Goal: Task Accomplishment & Management: Manage account settings

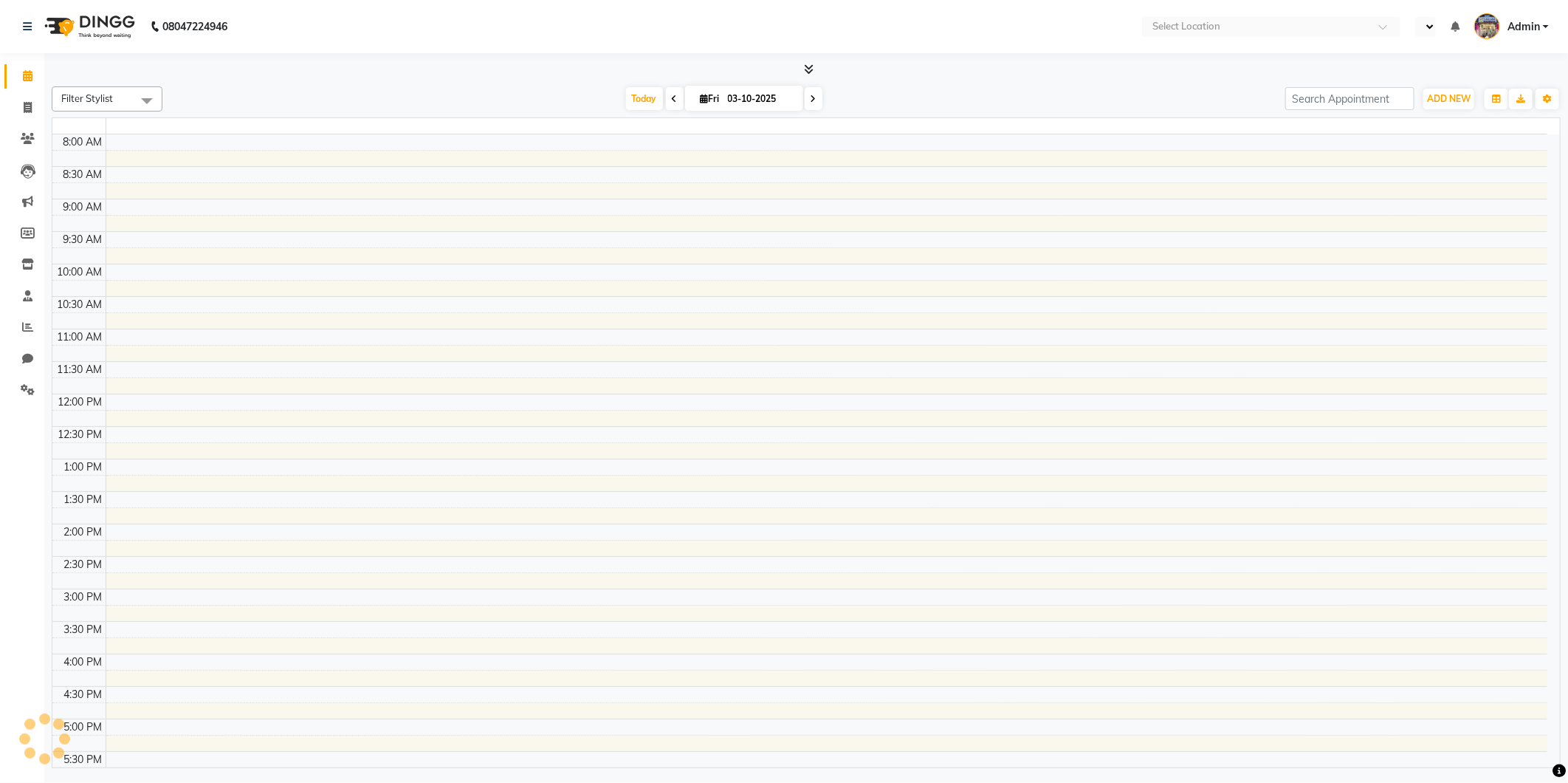
select select "en"
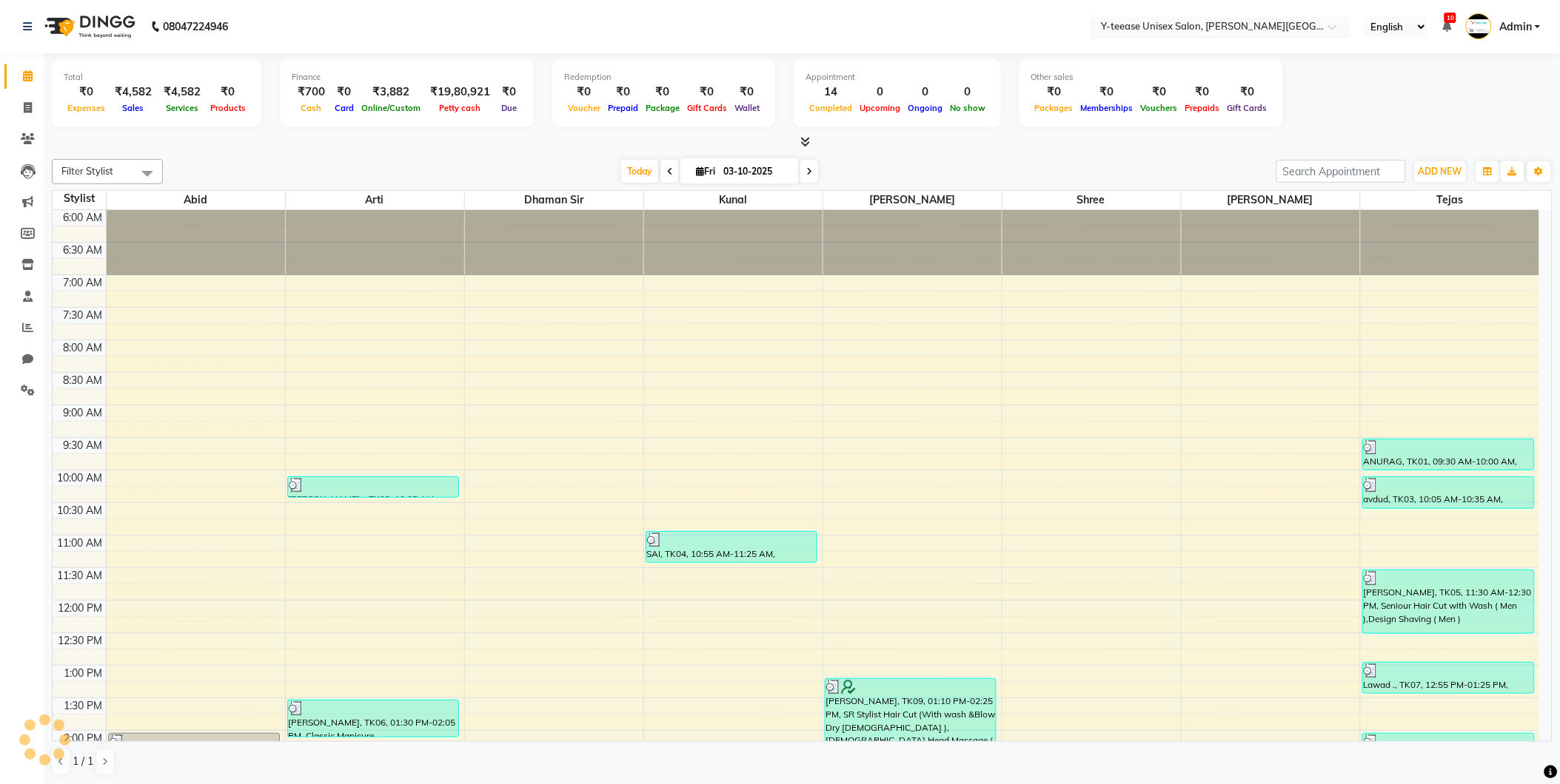
click at [1262, 23] on input "text" at bounding box center [1205, 28] width 215 height 15
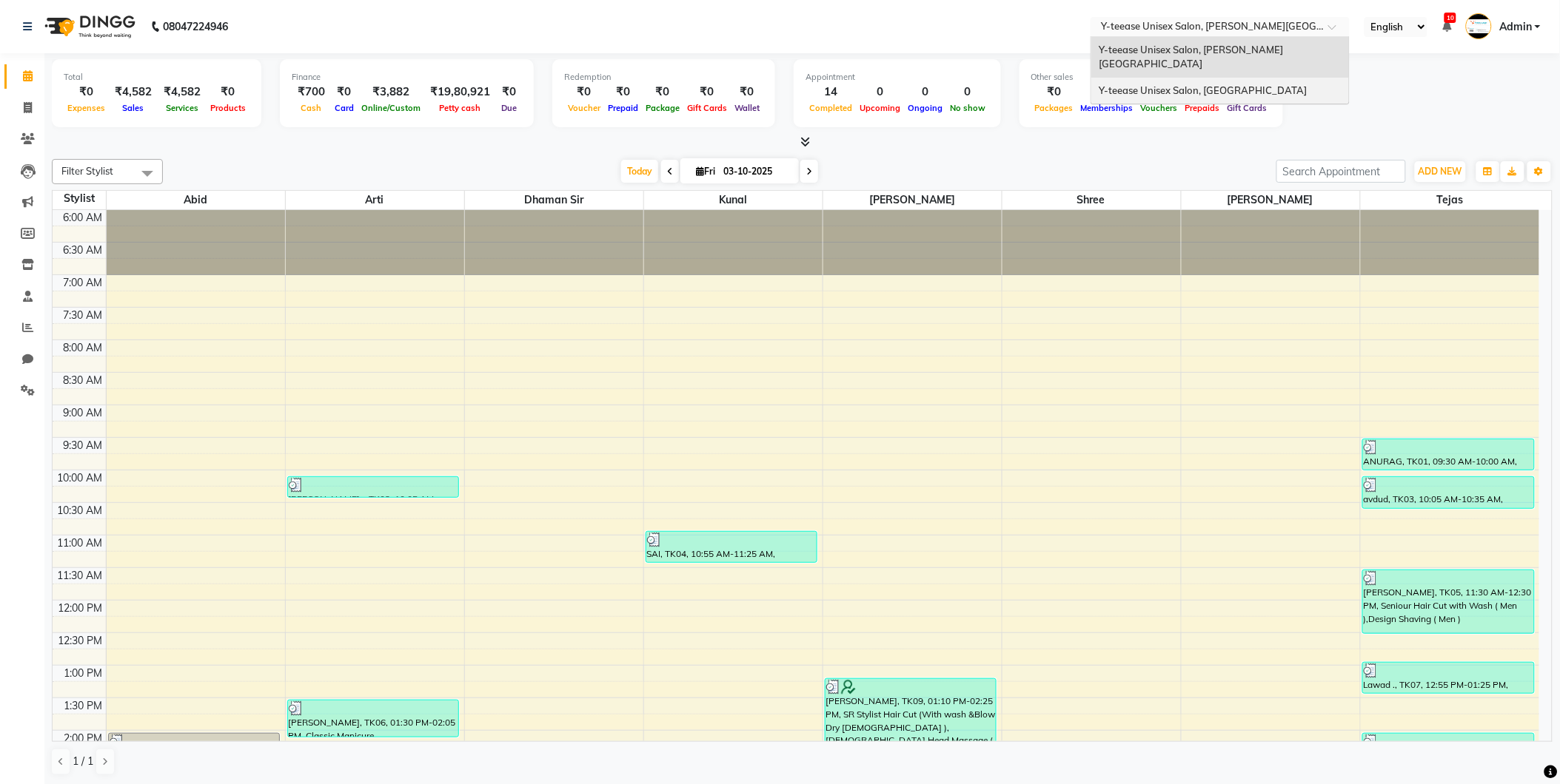
click at [1249, 78] on div "Y-teease Unisex Salon, [GEOGRAPHIC_DATA]" at bounding box center [1219, 91] width 257 height 27
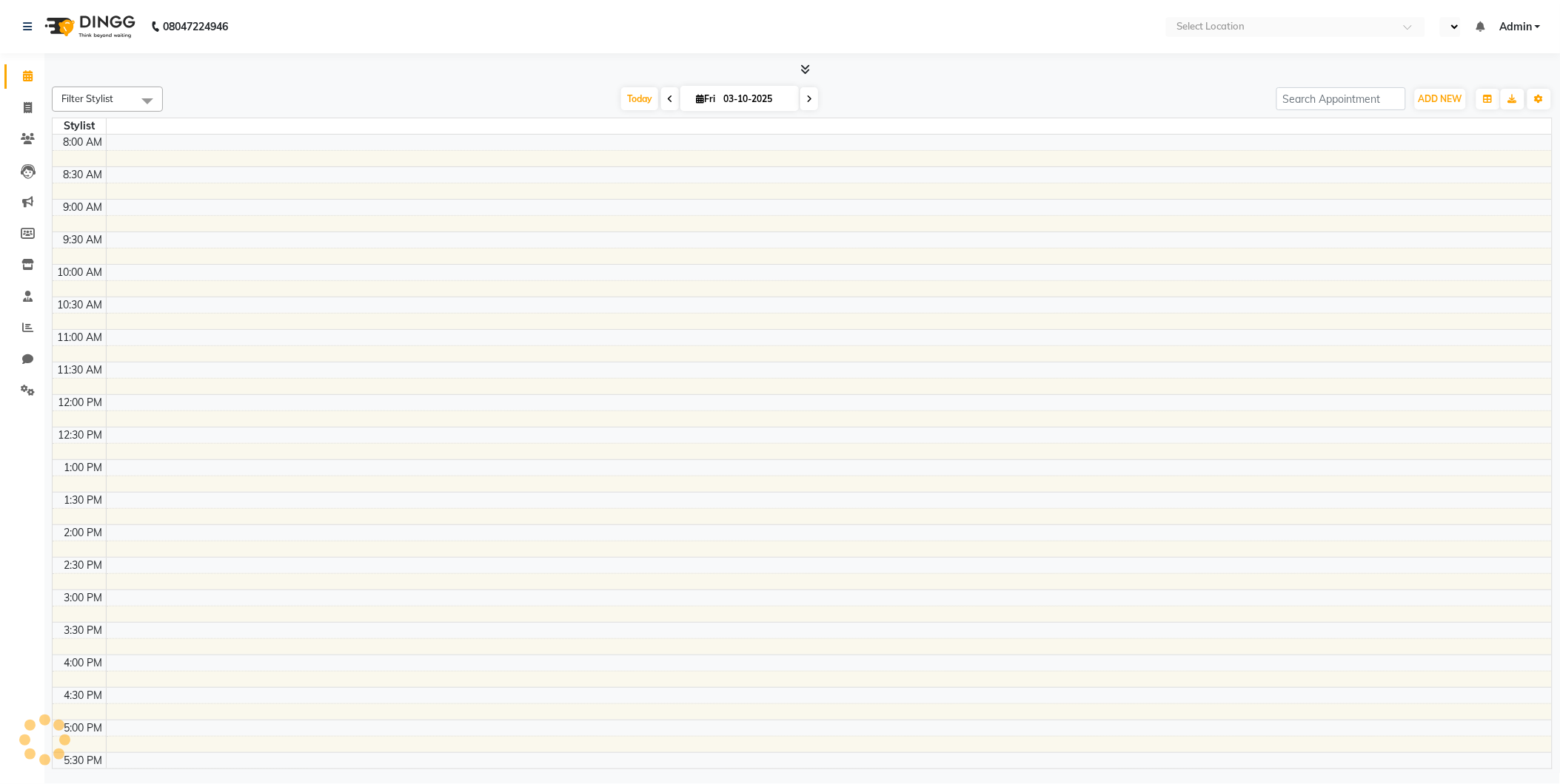
select select "en"
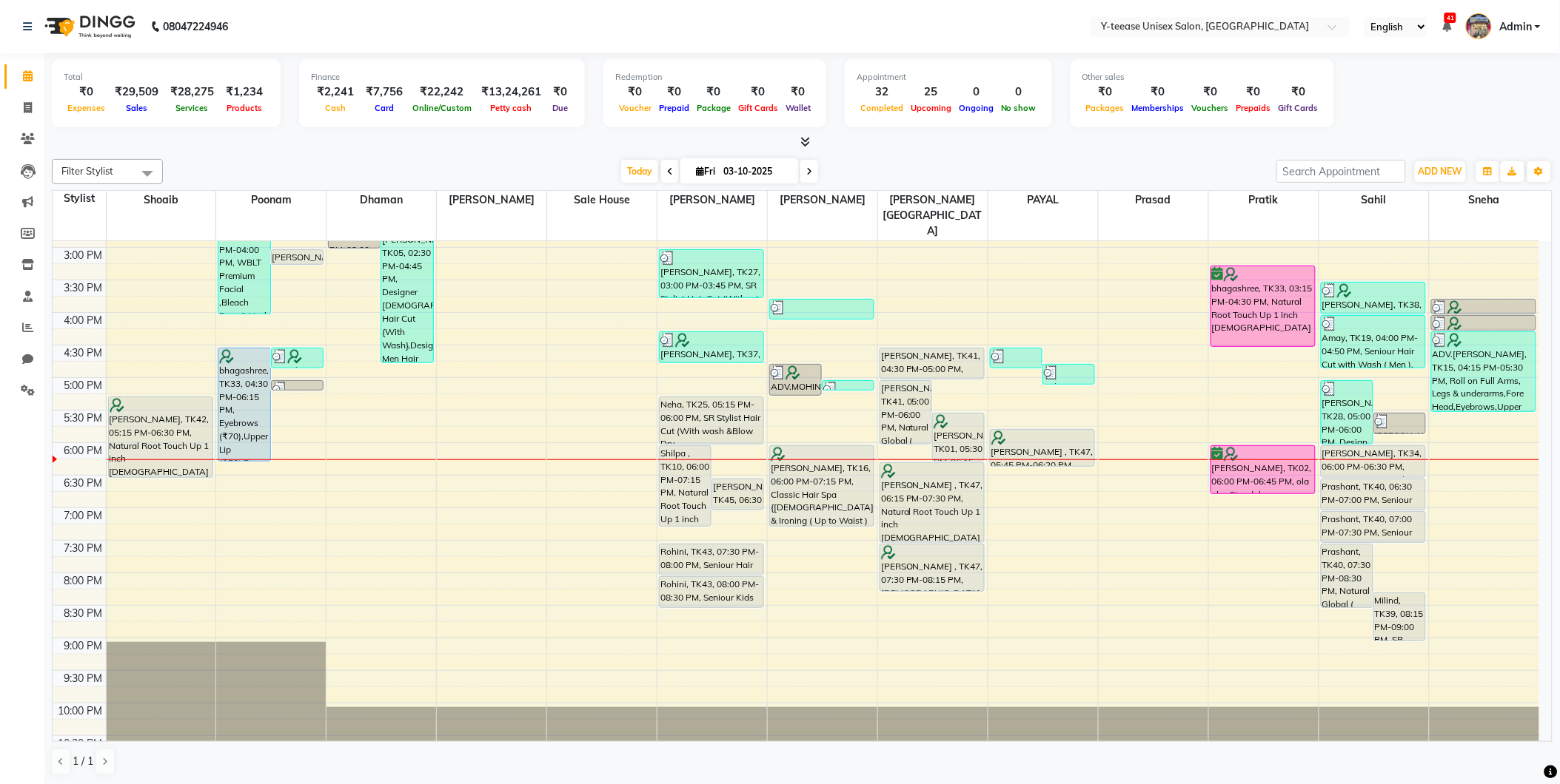
click at [661, 173] on span at bounding box center [670, 170] width 18 height 23
type input "02-10-2025"
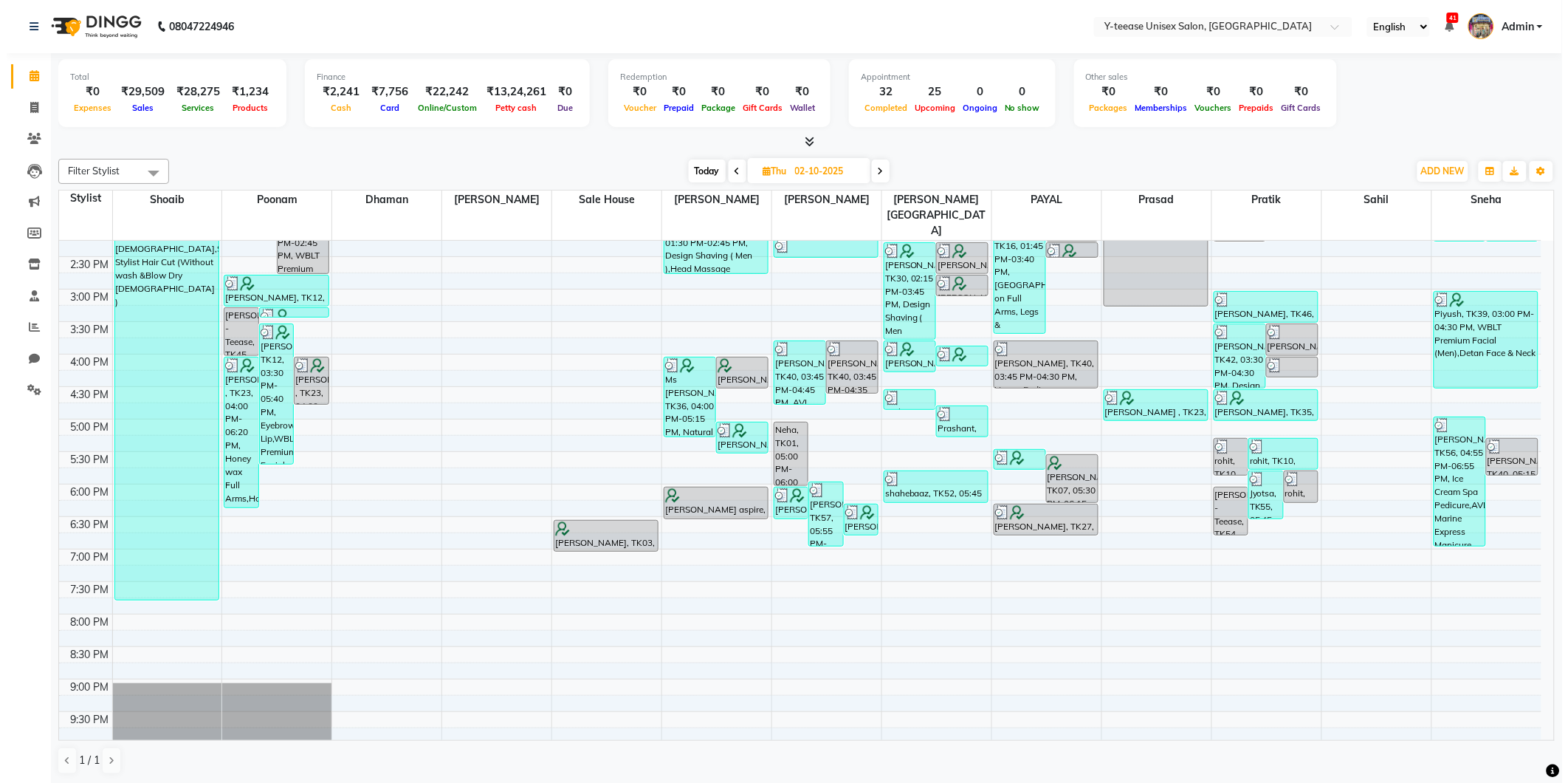
scroll to position [367, 0]
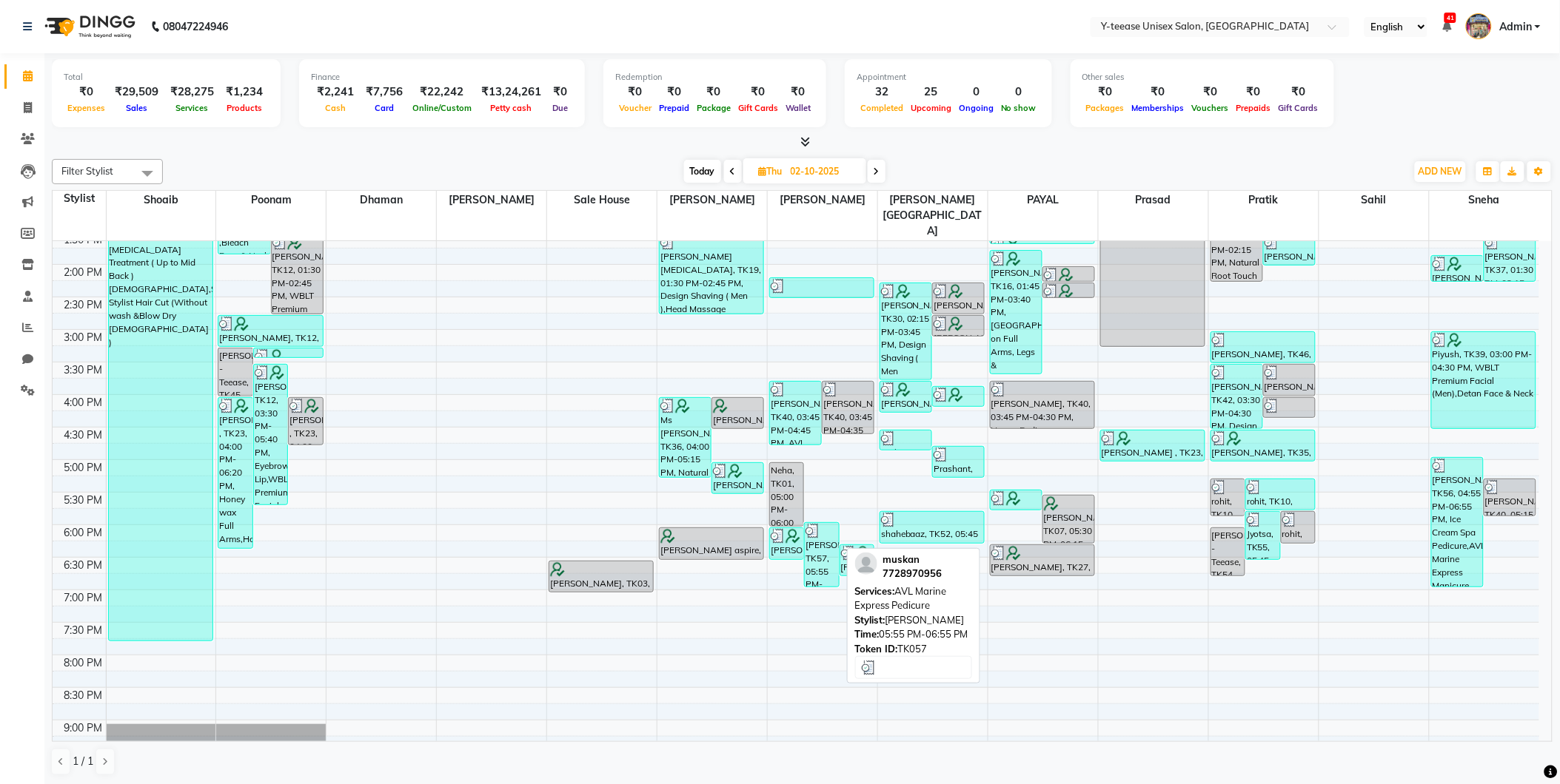
click at [824, 523] on div "muskan, TK57, 05:55 PM-06:55 PM, AVL Marine Express Pedicure" at bounding box center [821, 555] width 34 height 64
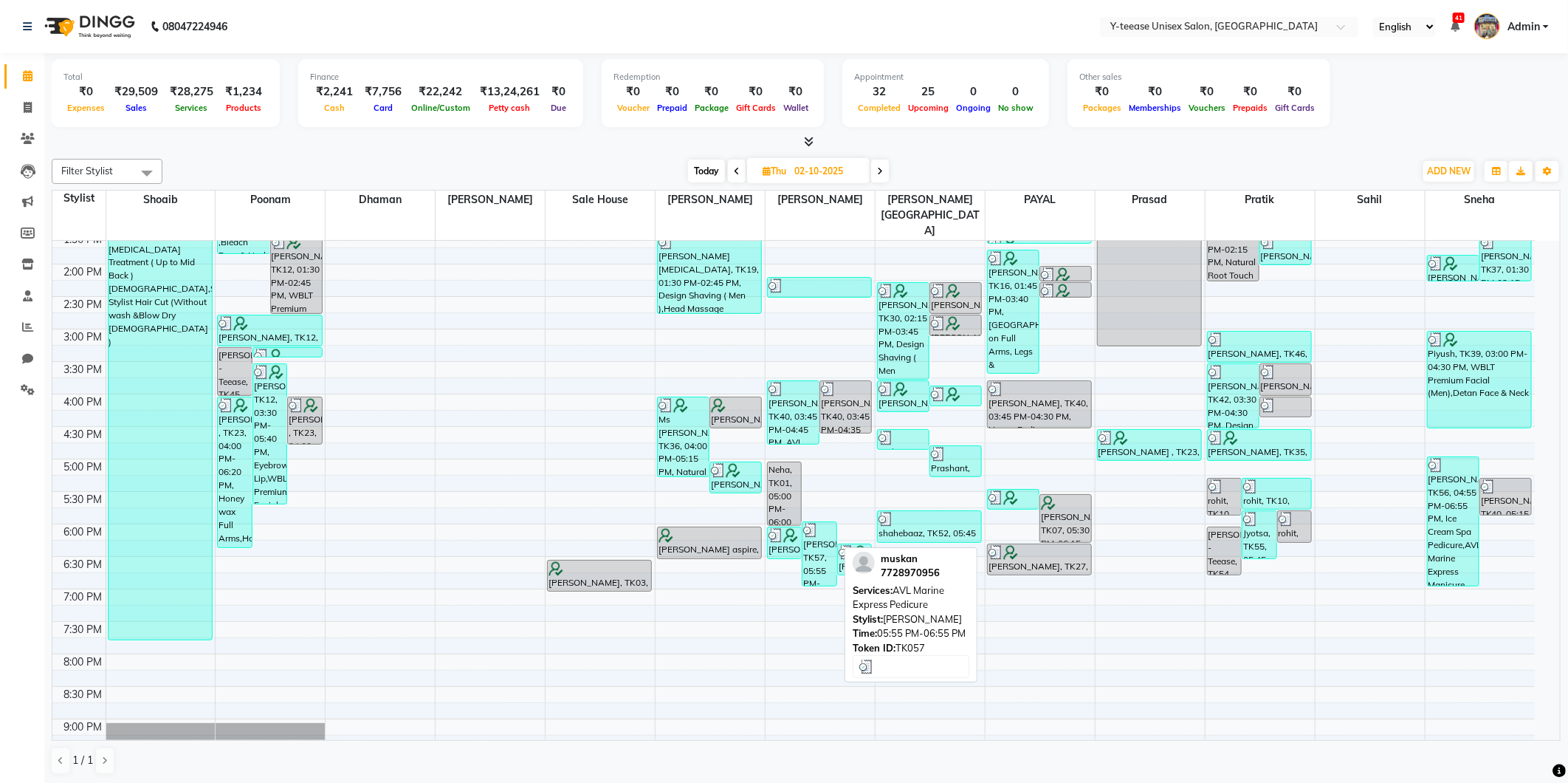
select select "3"
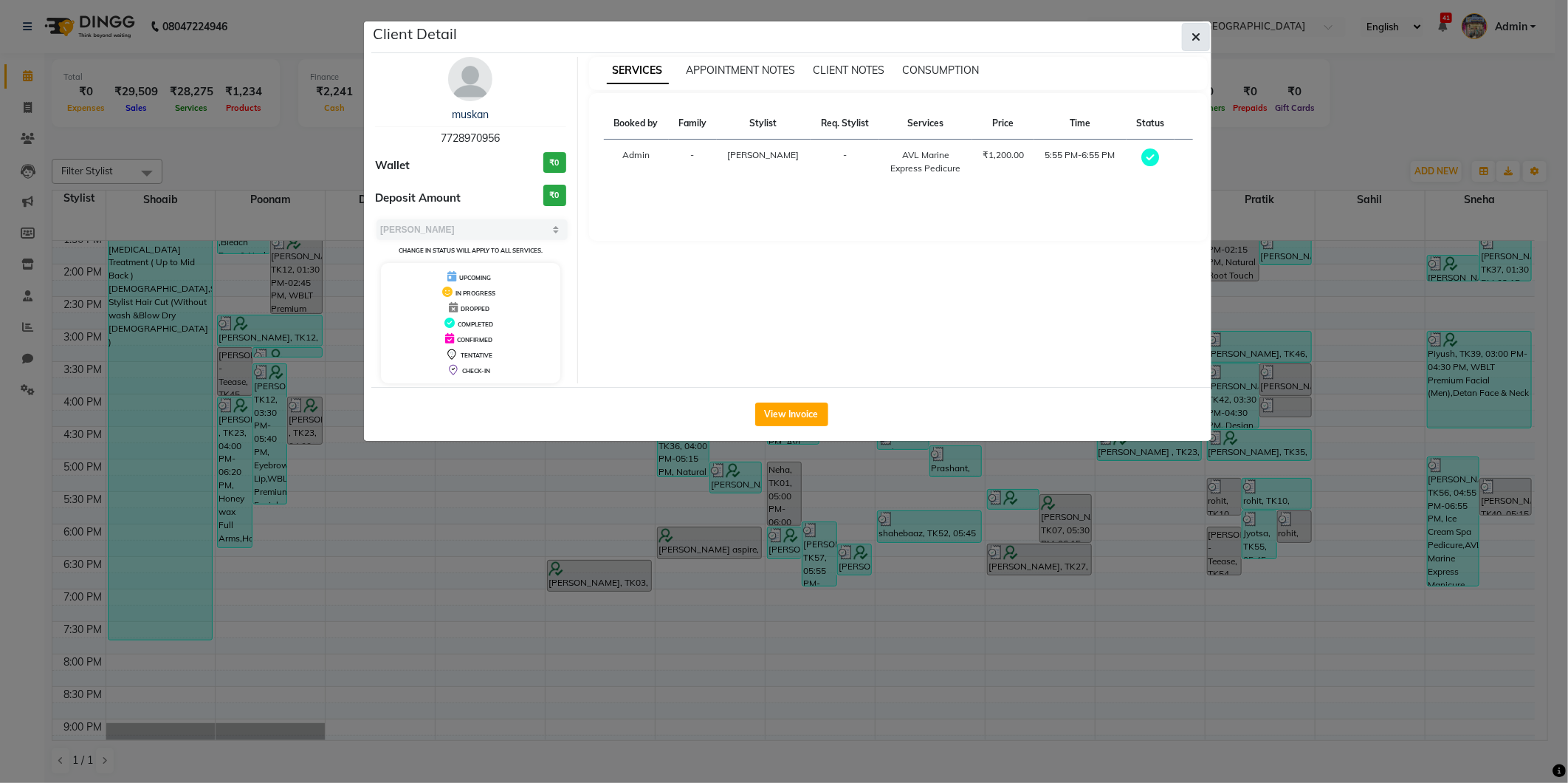
click at [1206, 47] on button "button" at bounding box center [1195, 36] width 29 height 29
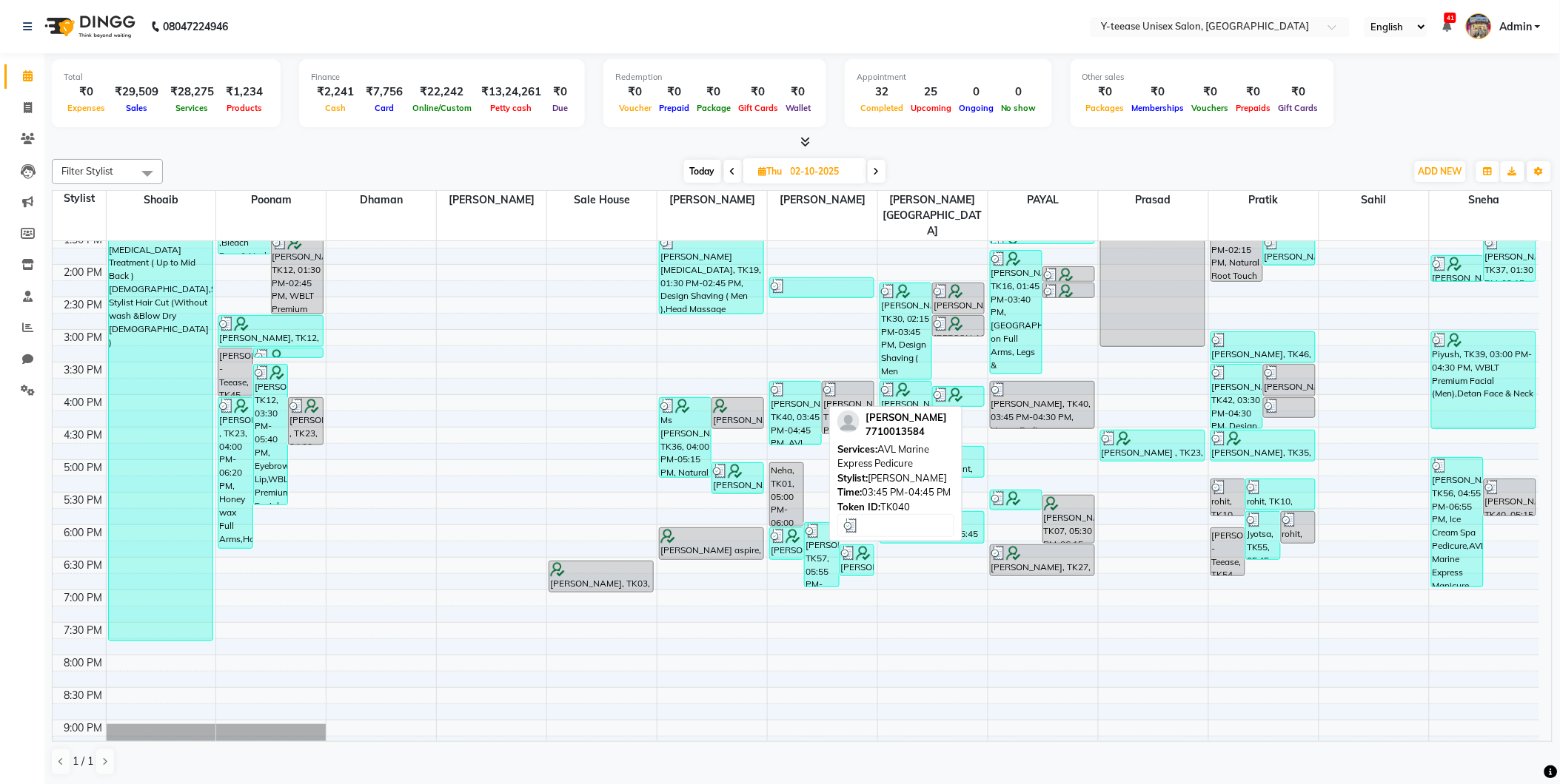
click at [786, 387] on div "shikha, TK40, 03:45 PM-04:45 PM, AVL Marine Express Pedicure" at bounding box center [795, 414] width 51 height 63
select select "3"
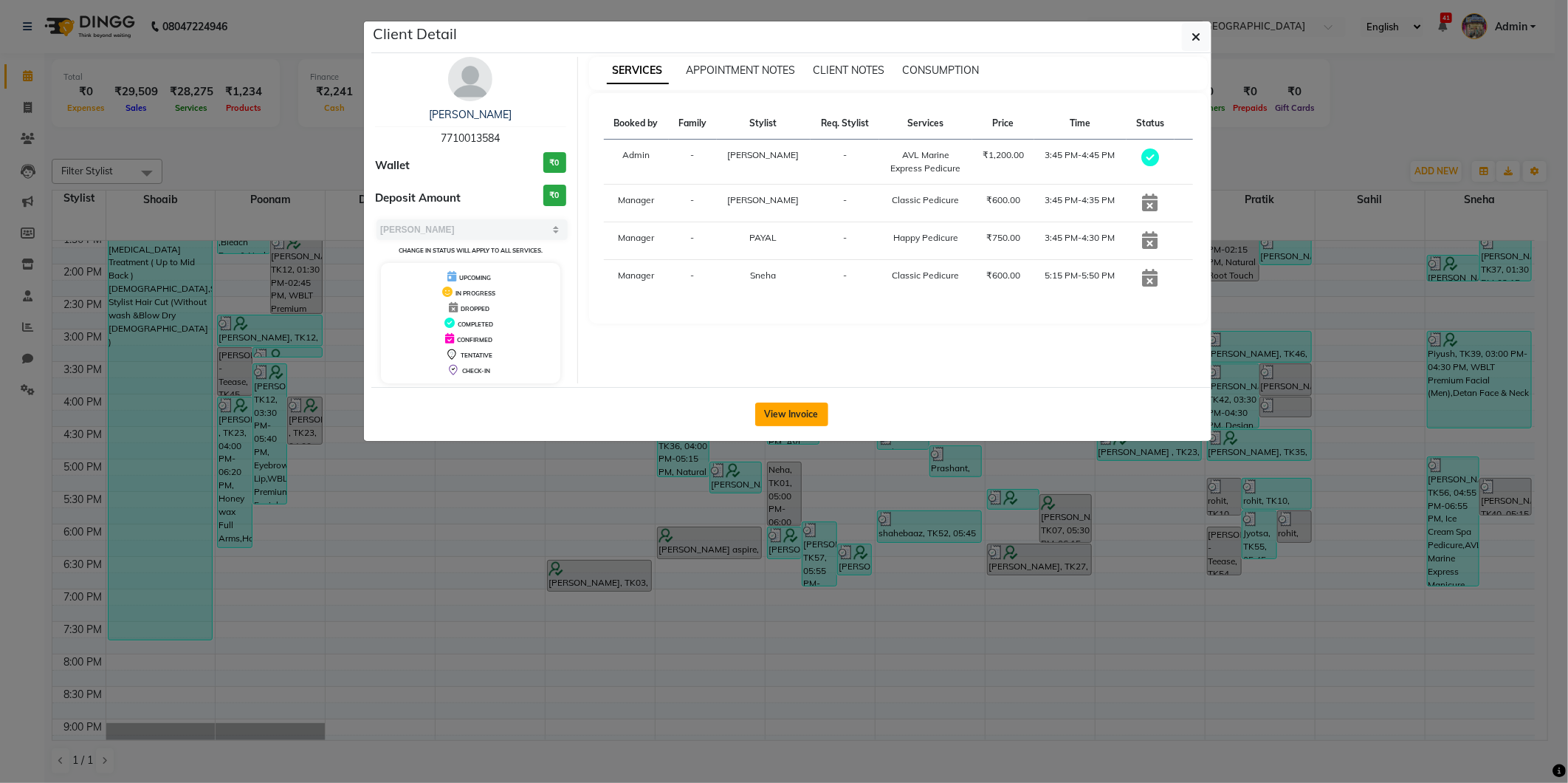
click at [791, 404] on button "View Invoice" at bounding box center [791, 414] width 73 height 24
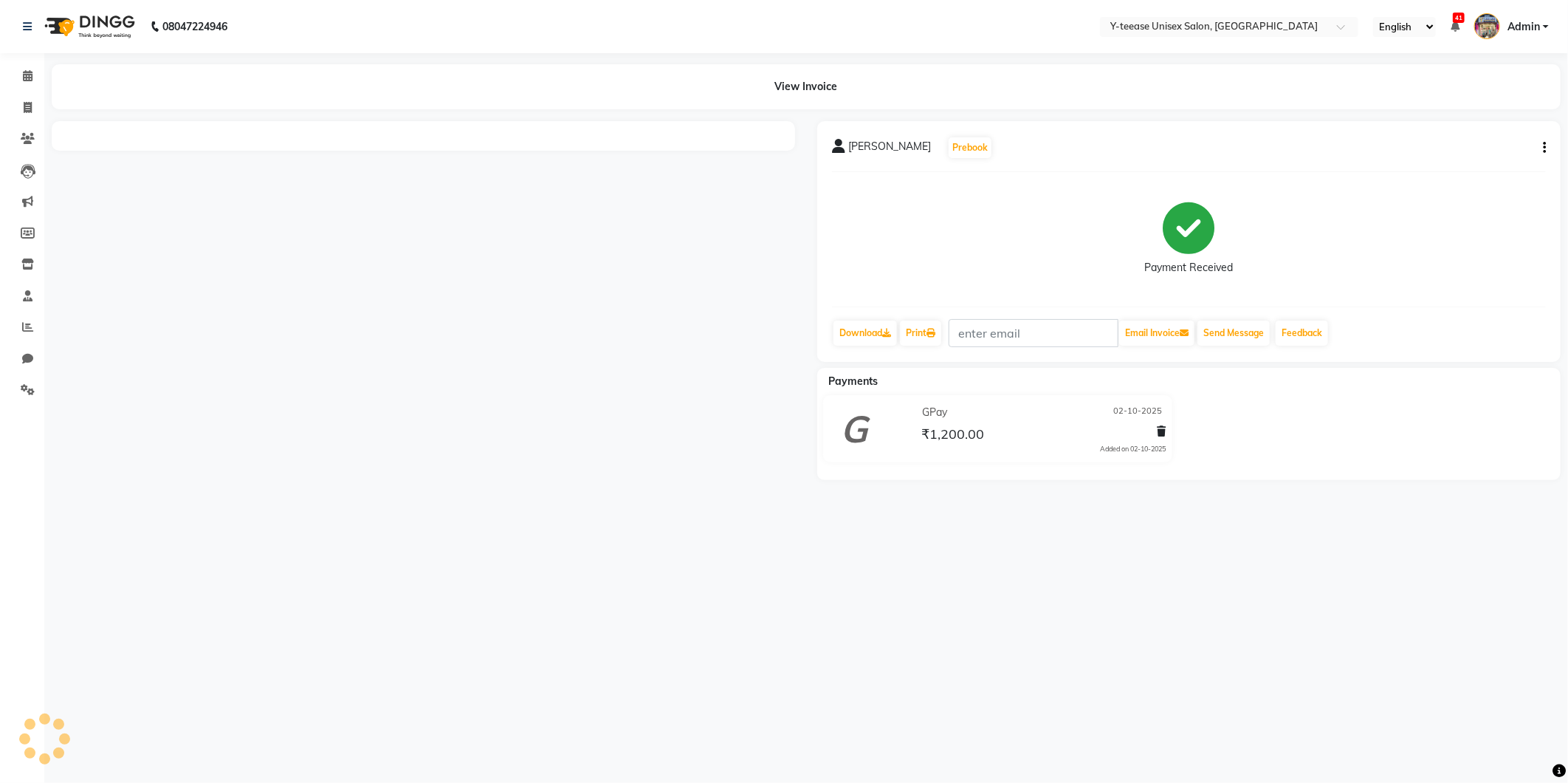
click at [1541, 144] on button "button" at bounding box center [1541, 149] width 9 height 16
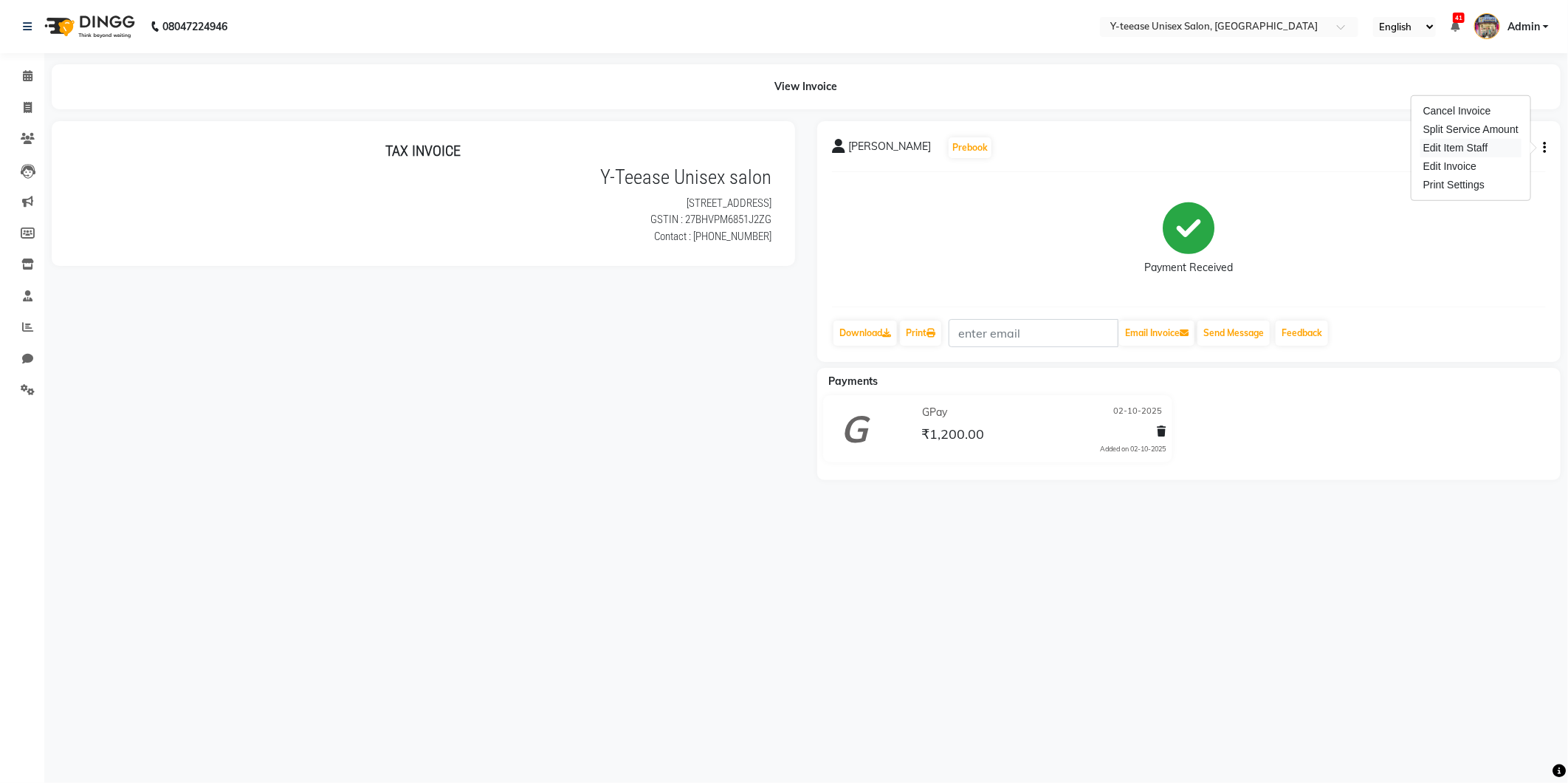
click at [1456, 149] on div "Edit Item Staff" at bounding box center [1471, 148] width 101 height 19
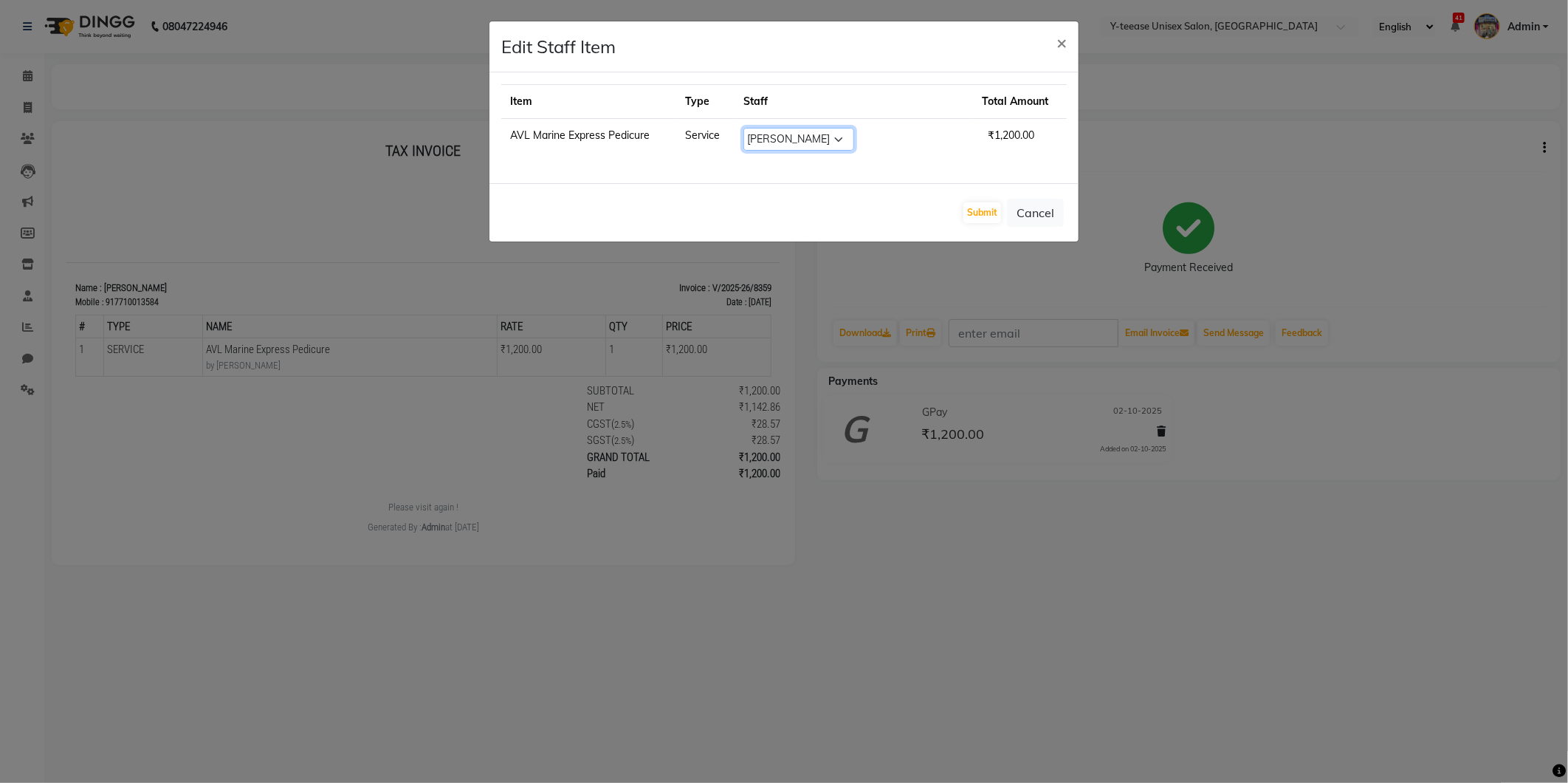
click at [838, 138] on select "Select Amar Annu Ali chaitrali Dhaman keshav nagar Manager Mosin khan Neelam PA…" at bounding box center [798, 139] width 111 height 23
select select "73210"
click at [790, 128] on select "Select Amar Annu Ali chaitrali Dhaman keshav nagar Manager Mosin khan Neelam PA…" at bounding box center [798, 139] width 111 height 23
click at [997, 204] on button "Submit" at bounding box center [982, 212] width 37 height 21
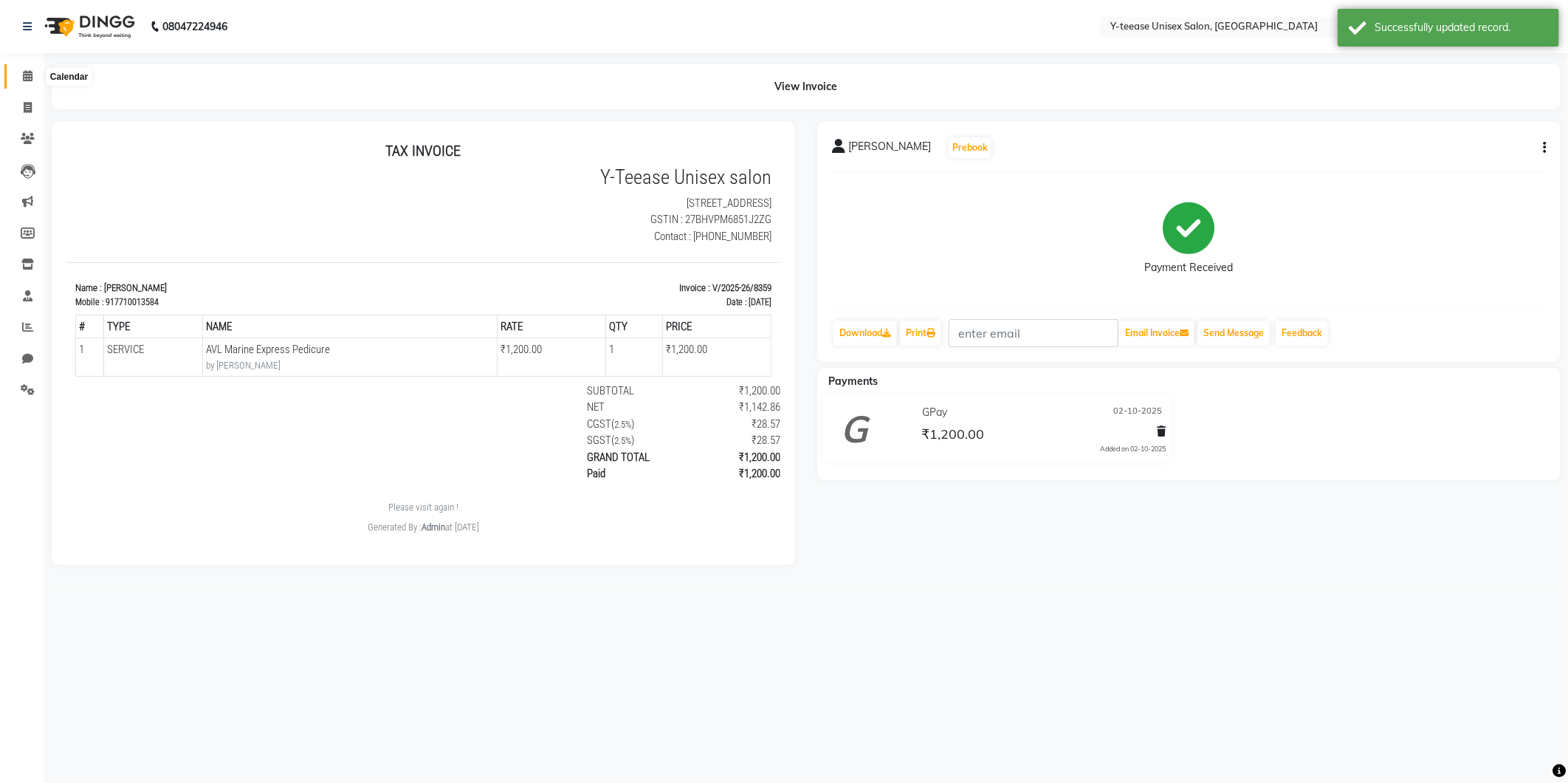
drag, startPoint x: 26, startPoint y: 76, endPoint x: 755, endPoint y: 3, distance: 732.6
click at [27, 76] on icon at bounding box center [28, 75] width 10 height 11
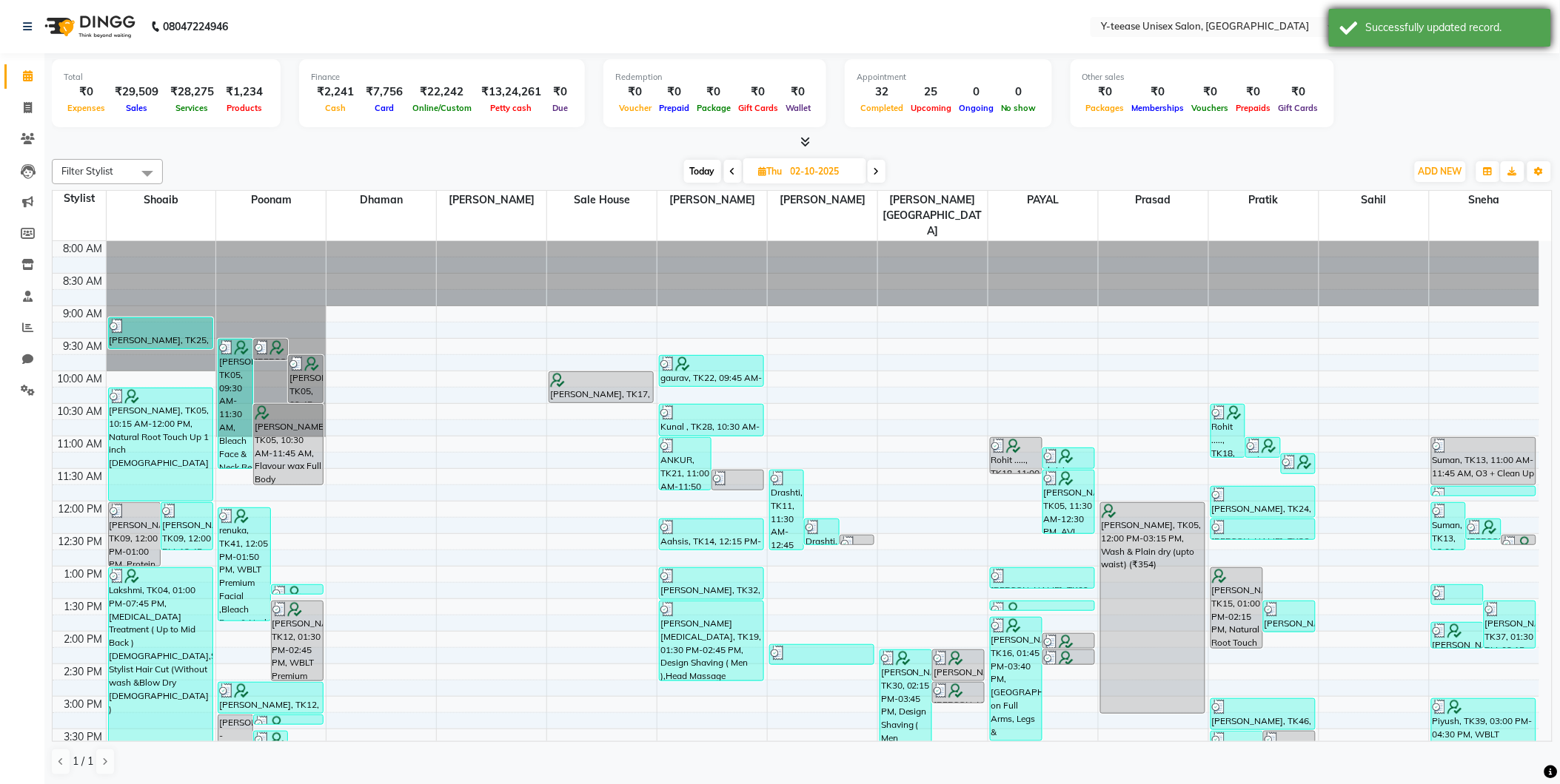
click at [1473, 15] on div "Successfully updated record." at bounding box center [1439, 28] width 222 height 37
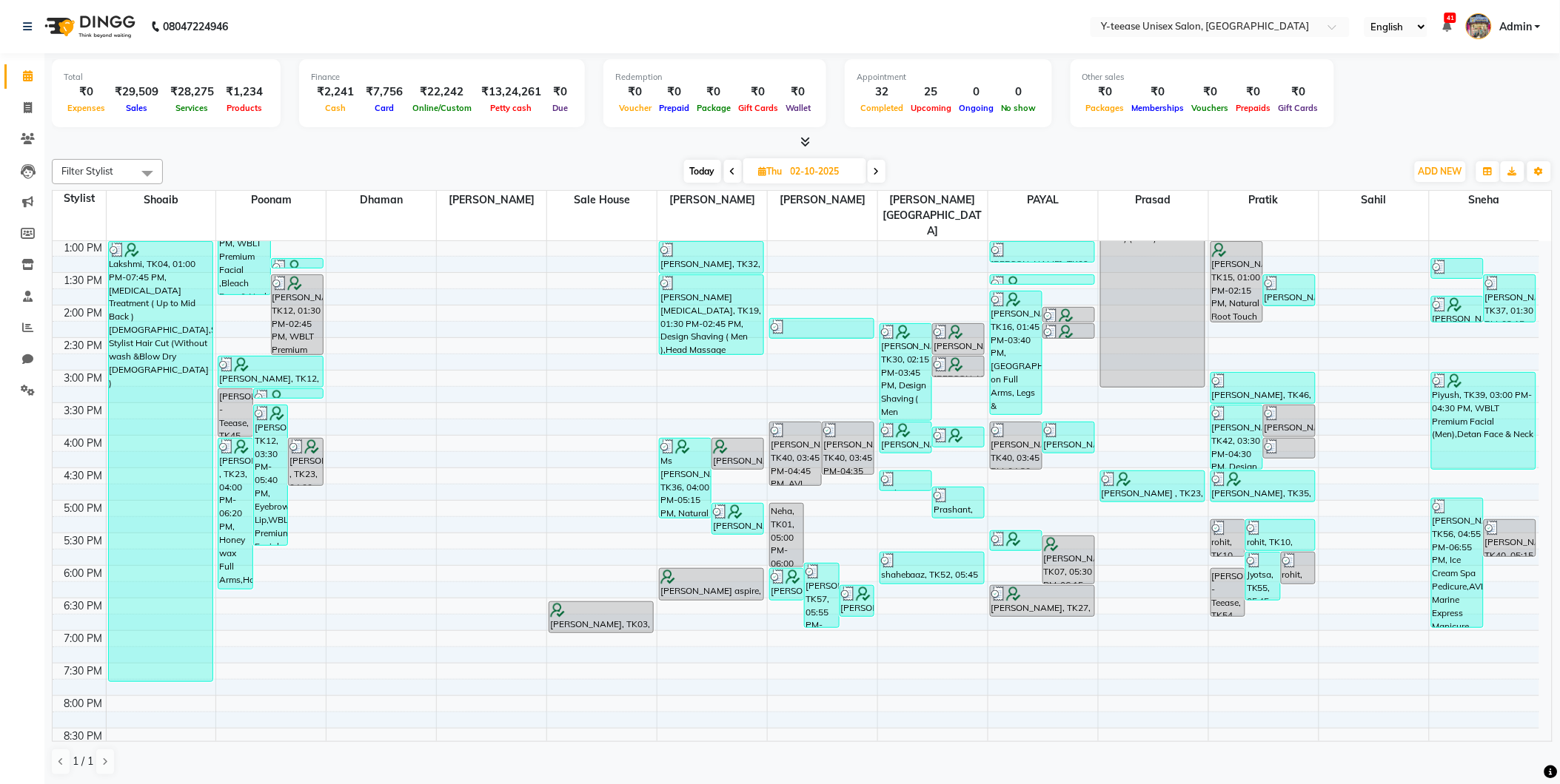
scroll to position [328, 0]
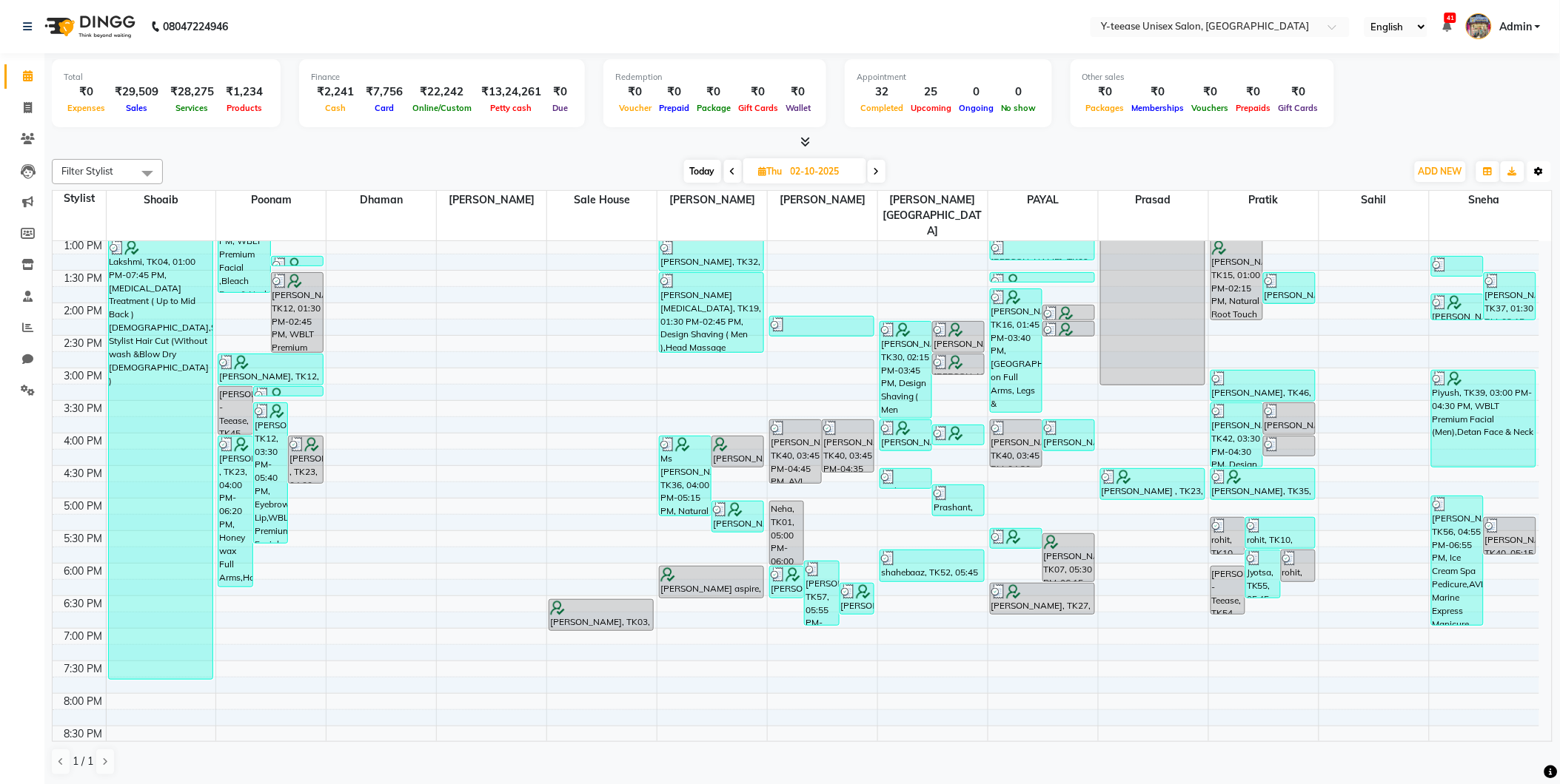
click at [1542, 167] on icon "button" at bounding box center [1538, 171] width 9 height 9
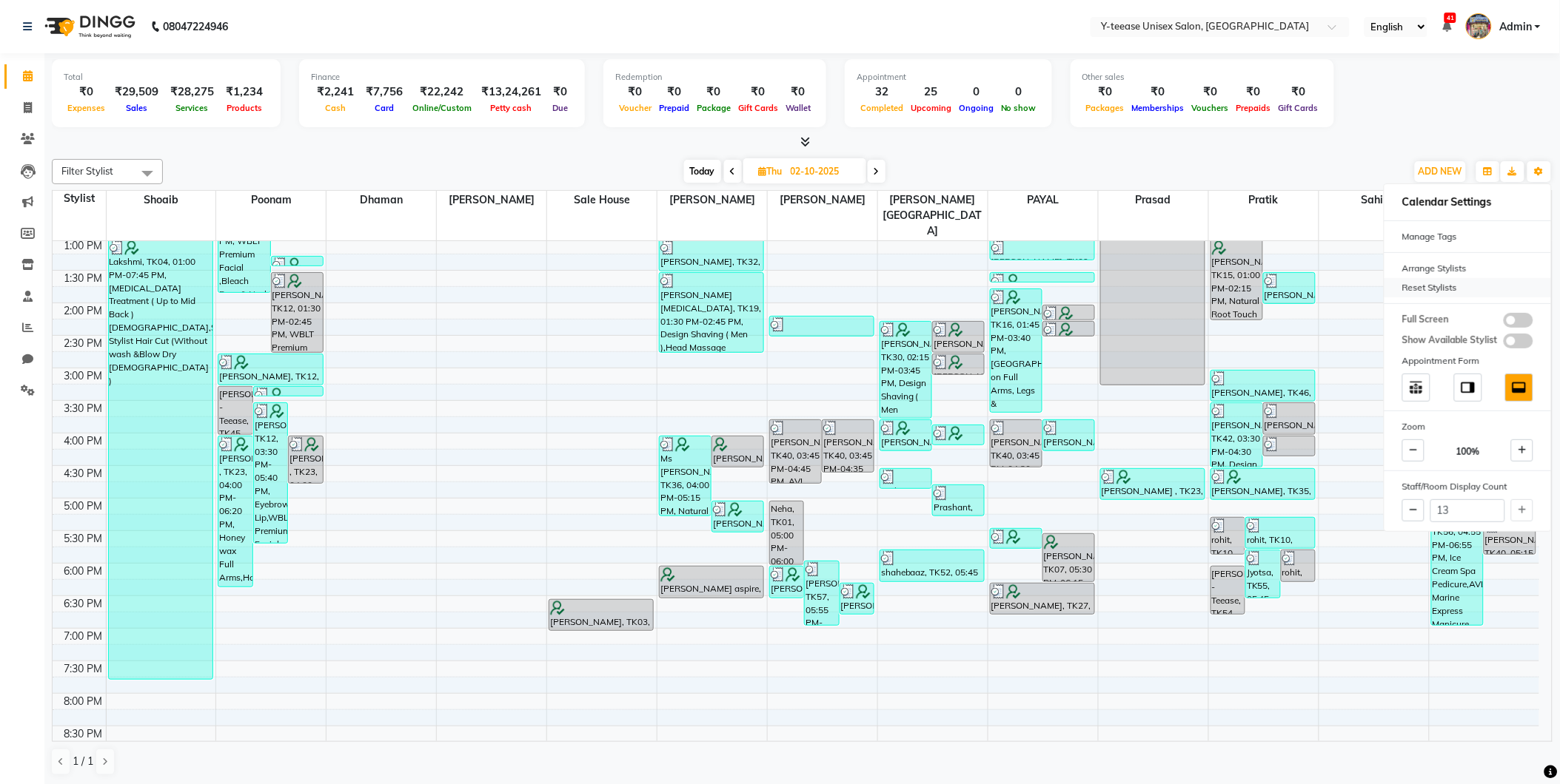
click at [1417, 287] on div "Reset Stylists" at bounding box center [1467, 288] width 167 height 20
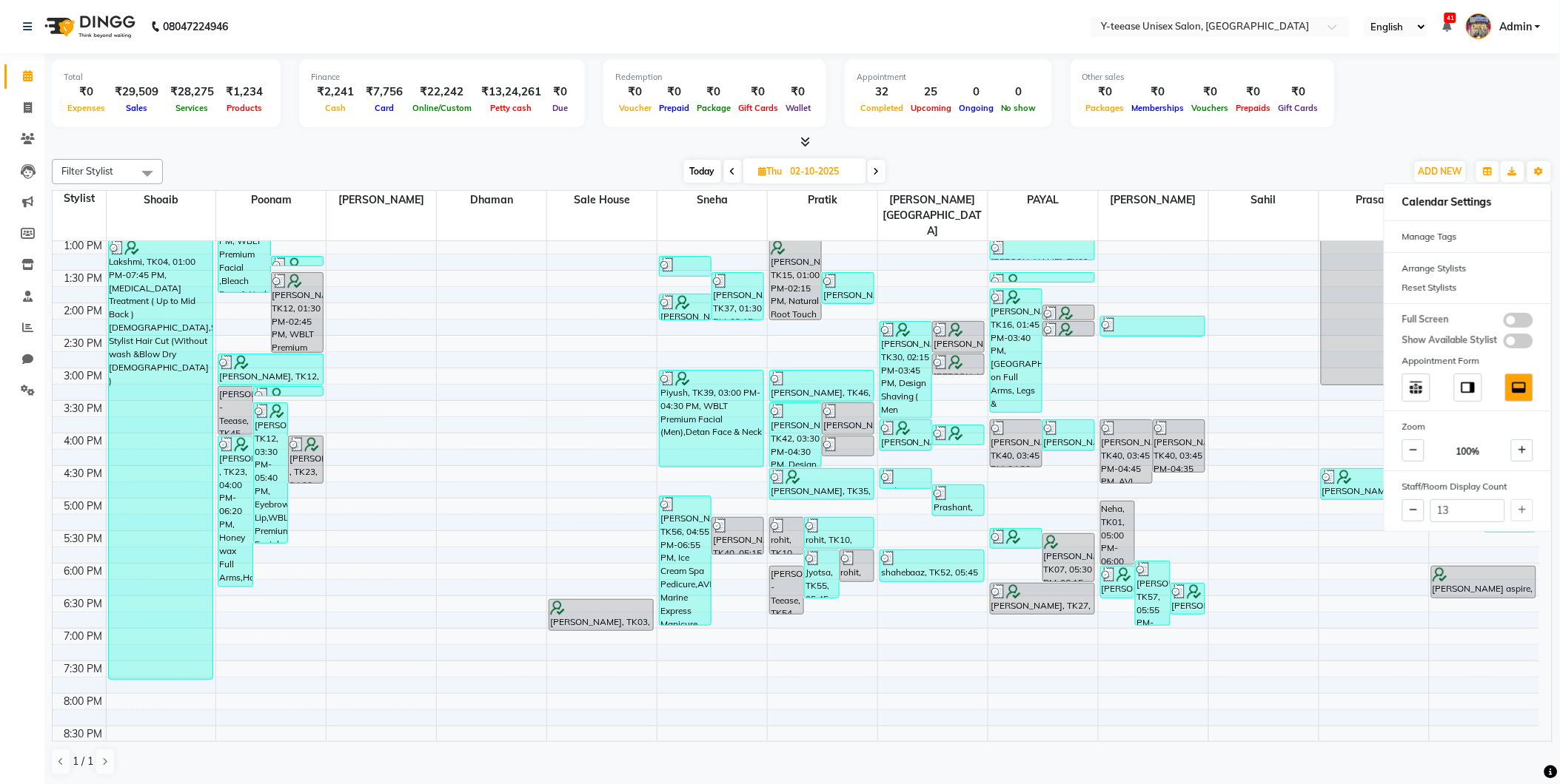
click at [1360, 161] on div "Today Thu 02-10-2025" at bounding box center [784, 171] width 1228 height 23
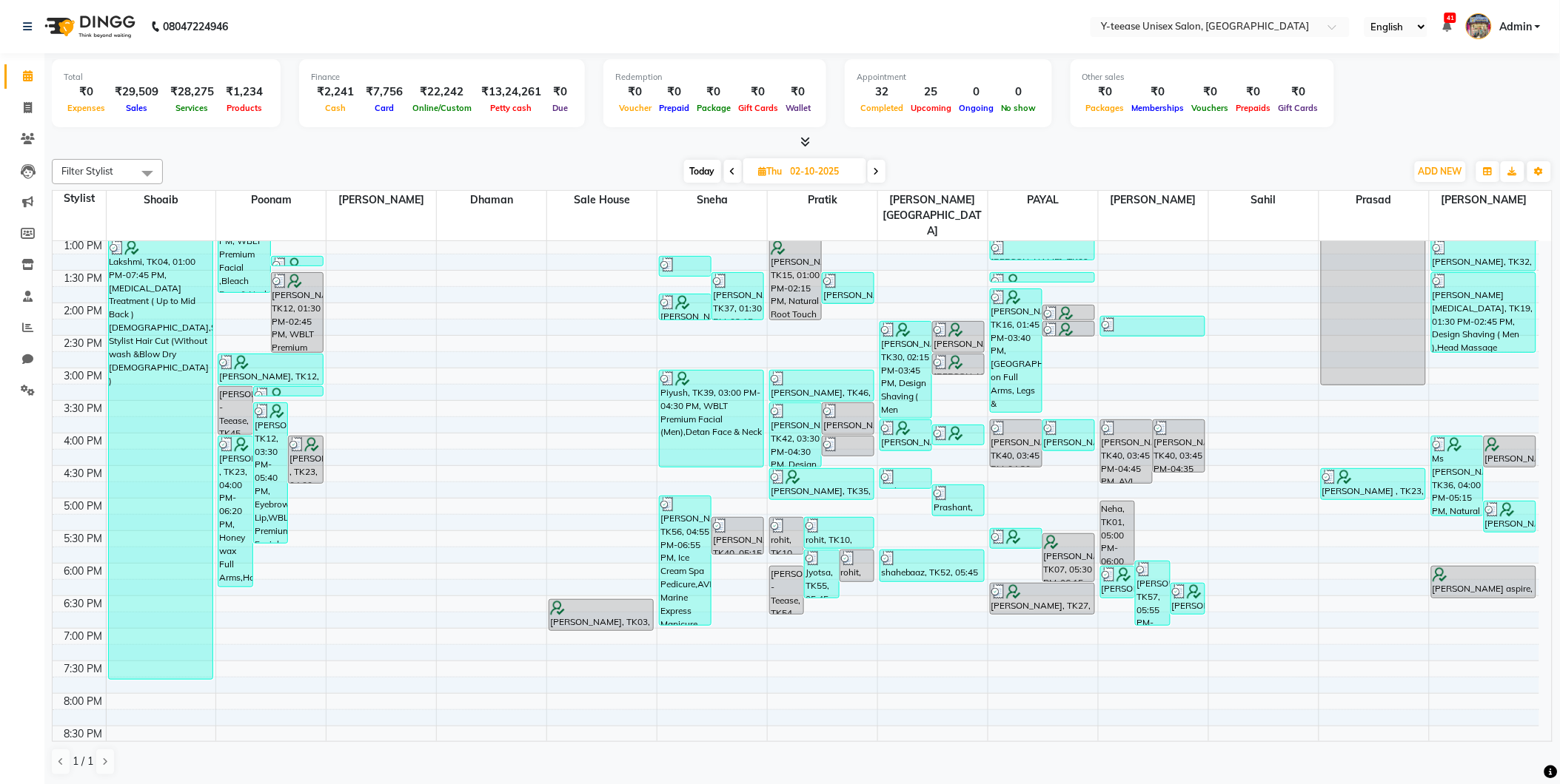
click at [886, 173] on div "Today Thu 02-10-2025" at bounding box center [783, 171] width 204 height 23
click at [884, 174] on span at bounding box center [876, 170] width 18 height 23
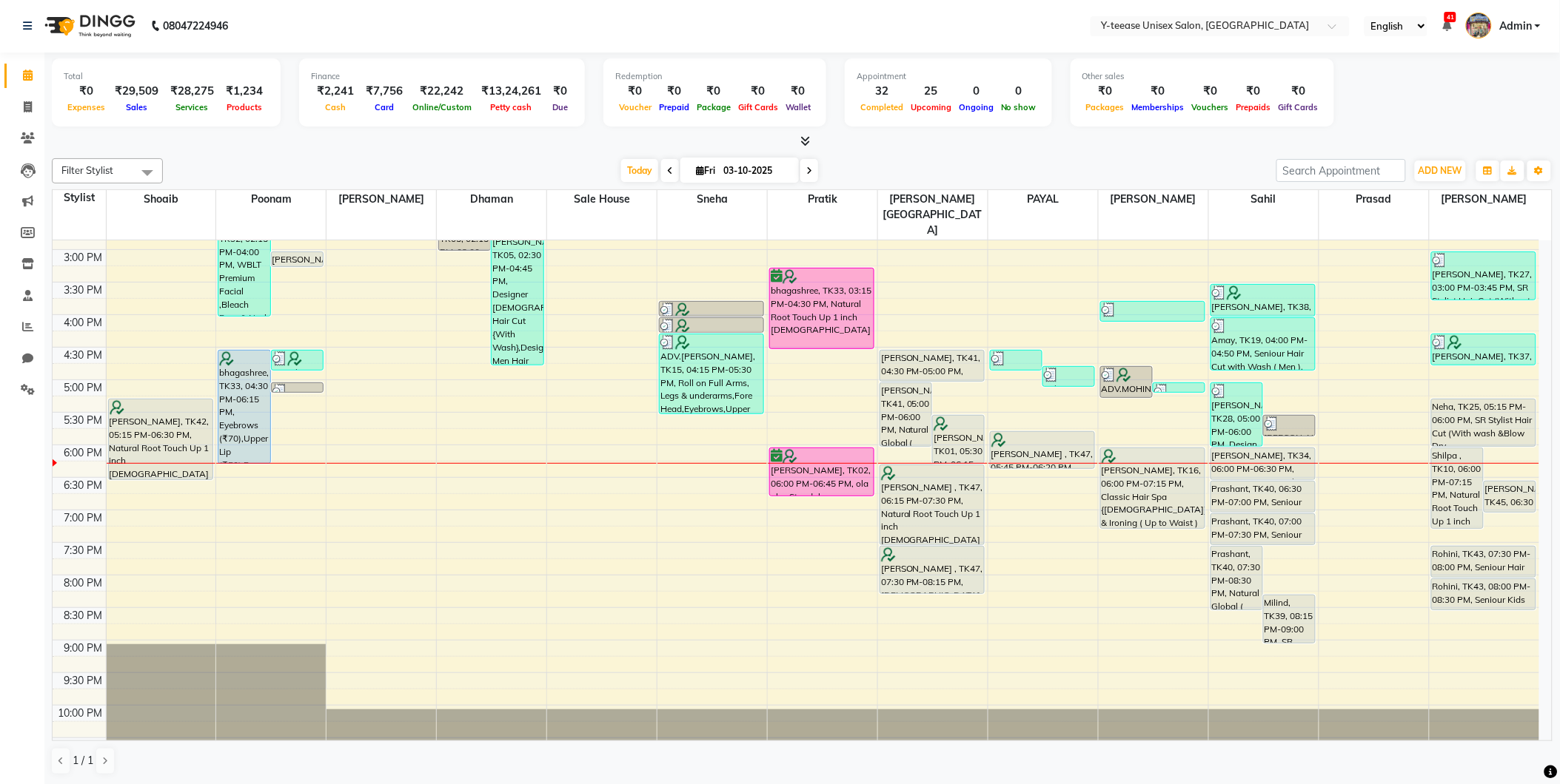
scroll to position [449, 0]
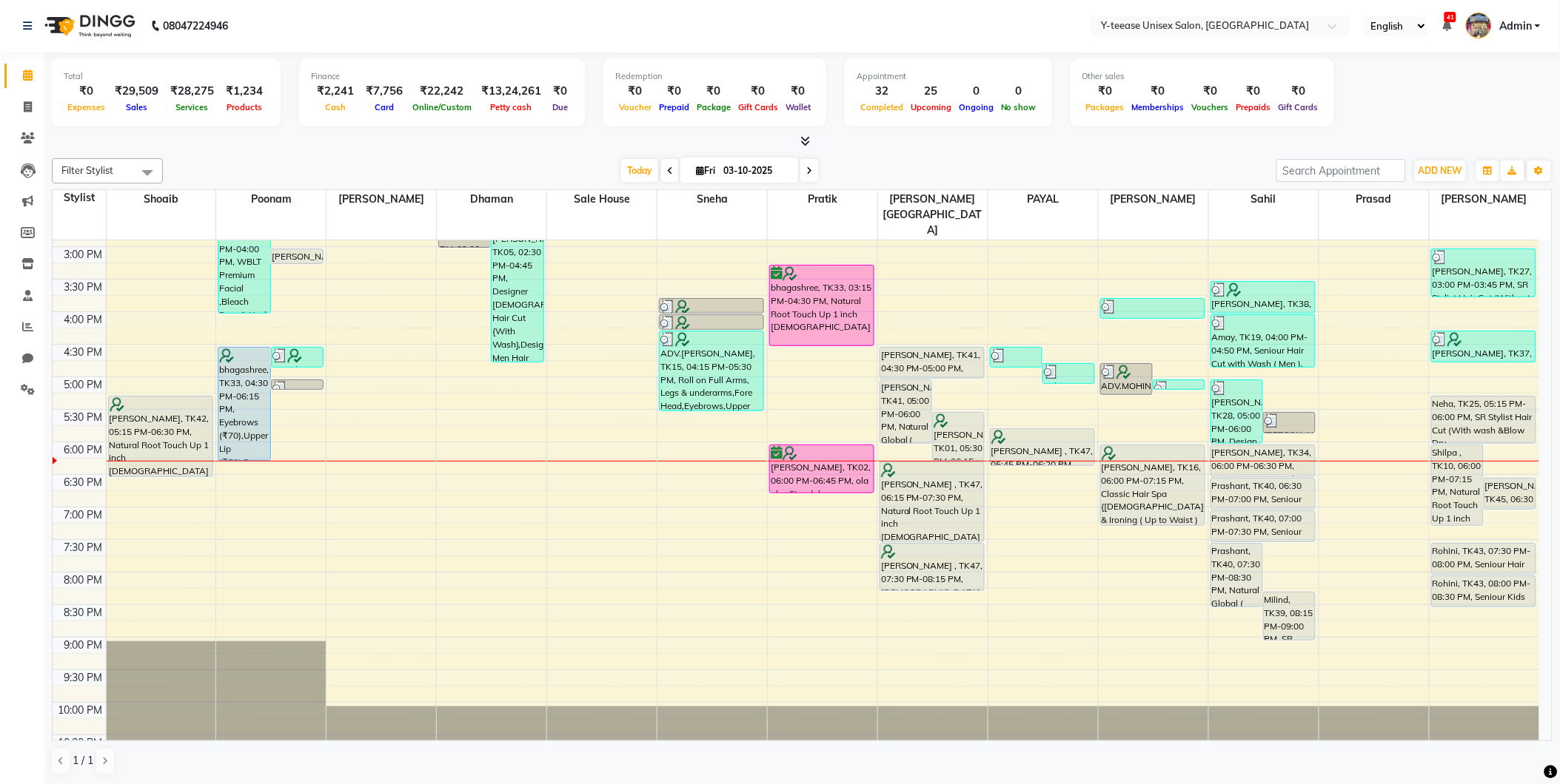
click at [661, 167] on span at bounding box center [670, 169] width 18 height 23
type input "02-10-2025"
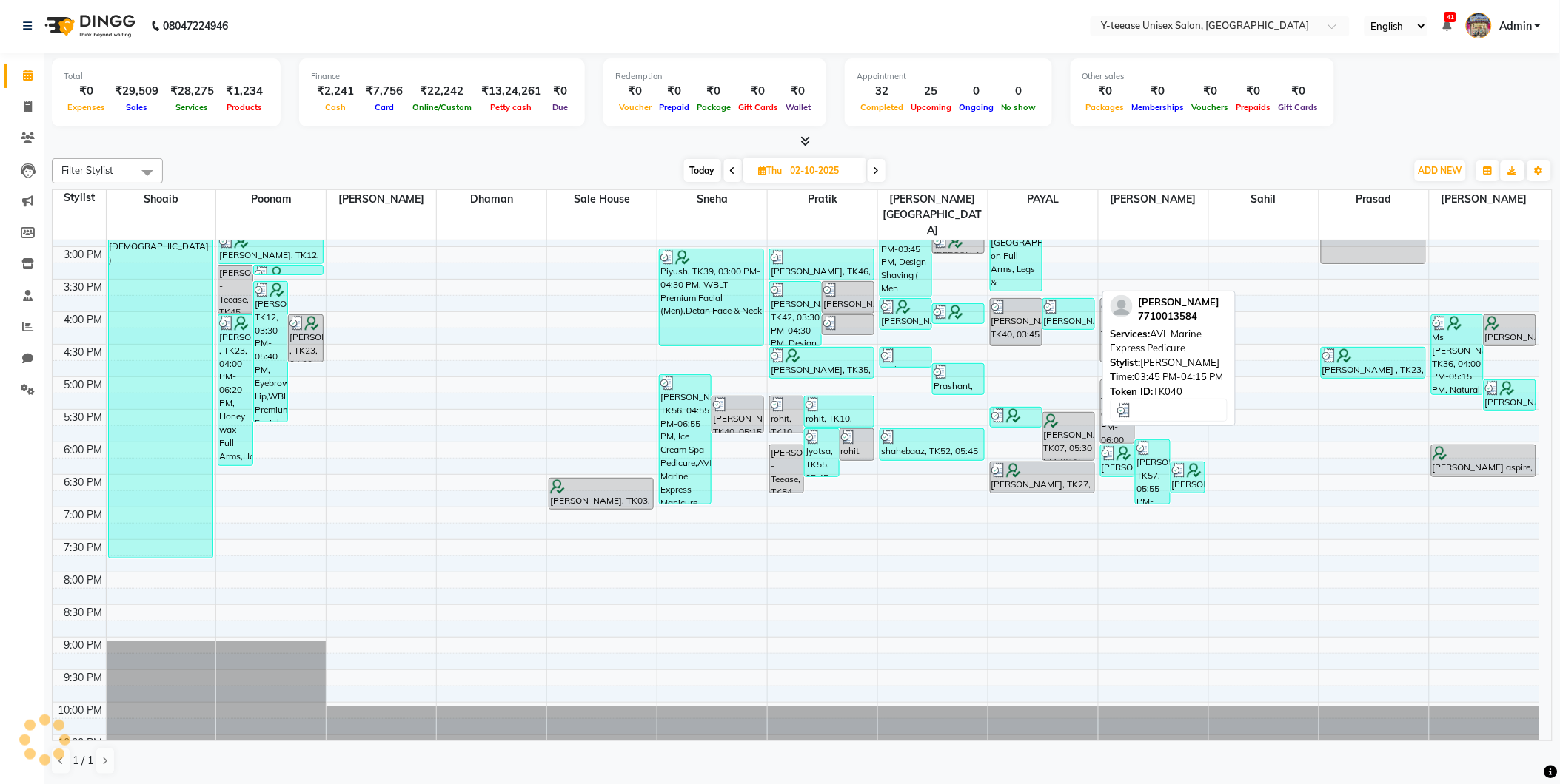
click at [1066, 298] on div "shikha, TK40, 03:45 PM-04:15 PM, AVL Marine Express Pedicure" at bounding box center [1068, 313] width 51 height 31
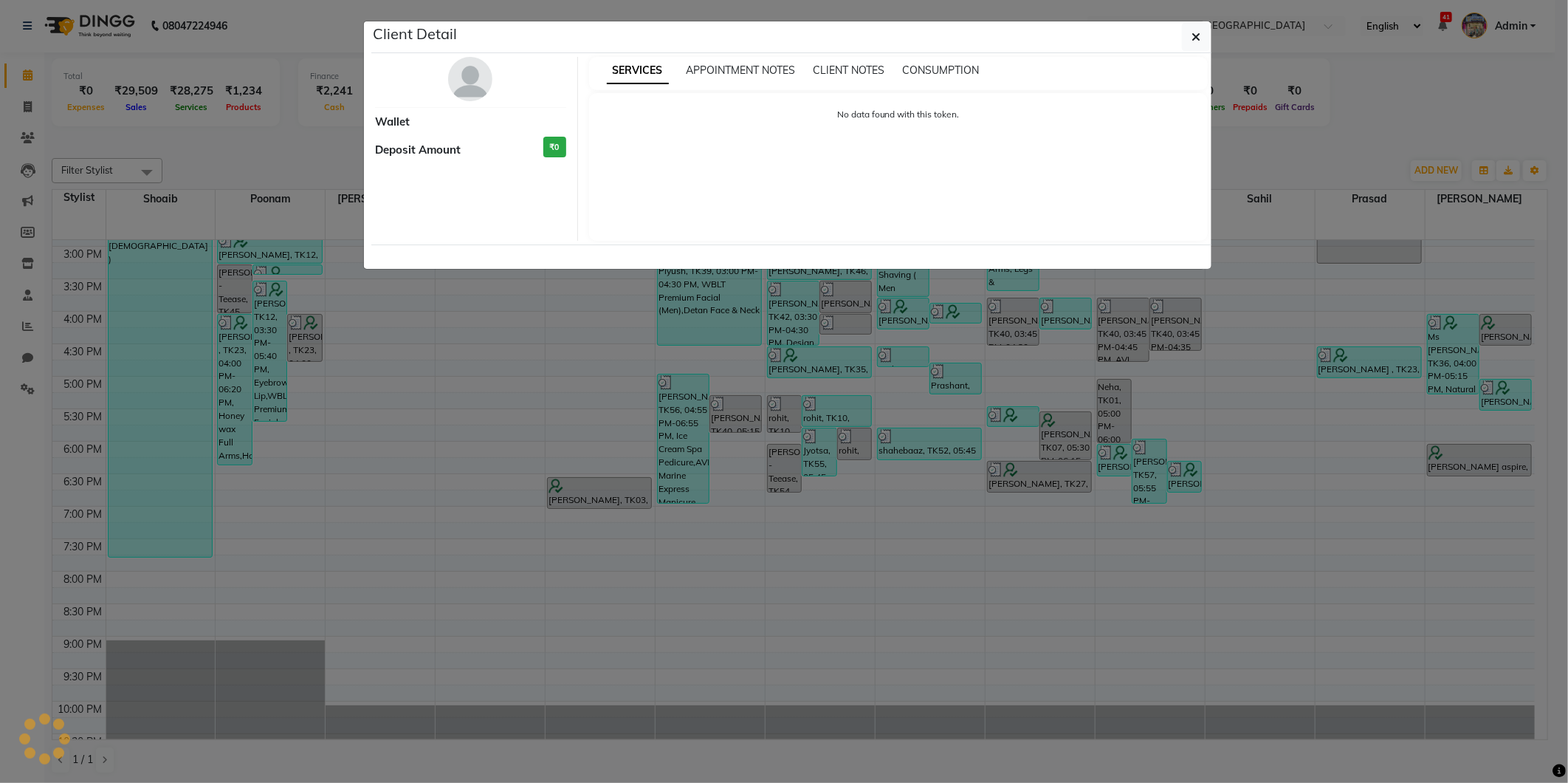
select select "3"
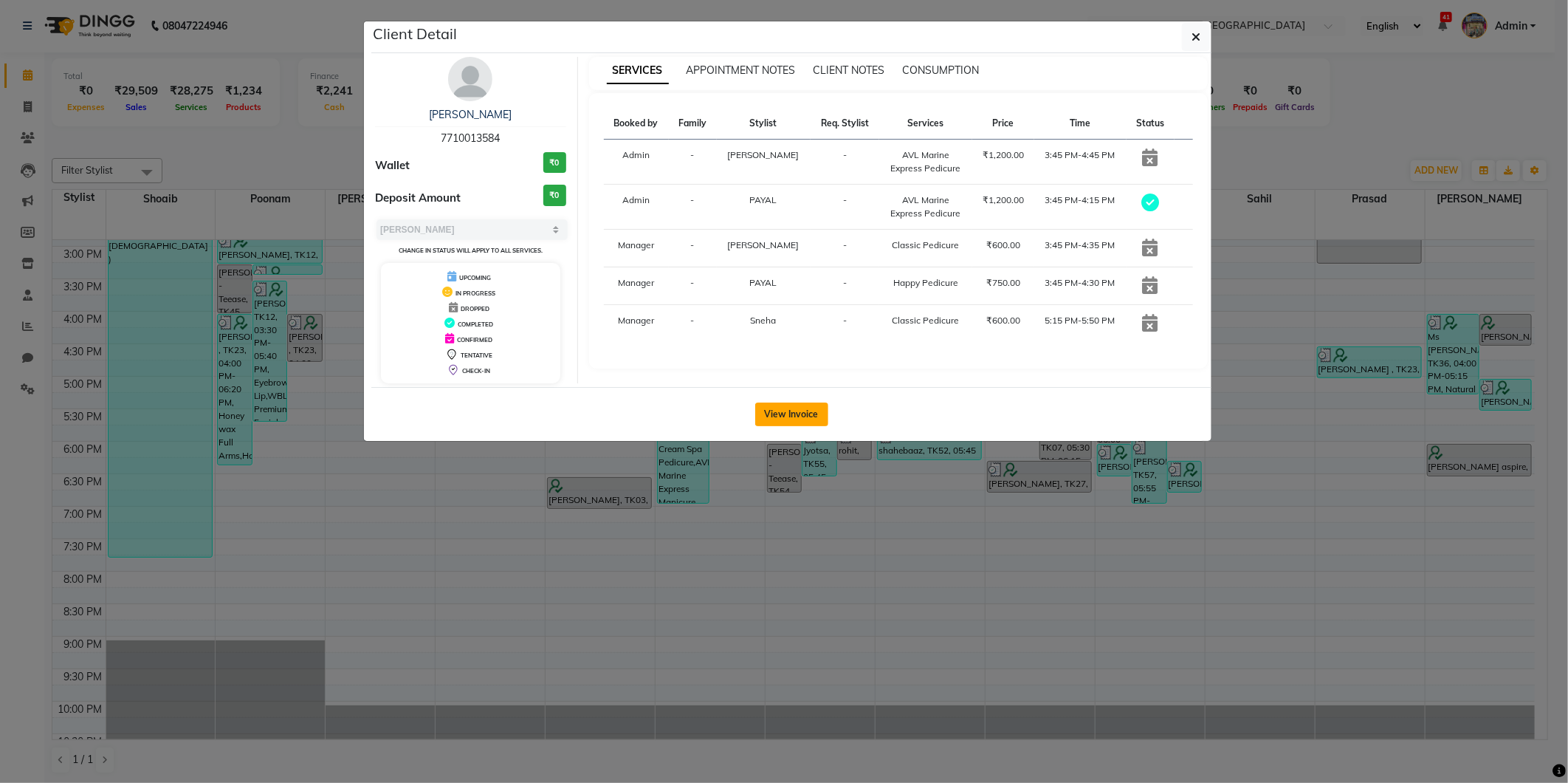
click at [800, 406] on button "View Invoice" at bounding box center [791, 414] width 73 height 24
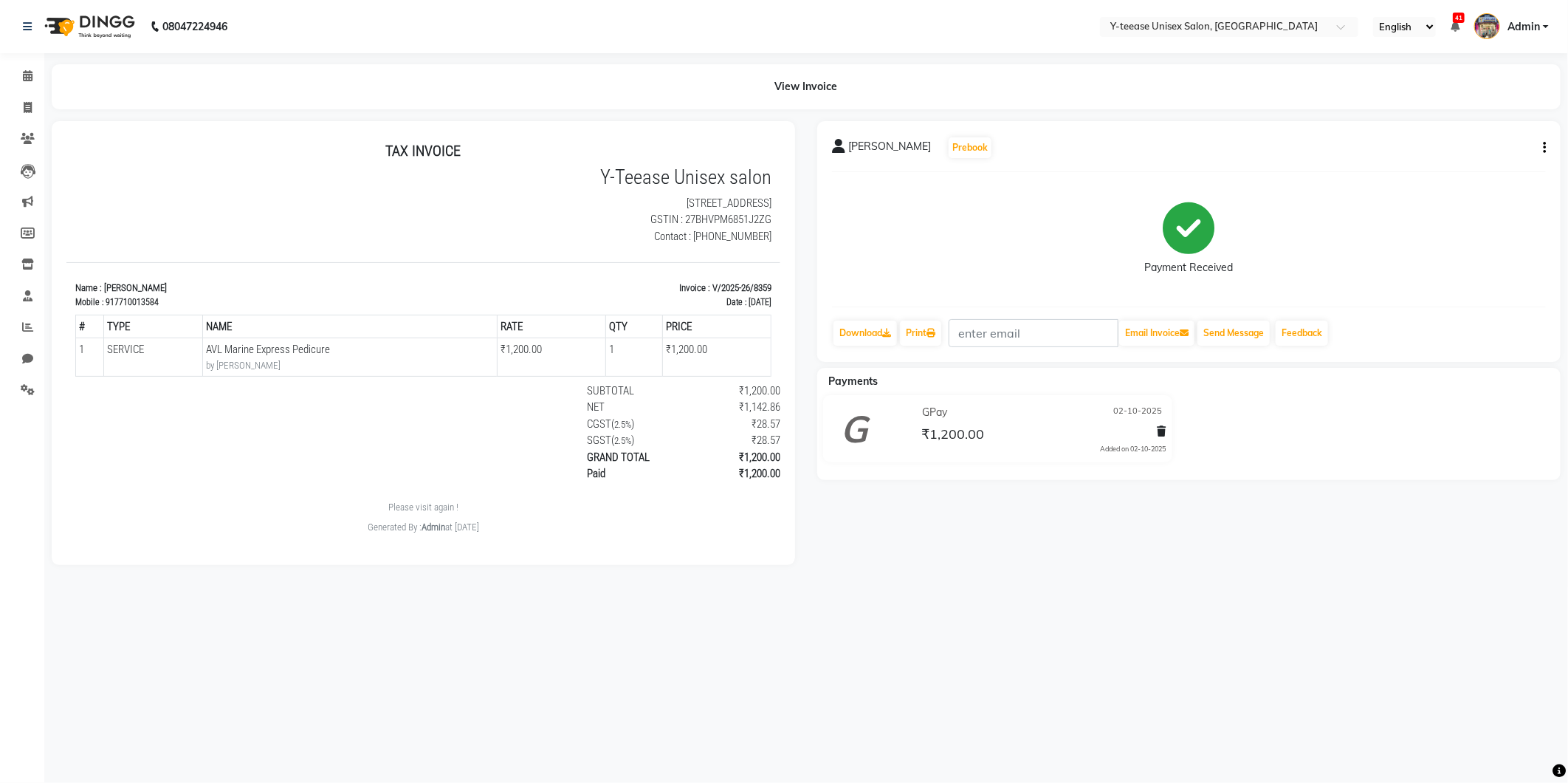
click at [1539, 146] on button "button" at bounding box center [1541, 149] width 9 height 16
click at [1484, 166] on div "Edit Invoice" at bounding box center [1471, 166] width 101 height 19
select select "service"
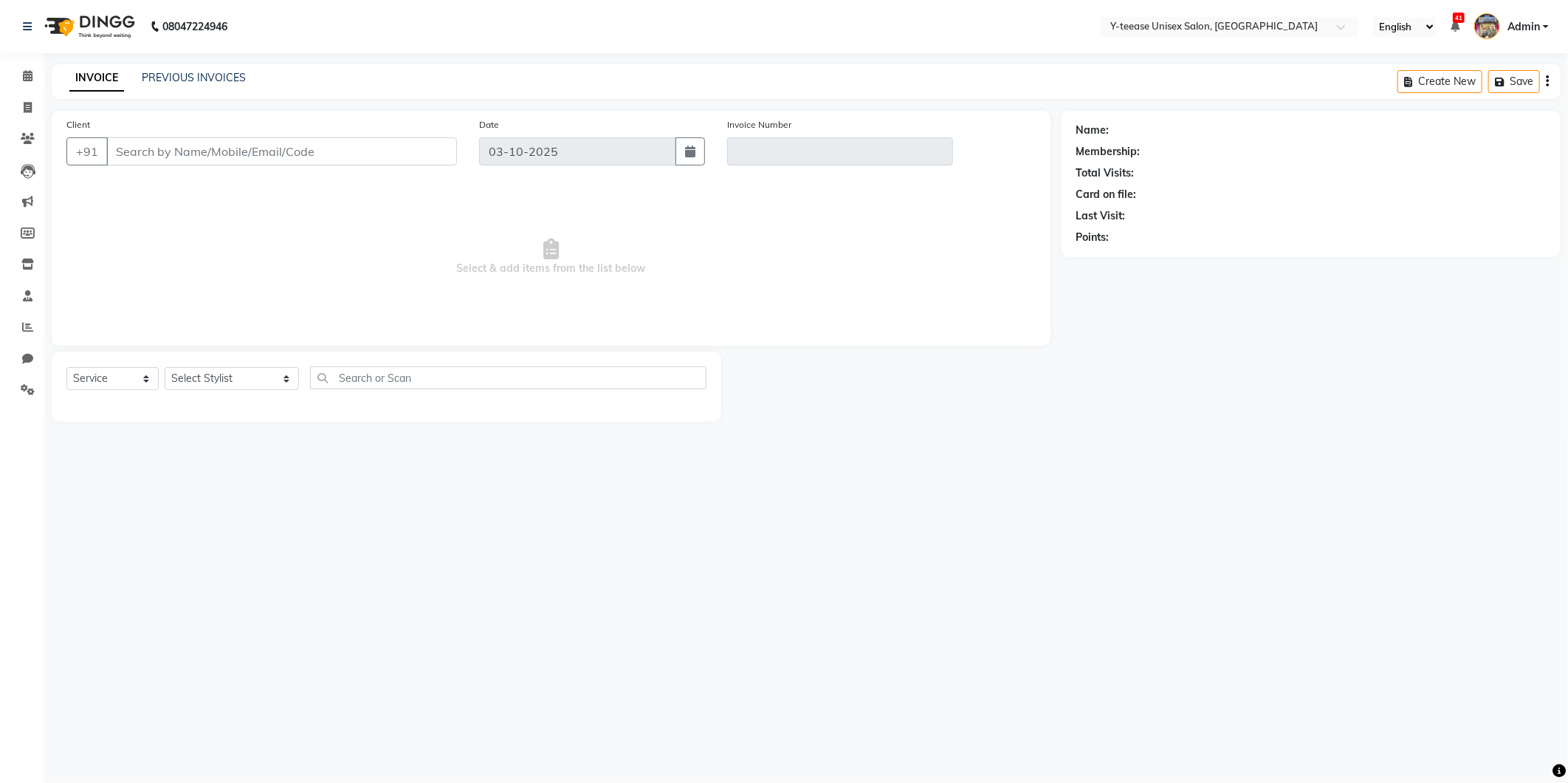
type input "7710013584"
type input "V/2025-26/8359"
type input "02-10-2025"
select select "select"
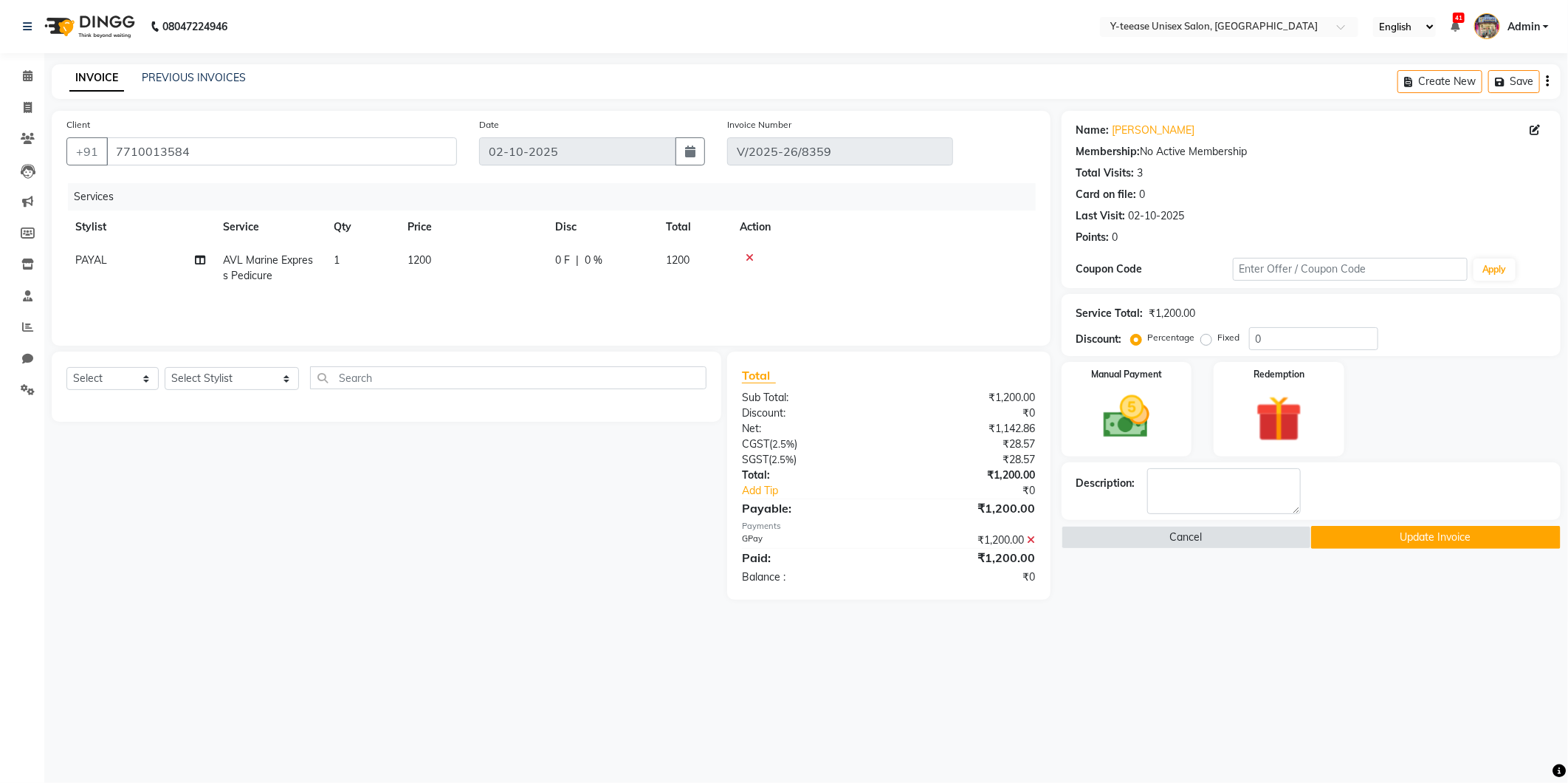
click at [277, 261] on span "AVL Marine Express Pedicure" at bounding box center [268, 268] width 90 height 29
select select "73210"
click at [277, 261] on span "AVL Marine Express Pedicure" at bounding box center [283, 272] width 95 height 29
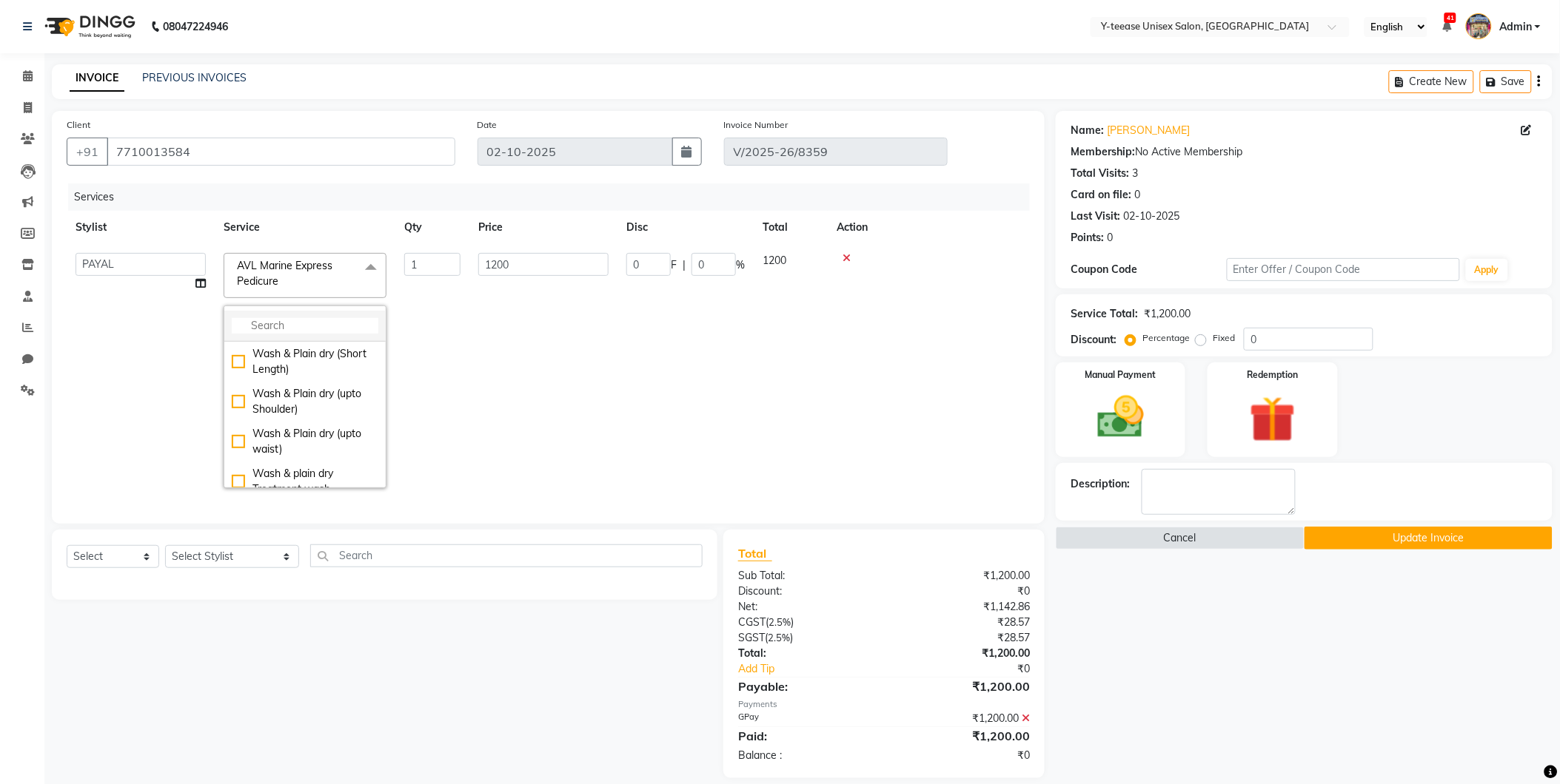
click at [290, 322] on input "multiselect-search" at bounding box center [305, 326] width 147 height 16
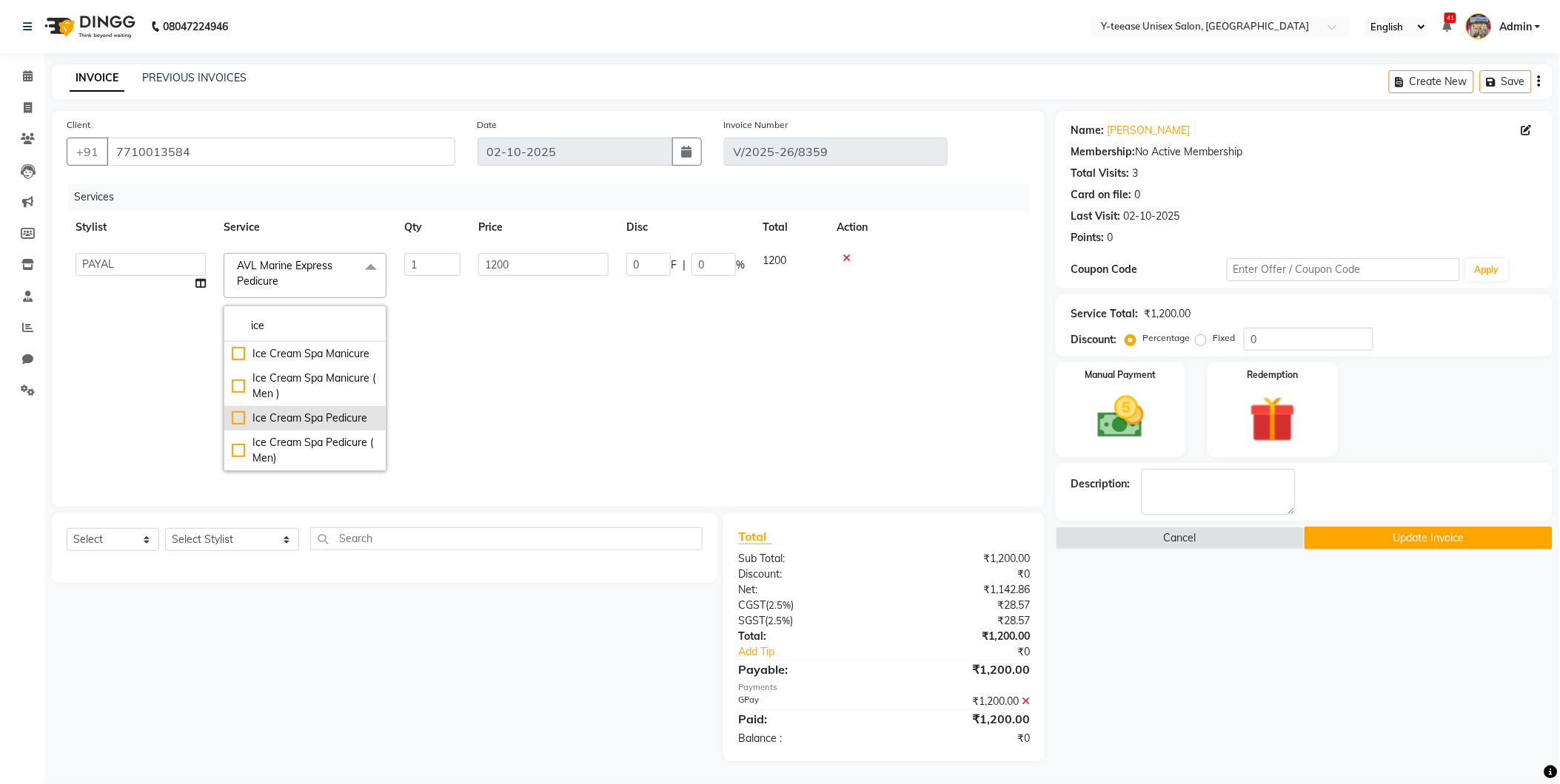
type input "ice"
click at [268, 426] on div "Ice Cream Spa Pedicure" at bounding box center [305, 419] width 147 height 16
checkbox input "true"
type input "1770"
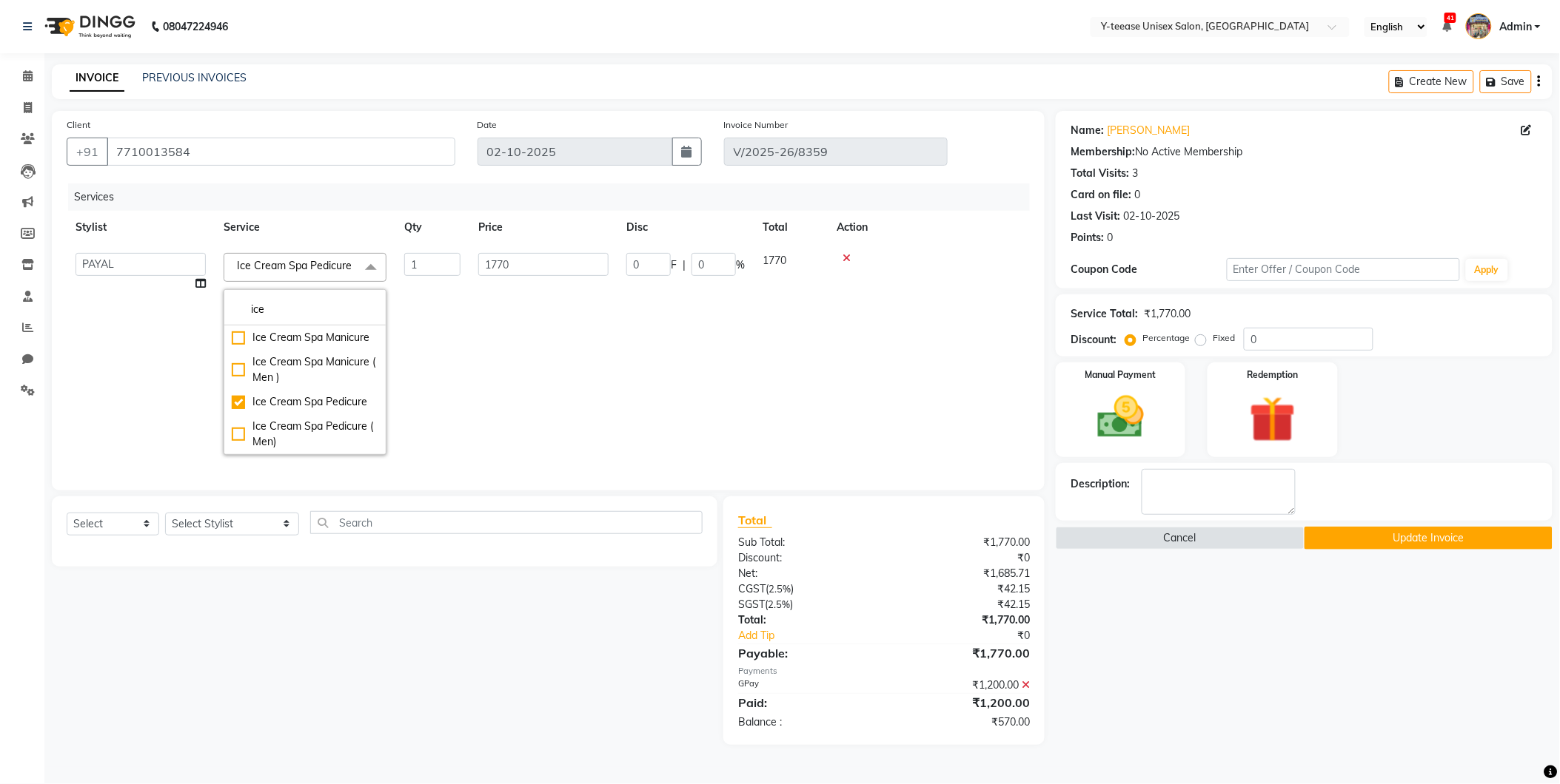
click at [502, 398] on td "1770" at bounding box center [543, 354] width 148 height 220
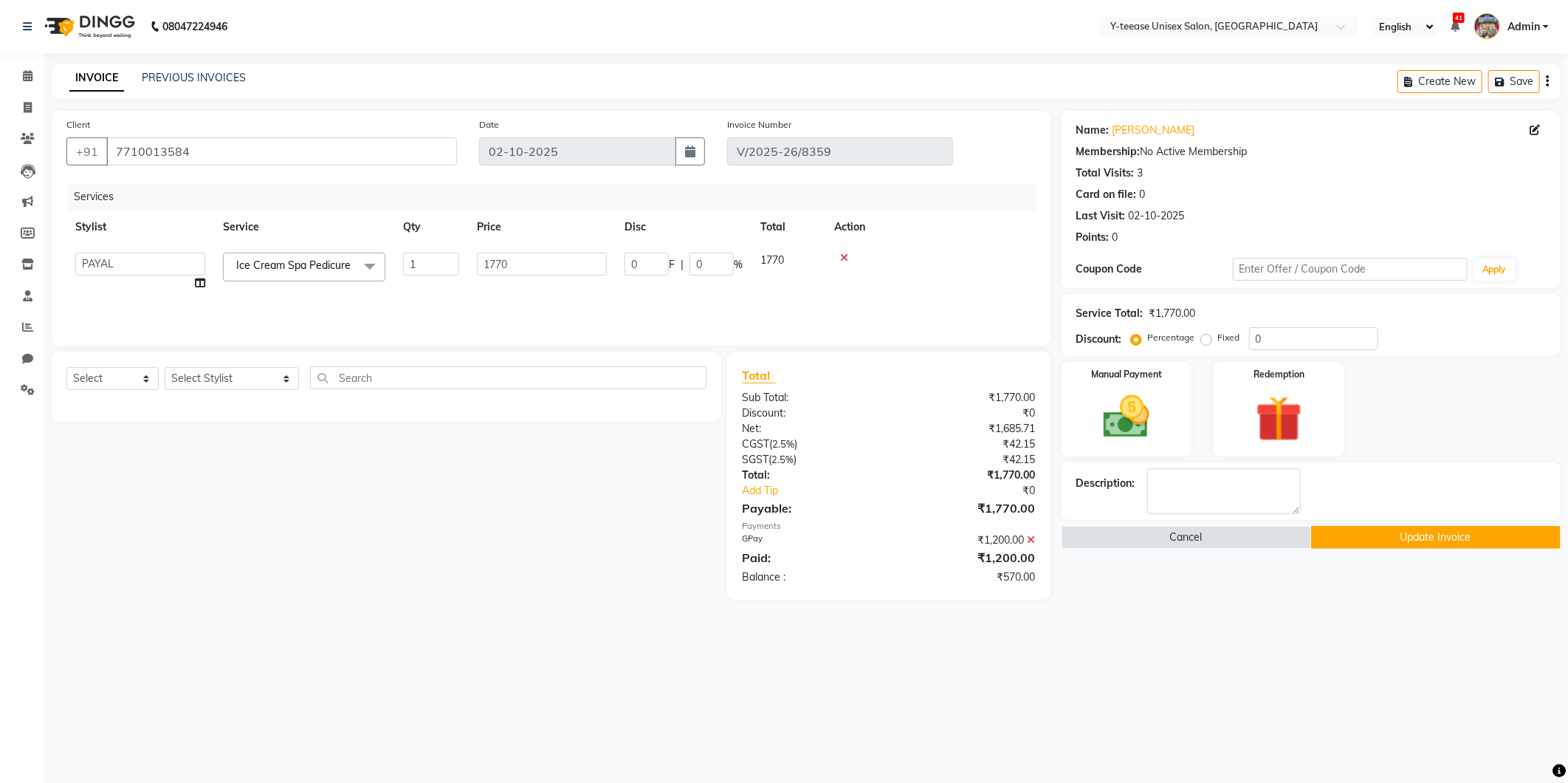
click at [1441, 533] on button "Update Invoice" at bounding box center [1436, 537] width 250 height 23
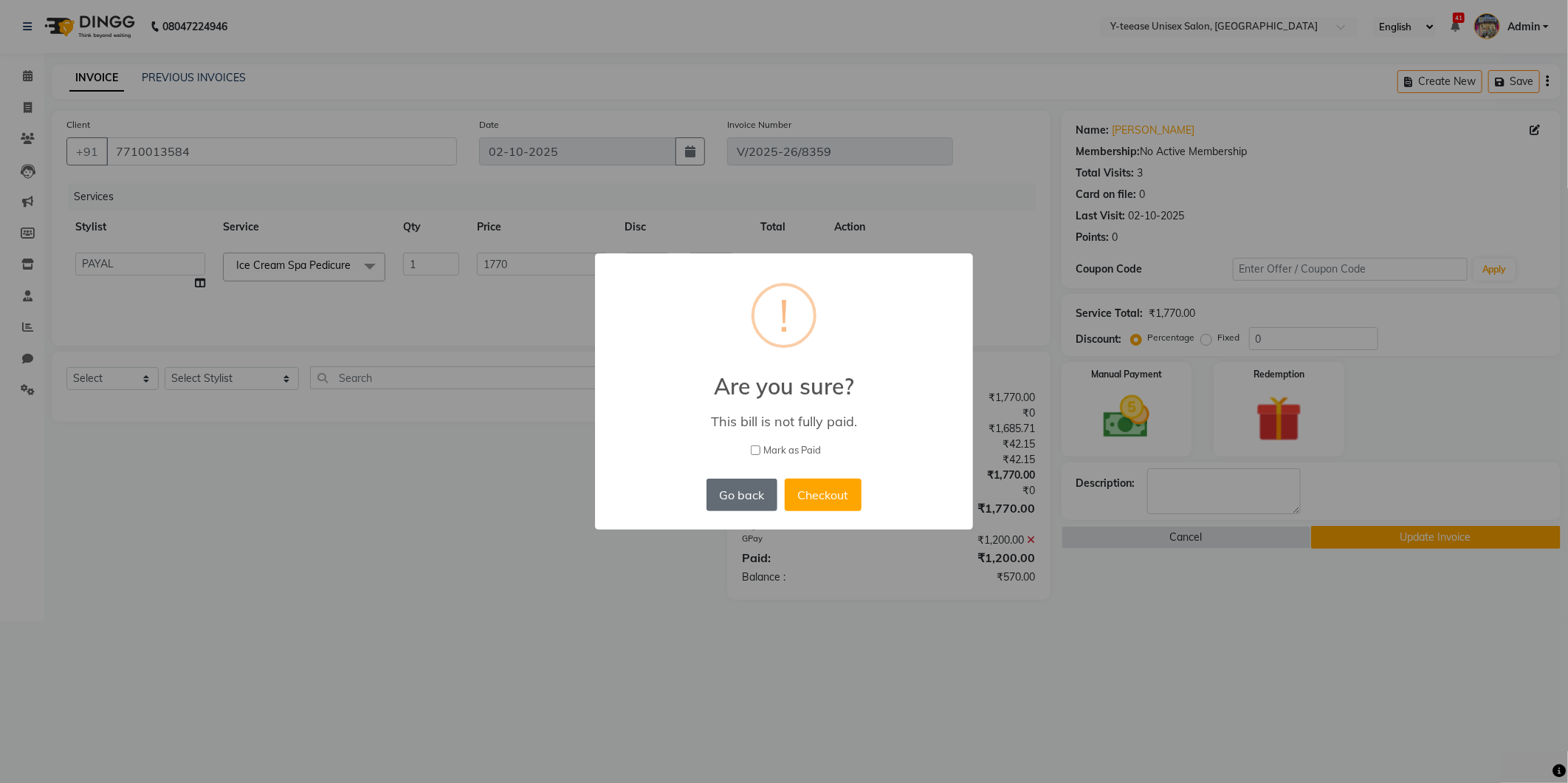
click at [738, 488] on button "Go back" at bounding box center [742, 495] width 71 height 32
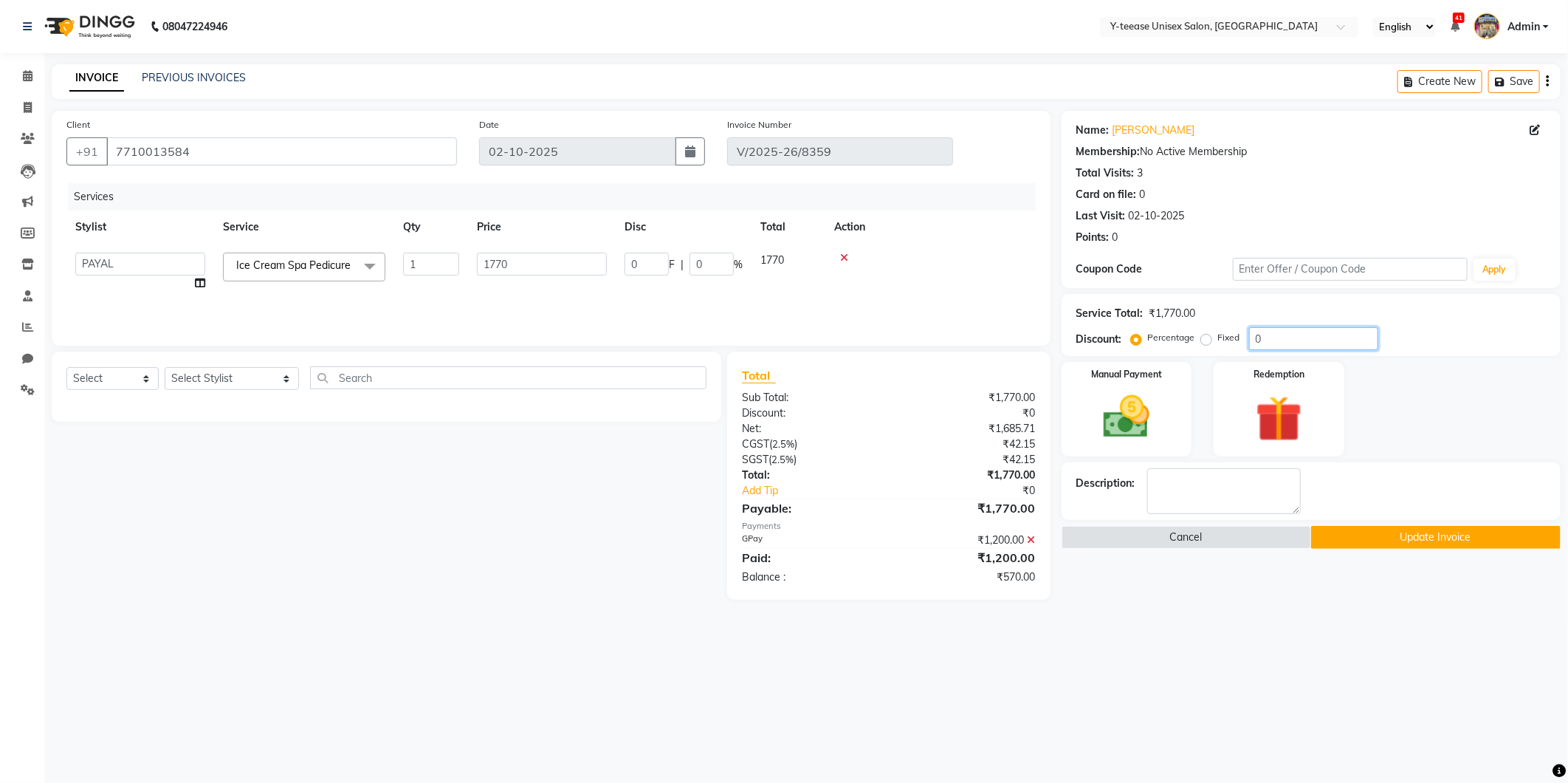
click at [1289, 342] on input "0" at bounding box center [1313, 338] width 129 height 23
type input "1"
type input "17.7"
type input "1"
type input "15"
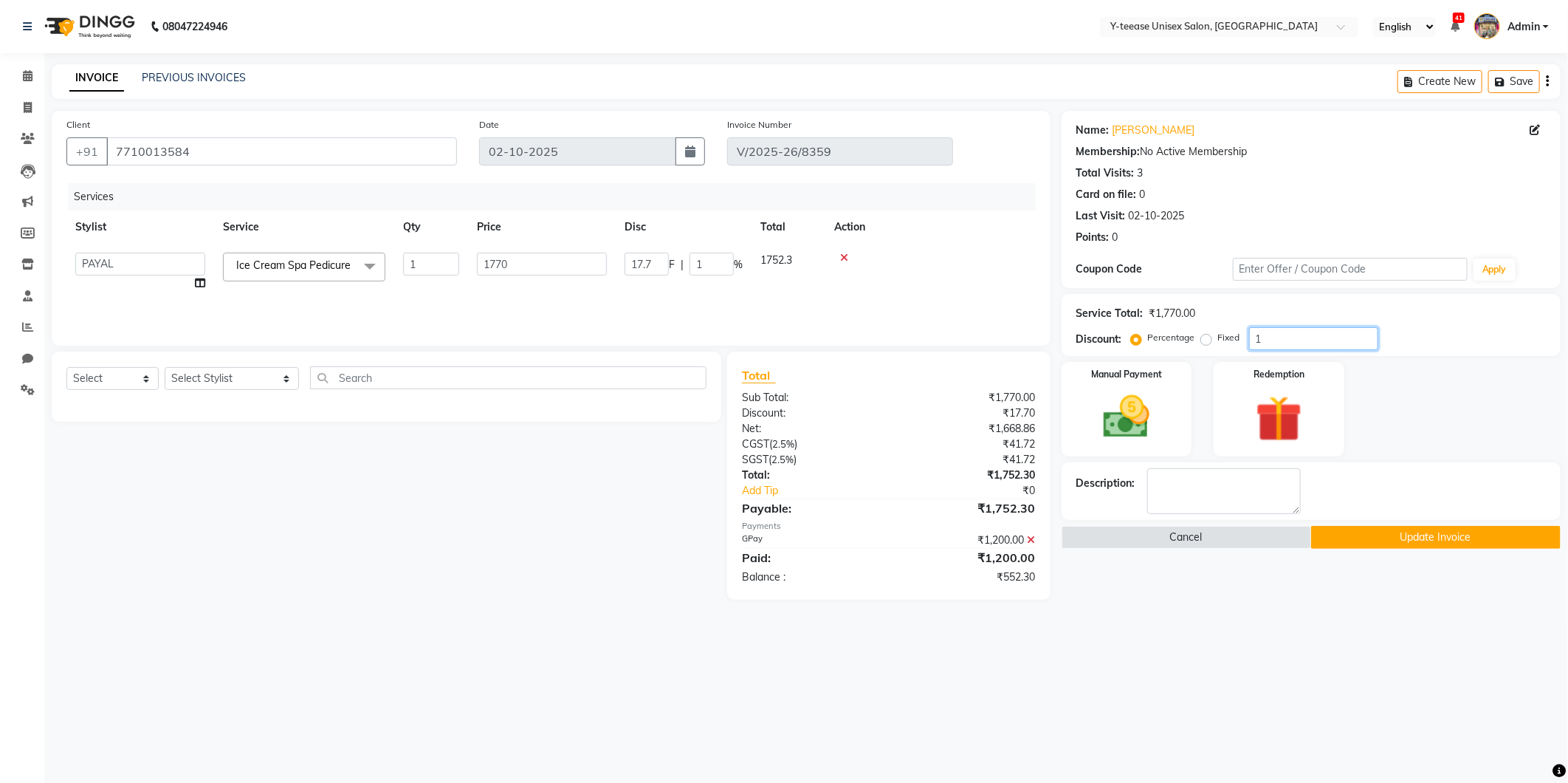
type input "265.5"
type input "15"
click at [1396, 534] on button "Update Invoice" at bounding box center [1436, 537] width 250 height 23
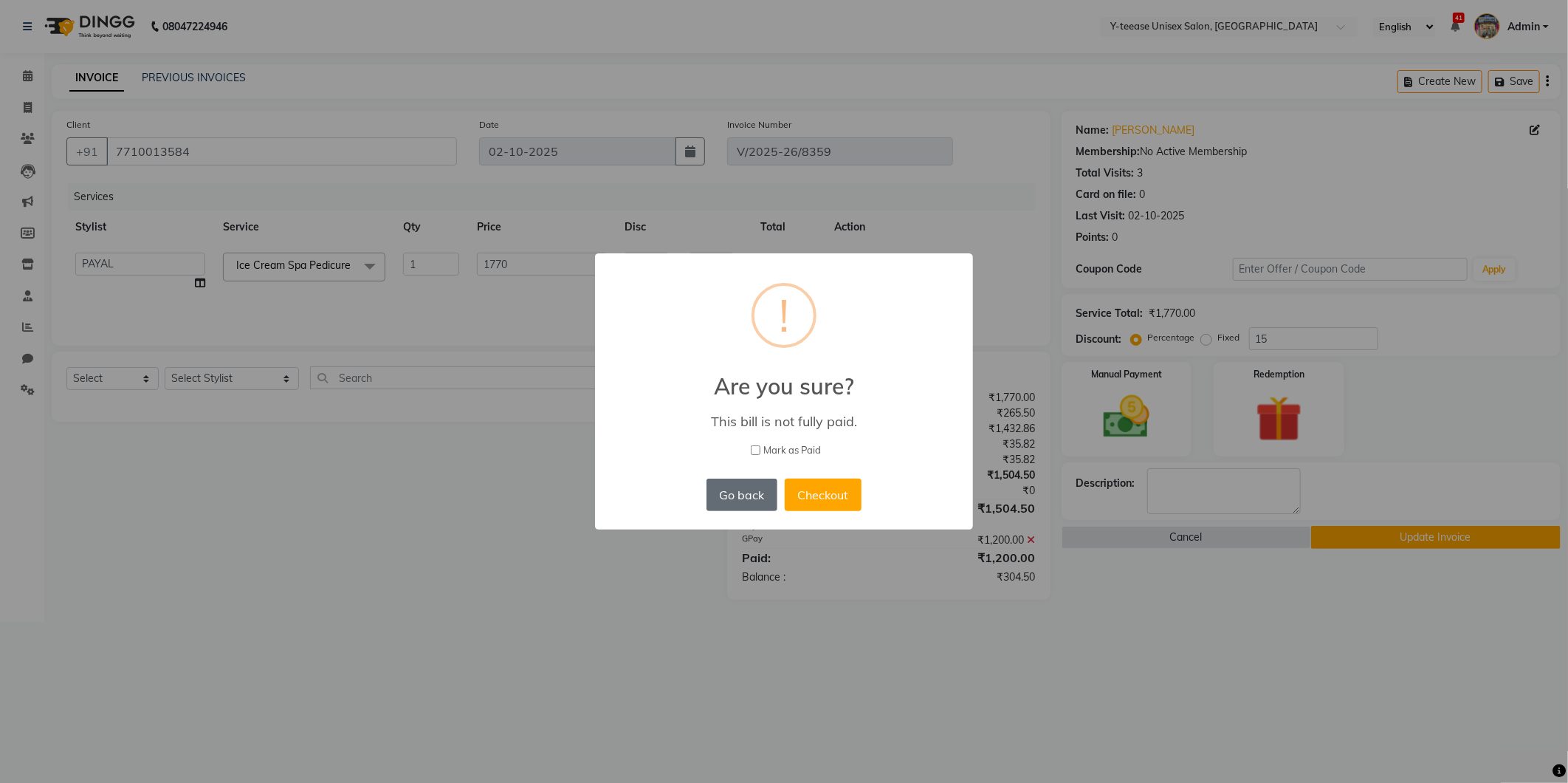
click at [755, 485] on button "Go back" at bounding box center [742, 495] width 71 height 32
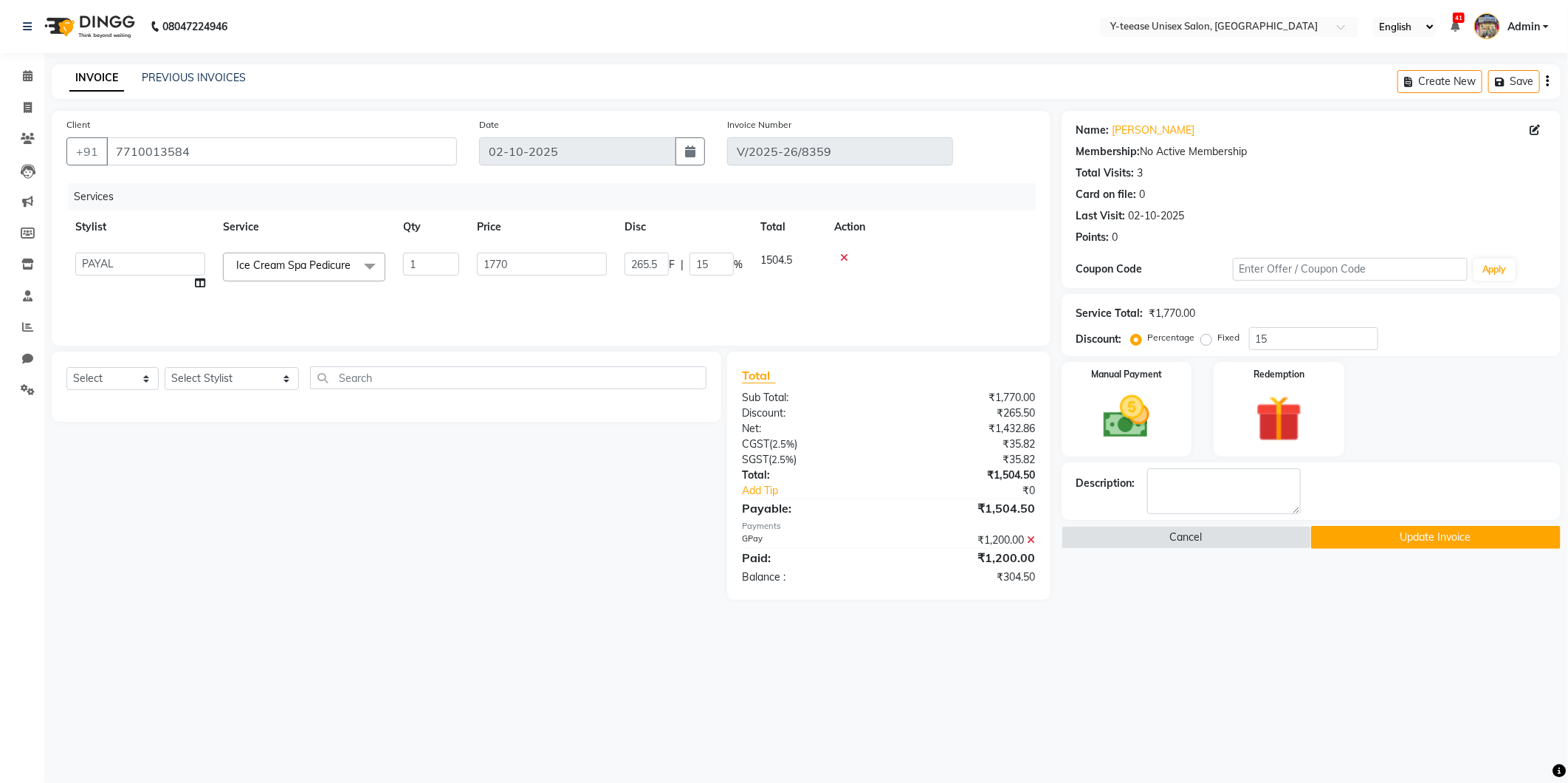
click at [1030, 535] on icon at bounding box center [1031, 540] width 8 height 11
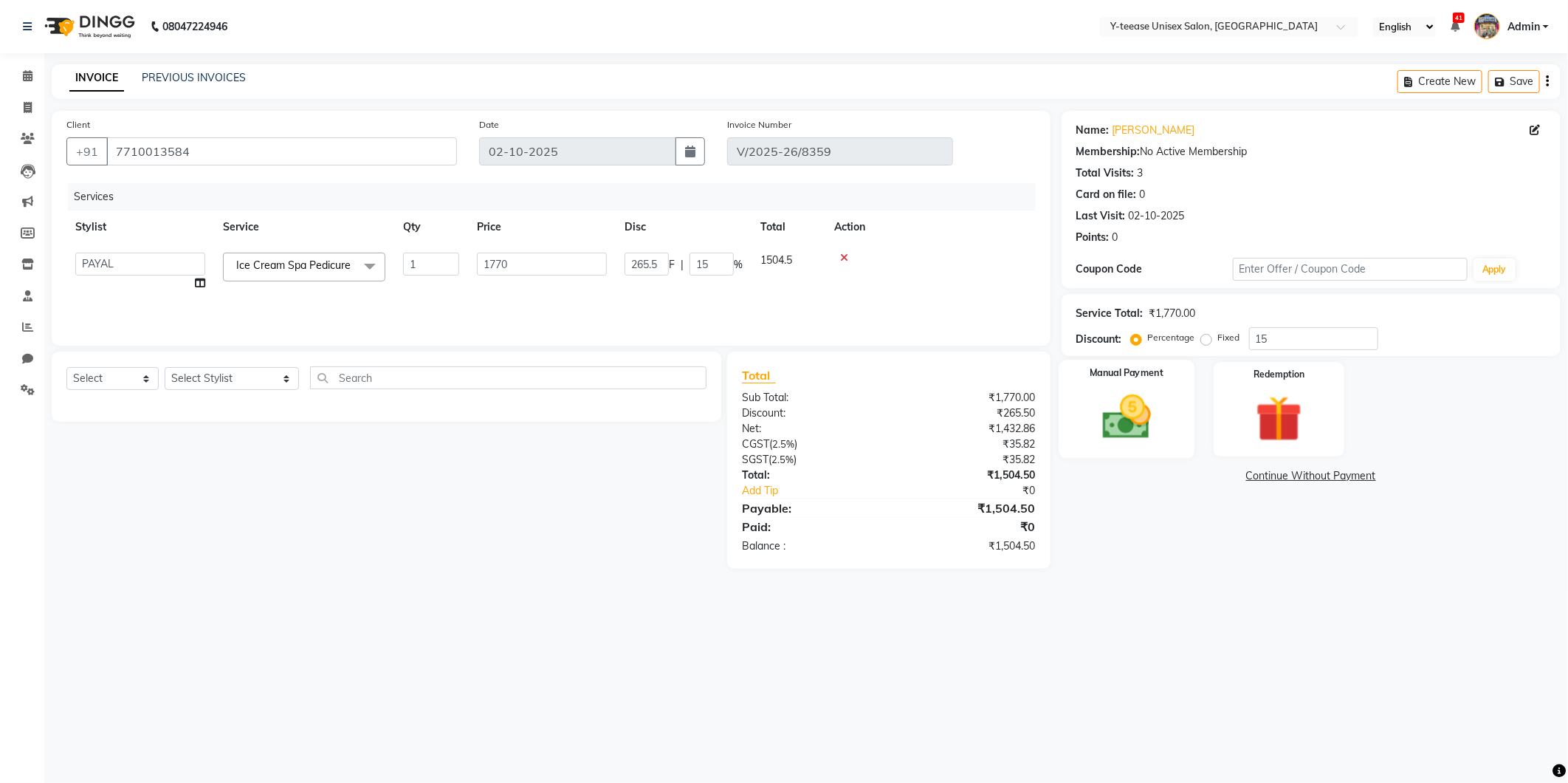
click at [1147, 409] on img at bounding box center [1127, 417] width 79 height 56
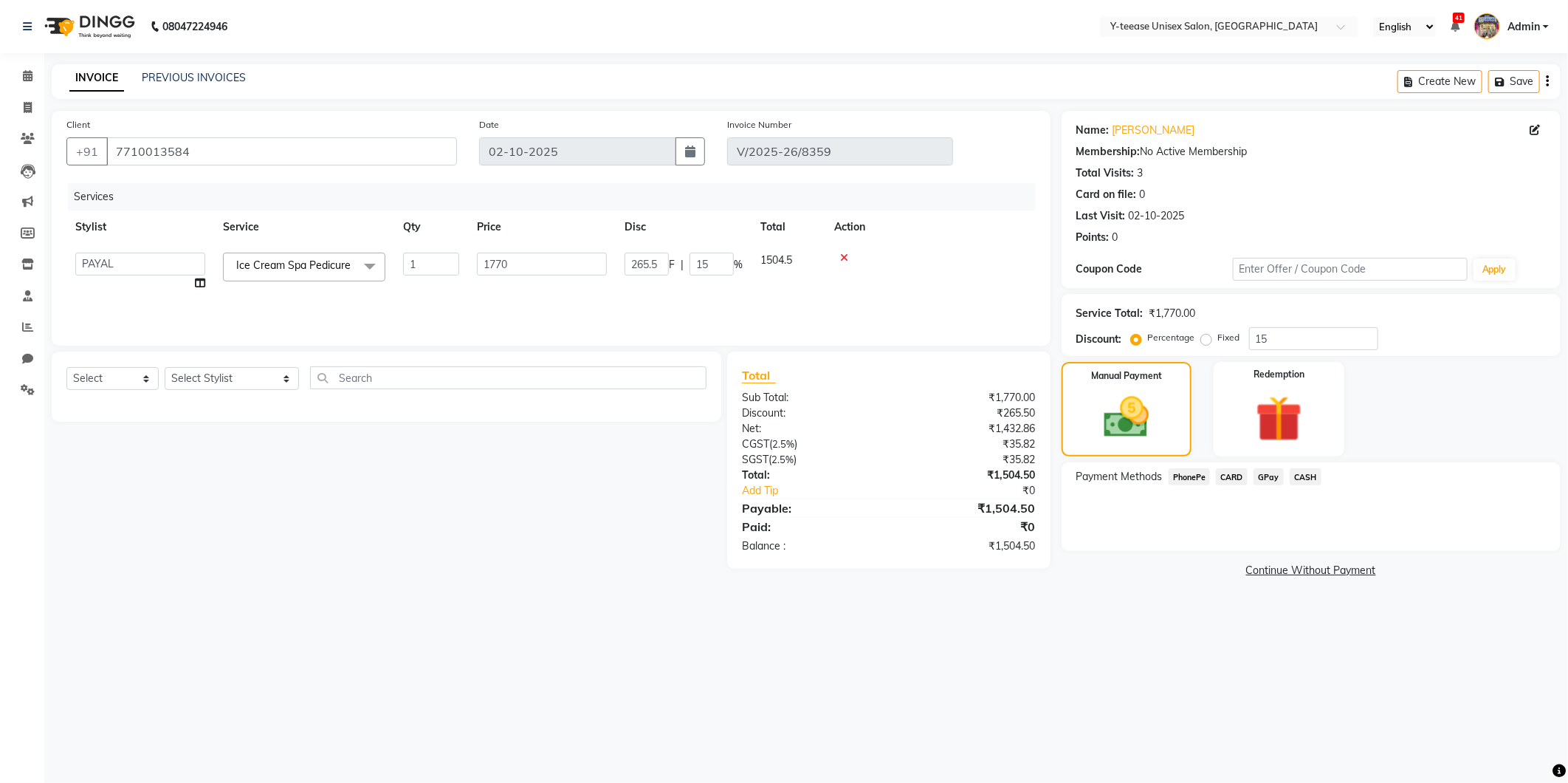
click at [1265, 473] on span "GPay" at bounding box center [1268, 476] width 30 height 17
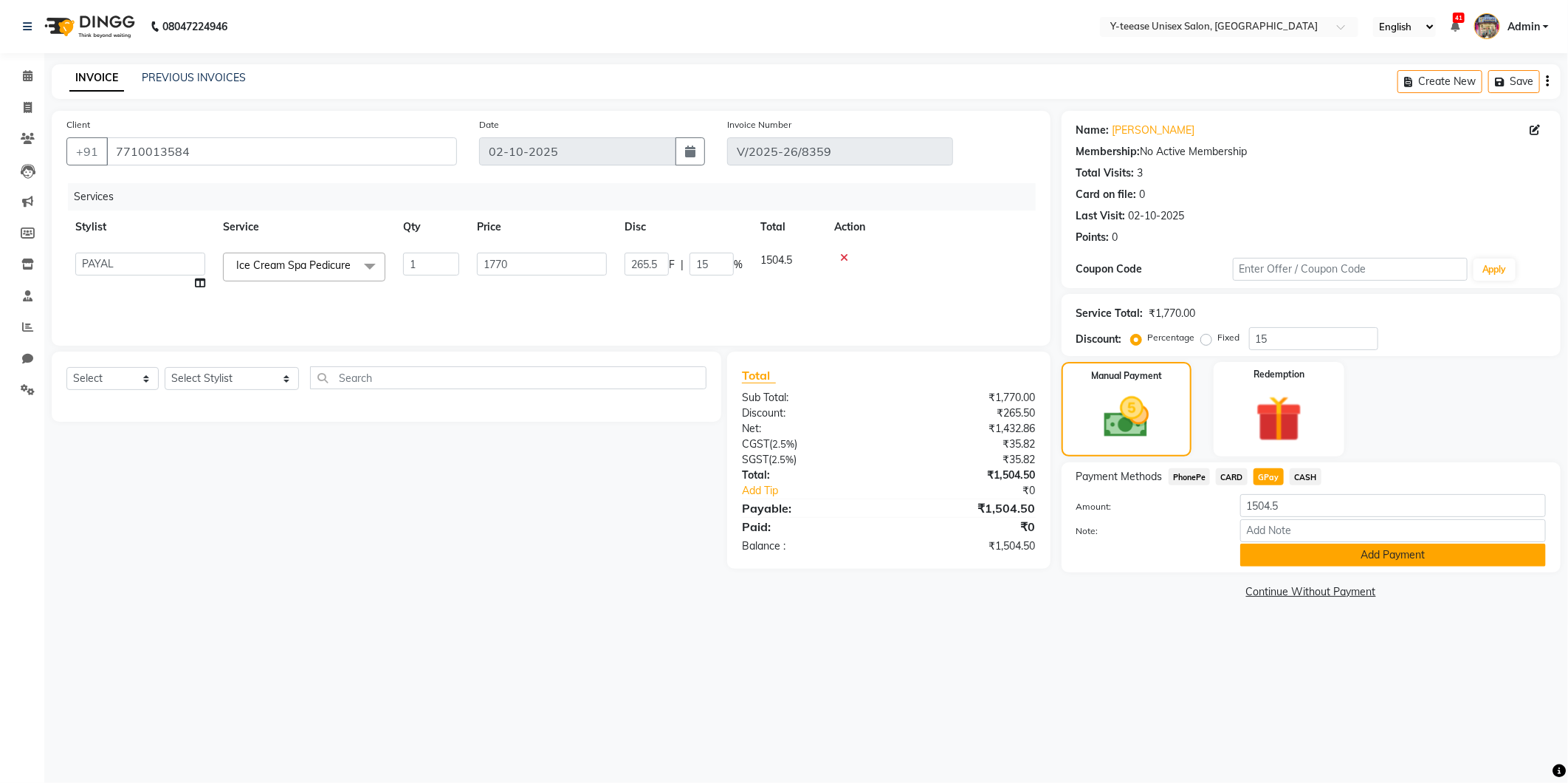
click at [1301, 563] on button "Add Payment" at bounding box center [1393, 555] width 306 height 23
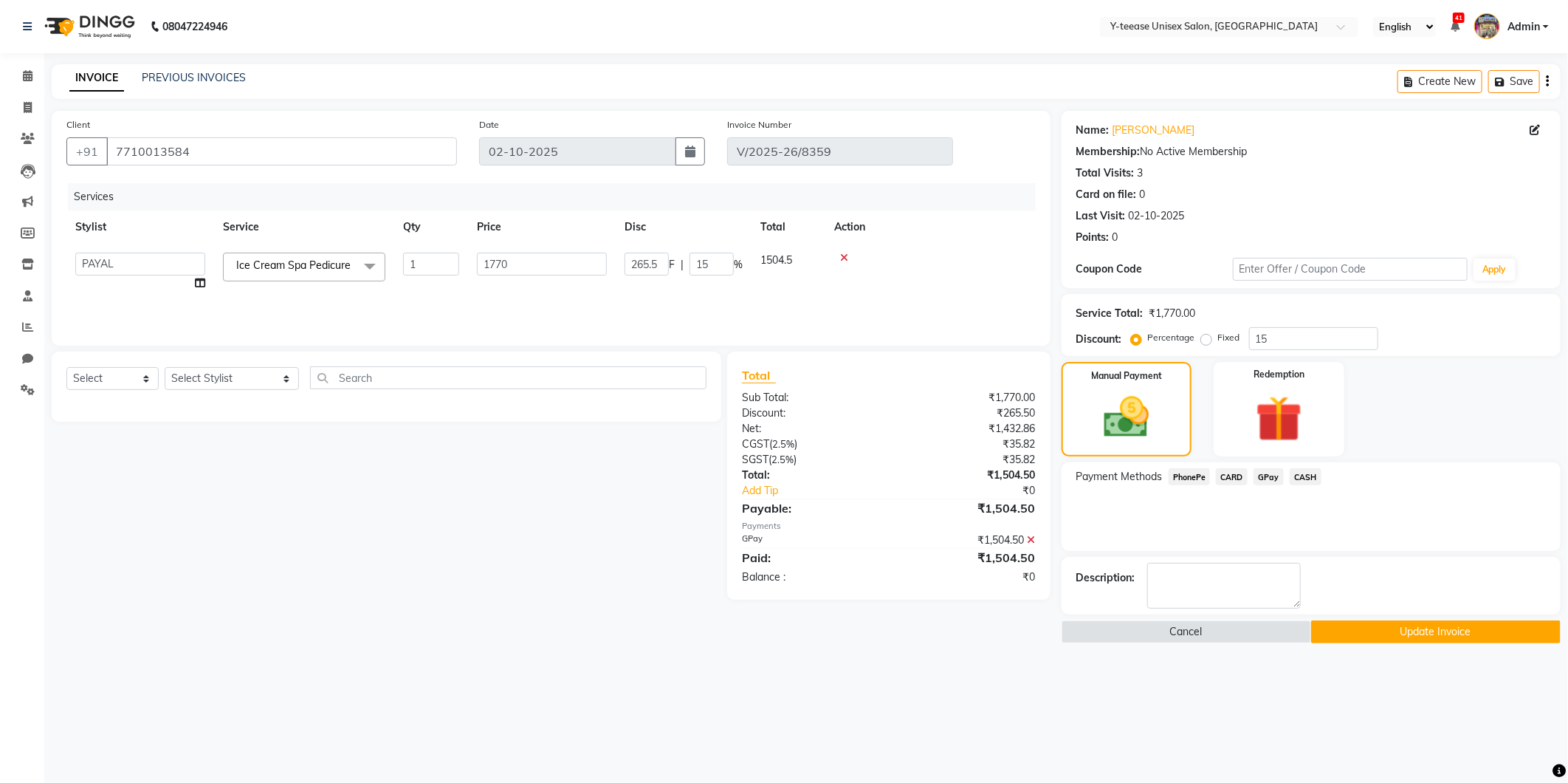
click at [1365, 627] on button "Update Invoice" at bounding box center [1436, 632] width 250 height 23
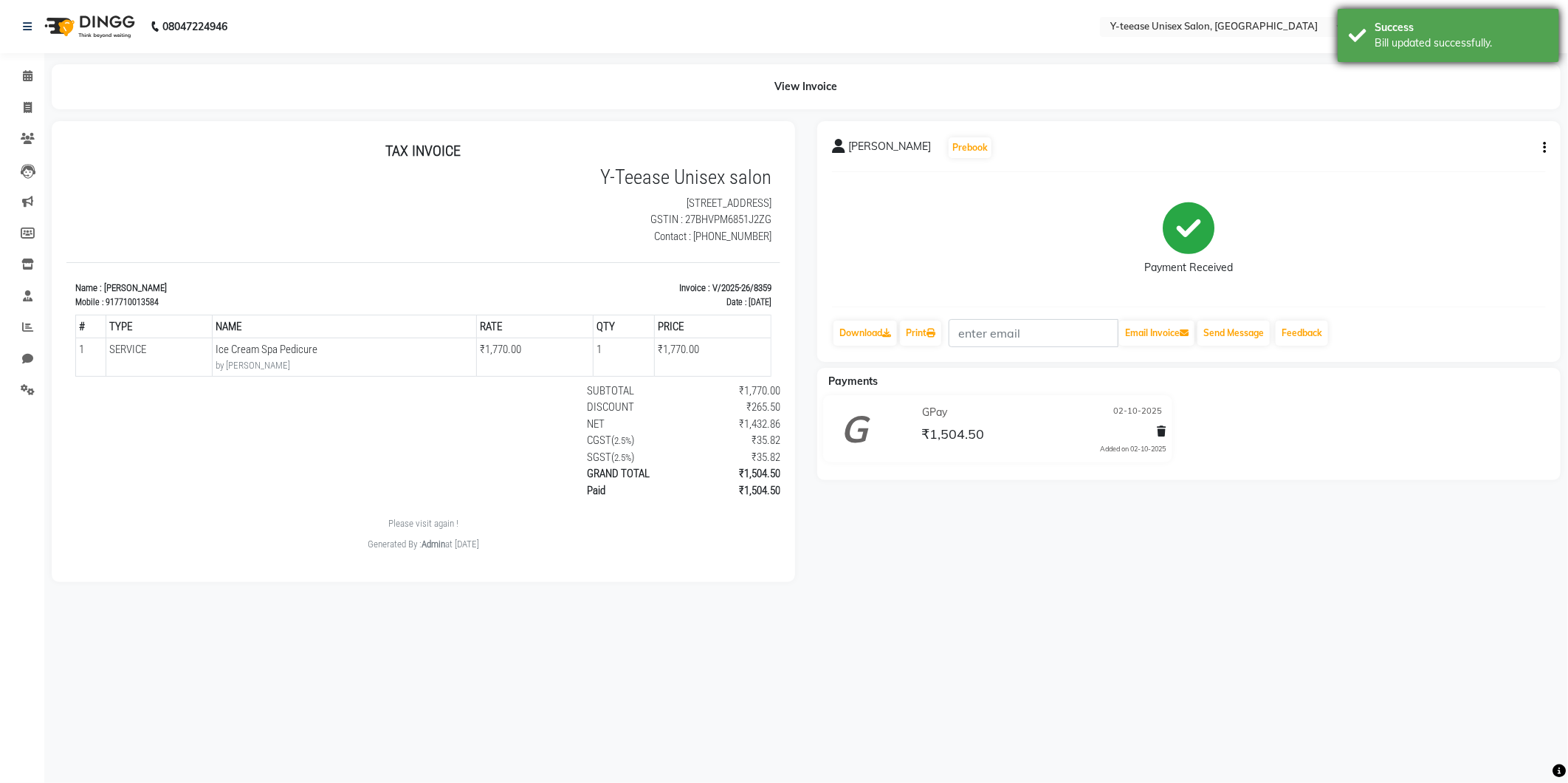
click at [1393, 31] on div "Success" at bounding box center [1461, 28] width 174 height 16
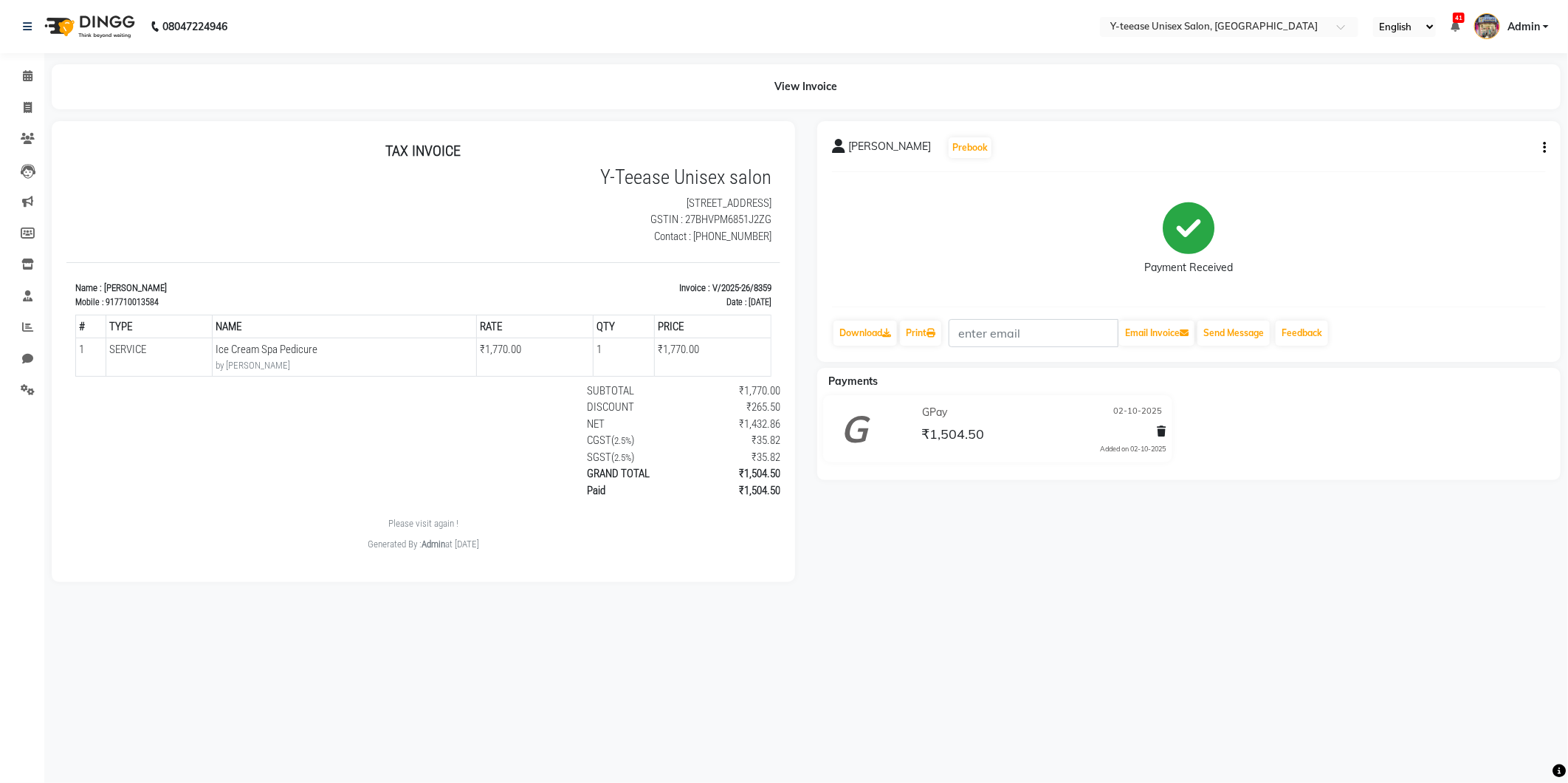
click at [1543, 148] on icon "button" at bounding box center [1544, 148] width 3 height 1
click at [1480, 160] on div "Edit Invoice" at bounding box center [1471, 166] width 101 height 19
select select "service"
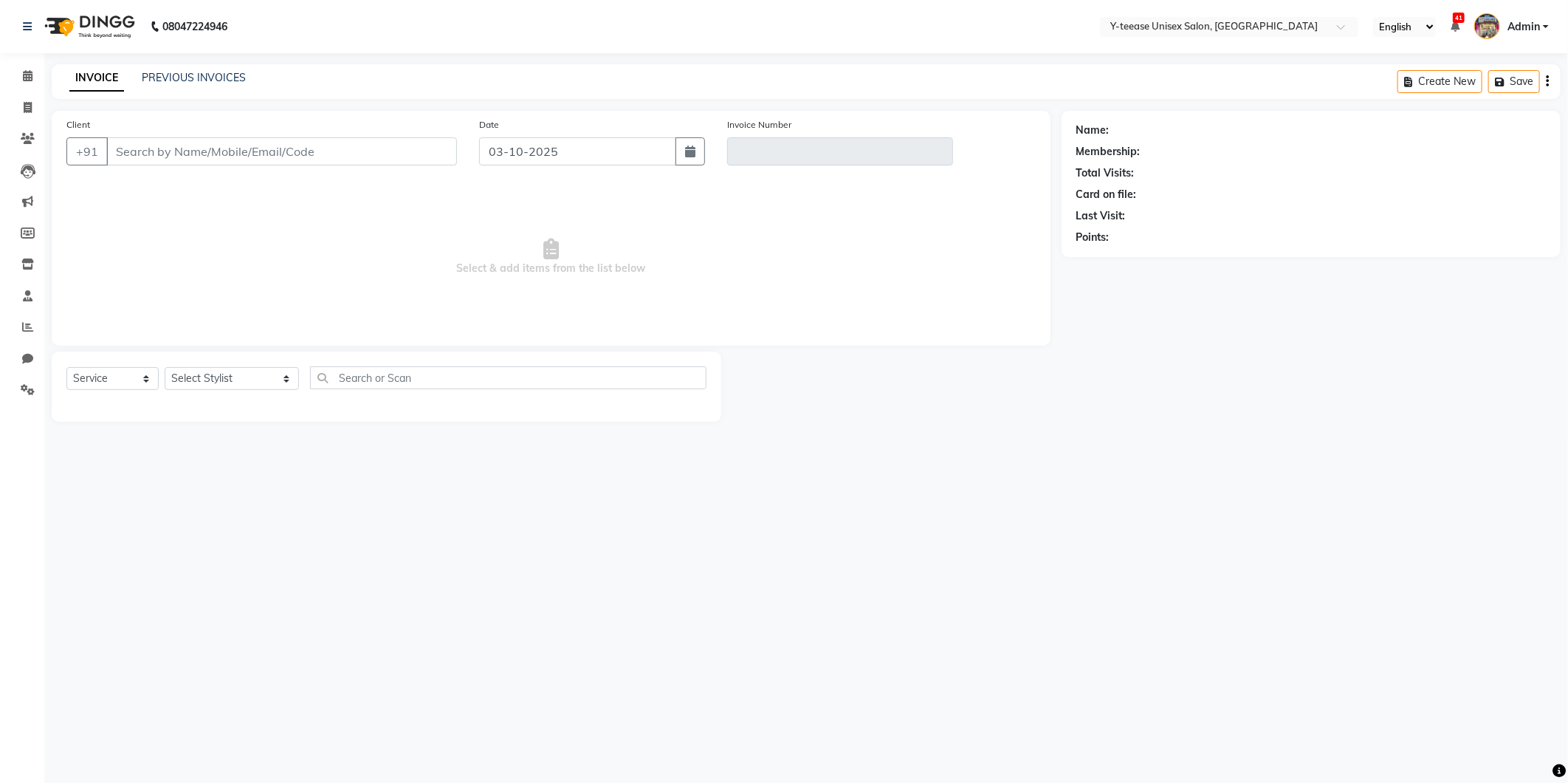
type input "7710013584"
type input "V/2025-26/8359"
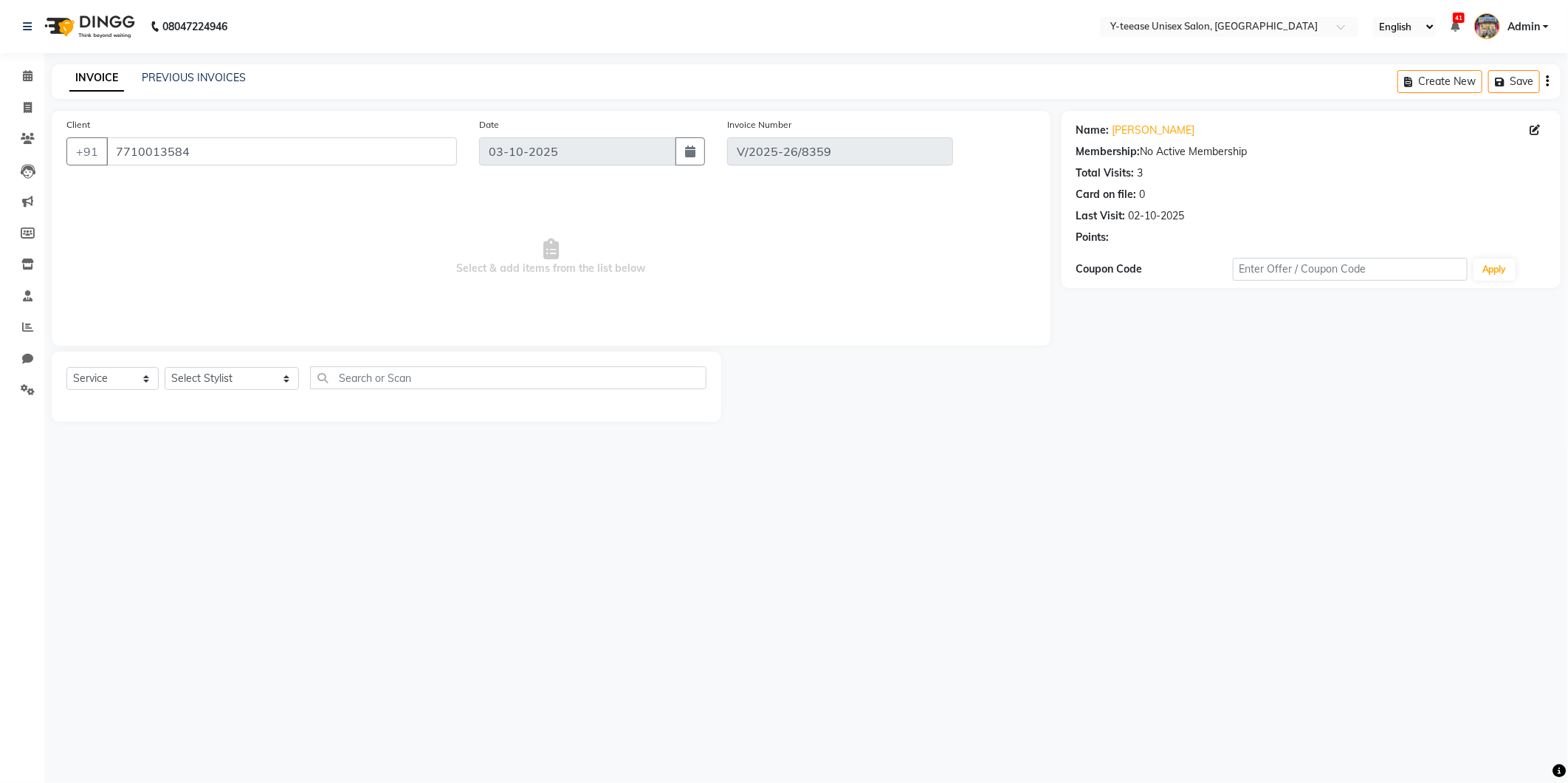
type input "02-10-2025"
select select "select"
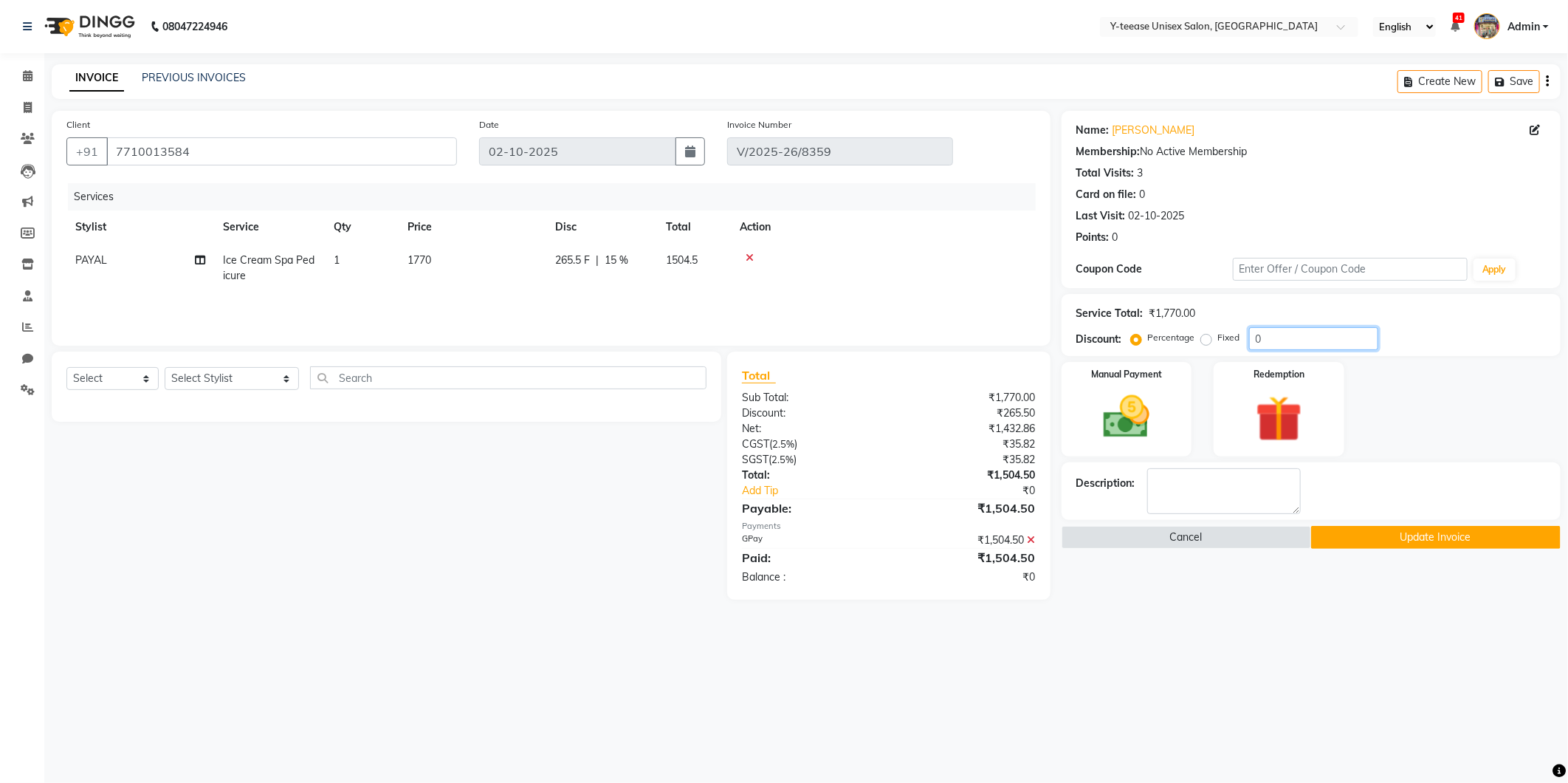
click at [1285, 328] on input "0" at bounding box center [1313, 338] width 129 height 23
click at [262, 260] on span "Ice Cream Spa Pedicure" at bounding box center [268, 268] width 91 height 29
select select "73210"
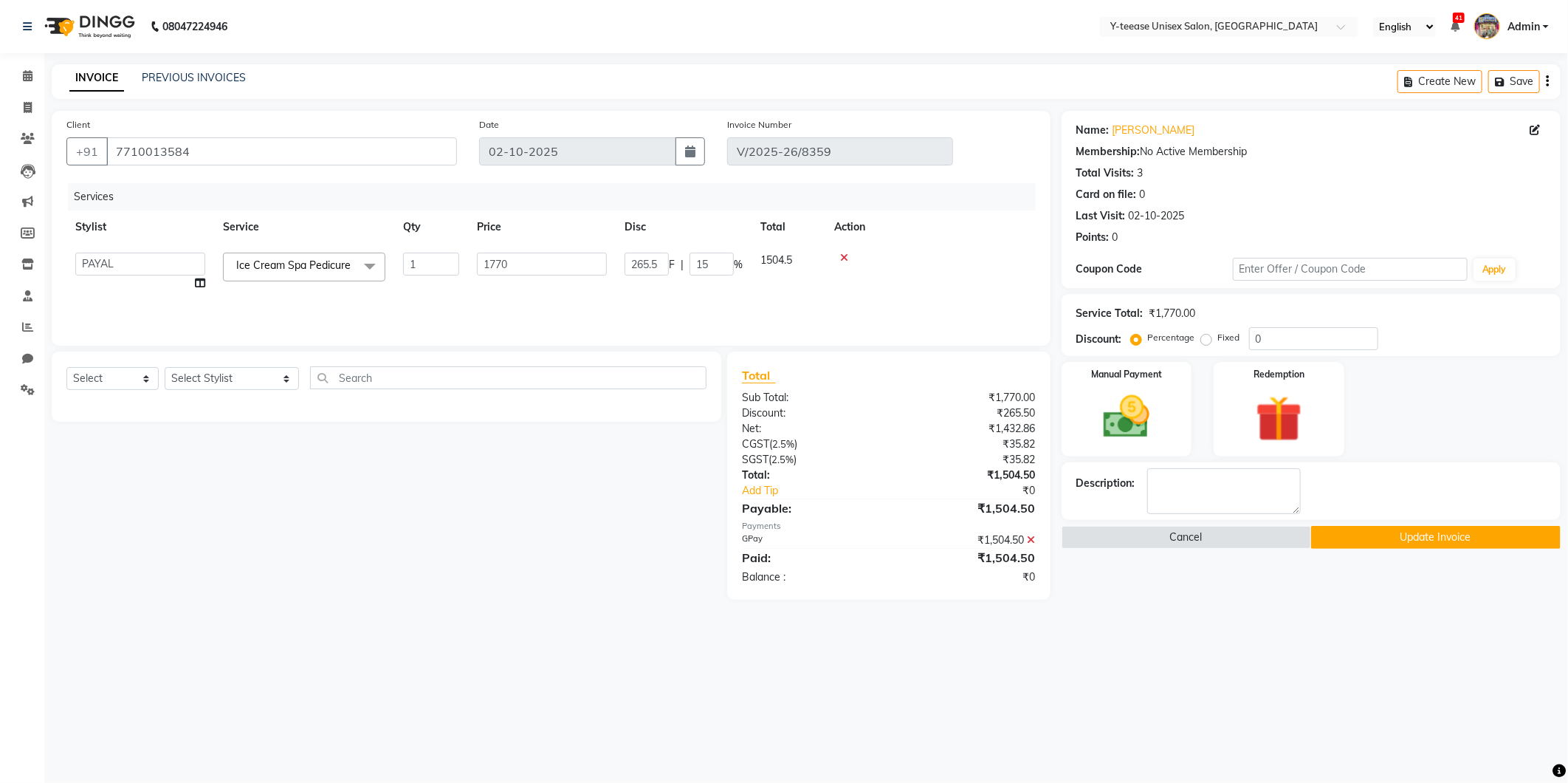
click at [271, 271] on span "Ice Cream Spa Pedicure" at bounding box center [293, 266] width 114 height 14
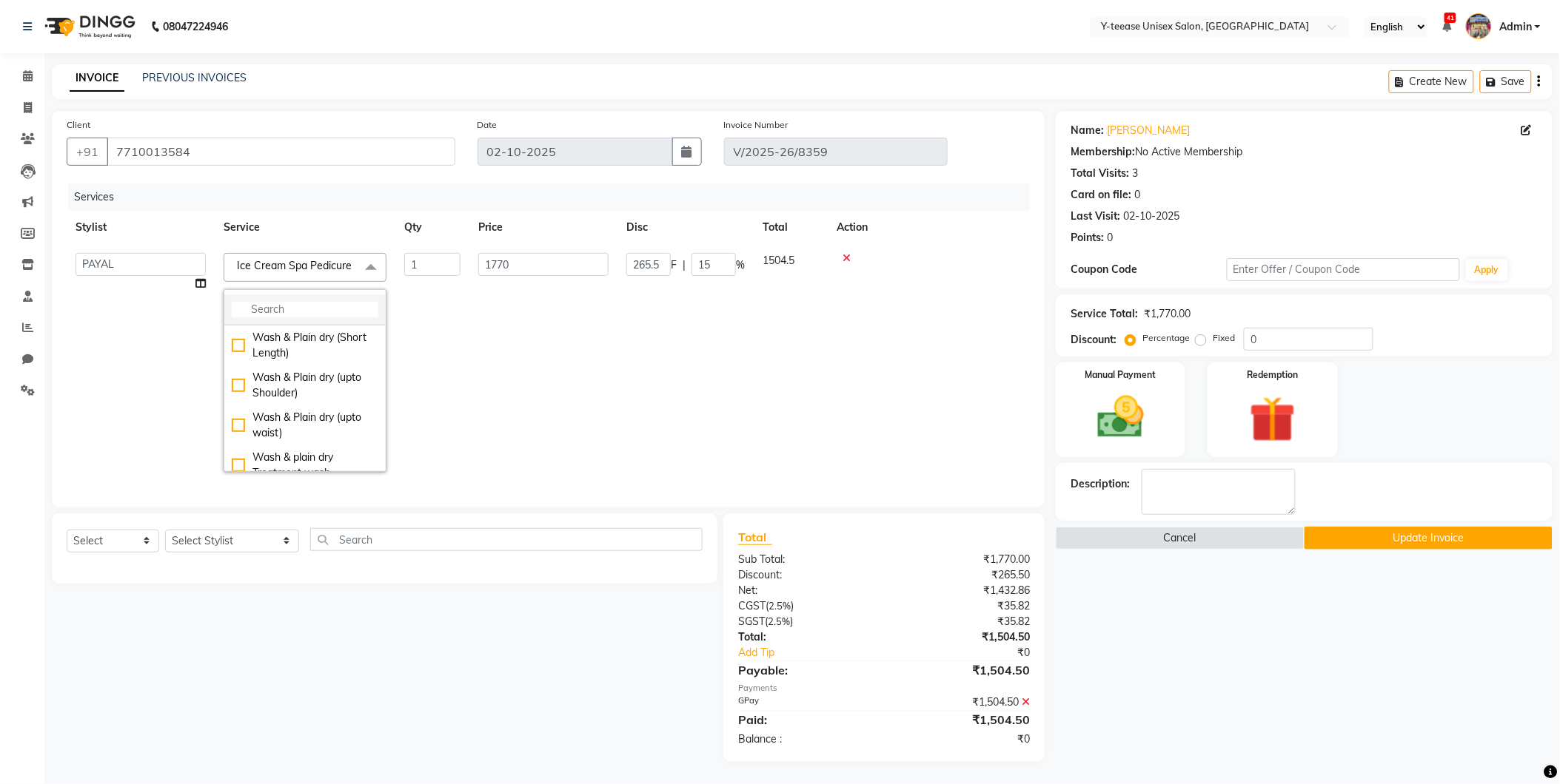
click at [291, 317] on input "multiselect-search" at bounding box center [305, 309] width 147 height 16
type input "avl"
click at [327, 429] on div "AVL Marine Express Pedicure" at bounding box center [305, 425] width 147 height 32
checkbox input "true"
type input "1200"
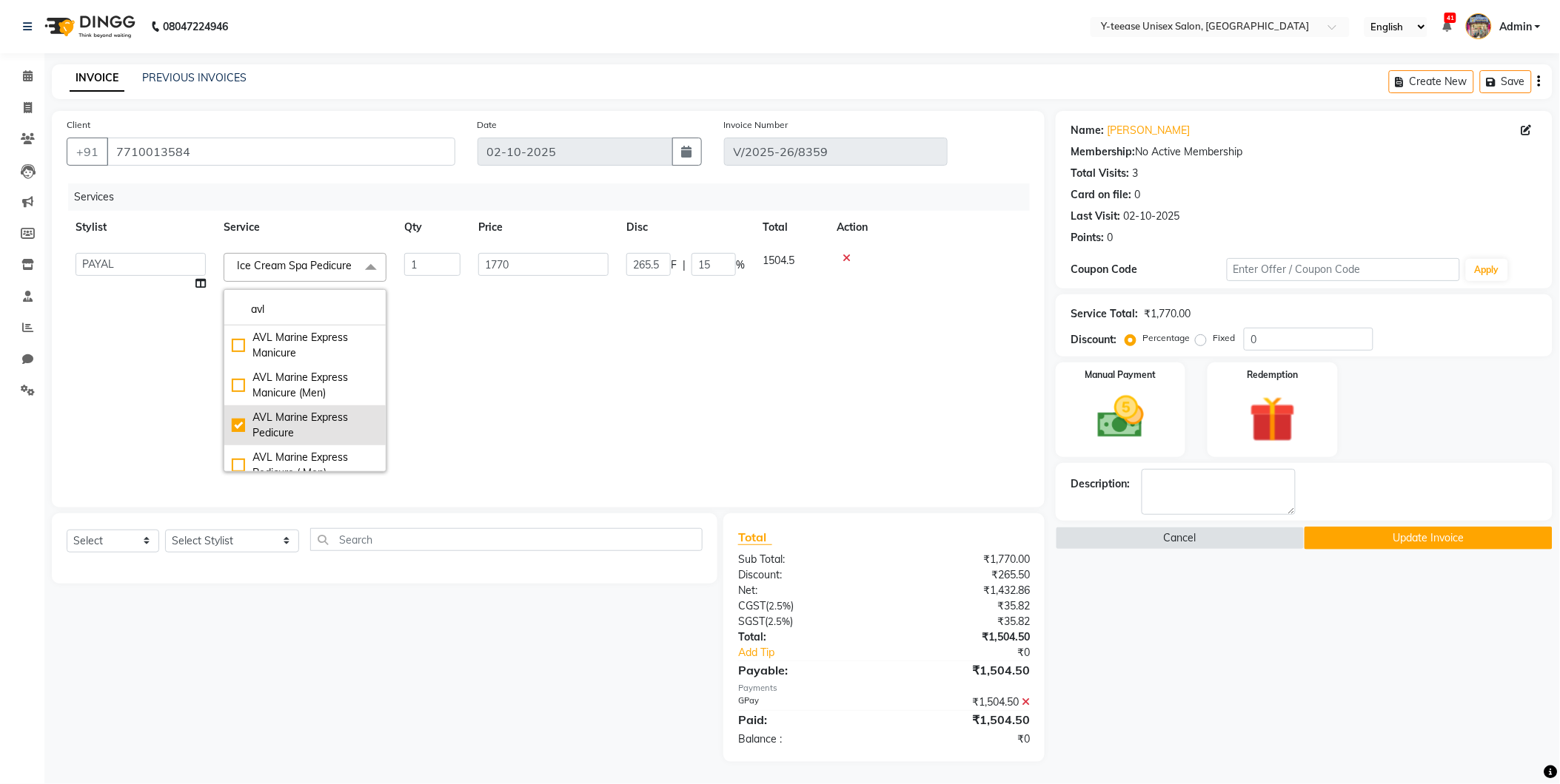
type input "0"
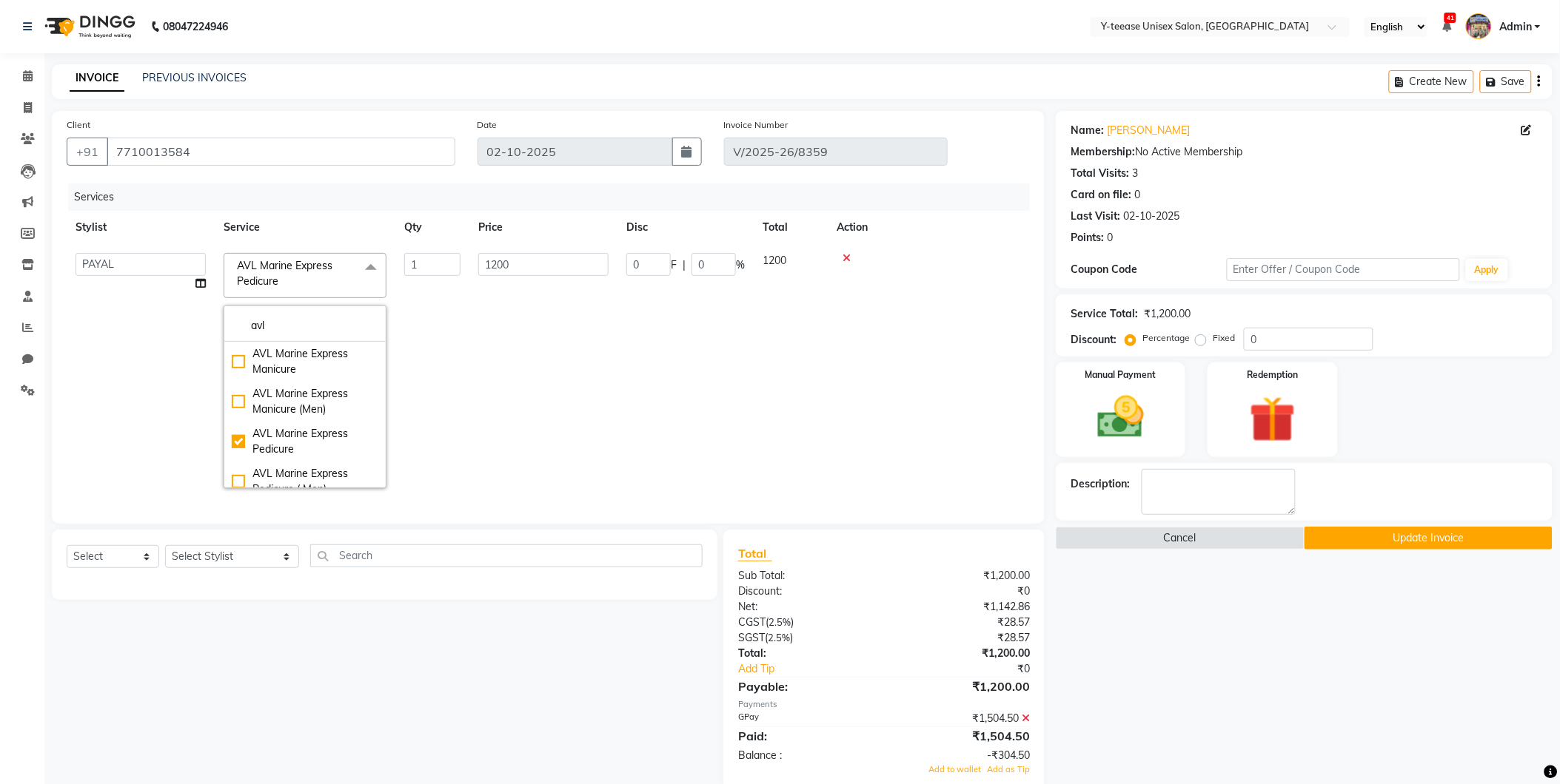
click at [573, 370] on td "1200" at bounding box center [543, 370] width 148 height 253
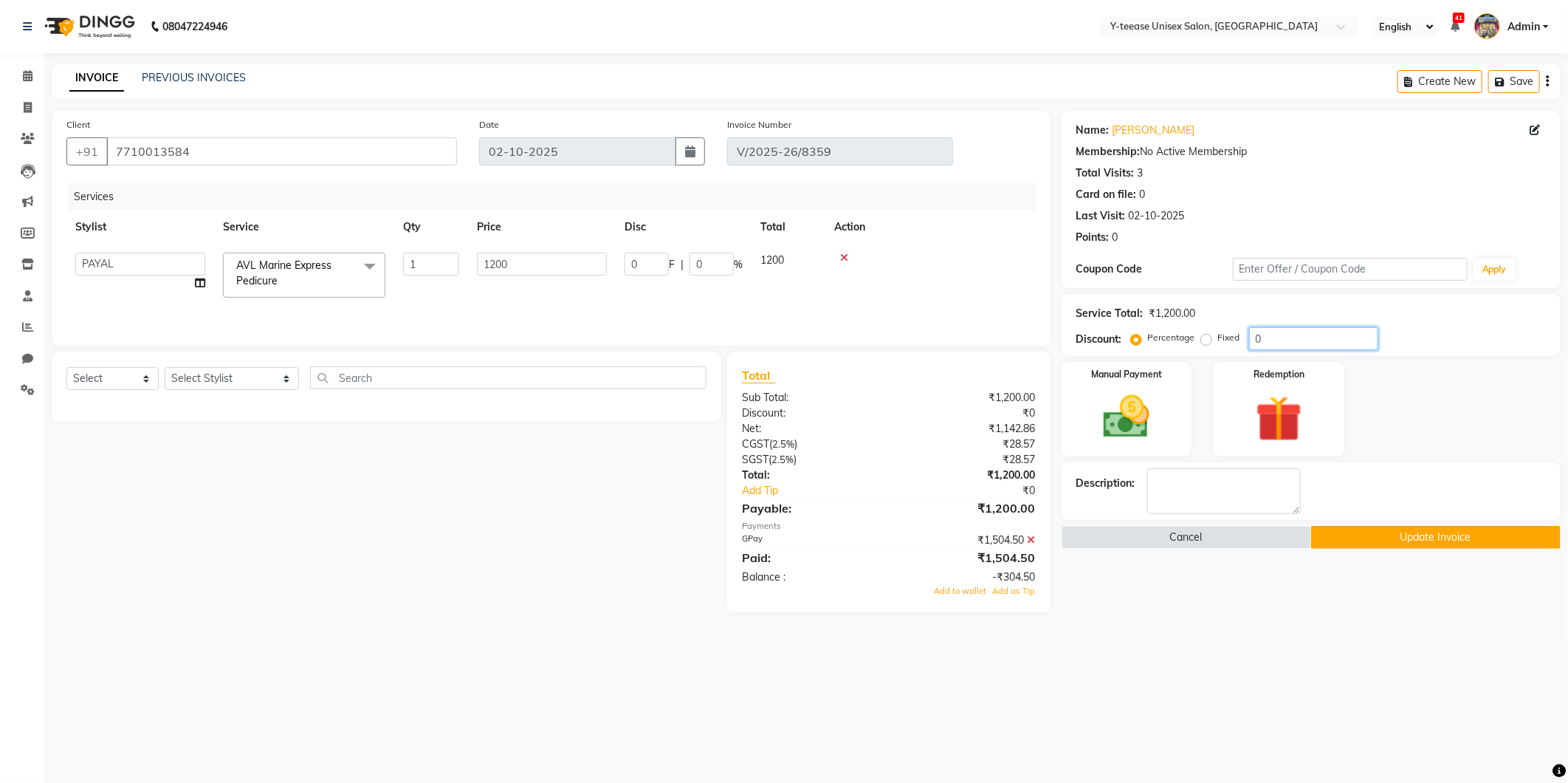
click at [1282, 341] on input "0" at bounding box center [1313, 338] width 129 height 23
type input "1"
type input "12"
type input "1"
type input "15"
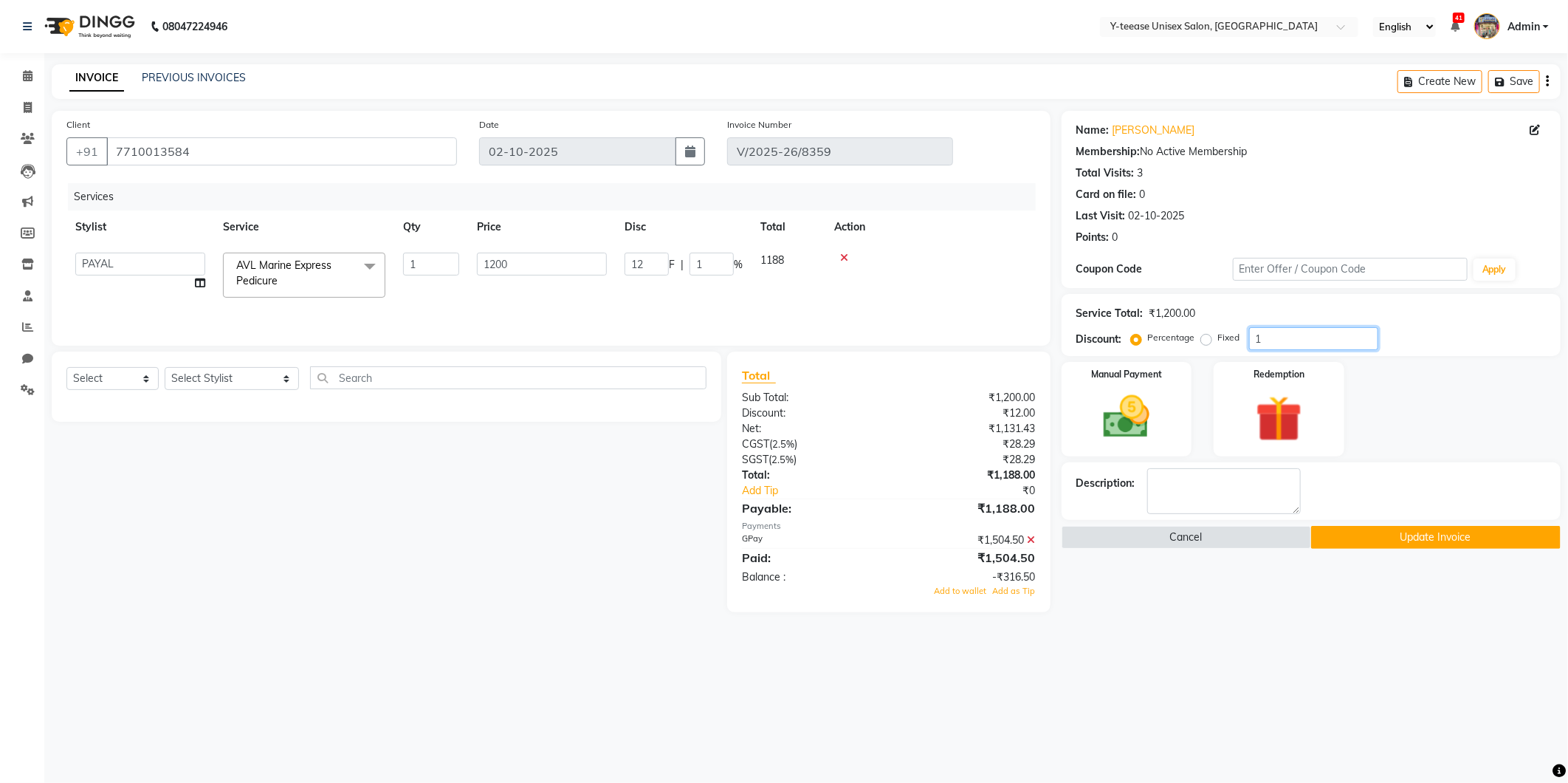
type input "180"
type input "15"
click at [1035, 539] on icon at bounding box center [1031, 540] width 8 height 11
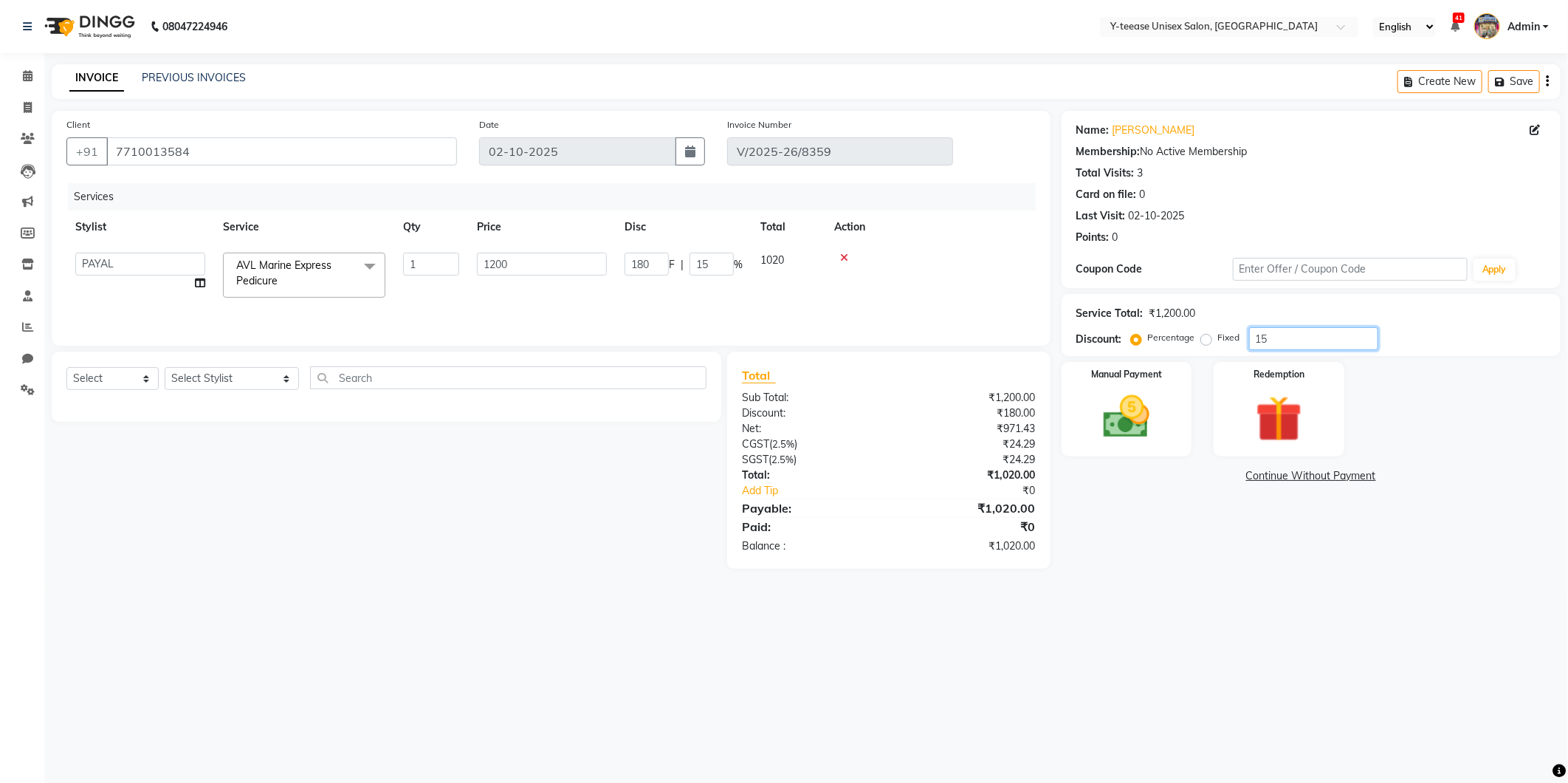
click at [1286, 333] on input "15" at bounding box center [1313, 338] width 129 height 23
type input "1"
type input "12"
type input "1"
type input "0"
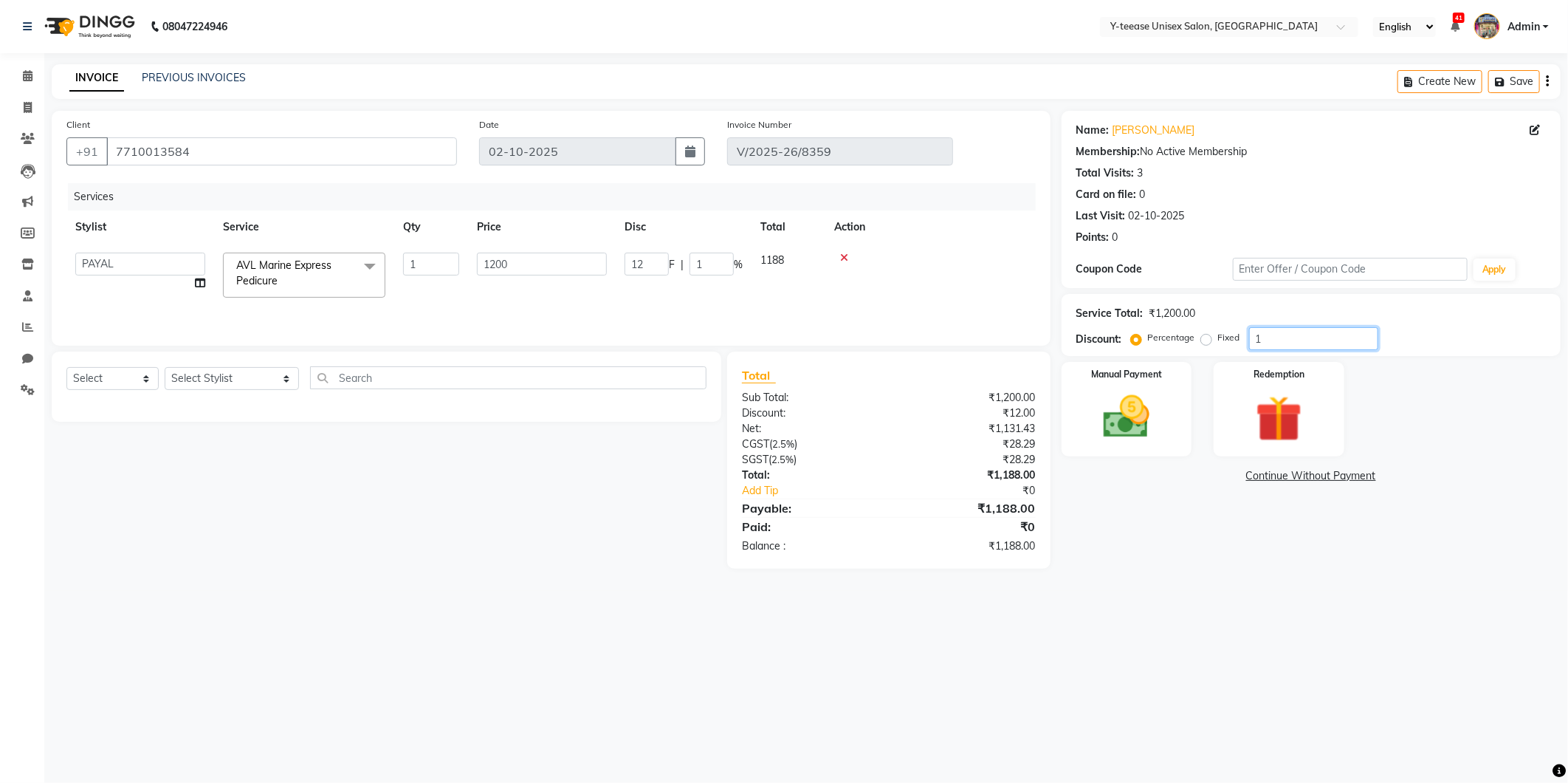
type input "0"
drag, startPoint x: 328, startPoint y: 254, endPoint x: 330, endPoint y: 292, distance: 38.1
click at [328, 260] on span "AVL Marine Express Pedicure x" at bounding box center [304, 275] width 162 height 45
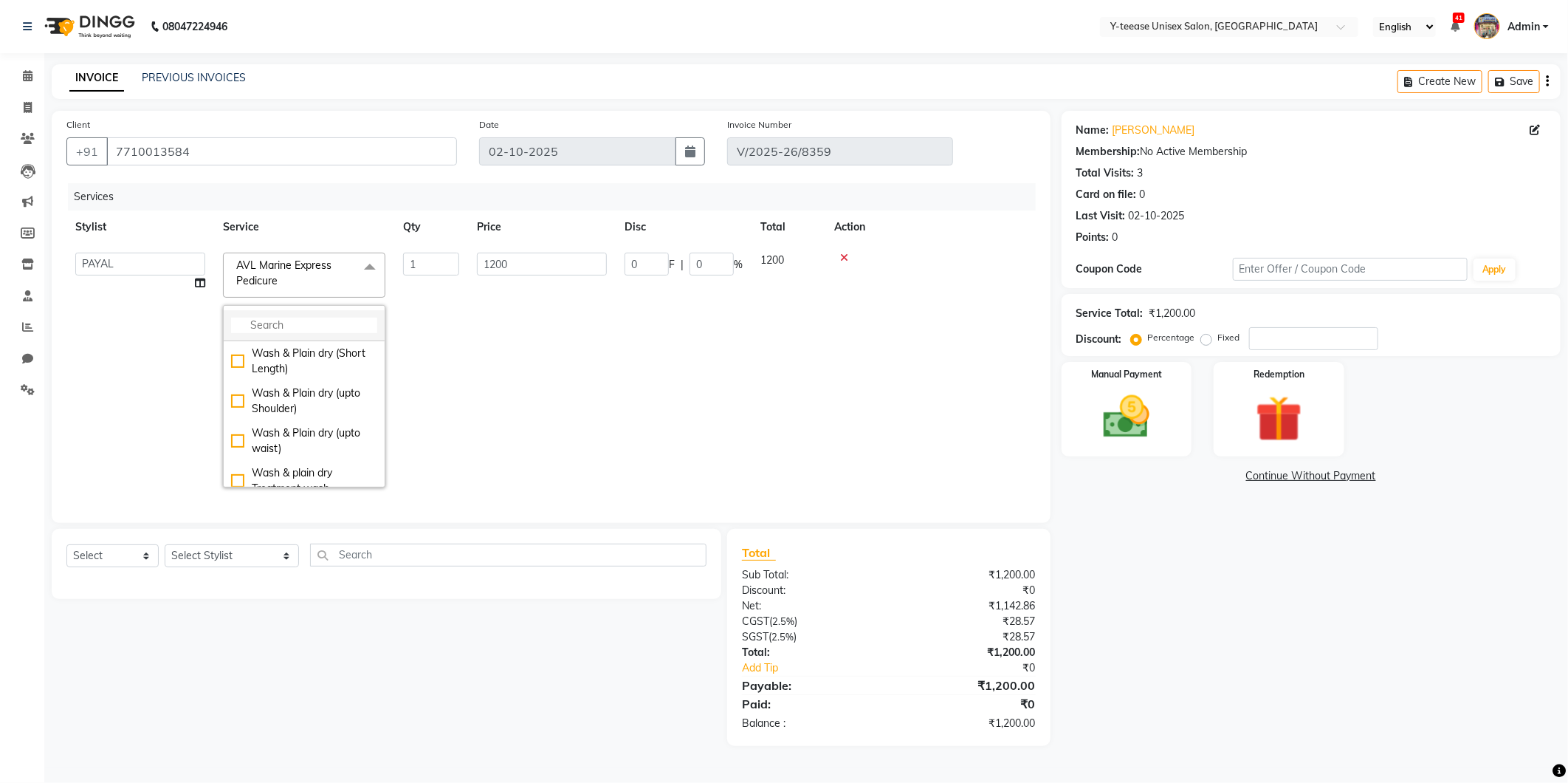
click at [330, 321] on input "multiselect-search" at bounding box center [304, 326] width 146 height 16
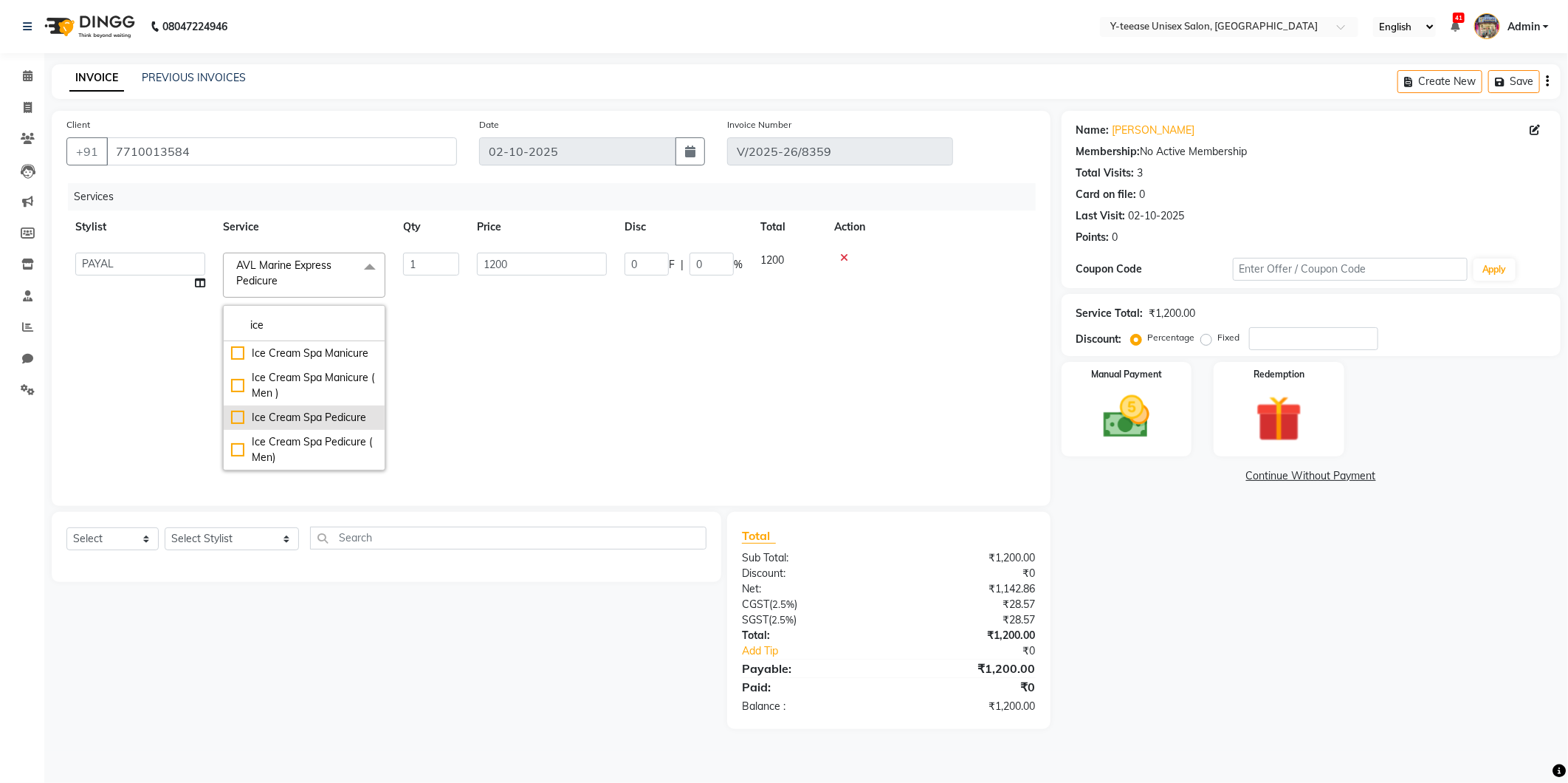
type input "ice"
click at [251, 426] on div "Ice Cream Spa Pedicure" at bounding box center [304, 418] width 146 height 16
type input "1770"
checkbox input "true"
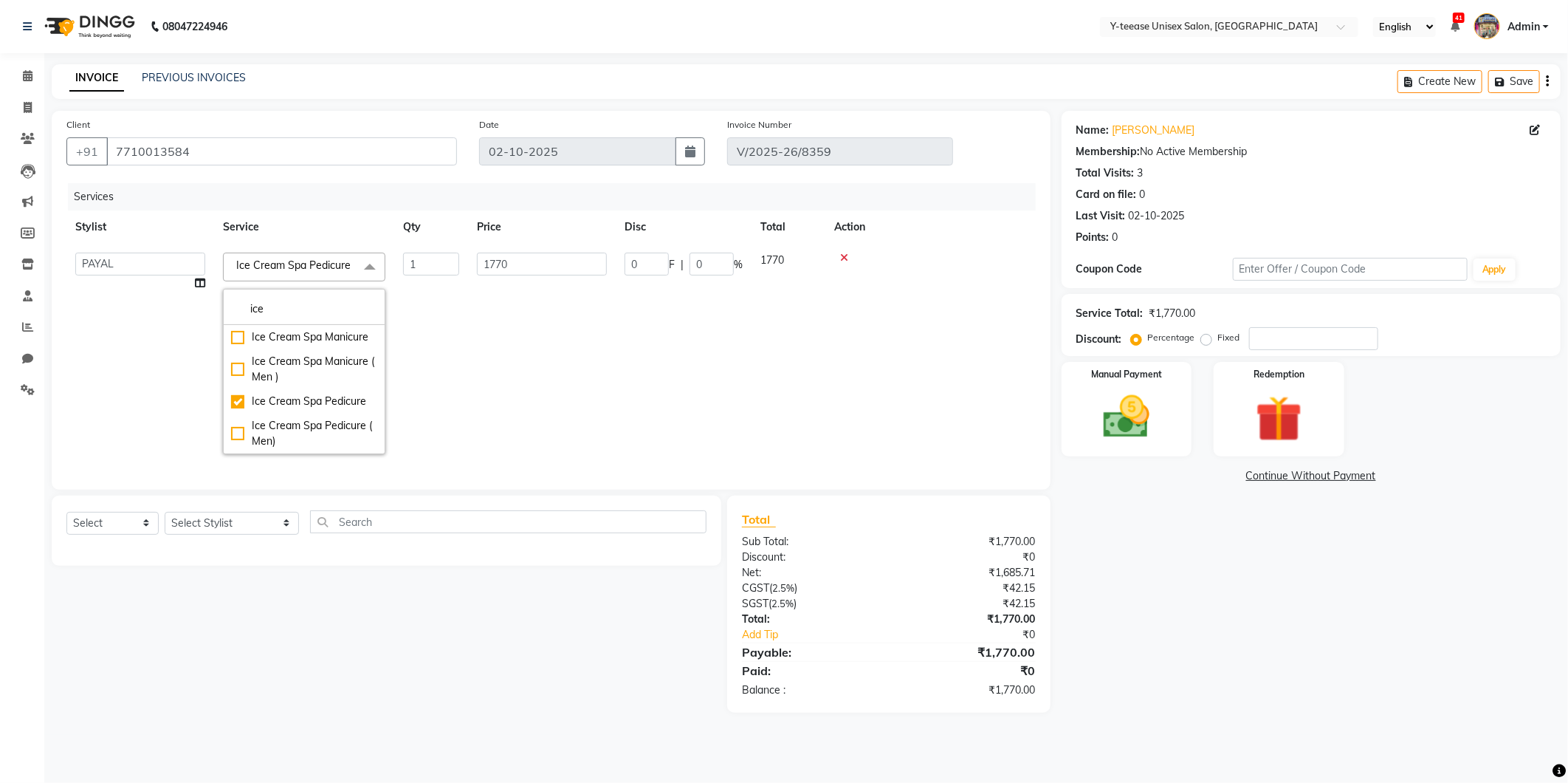
click at [574, 401] on td "1770" at bounding box center [542, 353] width 147 height 219
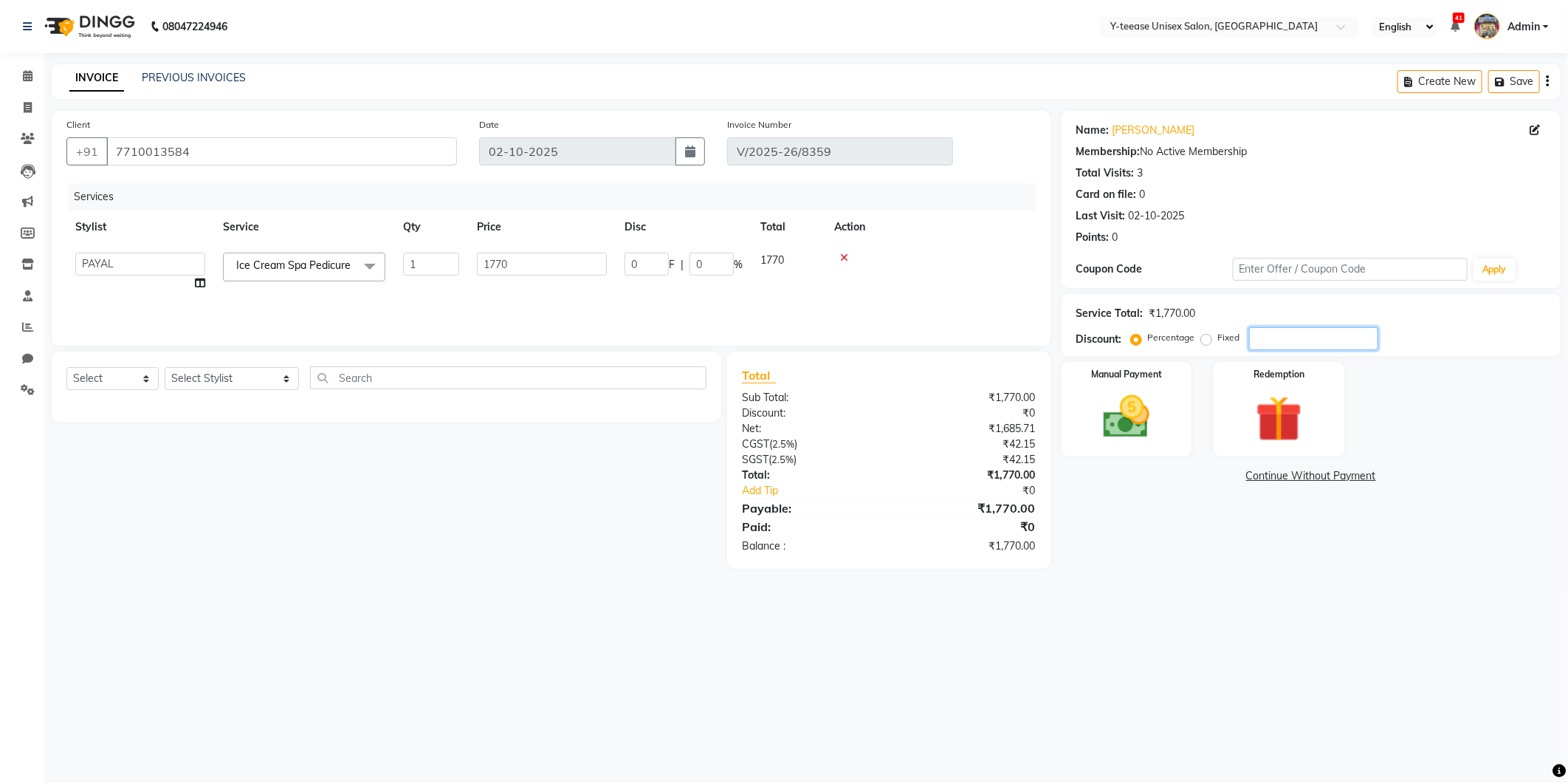
click at [1318, 342] on input "number" at bounding box center [1313, 338] width 129 height 23
type input "3"
type input "53.1"
type input "3"
type input "30"
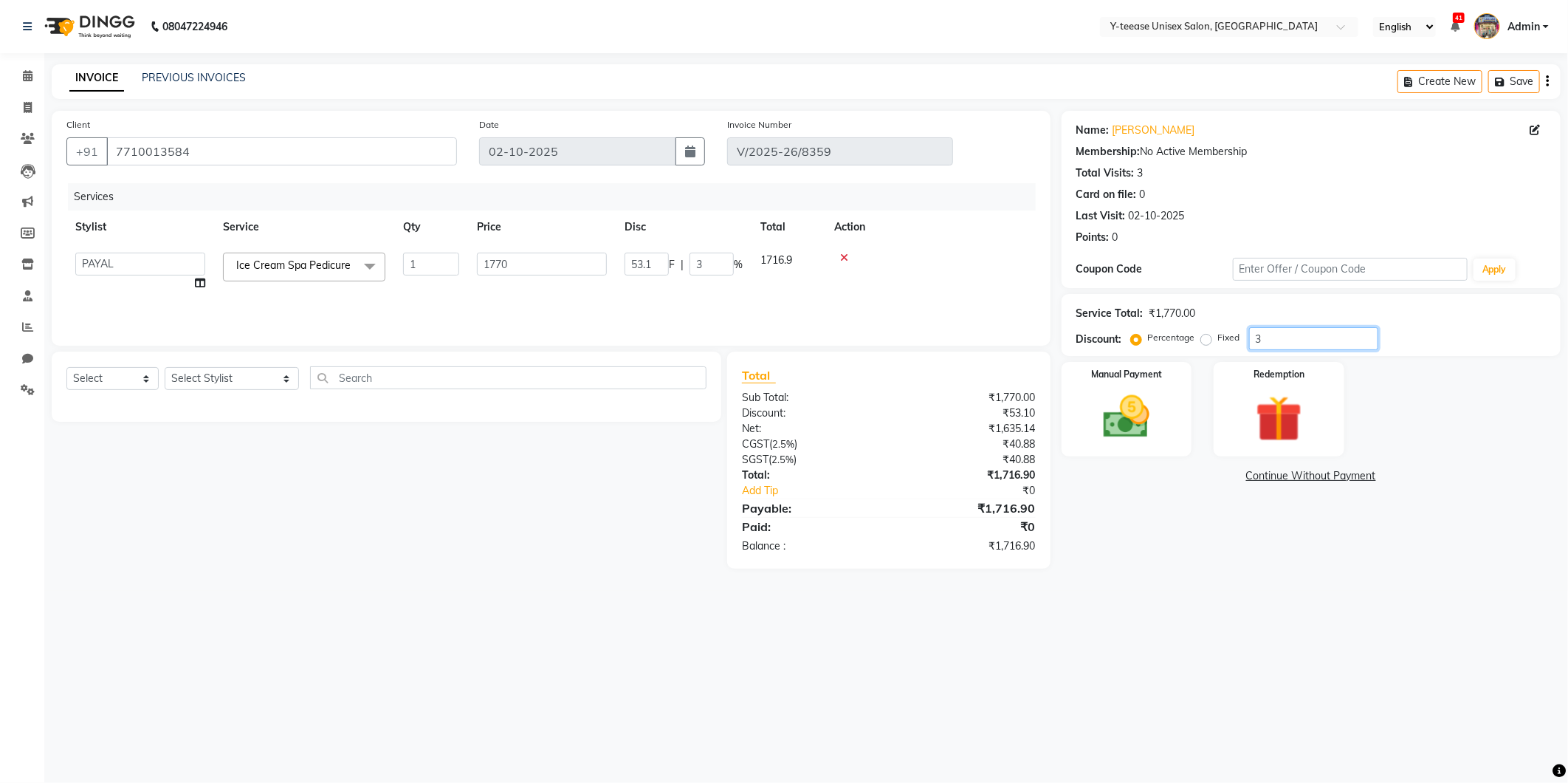
type input "531"
type input "30"
type input "3"
type input "53.1"
type input "3"
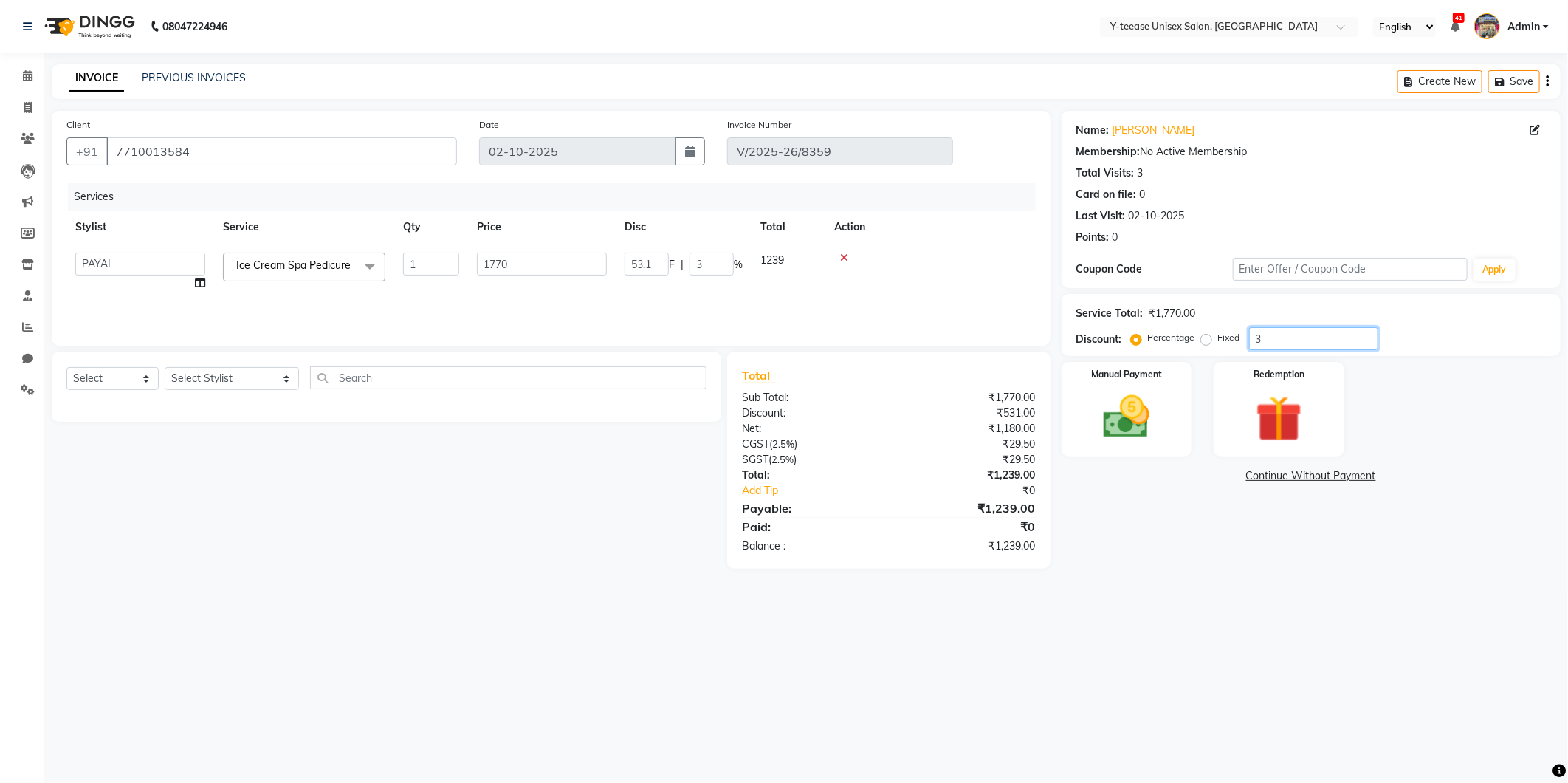
type input "0"
type input "5"
type input "88.5"
type input "5"
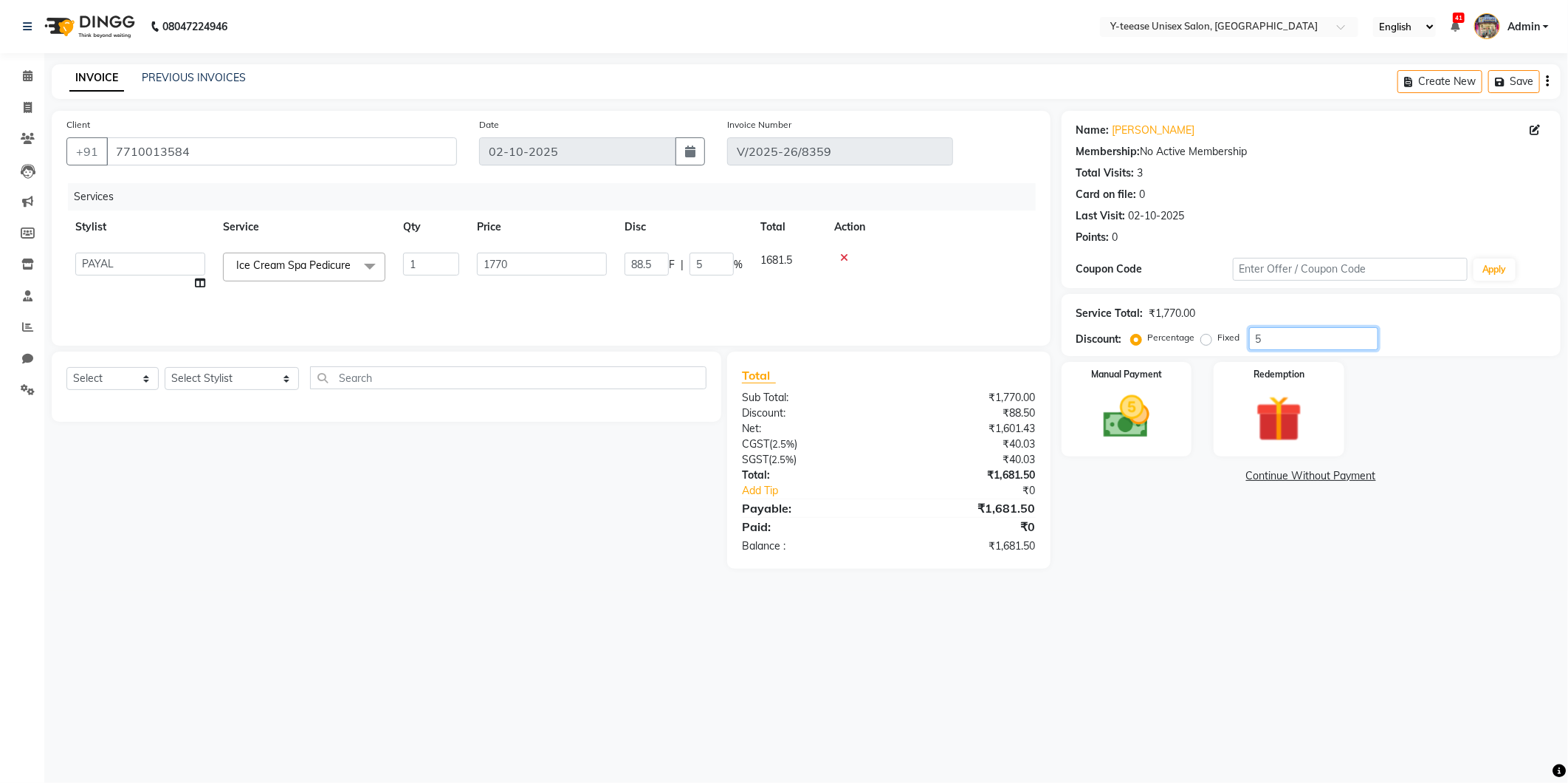
type input "50"
type input "885"
type input "50"
type input "5"
type input "88.5"
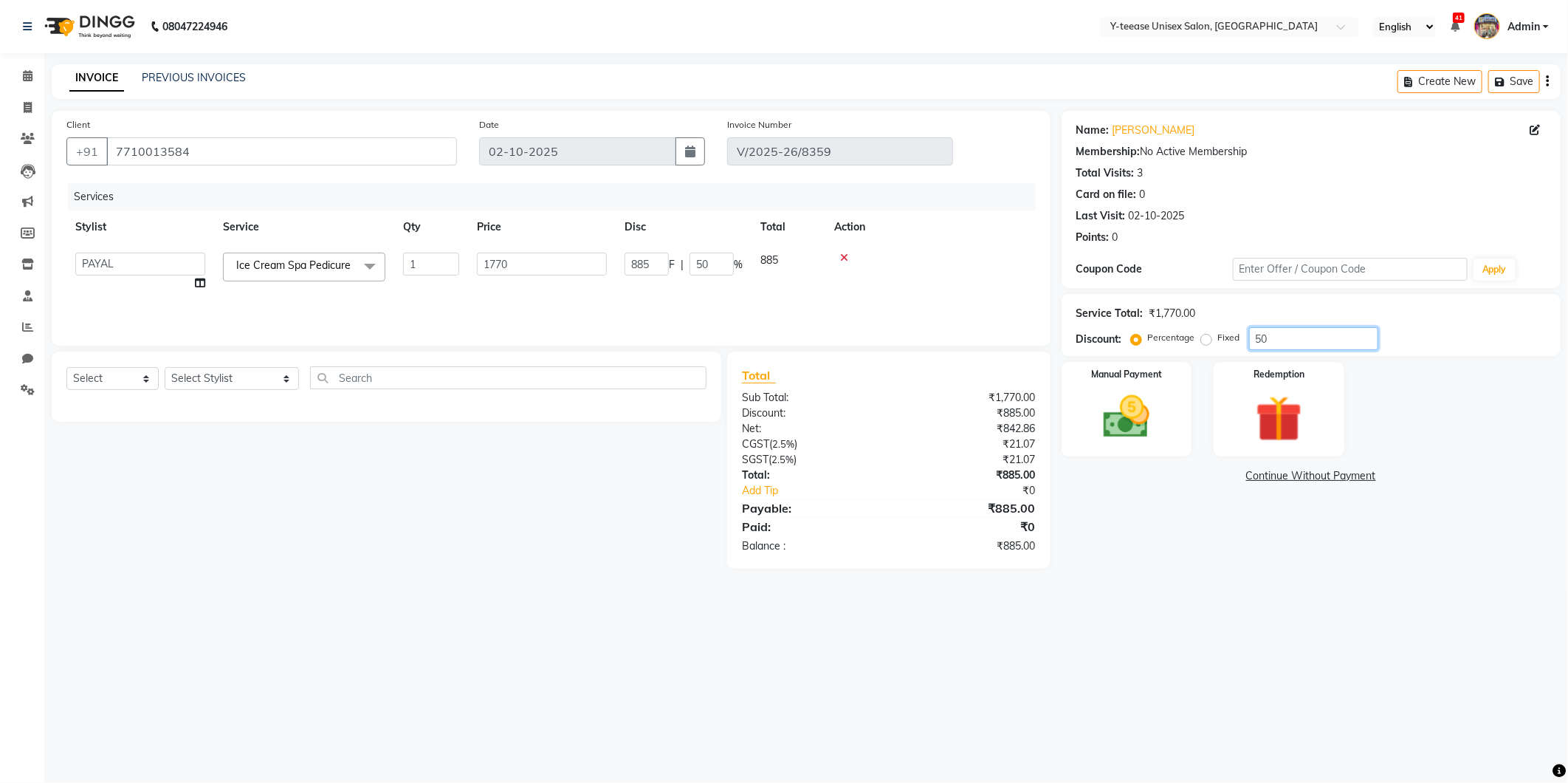
type input "5"
type input "0"
type input "4"
type input "70.8"
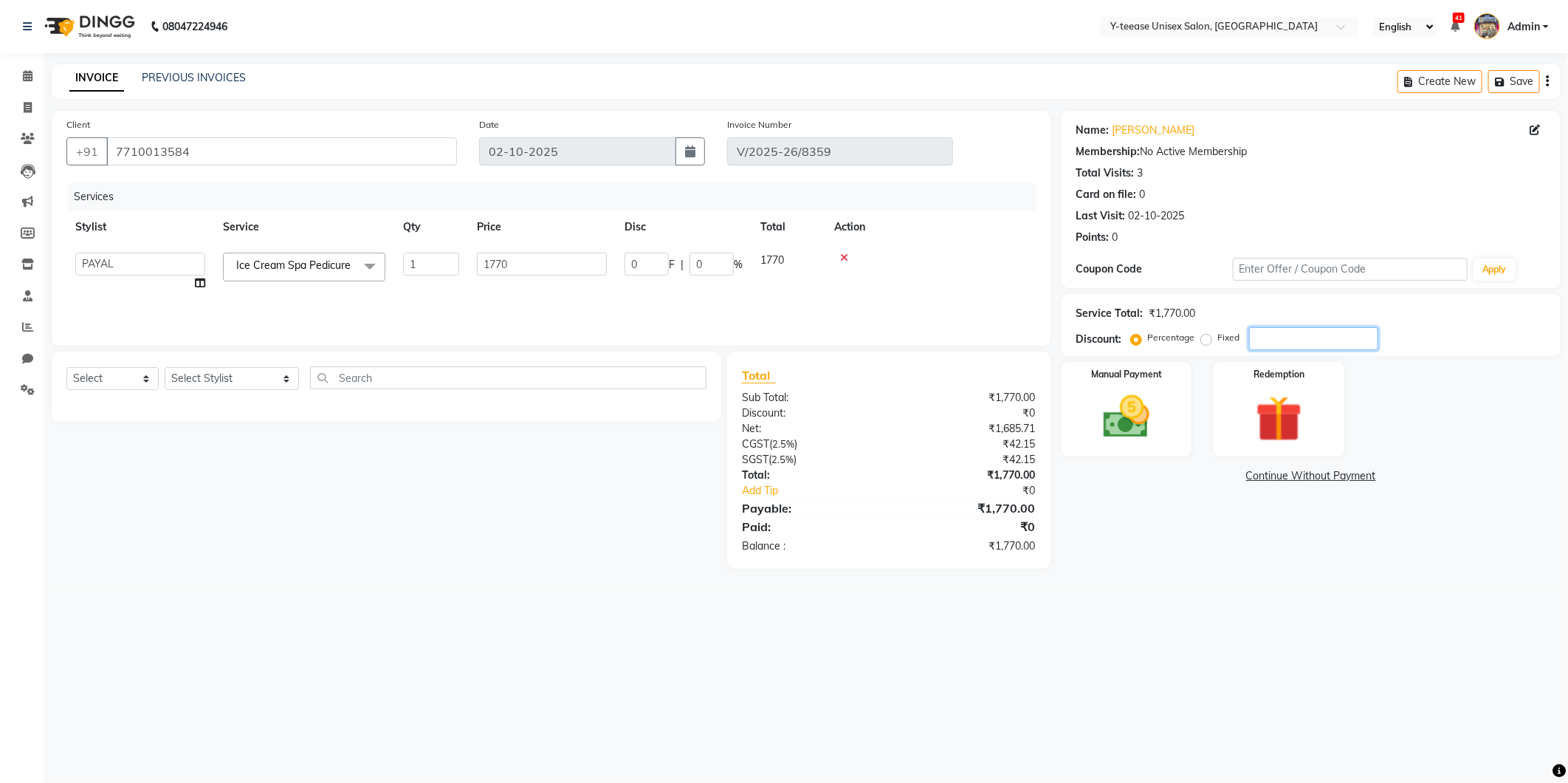
type input "4"
type input "45"
type input "796.5"
type input "45"
type input "4"
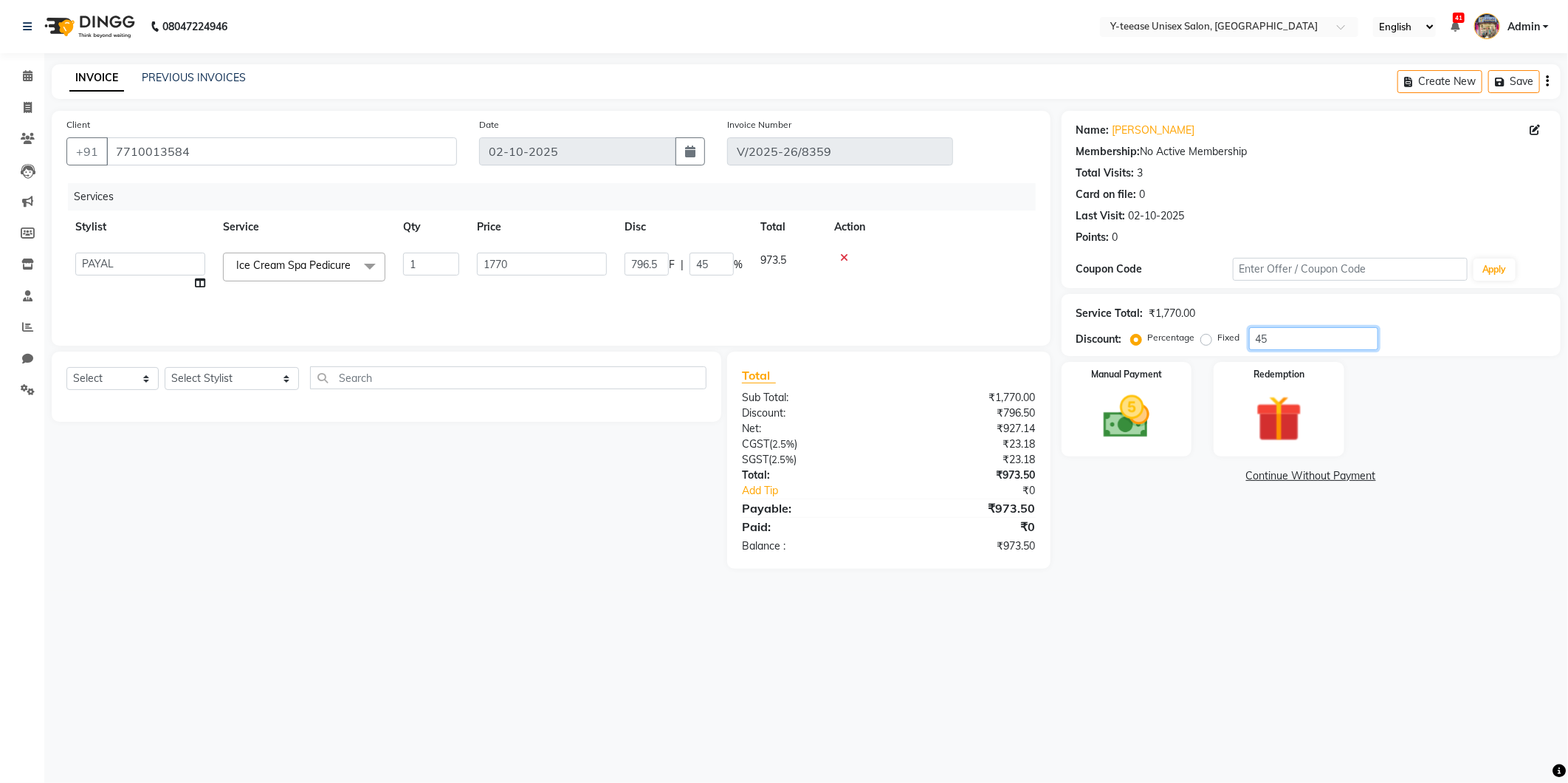
type input "70.8"
type input "4"
type input "43"
type input "761.1"
type input "43"
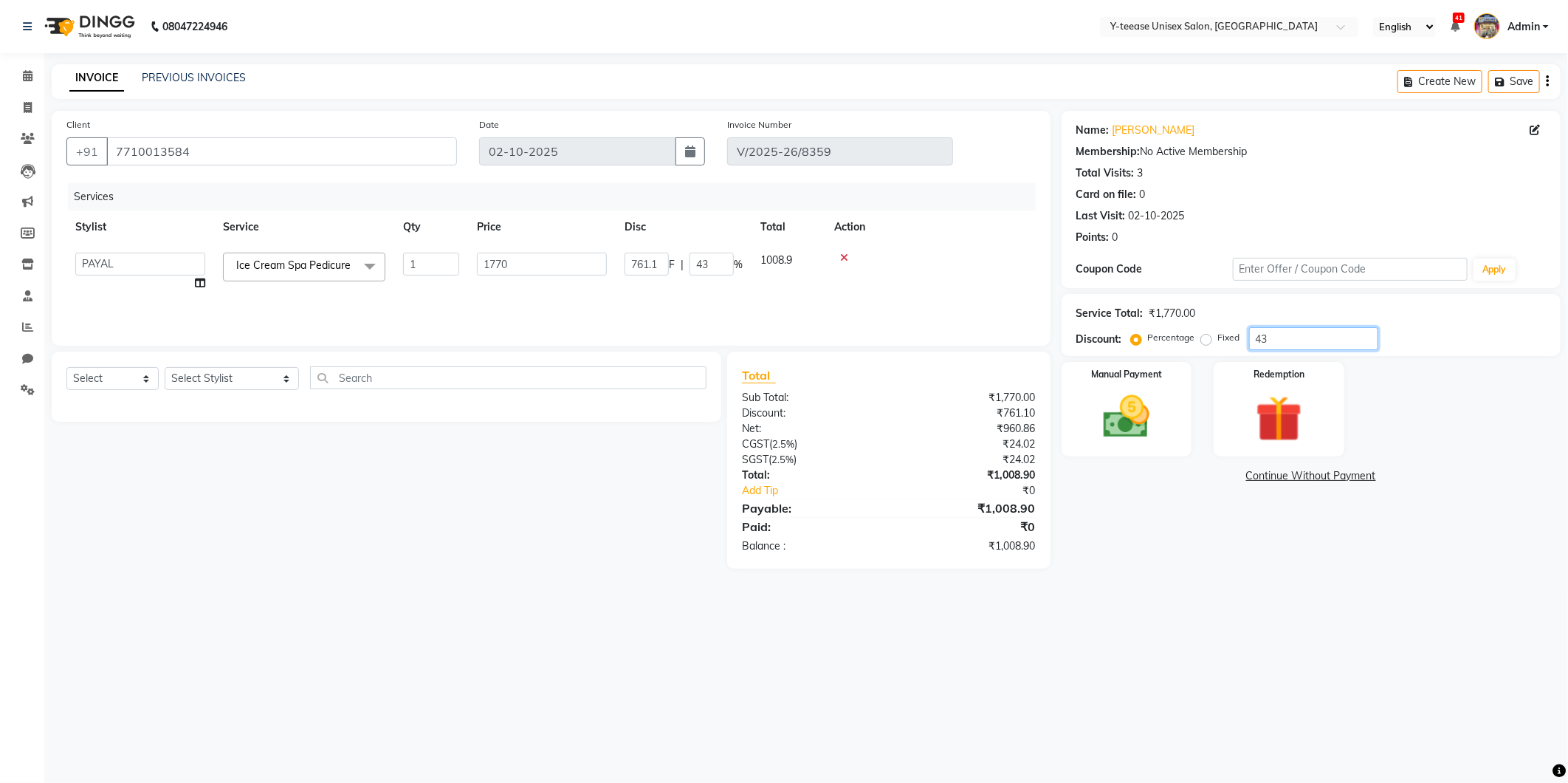
type input "4"
type input "70.8"
type input "4"
type input "46"
type input "814.2"
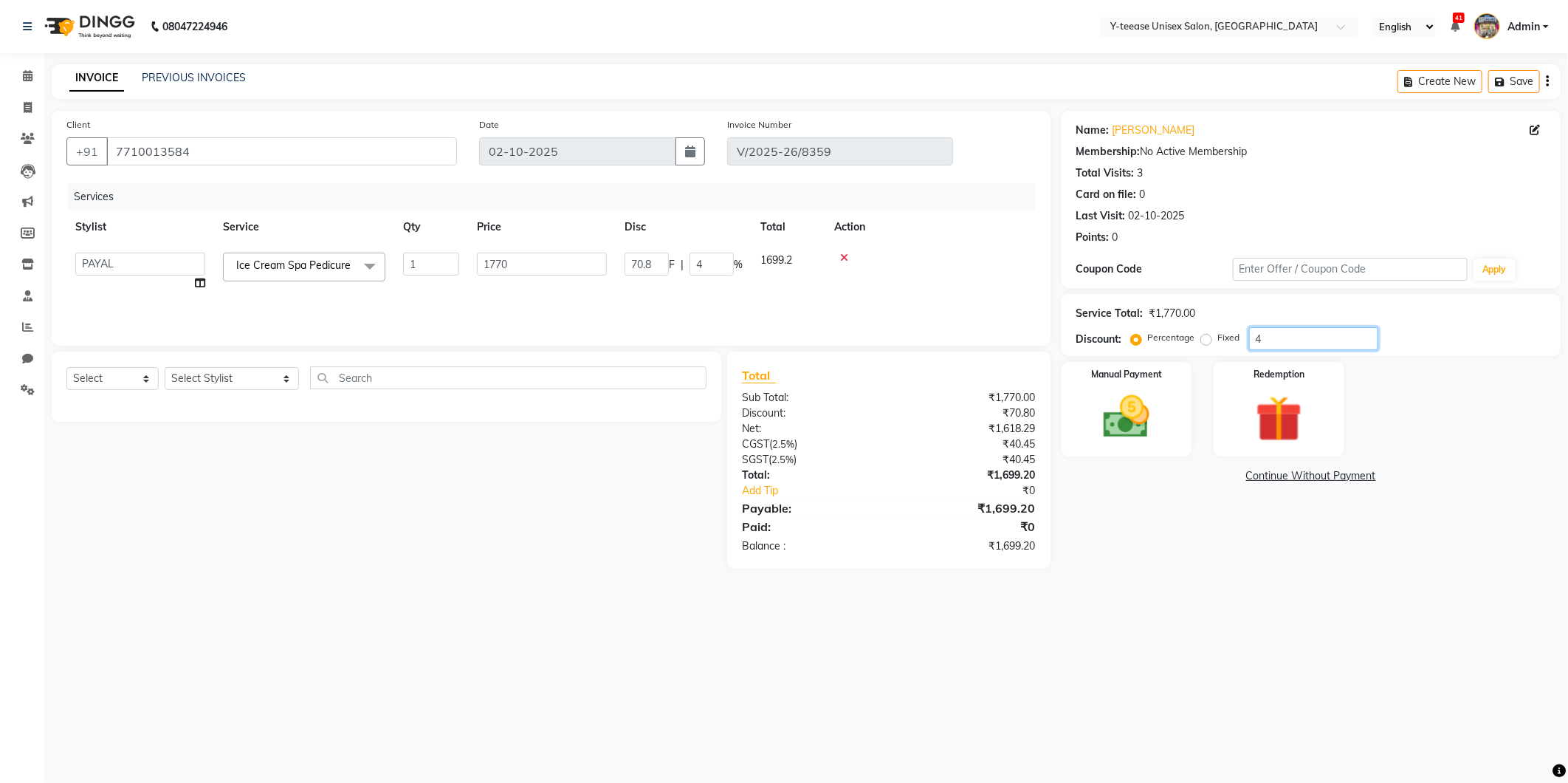
type input "46"
type input "4"
type input "70.8"
type input "4"
type input "44"
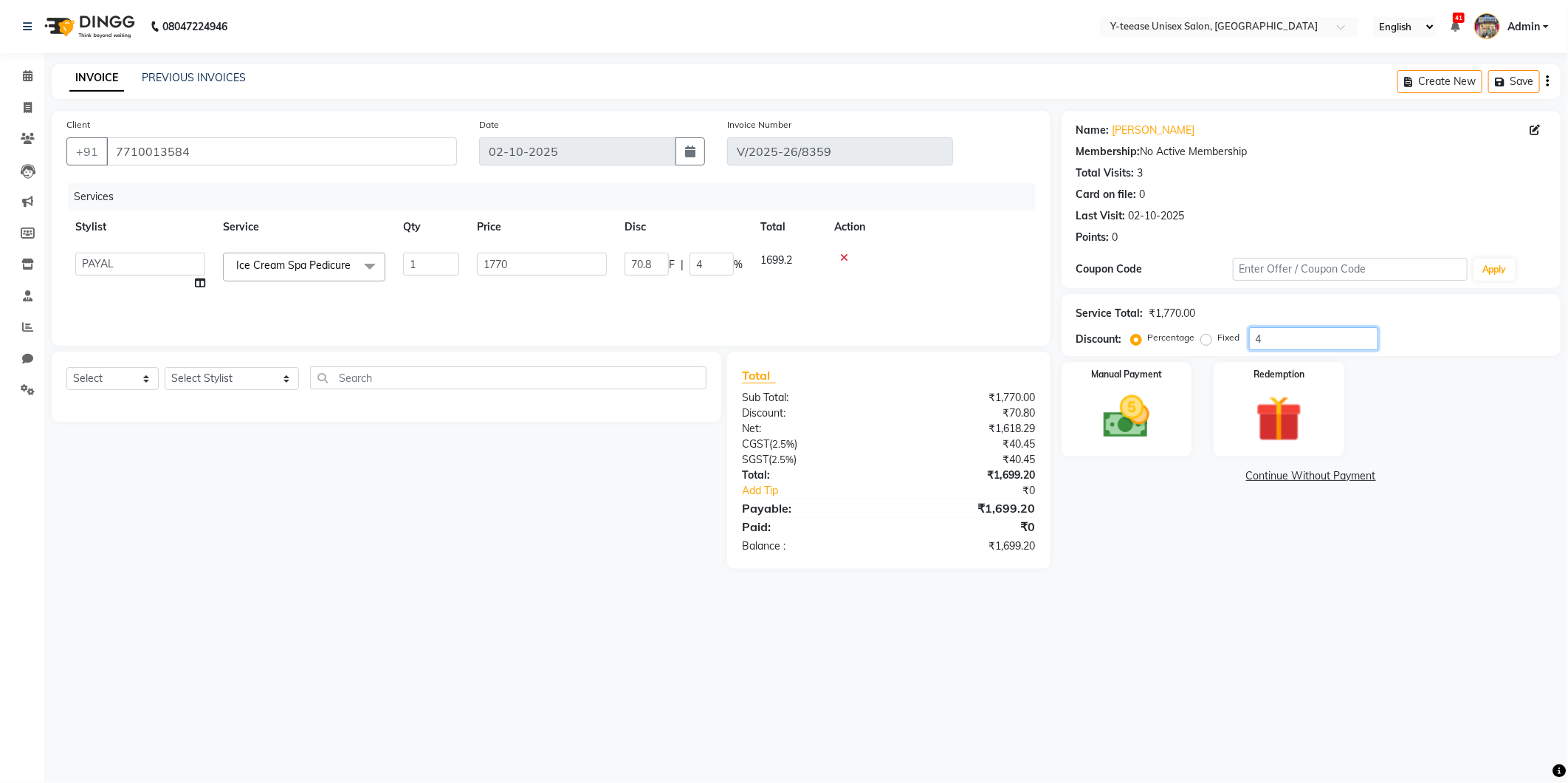
type input "778.8"
type input "44"
type input "4"
type input "70.8"
type input "4"
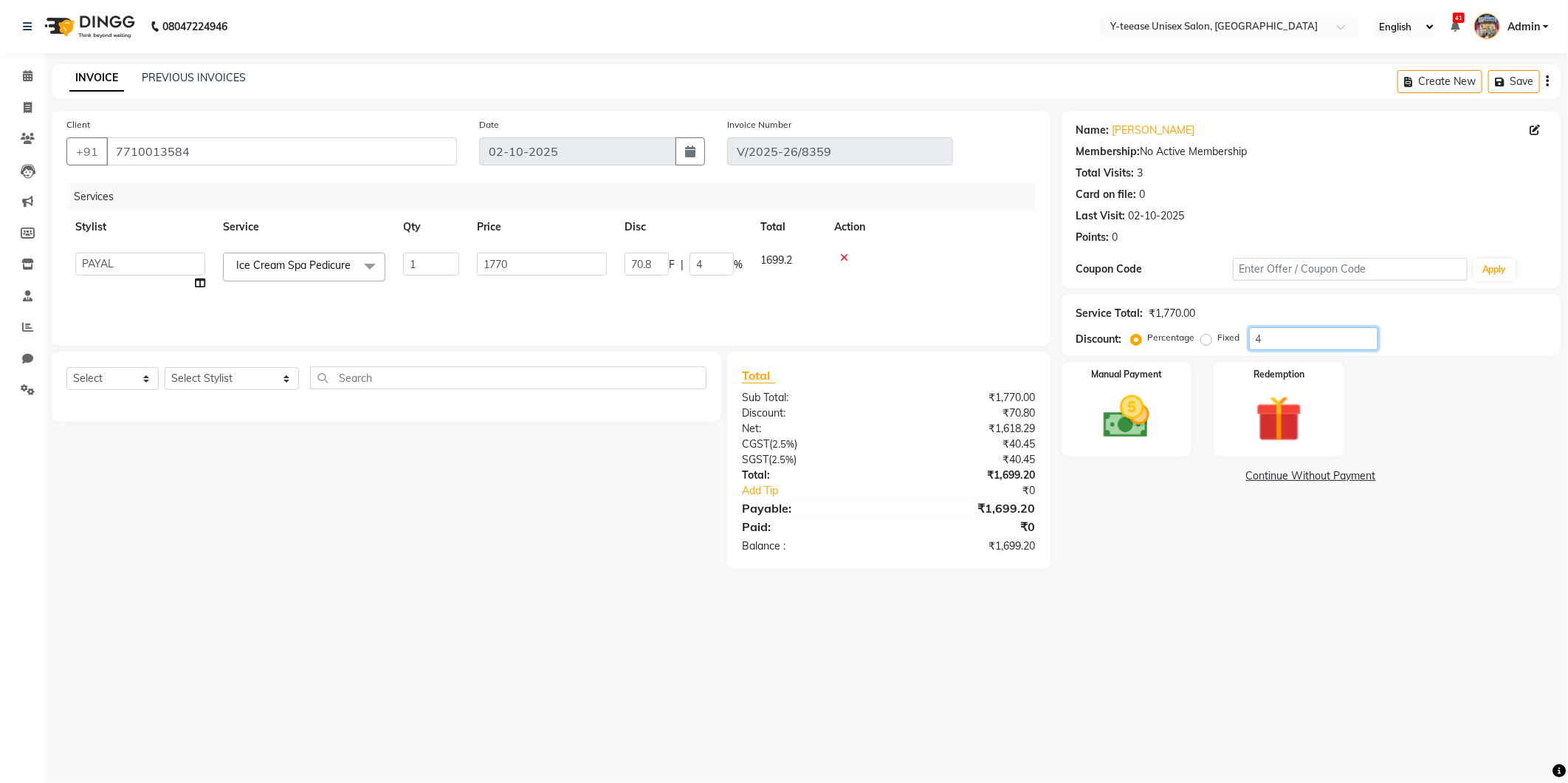
type input "45"
type input "796.5"
type input "45"
type input "4"
type input "70.8"
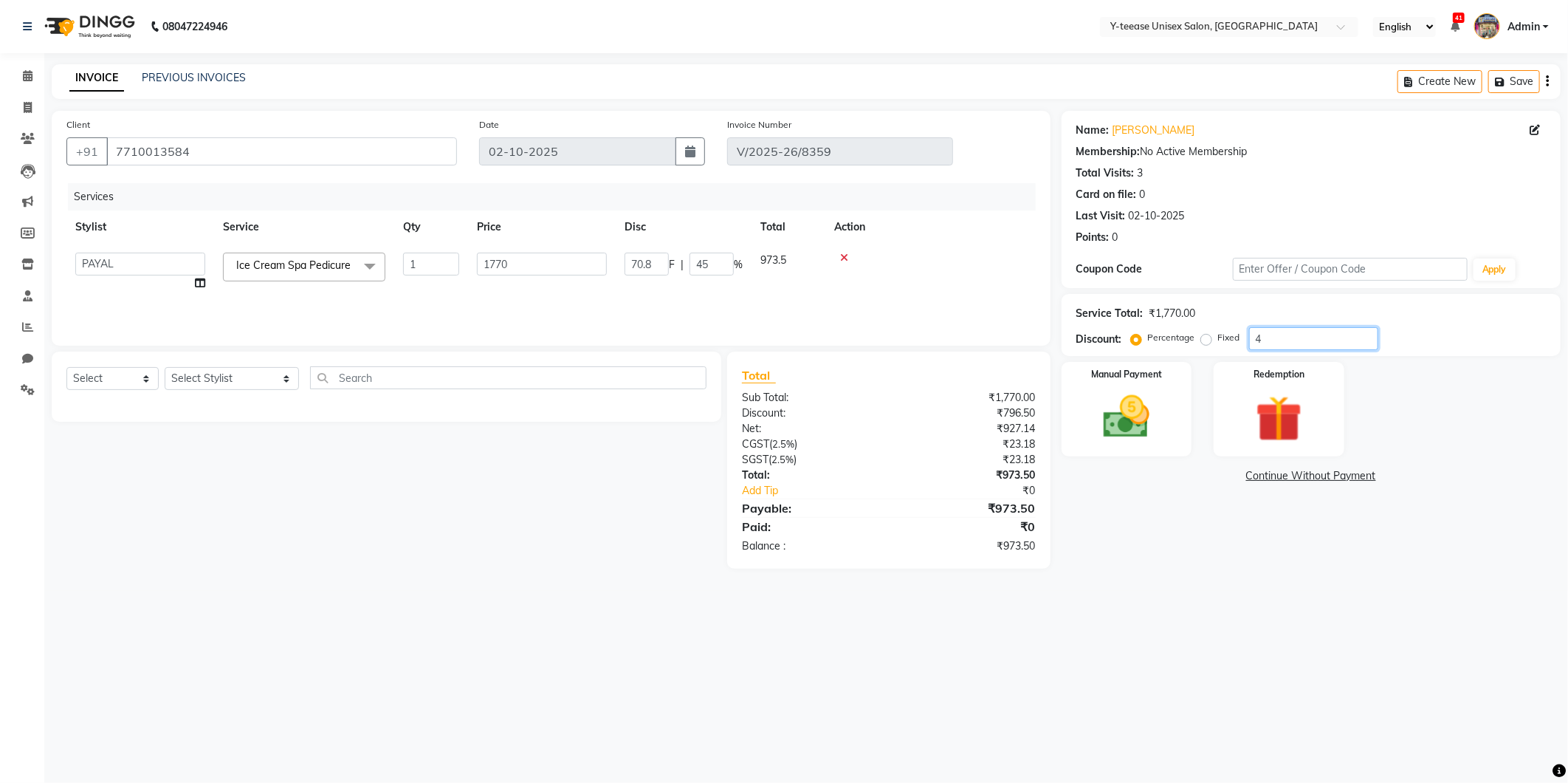
type input "4"
type input "46"
type input "814.2"
type input "46"
type input "4"
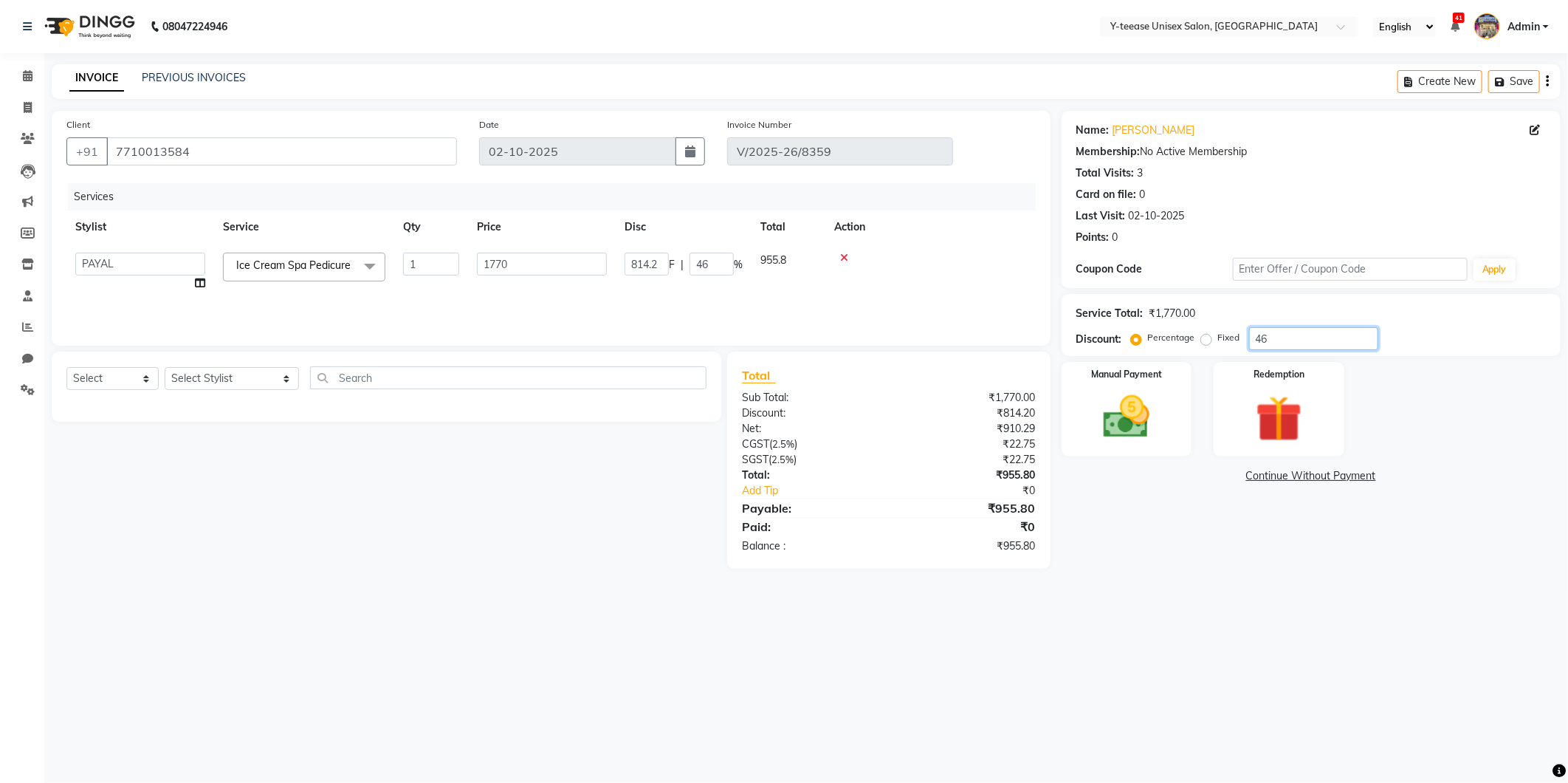
type input "70.8"
type input "4"
type input "41"
type input "725.7"
type input "41"
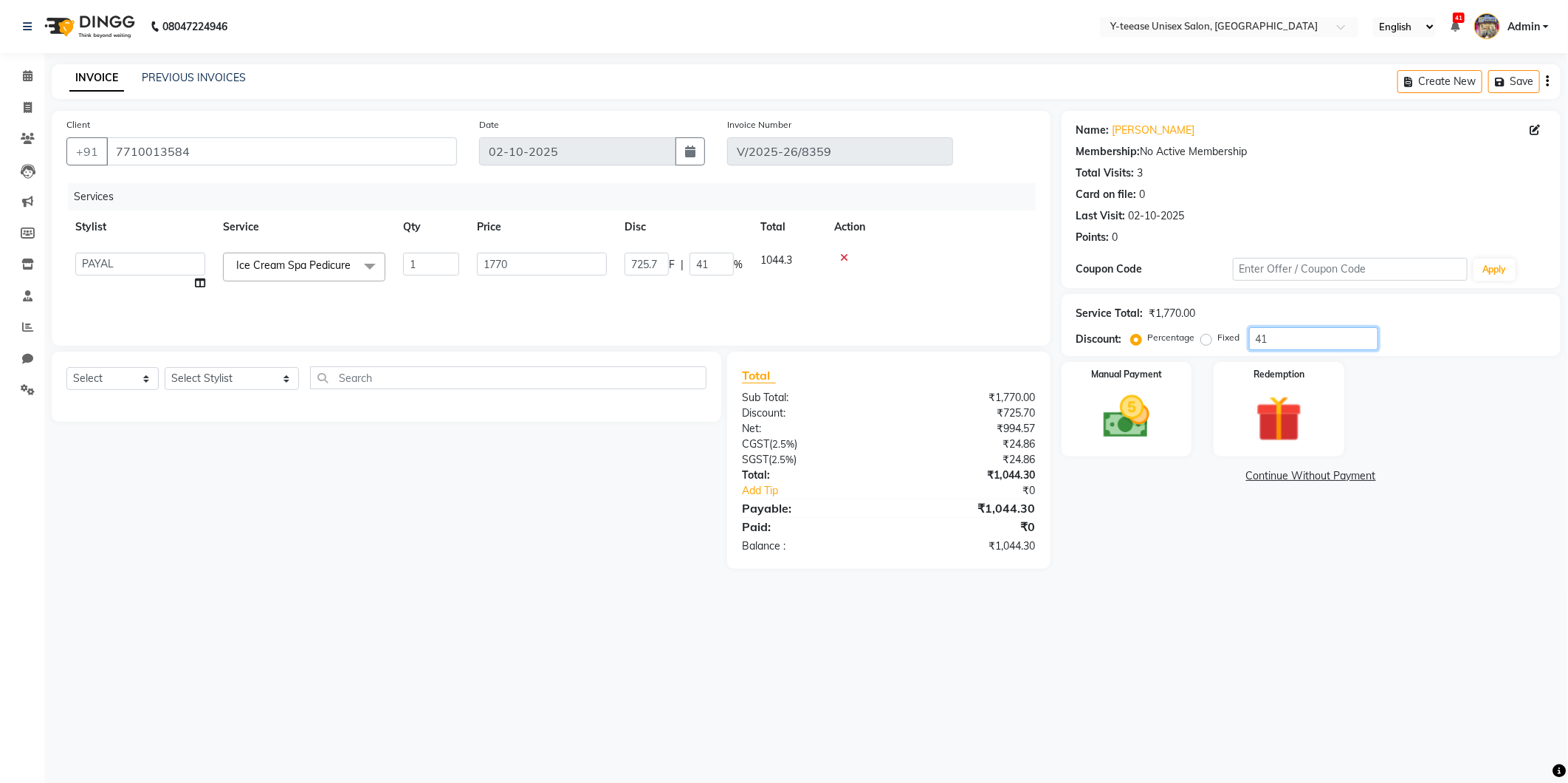
type input "4"
type input "70.8"
type input "4"
type input "40"
type input "708"
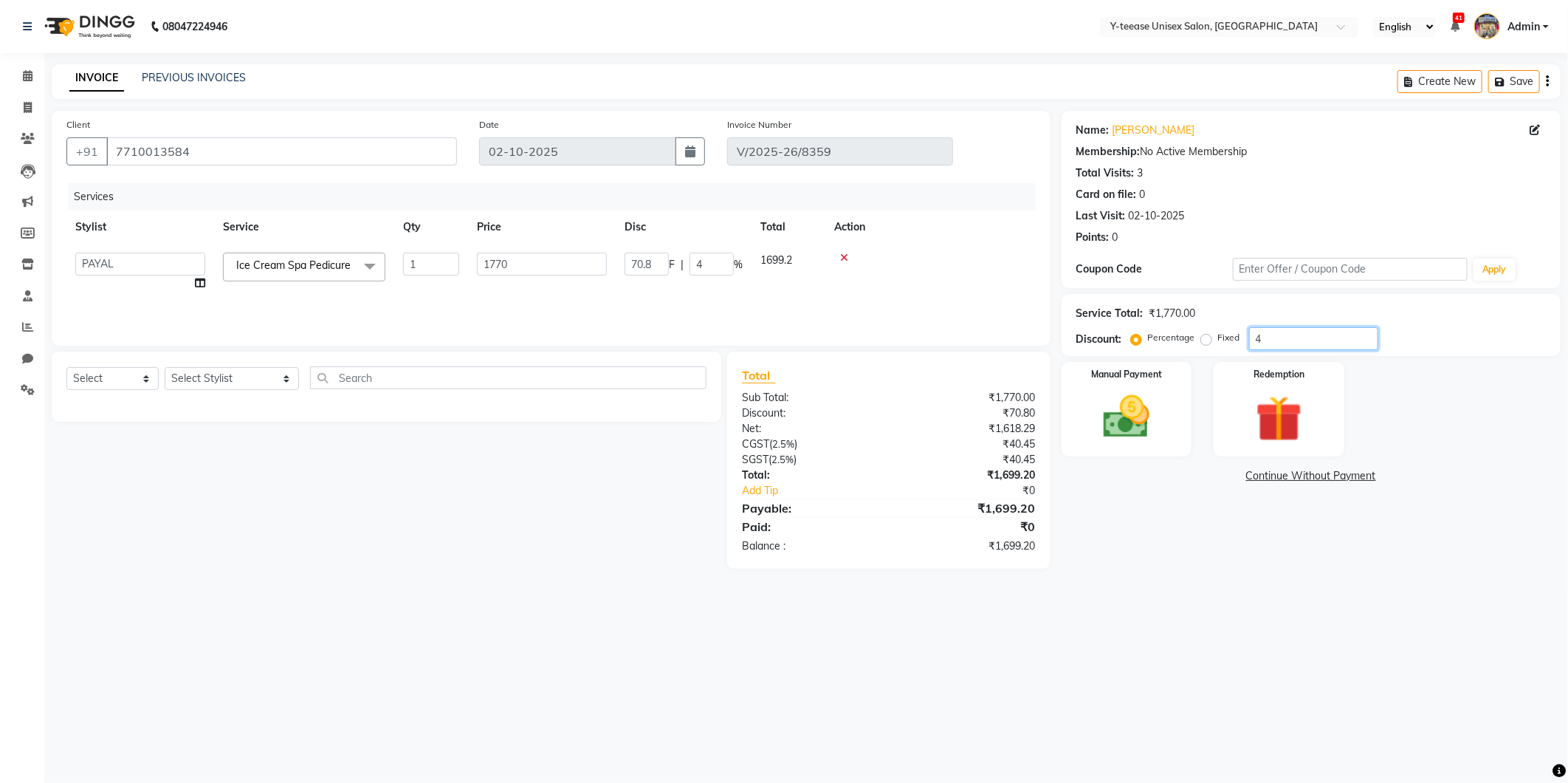
type input "40"
type input "4"
type input "70.8"
type input "4"
type input "43"
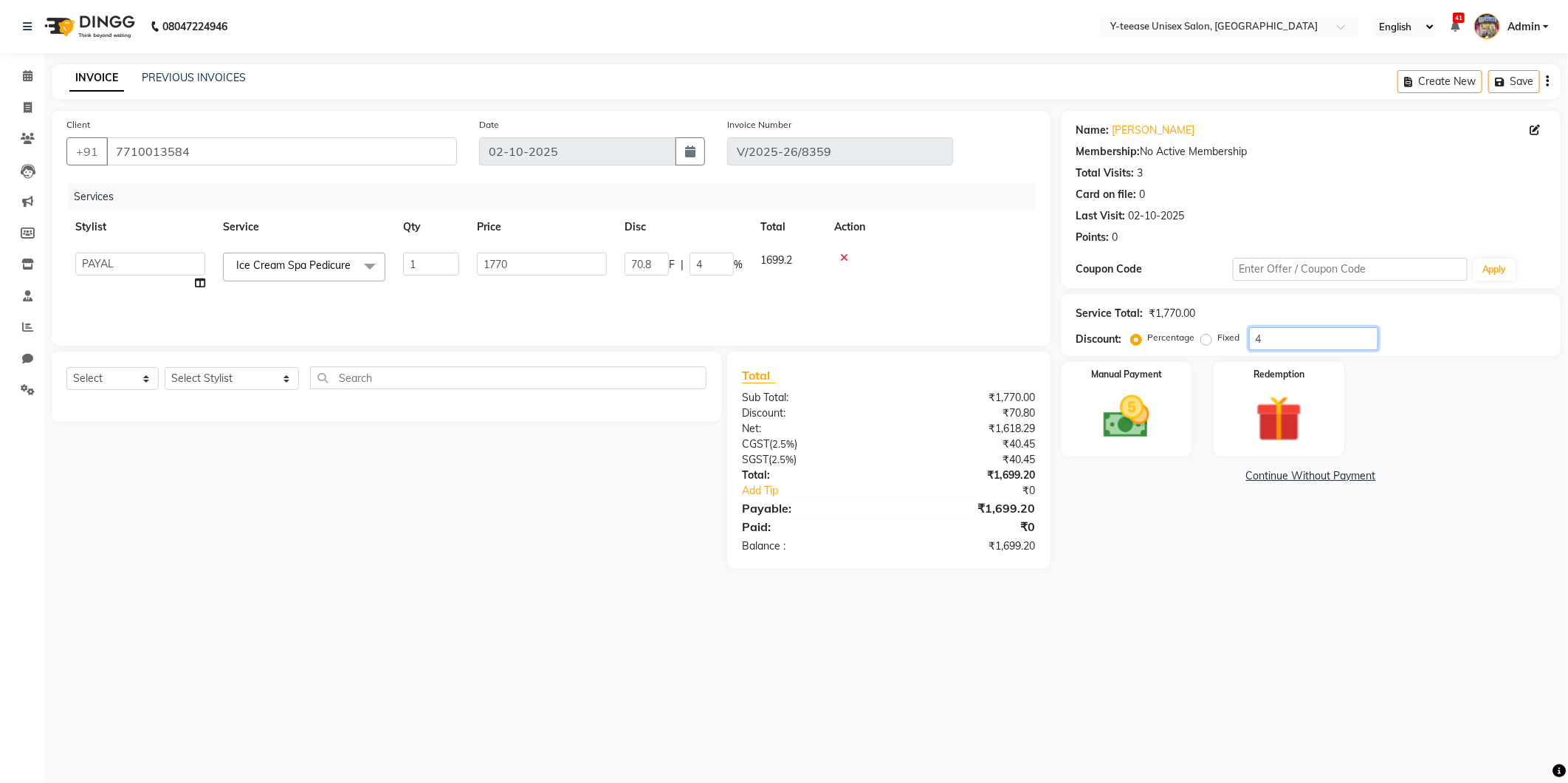
type input "761.1"
type input "43"
type input "4"
type input "70.8"
type input "4"
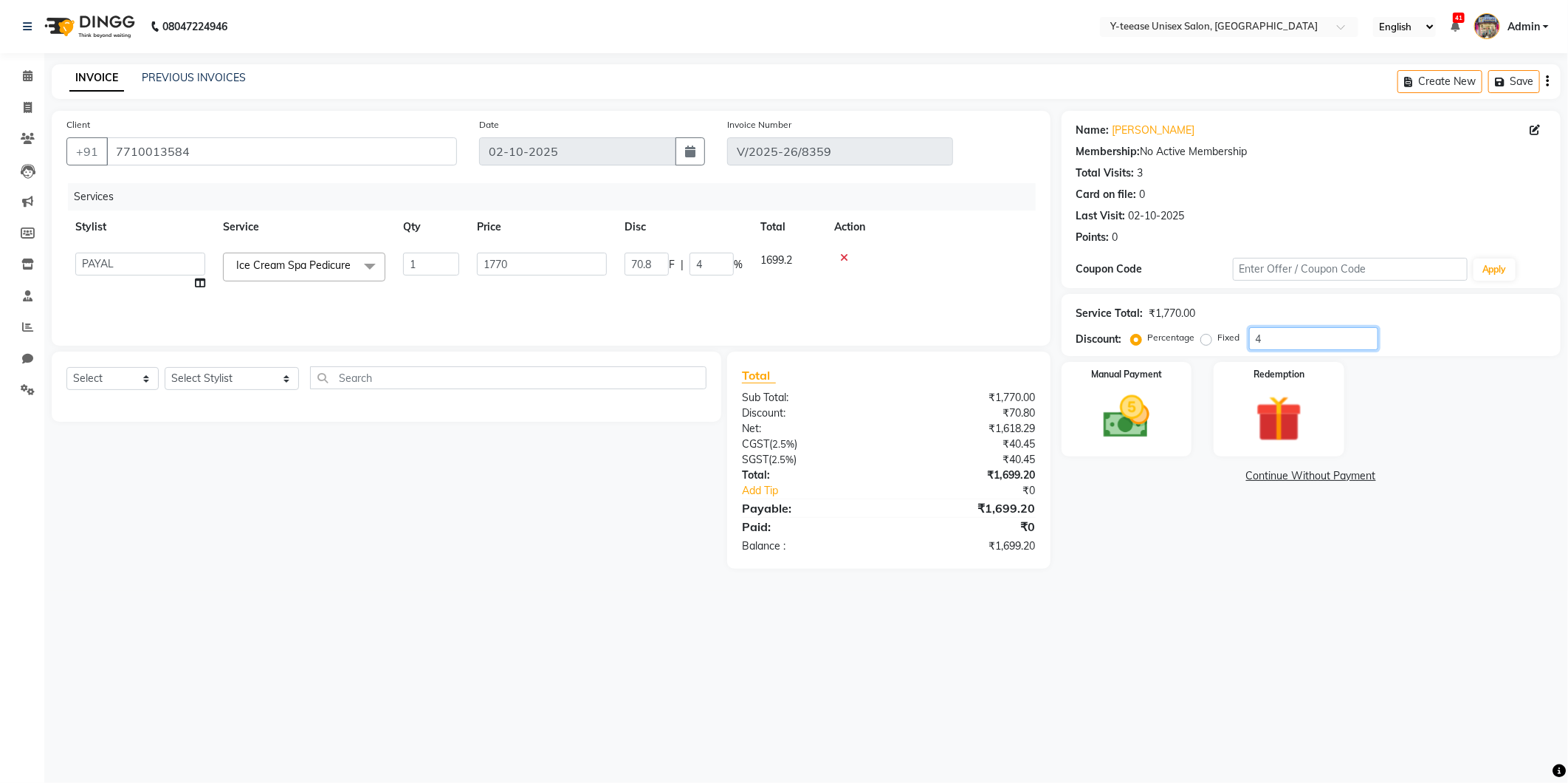
type input "49"
type input "867.3"
type input "49"
type input "4"
type input "70.8"
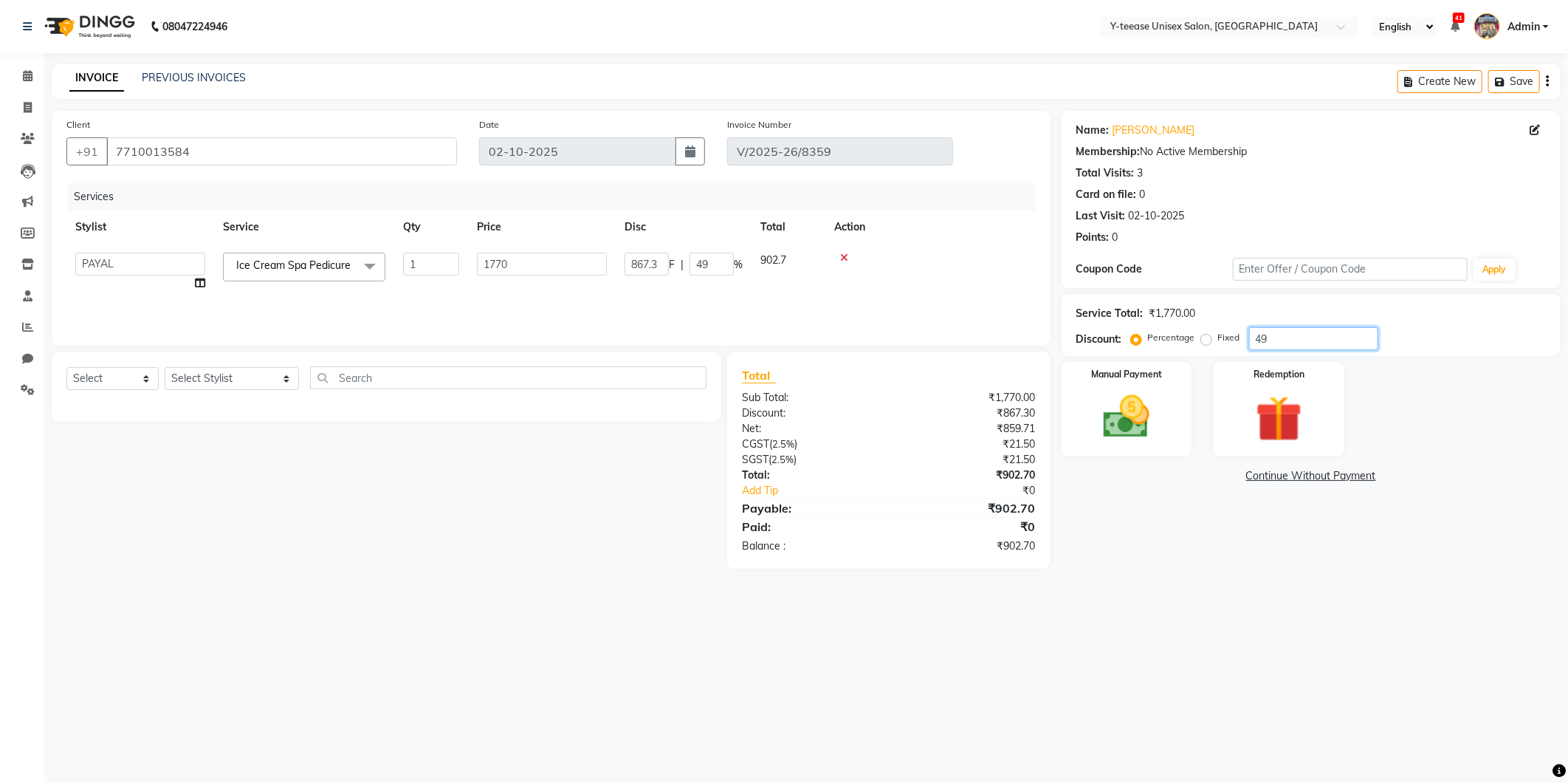
type input "4"
type input "44"
type input "778.8"
type input "44"
type input "4"
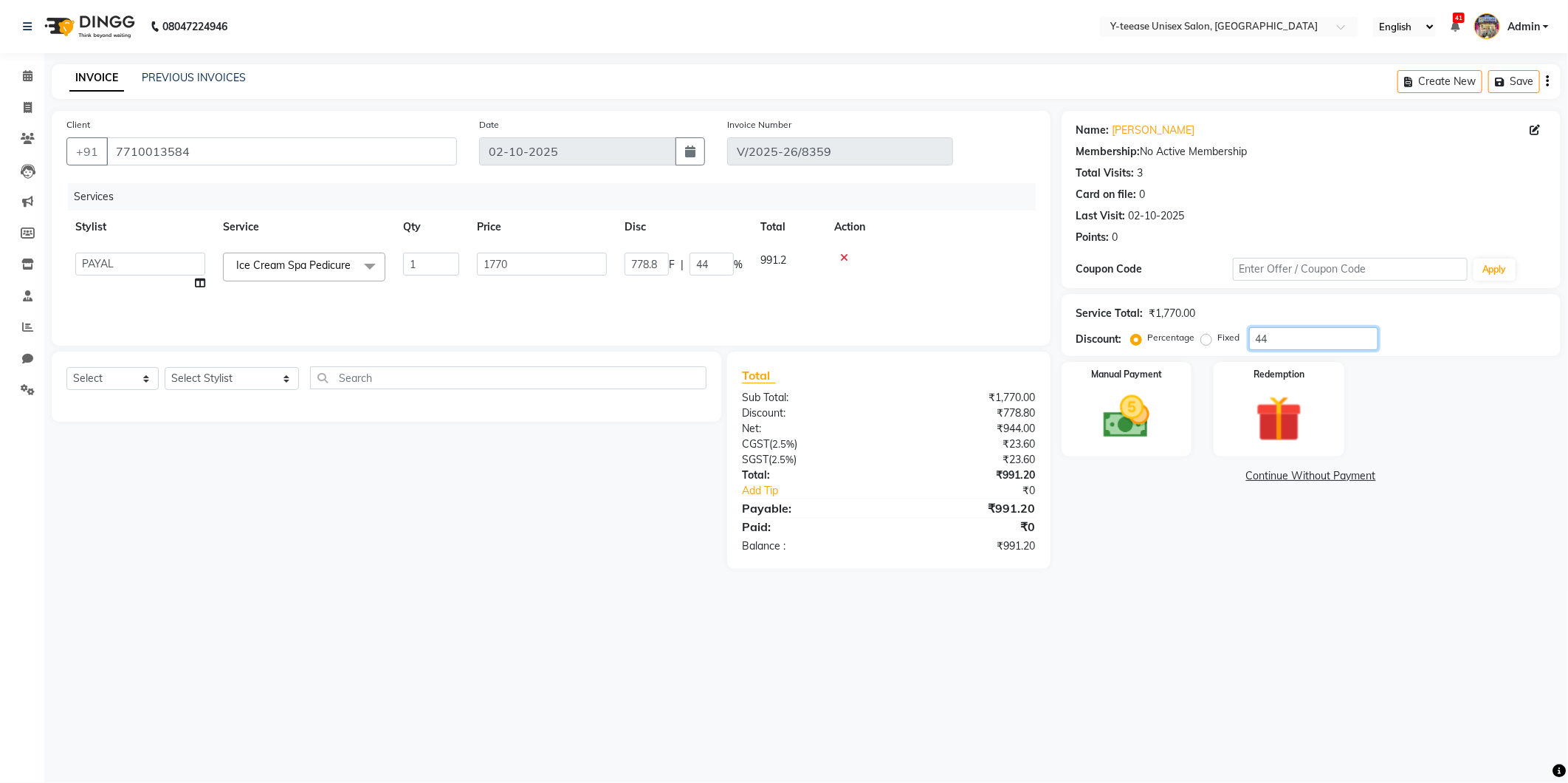
type input "70.8"
type input "4"
type input "45"
type input "796.5"
type input "45"
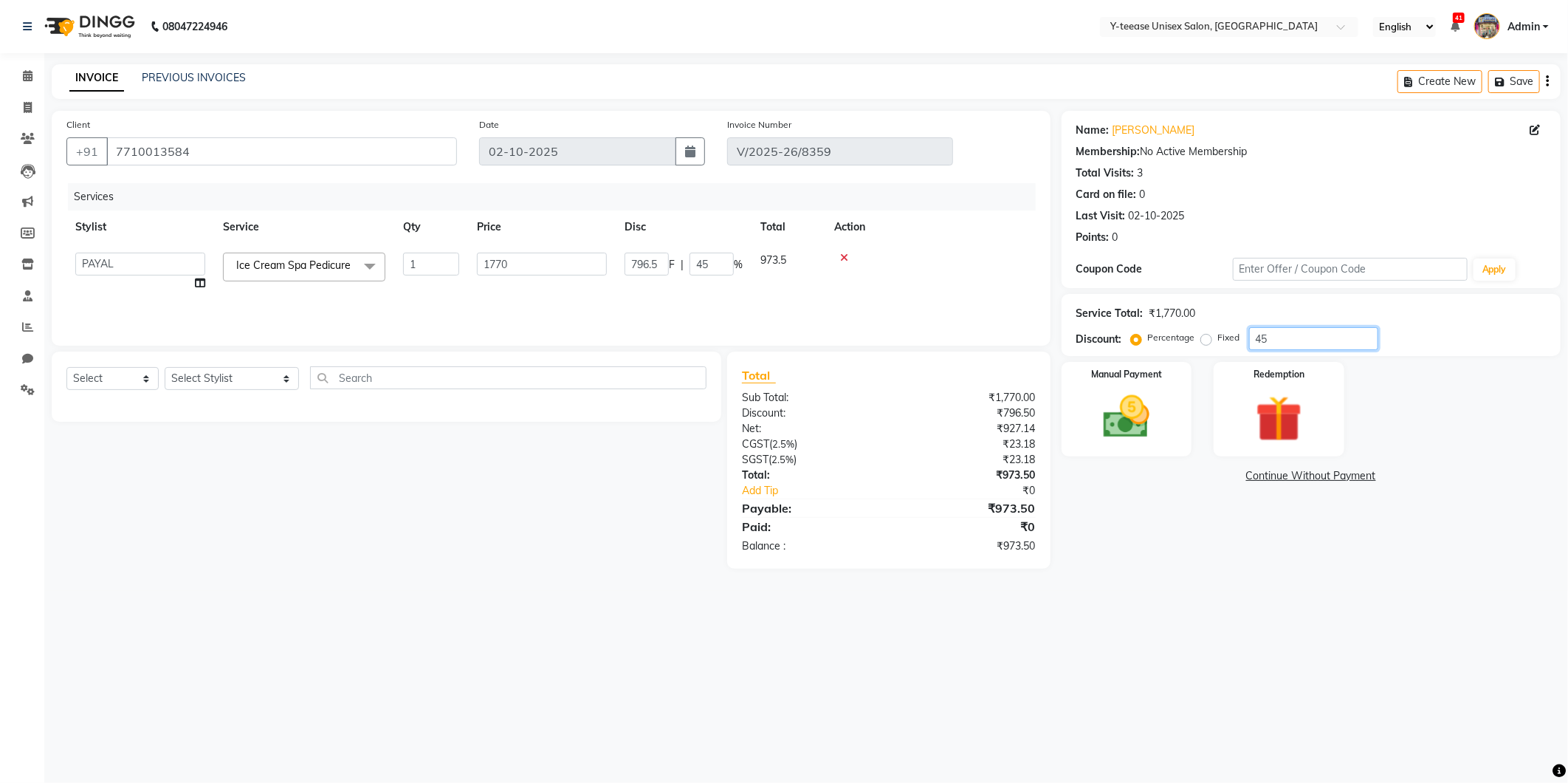
type input "4"
type input "70.8"
type input "4"
type input "46"
type input "814.2"
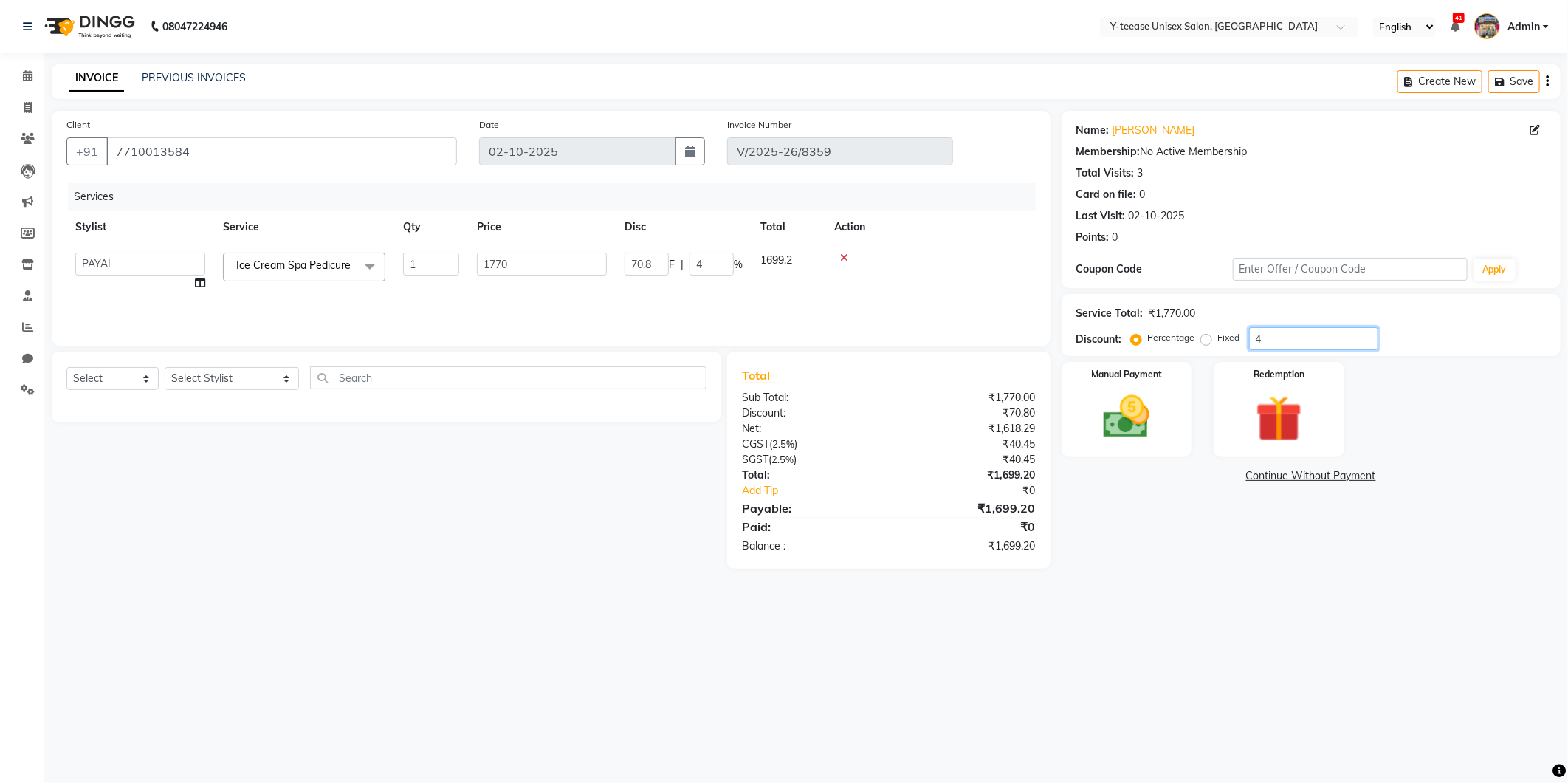
type input "46"
type input "4"
type input "70.8"
type input "4"
type input "42"
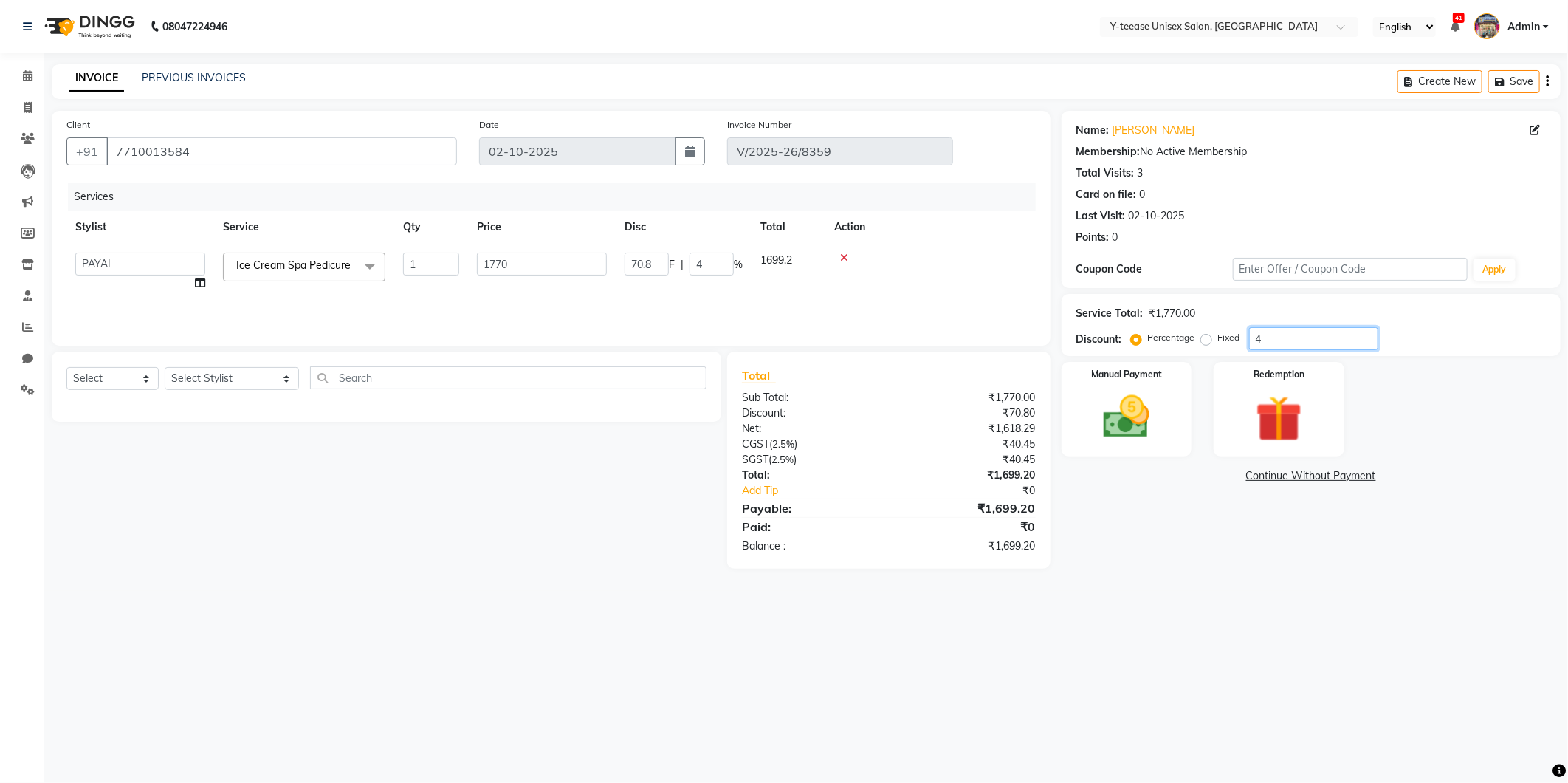
type input "743.4"
type input "42"
type input "42.5"
type input "752.25"
type input "42.5"
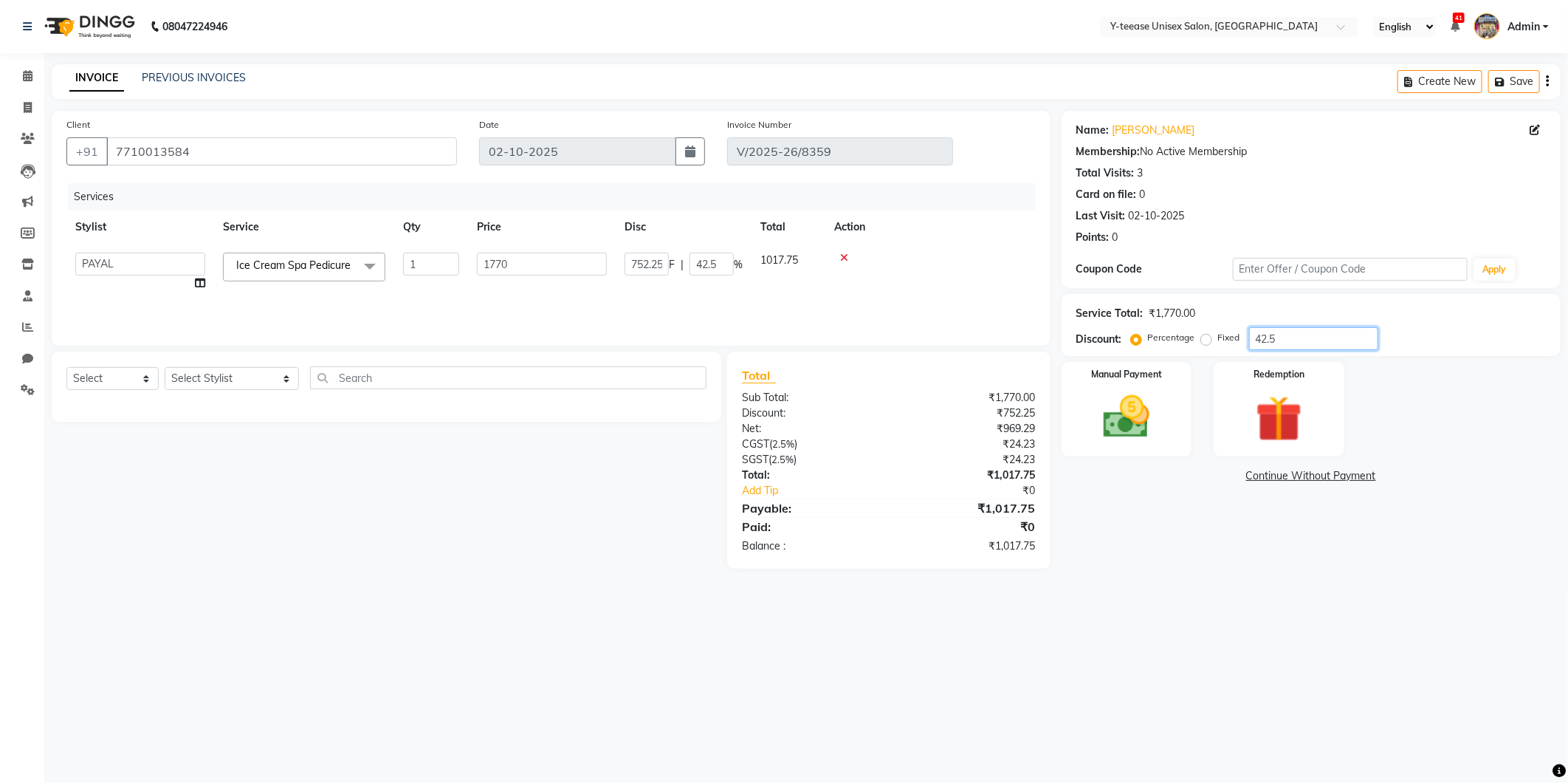
type input "42"
type input "743.4"
type input "42"
type input "42.1"
type input "745.17"
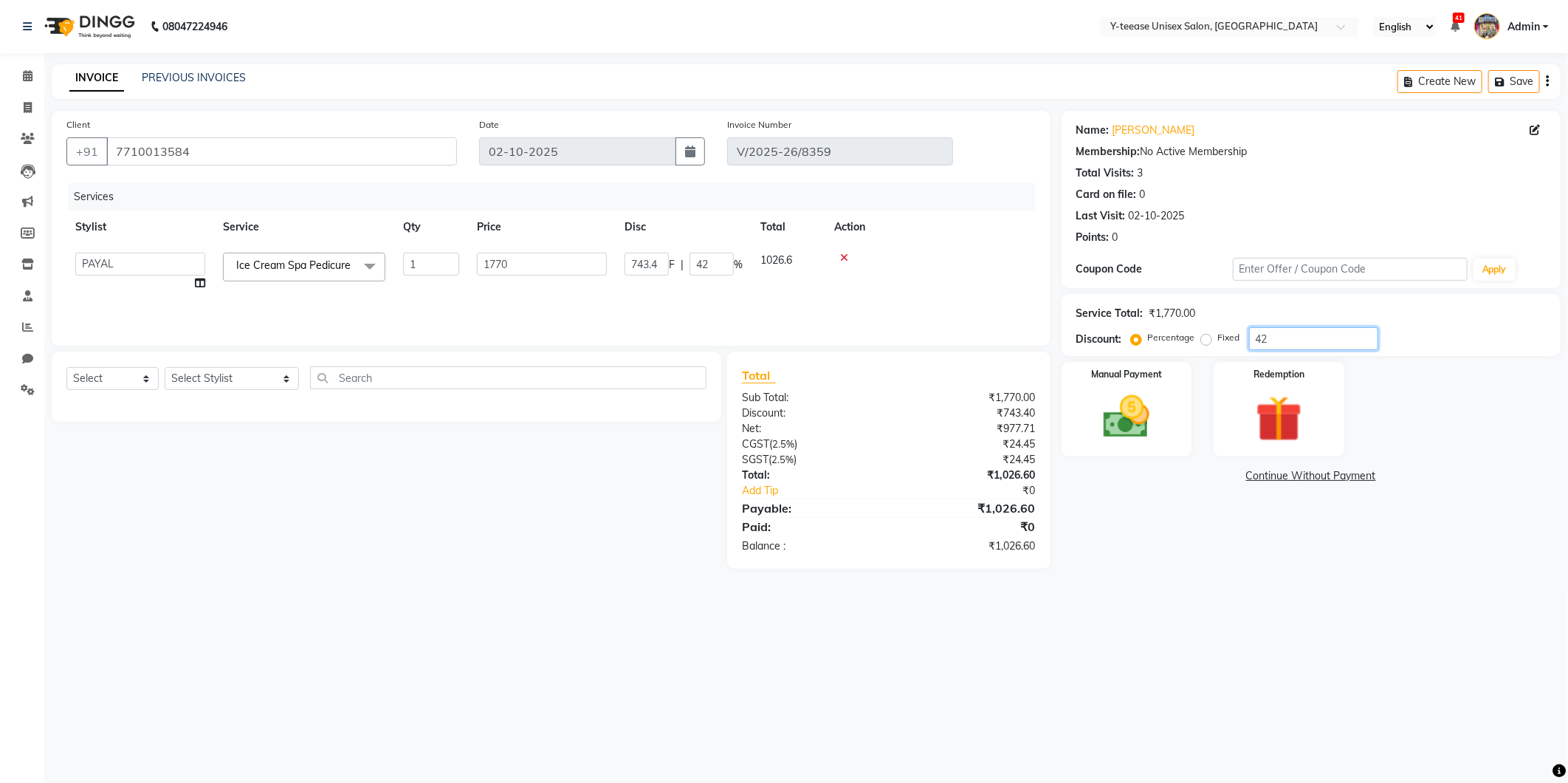
type input "42.1"
type input "42"
type input "743.4"
type input "42"
type input "4"
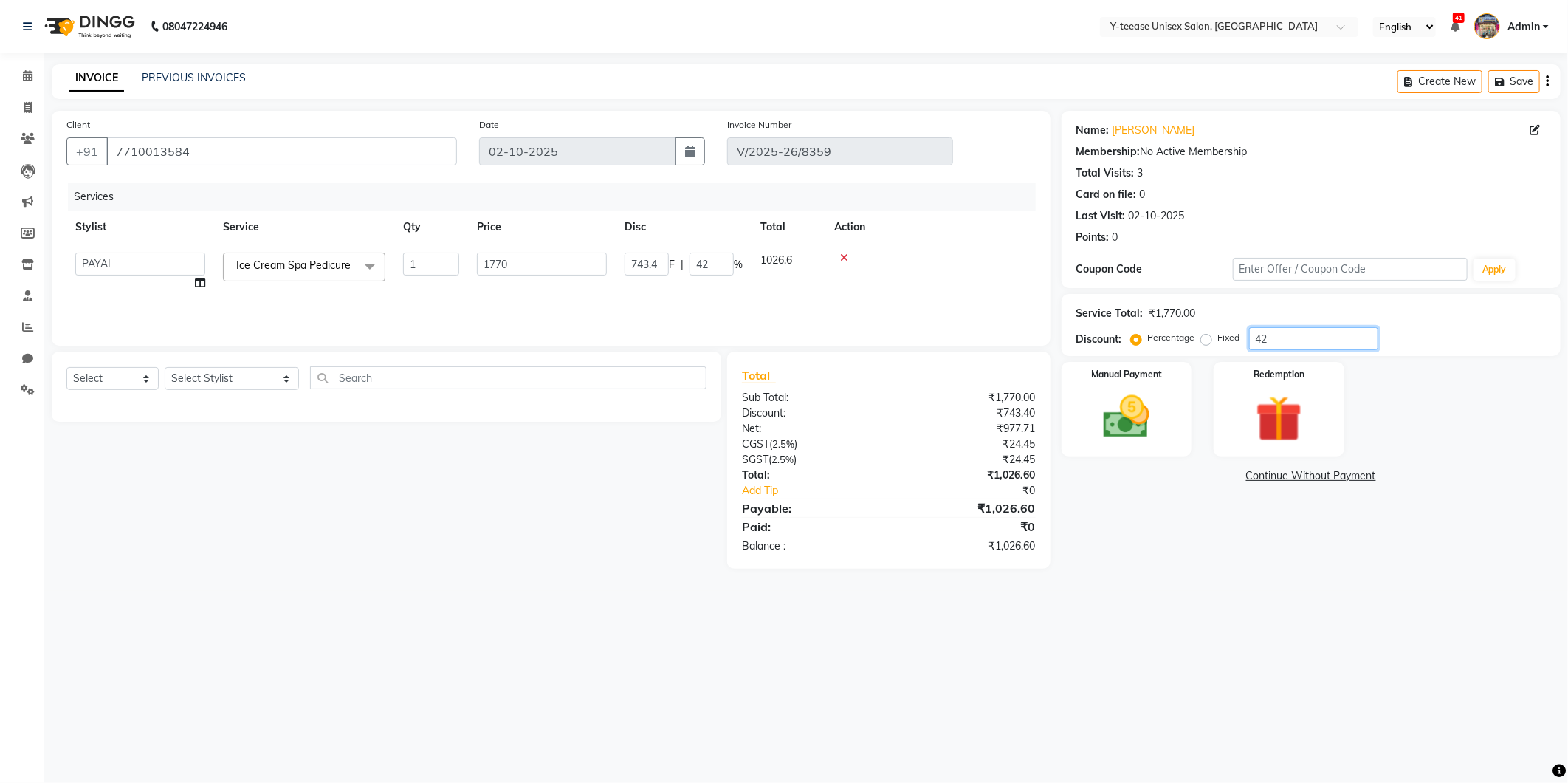
type input "70.8"
type input "4"
type input "41"
type input "725.7"
type input "41"
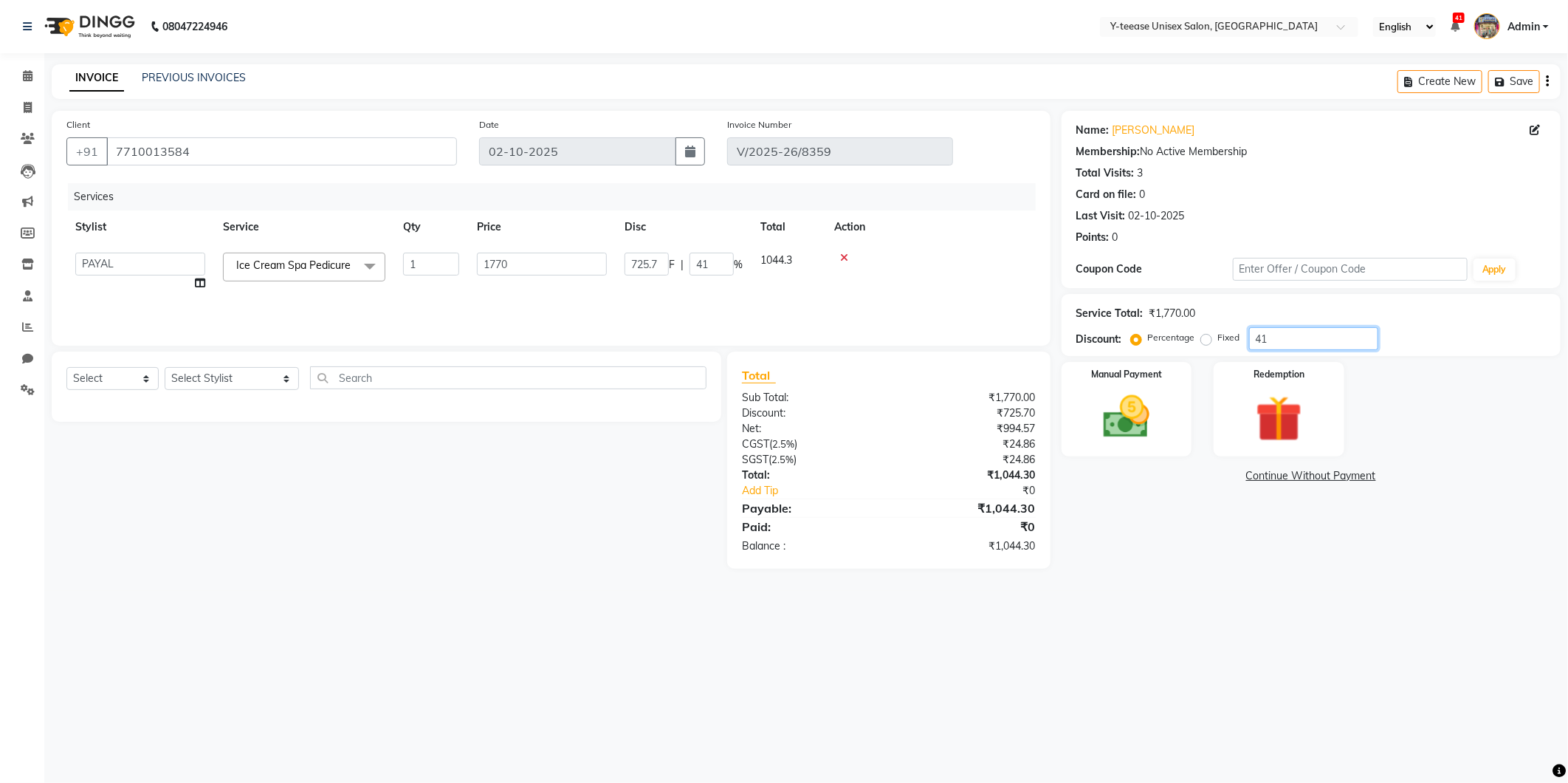
type input "41.5"
type input "734.55"
type input "41.5"
type input "41"
type input "725.7"
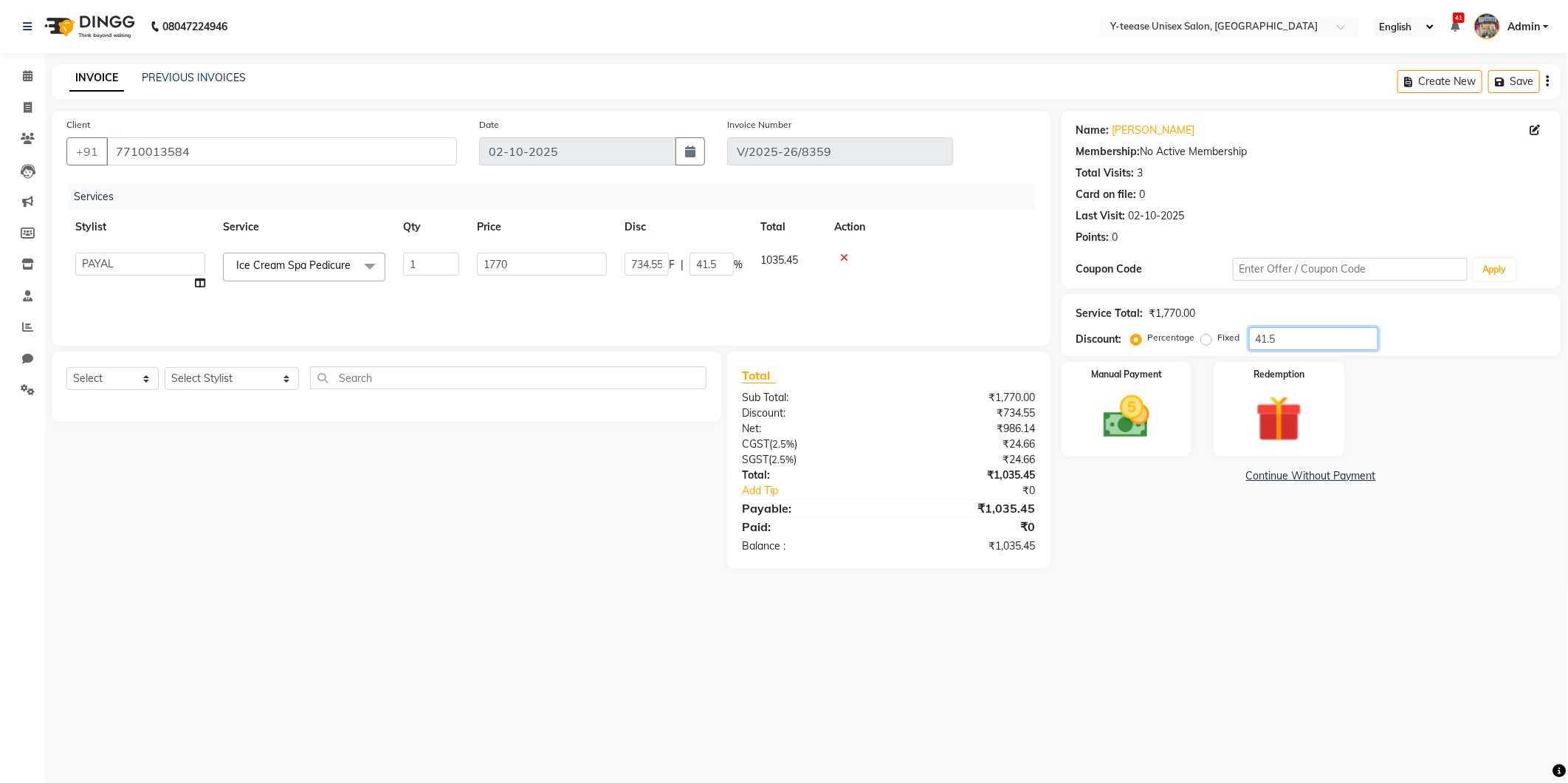
type input "41"
type input "41.1"
type input "727.47"
type input "41.1"
type input "41"
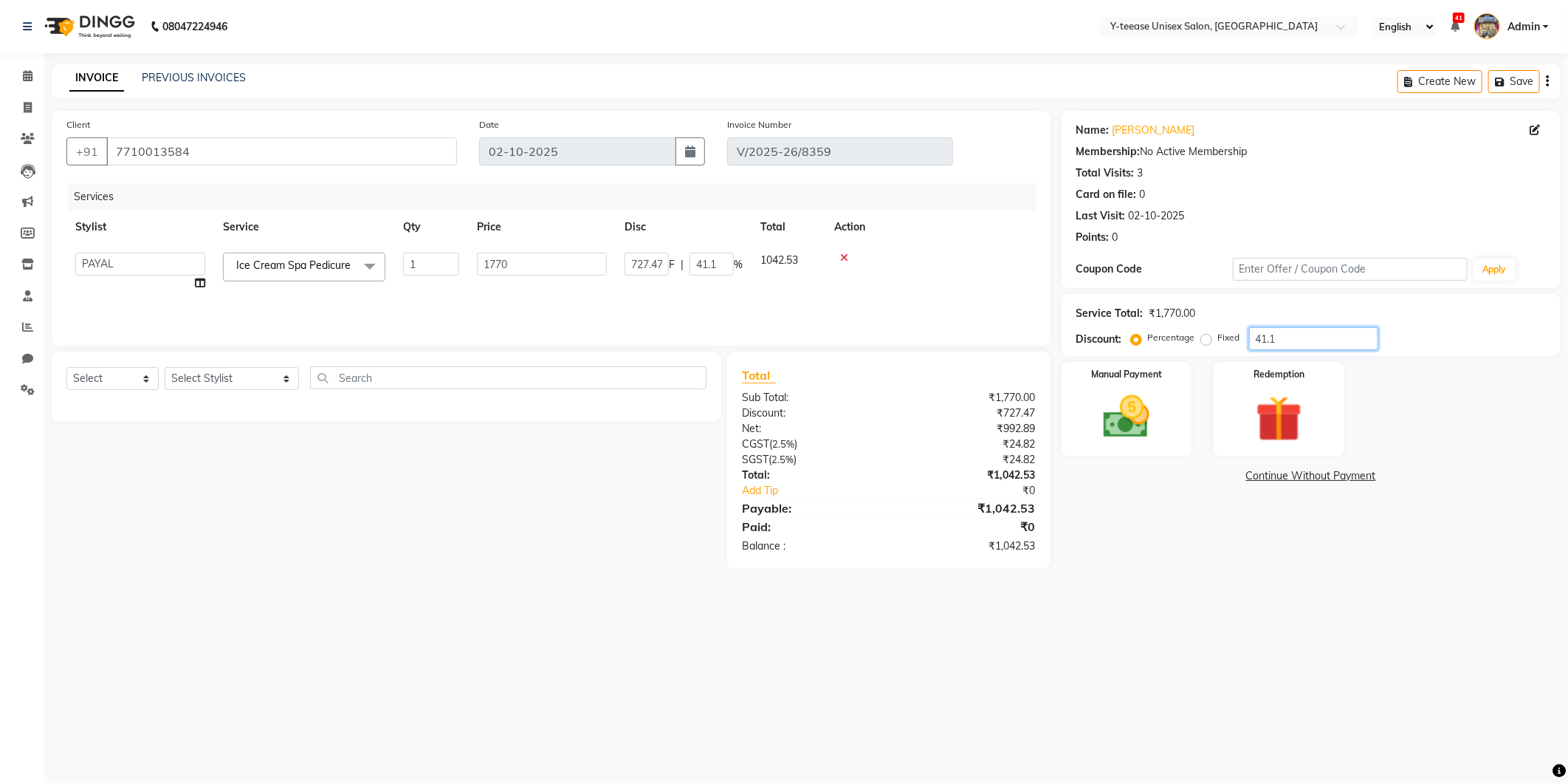
type input "725.7"
type input "41"
type input "4"
type input "70.8"
type input "4"
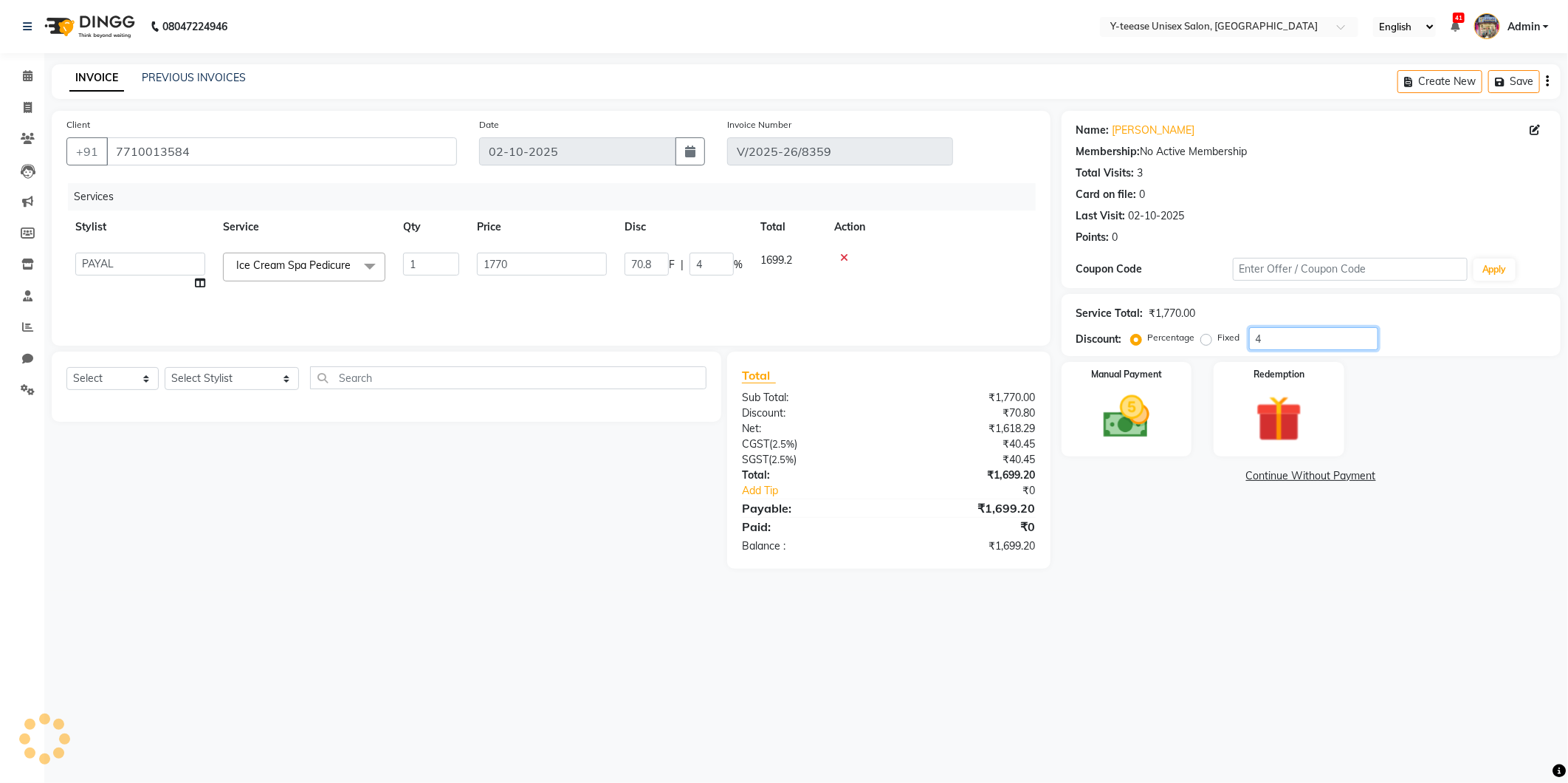
type input "42"
type input "743.4"
type input "42"
type input "42.1"
type input "745.17"
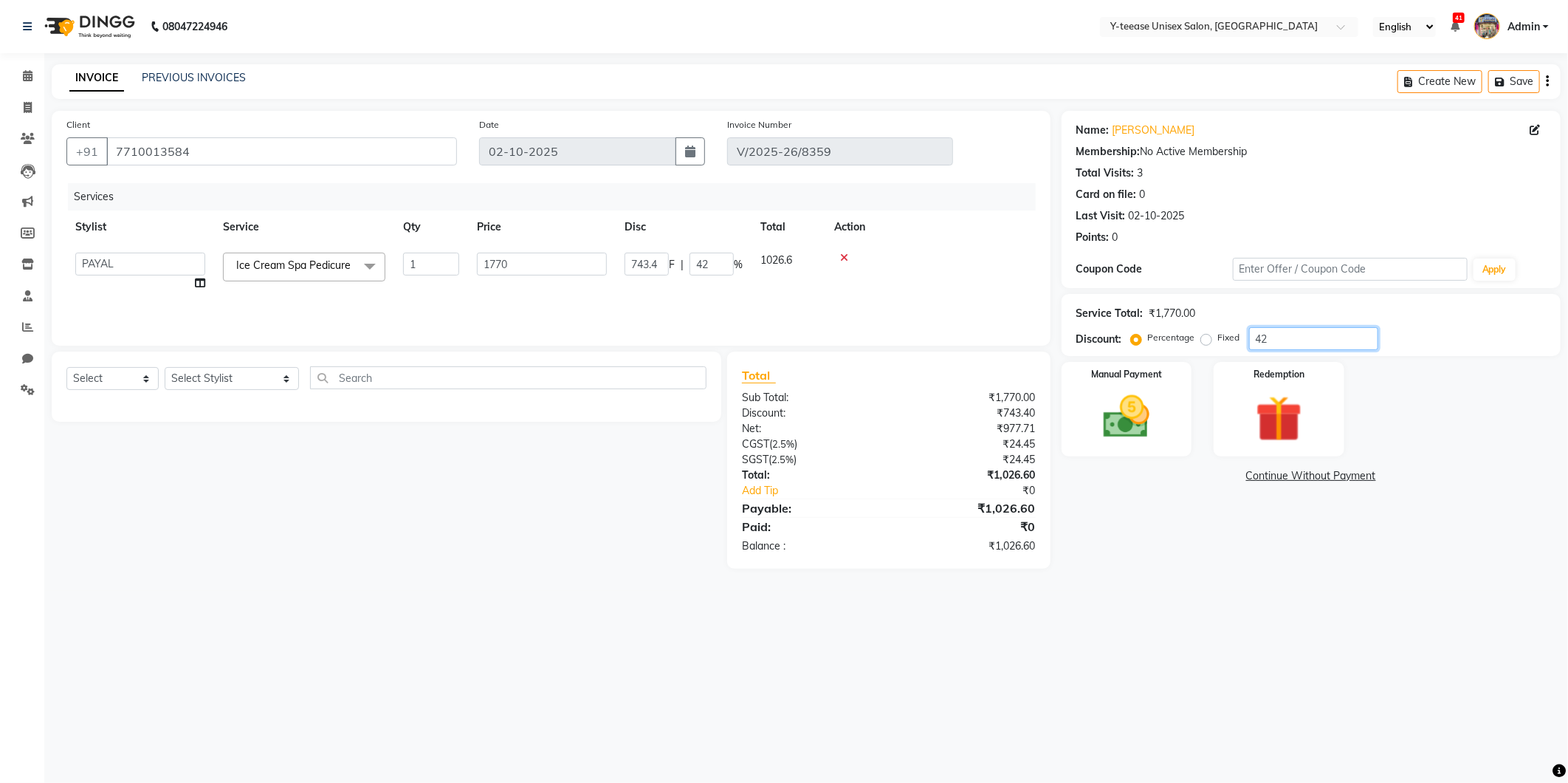
type input "42.1"
type input "42"
type input "743.4"
type input "42"
click at [1138, 401] on img at bounding box center [1127, 417] width 79 height 56
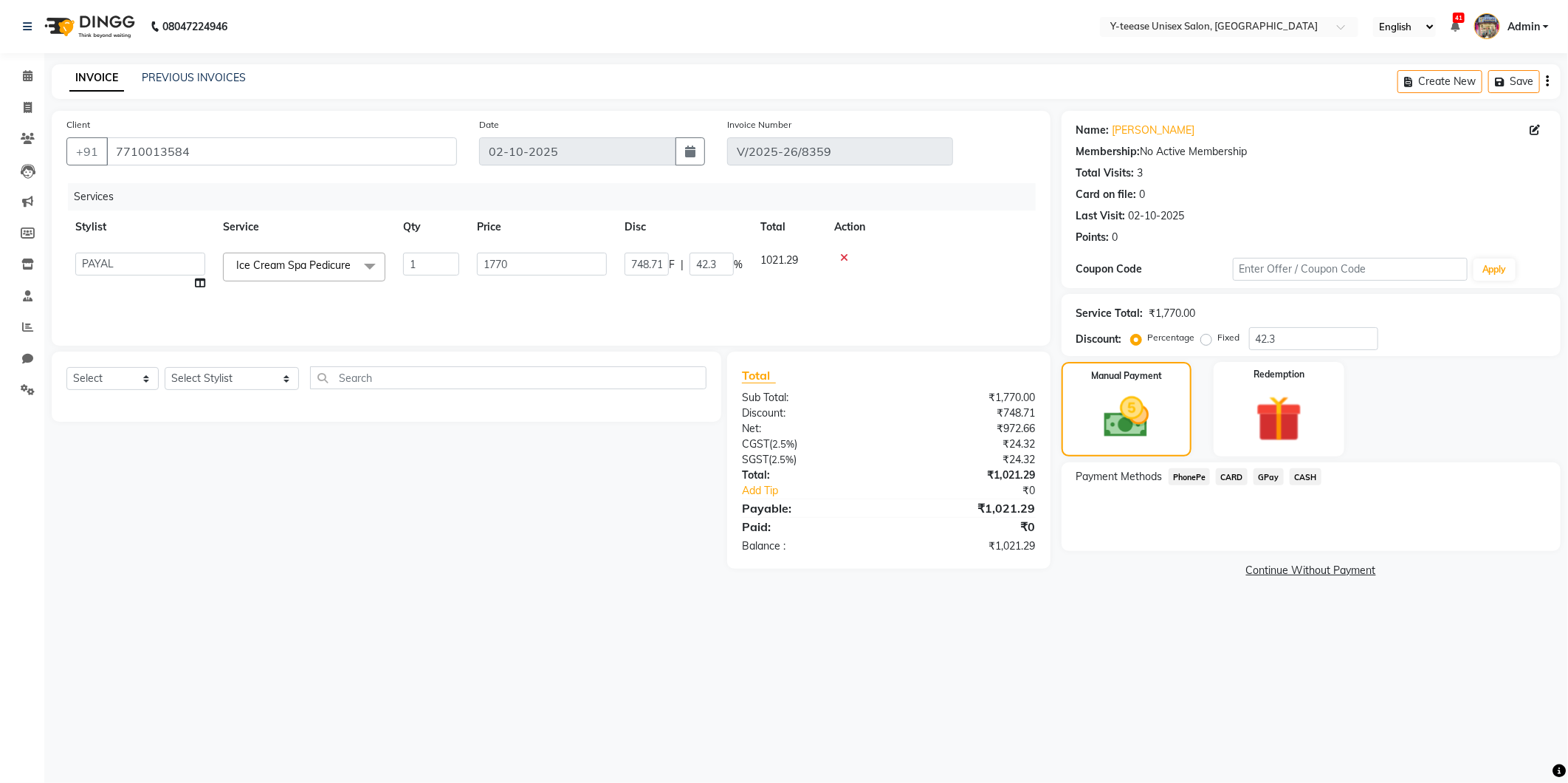
click at [1268, 478] on span "GPay" at bounding box center [1268, 476] width 30 height 17
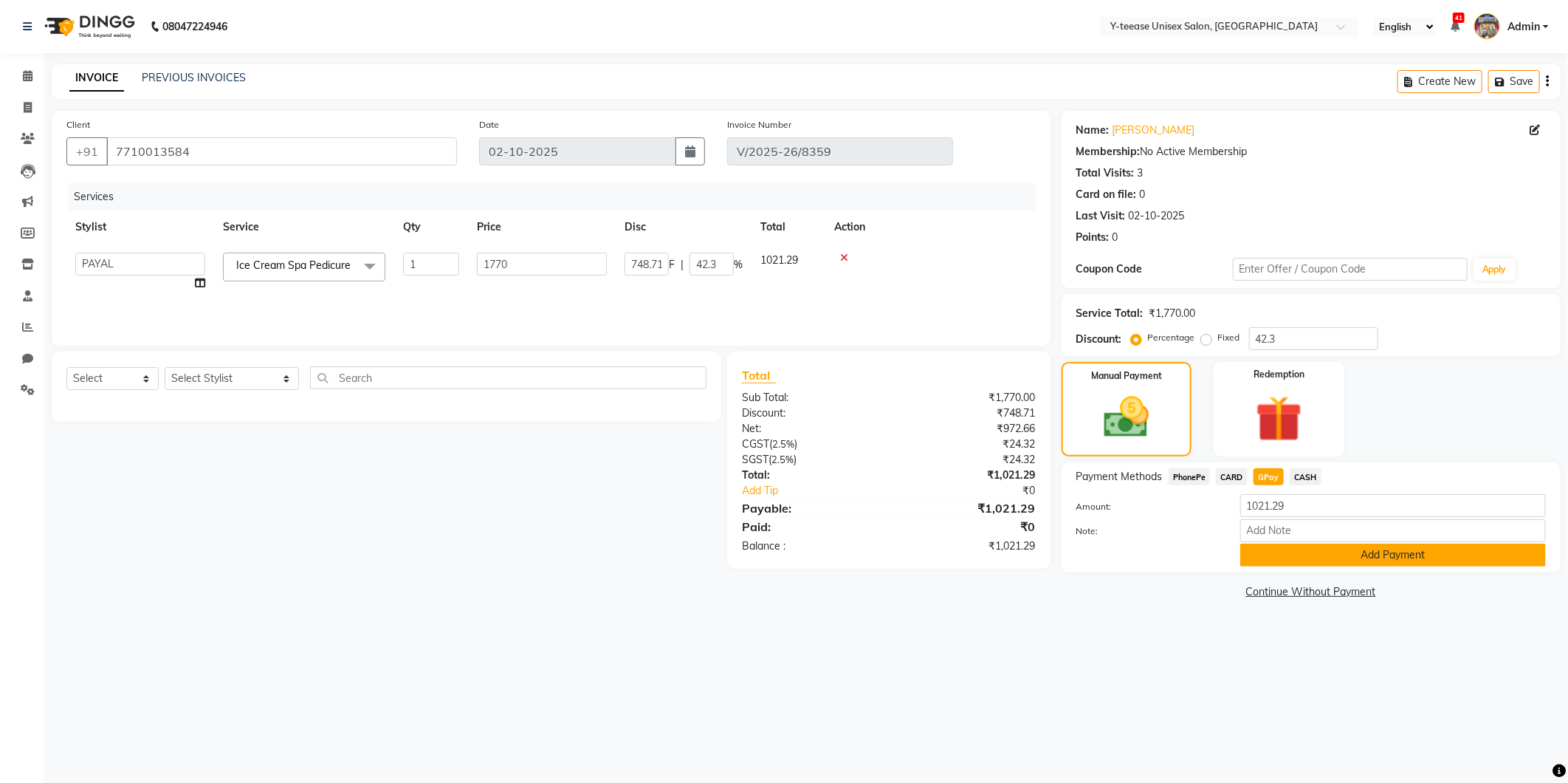
click at [1271, 563] on button "Add Payment" at bounding box center [1393, 555] width 306 height 23
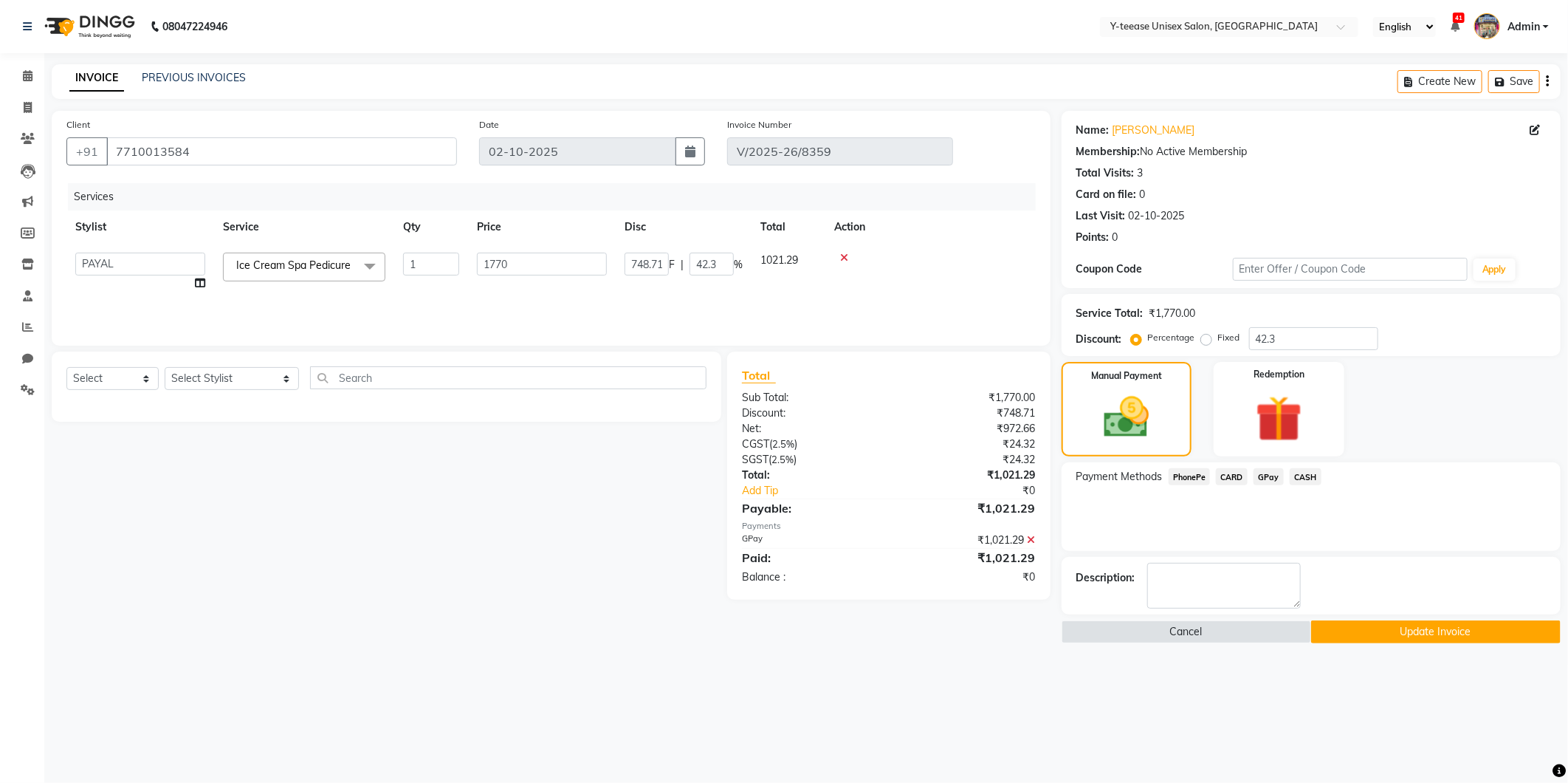
click at [1408, 633] on button "Update Invoice" at bounding box center [1436, 632] width 250 height 23
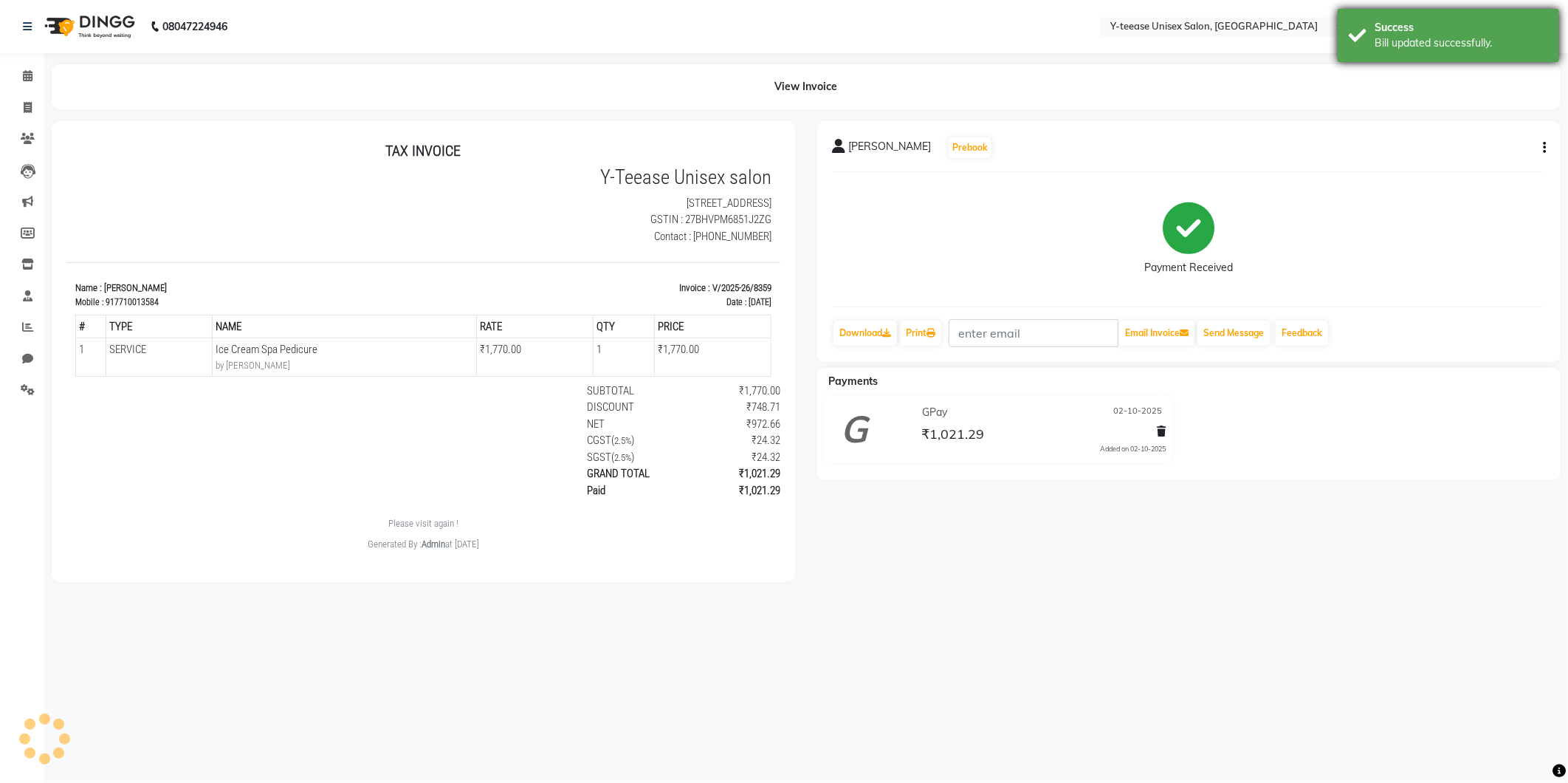
click at [1381, 28] on div "Success" at bounding box center [1461, 28] width 174 height 16
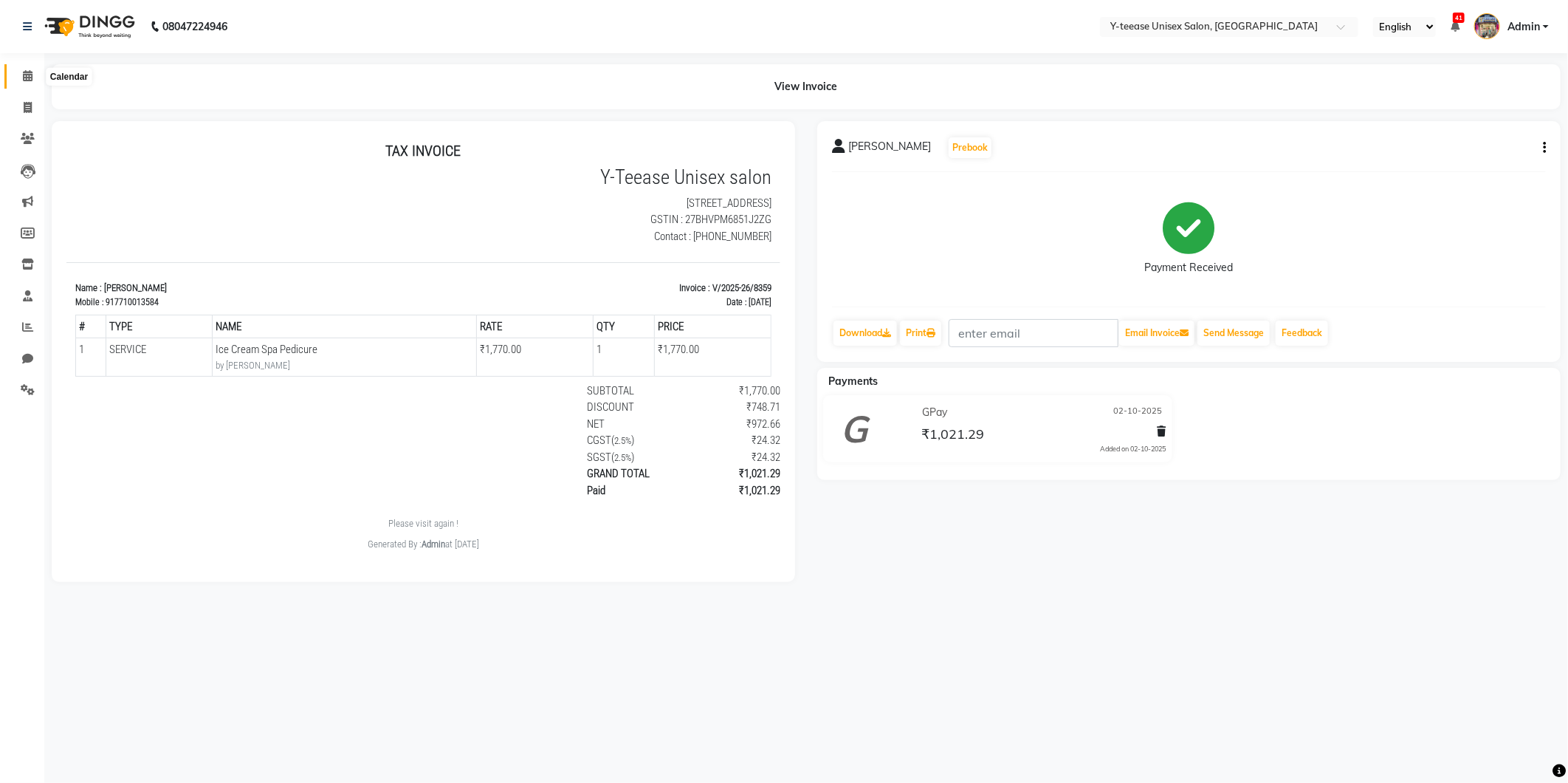
click at [27, 79] on icon at bounding box center [28, 75] width 10 height 11
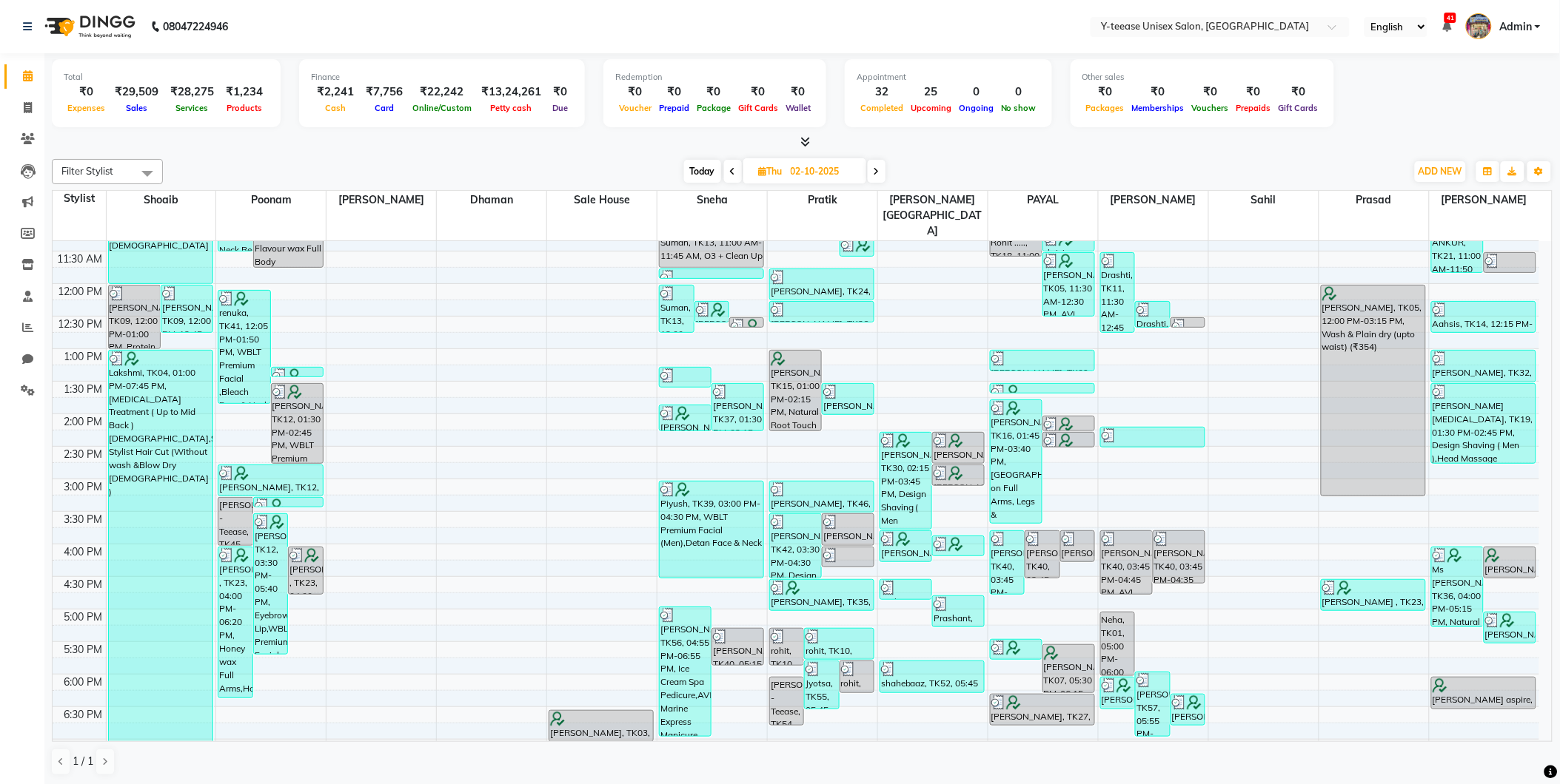
scroll to position [328, 0]
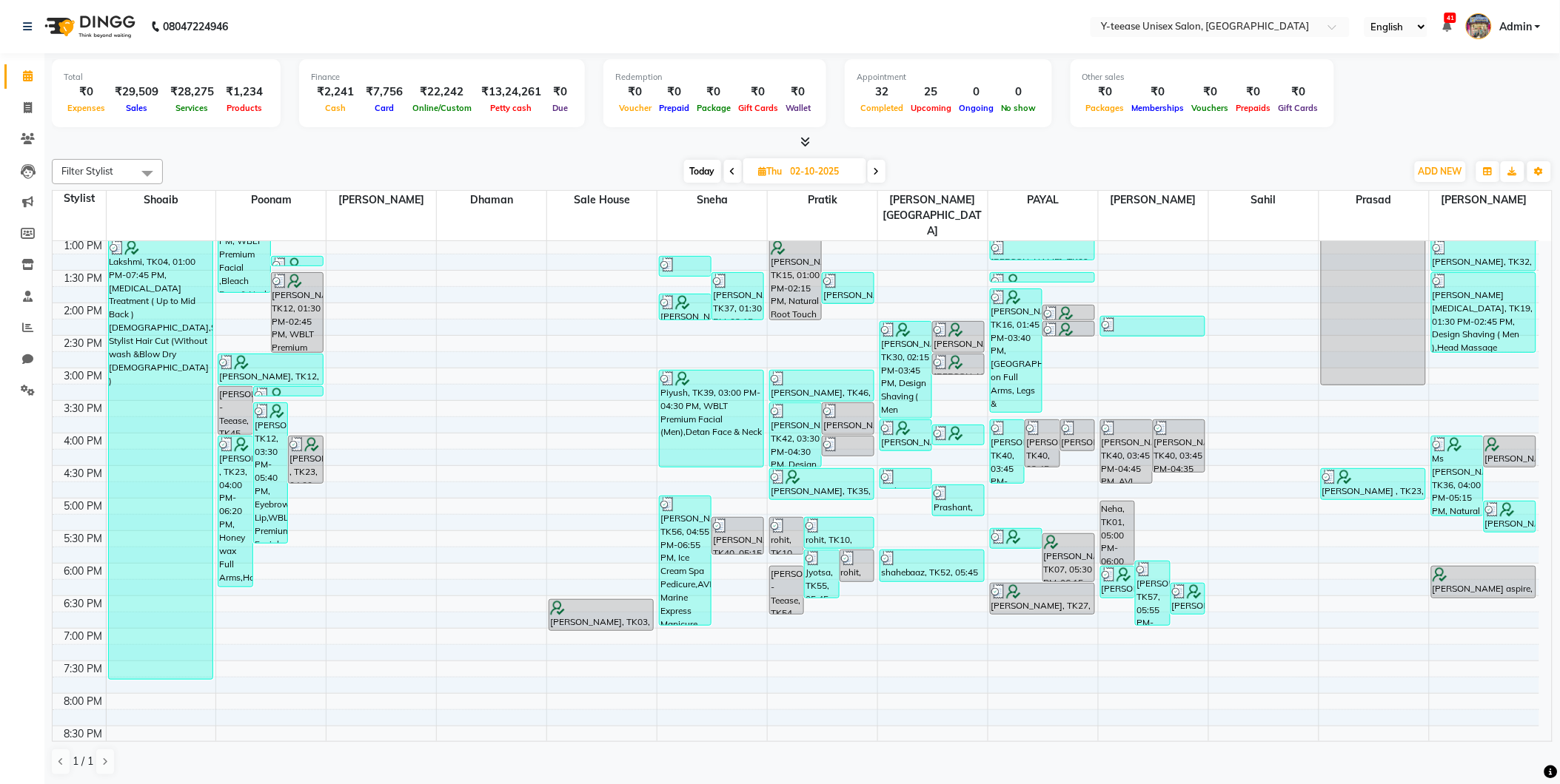
click at [684, 176] on span "Today" at bounding box center [703, 170] width 37 height 23
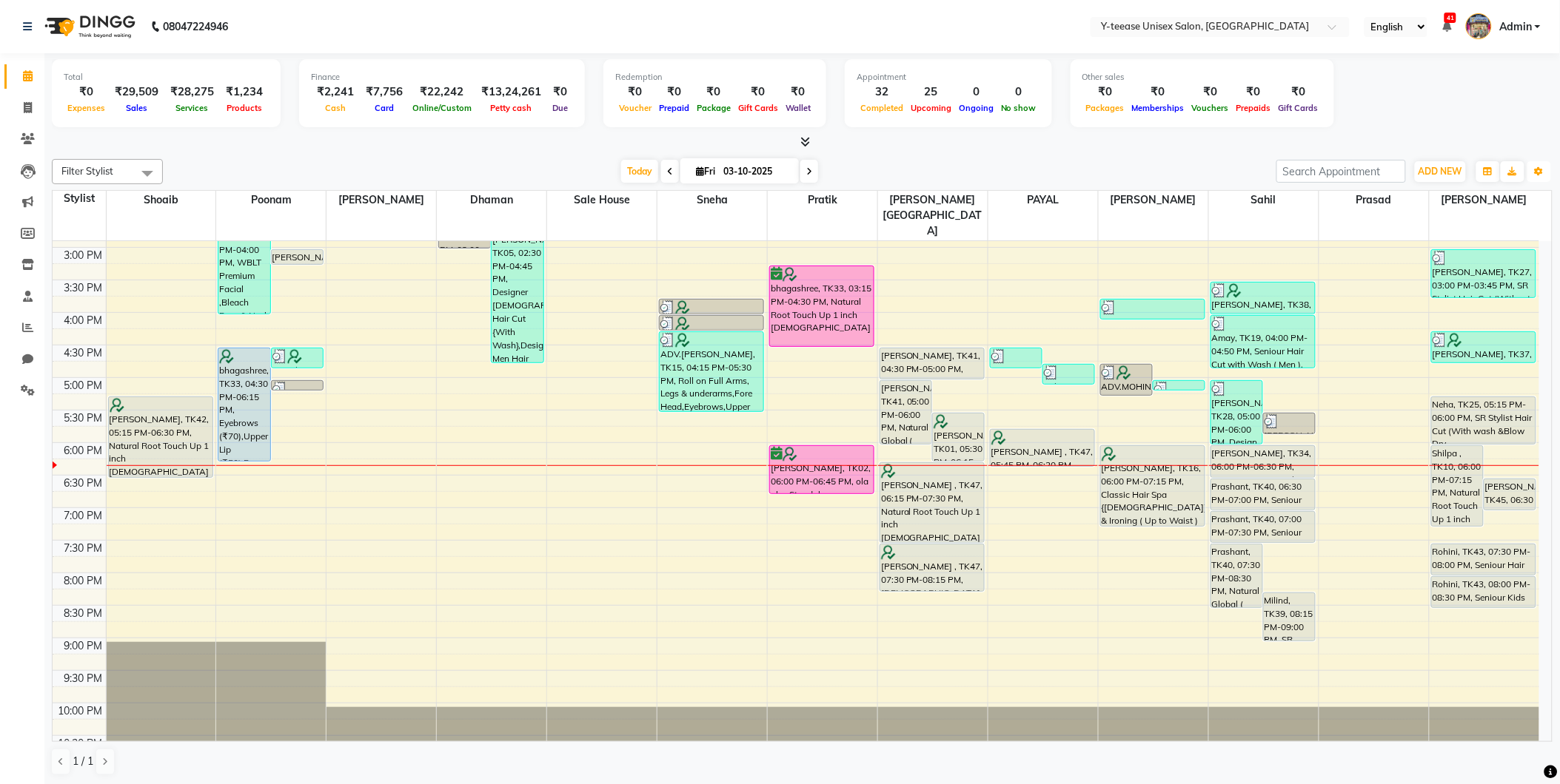
click at [1538, 160] on div "Toggle Dropdown Calendar Settings Manage Tags Arrange Stylists Reset Stylists F…" at bounding box center [1538, 171] width 27 height 24
click at [1537, 167] on icon "button" at bounding box center [1538, 171] width 9 height 9
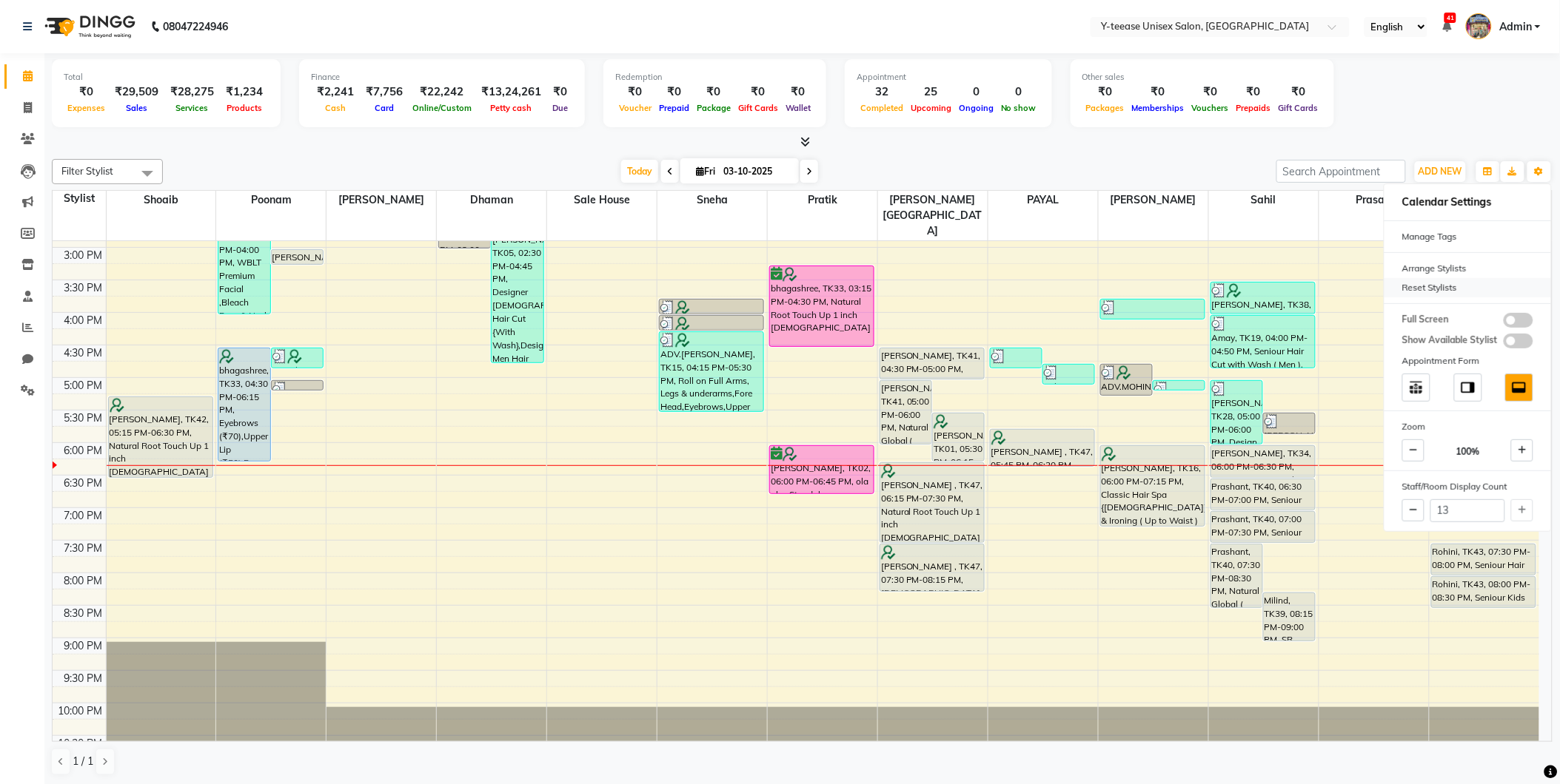
click at [1417, 294] on div "Reset Stylists" at bounding box center [1467, 288] width 167 height 20
click at [1179, 167] on div "Today Fri 03-10-2025" at bounding box center [719, 171] width 1099 height 23
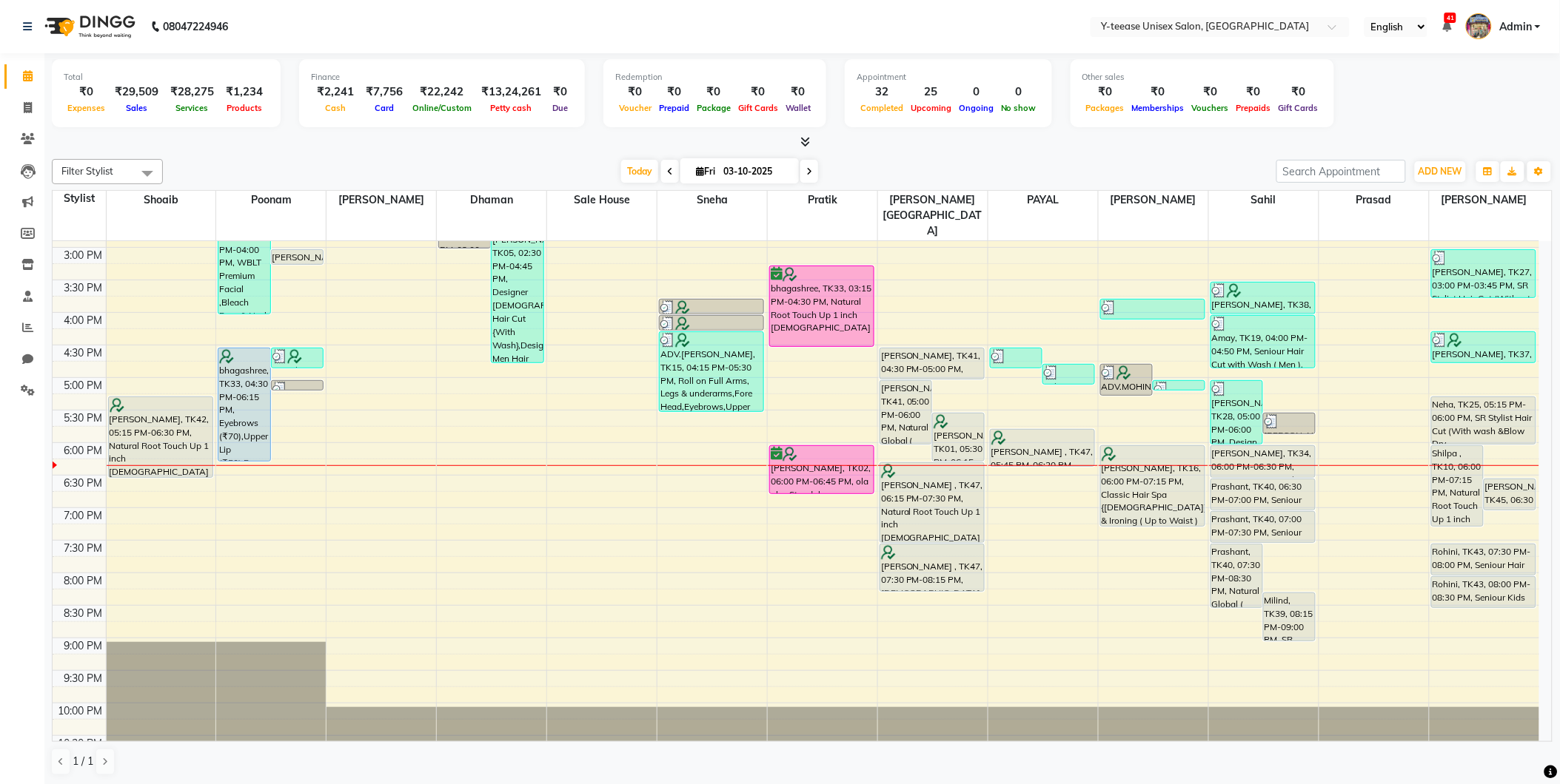
click at [1152, 552] on div "8:00 AM 8:30 AM 9:00 AM 9:30 AM 10:00 AM 10:30 AM 11:00 AM 11:30 AM 12:00 PM 12…" at bounding box center [795, 280] width 1486 height 976
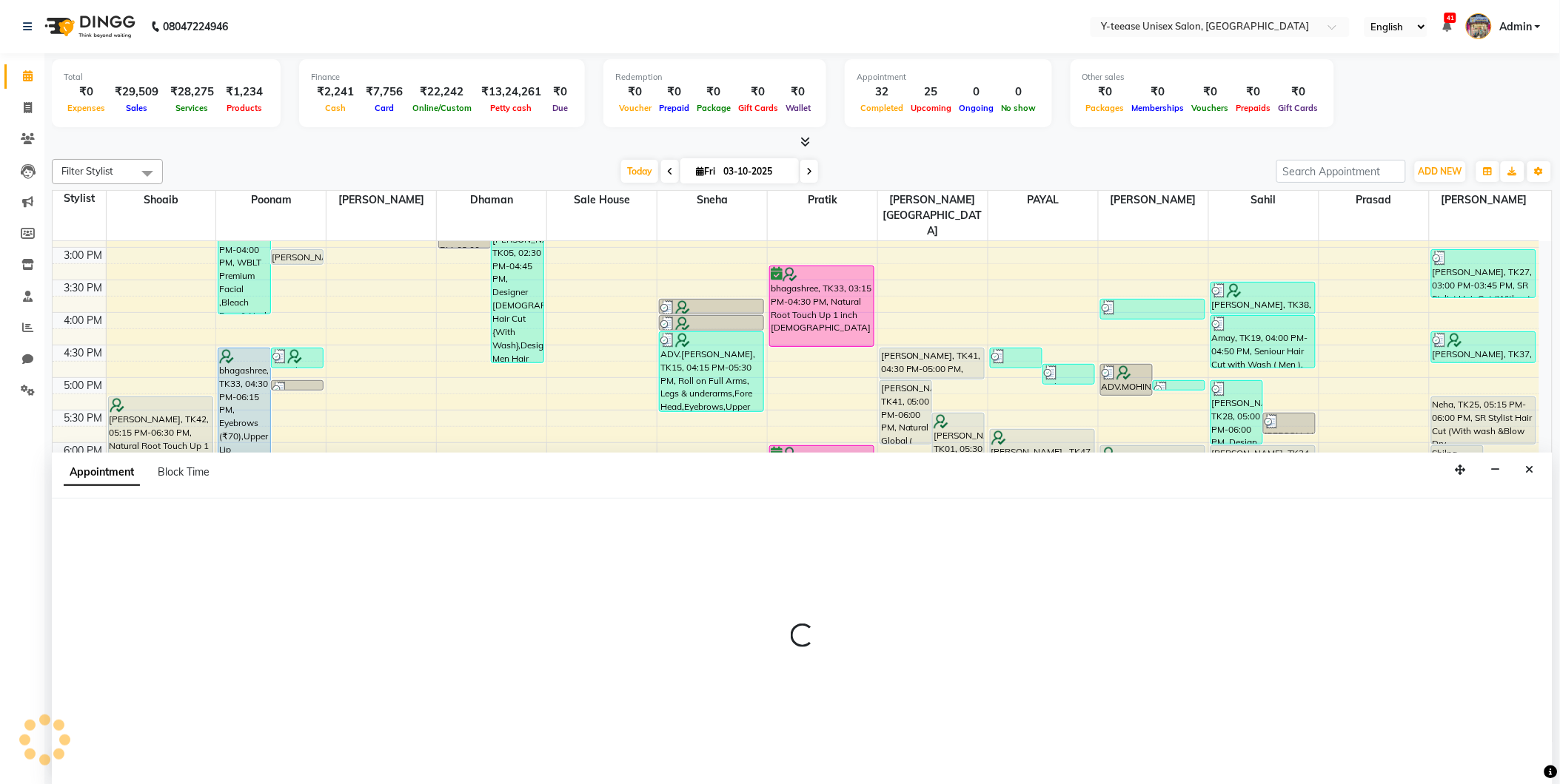
scroll to position [1, 0]
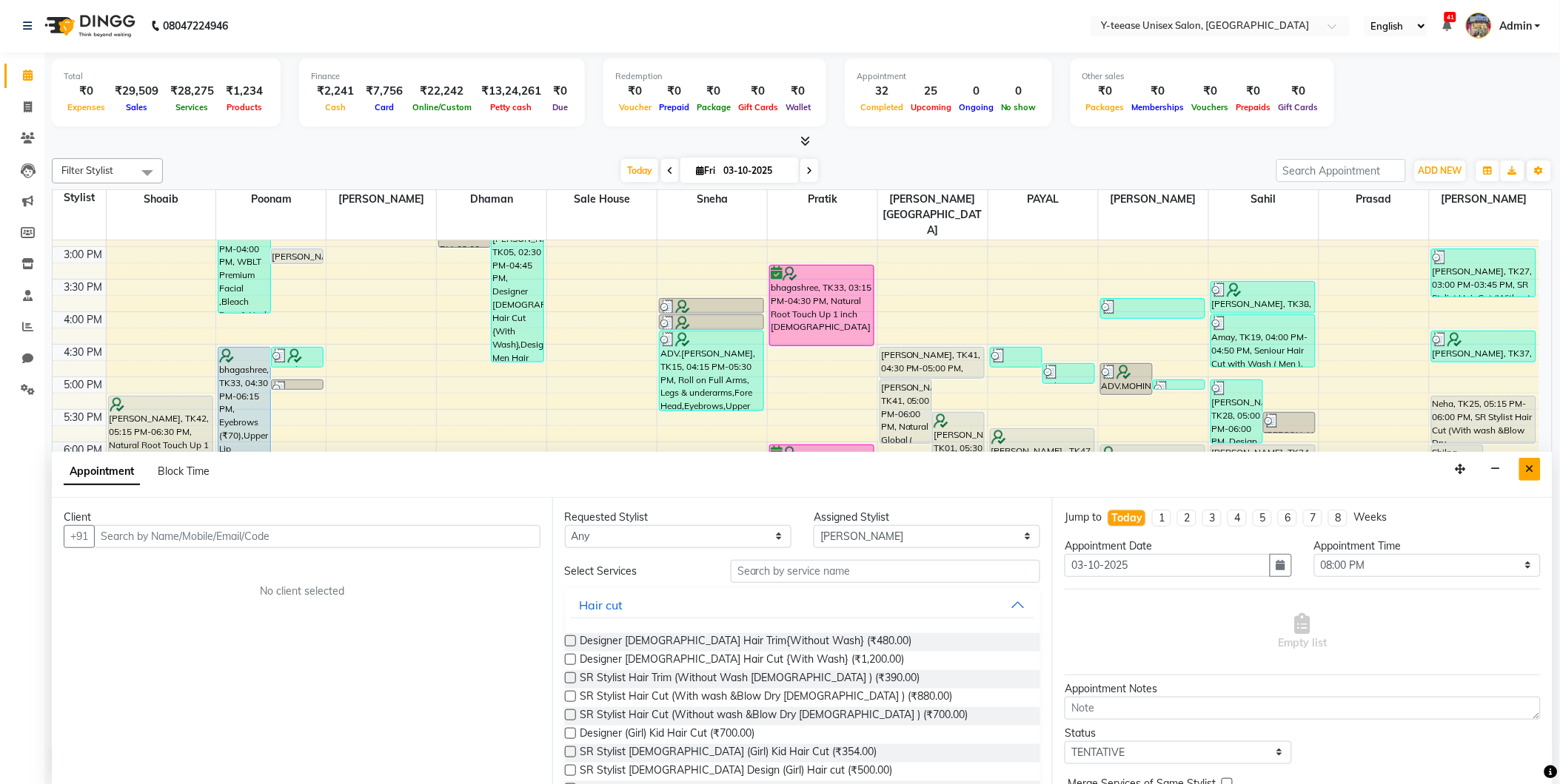
click at [1537, 463] on button "Close" at bounding box center [1529, 469] width 22 height 23
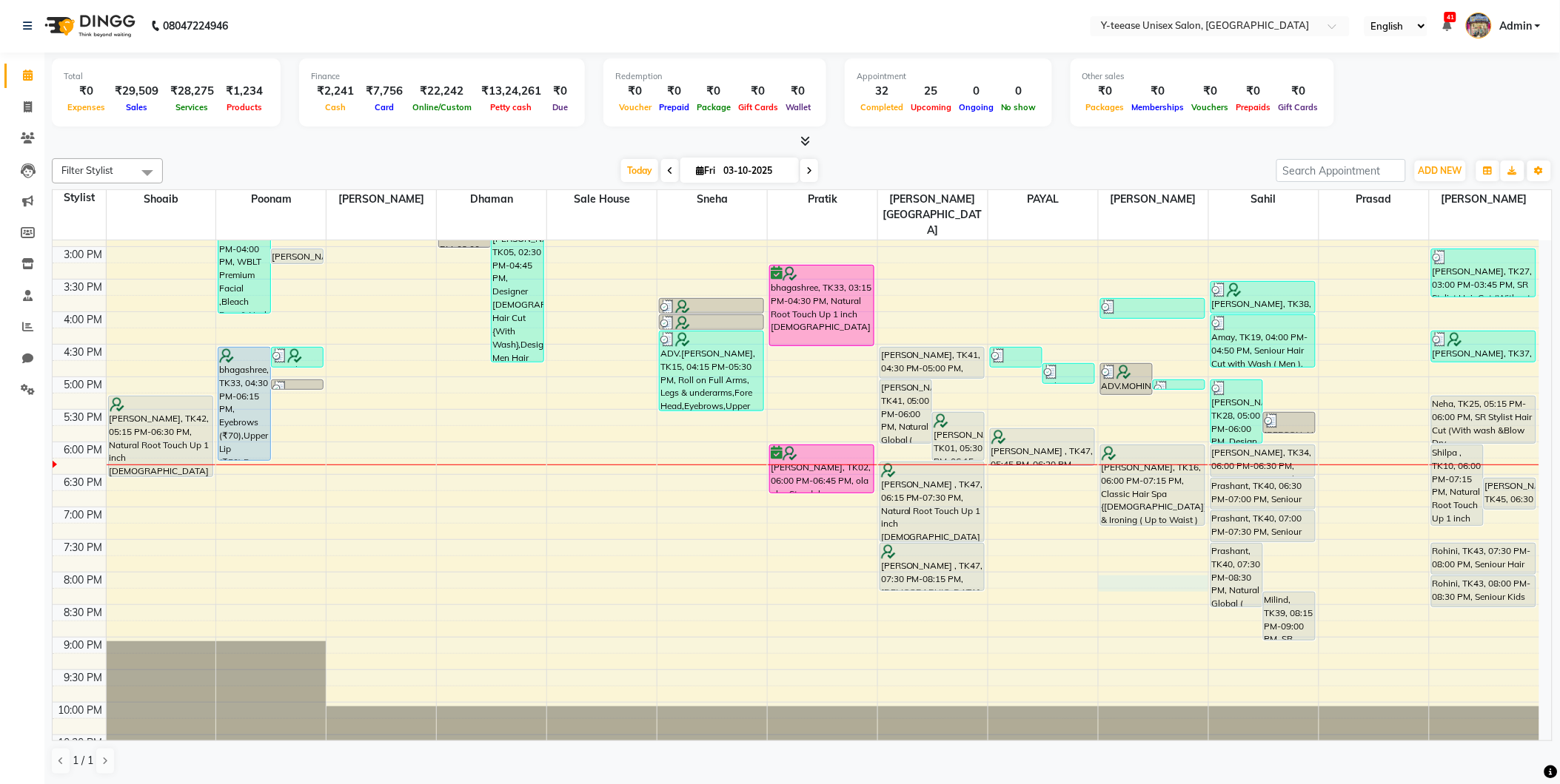
click at [1168, 548] on div "8:00 AM 8:30 AM 9:00 AM 9:30 AM 10:00 AM 10:30 AM 11:00 AM 11:30 AM 12:00 PM 12…" at bounding box center [795, 279] width 1486 height 976
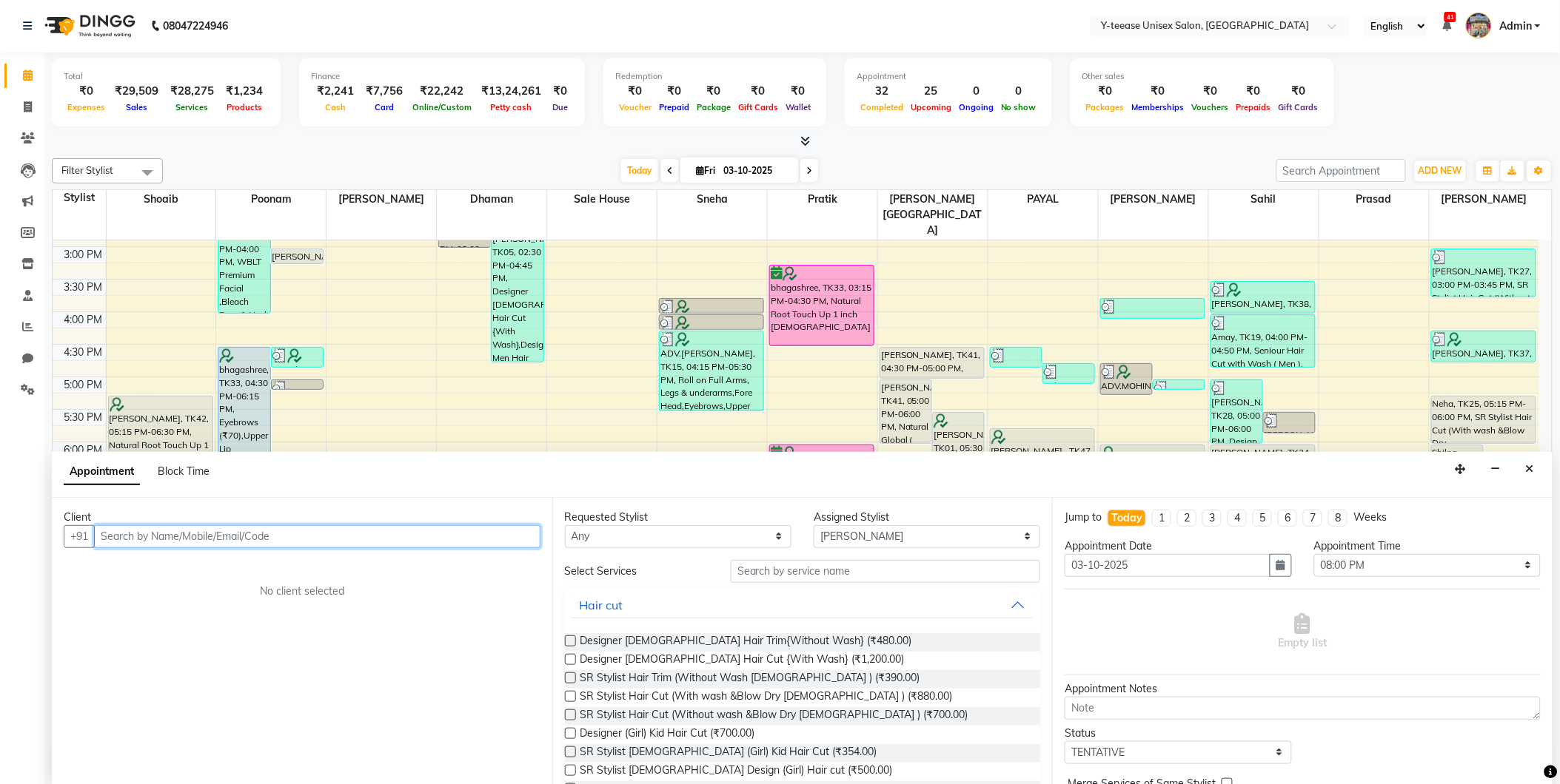
click at [228, 538] on input "text" at bounding box center [316, 536] width 446 height 23
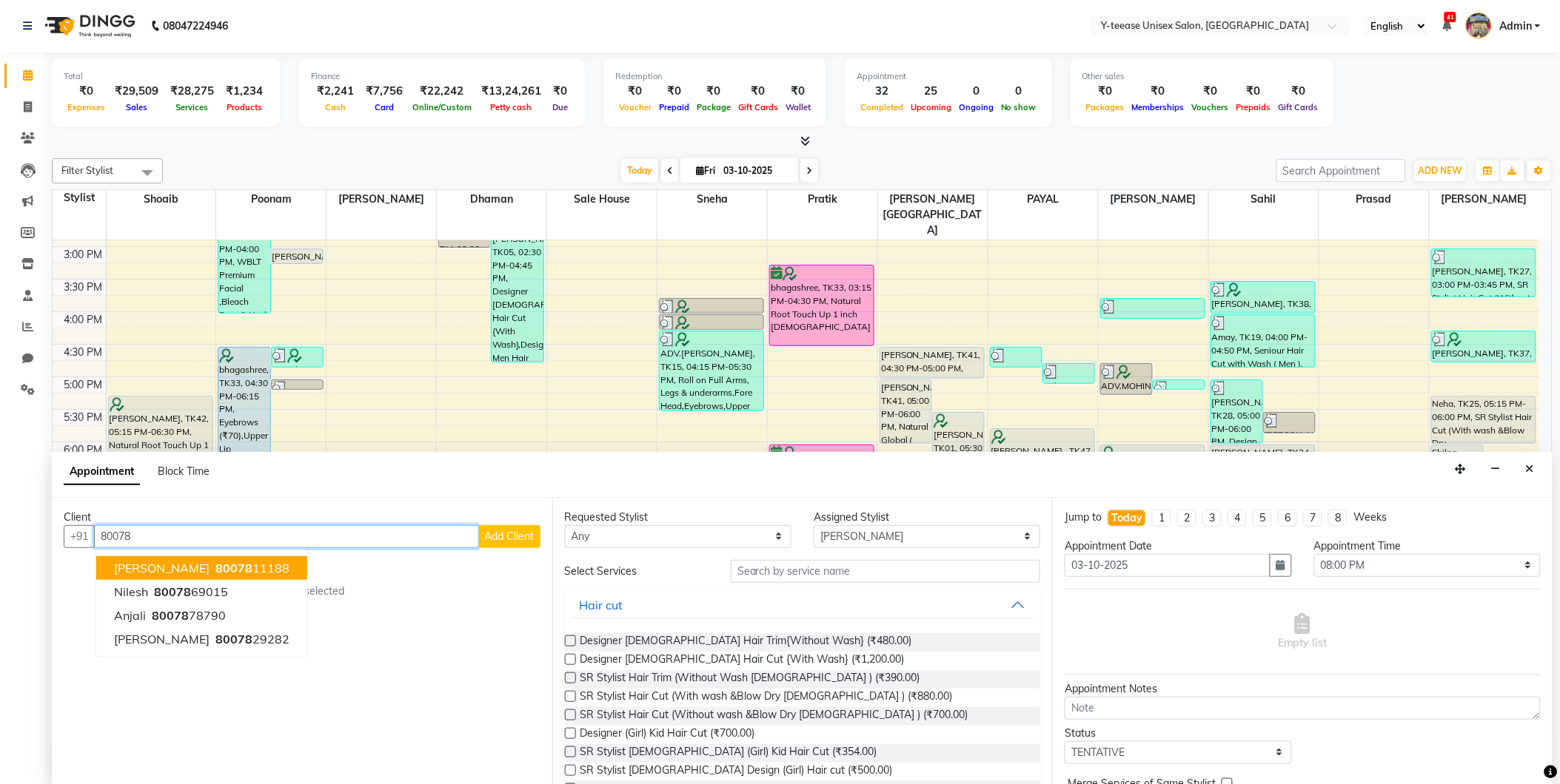
click at [213, 565] on ngb-highlight "80078 11188" at bounding box center [251, 567] width 77 height 15
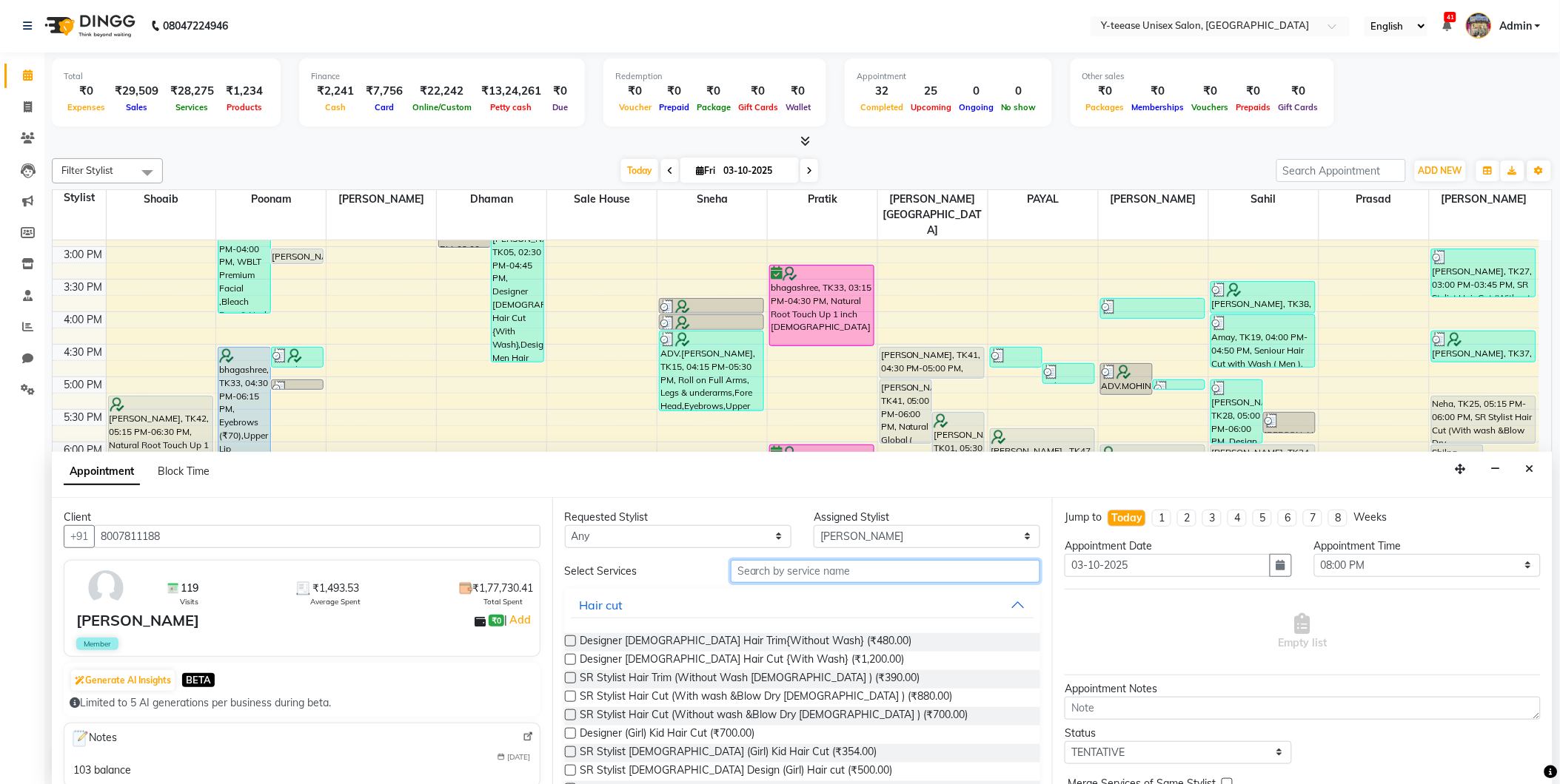
click at [854, 560] on input "text" at bounding box center [885, 571] width 309 height 23
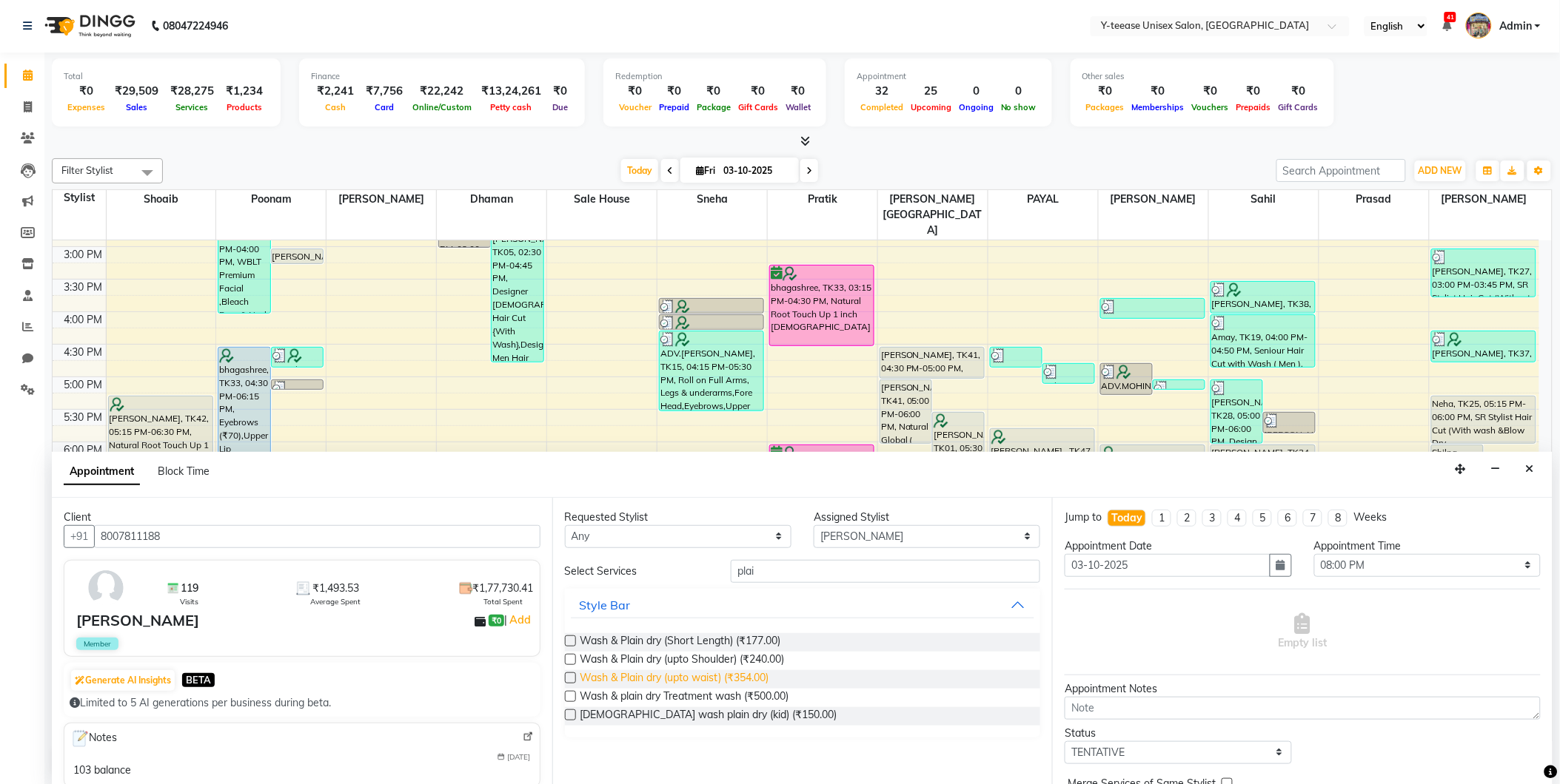
click at [743, 670] on span "Wash & Plain dry (upto waist) (₹354.00)" at bounding box center [675, 679] width 189 height 19
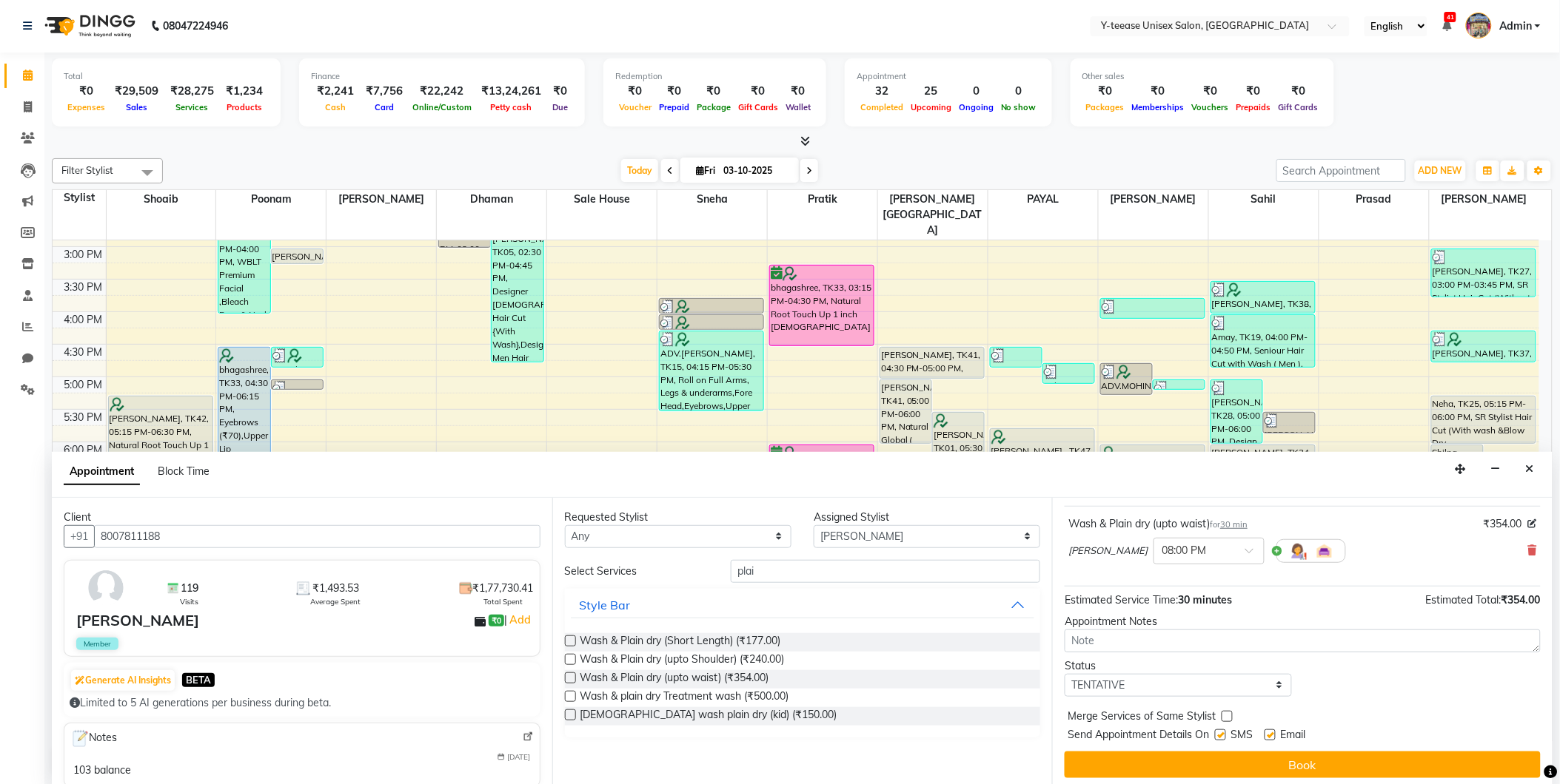
scroll to position [88, 0]
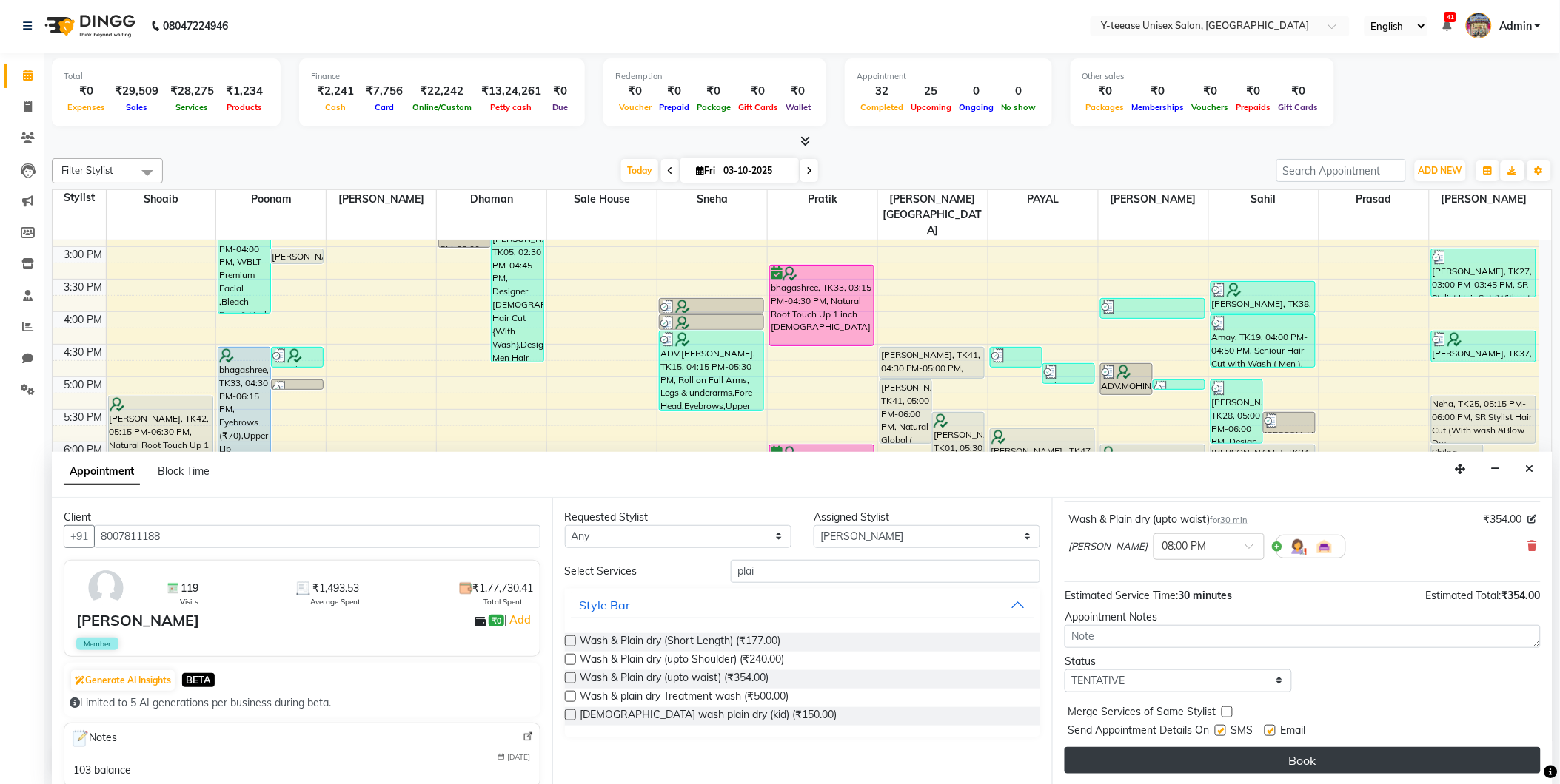
click at [1164, 756] on button "Book" at bounding box center [1302, 760] width 476 height 27
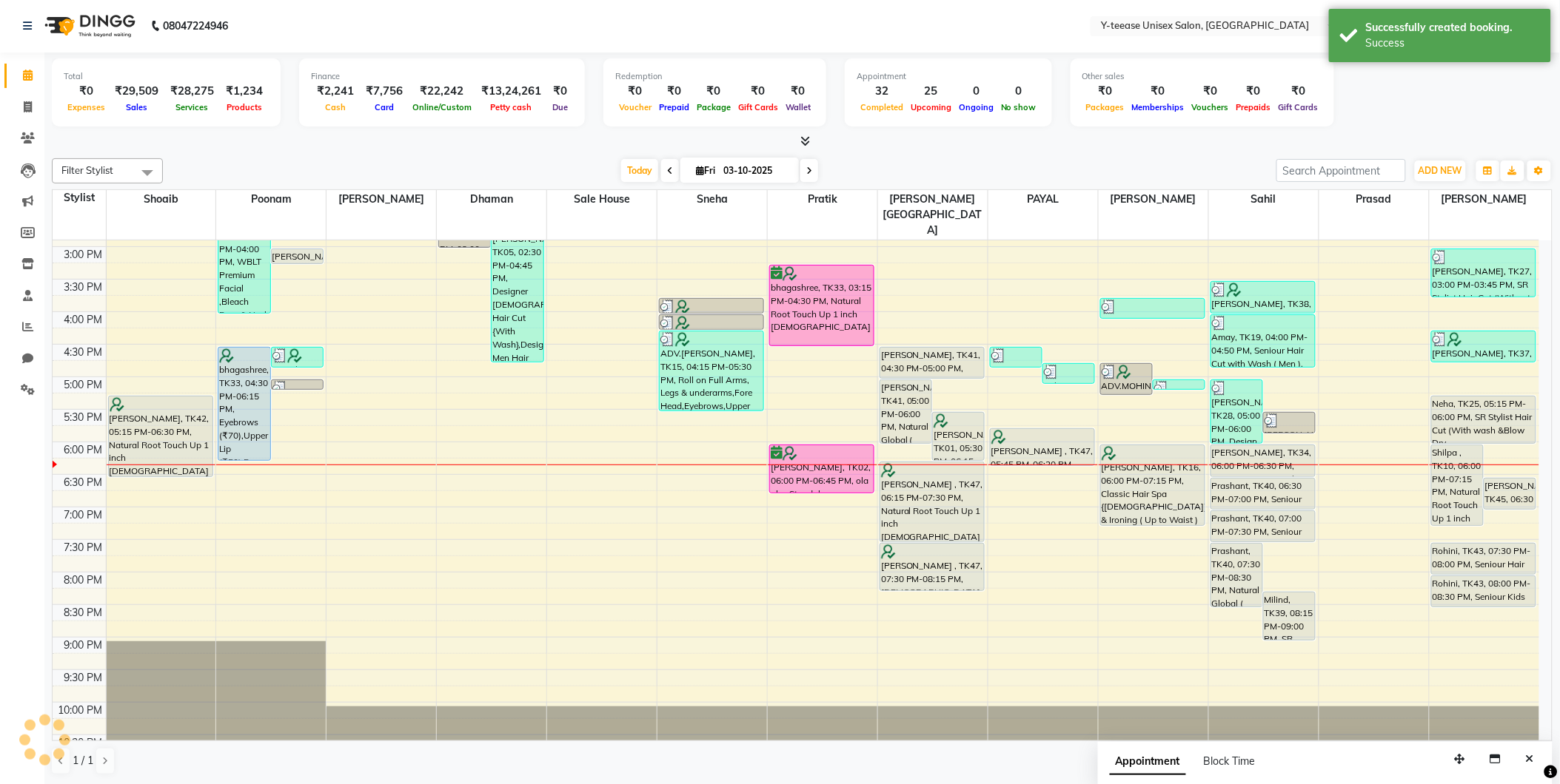
scroll to position [0, 0]
click at [1412, 16] on div "Successfully created booking. Success" at bounding box center [1439, 35] width 222 height 53
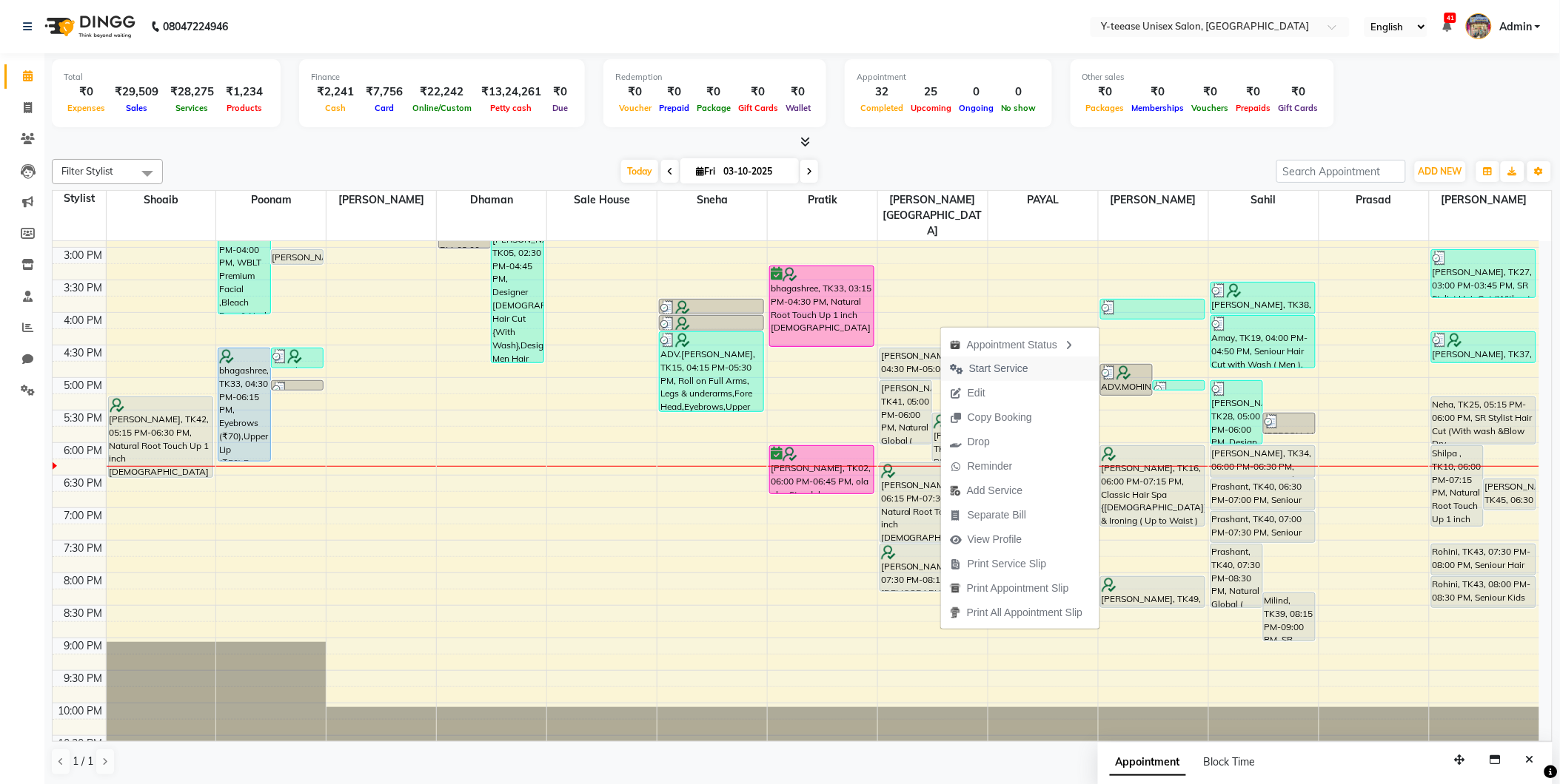
click at [974, 363] on span "Start Service" at bounding box center [998, 369] width 59 height 16
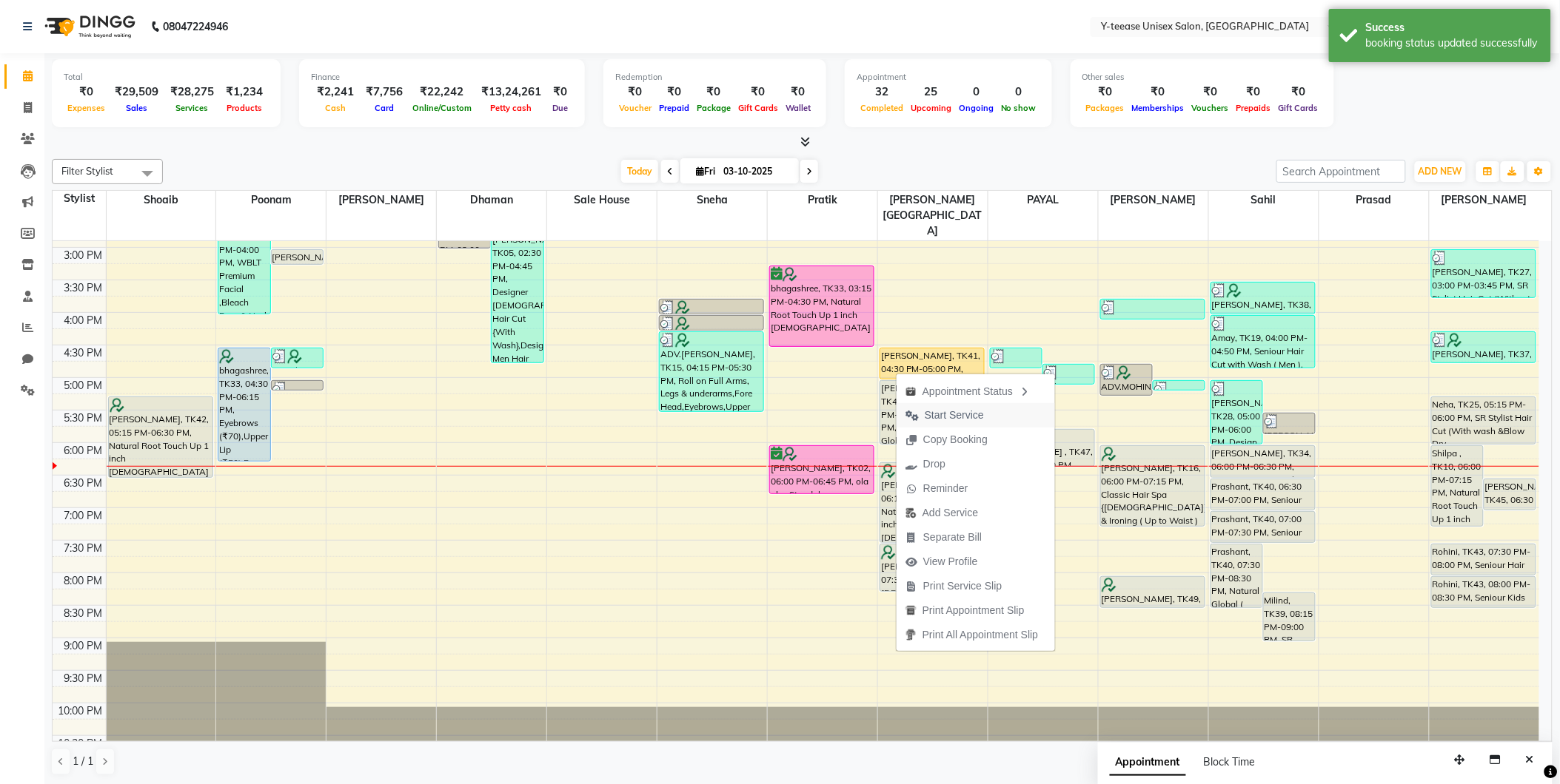
click at [971, 408] on span "Start Service" at bounding box center [954, 416] width 59 height 16
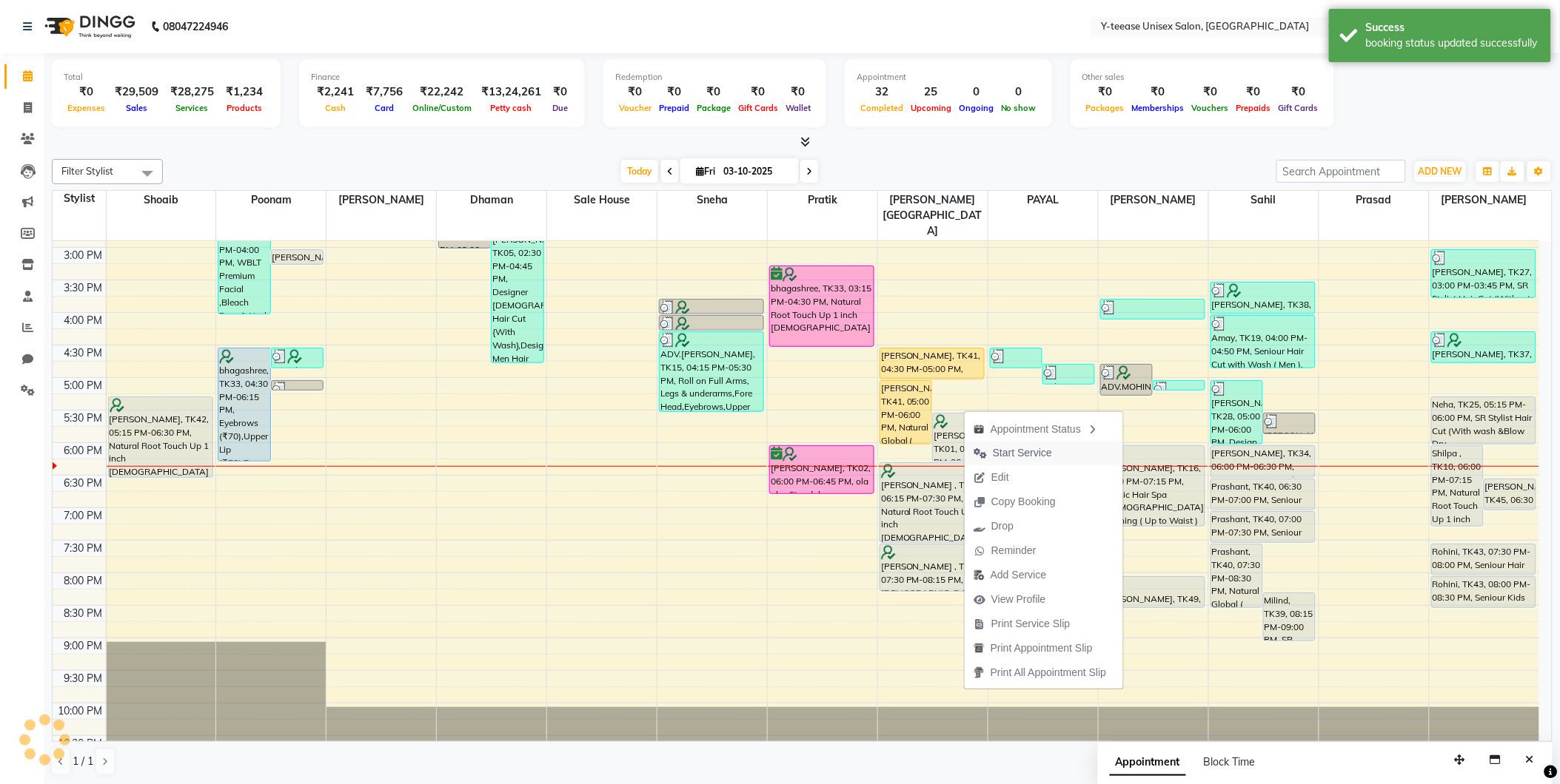
click at [1022, 452] on span "Start Service" at bounding box center [1022, 453] width 59 height 16
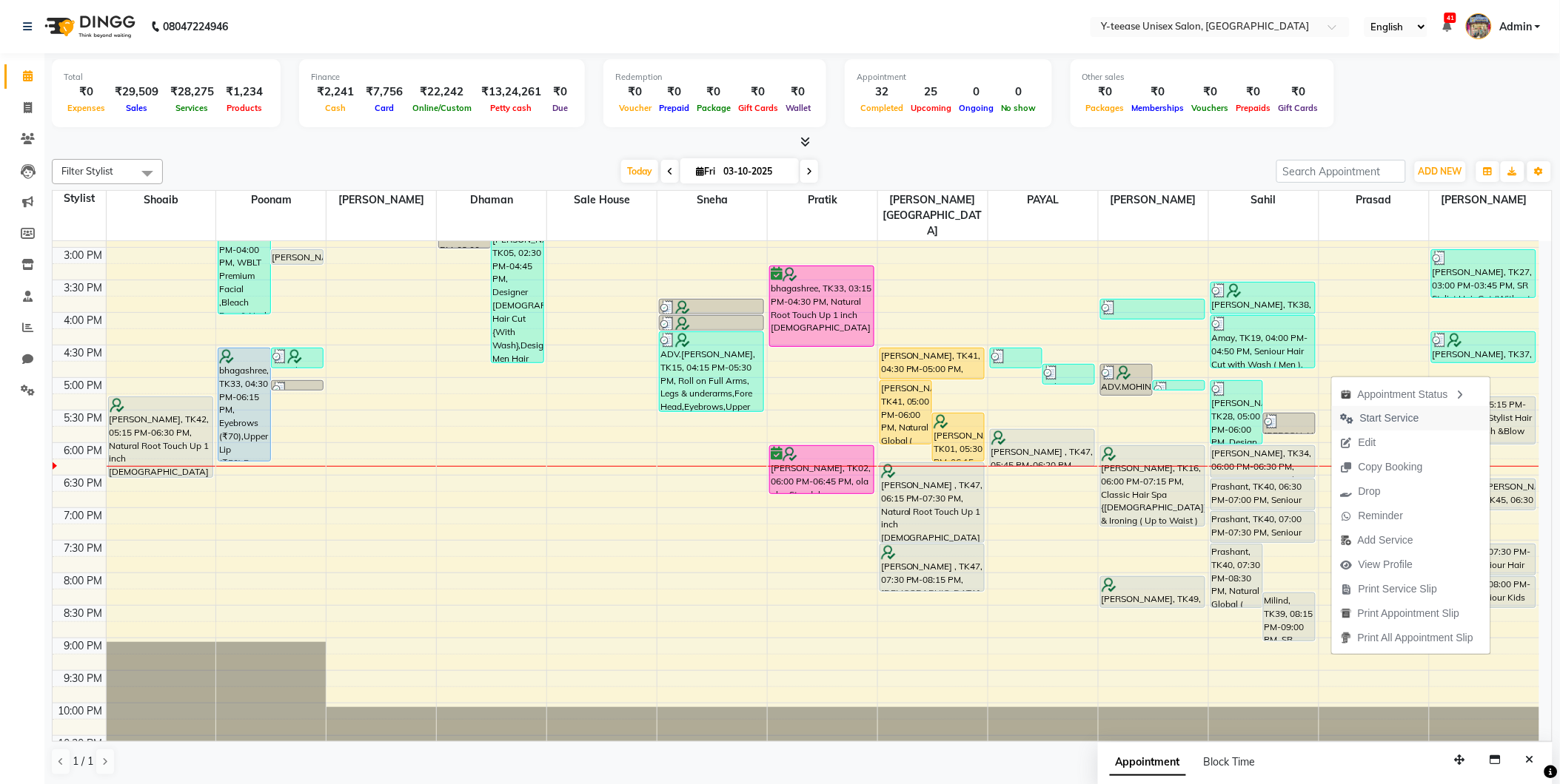
click at [1417, 423] on span "Start Service" at bounding box center [1380, 418] width 97 height 25
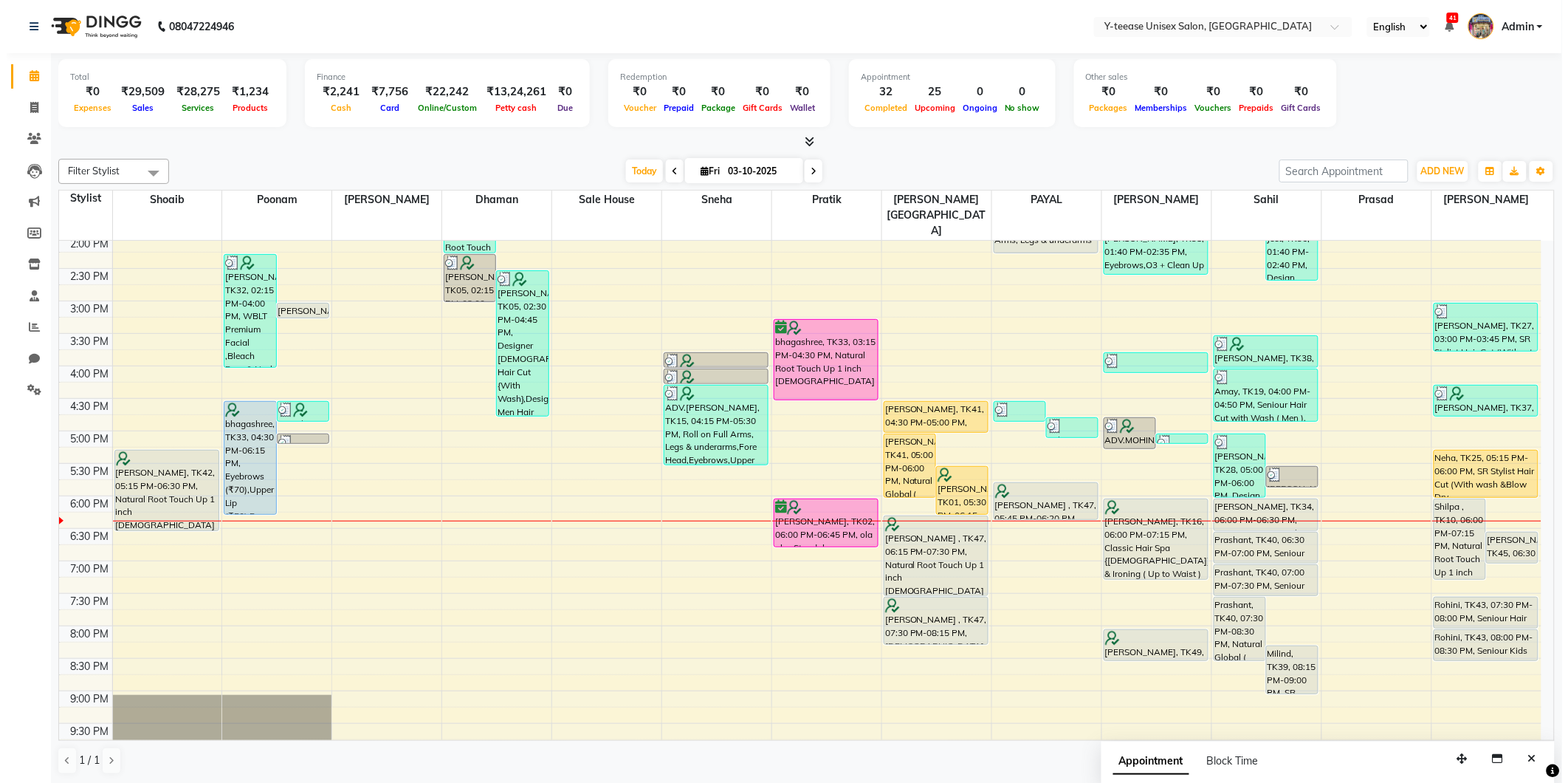
scroll to position [367, 0]
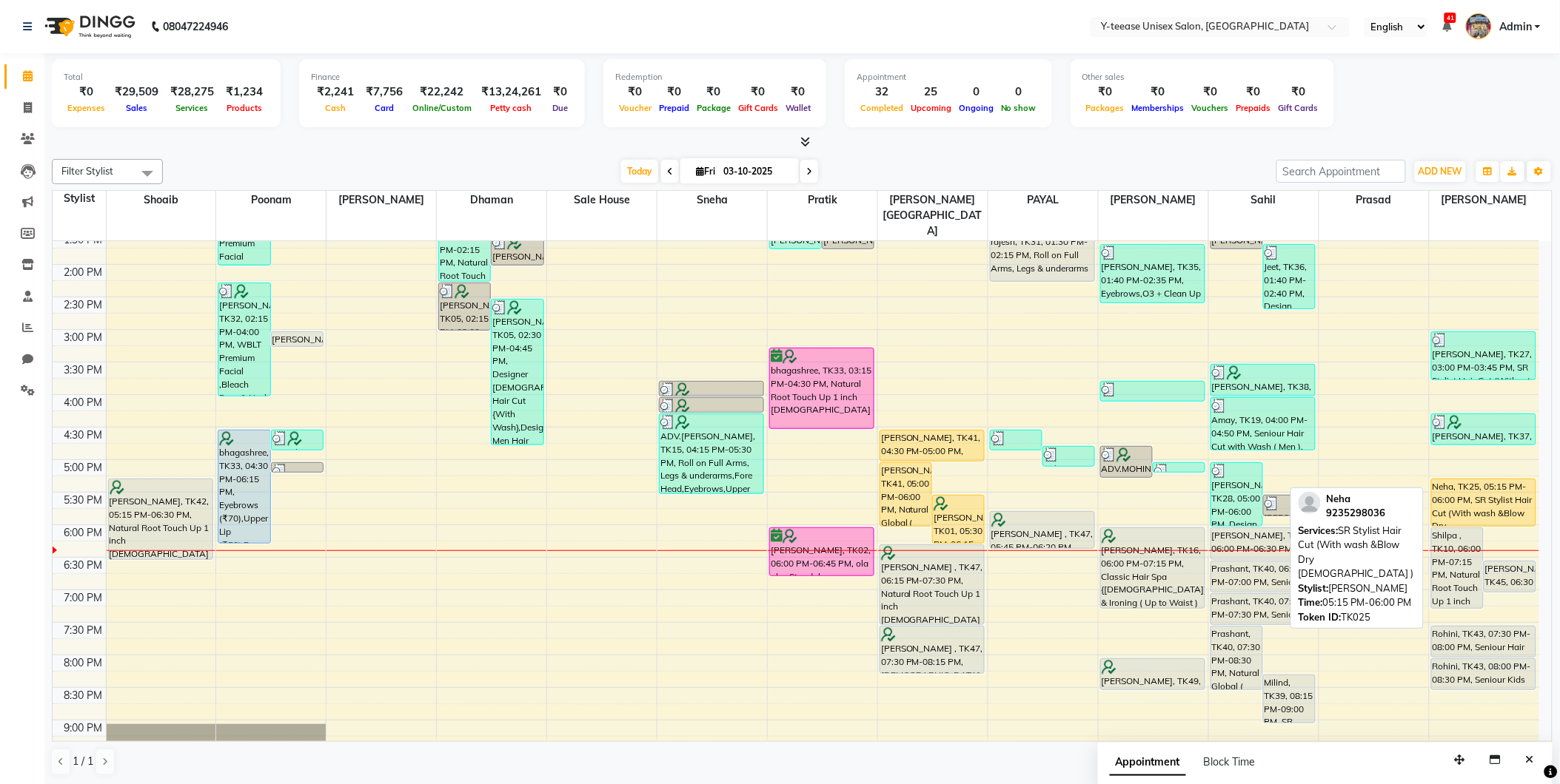
click at [1486, 480] on div "Neha, TK25, 05:15 PM-06:00 PM, SR Stylist Hair Cut (With wash &Blow Dry [DEMOGR…" at bounding box center [1484, 502] width 104 height 46
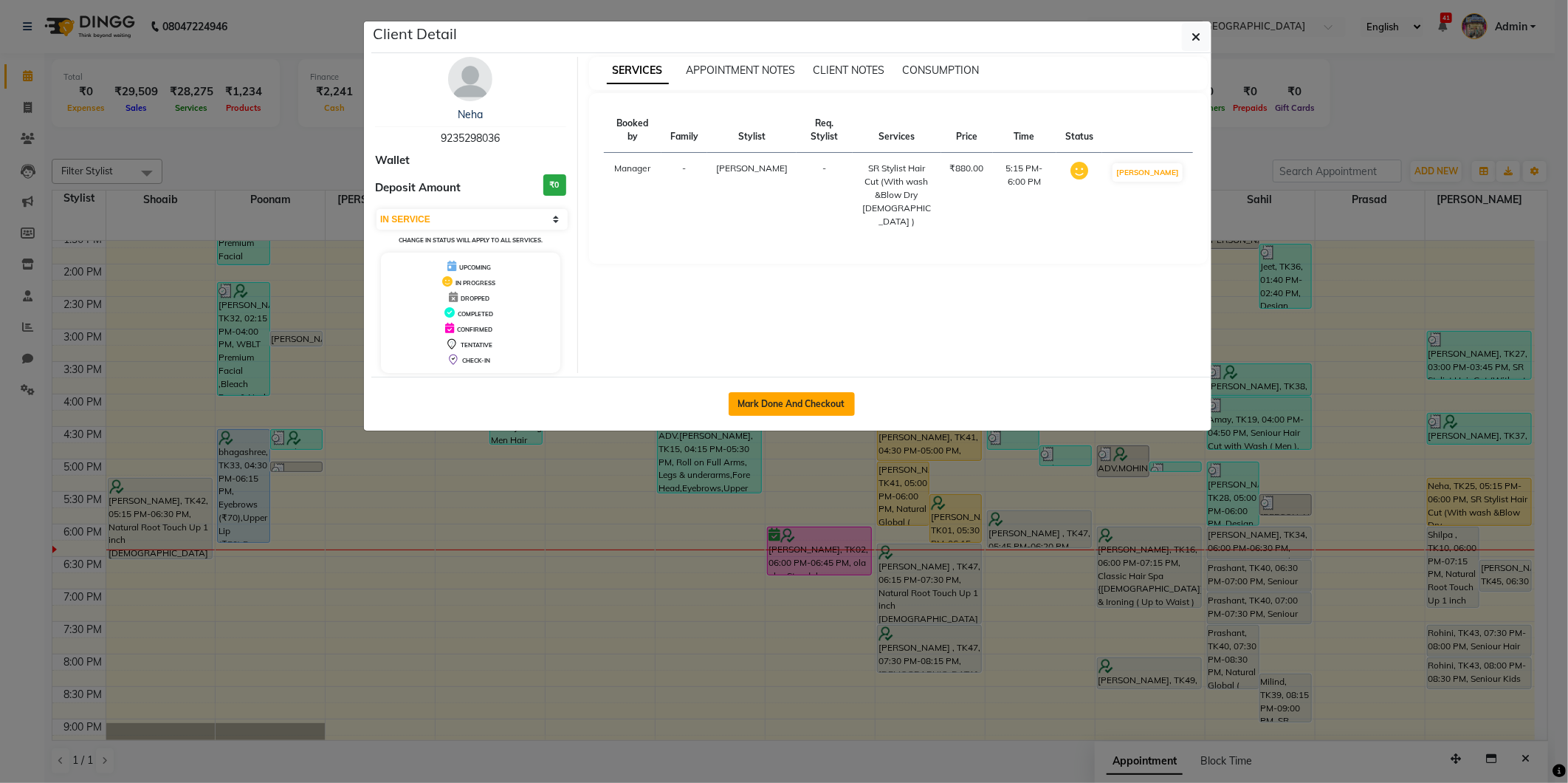
click at [796, 396] on button "Mark Done And Checkout" at bounding box center [791, 404] width 126 height 24
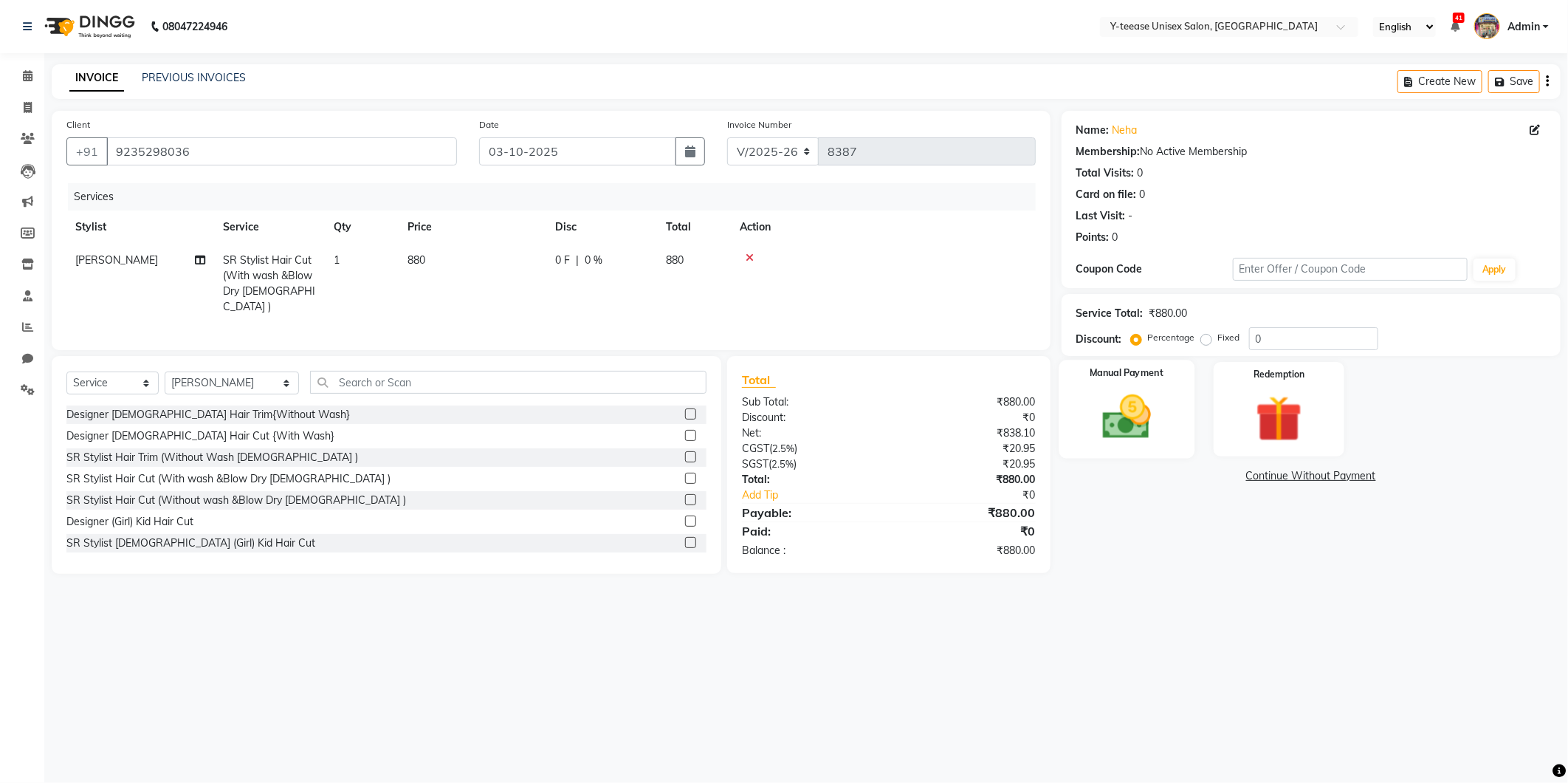
click at [1134, 397] on img at bounding box center [1127, 417] width 79 height 56
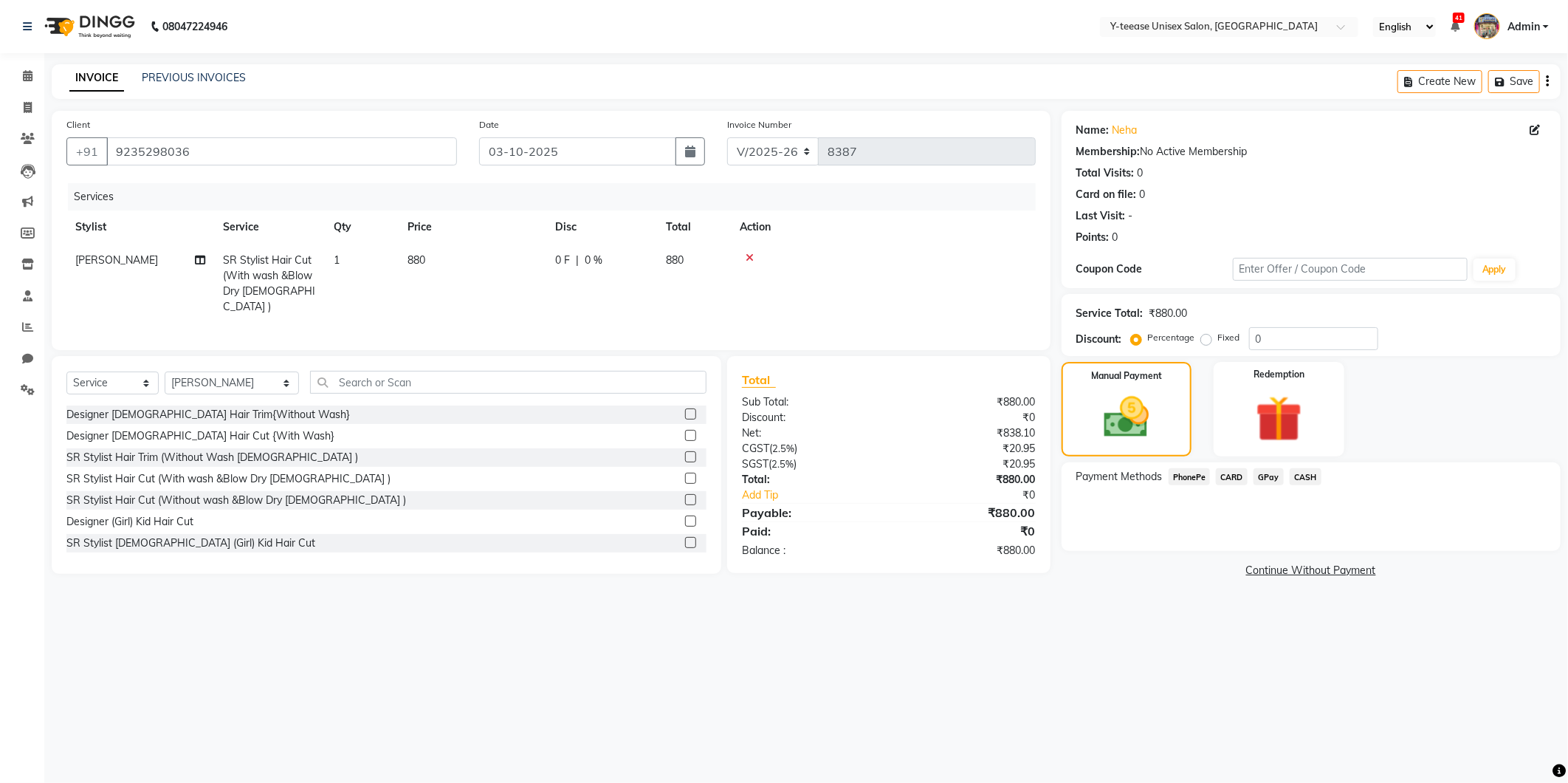
click at [1271, 483] on span "GPay" at bounding box center [1268, 476] width 30 height 17
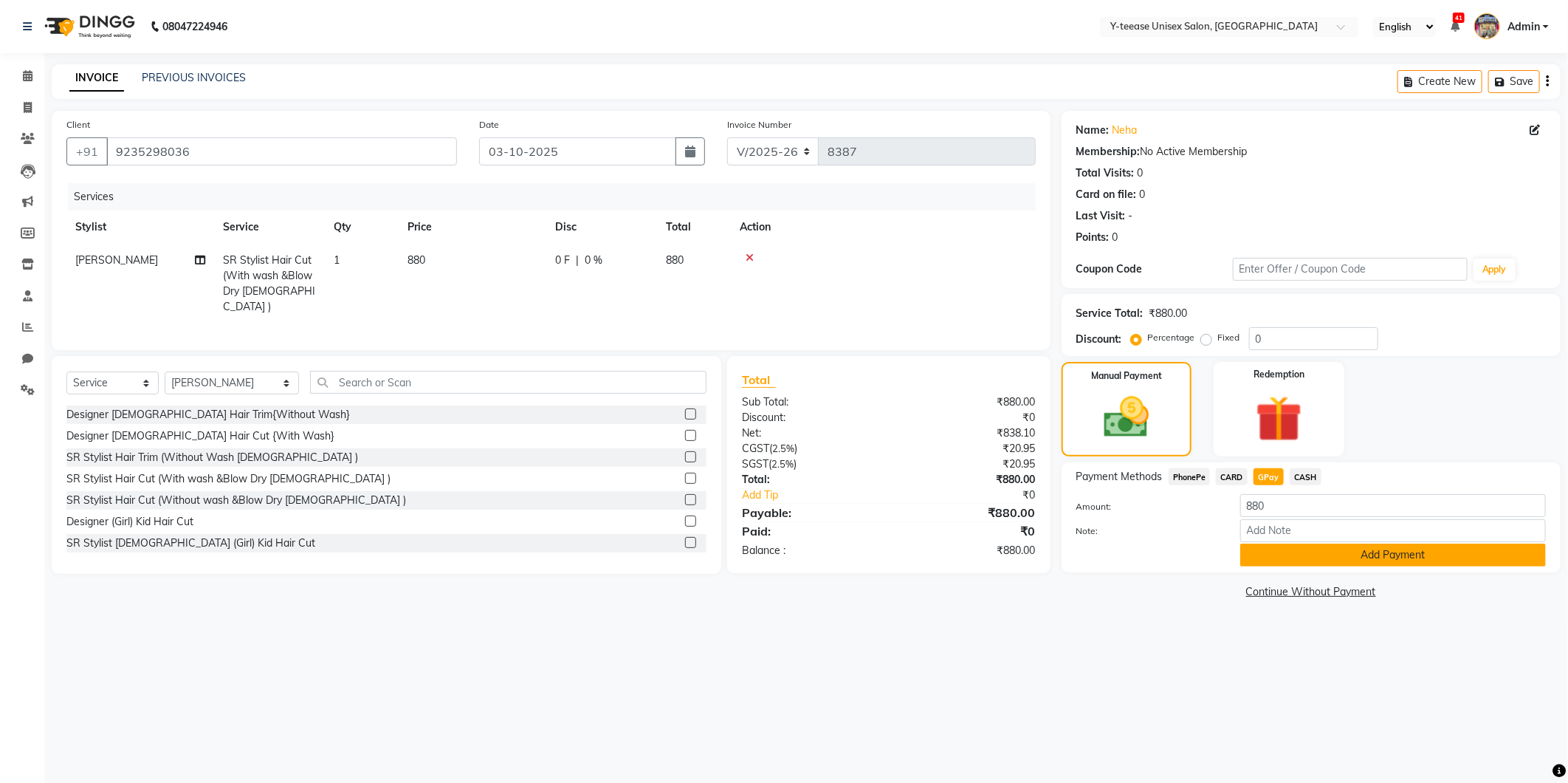
click at [1290, 557] on button "Add Payment" at bounding box center [1393, 555] width 306 height 23
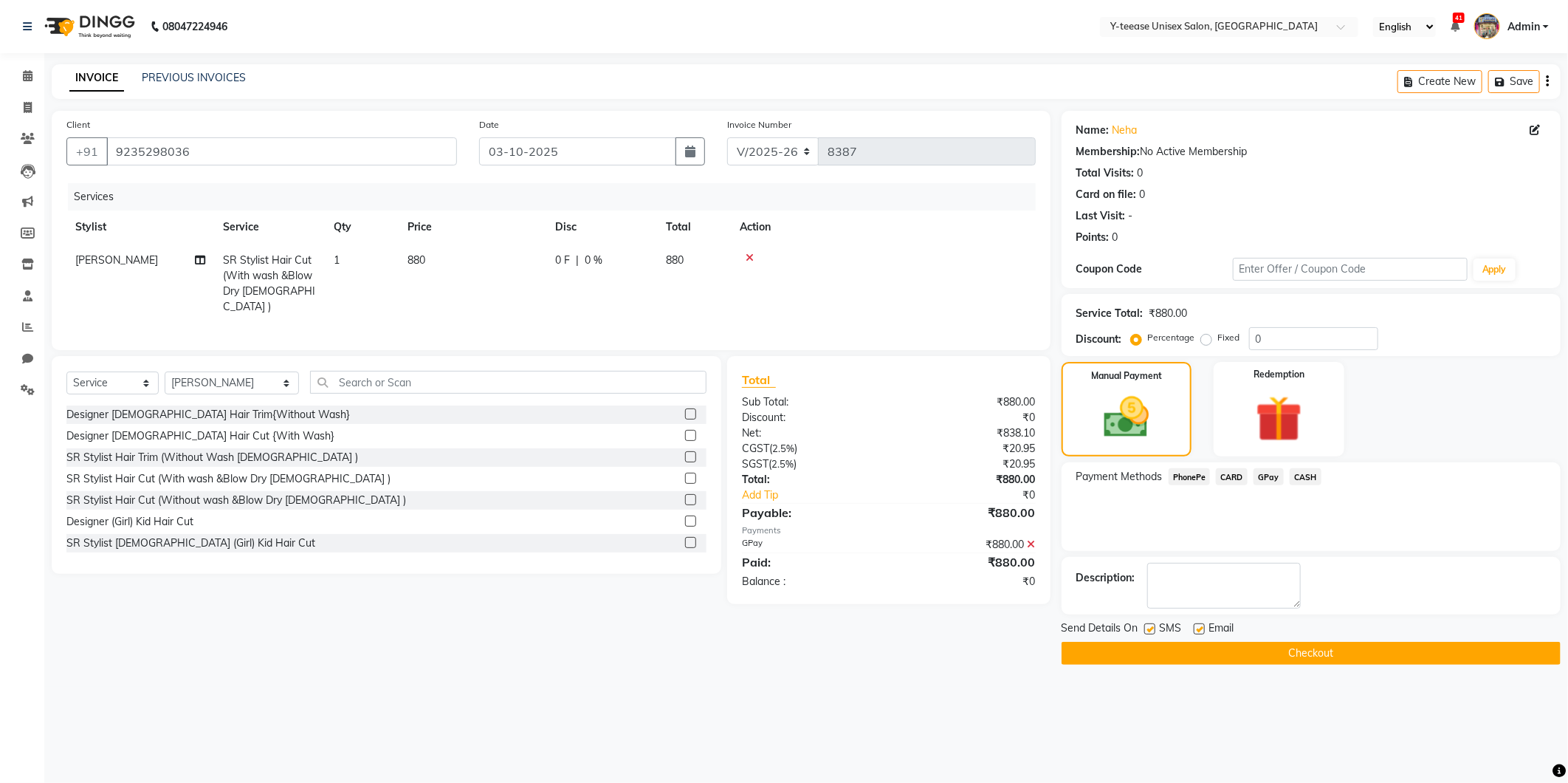
click at [1193, 647] on button "Checkout" at bounding box center [1311, 653] width 499 height 23
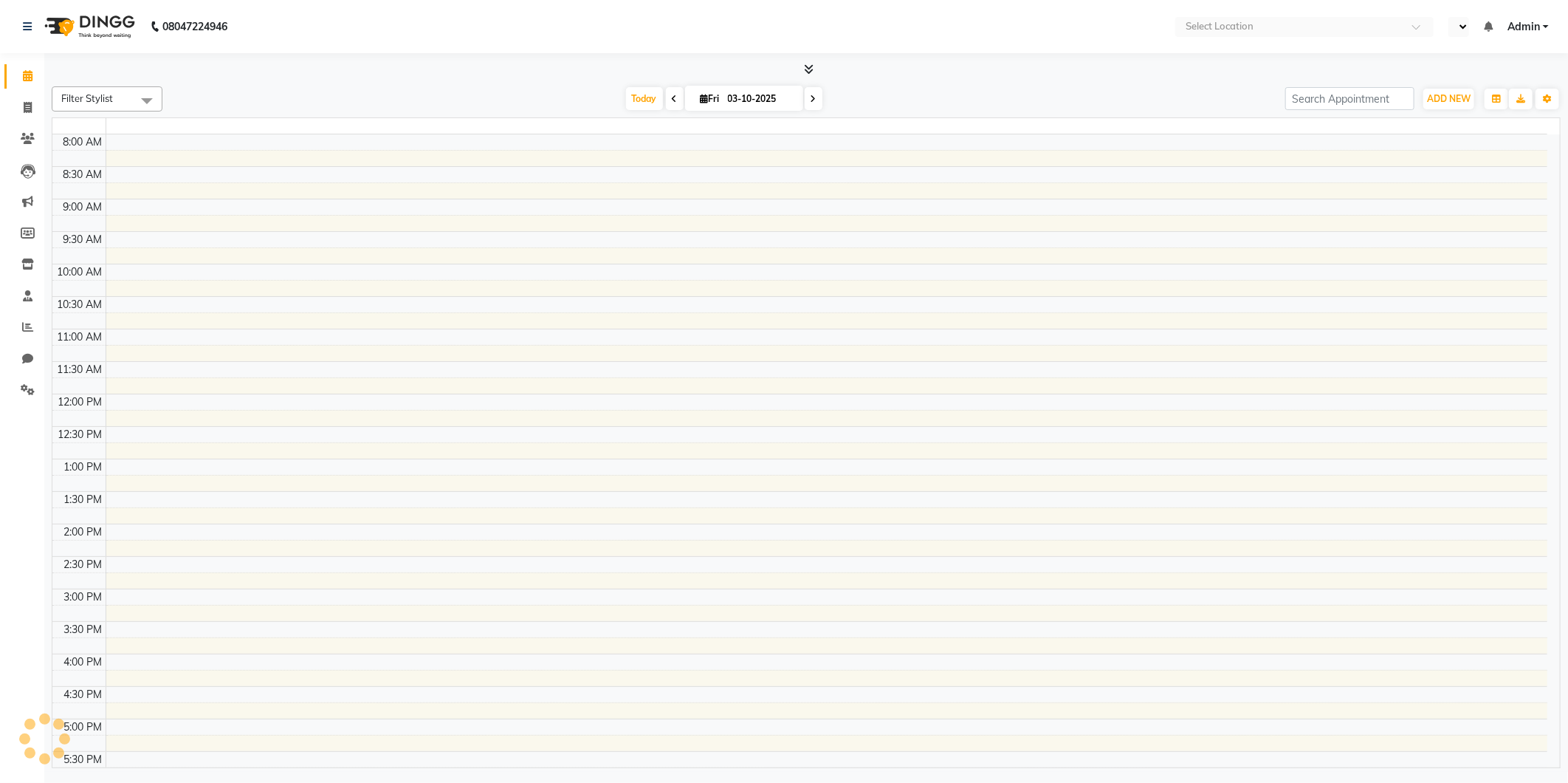
select select "en"
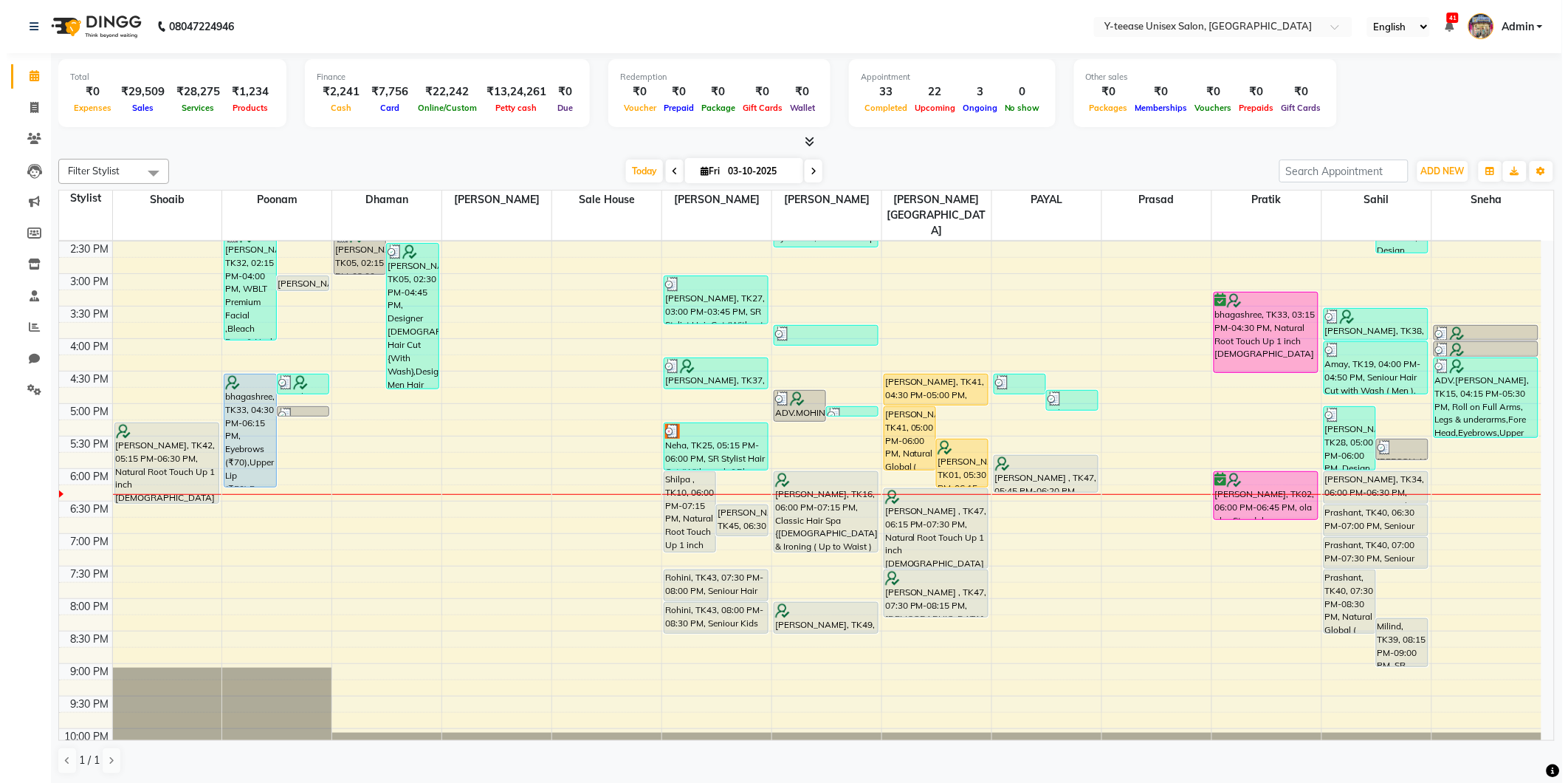
scroll to position [449, 0]
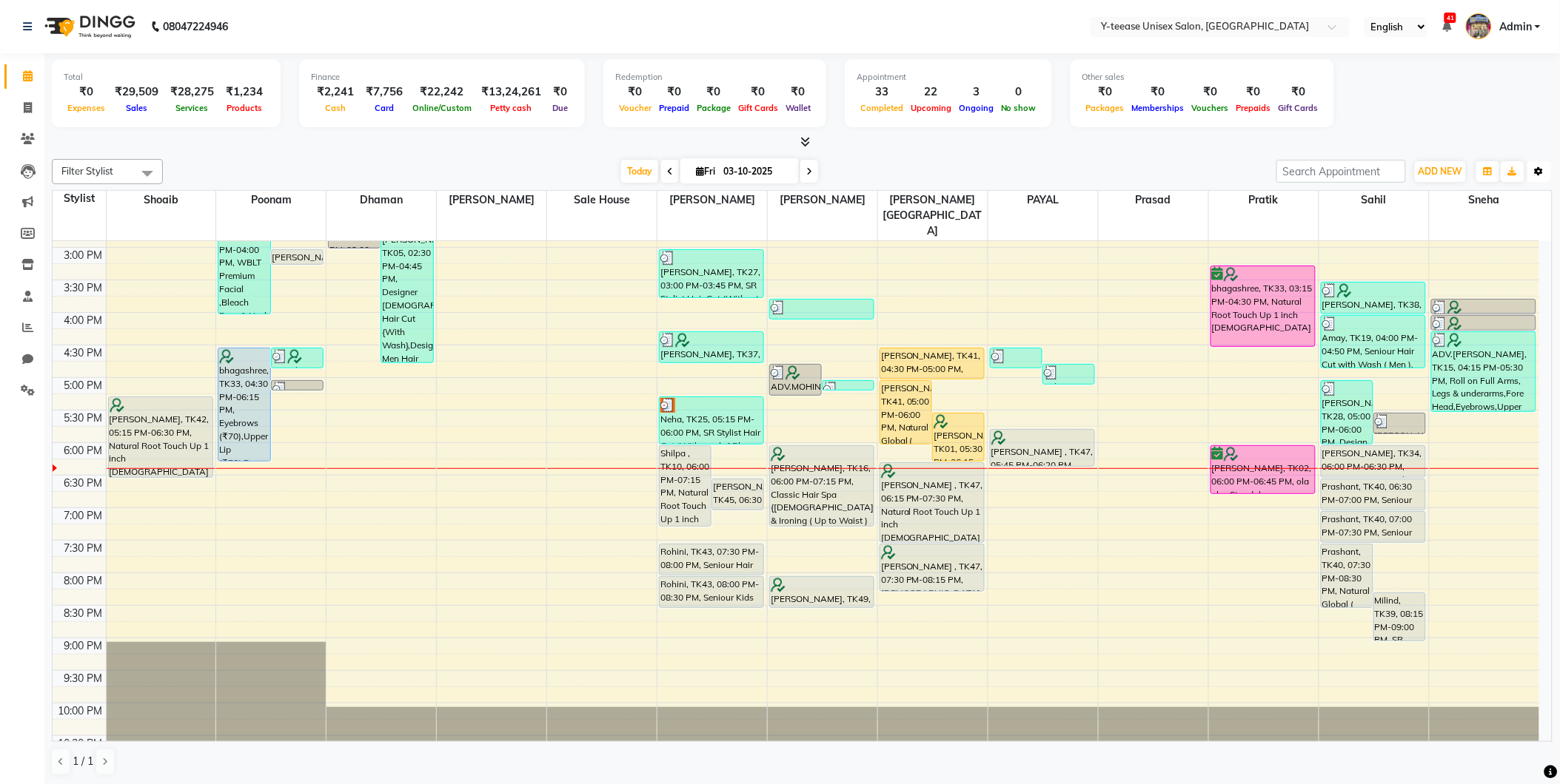
click at [1543, 170] on icon "button" at bounding box center [1538, 171] width 9 height 9
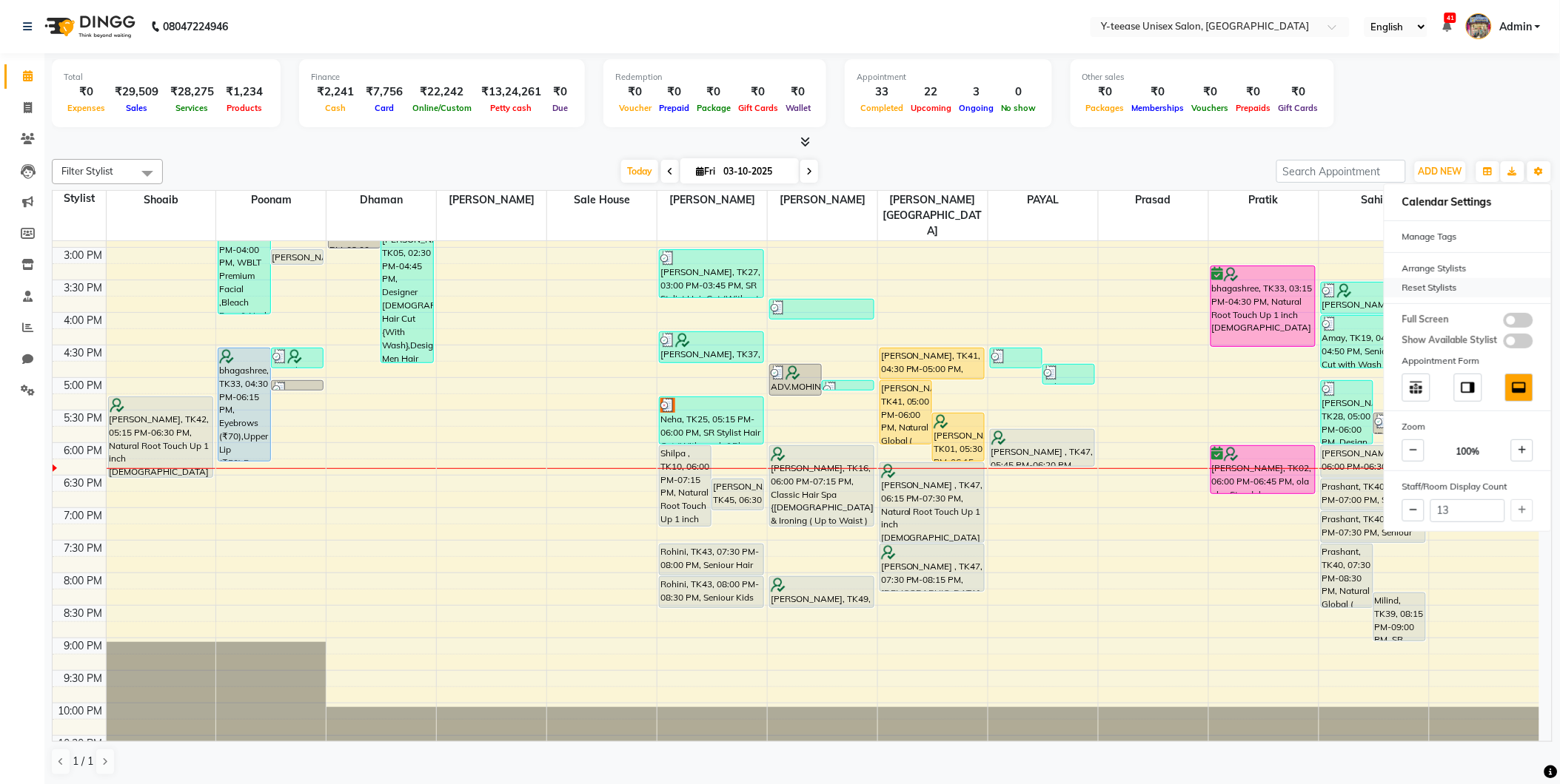
click at [1446, 278] on div "Reset Stylists" at bounding box center [1467, 288] width 167 height 20
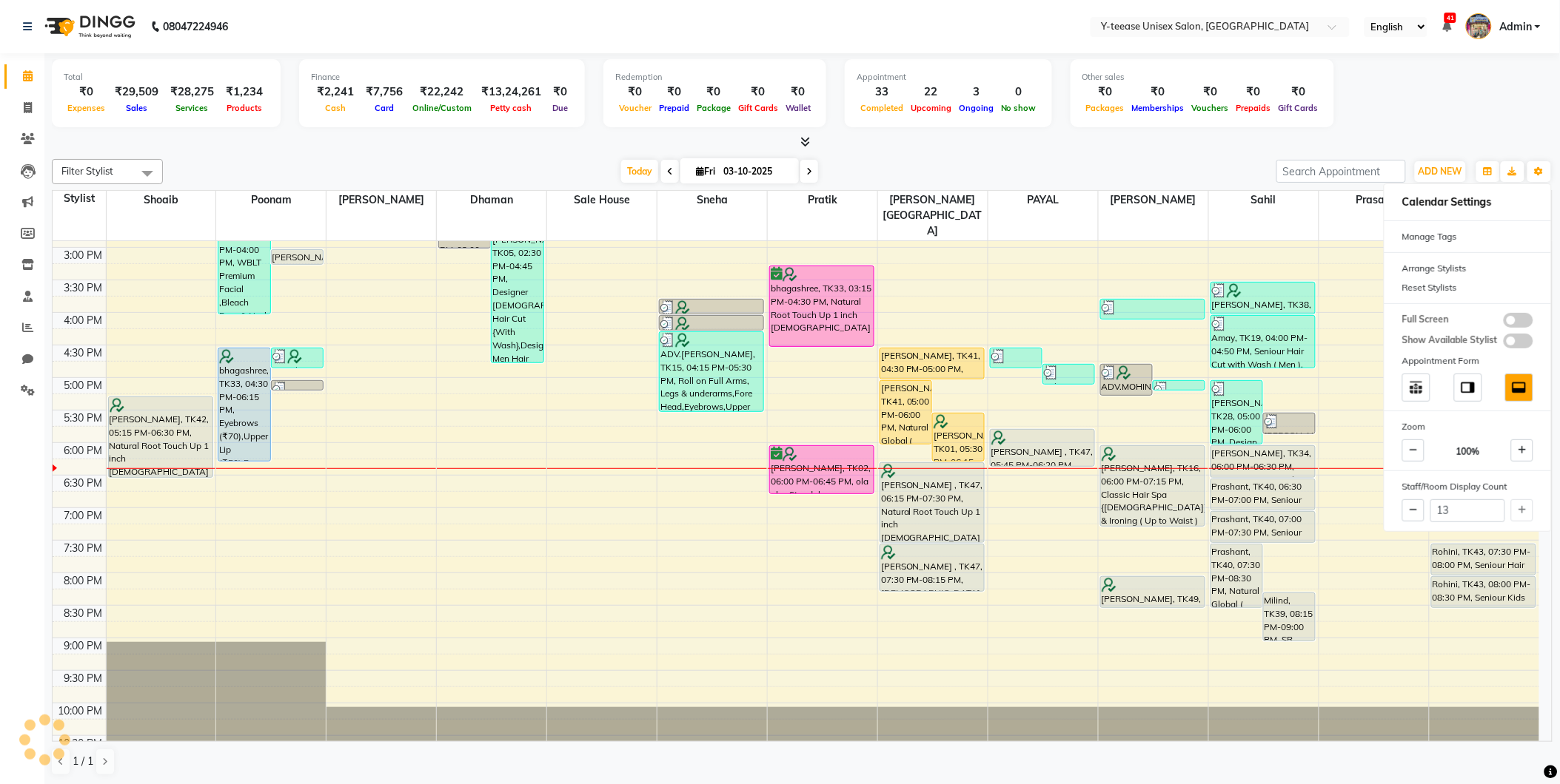
click at [1187, 168] on div "Today Fri 03-10-2025" at bounding box center [719, 171] width 1099 height 23
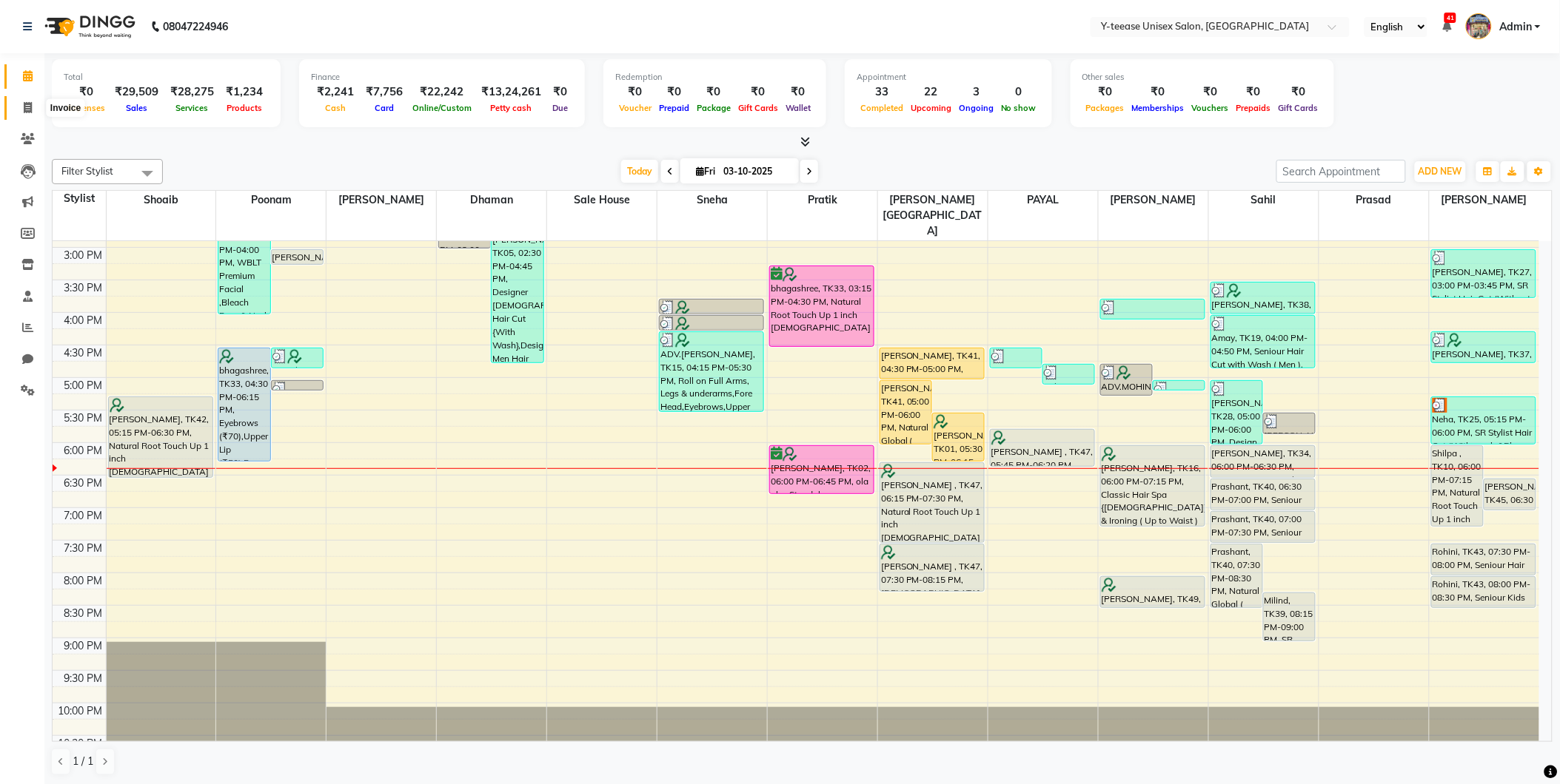
click at [23, 115] on span at bounding box center [28, 107] width 26 height 17
select select "service"
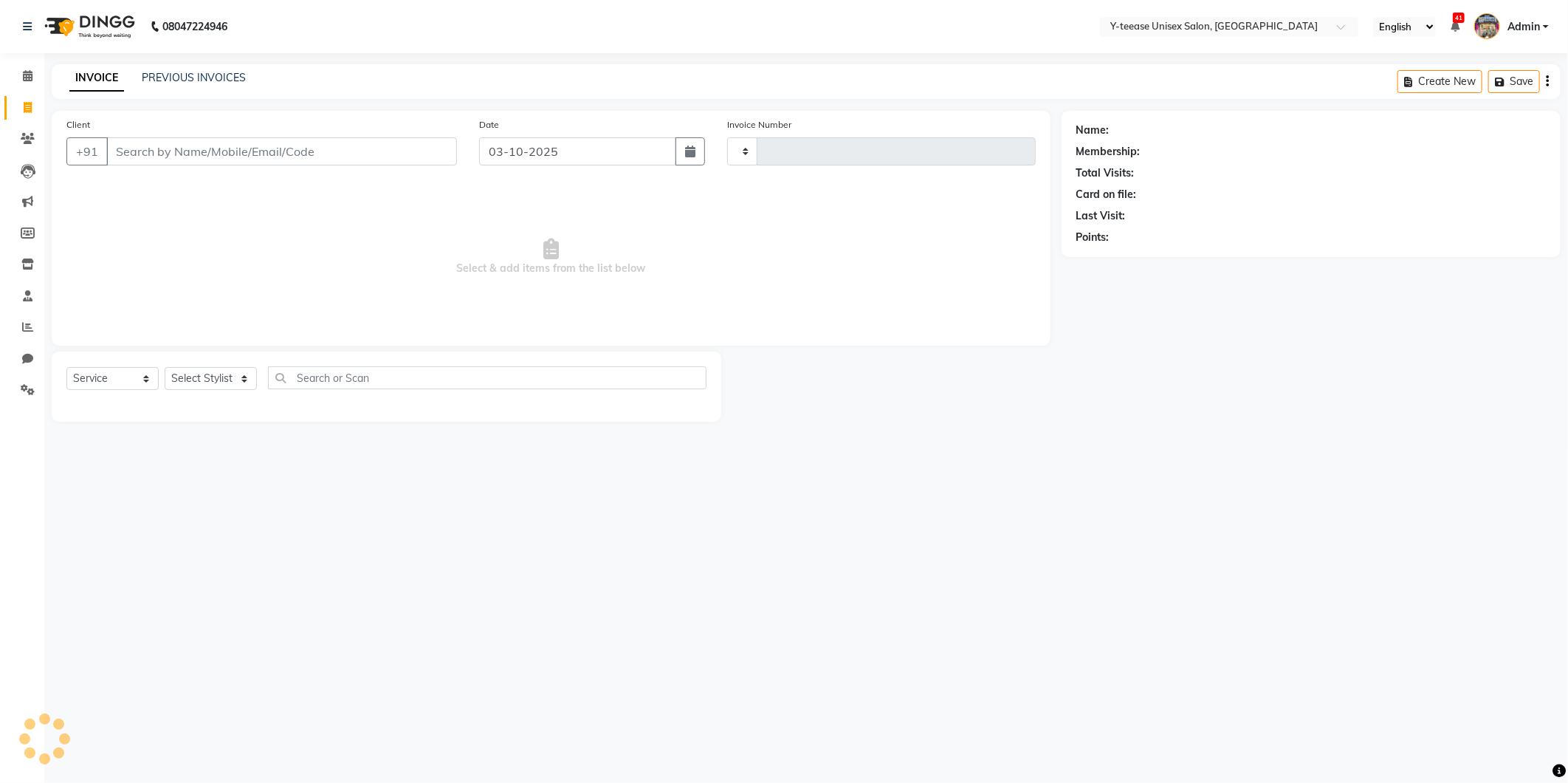
type input "8387"
select select "4"
click at [205, 389] on select "Select Stylist" at bounding box center [210, 378] width 92 height 23
select select "88015"
click at [164, 368] on select "Select Stylist Amar Annu Ali chaitrali Dhaman keshav nagar Manager Mosin khan N…" at bounding box center [231, 378] width 135 height 23
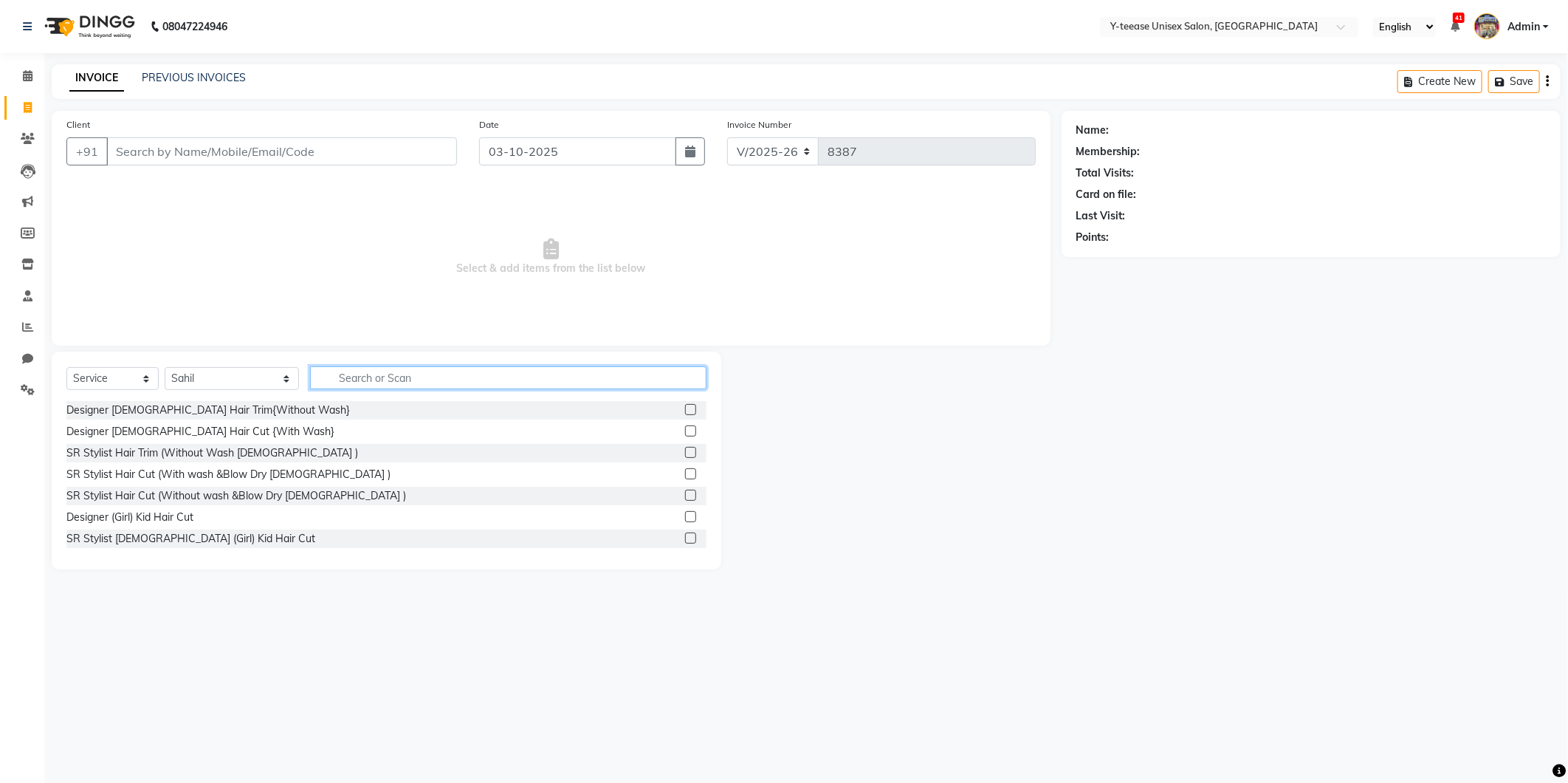
click at [393, 379] on input "text" at bounding box center [507, 378] width 396 height 23
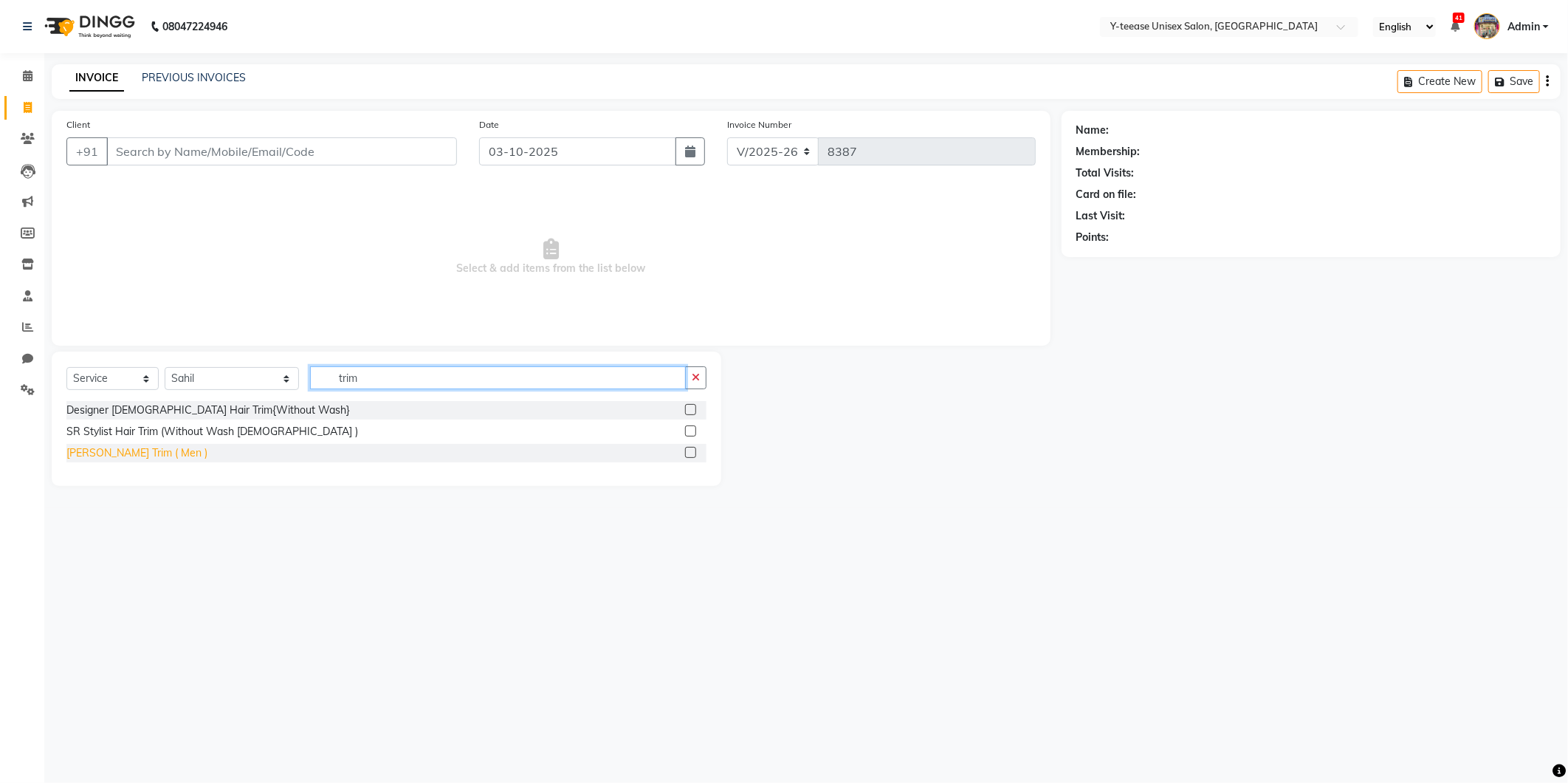
type input "trim"
click at [131, 455] on div "Beard Trim ( Men )" at bounding box center [137, 453] width 141 height 16
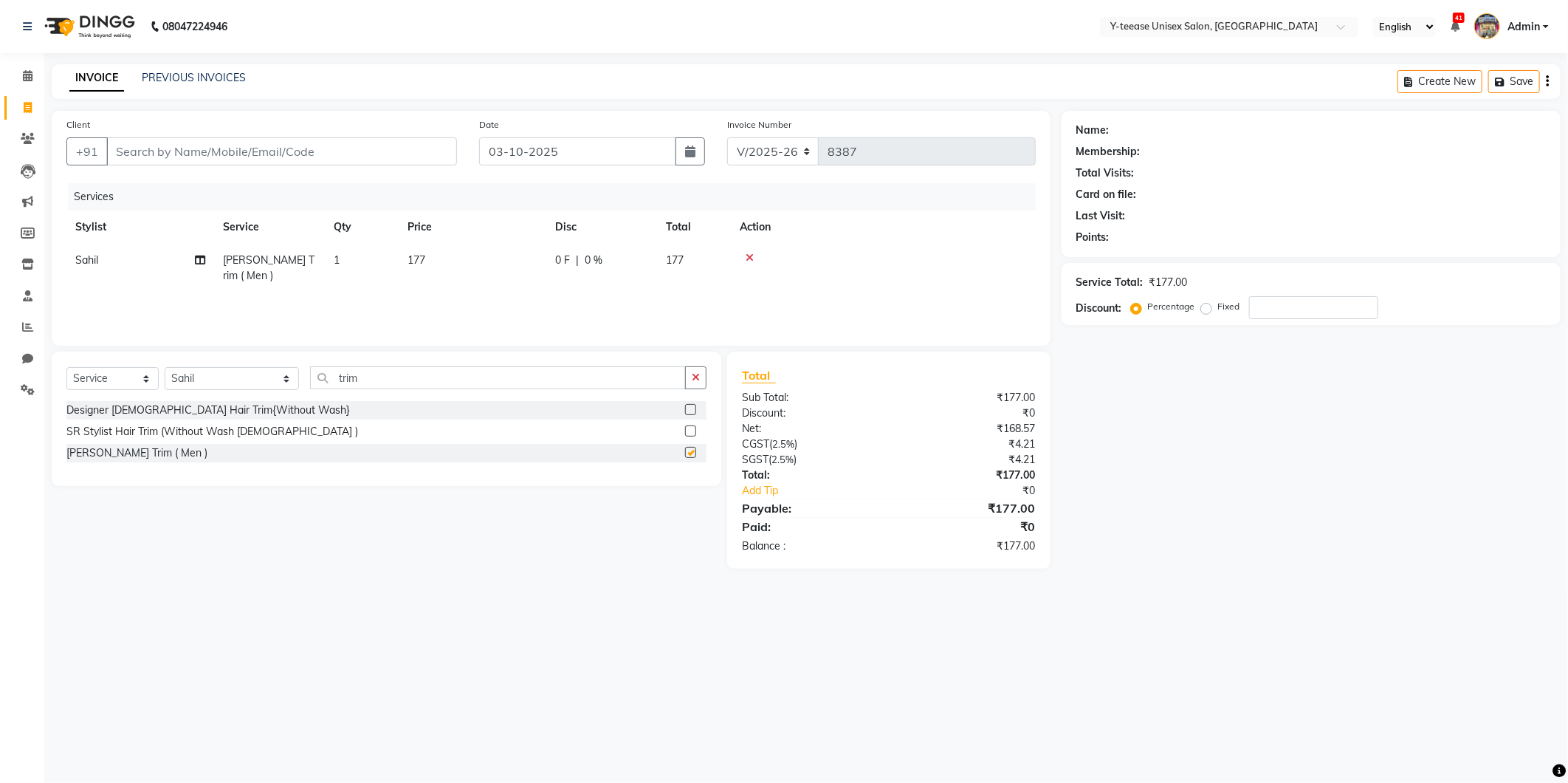
checkbox input "false"
click at [255, 148] on input "Client" at bounding box center [281, 151] width 351 height 29
type input "9"
type input "0"
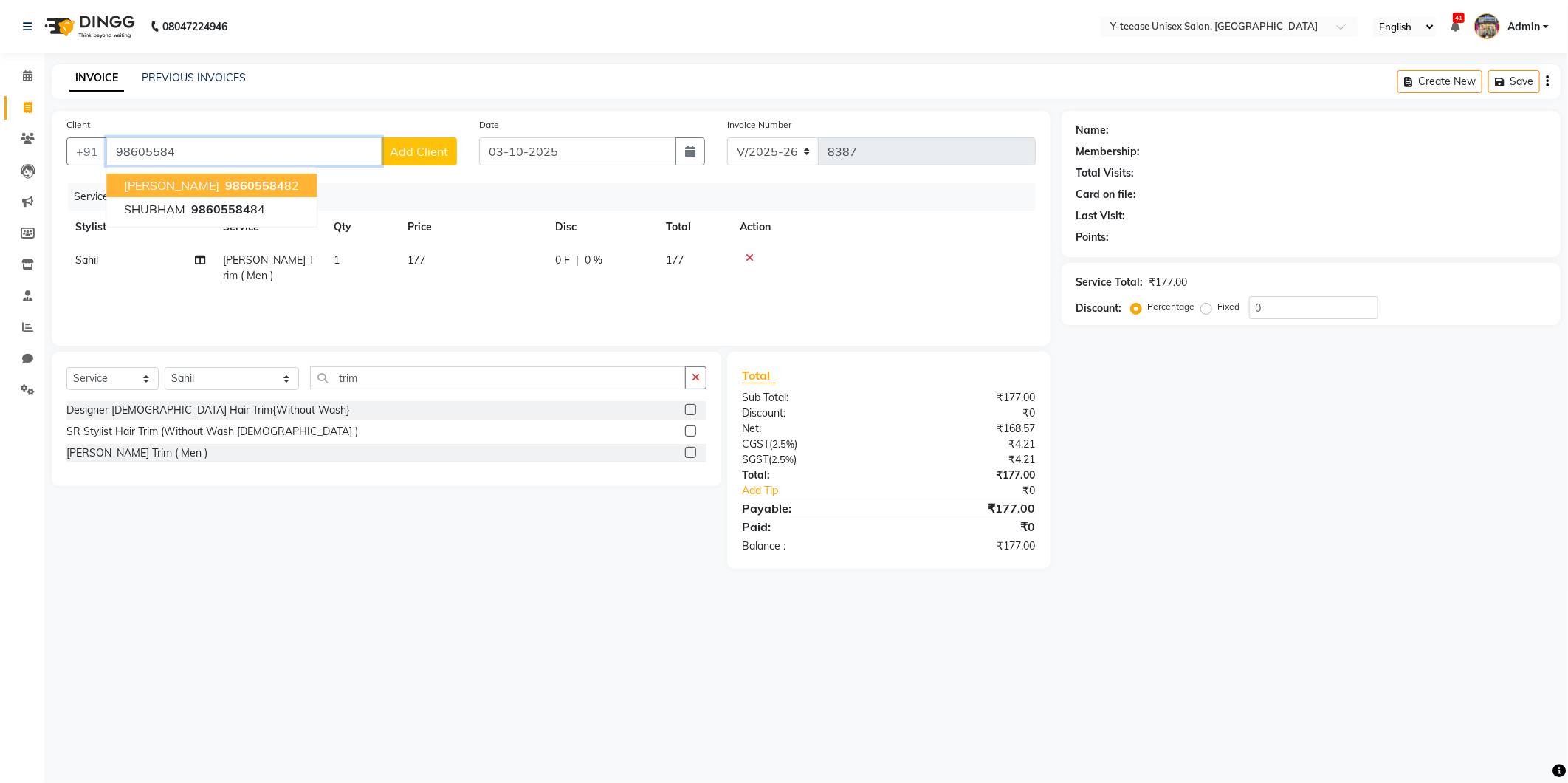
click at [235, 188] on ngb-highlight "98605584 82" at bounding box center [261, 185] width 77 height 15
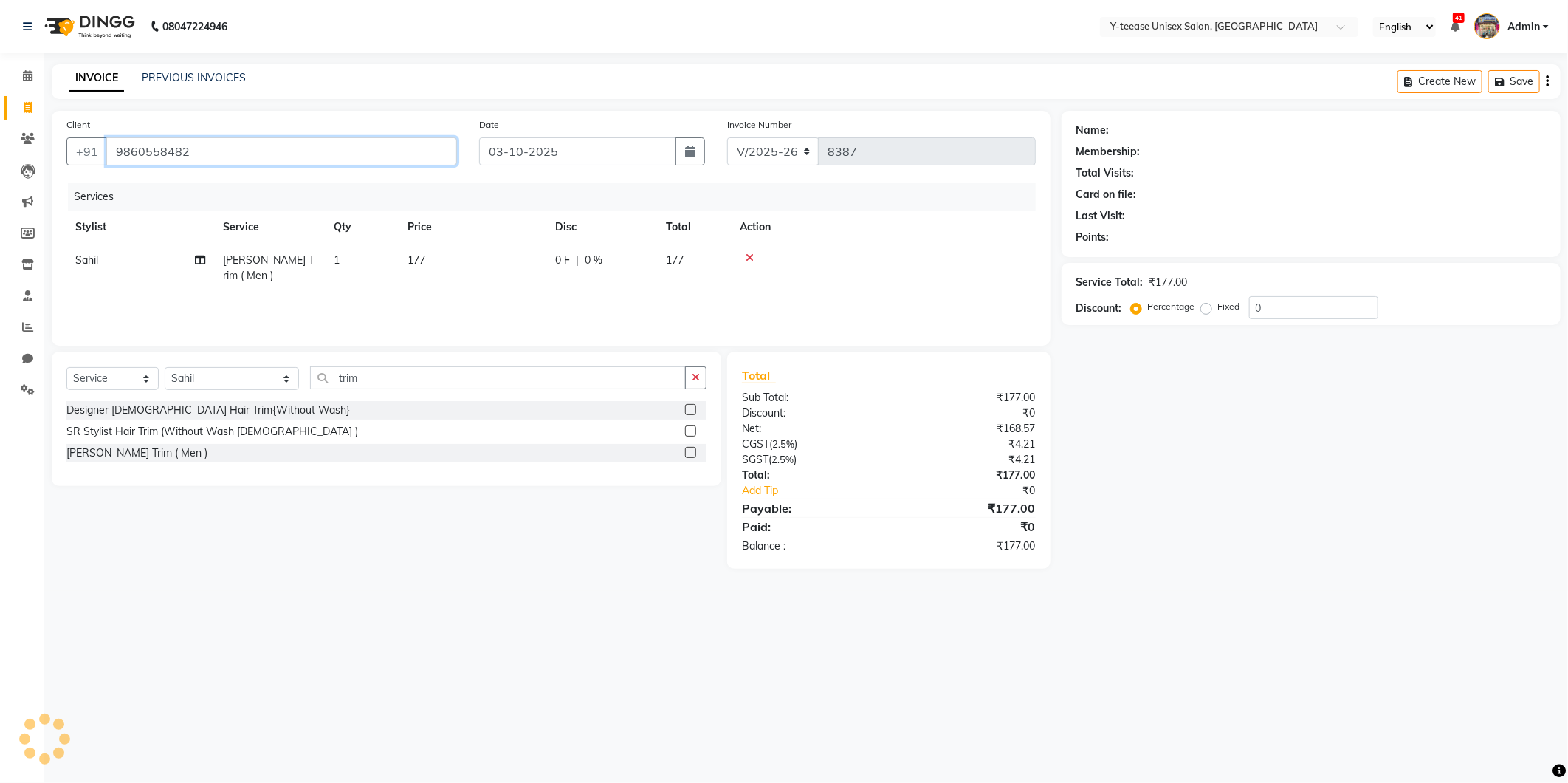
type input "9860558482"
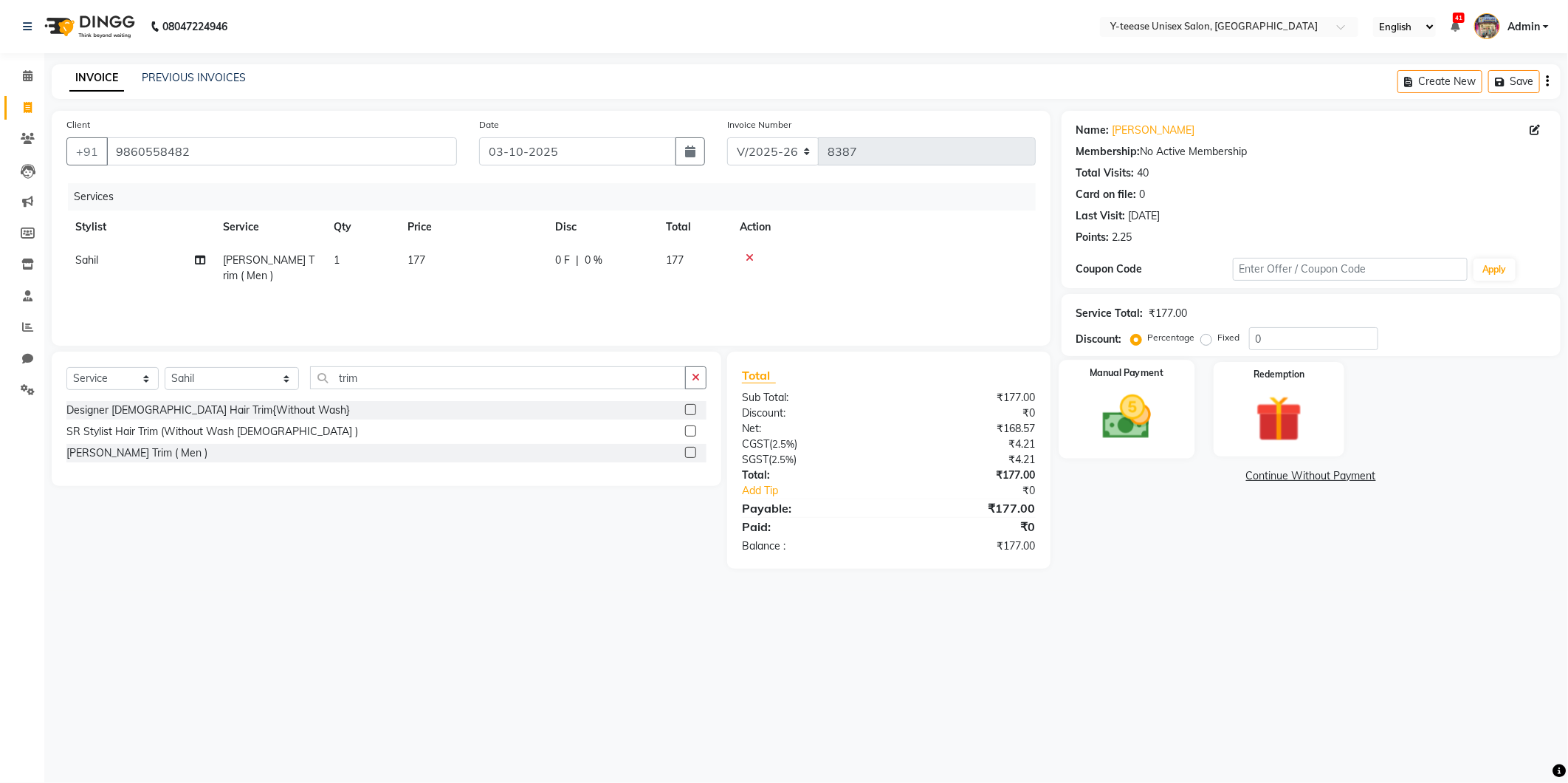
click at [1134, 417] on img at bounding box center [1127, 417] width 79 height 56
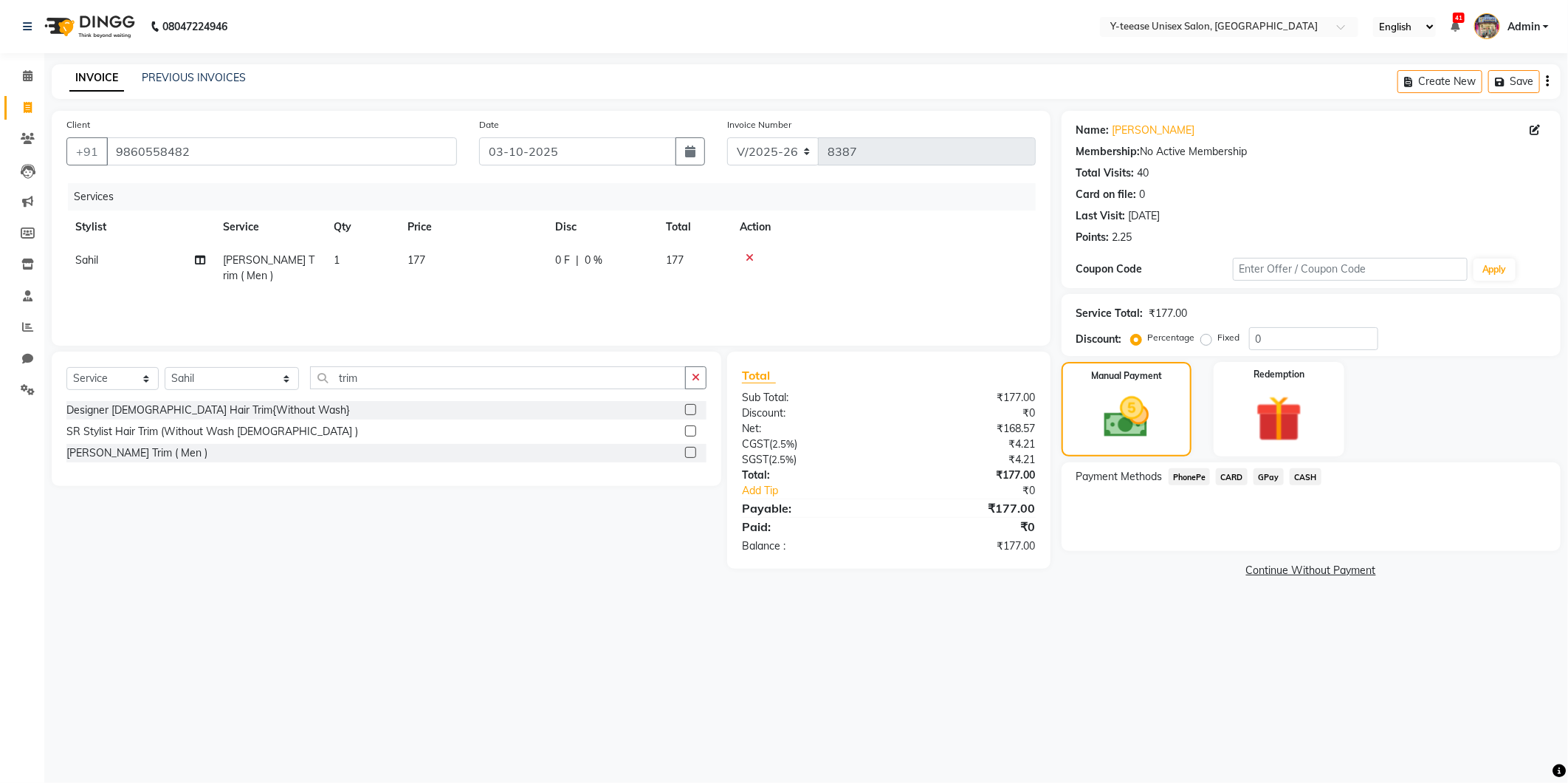
click at [1266, 476] on span "GPay" at bounding box center [1268, 476] width 30 height 17
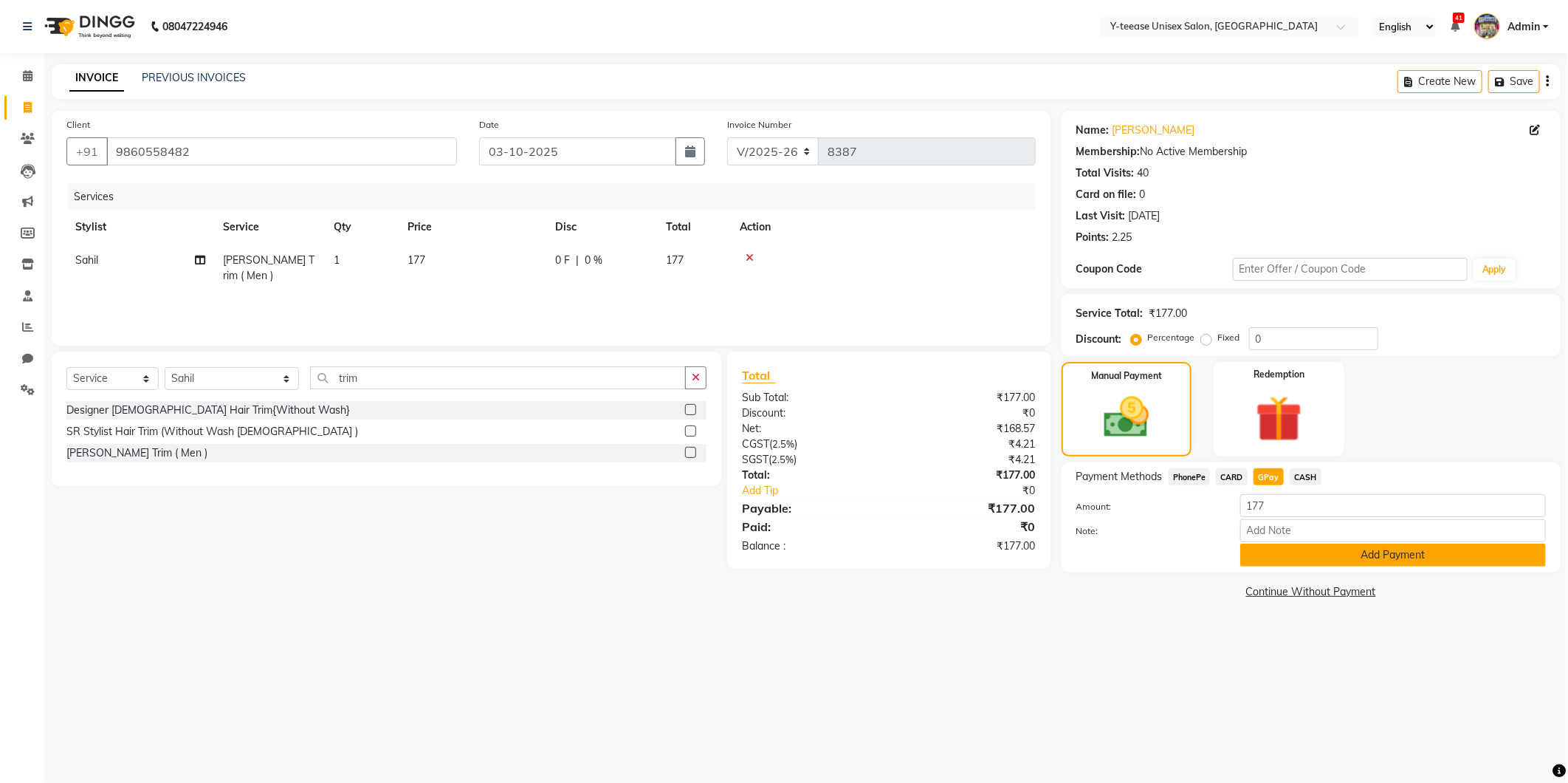
click at [1283, 555] on button "Add Payment" at bounding box center [1393, 555] width 306 height 23
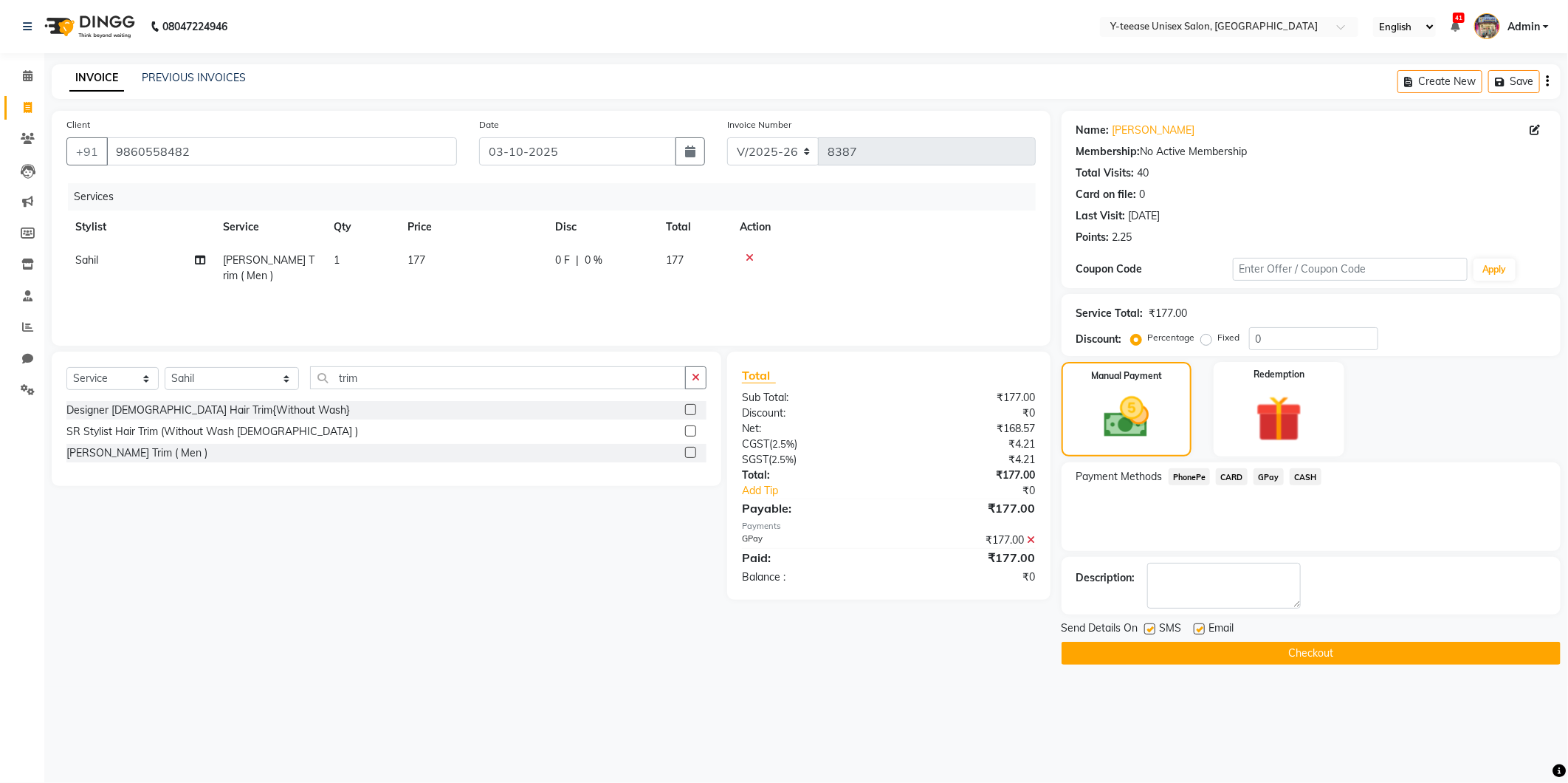
click at [1258, 653] on button "Checkout" at bounding box center [1311, 653] width 499 height 23
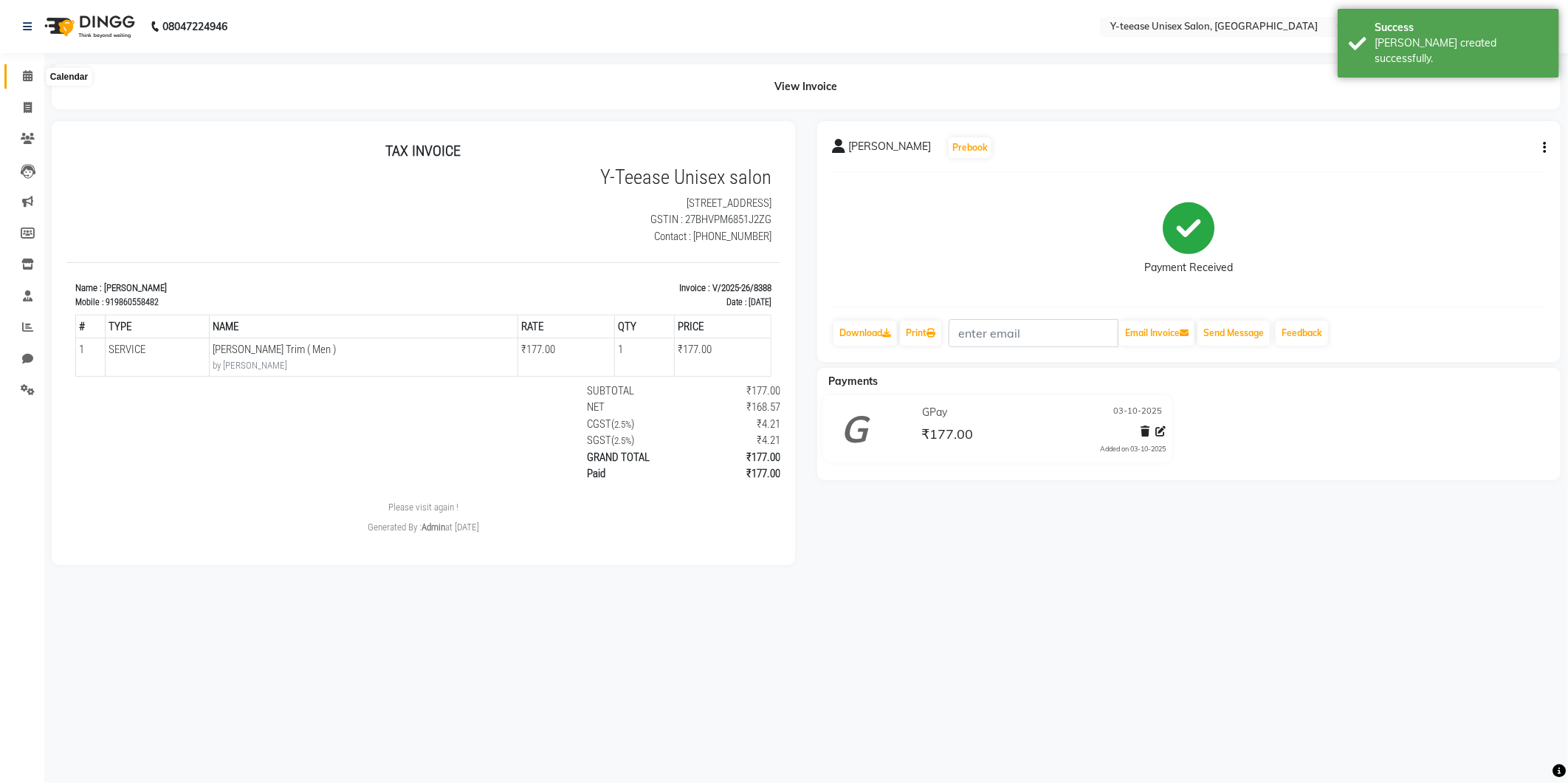
drag, startPoint x: 29, startPoint y: 85, endPoint x: 55, endPoint y: 85, distance: 26.0
click at [29, 85] on span at bounding box center [28, 76] width 26 height 17
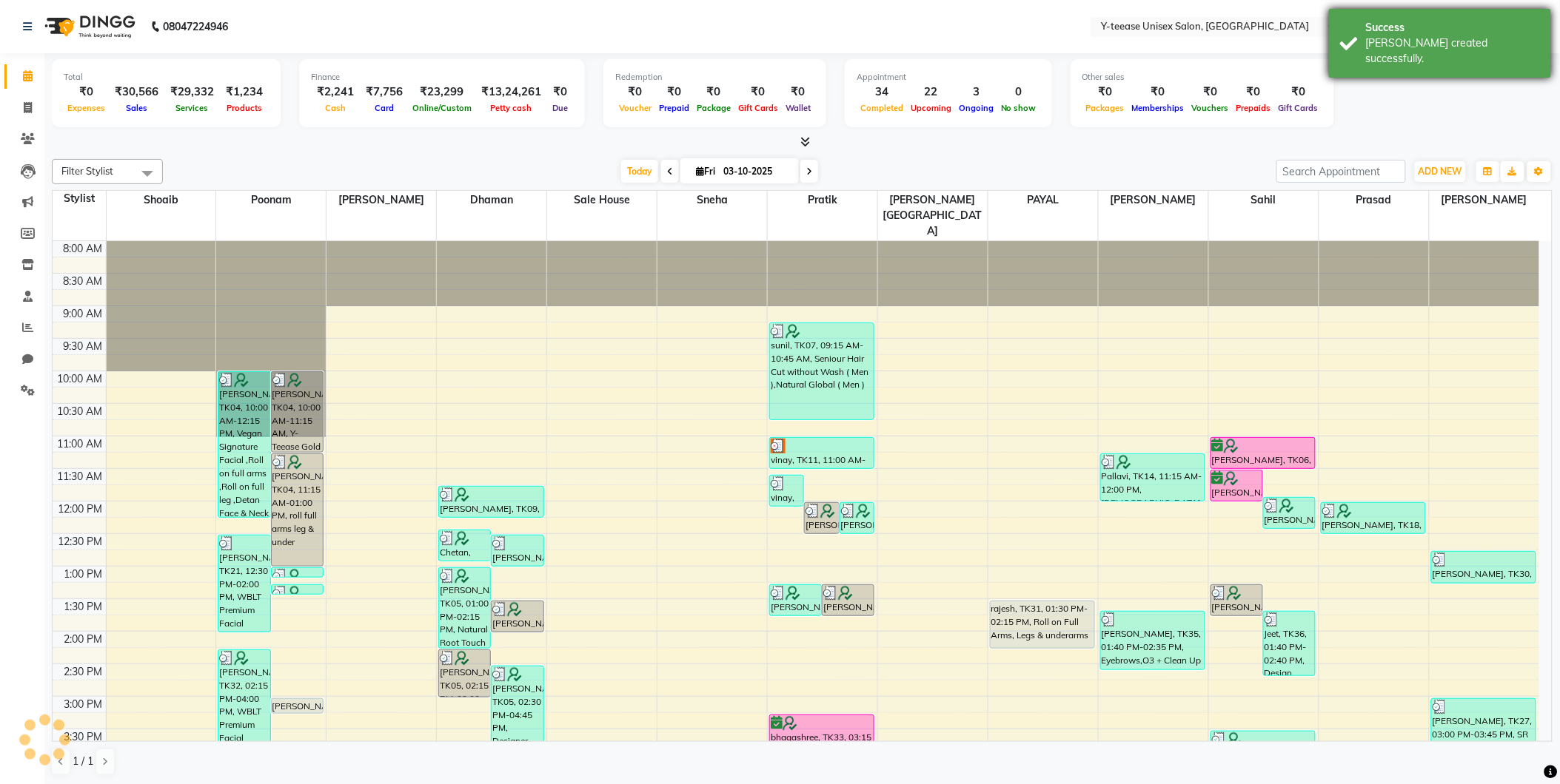
click at [1407, 37] on div "Bill created successfully." at bounding box center [1453, 51] width 174 height 32
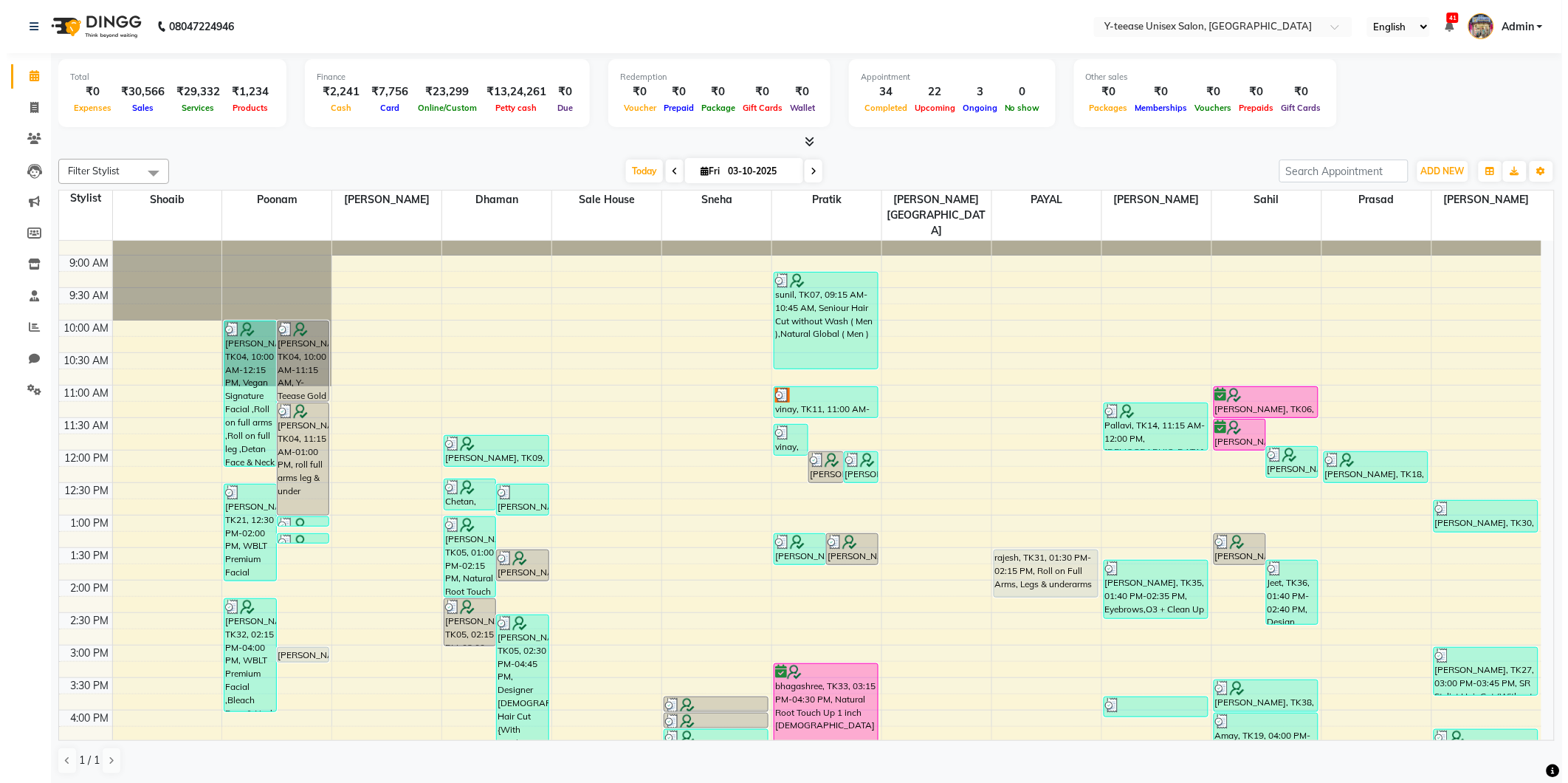
scroll to position [328, 0]
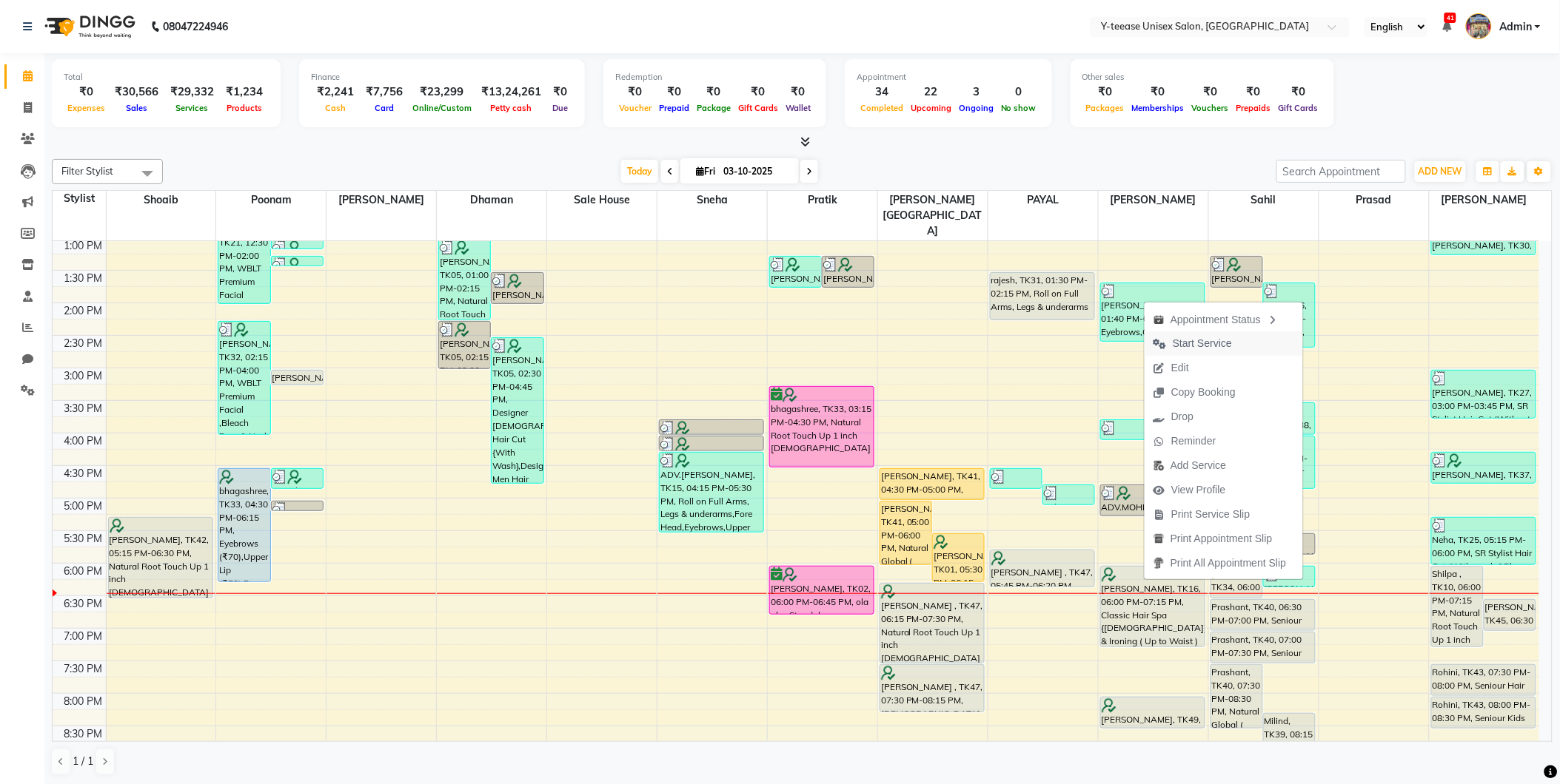
click at [1238, 342] on span "Start Service" at bounding box center [1192, 343] width 97 height 25
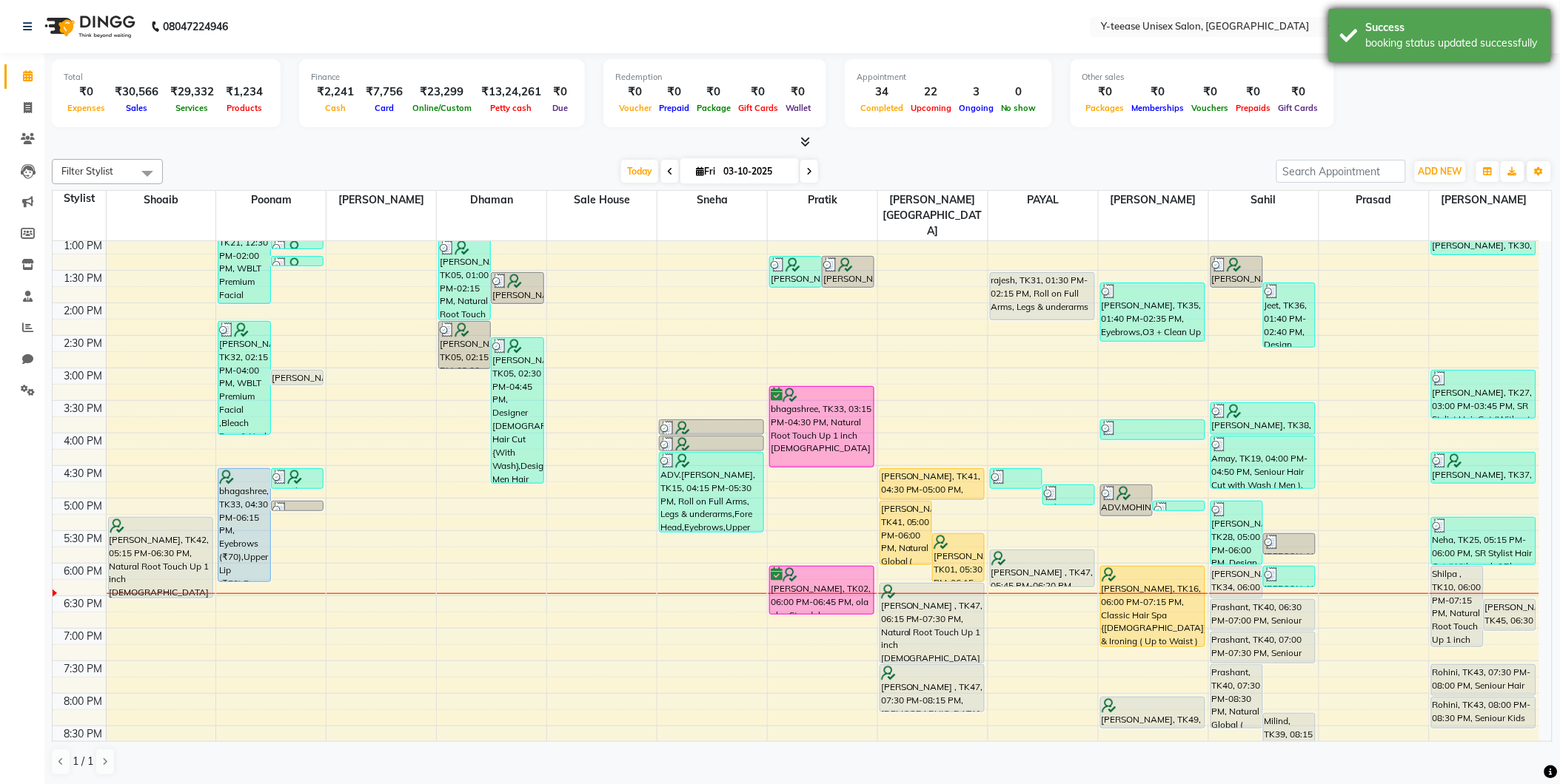
click at [1419, 33] on div "Success" at bounding box center [1453, 28] width 174 height 16
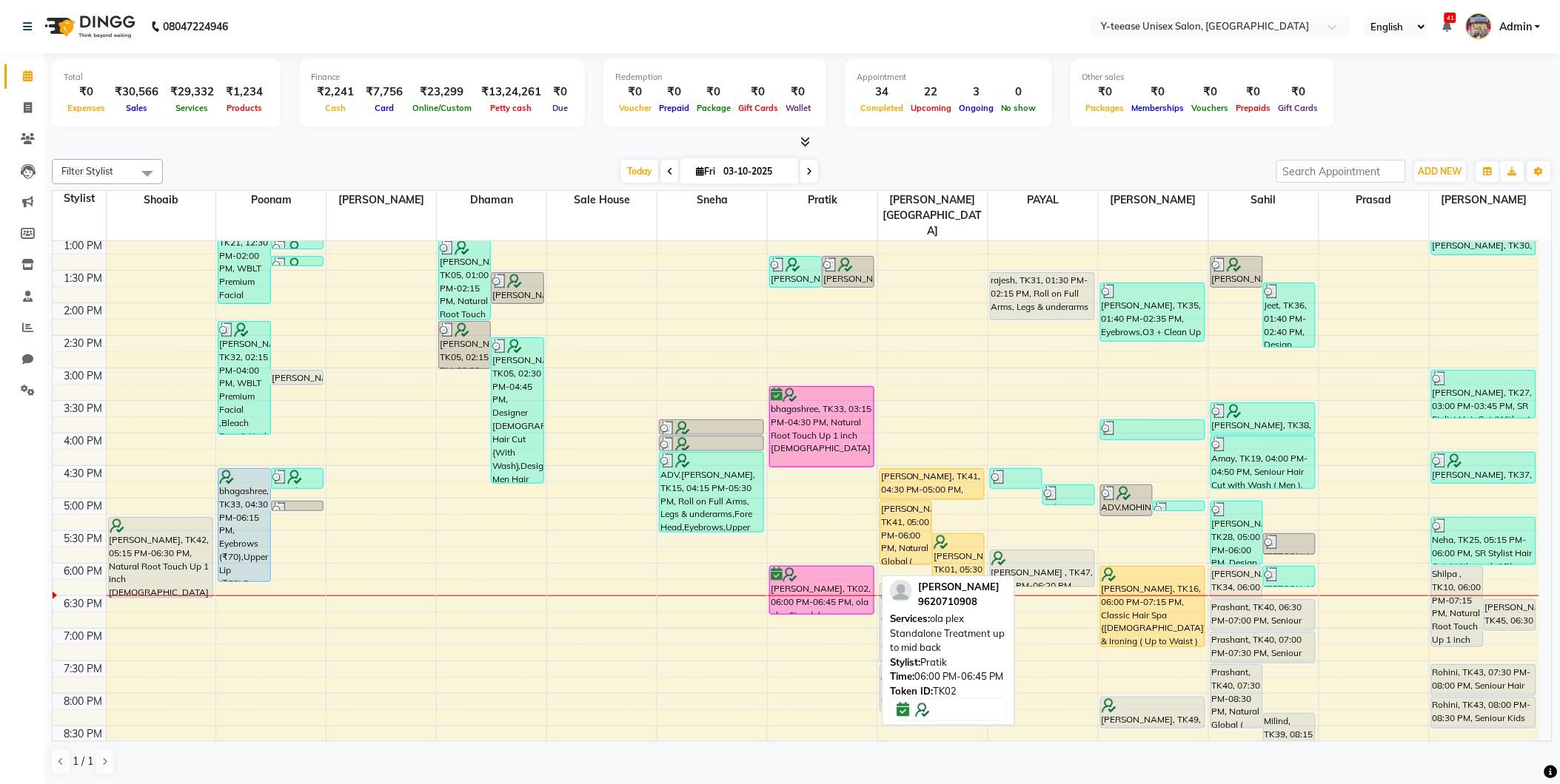
click at [822, 566] on div "[PERSON_NAME], TK02, 06:00 PM-06:45 PM, ola plex Standalone Treatment up to mid…" at bounding box center [821, 590] width 103 height 47
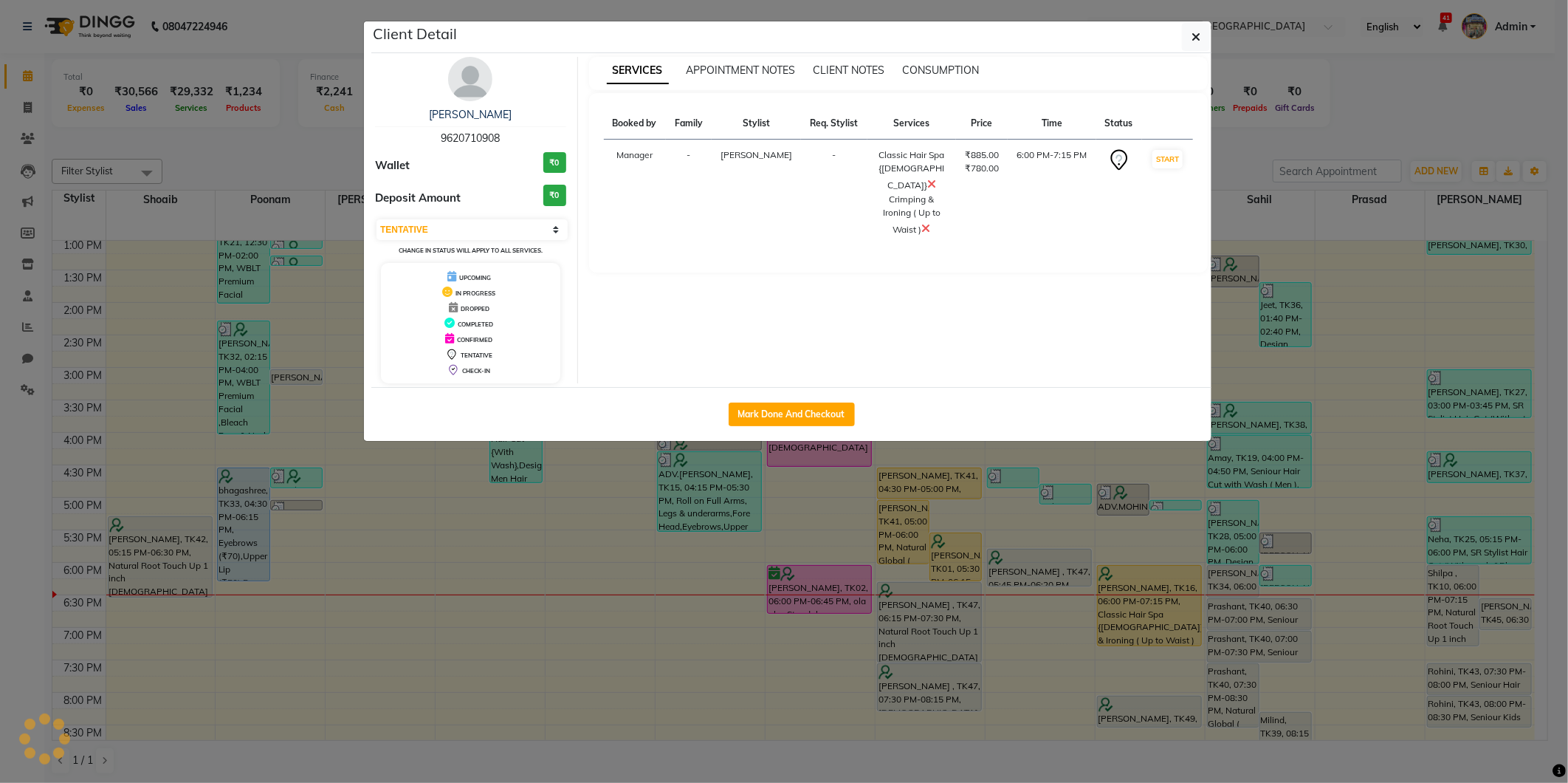
select select "6"
click at [473, 79] on img at bounding box center [470, 79] width 44 height 44
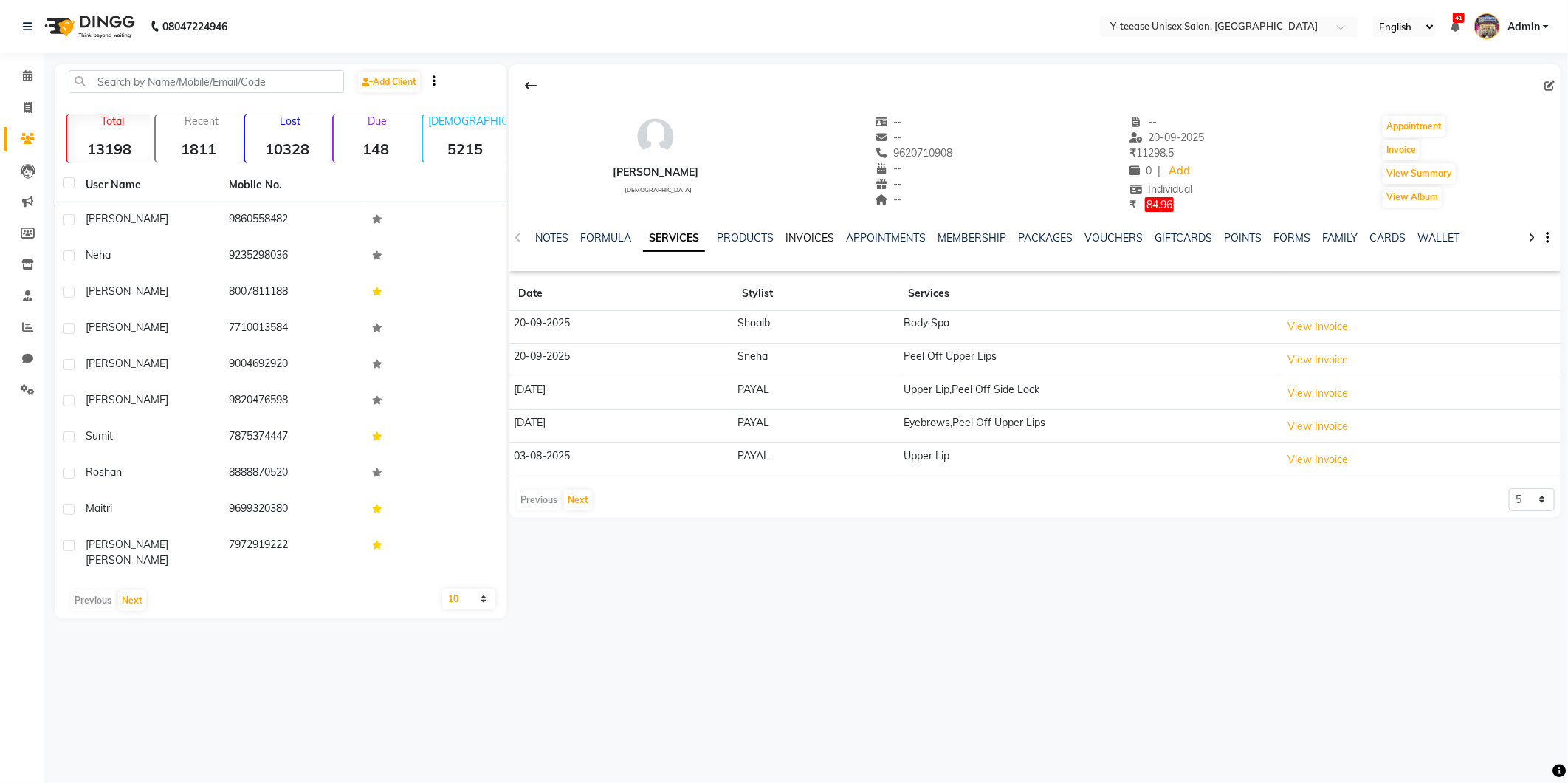
click at [831, 237] on link "INVOICES" at bounding box center [810, 238] width 49 height 14
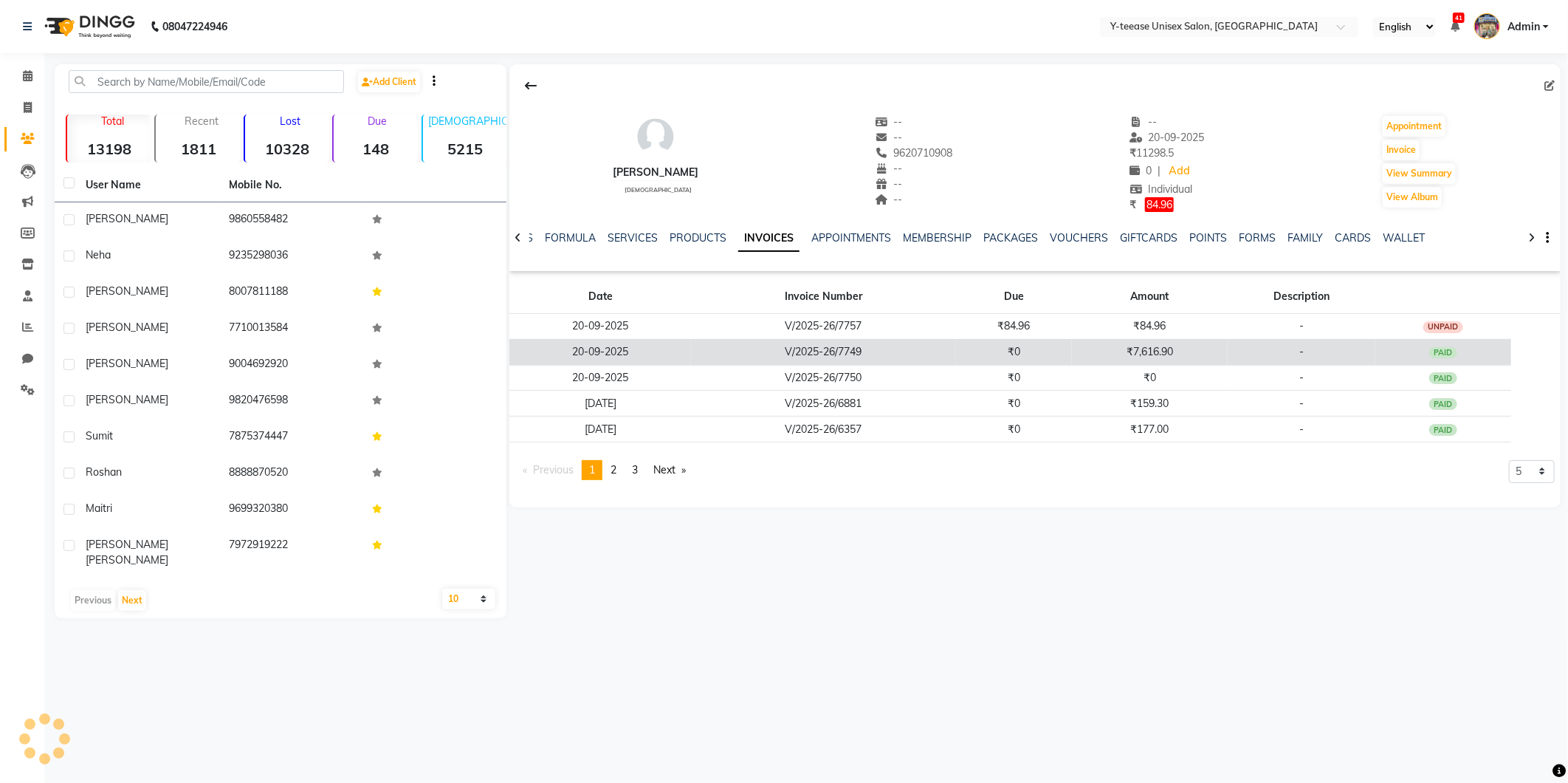
click at [898, 353] on td "V/2025-26/7749" at bounding box center [823, 352] width 264 height 26
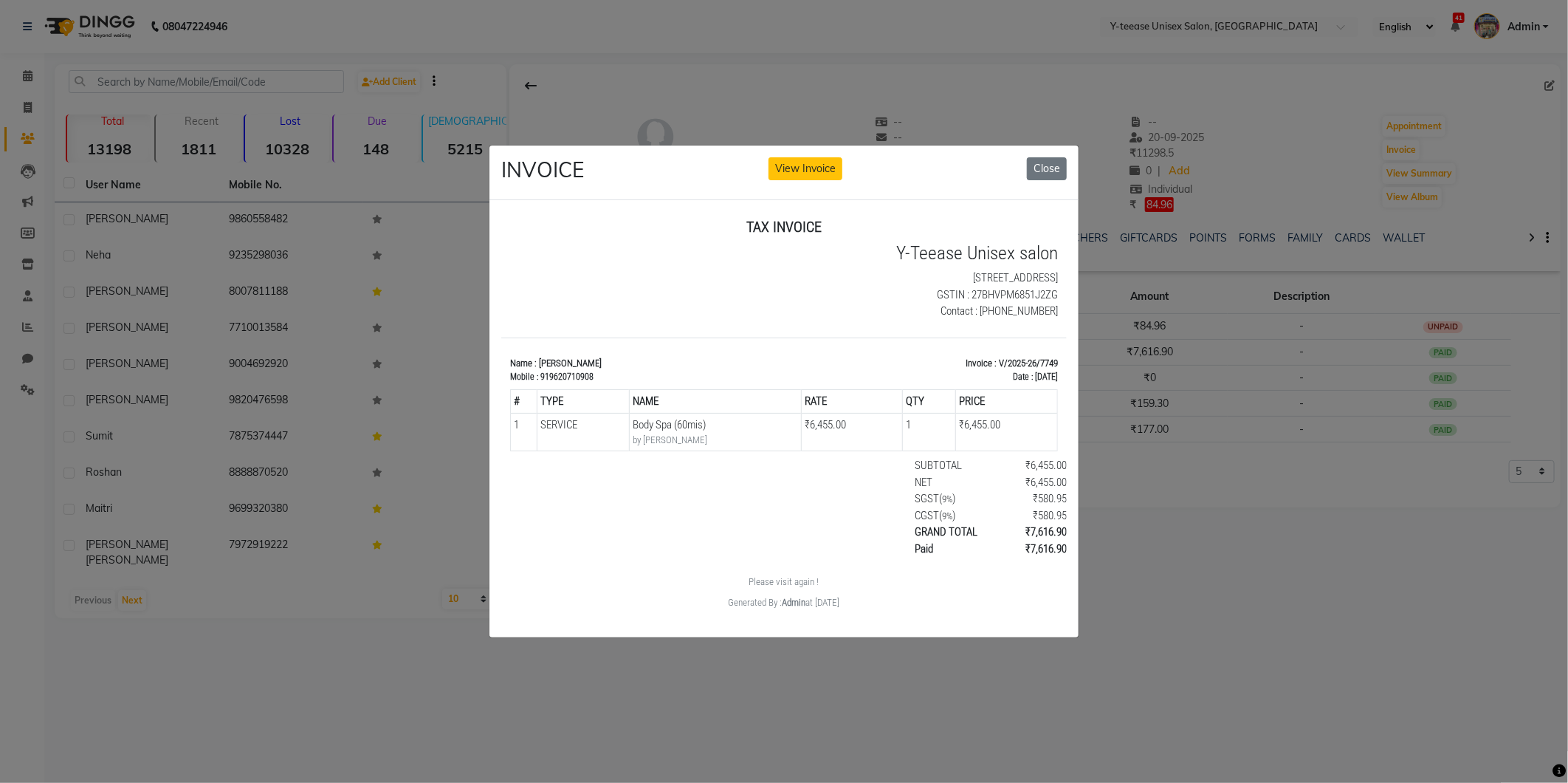
scroll to position [11, 0]
click at [1215, 577] on ngb-modal-window "INVOICE View Invoice Close" at bounding box center [784, 392] width 1568 height 783
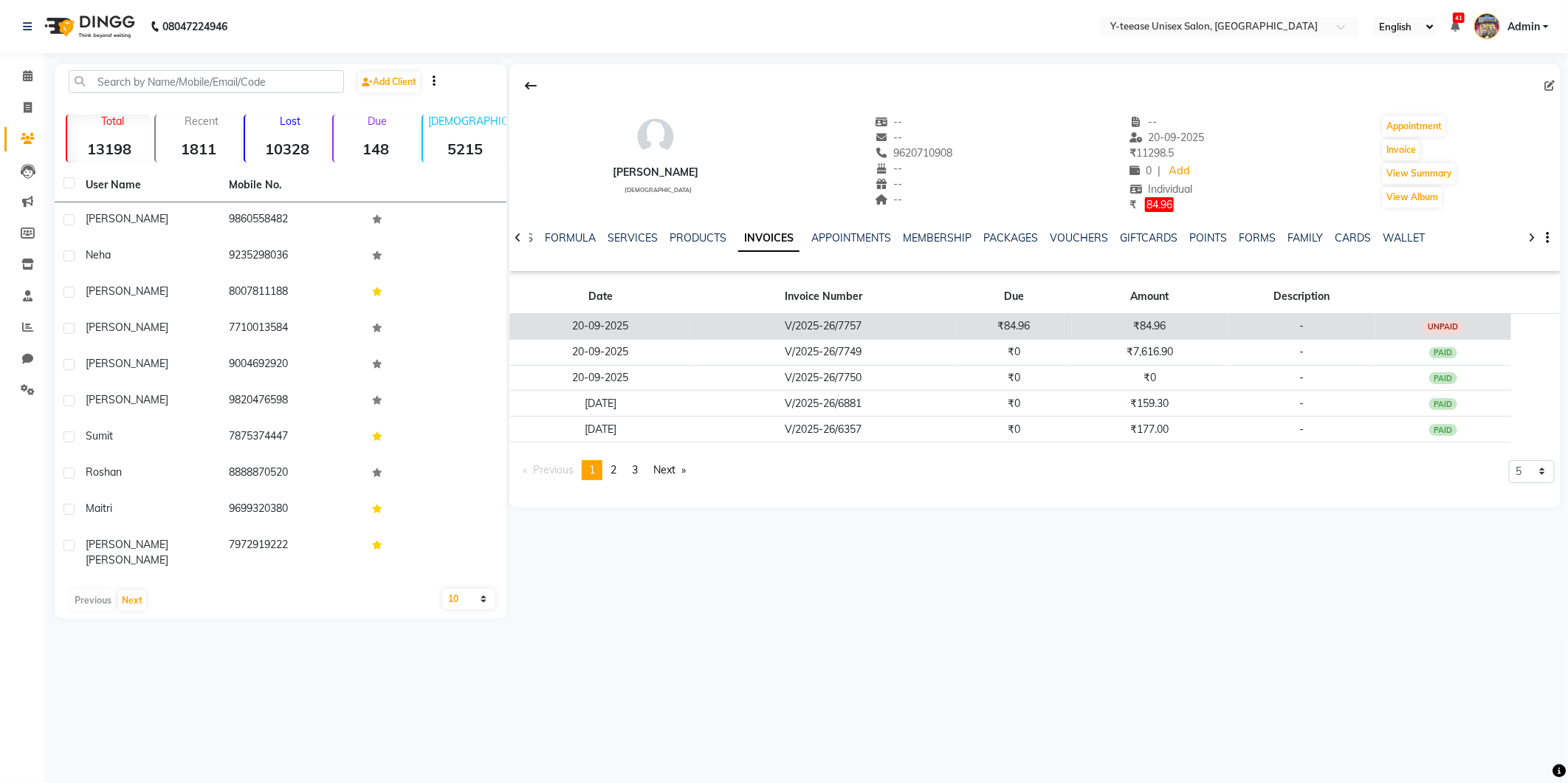
click at [1117, 322] on td "₹84.96" at bounding box center [1150, 326] width 155 height 26
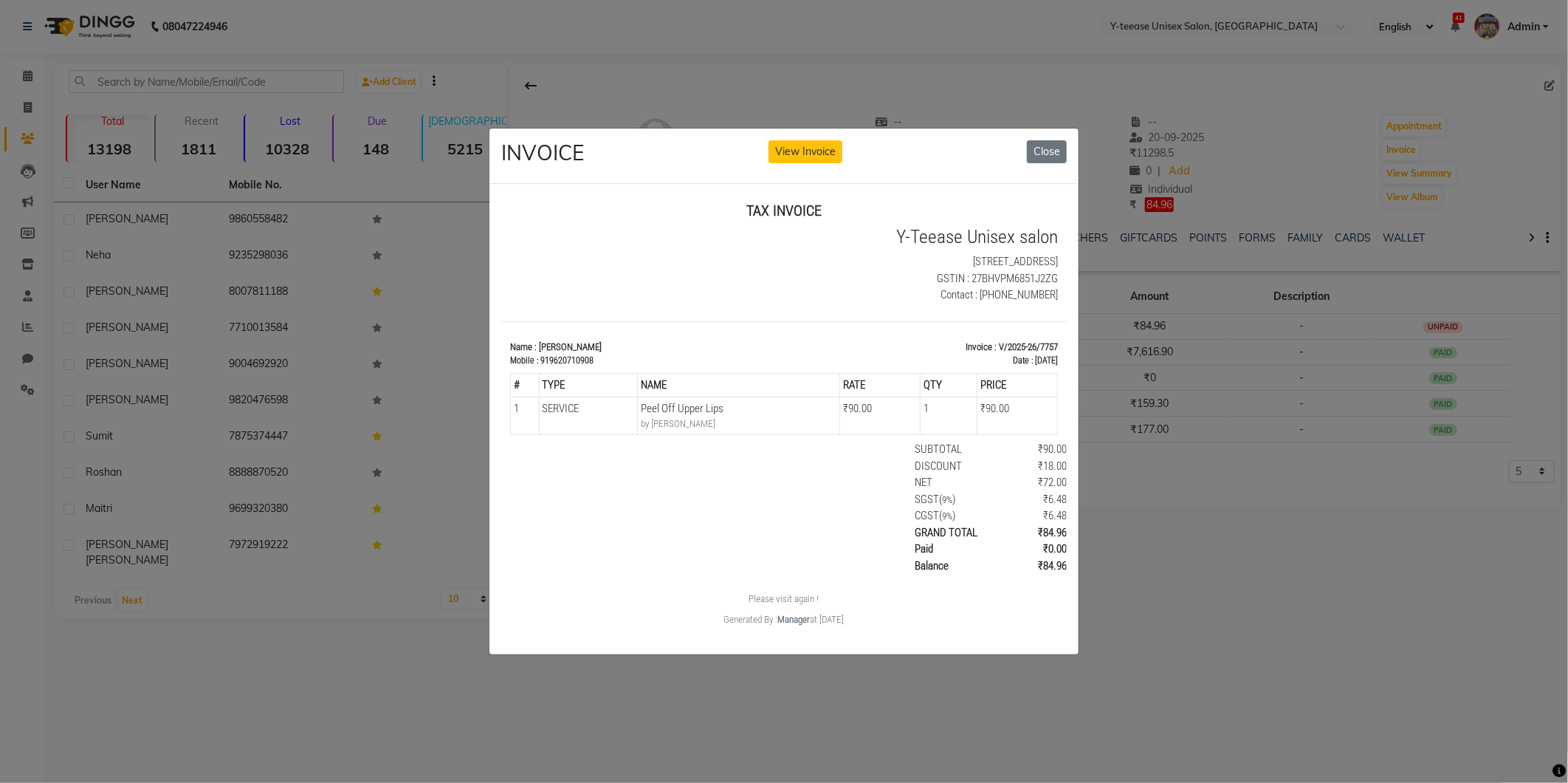
click at [1213, 655] on ngb-modal-window "INVOICE View Invoice Close" at bounding box center [784, 392] width 1568 height 783
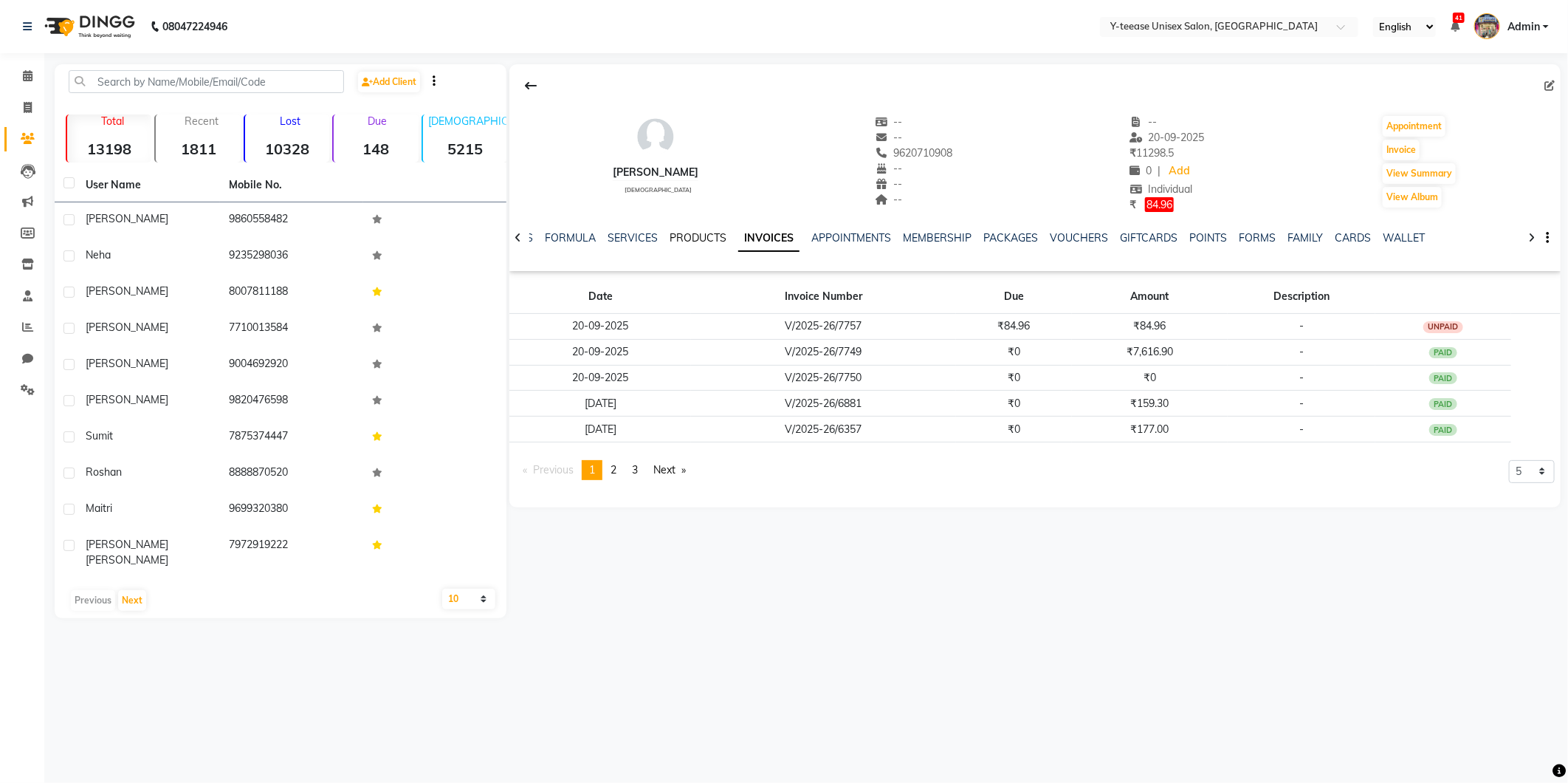
click at [687, 238] on link "PRODUCTS" at bounding box center [698, 238] width 57 height 14
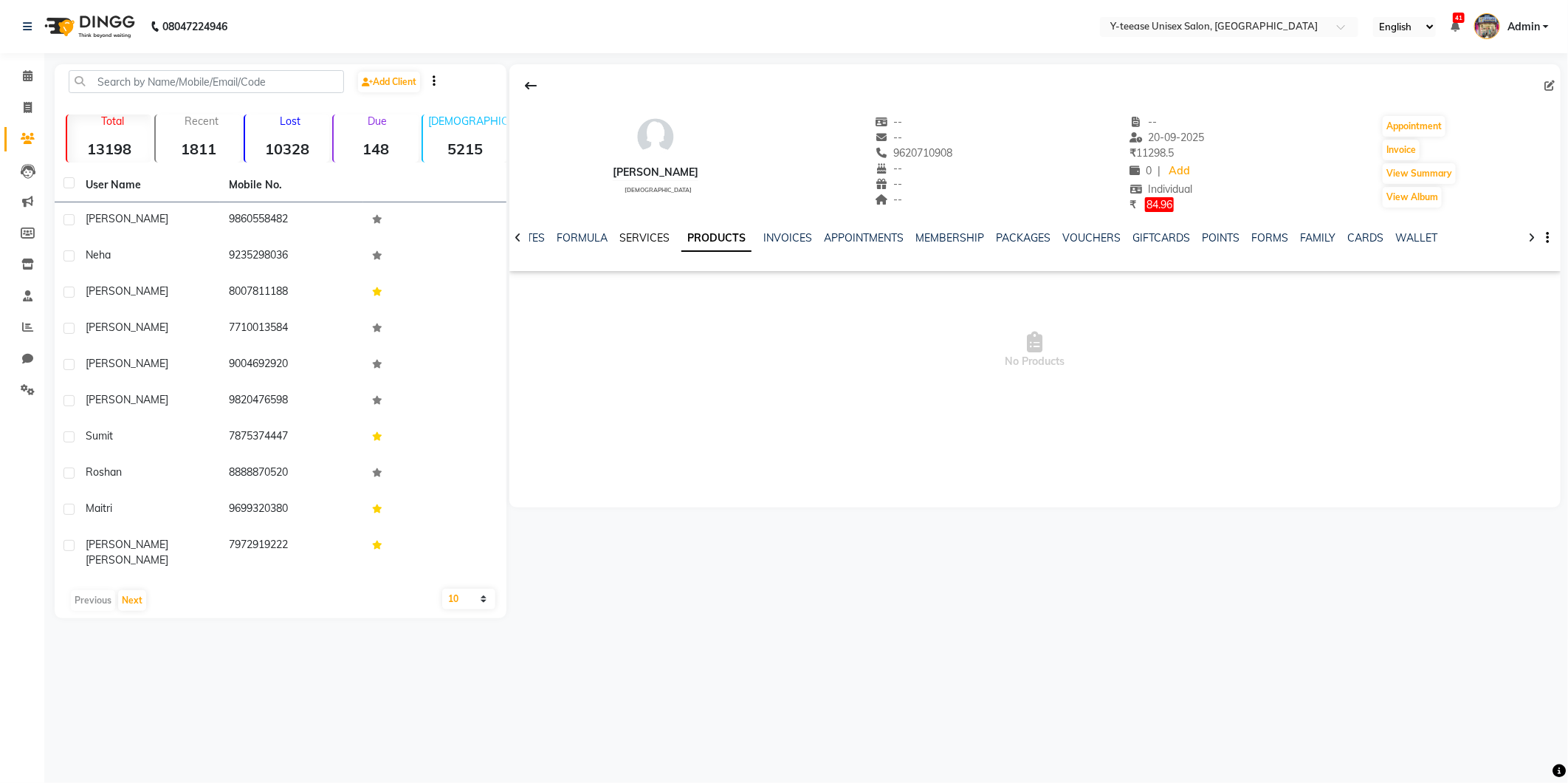
click at [645, 237] on link "SERVICES" at bounding box center [644, 238] width 50 height 14
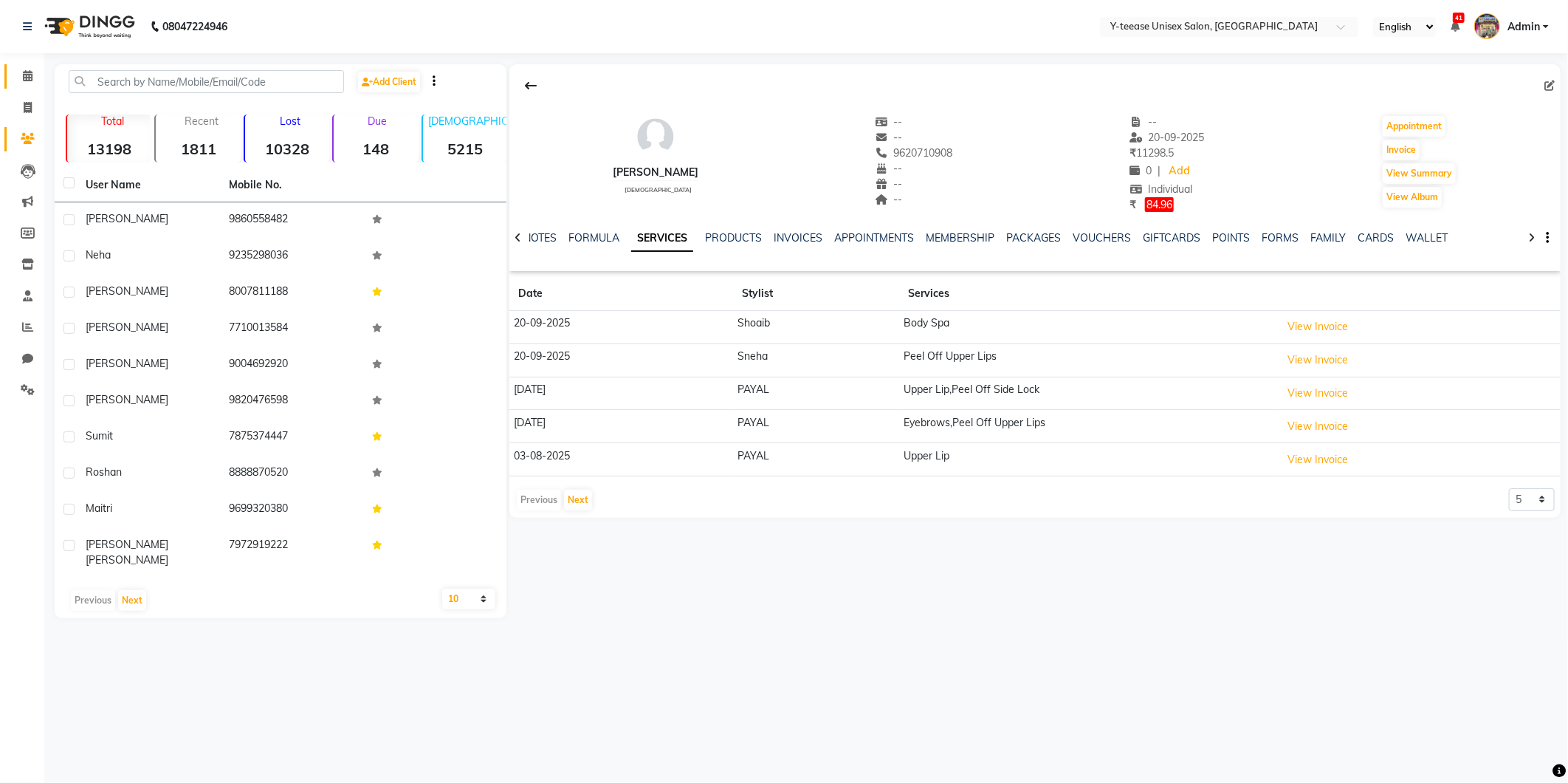
click at [13, 75] on link "Calendar" at bounding box center [23, 76] width 35 height 25
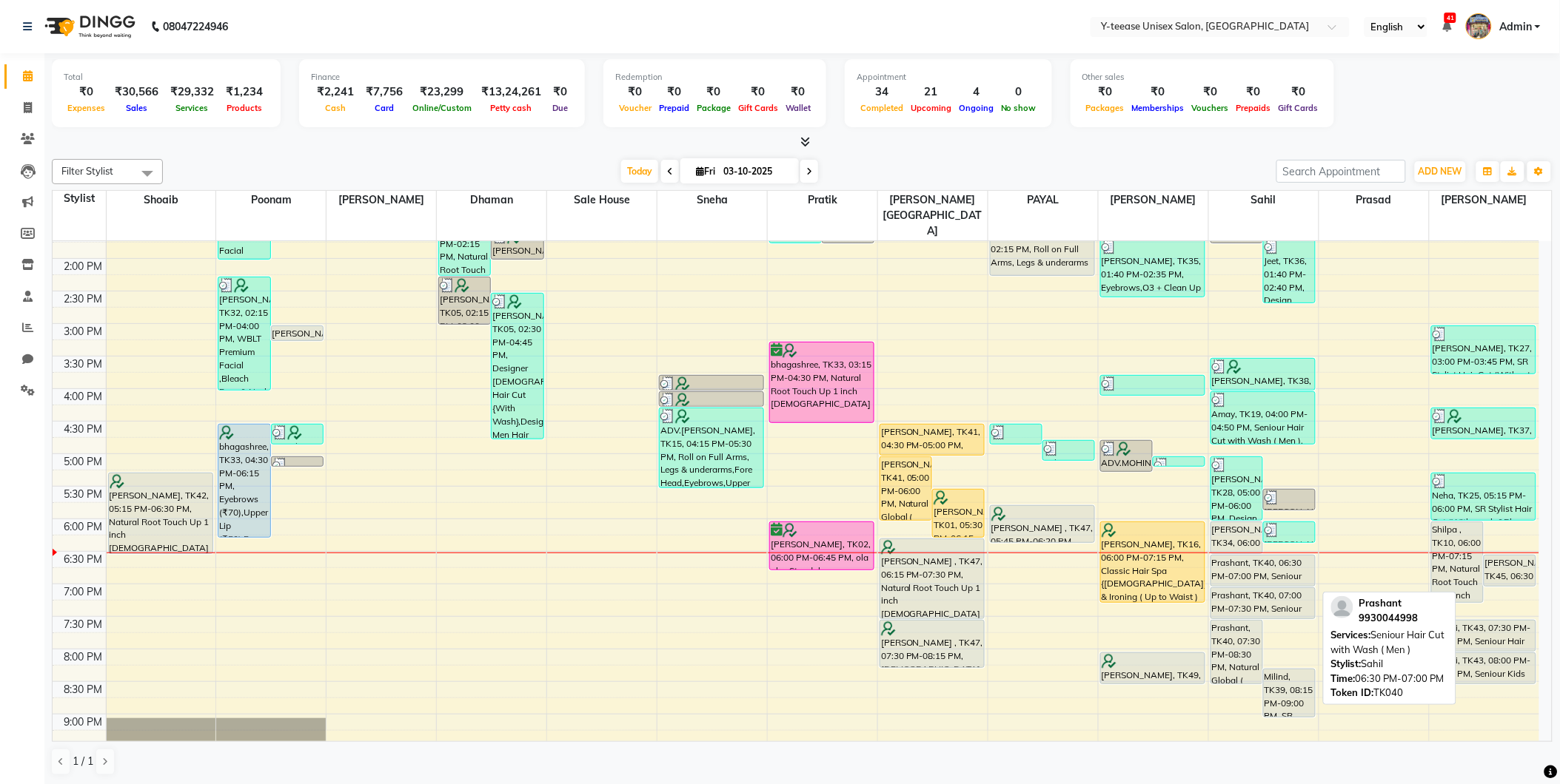
scroll to position [411, 0]
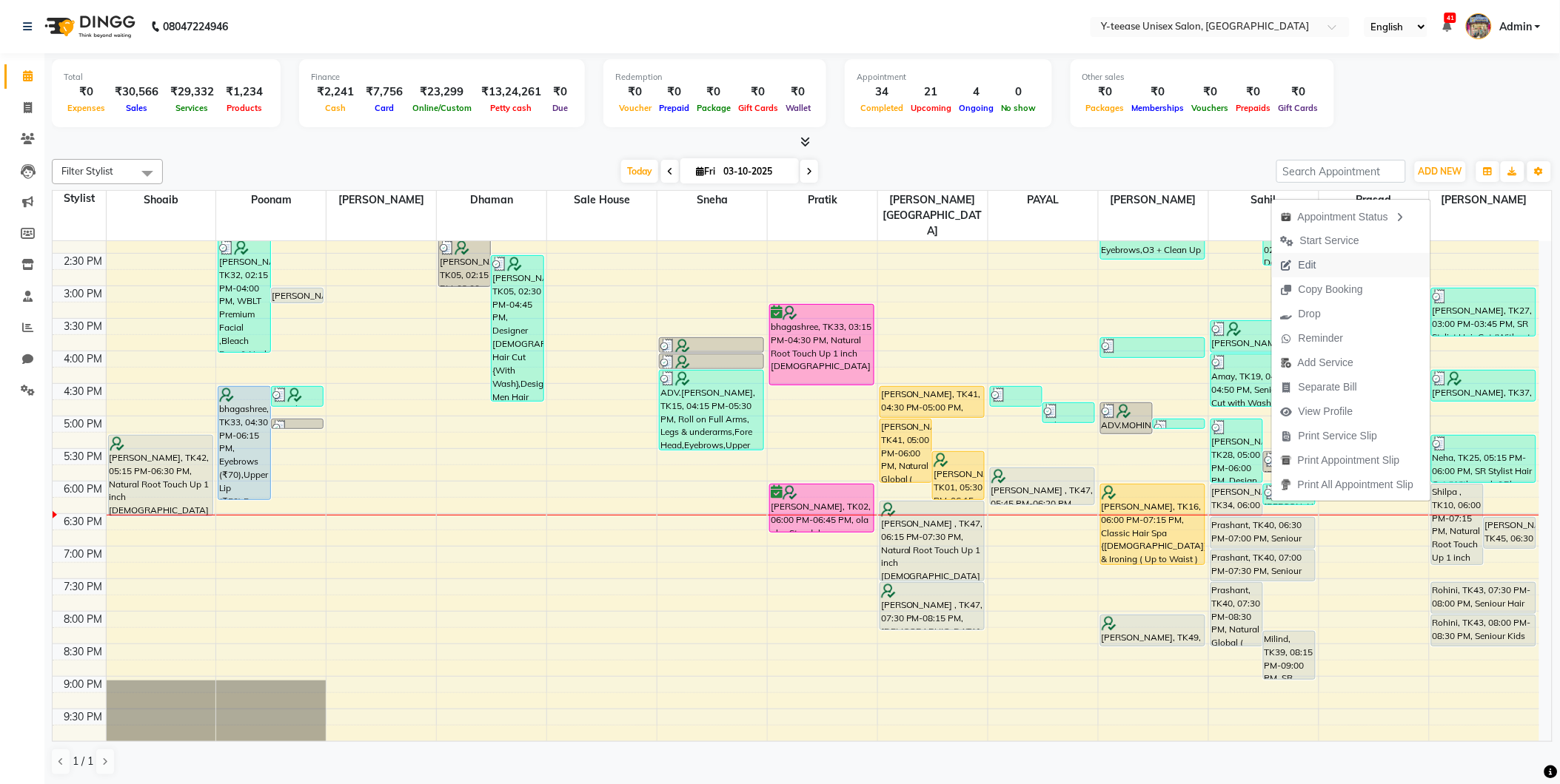
click at [1313, 272] on span "Edit" at bounding box center [1307, 265] width 18 height 16
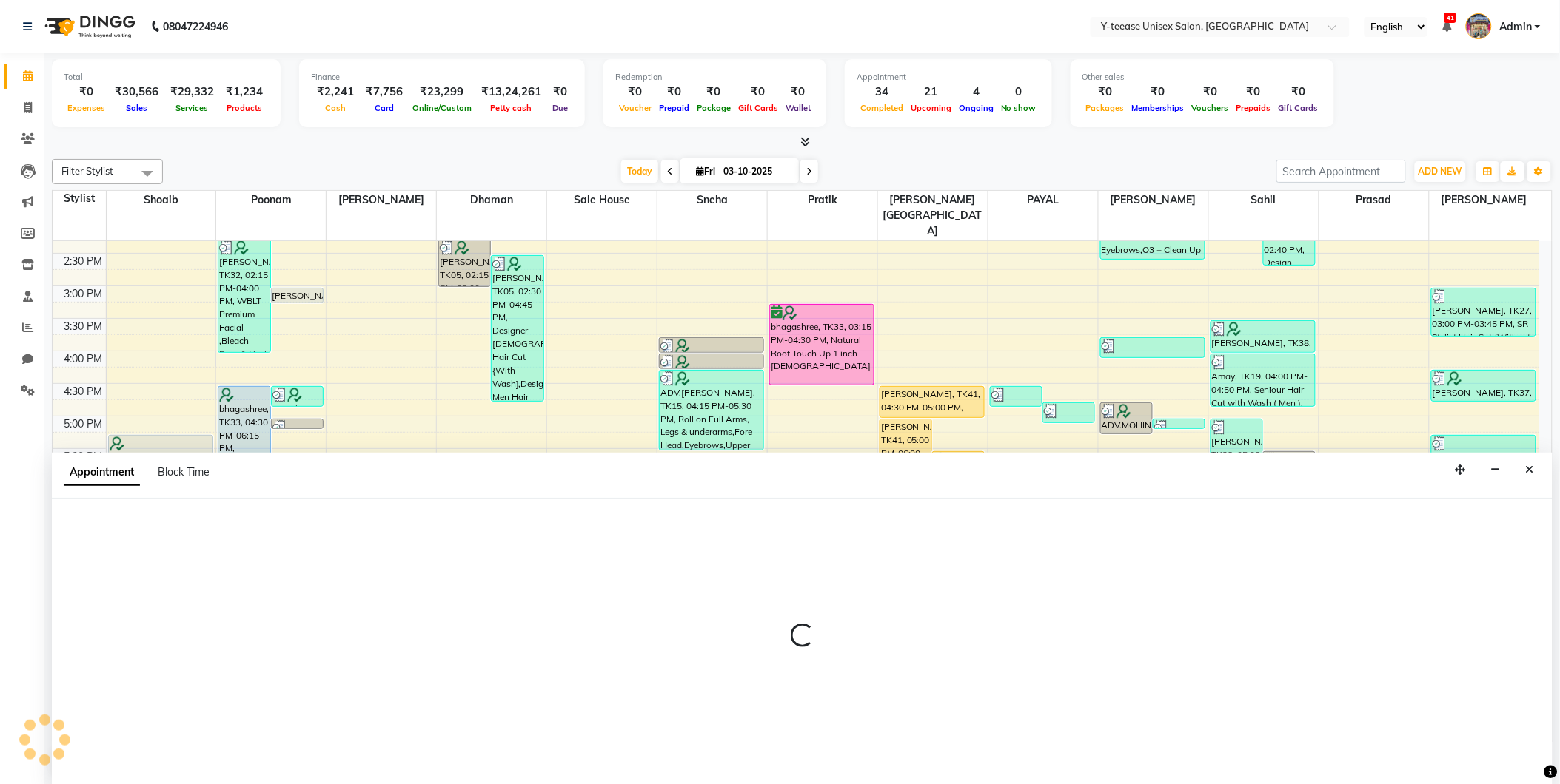
scroll to position [1, 0]
select select "tentative"
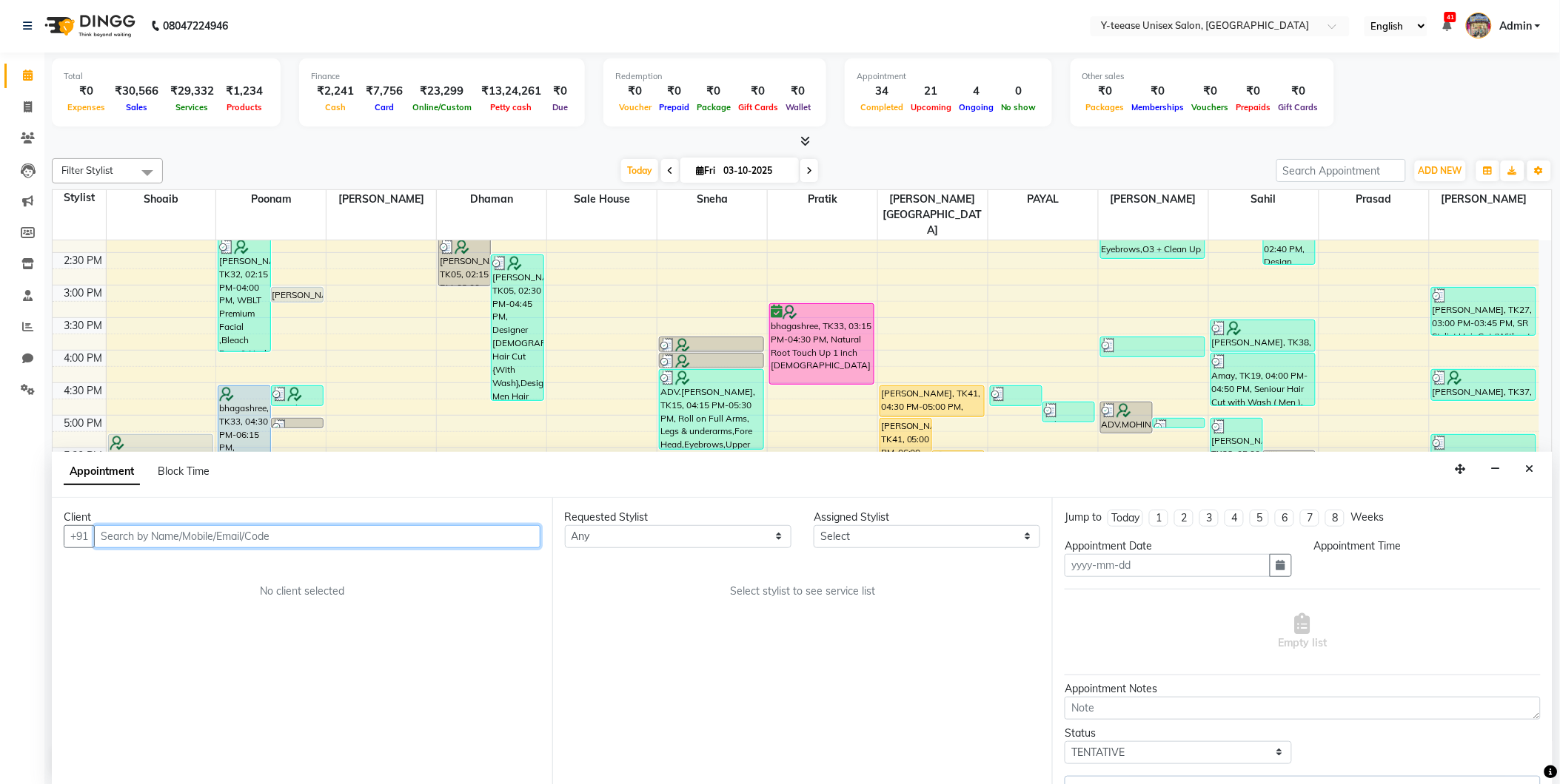
type input "03-10-2025"
select select "88015"
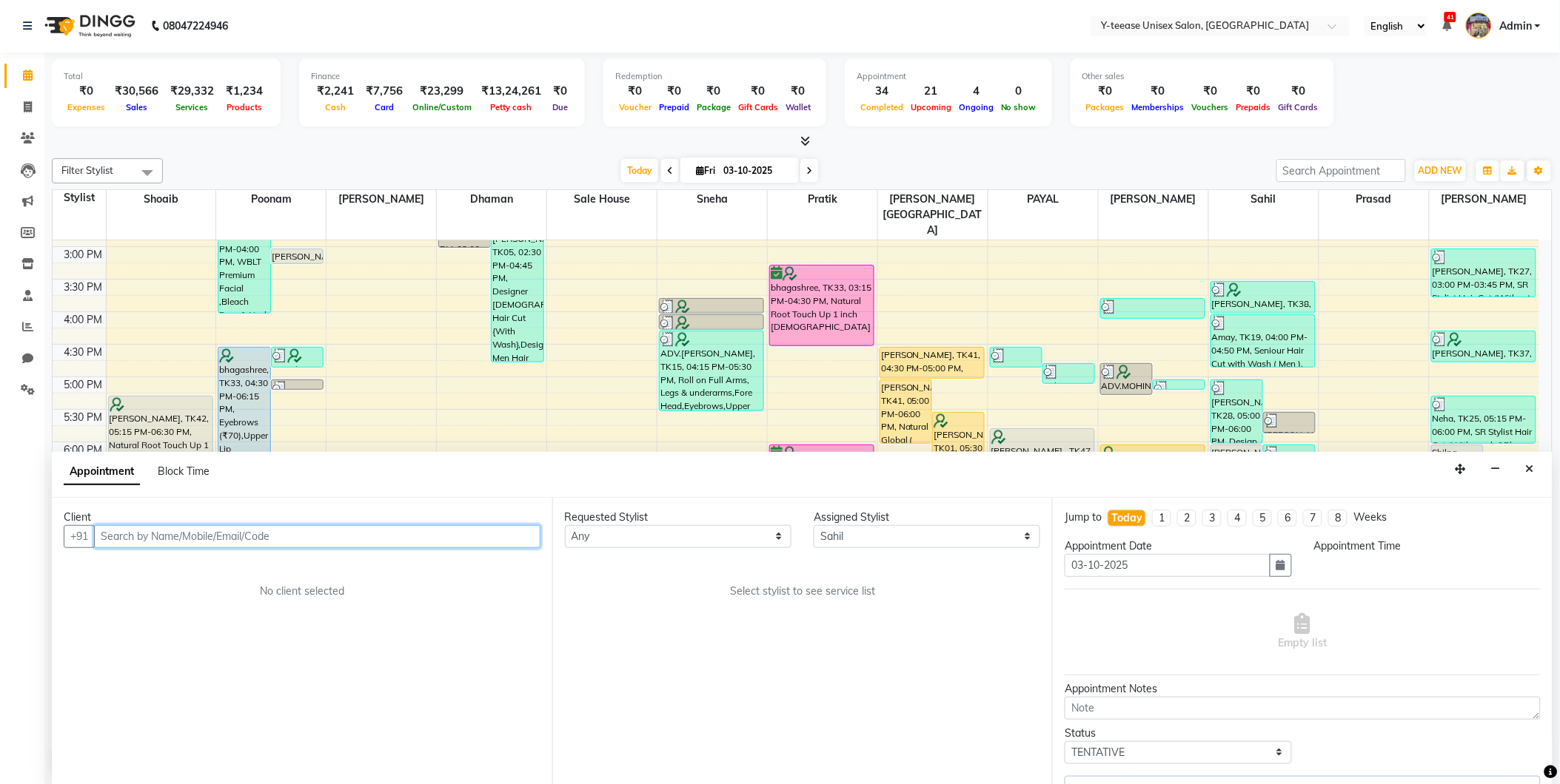
select select "1110"
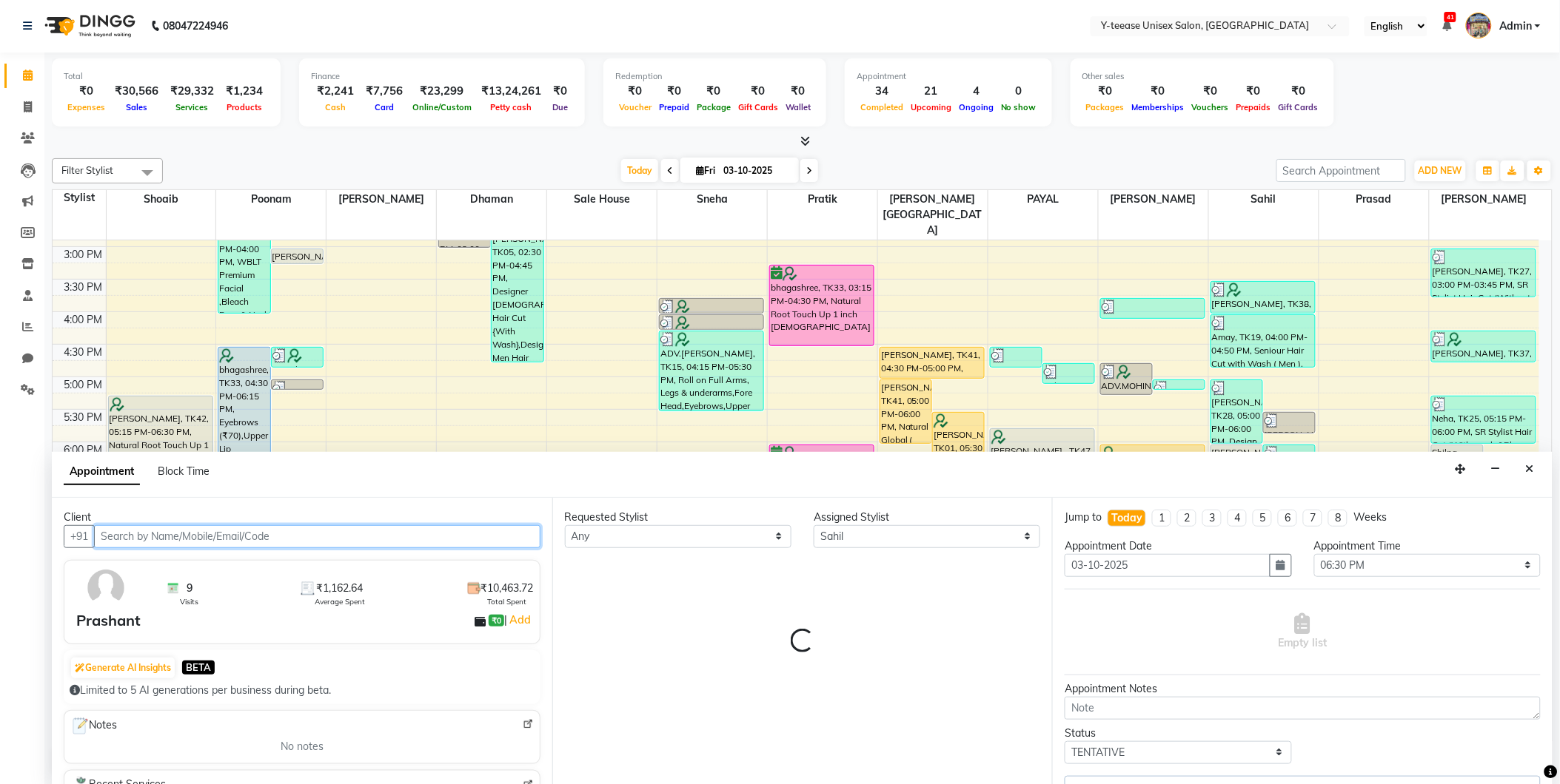
select select "661"
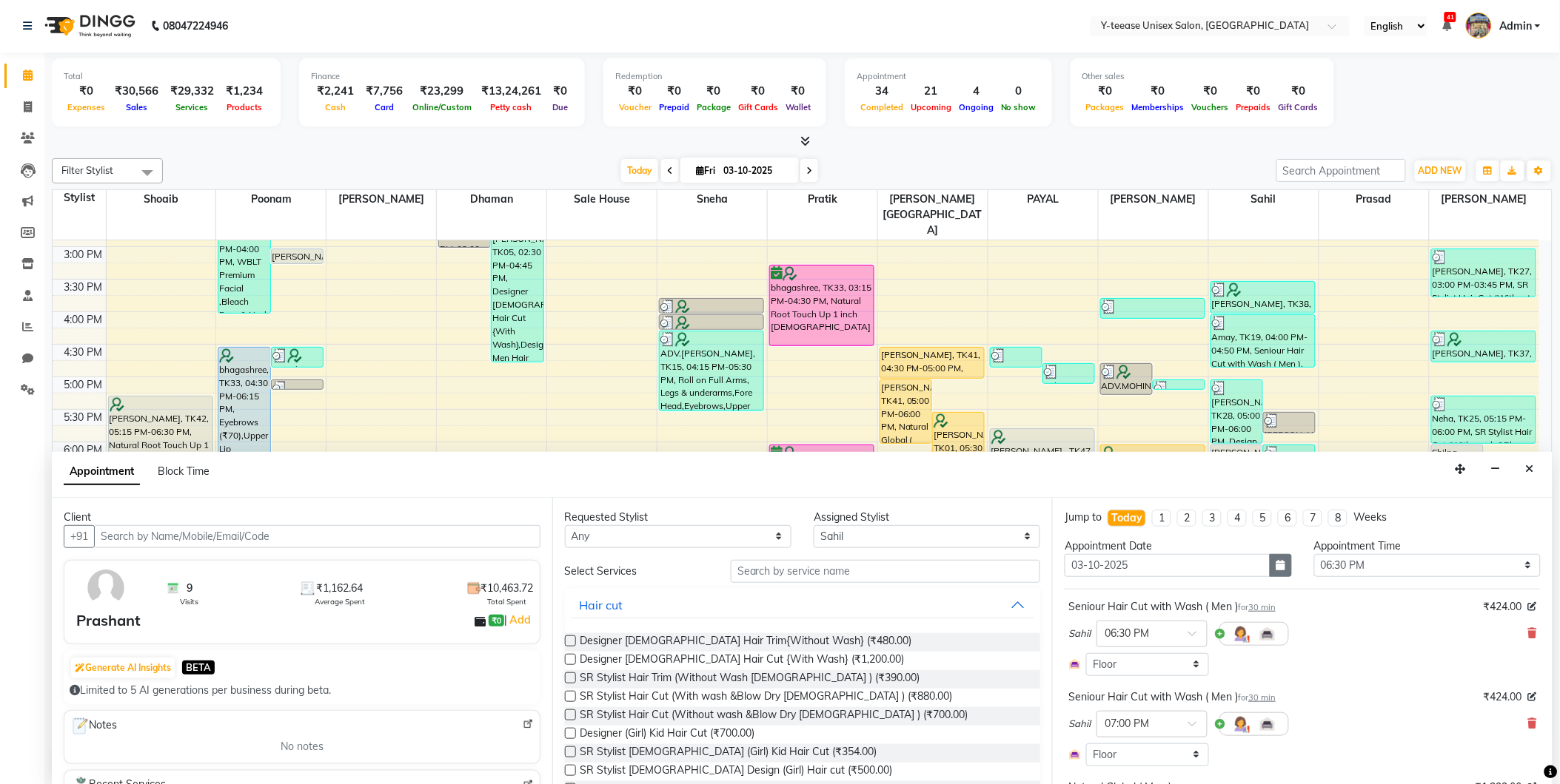
click at [1285, 560] on button "button" at bounding box center [1280, 565] width 23 height 23
click at [1199, 646] on div "4" at bounding box center [1198, 642] width 24 height 24
type input "04-10-2025"
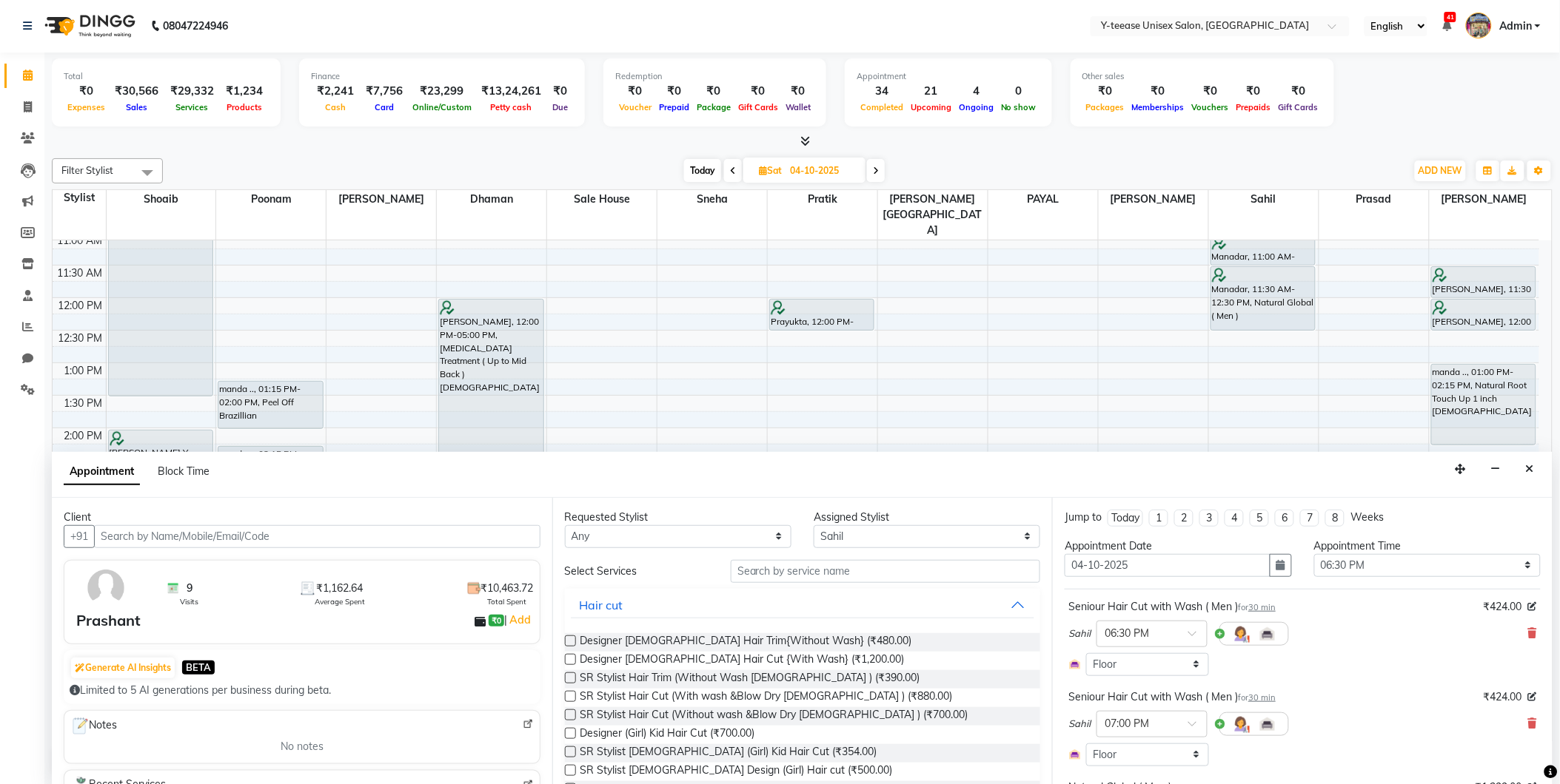
scroll to position [120, 0]
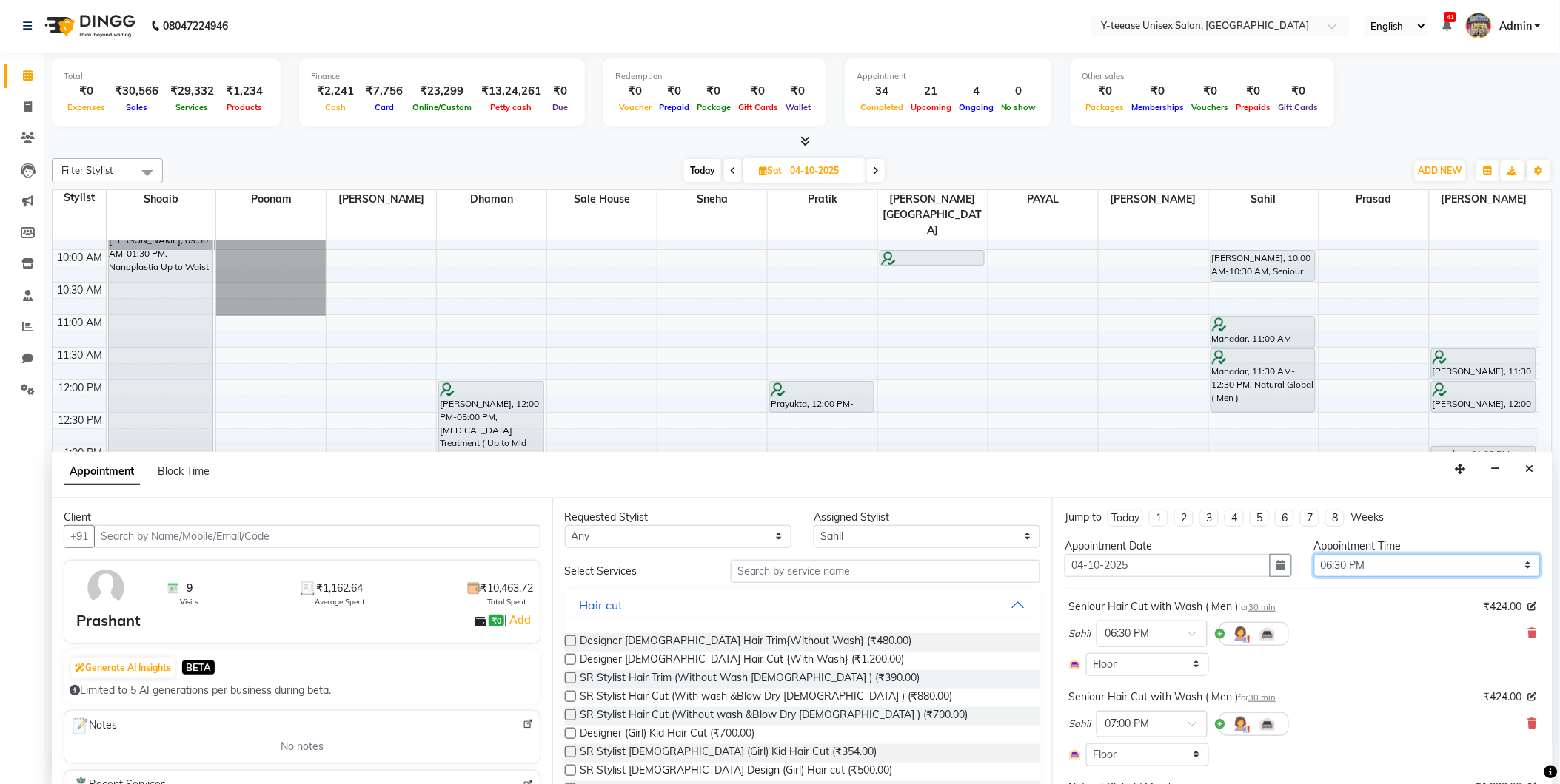
click at [1357, 566] on select "Select 09:00 AM 09:15 AM 09:30 AM 09:45 AM 10:00 AM 10:15 AM 10:30 AM 10:45 AM …" at bounding box center [1427, 565] width 227 height 23
select select "750"
click at [1314, 555] on select "Select 09:00 AM 09:15 AM 09:30 AM 09:45 AM 10:00 AM 10:15 AM 10:30 AM 10:45 AM …" at bounding box center [1427, 565] width 227 height 23
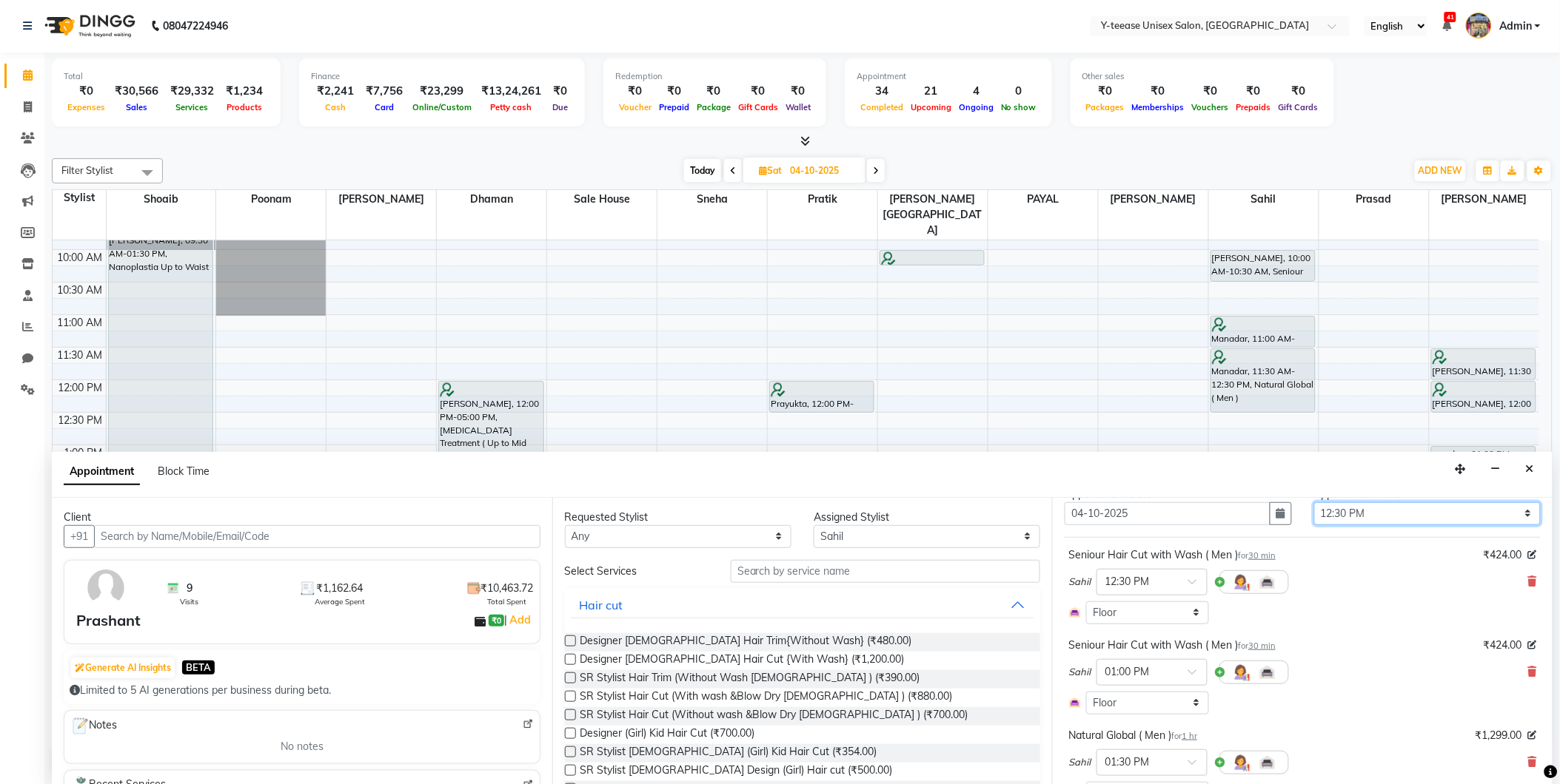
scroll to position [248, 0]
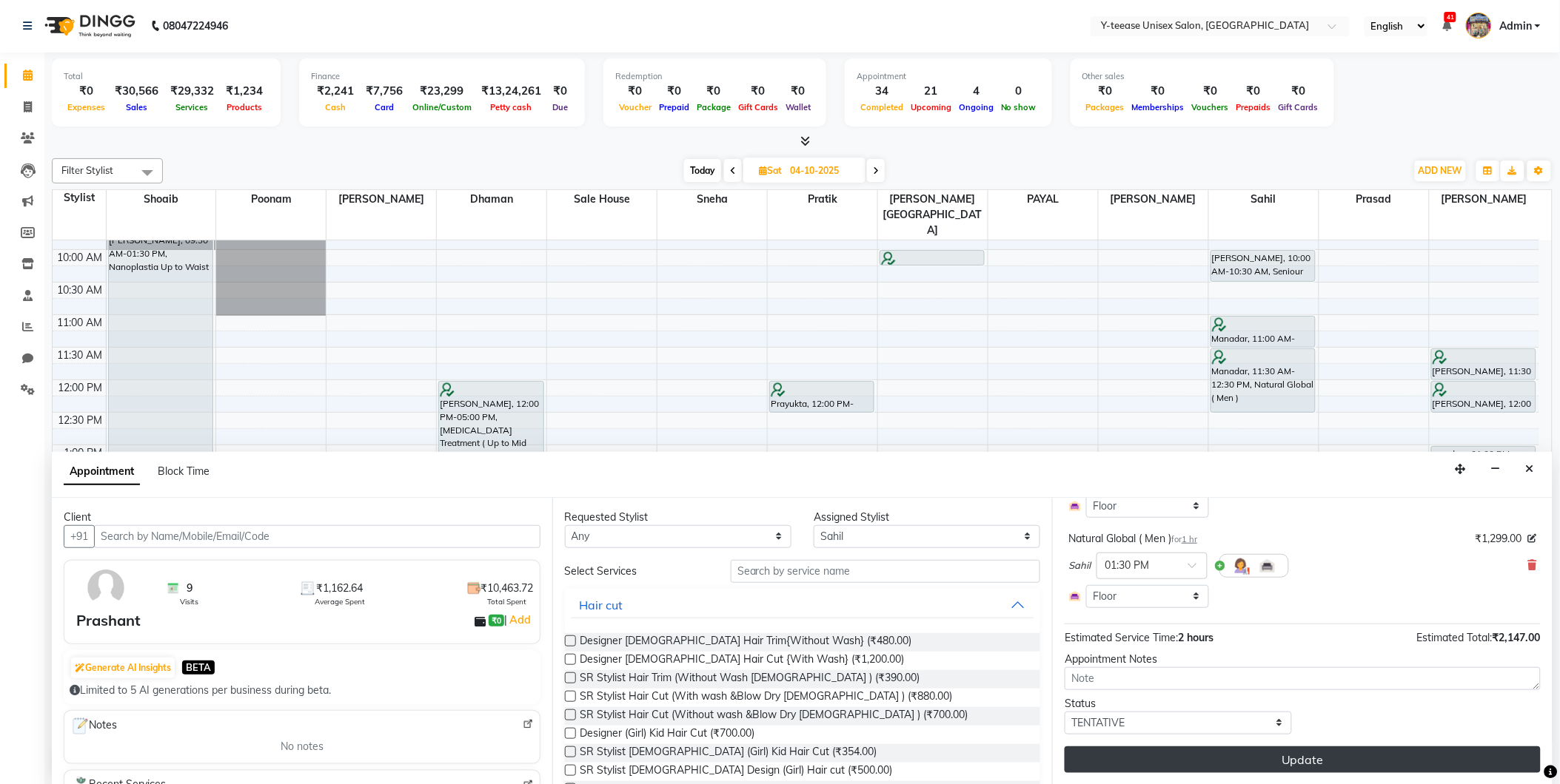
click at [1242, 757] on button "Update" at bounding box center [1302, 759] width 476 height 27
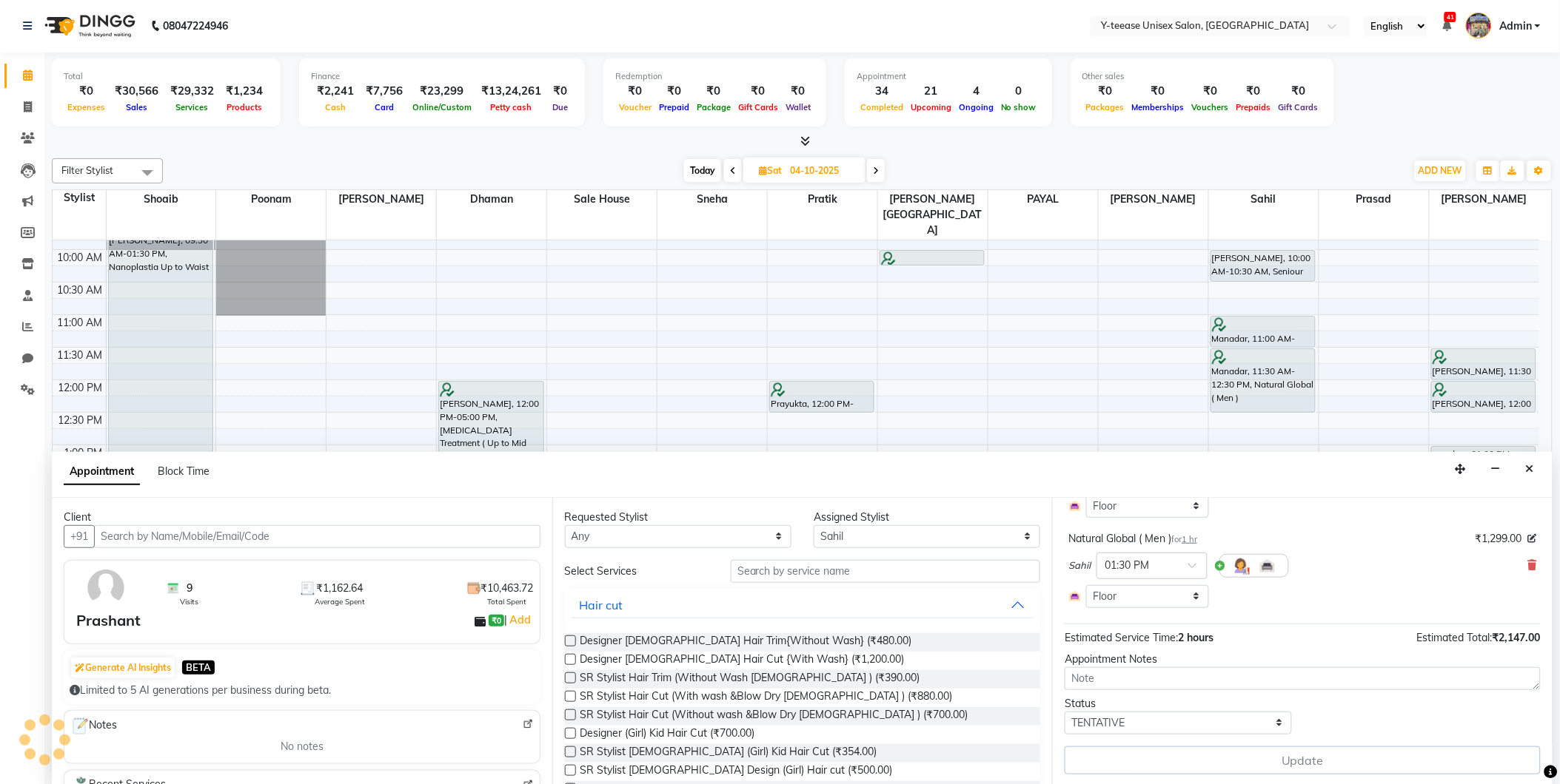
scroll to position [0, 0]
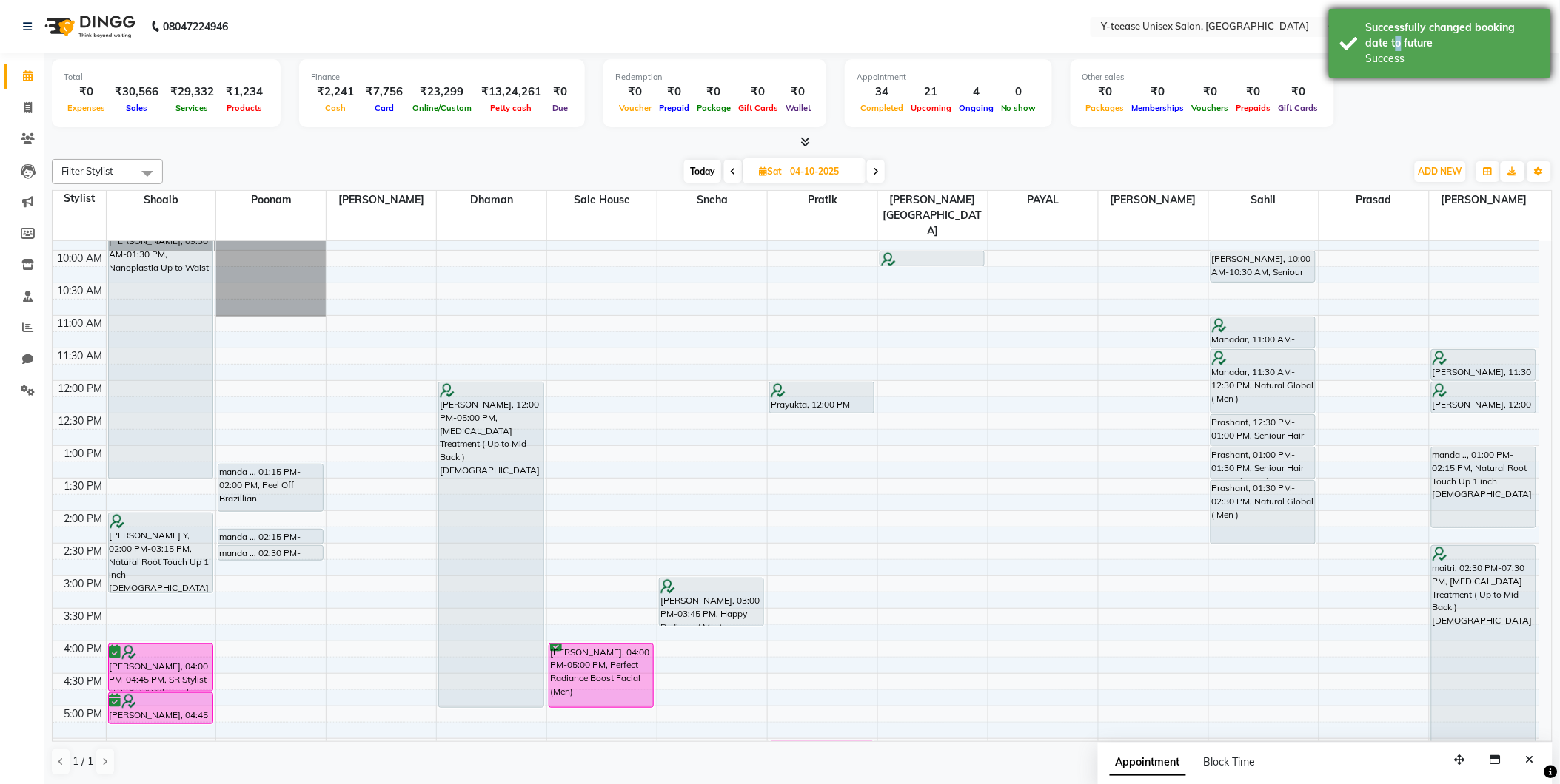
drag, startPoint x: 1367, startPoint y: 39, endPoint x: 1370, endPoint y: 52, distance: 13.3
click at [1368, 39] on div "Successfully changed booking date to future" at bounding box center [1453, 35] width 174 height 32
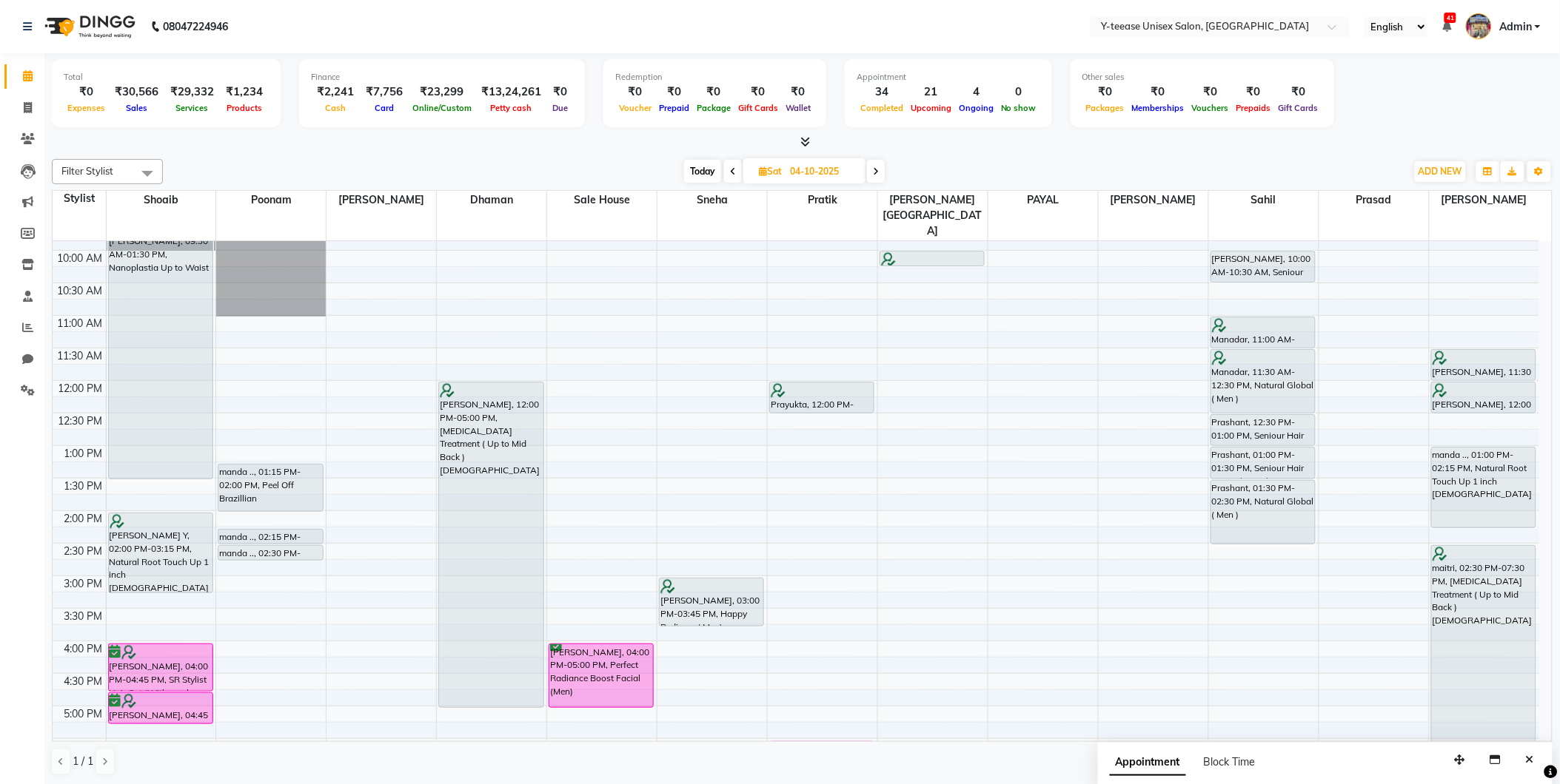
click at [699, 173] on span "Today" at bounding box center [703, 170] width 37 height 23
type input "03-10-2025"
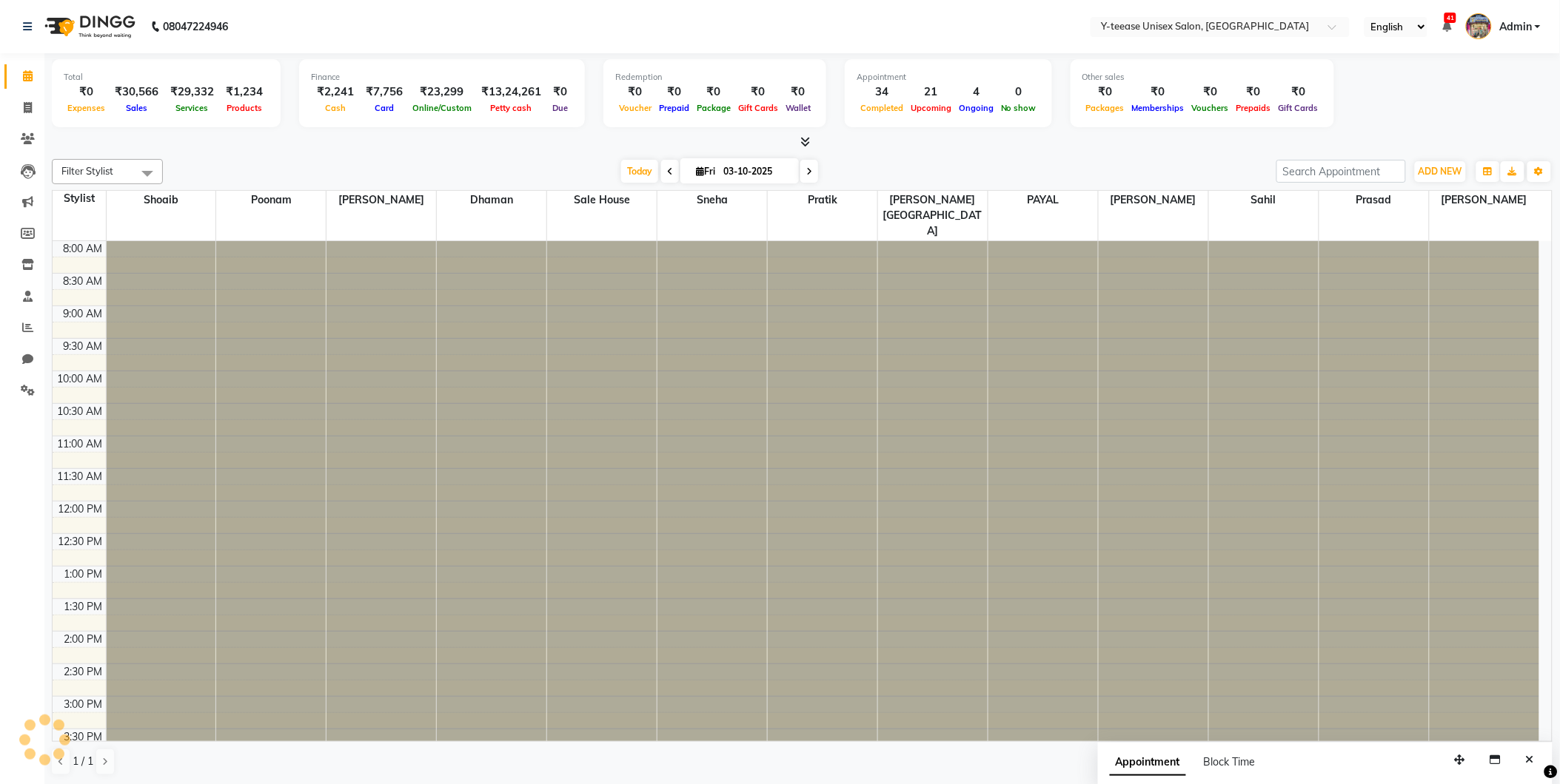
scroll to position [449, 0]
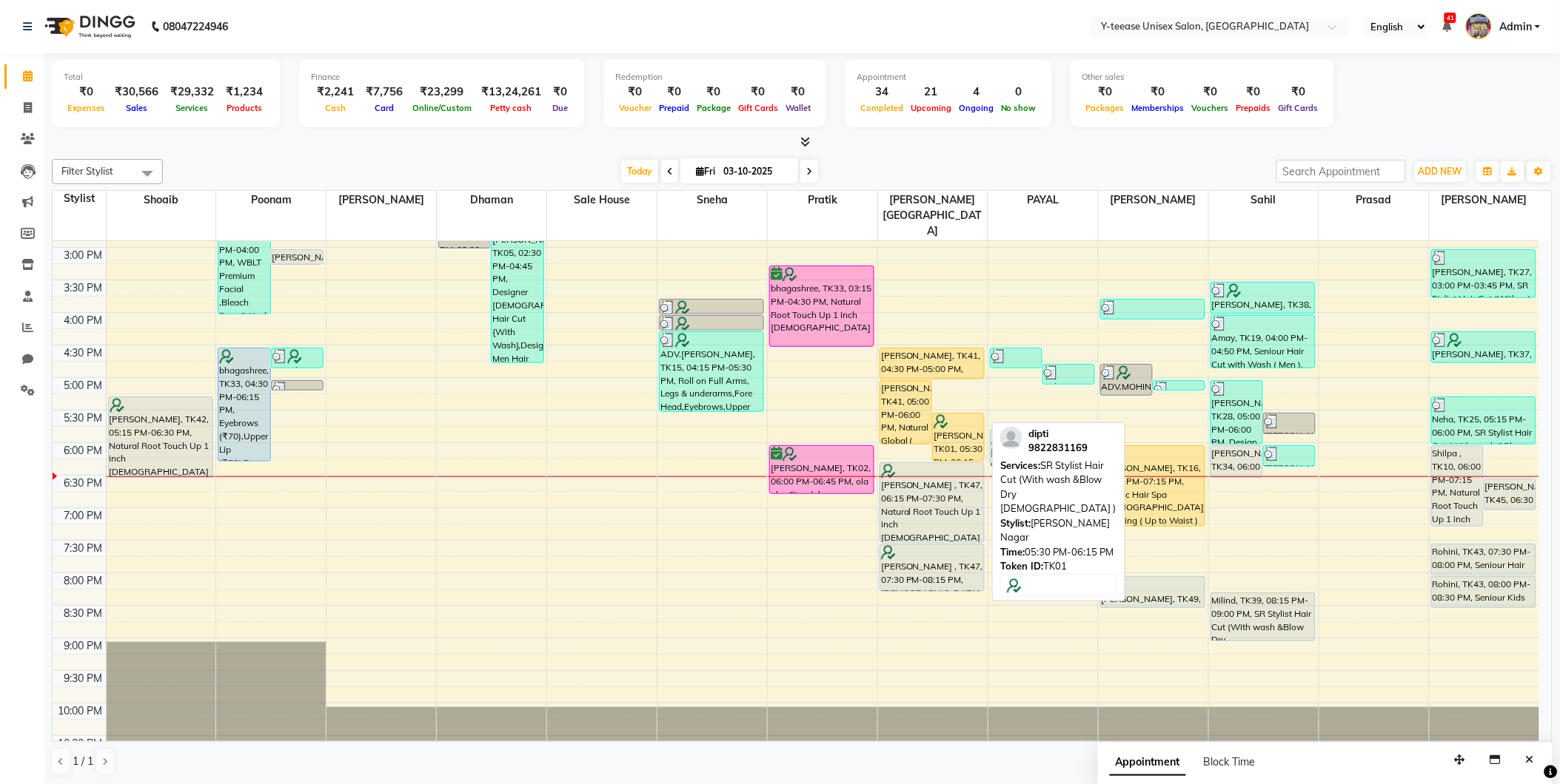
click at [951, 414] on div "dipti, TK01, 05:30 PM-06:15 PM, SR Stylist Hair Cut (With wash &Blow Dry Female…" at bounding box center [958, 437] width 51 height 47
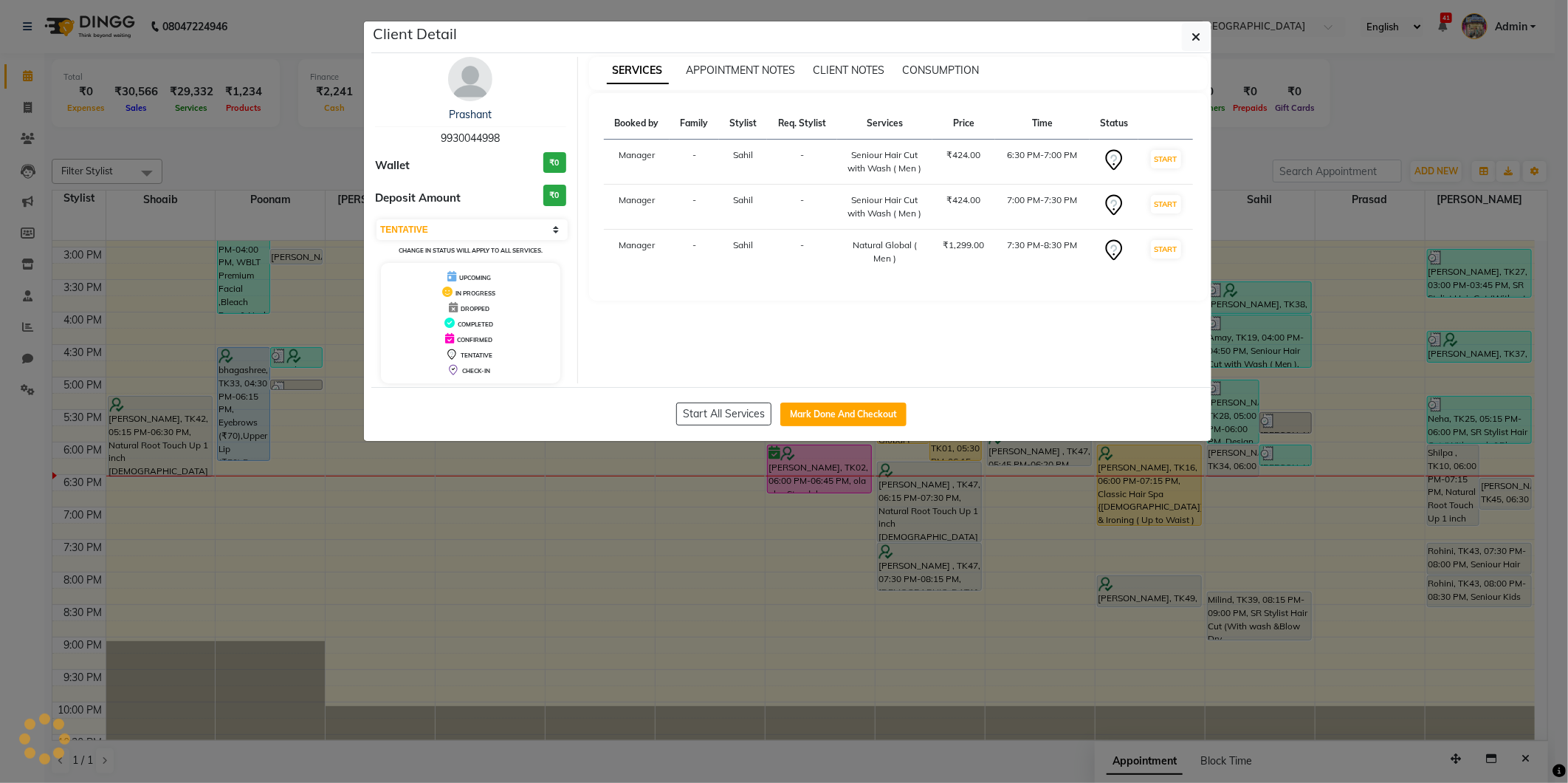
select select "1"
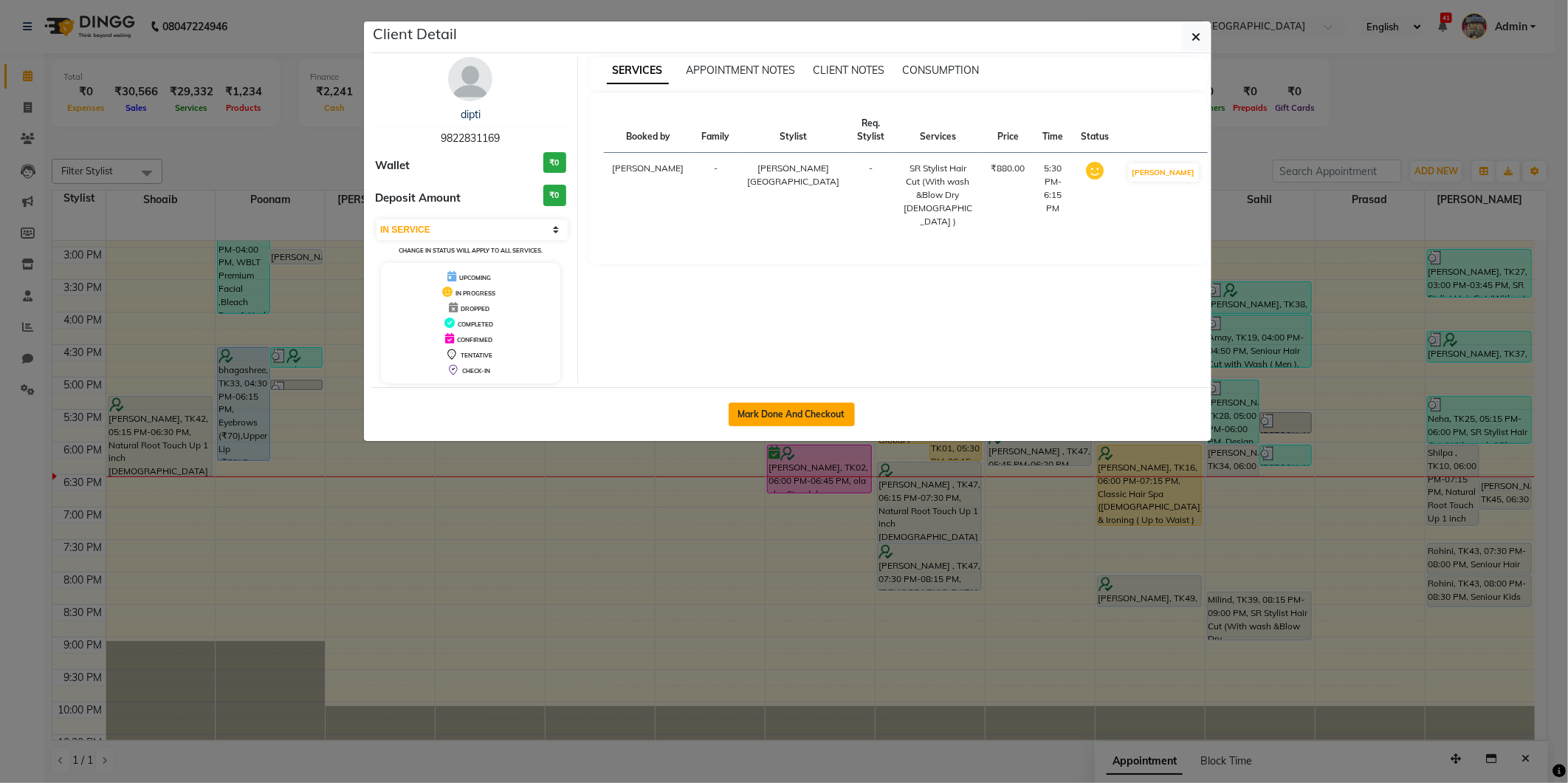
click at [790, 409] on button "Mark Done And Checkout" at bounding box center [791, 414] width 126 height 24
select select "service"
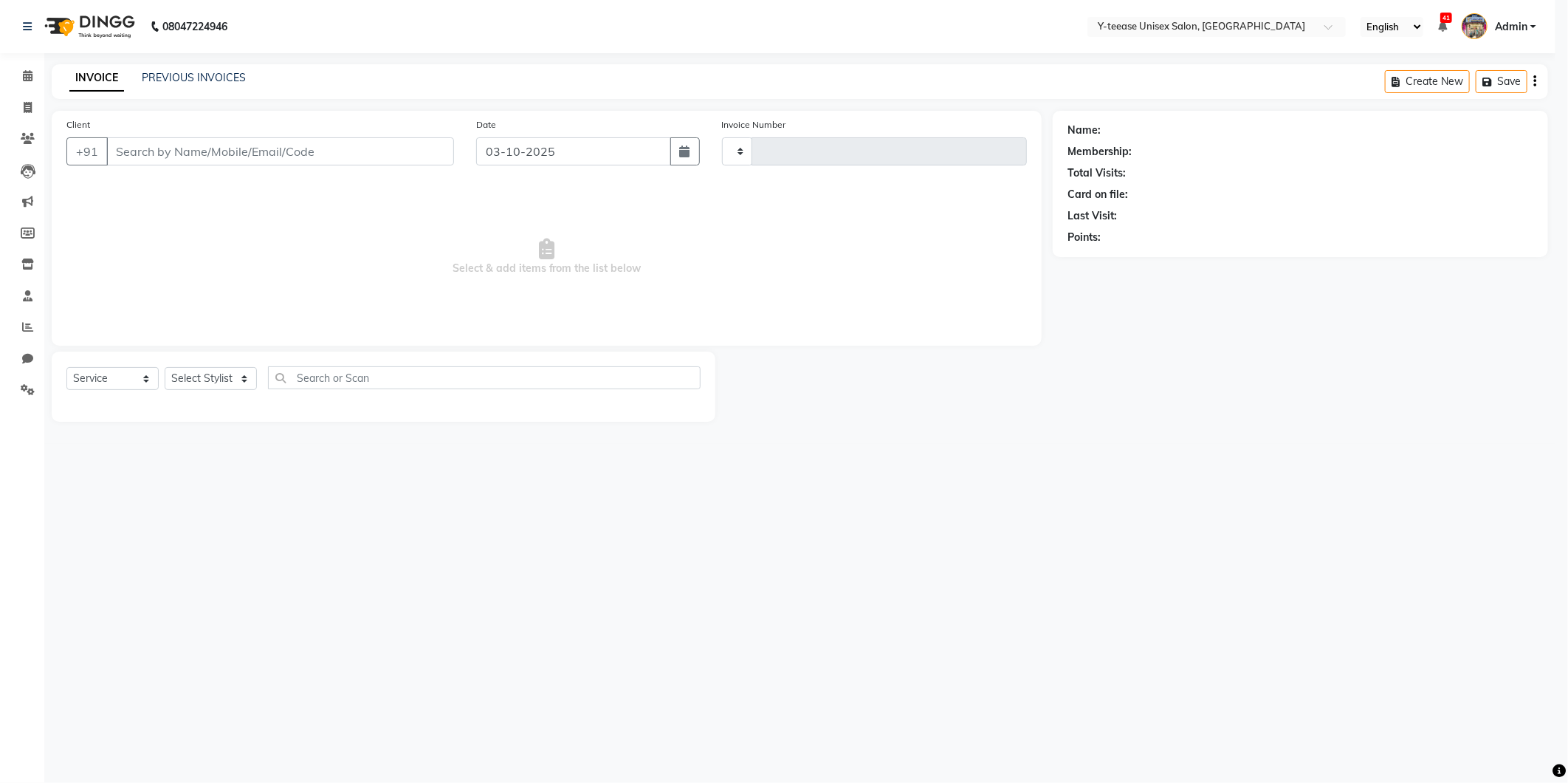
type input "8389"
select select "4"
type input "9822831169"
select select "67930"
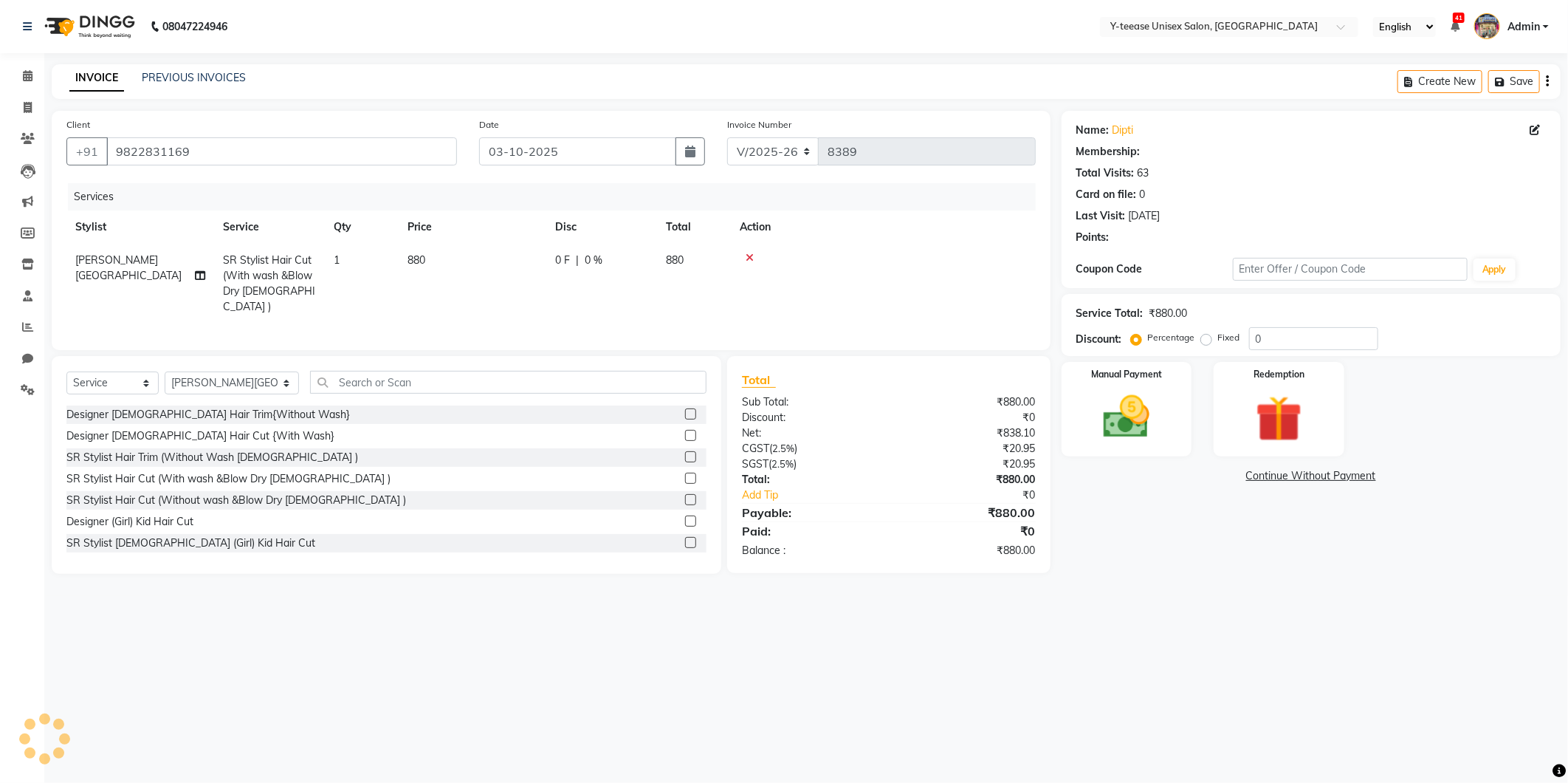
type input "20"
select select "1: Object"
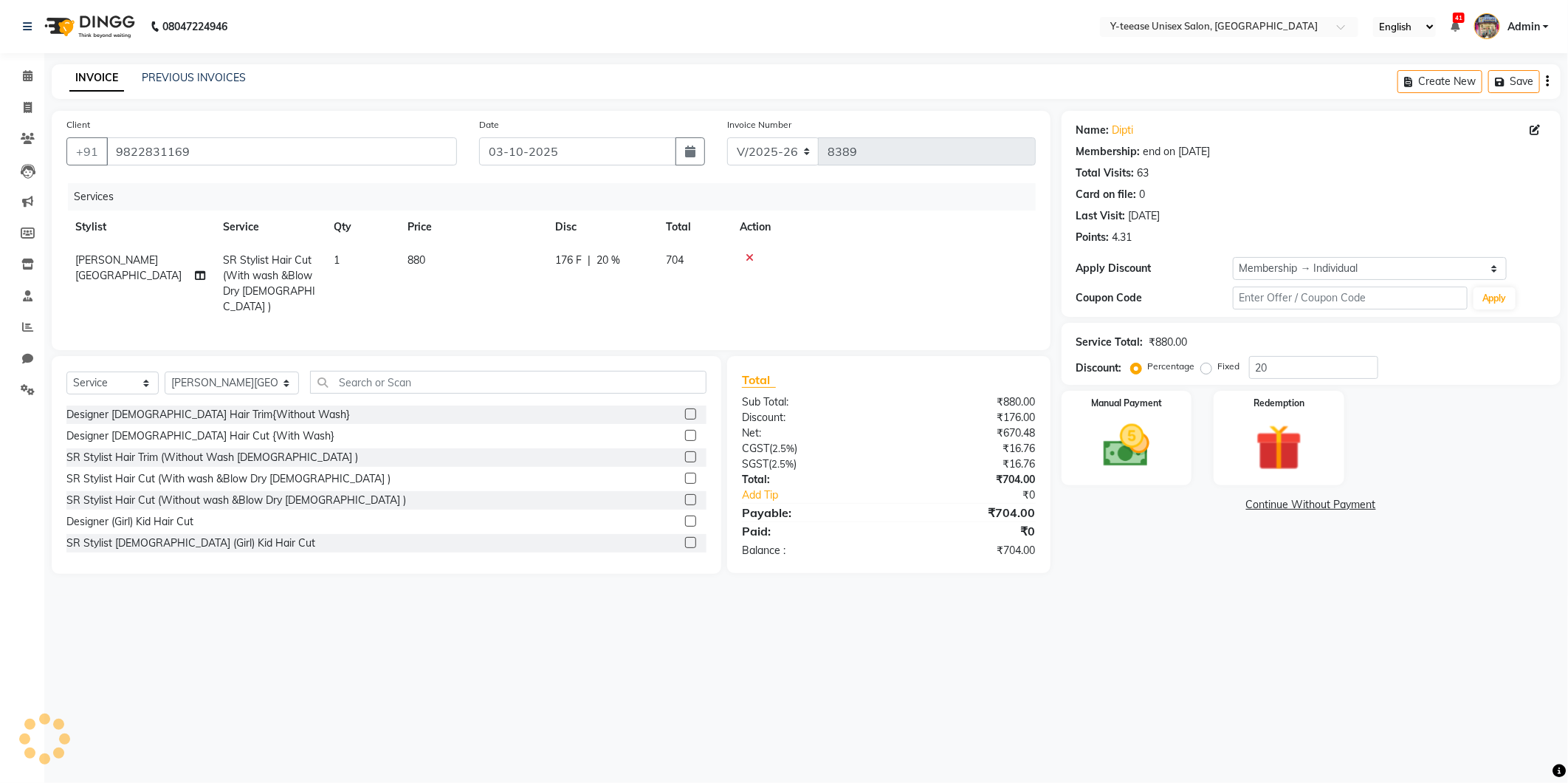
click at [264, 263] on span "SR Stylist Hair Cut (With wash &Blow Dry Female )" at bounding box center [269, 283] width 92 height 60
select select "67930"
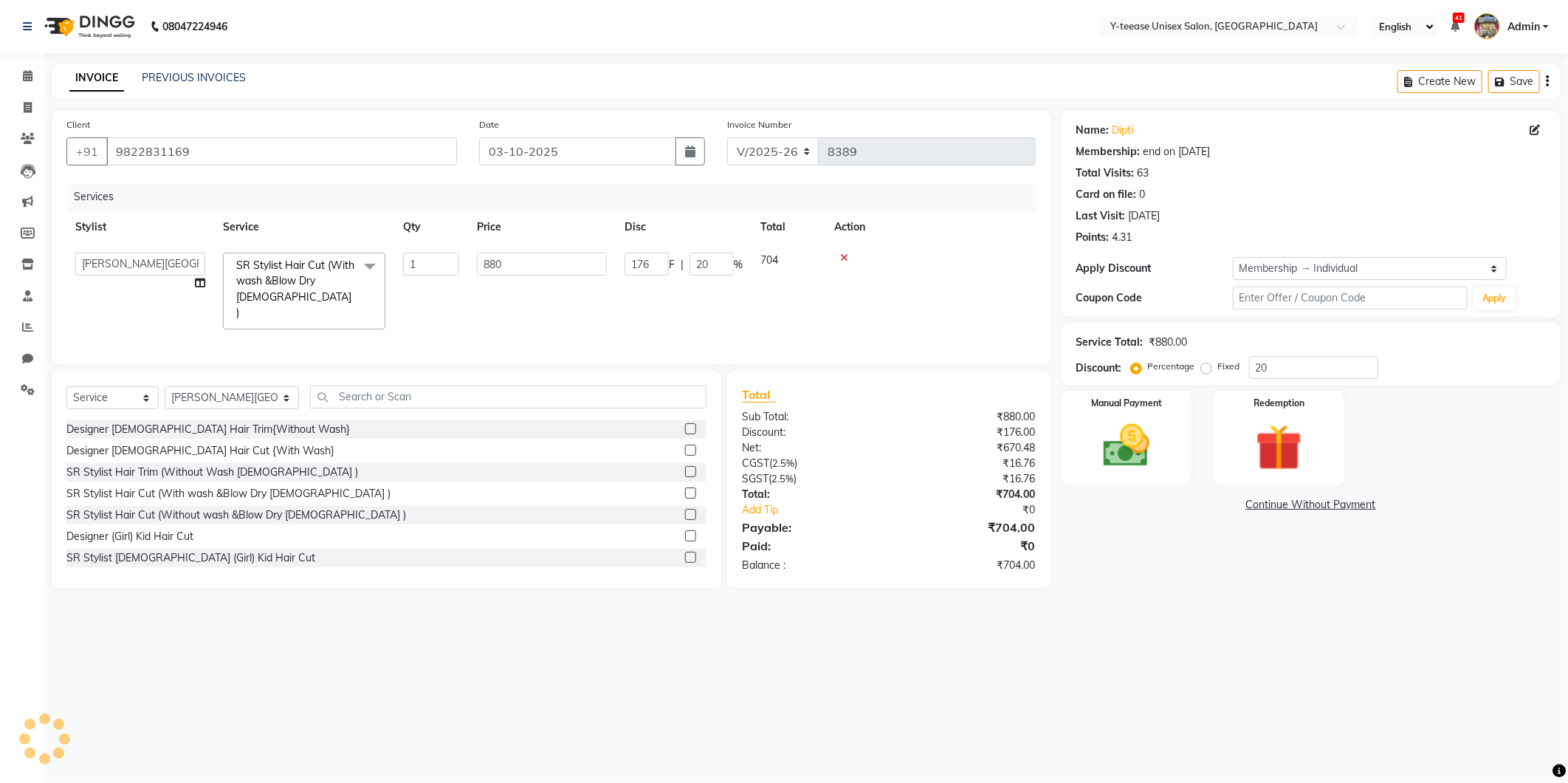
drag, startPoint x: 264, startPoint y: 263, endPoint x: 276, endPoint y: 293, distance: 32.3
click at [267, 270] on span "SR Stylist Hair Cut (With wash &Blow Dry Female )" at bounding box center [295, 289] width 118 height 61
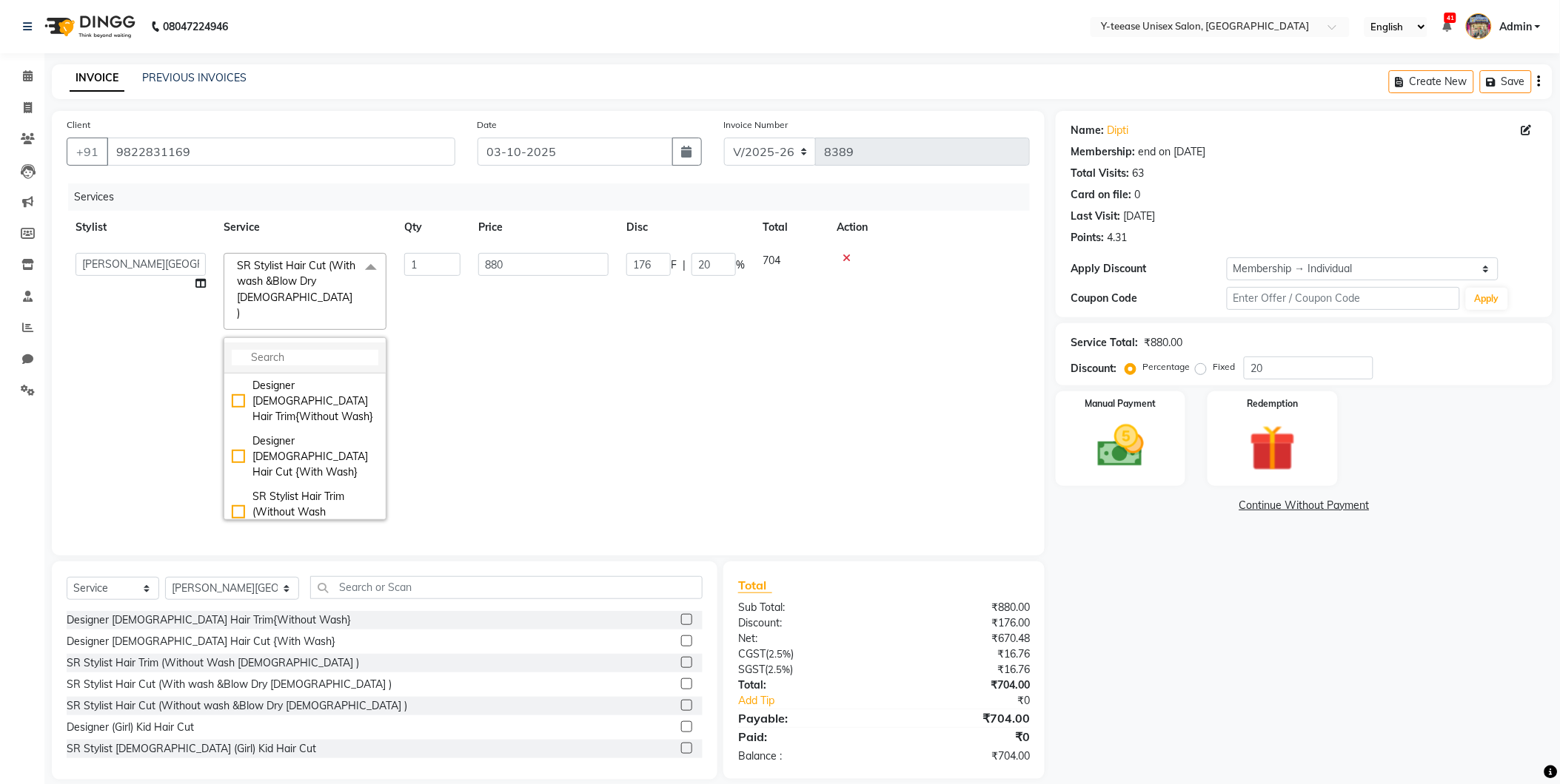
click at [294, 350] on input "multiselect-search" at bounding box center [305, 358] width 147 height 16
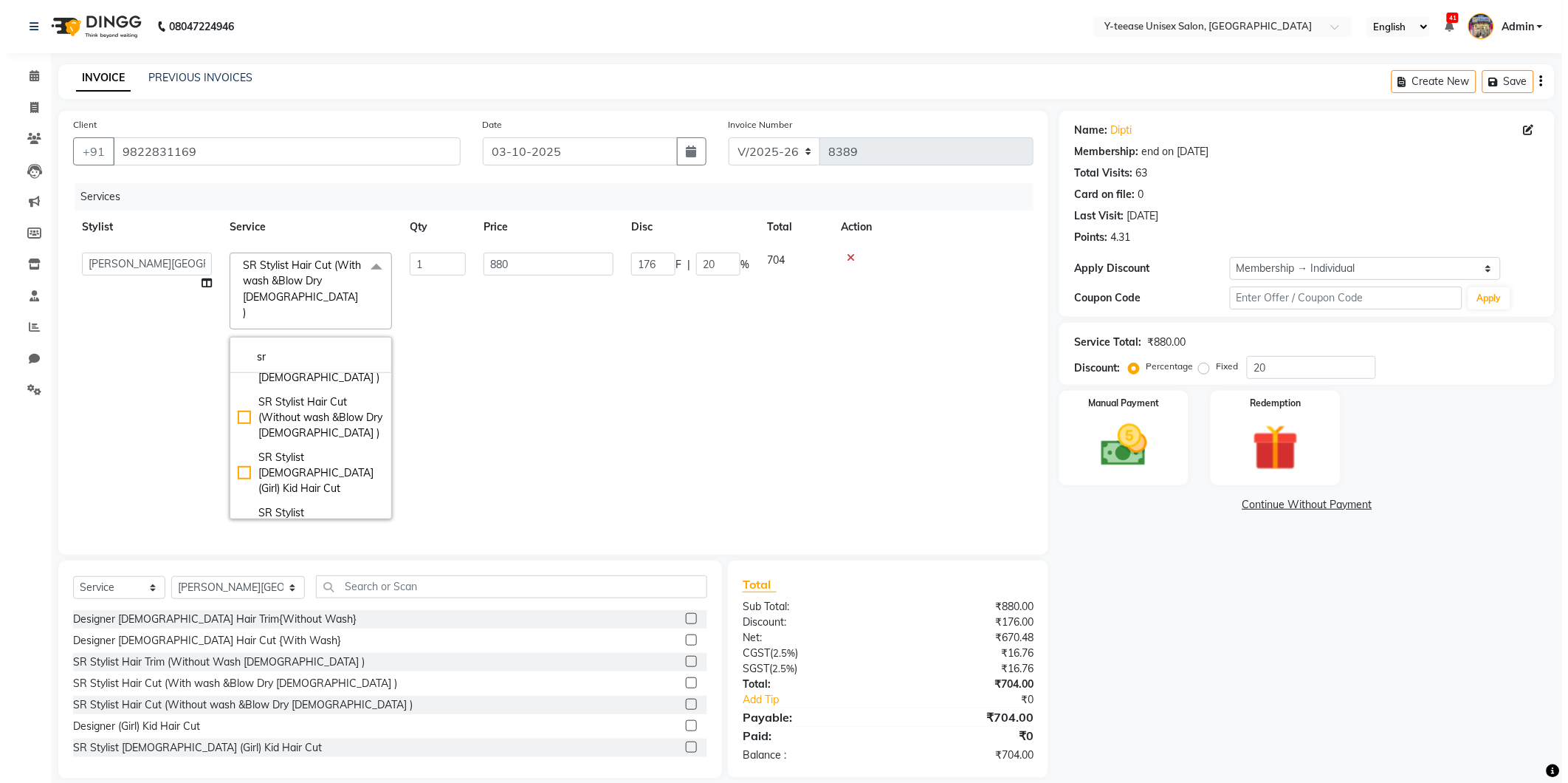
scroll to position [99, 0]
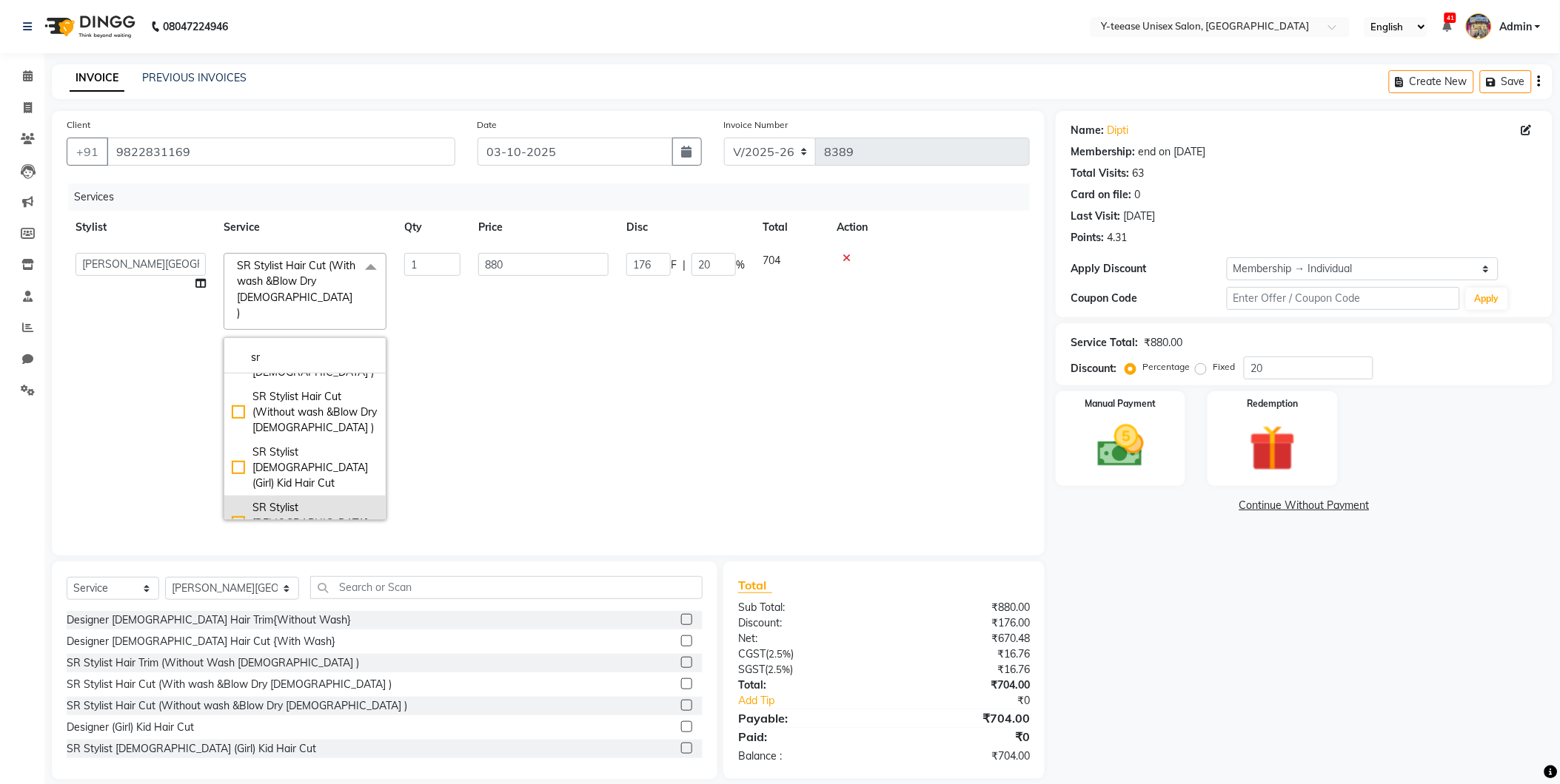
type input "sr"
click at [319, 500] on div "SR Stylist Female Design (Girl) Hair cut" at bounding box center [305, 523] width 147 height 46
checkbox input "false"
checkbox input "true"
type input "500"
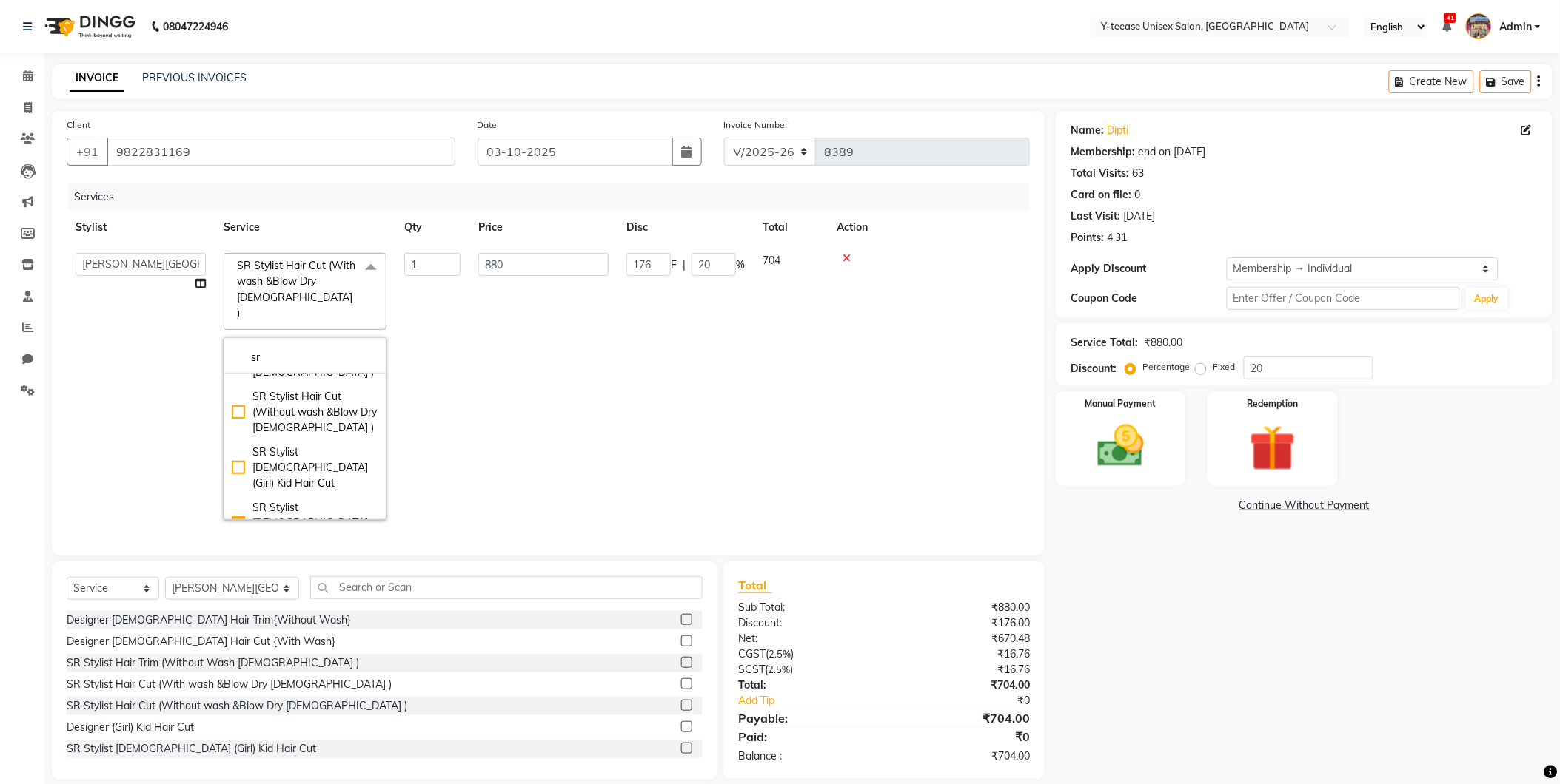
type input "100"
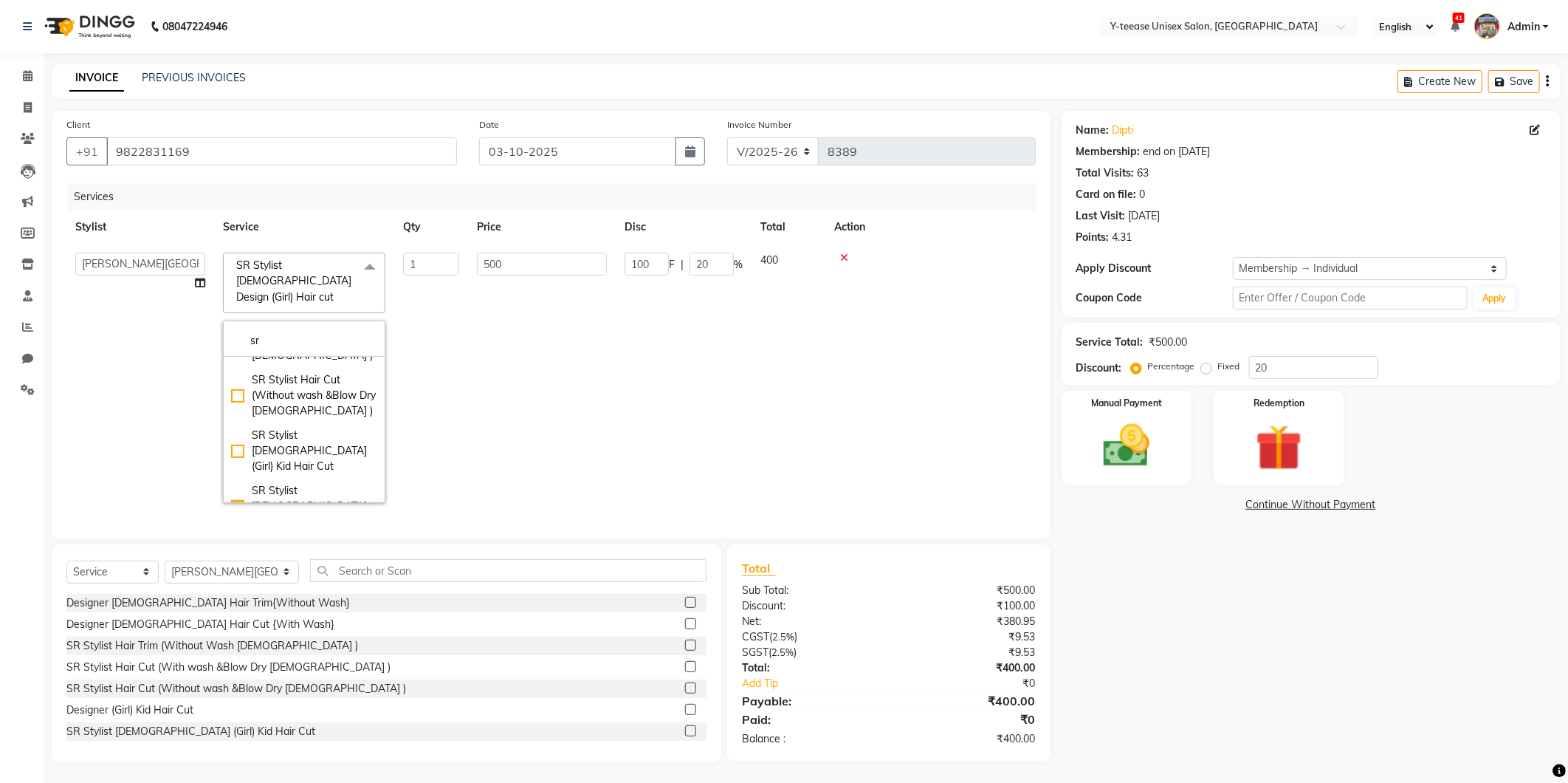
click at [527, 410] on td "500" at bounding box center [542, 378] width 147 height 269
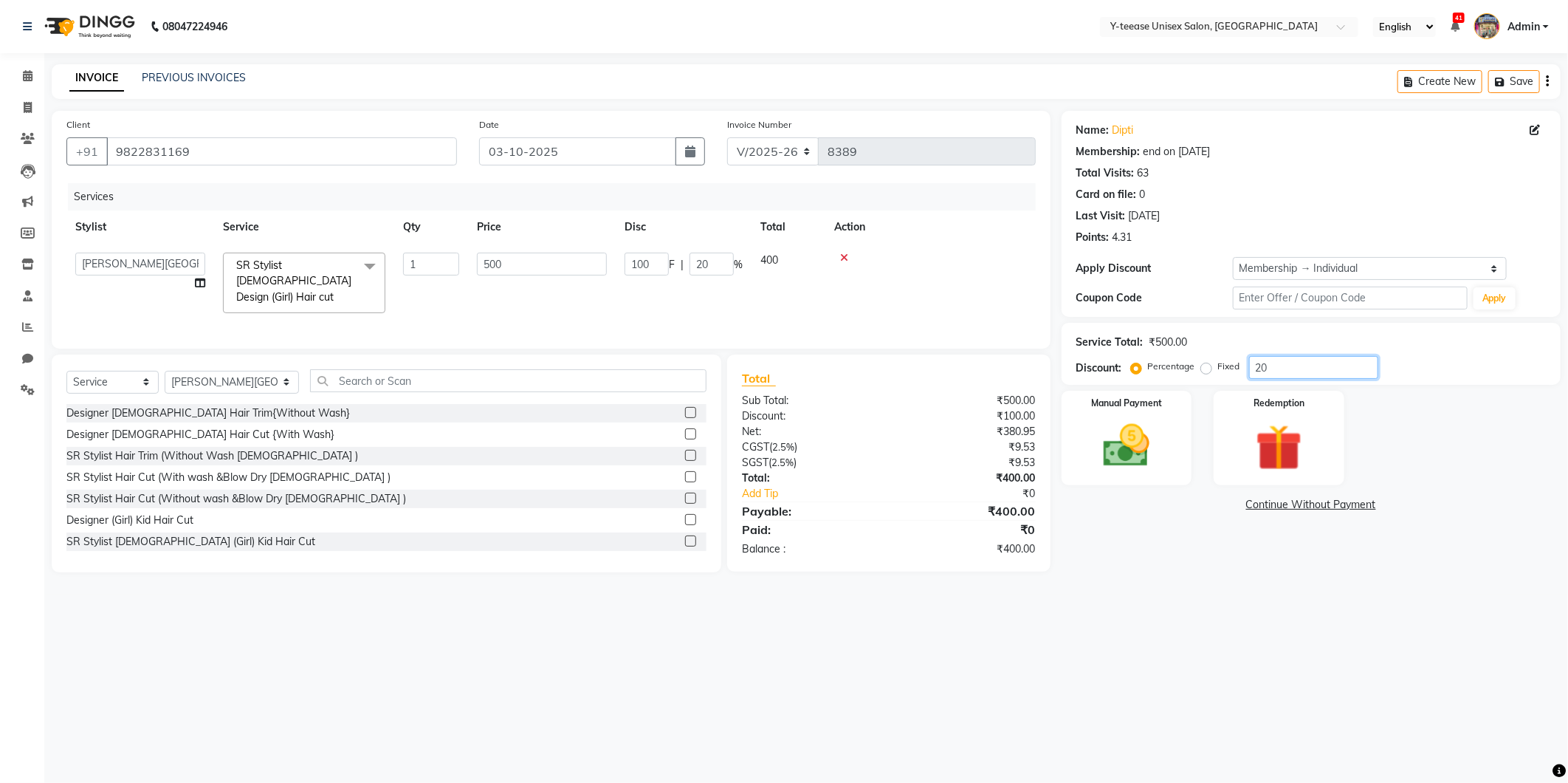
click at [1302, 356] on input "20" at bounding box center [1313, 367] width 129 height 23
type input "2"
type input "10"
type input "2"
type input "0"
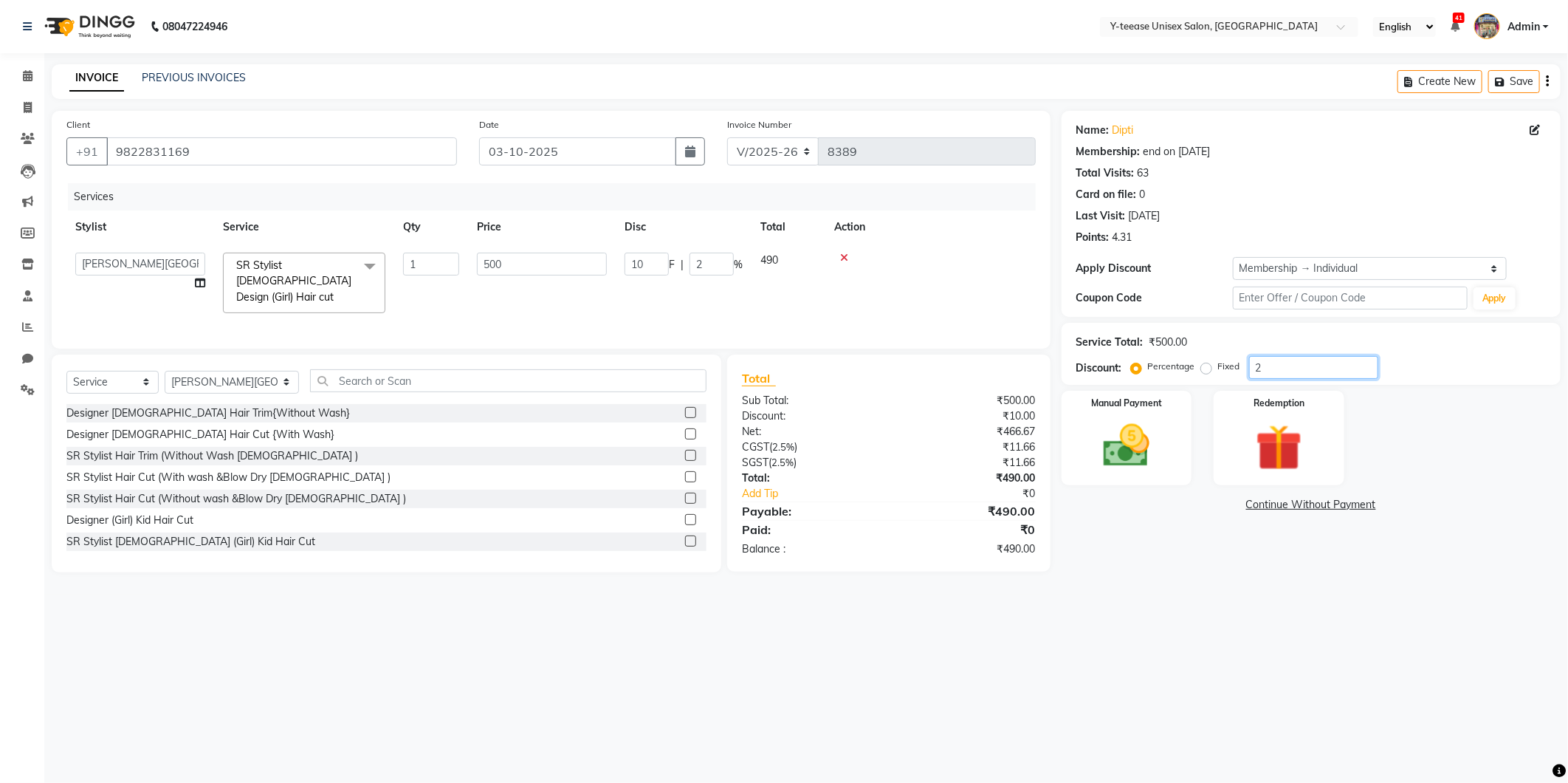
type input "0"
click at [1098, 423] on img at bounding box center [1127, 446] width 79 height 56
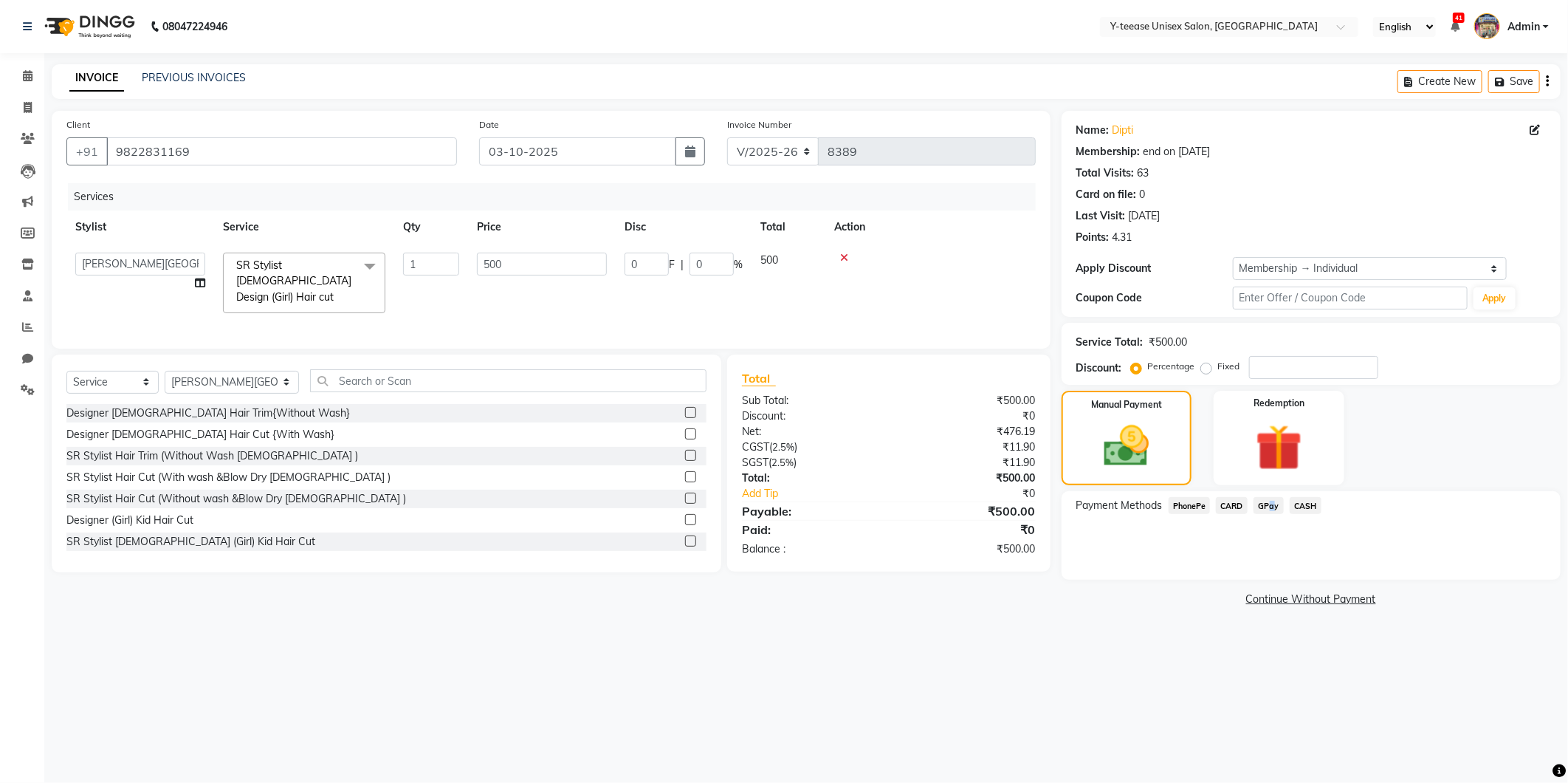
click at [1268, 508] on span "GPay" at bounding box center [1268, 505] width 30 height 17
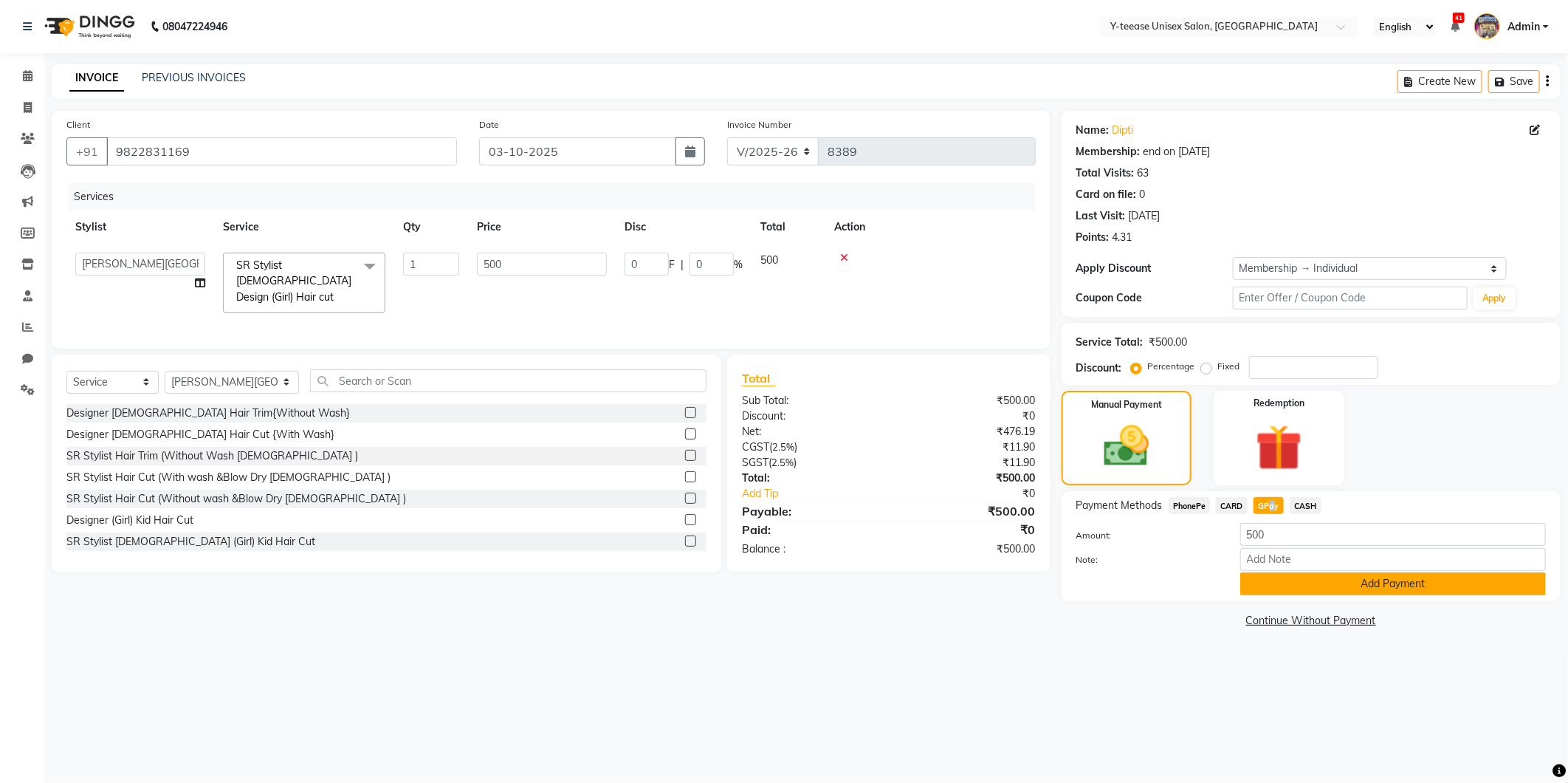
click at [1291, 589] on button "Add Payment" at bounding box center [1393, 583] width 306 height 23
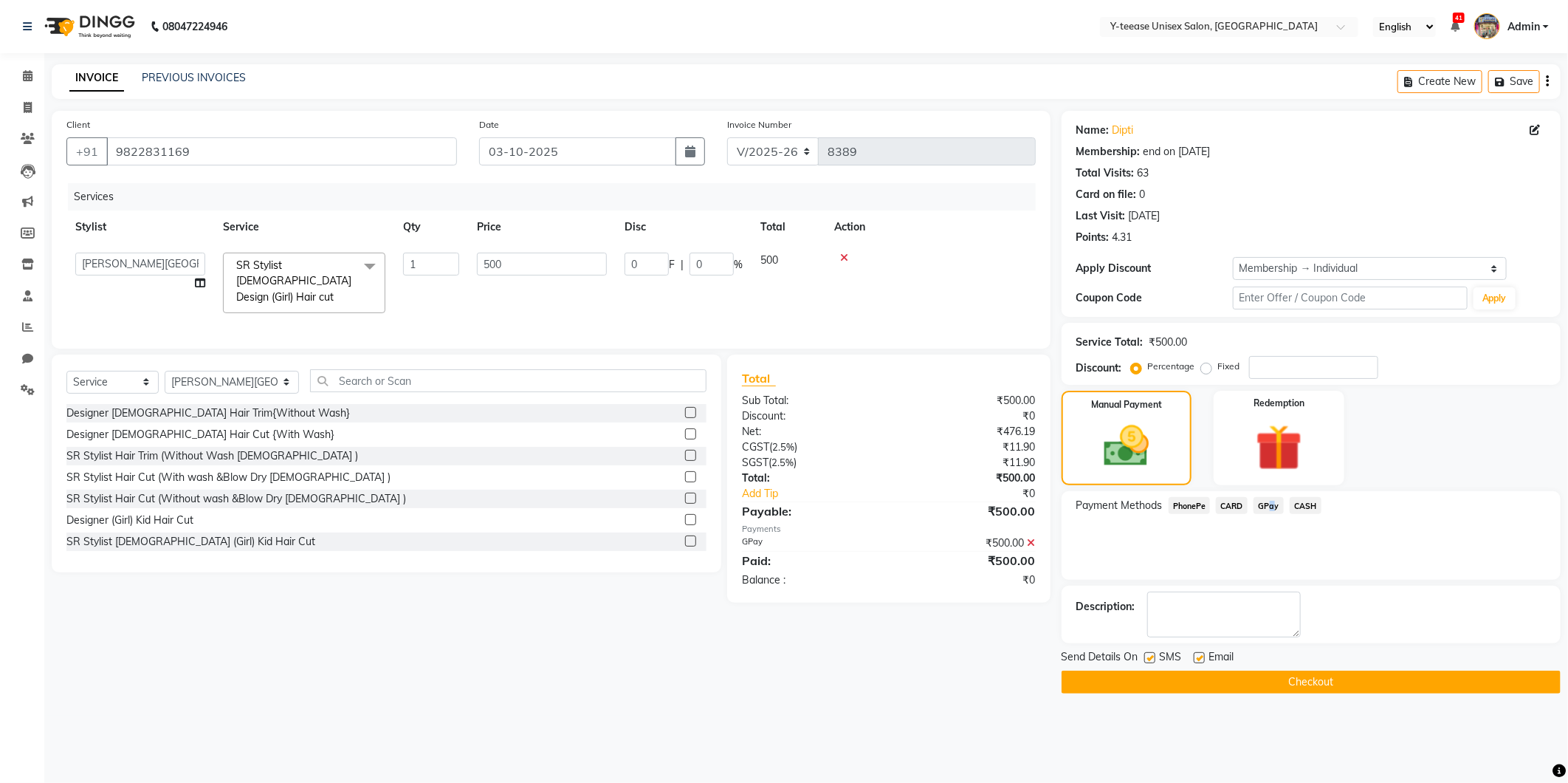
click at [1280, 684] on button "Checkout" at bounding box center [1311, 682] width 499 height 23
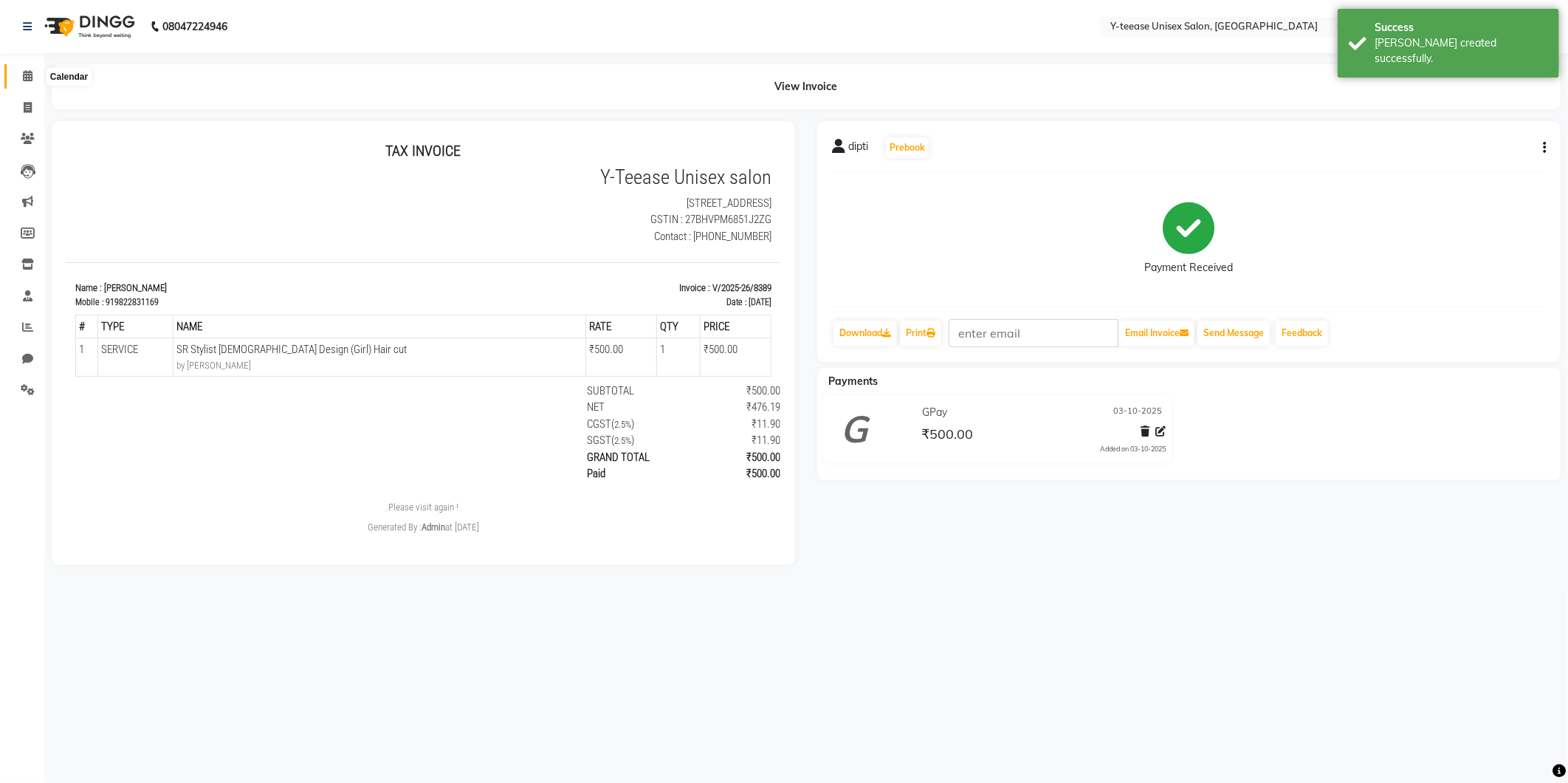
click at [37, 74] on span at bounding box center [28, 76] width 26 height 17
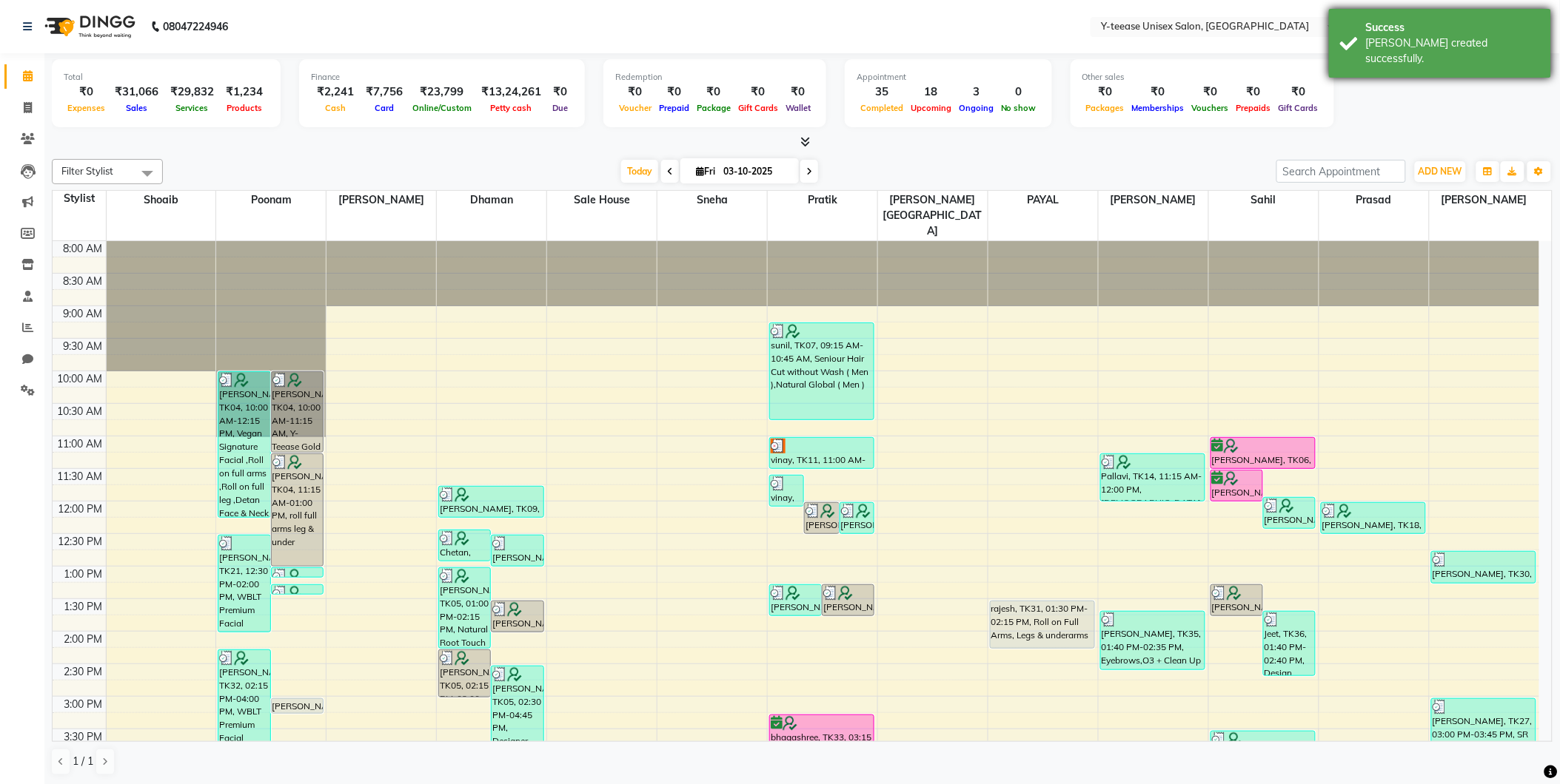
click at [1408, 24] on div "Success" at bounding box center [1453, 28] width 174 height 16
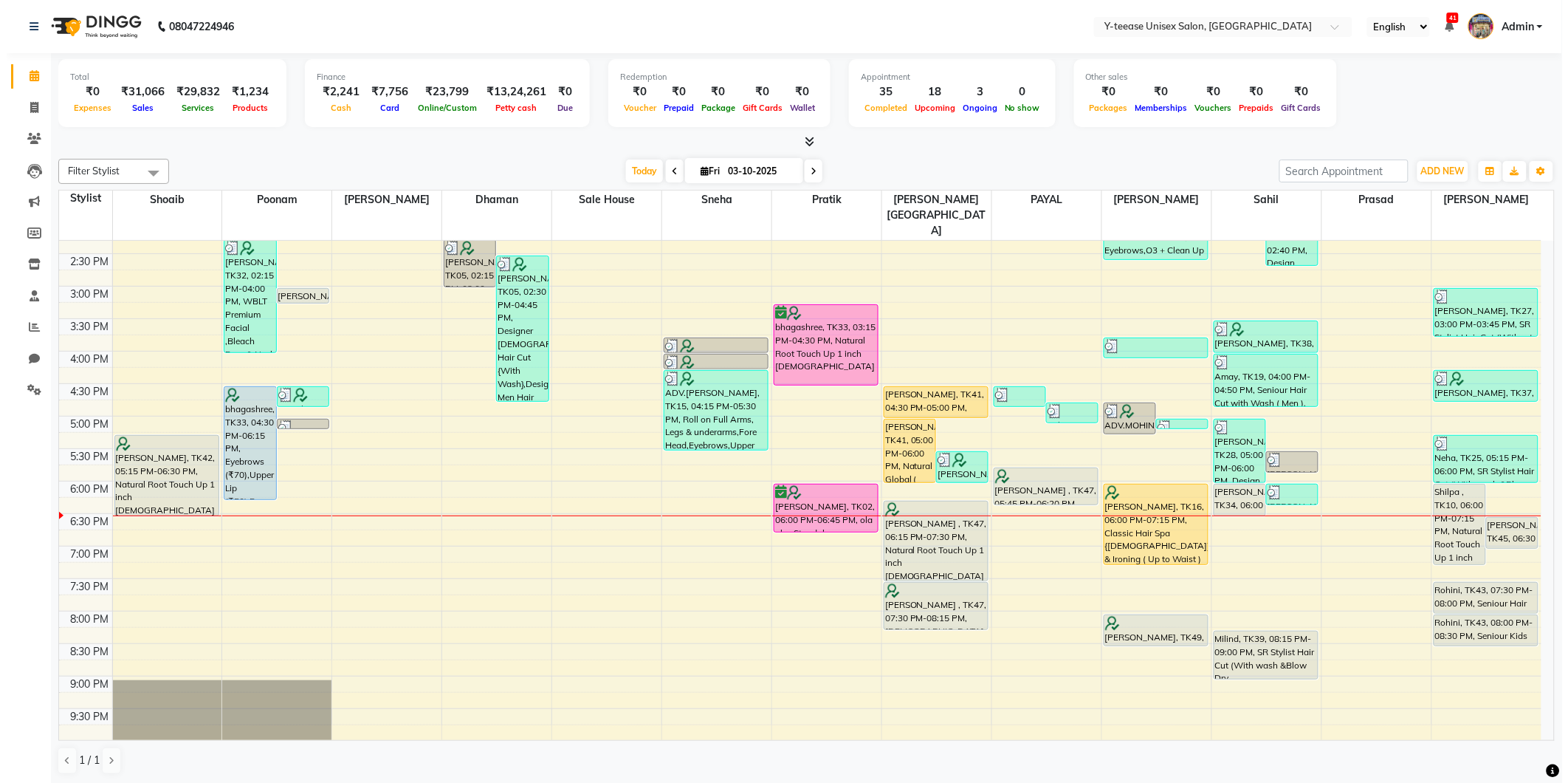
scroll to position [410, 0]
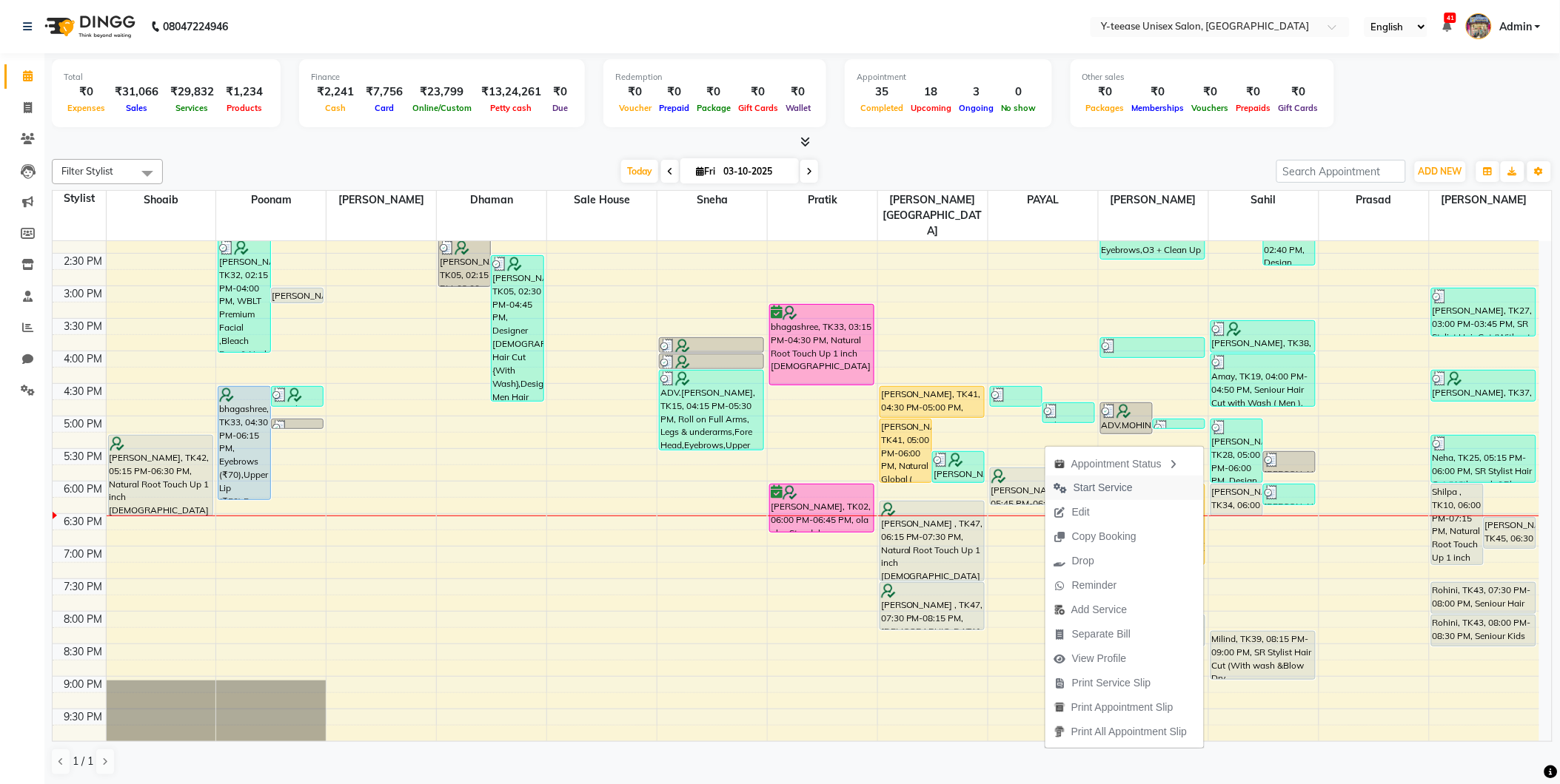
click at [1112, 487] on span "Start Service" at bounding box center [1103, 488] width 59 height 16
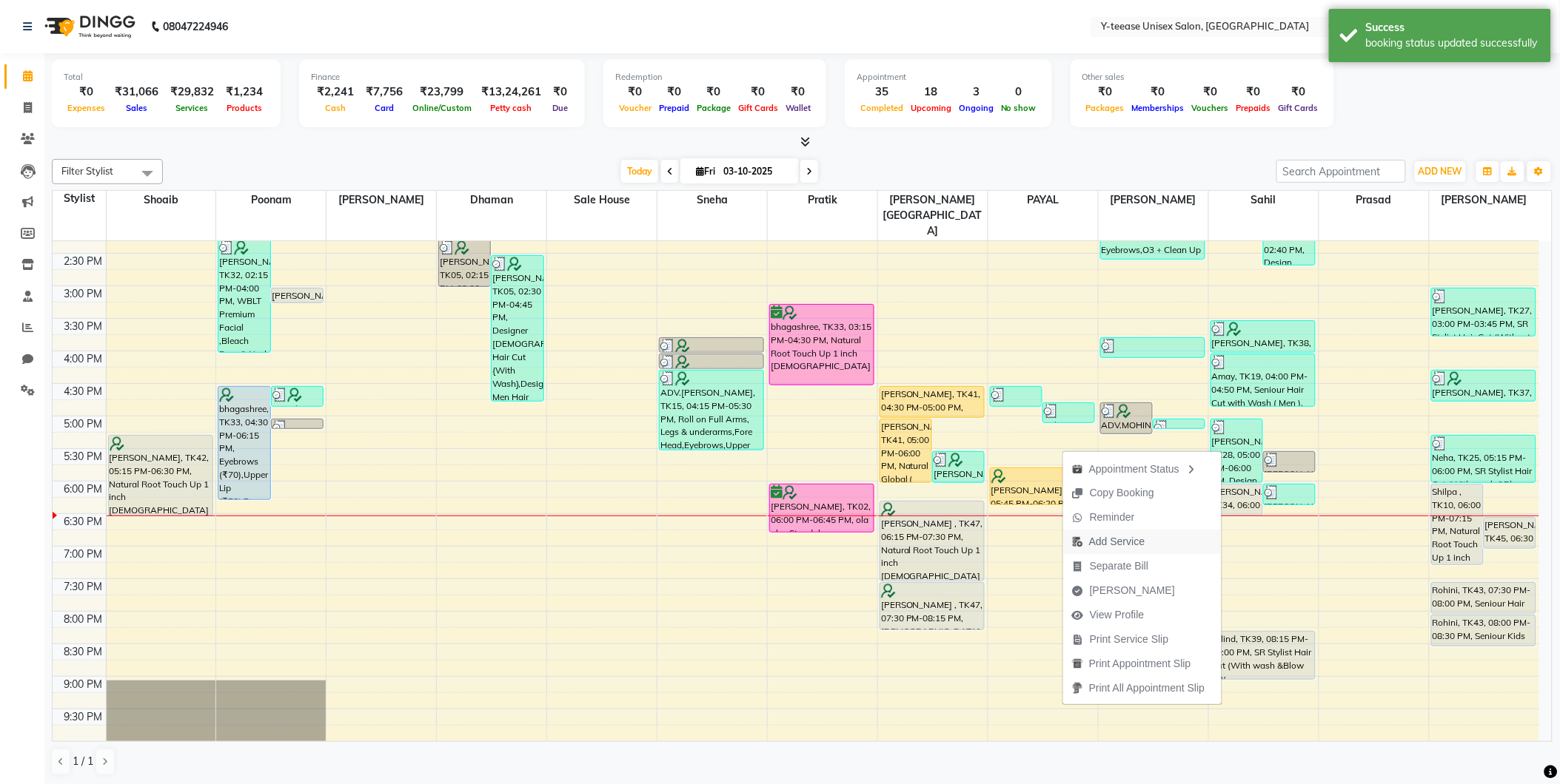
click at [1109, 536] on span "Add Service" at bounding box center [1117, 542] width 55 height 16
select select "73210"
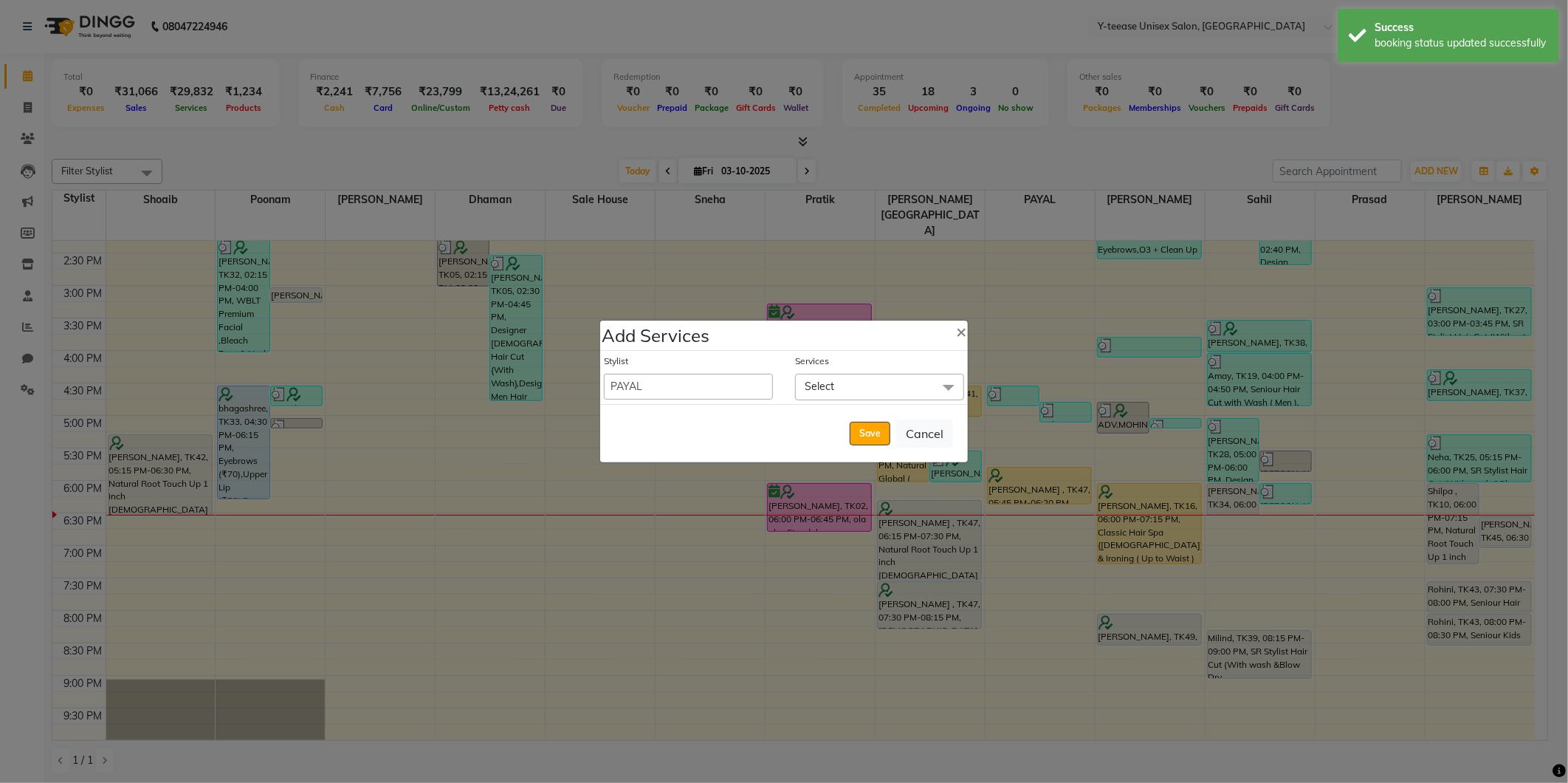
click at [871, 390] on span "Select" at bounding box center [880, 387] width 169 height 26
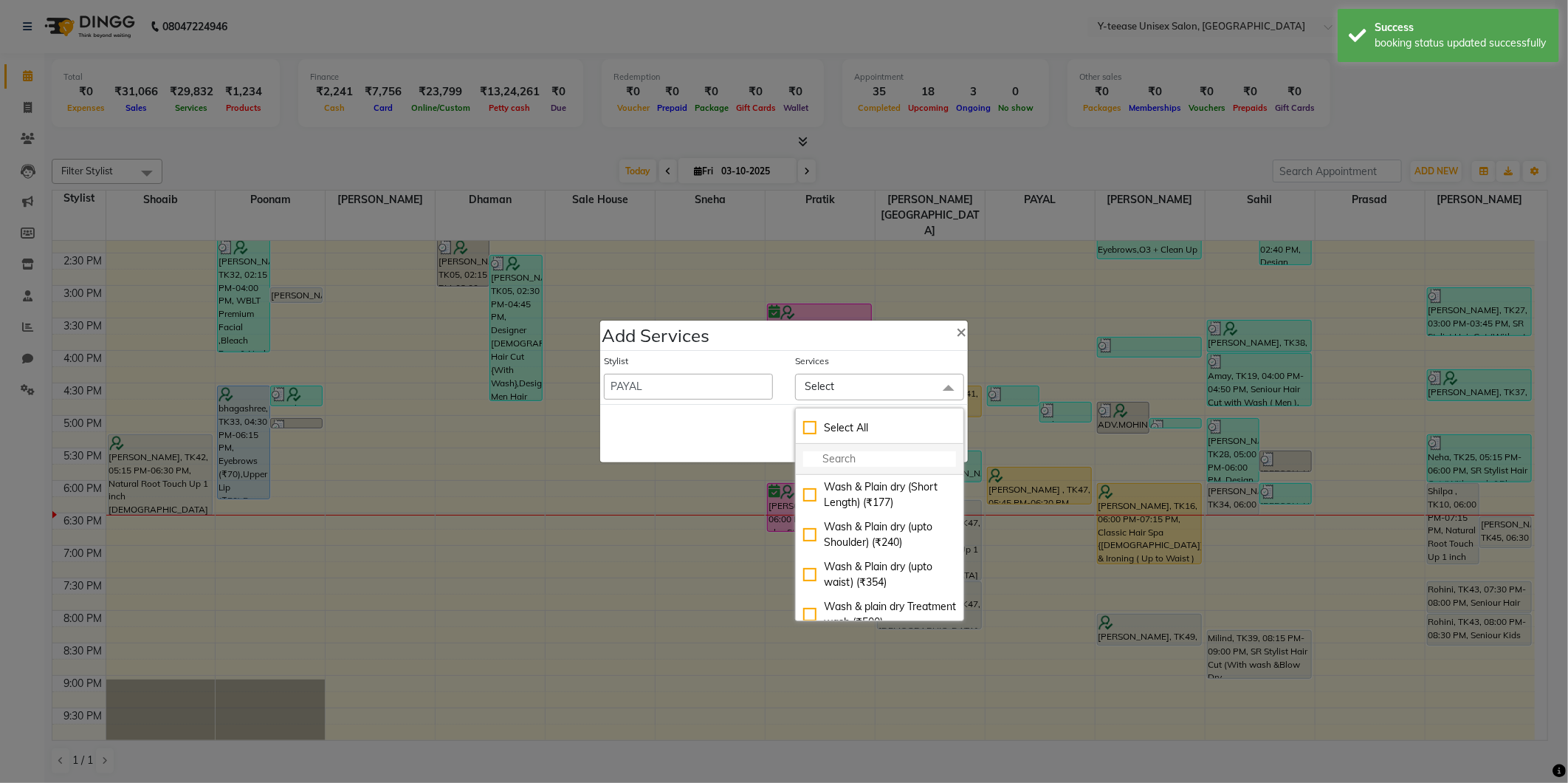
click at [873, 466] on input "multiselect-search" at bounding box center [879, 459] width 152 height 16
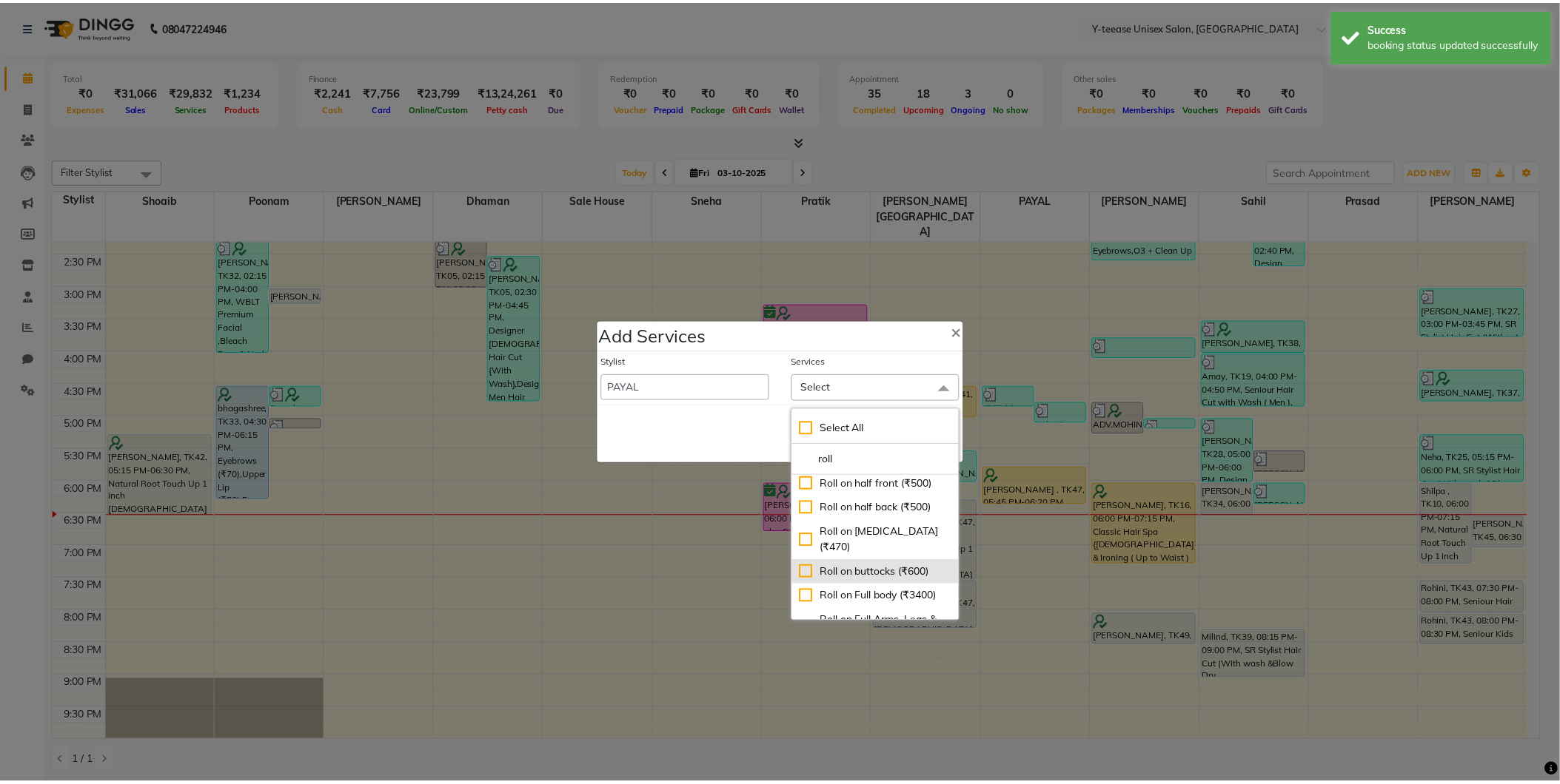
scroll to position [138, 0]
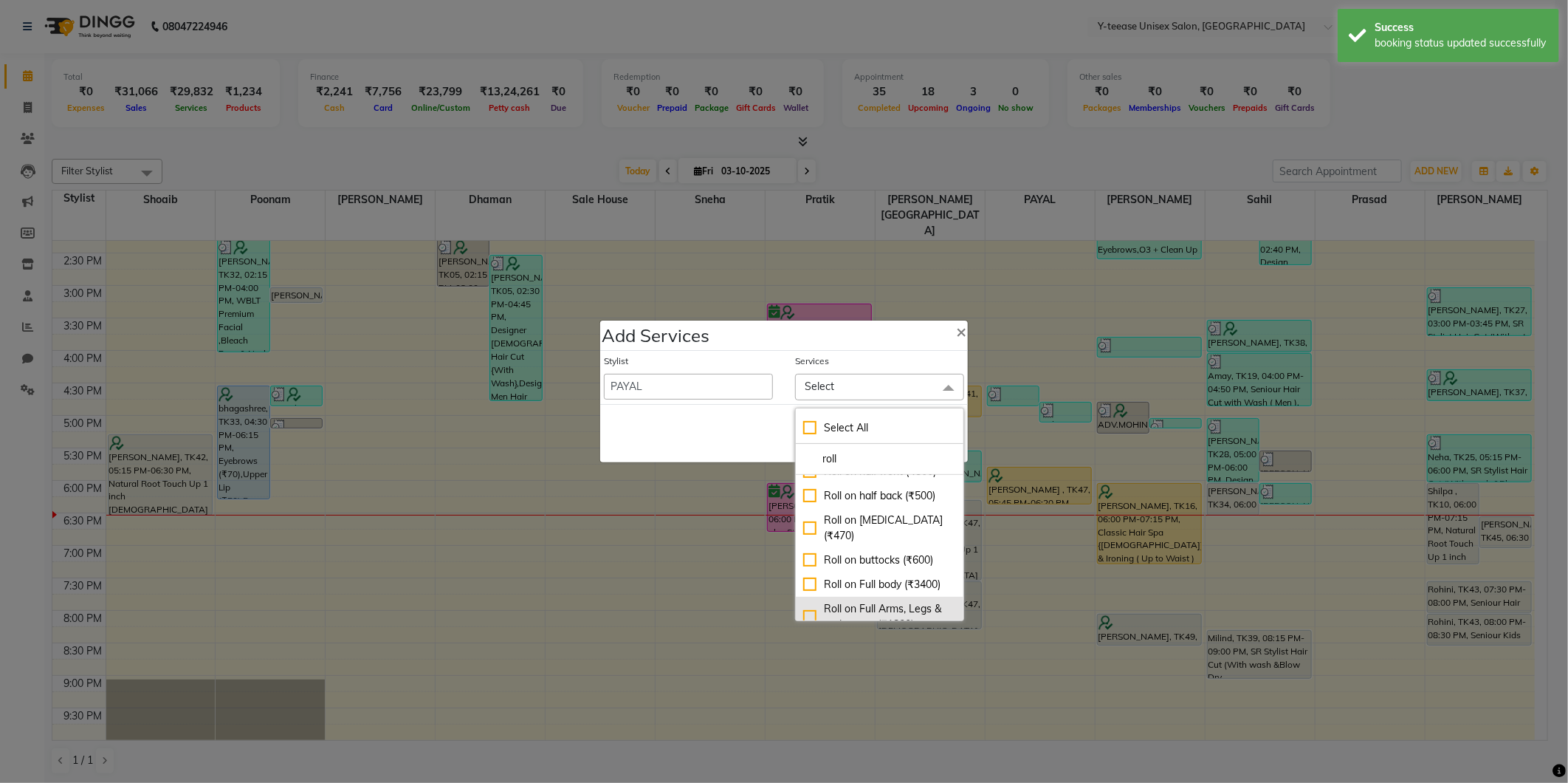
type input "roll"
click at [896, 601] on div "Roll on Full Arms, Legs & underarms (₹1820)" at bounding box center [879, 617] width 152 height 31
checkbox input "true"
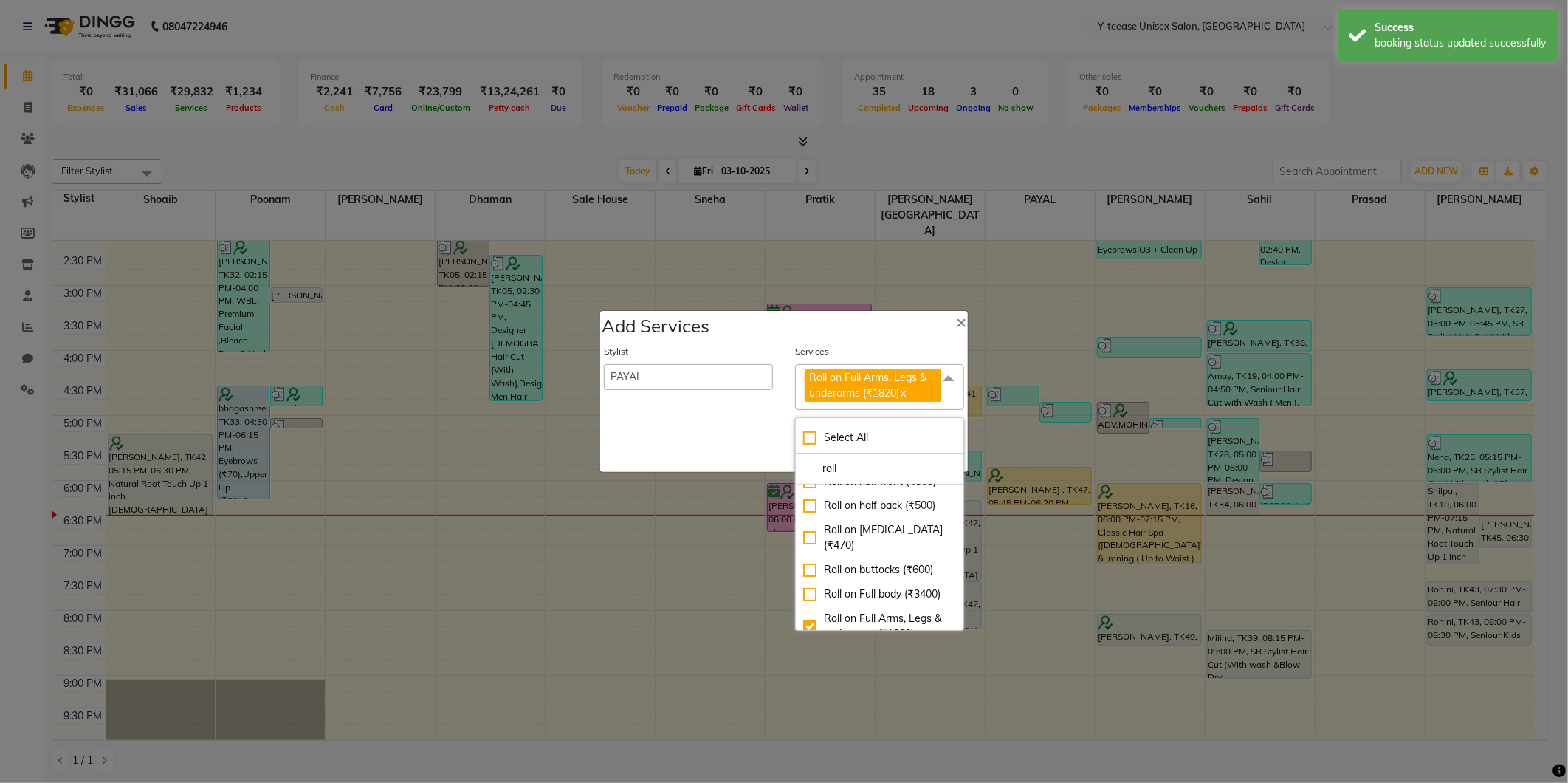
click at [733, 448] on div "Save Cancel" at bounding box center [784, 443] width 368 height 58
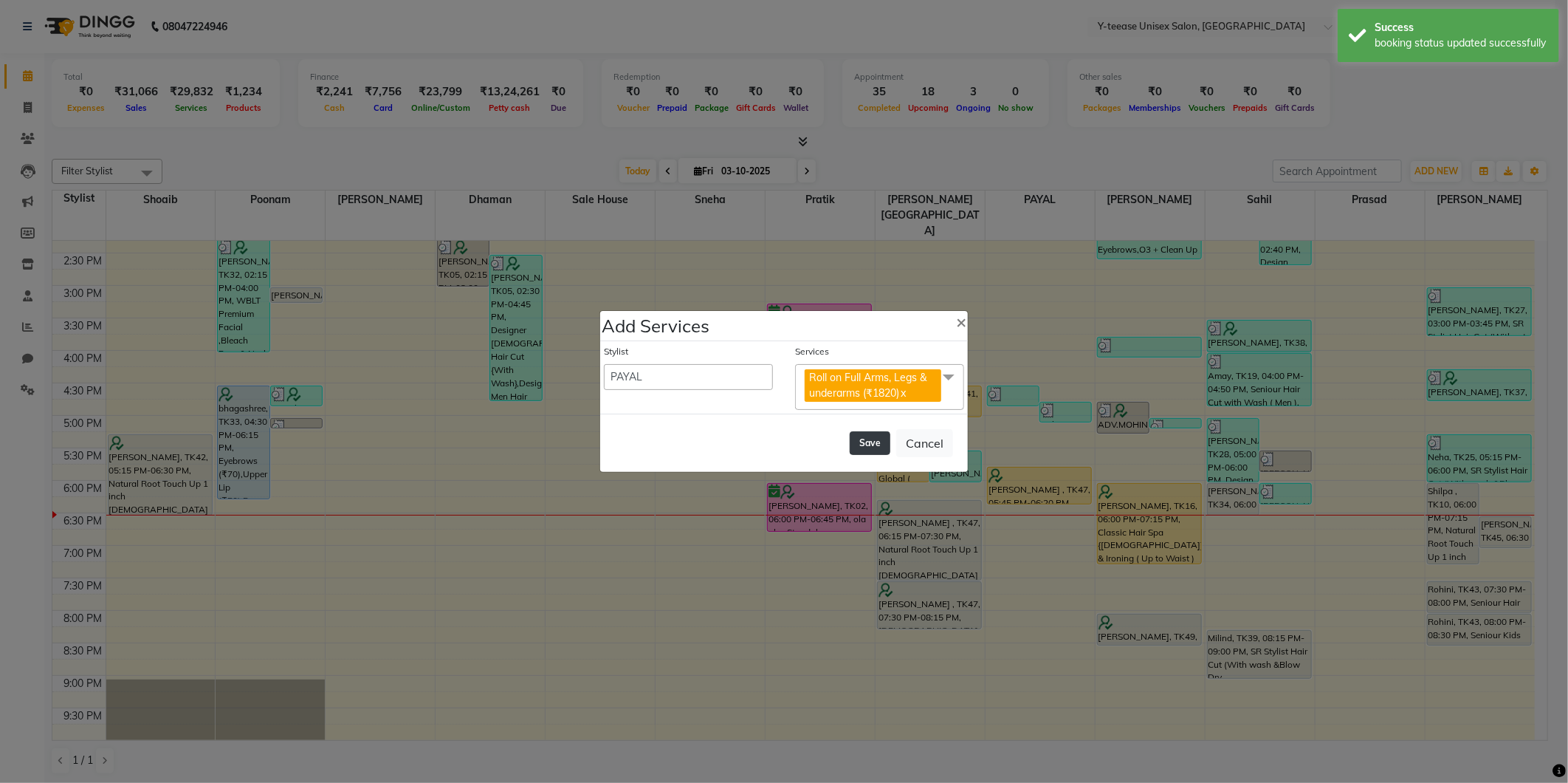
click at [876, 447] on button "Save" at bounding box center [869, 444] width 40 height 24
select select "91937"
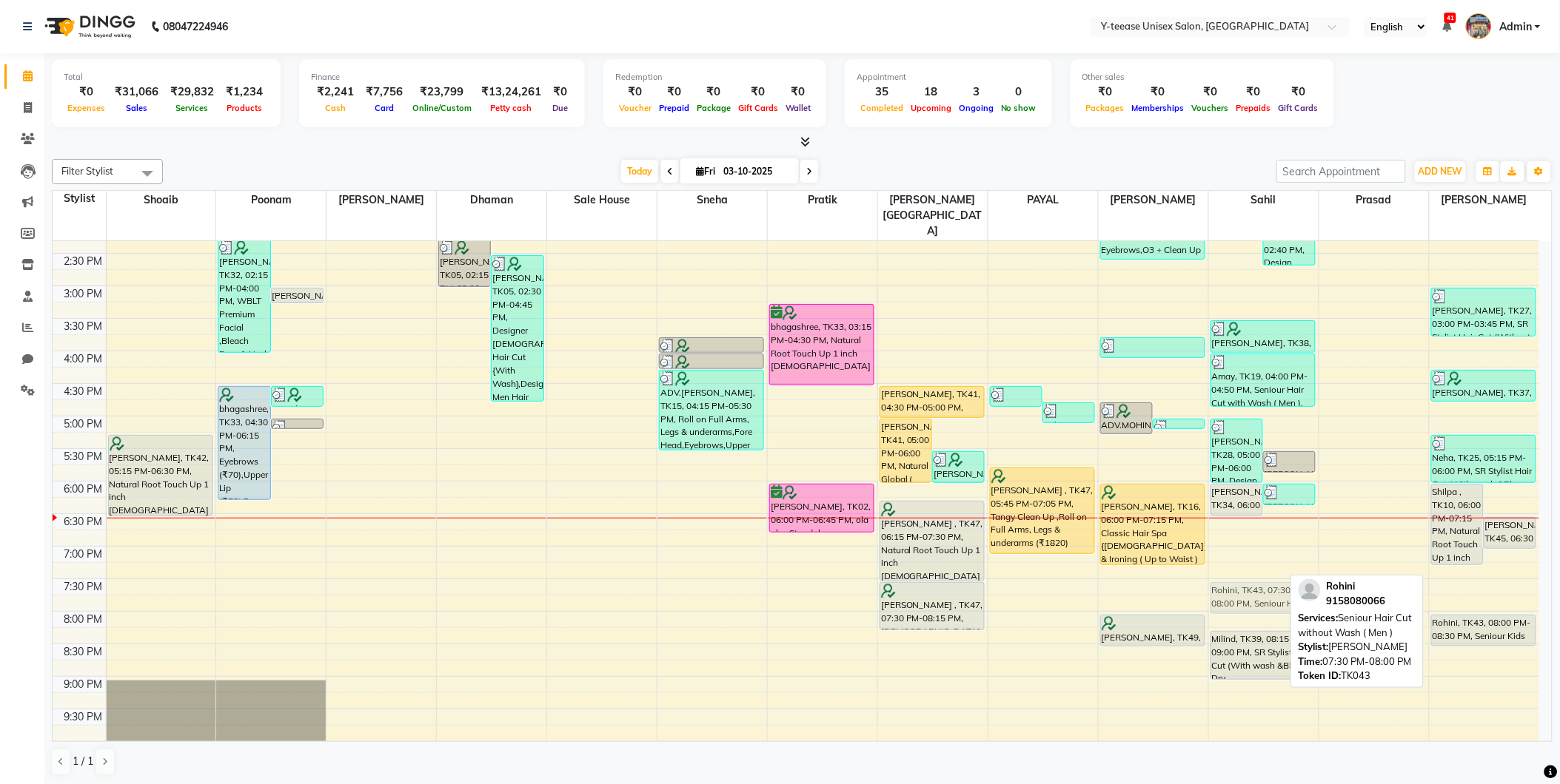
drag, startPoint x: 1488, startPoint y: 558, endPoint x: 1312, endPoint y: 559, distance: 176.0
click at [1312, 559] on tr "Ekta, TK42, 05:15 PM-06:30 PM, Natural Root Touch Up 1 inch Female juhi agarwal…" at bounding box center [795, 318] width 1486 height 976
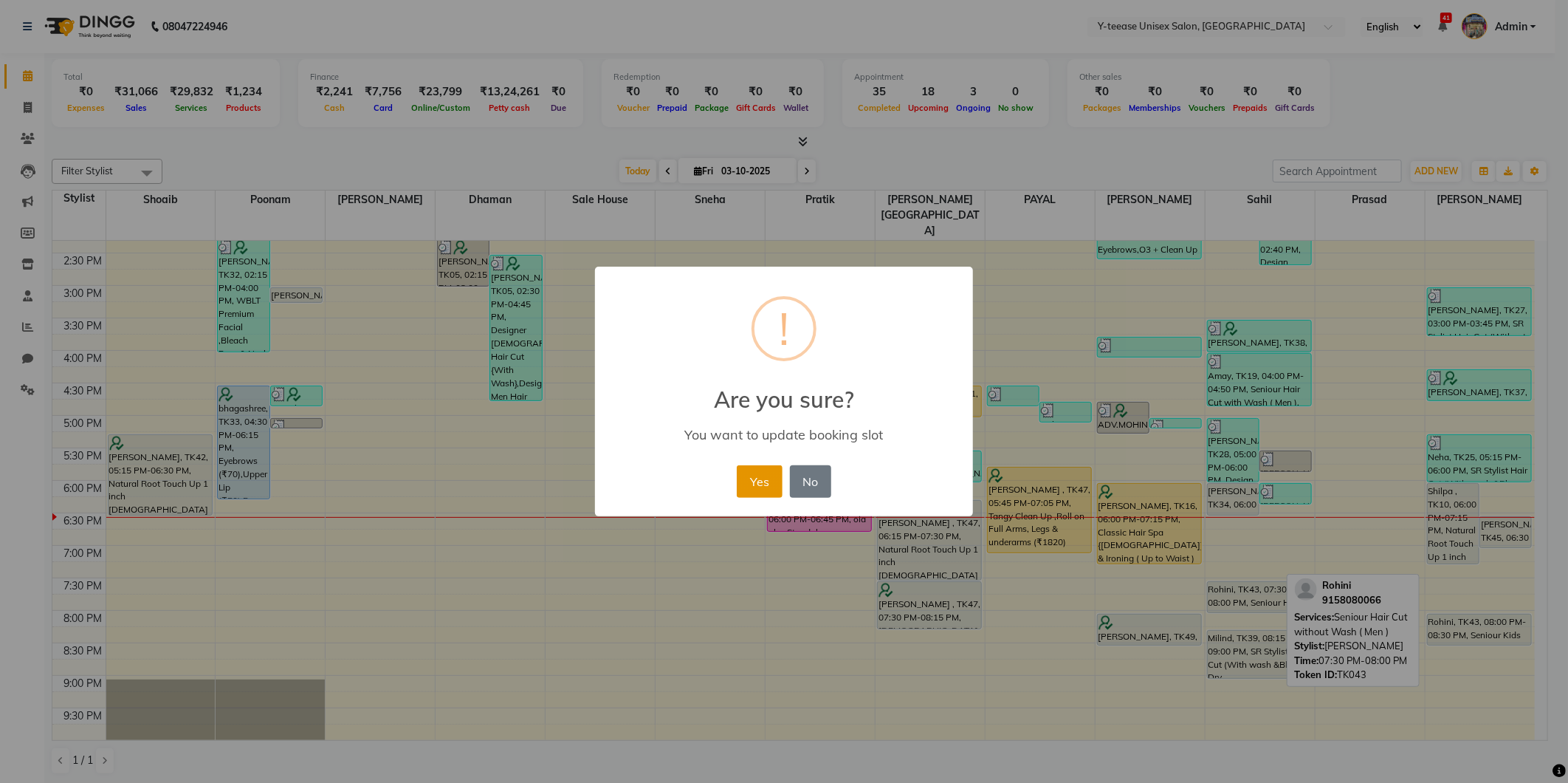
click at [743, 470] on button "Yes" at bounding box center [760, 481] width 45 height 32
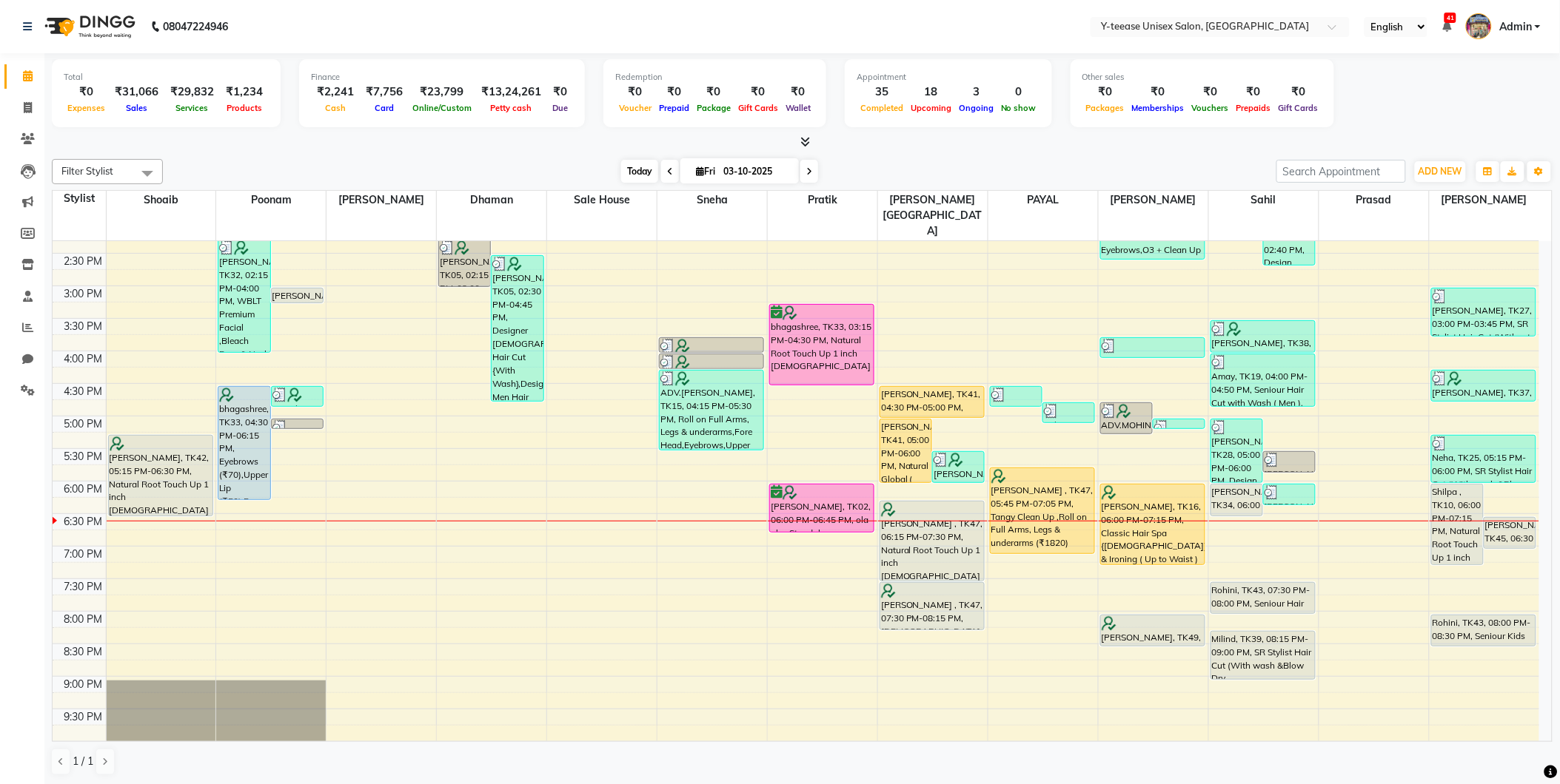
click at [626, 166] on span "Today" at bounding box center [640, 170] width 37 height 23
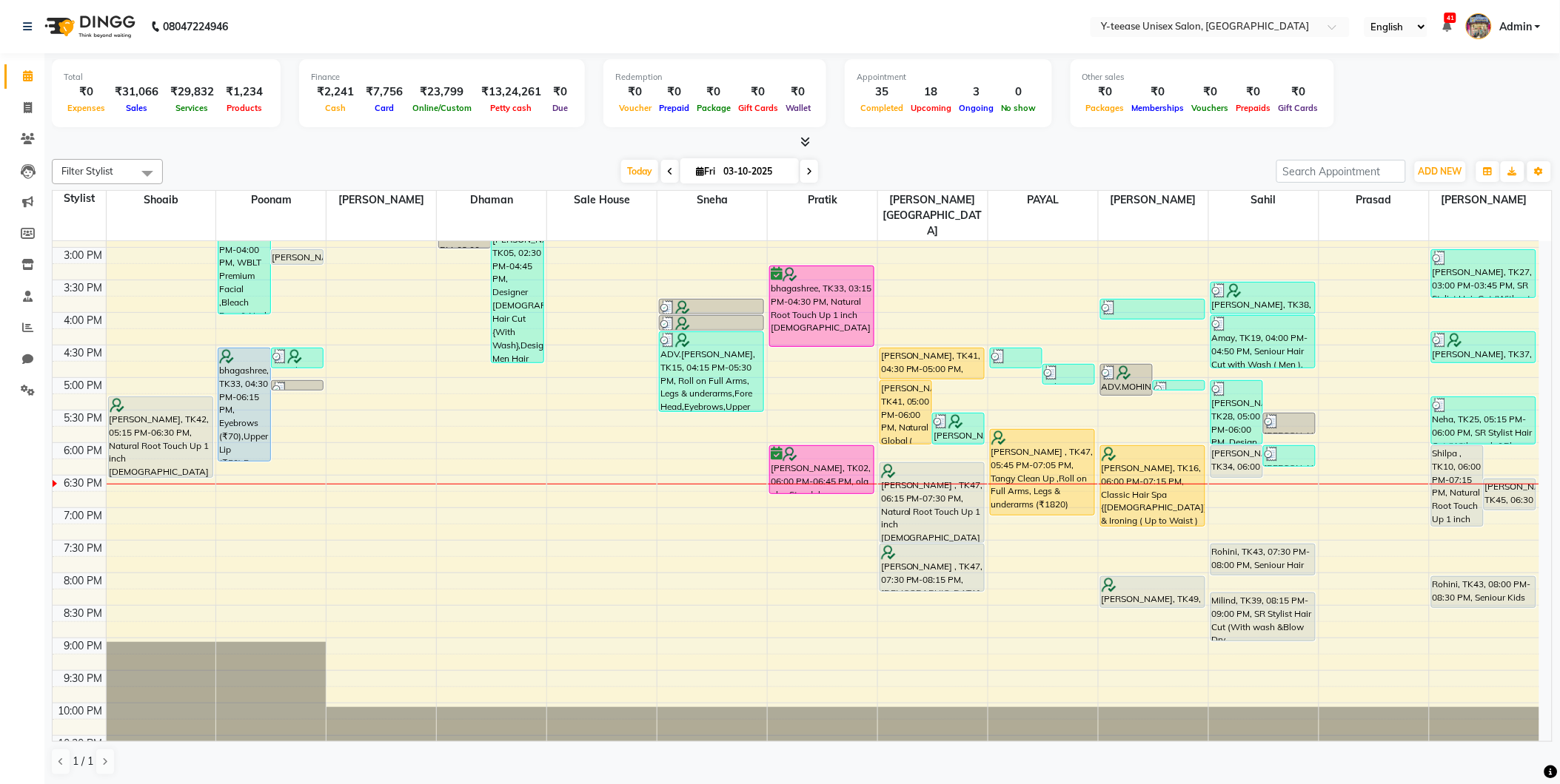
scroll to position [1, 0]
click at [646, 174] on span "Today" at bounding box center [640, 169] width 37 height 23
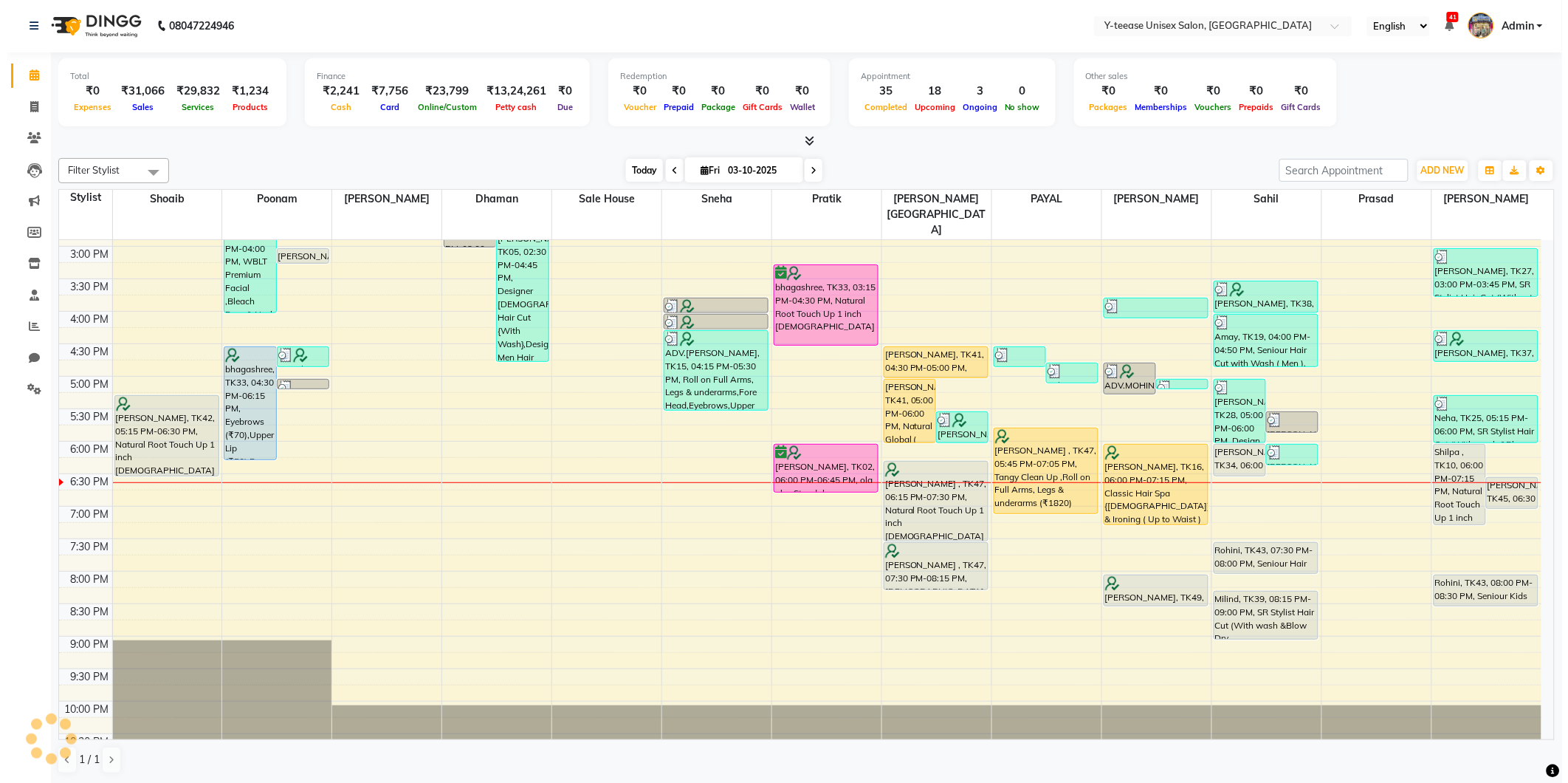
scroll to position [449, 0]
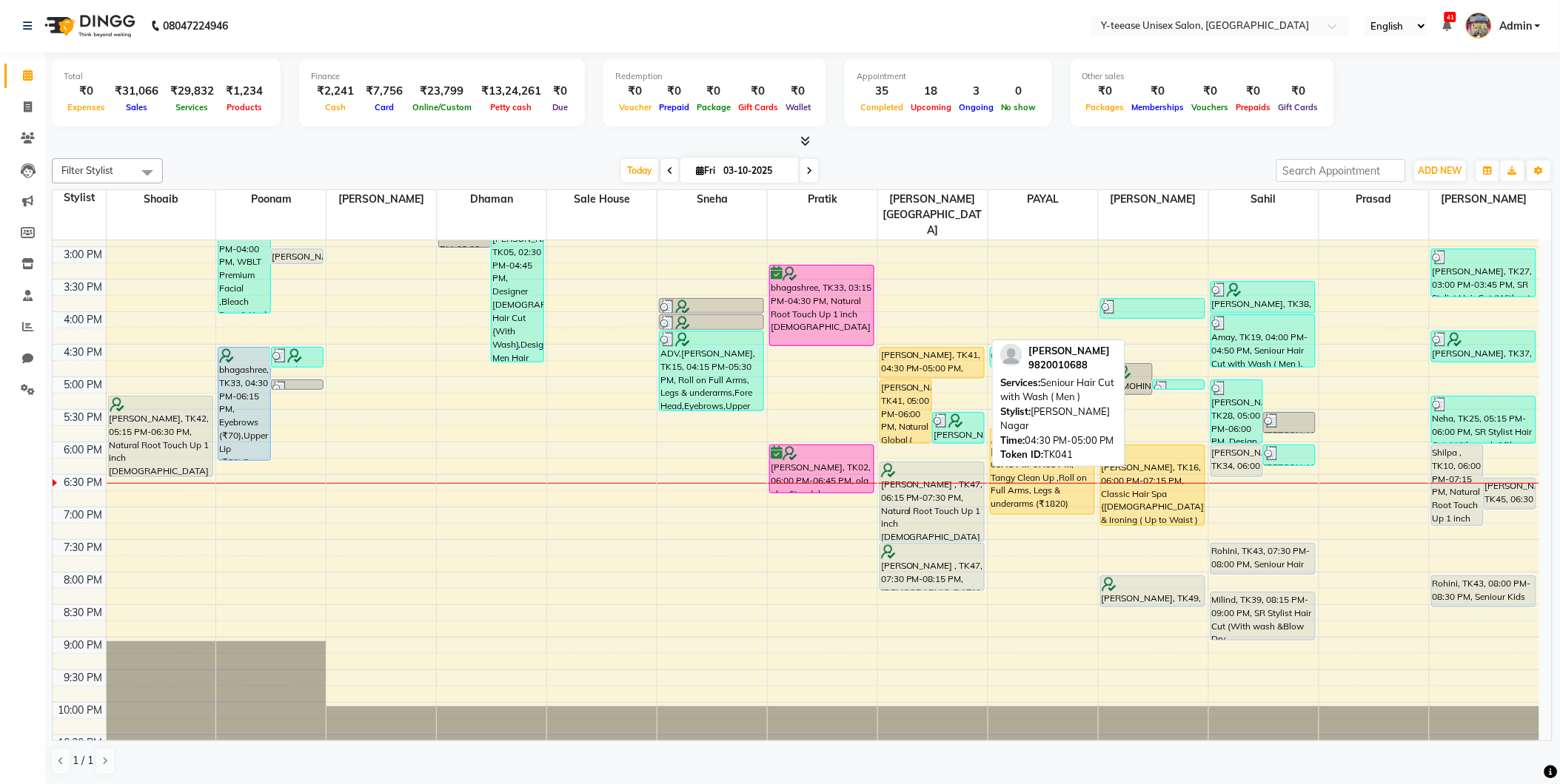
click at [920, 348] on div "[PERSON_NAME], TK41, 04:30 PM-05:00 PM, Seniour Hair Cut with Wash ( Men )" at bounding box center [931, 362] width 103 height 31
select select "1"
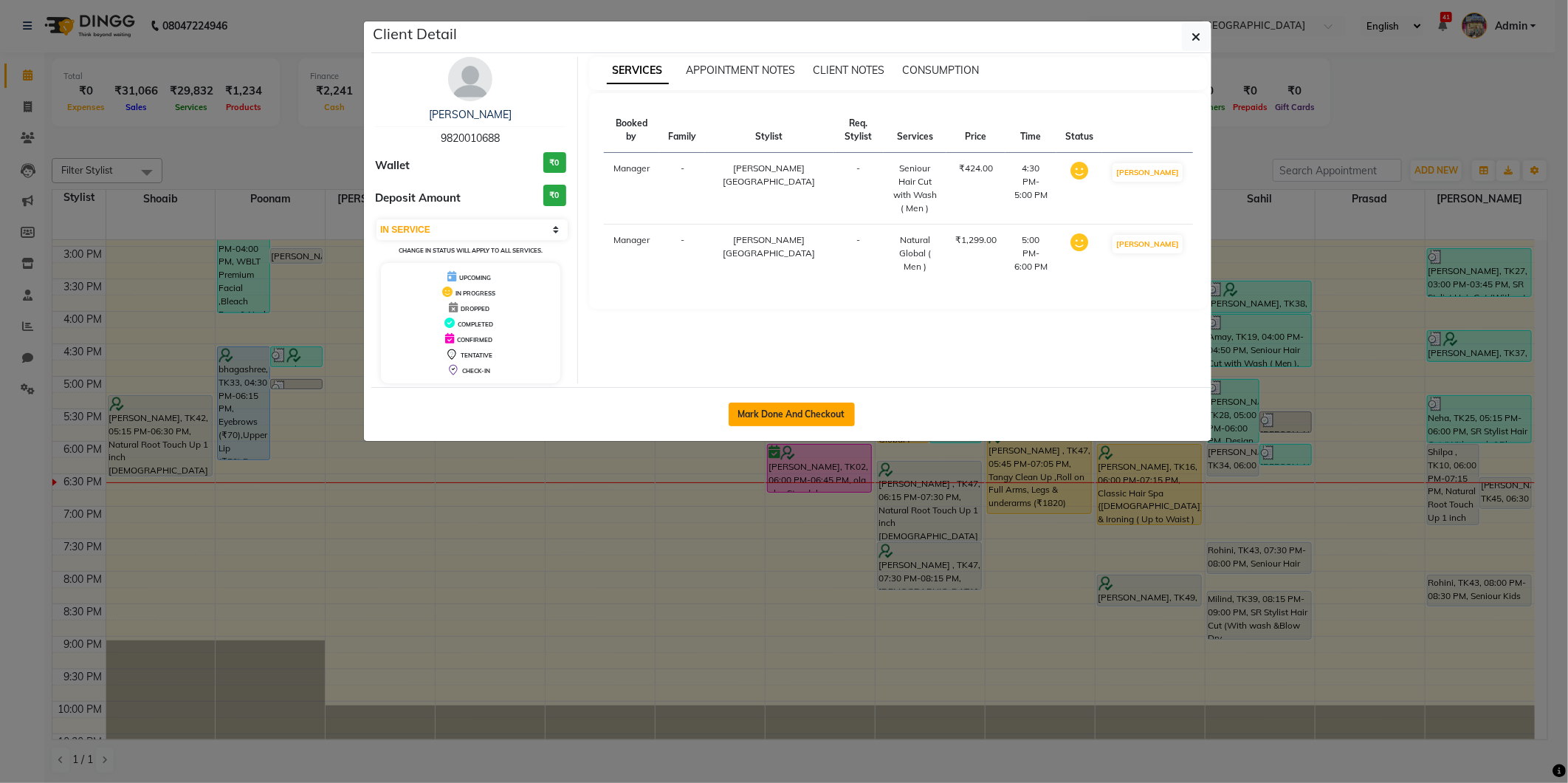
click at [811, 407] on button "Mark Done And Checkout" at bounding box center [791, 414] width 126 height 24
select select "4"
select select "service"
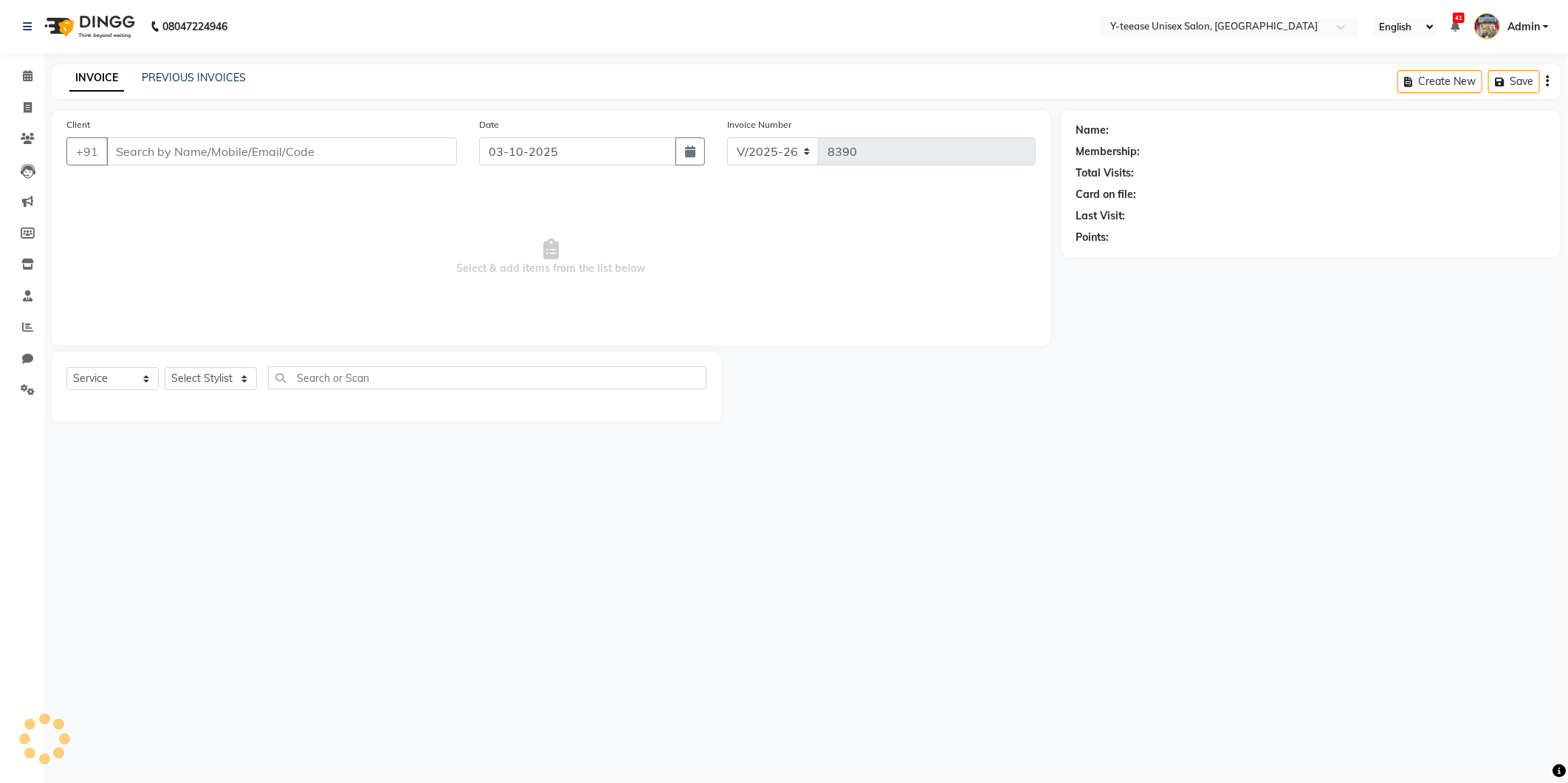
type input "9820010688"
select select "67930"
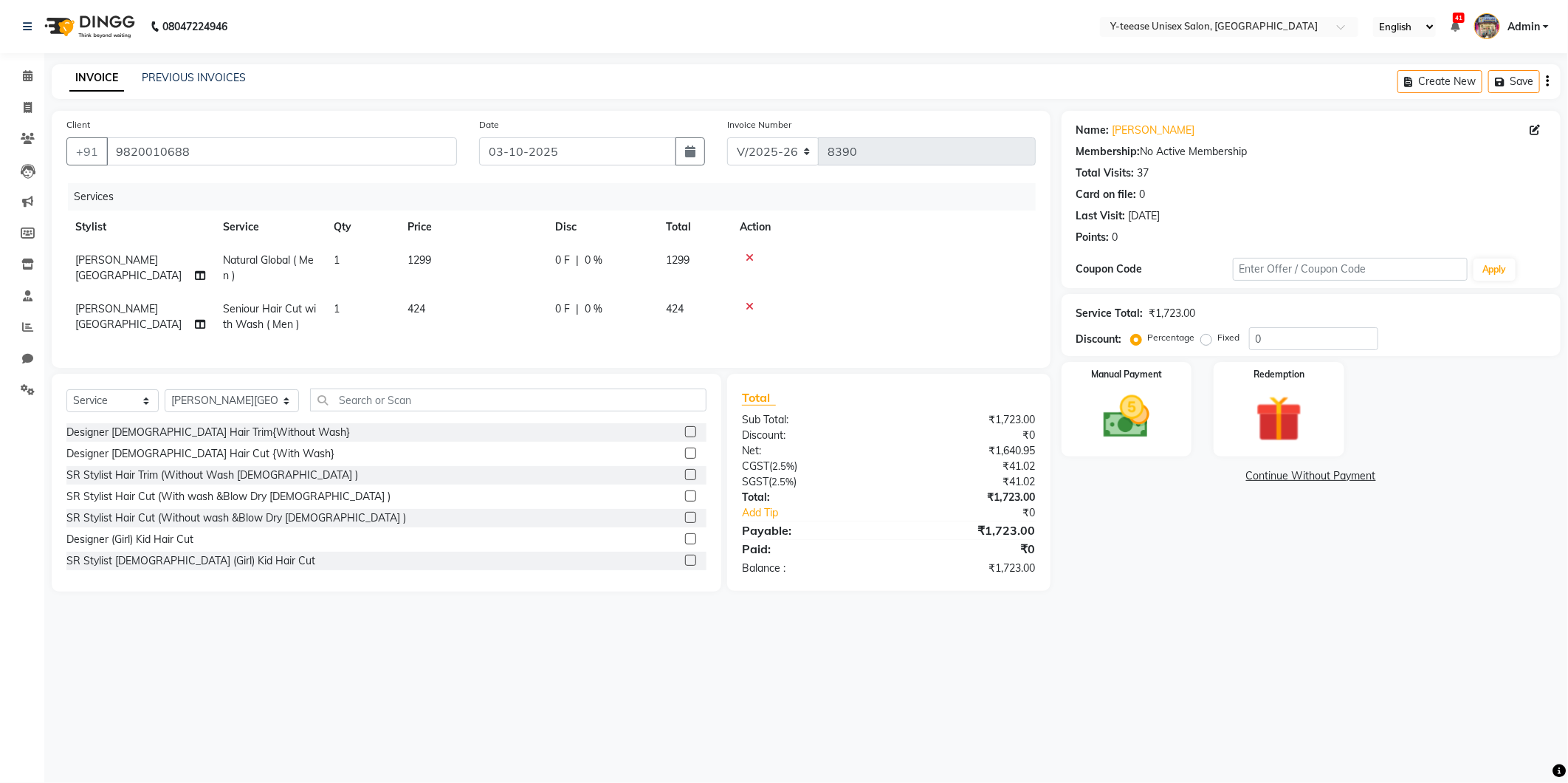
click at [248, 320] on span "Seniour Hair Cut with Wash ( Men )" at bounding box center [269, 316] width 93 height 29
select select "67930"
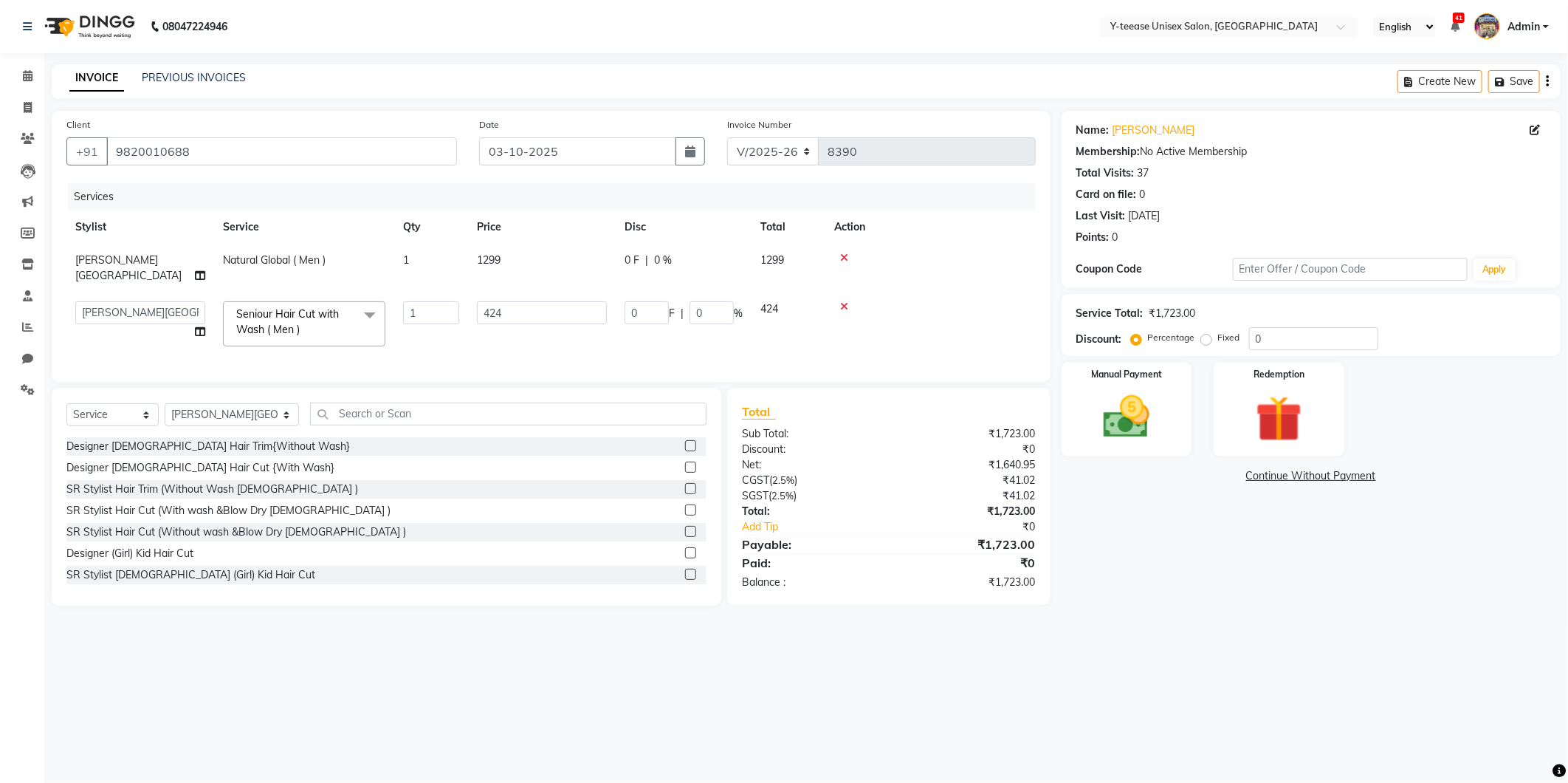
click at [261, 319] on span "Seniour Hair Cut with Wash ( Men )" at bounding box center [287, 321] width 102 height 29
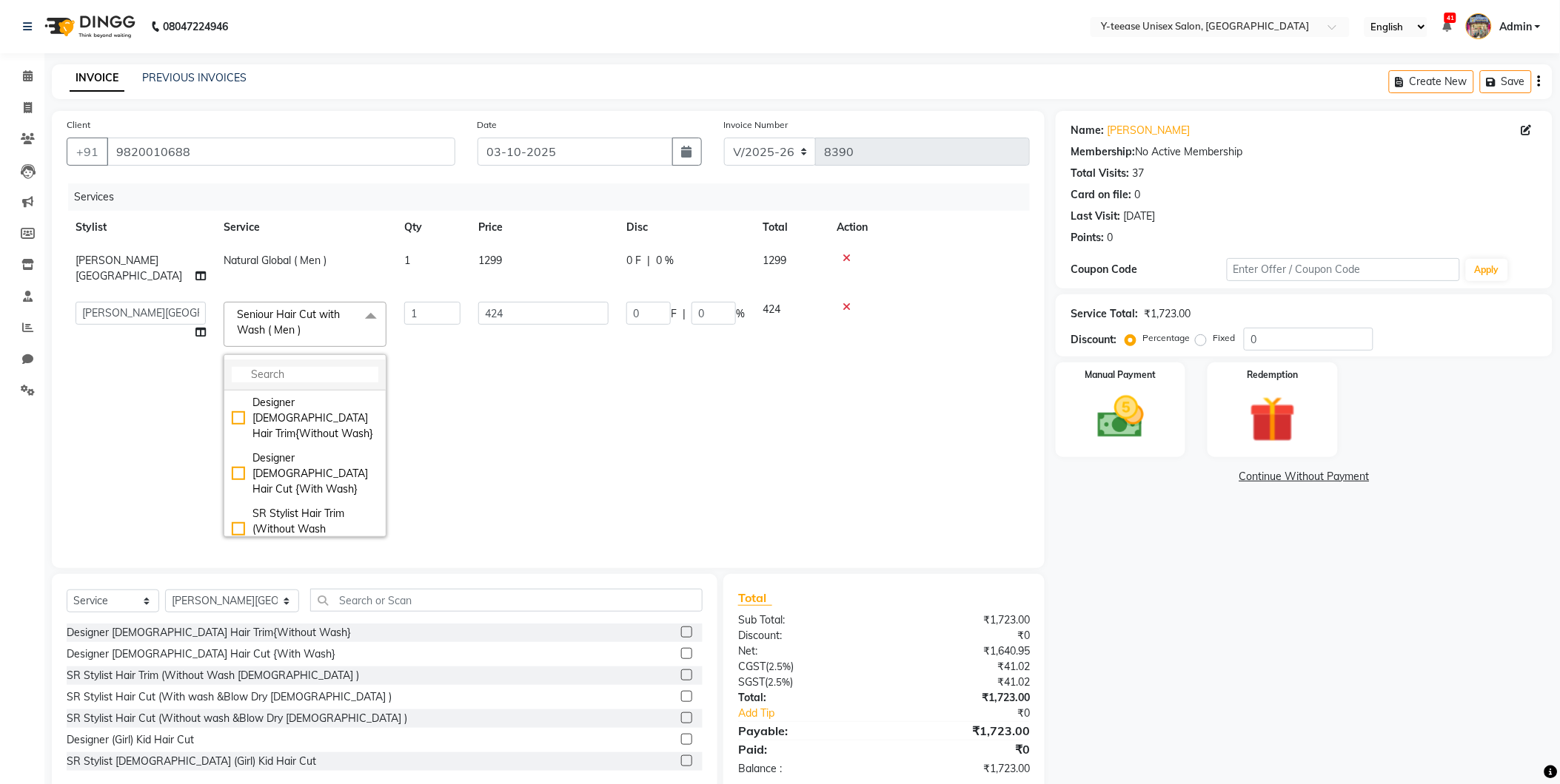
click at [260, 367] on input "multiselect-search" at bounding box center [305, 375] width 147 height 16
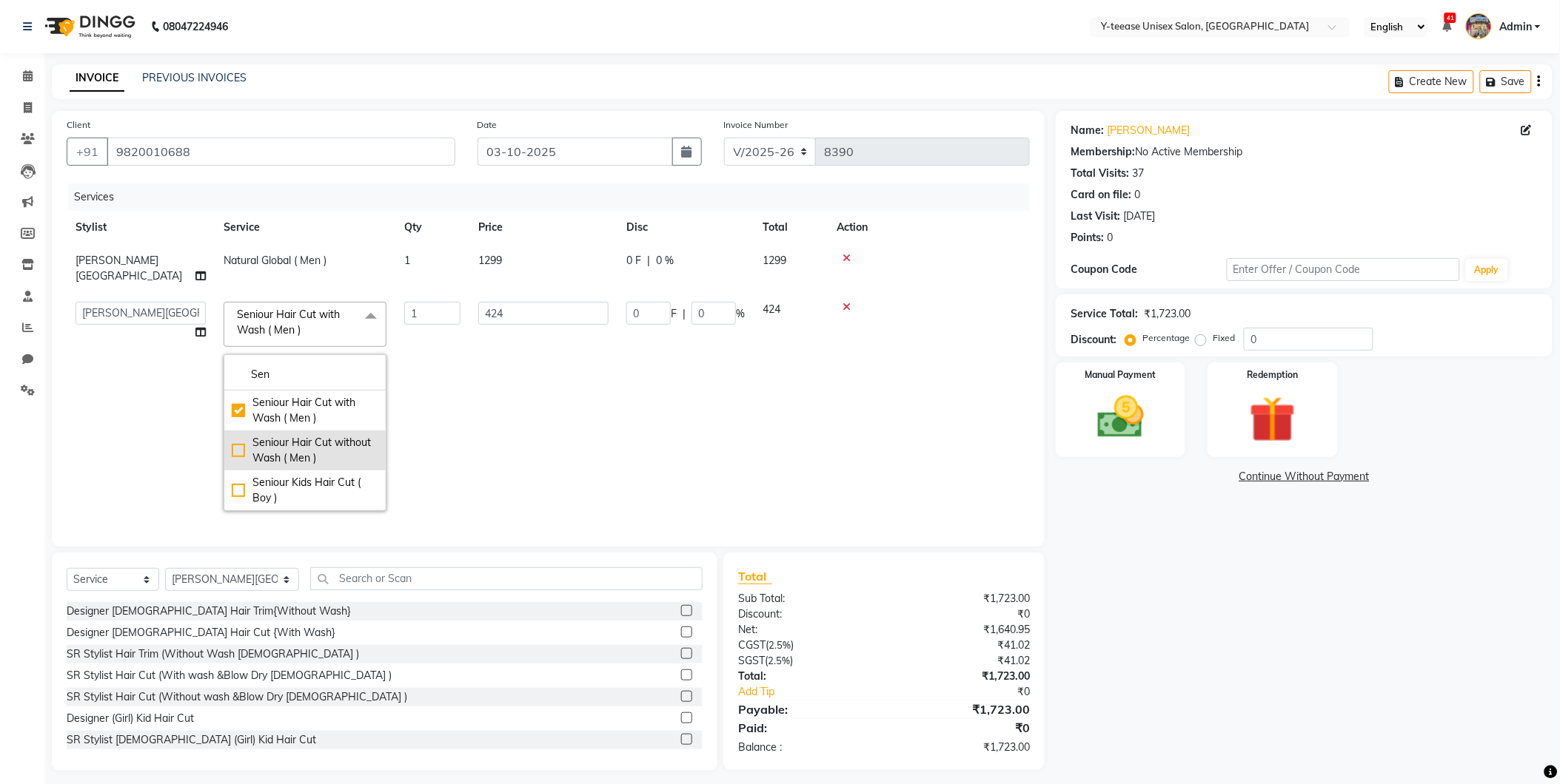
type input "Sen"
click at [284, 437] on div "Seniour Hair Cut without Wash ( Men )" at bounding box center [305, 451] width 147 height 32
checkbox input "false"
checkbox input "true"
type input "389"
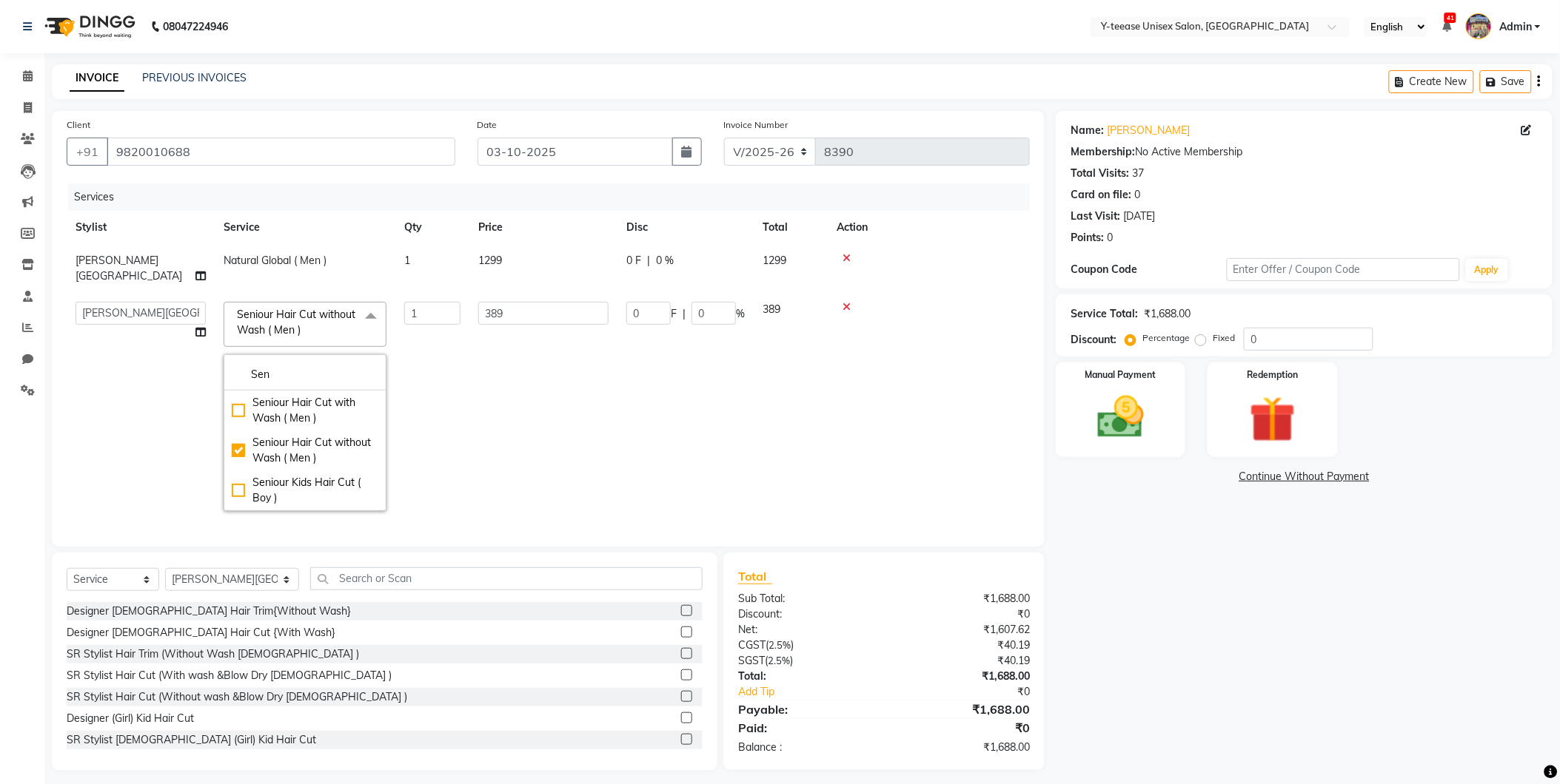
click at [552, 415] on td "389" at bounding box center [543, 406] width 148 height 228
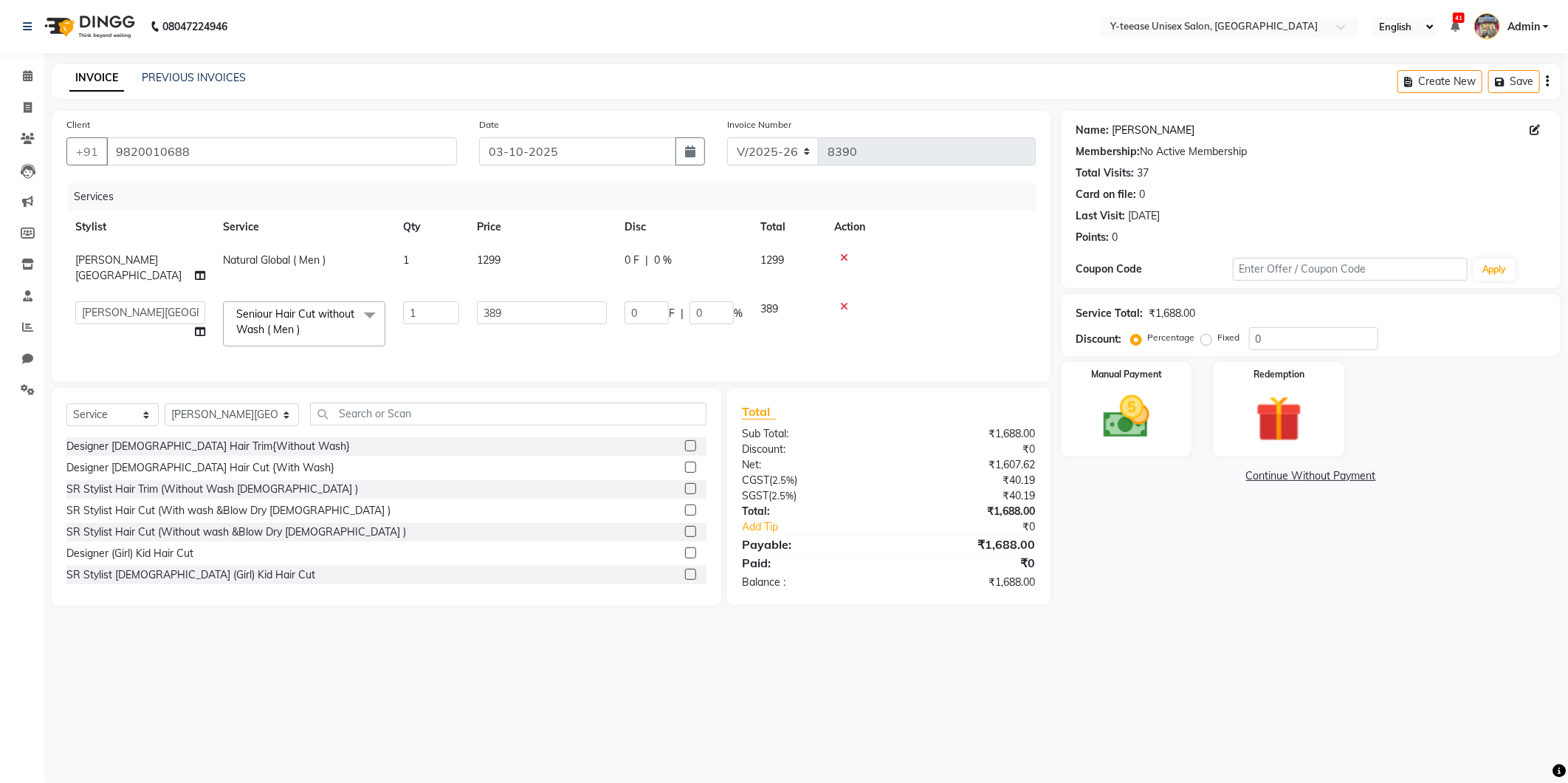
click at [1140, 132] on link "Shyam Wadia" at bounding box center [1154, 131] width 83 height 16
click at [1256, 338] on input "0" at bounding box center [1313, 338] width 129 height 23
click at [96, 403] on select "Select Service Product Membership Package Voucher Prepaid Gift Card" at bounding box center [113, 414] width 92 height 23
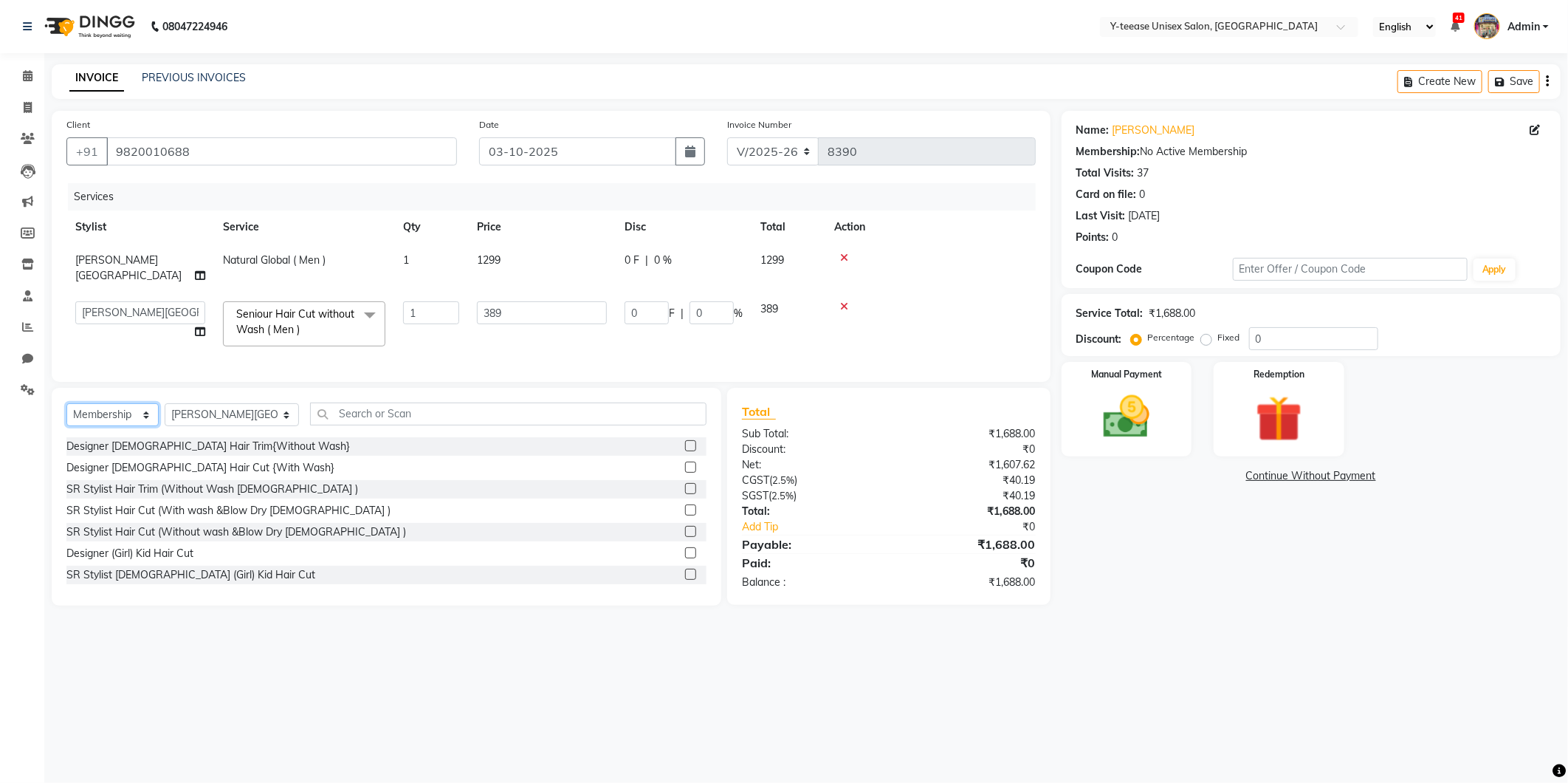
click at [67, 403] on select "Select Service Product Membership Package Voucher Prepaid Gift Card" at bounding box center [113, 414] width 92 height 23
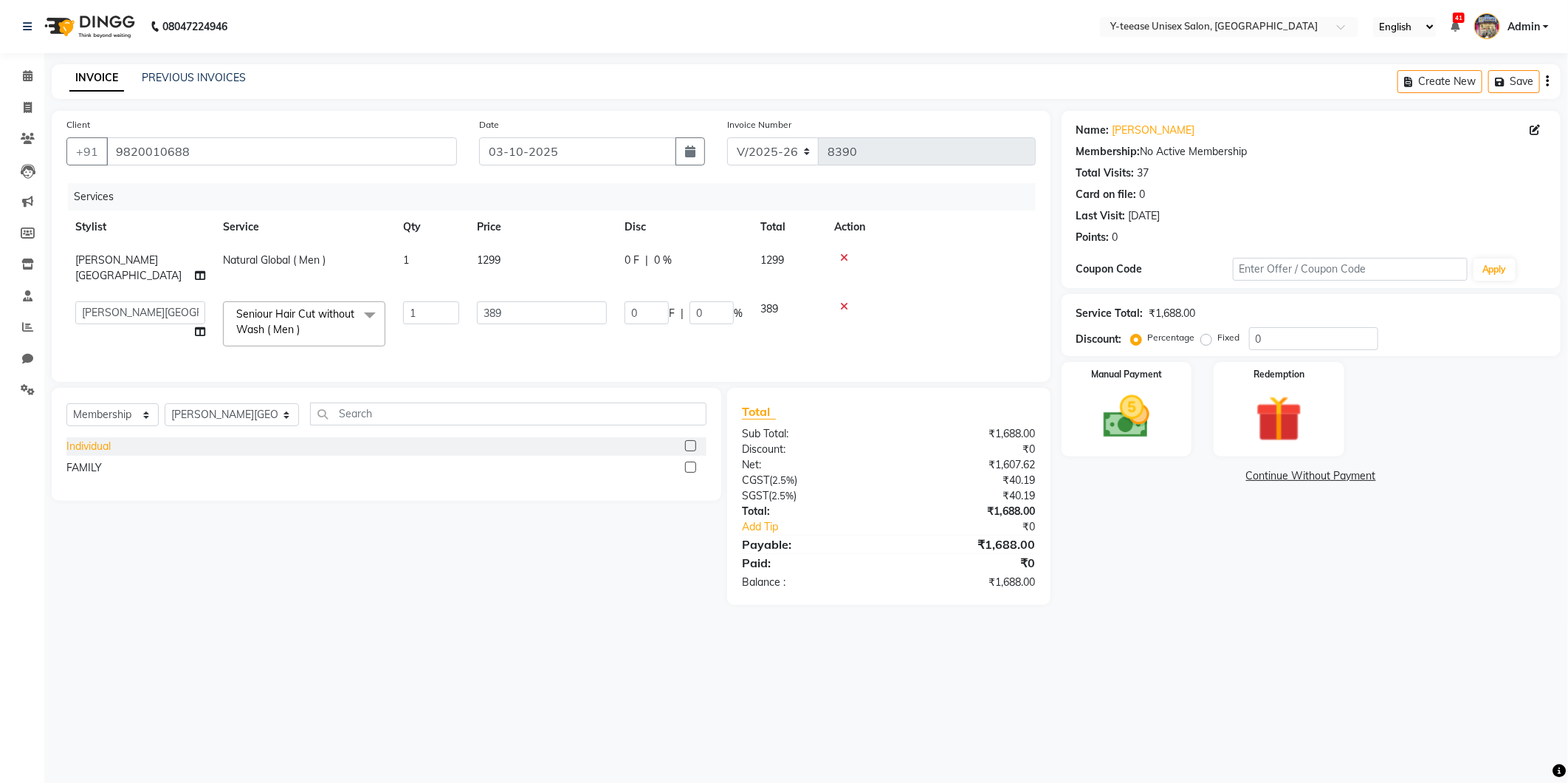
click at [91, 446] on div "Individual" at bounding box center [88, 447] width 44 height 16
select select "select"
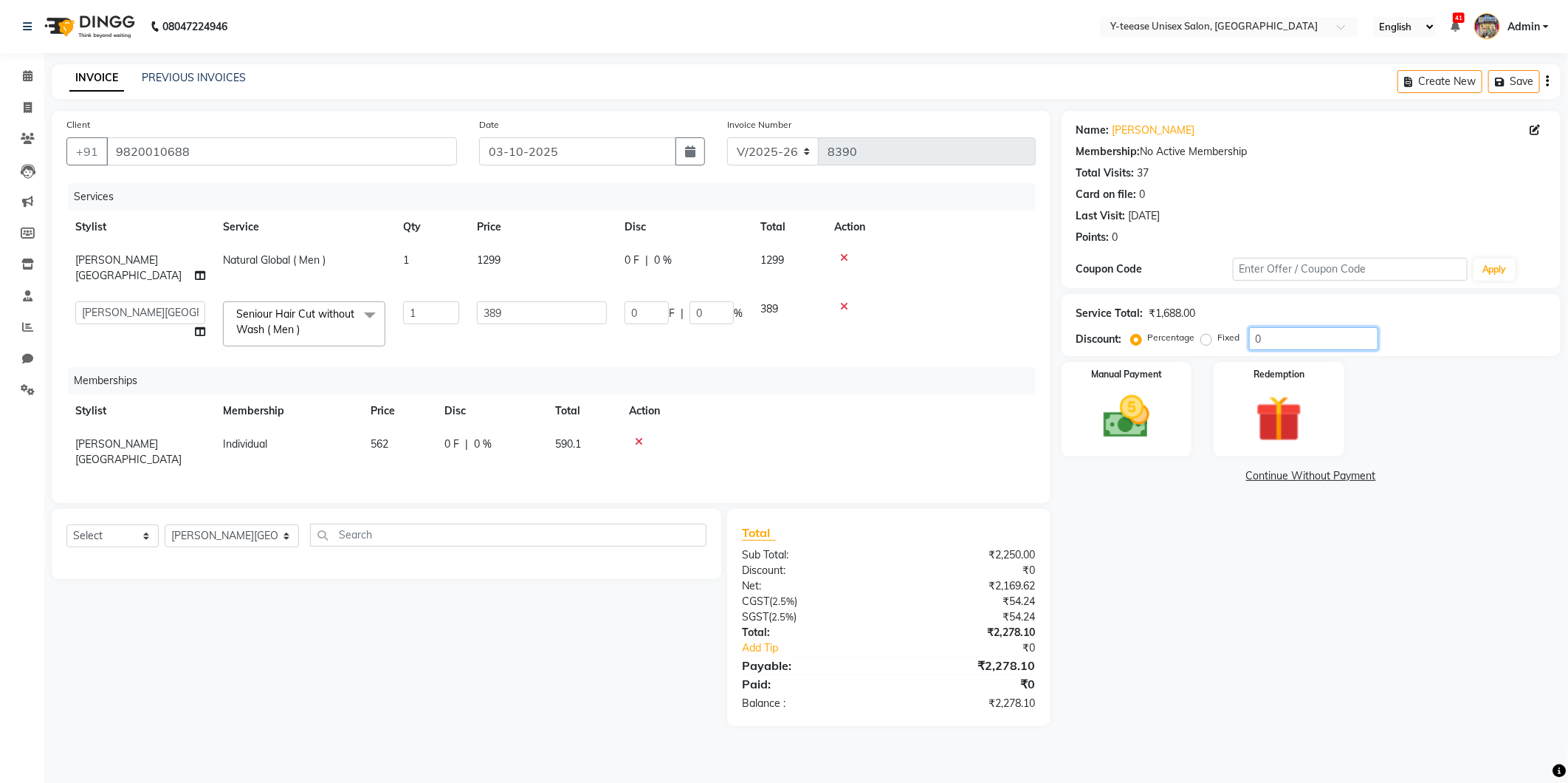
click at [1255, 334] on input "0" at bounding box center [1313, 338] width 129 height 23
click at [1298, 333] on input "0" at bounding box center [1313, 338] width 129 height 23
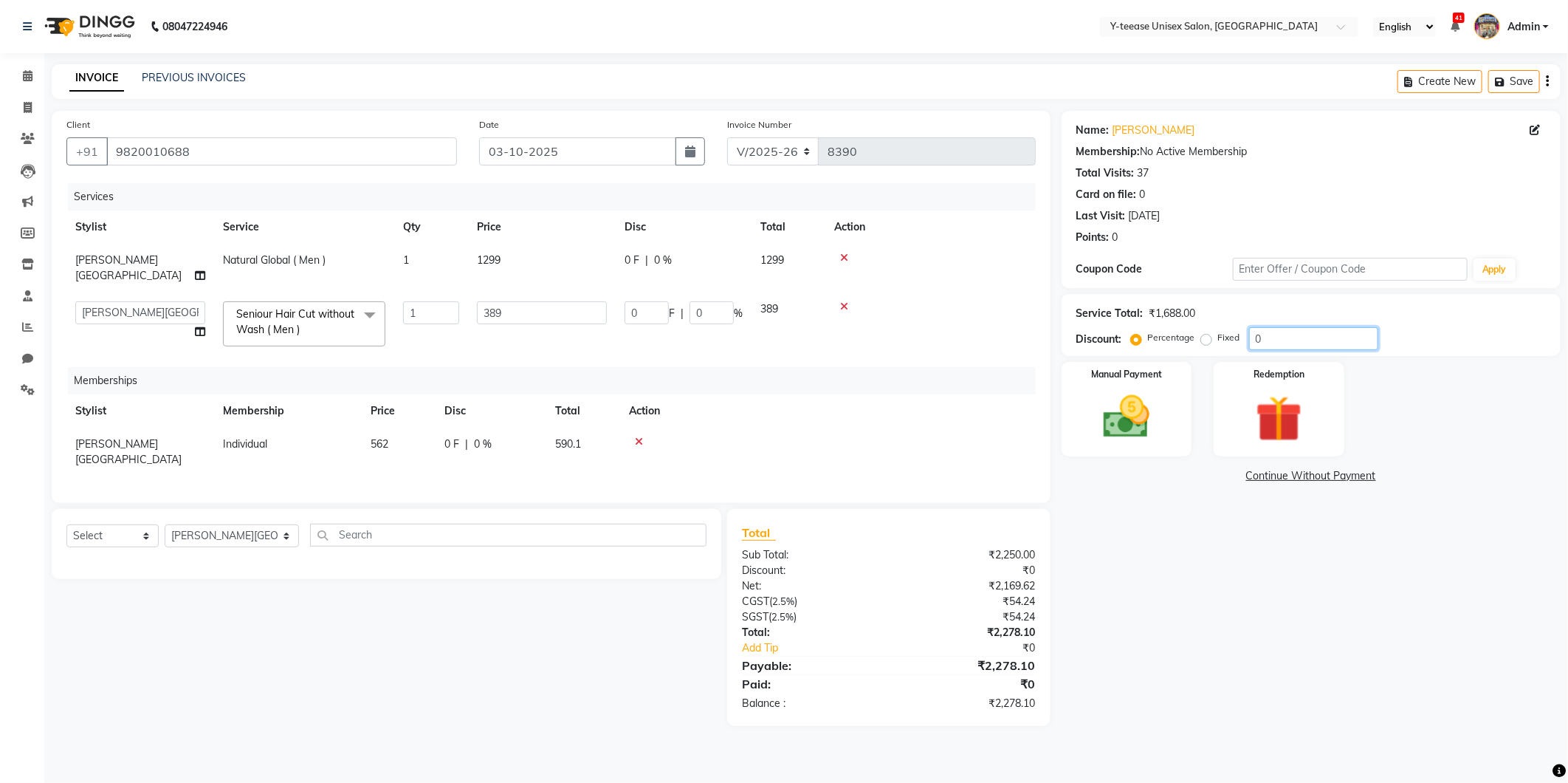
click at [1296, 343] on input "0" at bounding box center [1313, 338] width 129 height 23
type input "03"
type input "11.67"
type input "3"
type input "030"
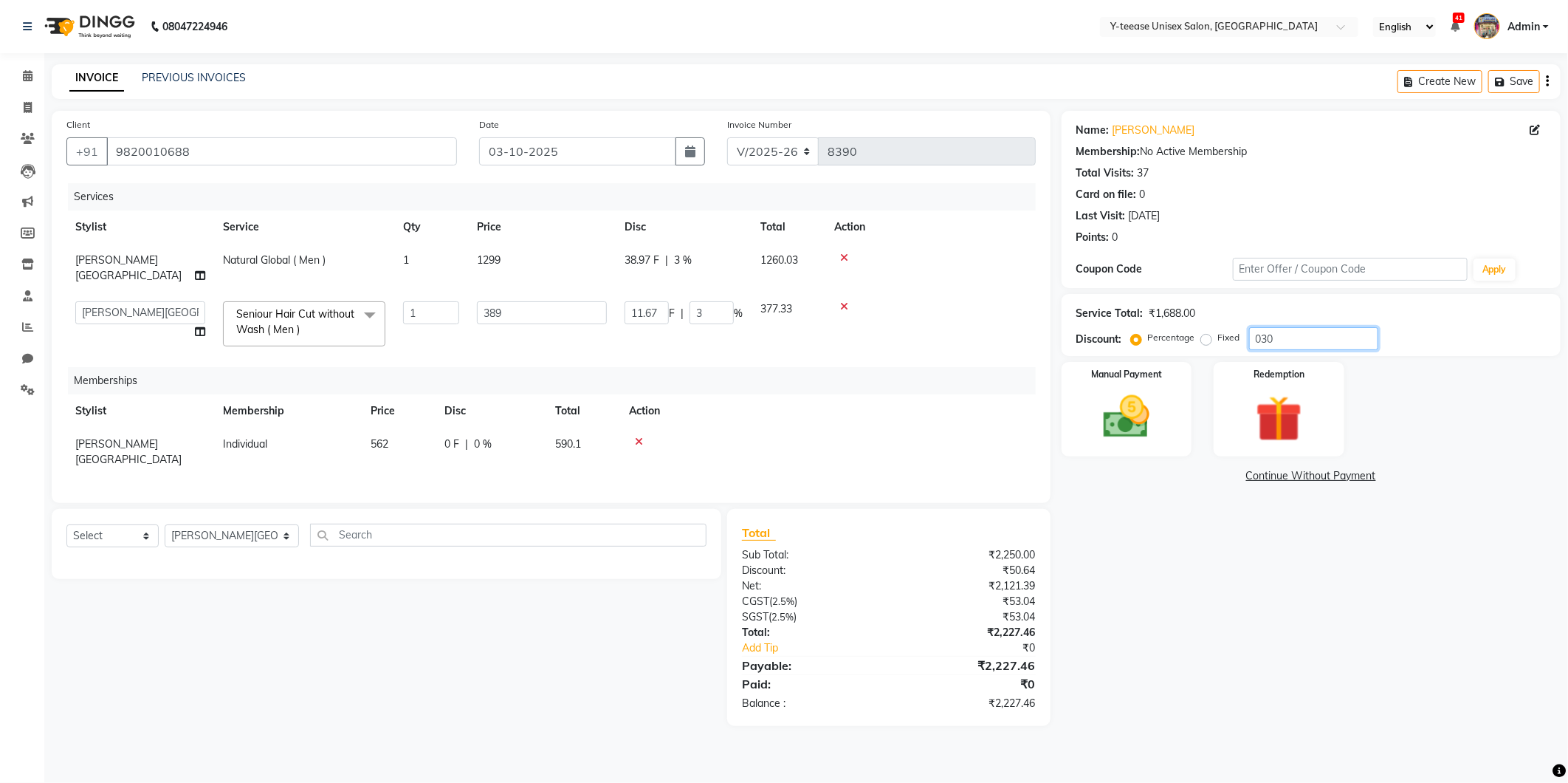
type input "116.7"
type input "30"
type input "030"
click at [1212, 639] on div "Name: Shyam Wadia Membership: No Active Membership Total Visits: 37 Card on fil…" at bounding box center [1316, 419] width 510 height 616
click at [1158, 442] on img at bounding box center [1127, 417] width 79 height 56
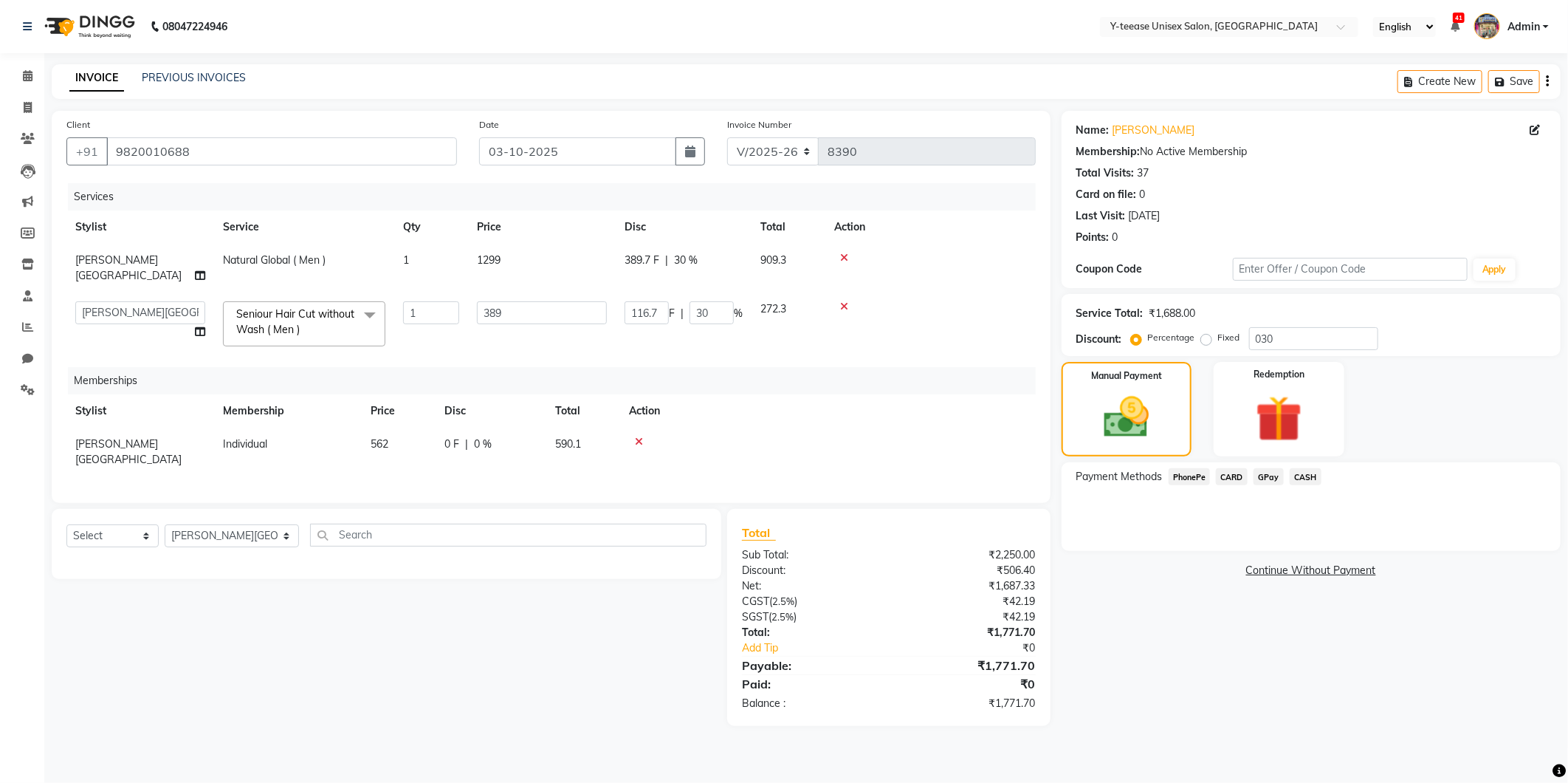
click at [1271, 479] on span "GPay" at bounding box center [1268, 476] width 30 height 17
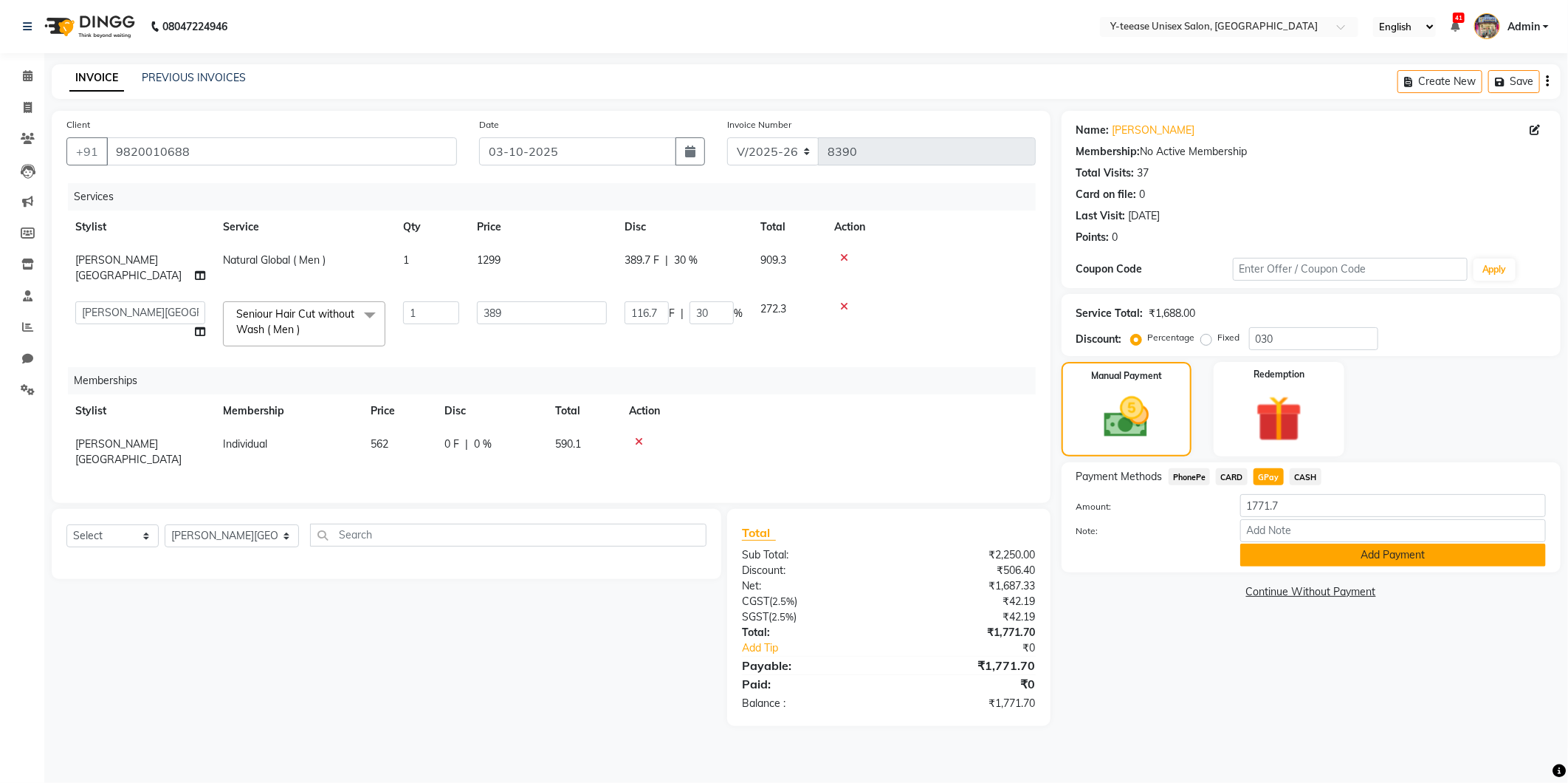
click at [1265, 547] on button "Add Payment" at bounding box center [1393, 555] width 306 height 23
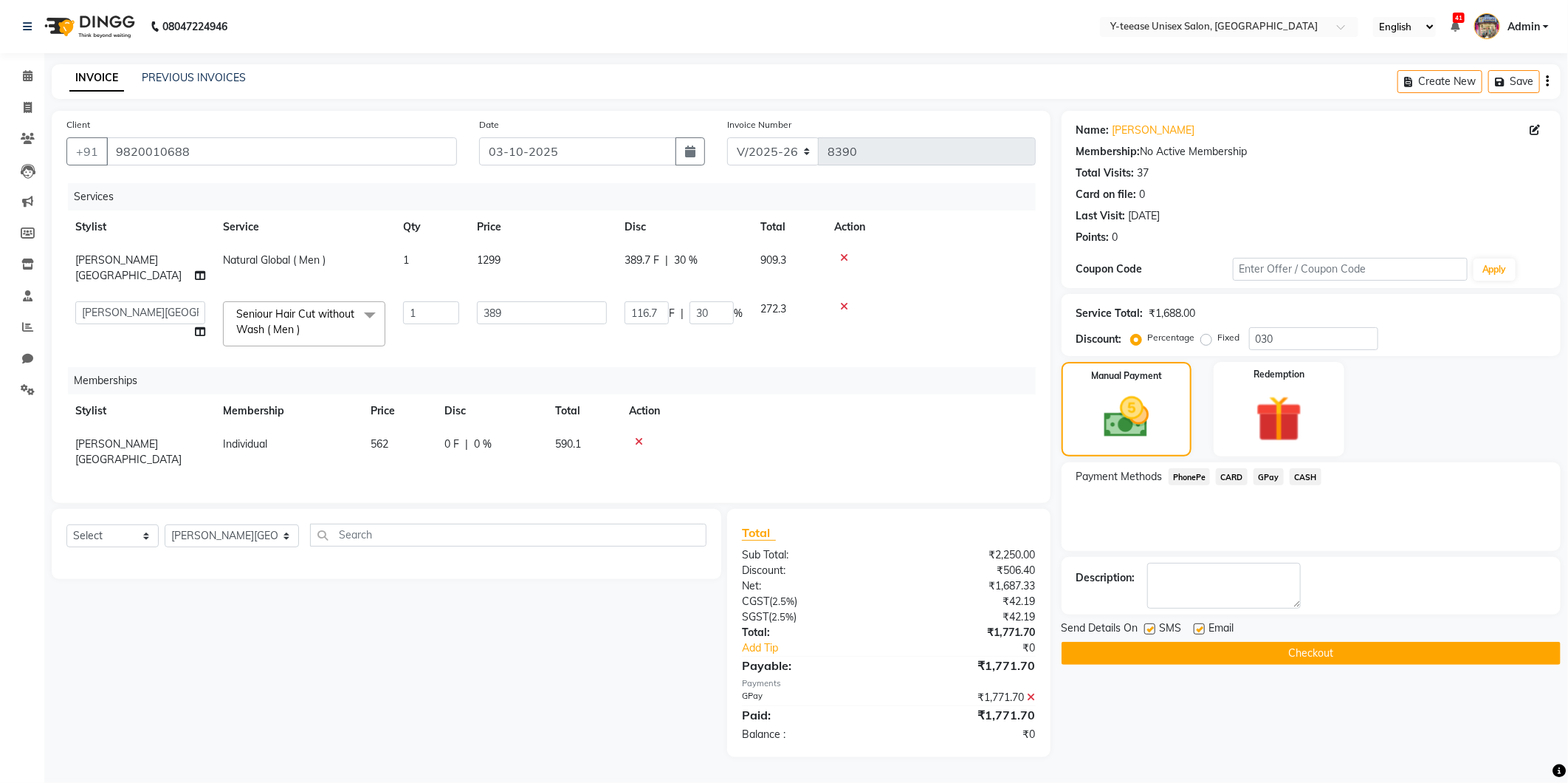
click at [1281, 675] on div "Name: Shyam Wadia Membership: No Active Membership Total Visits: 37 Card on fil…" at bounding box center [1316, 434] width 510 height 646
click at [1282, 657] on button "Checkout" at bounding box center [1311, 653] width 499 height 23
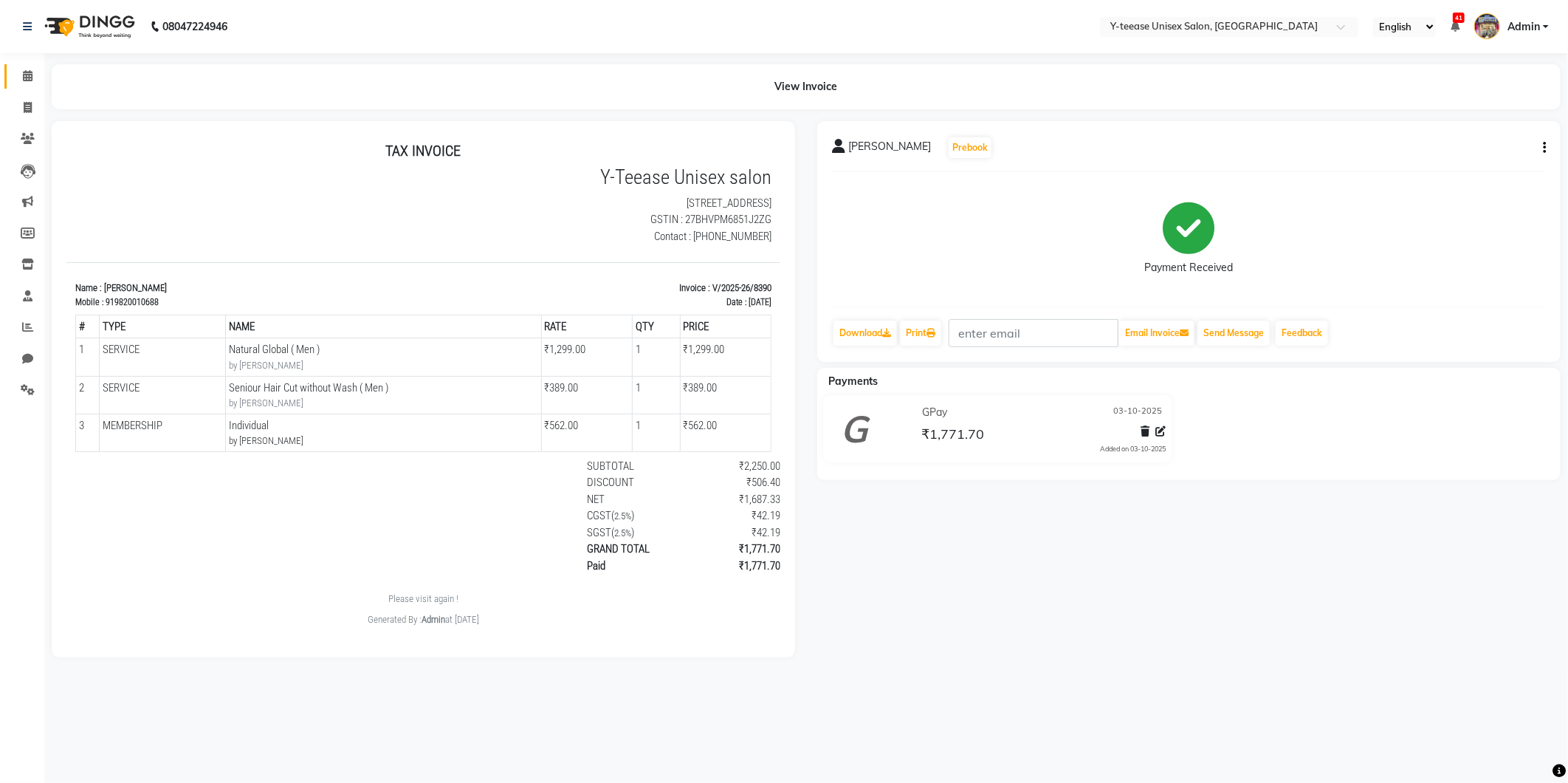
click at [12, 65] on link "Calendar" at bounding box center [23, 76] width 35 height 25
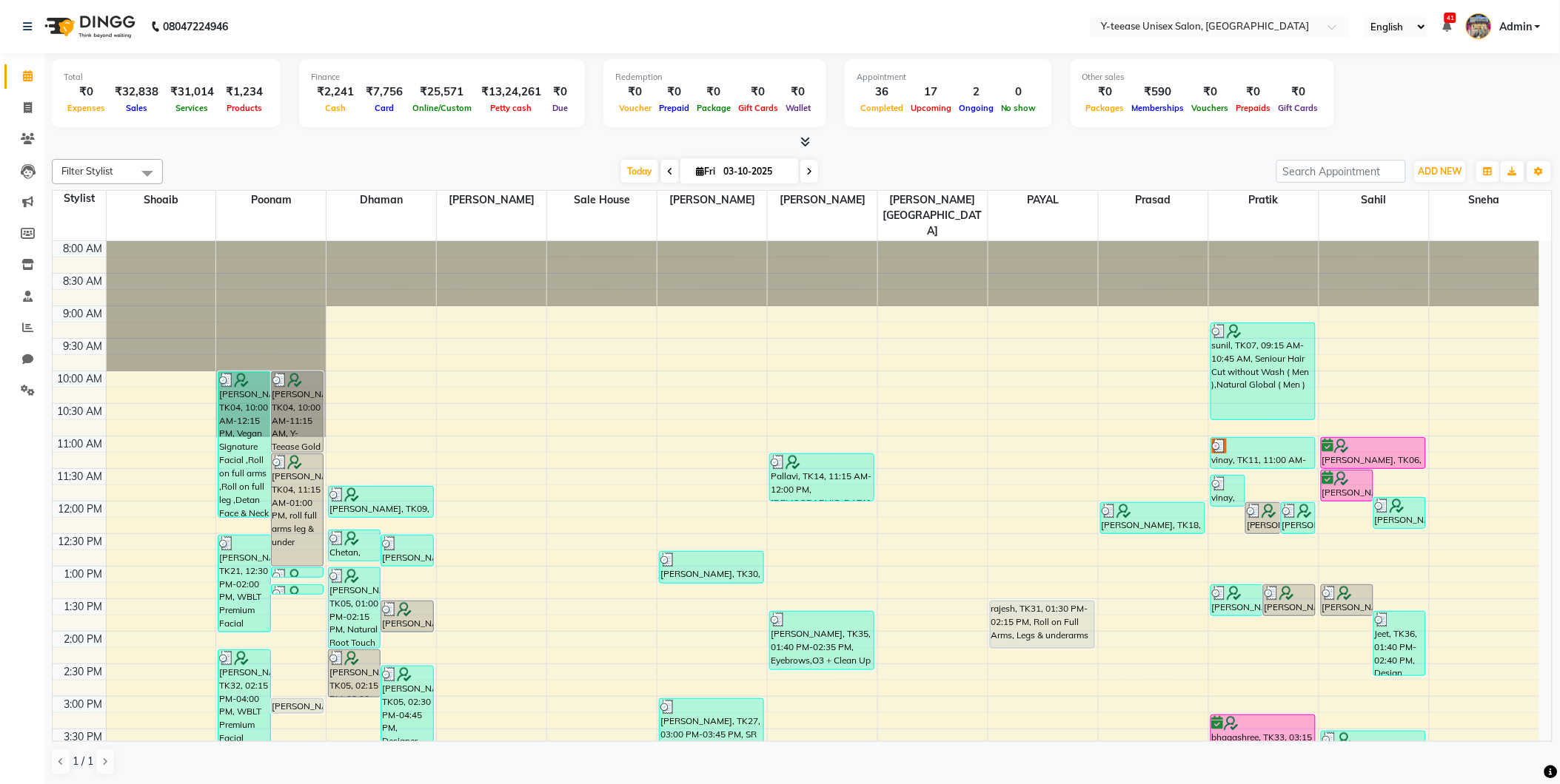
click at [1521, 29] on span "Admin" at bounding box center [1515, 28] width 33 height 16
click at [1475, 107] on link "Sign out" at bounding box center [1463, 105] width 135 height 23
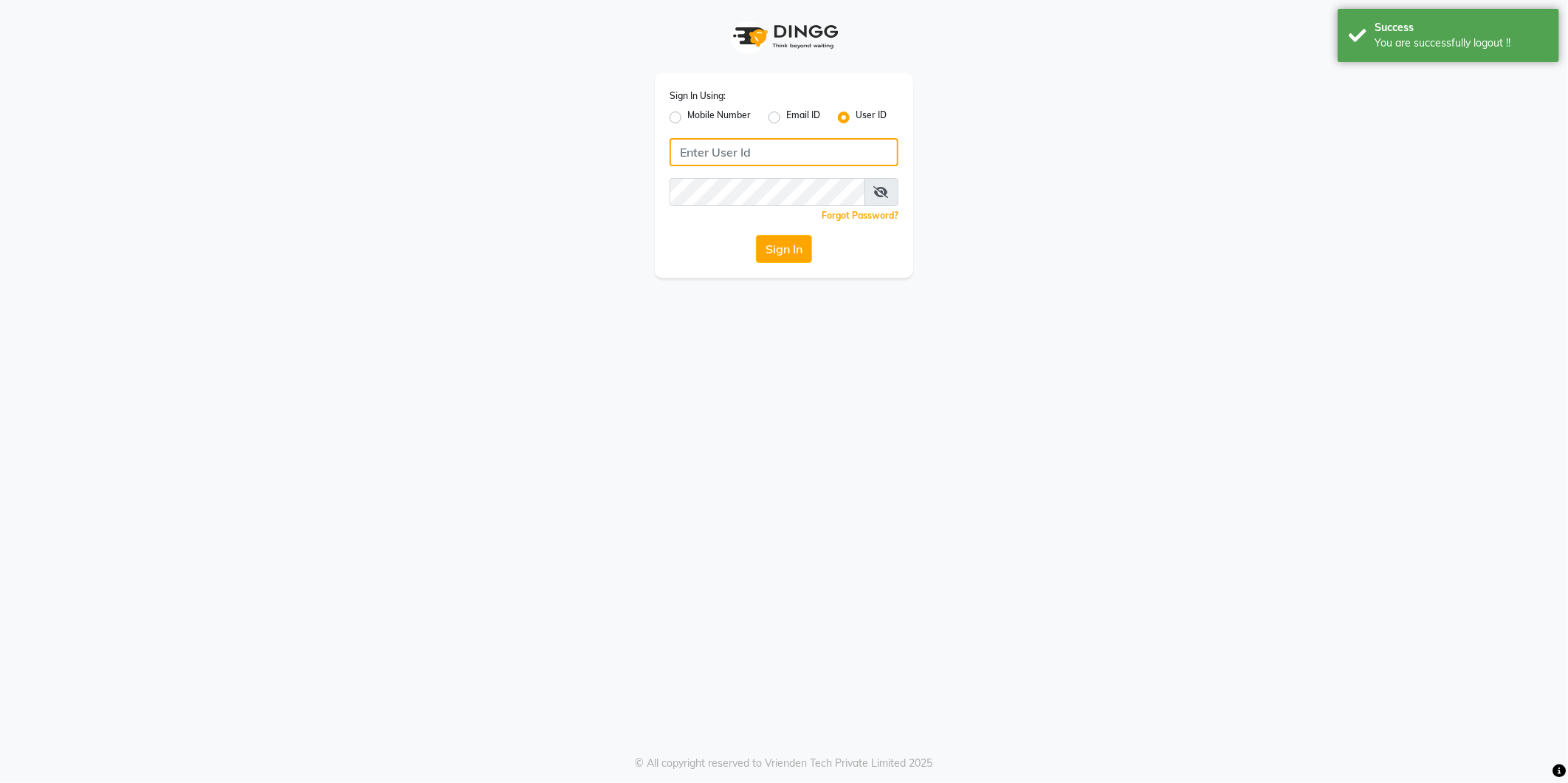
type input "8999679795"
click at [687, 120] on label "Mobile Number" at bounding box center [719, 117] width 64 height 18
click at [687, 118] on input "Mobile Number" at bounding box center [692, 113] width 10 height 10
radio input "true"
radio input "false"
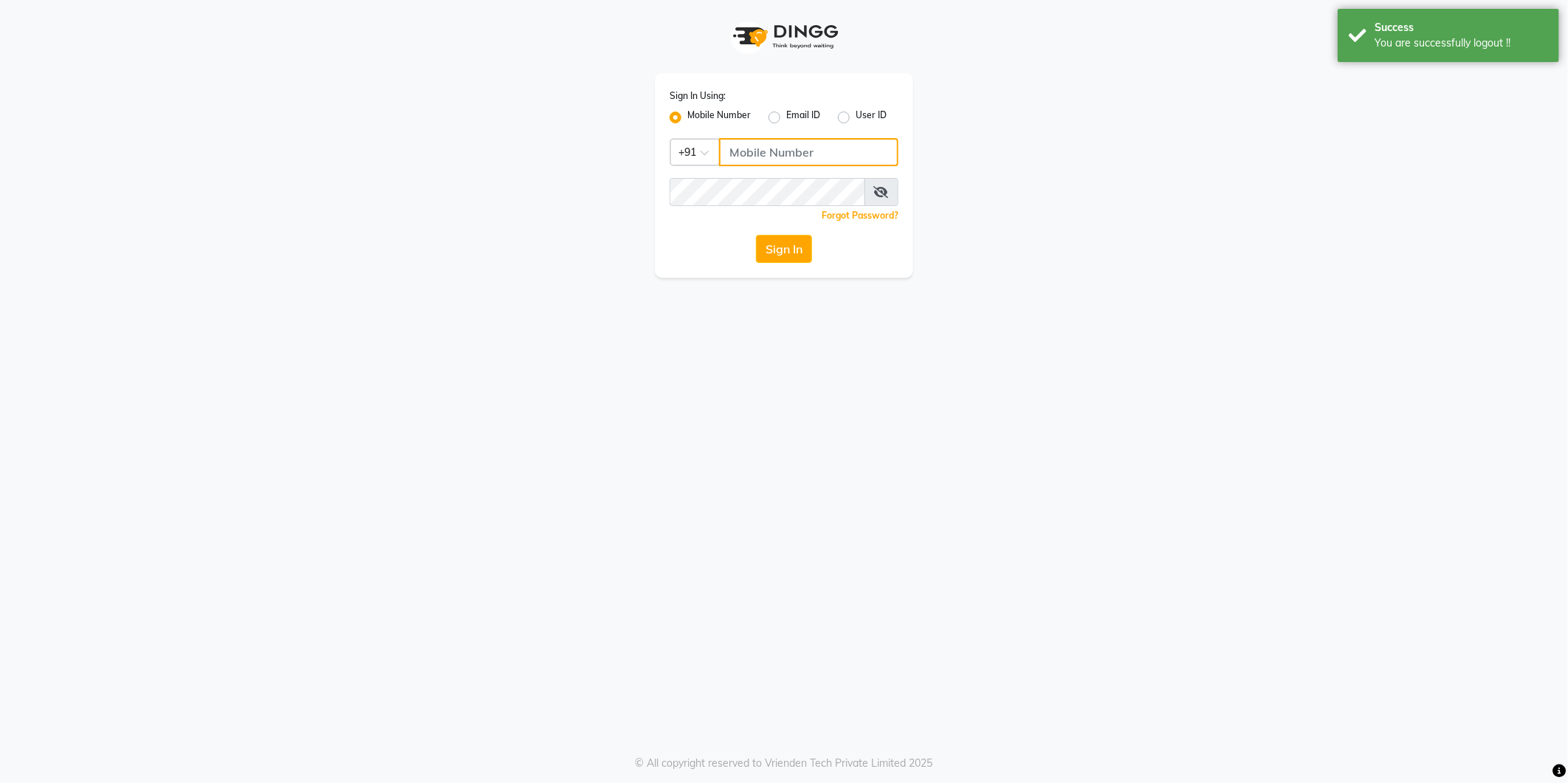
click at [748, 148] on input "Username" at bounding box center [809, 151] width 180 height 29
type input "8999679795"
click at [807, 251] on button "Sign In" at bounding box center [784, 249] width 56 height 29
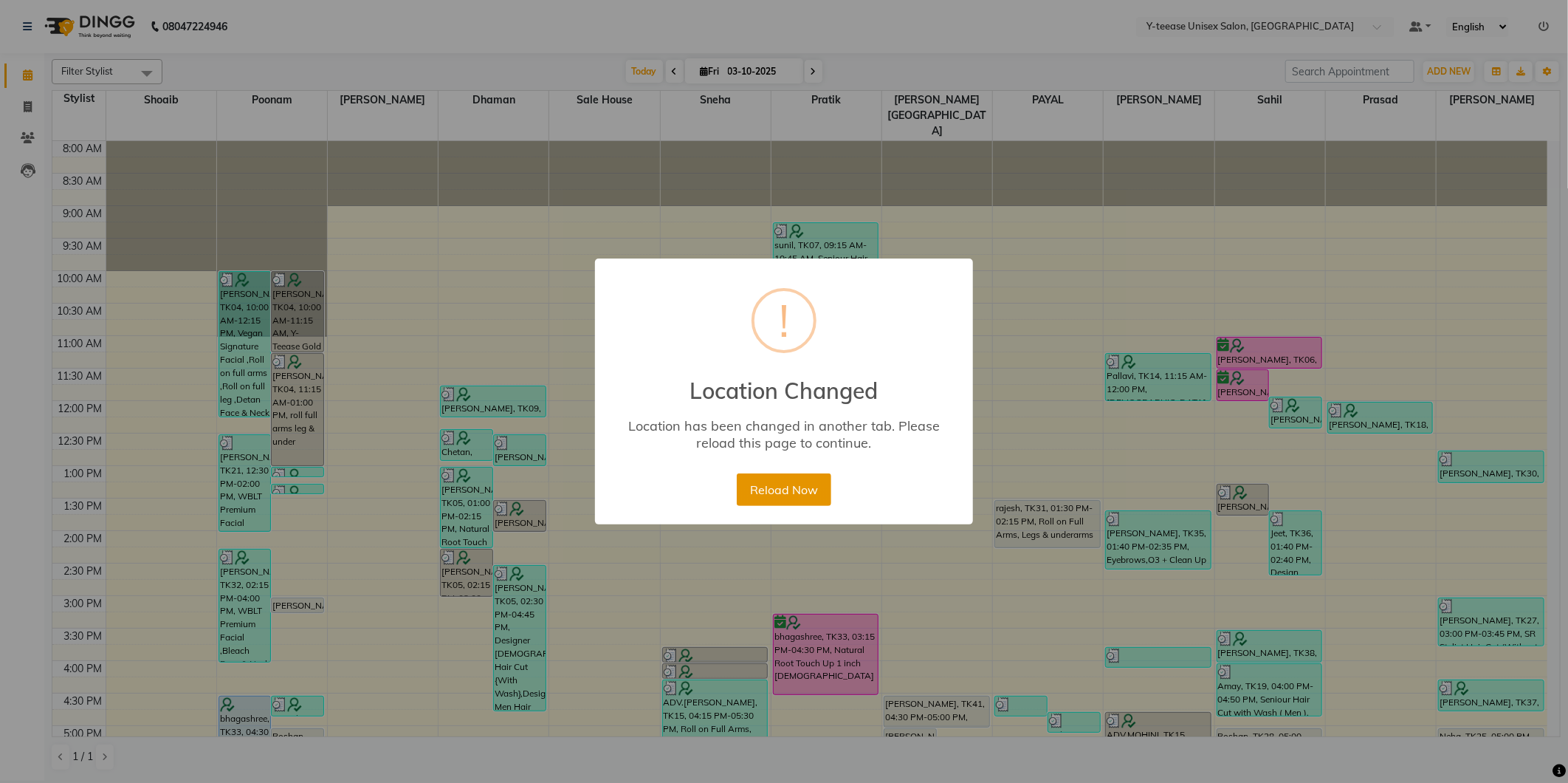
scroll to position [328, 0]
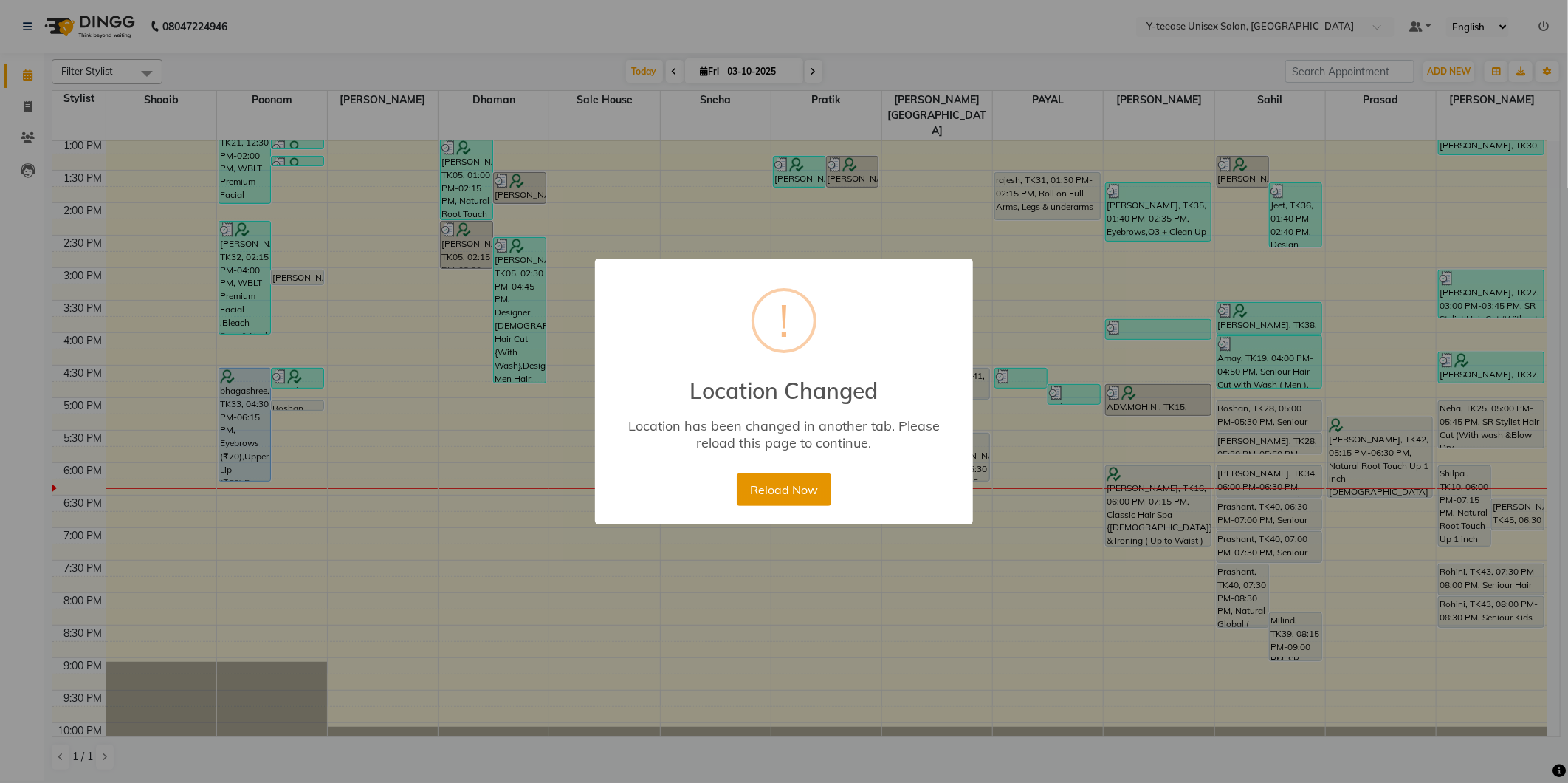
click at [784, 497] on button "Reload Now" at bounding box center [784, 489] width 93 height 32
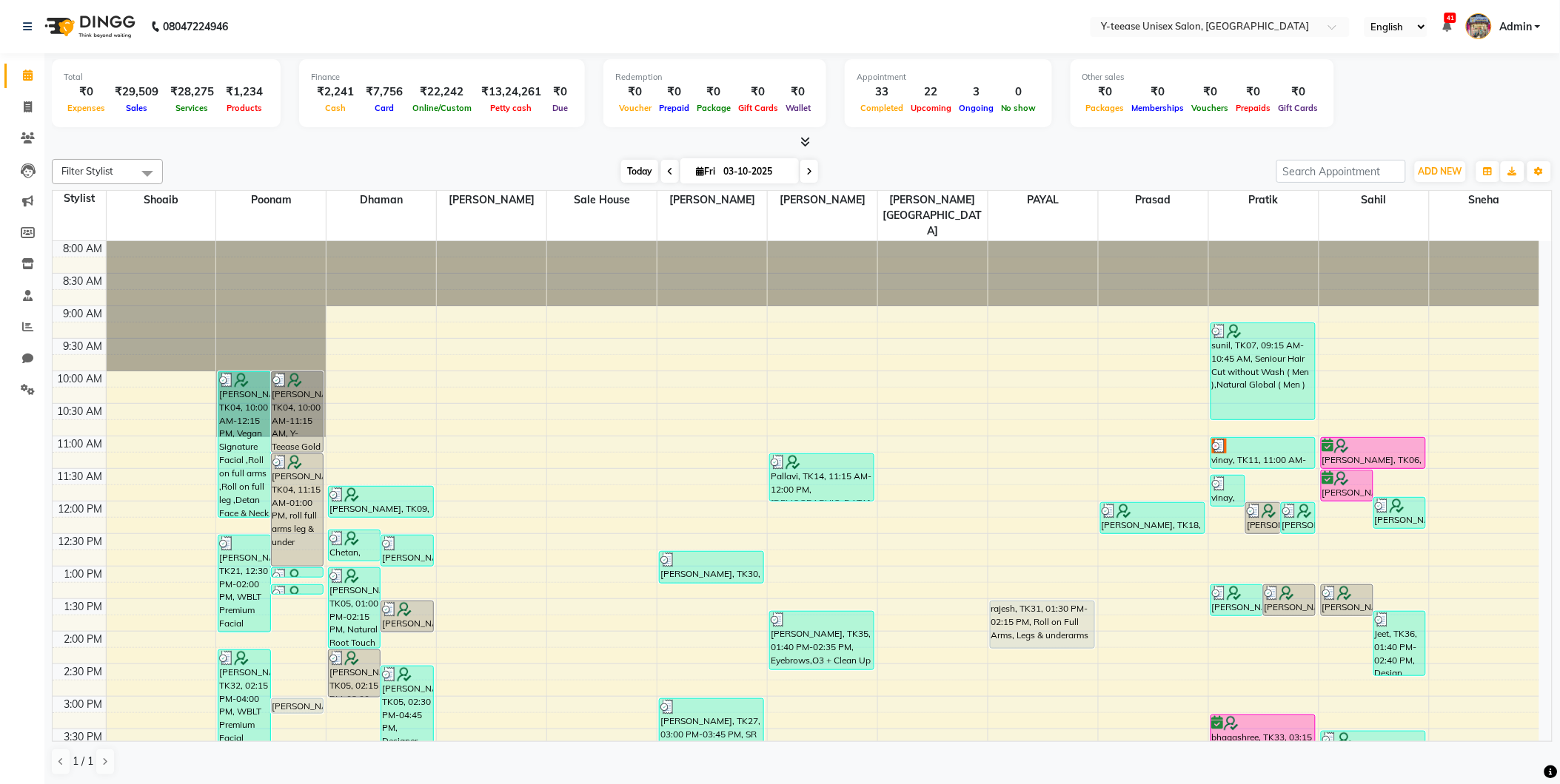
click at [641, 167] on span "Today" at bounding box center [640, 170] width 37 height 23
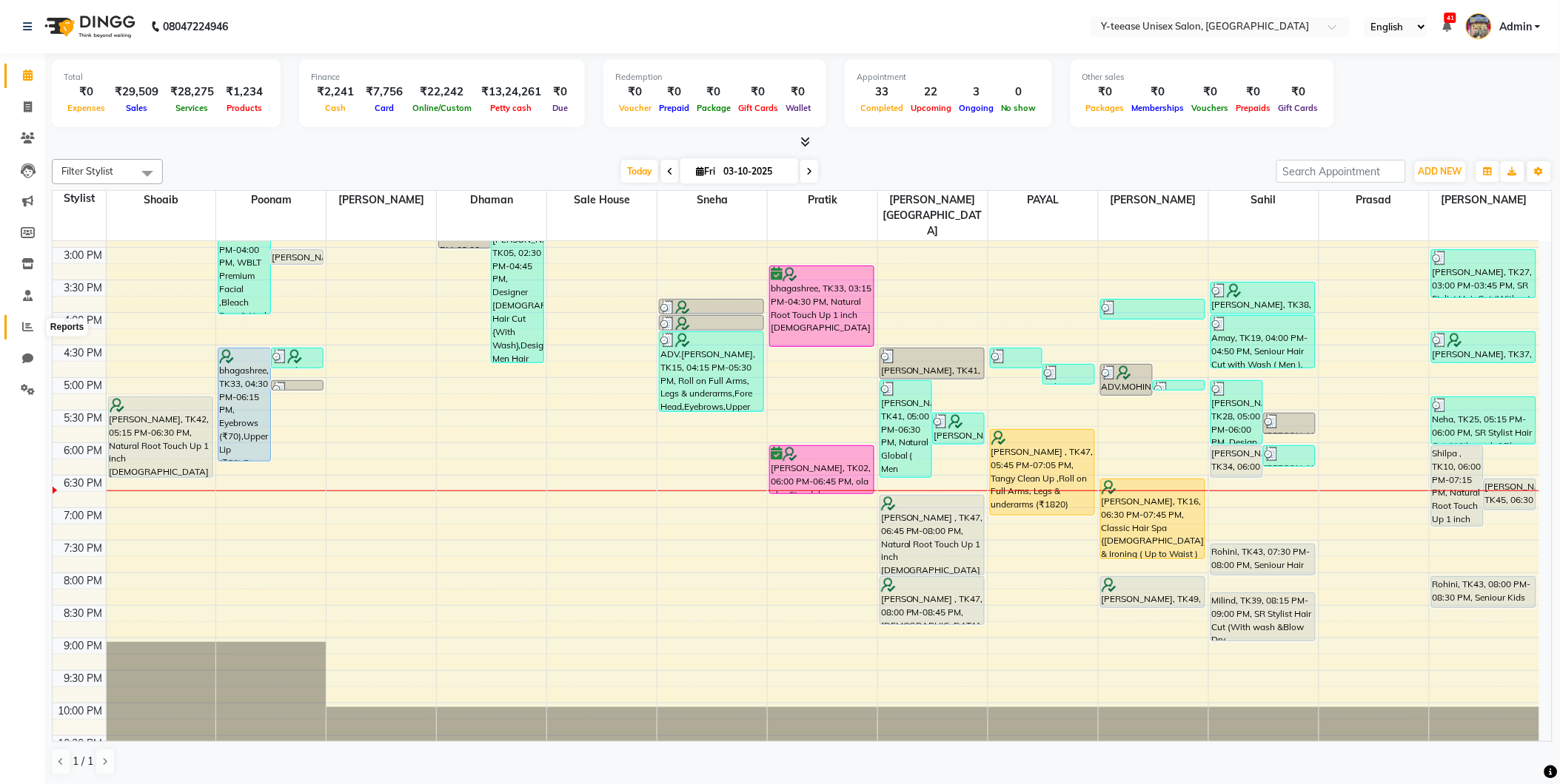
click at [26, 324] on icon at bounding box center [28, 326] width 11 height 11
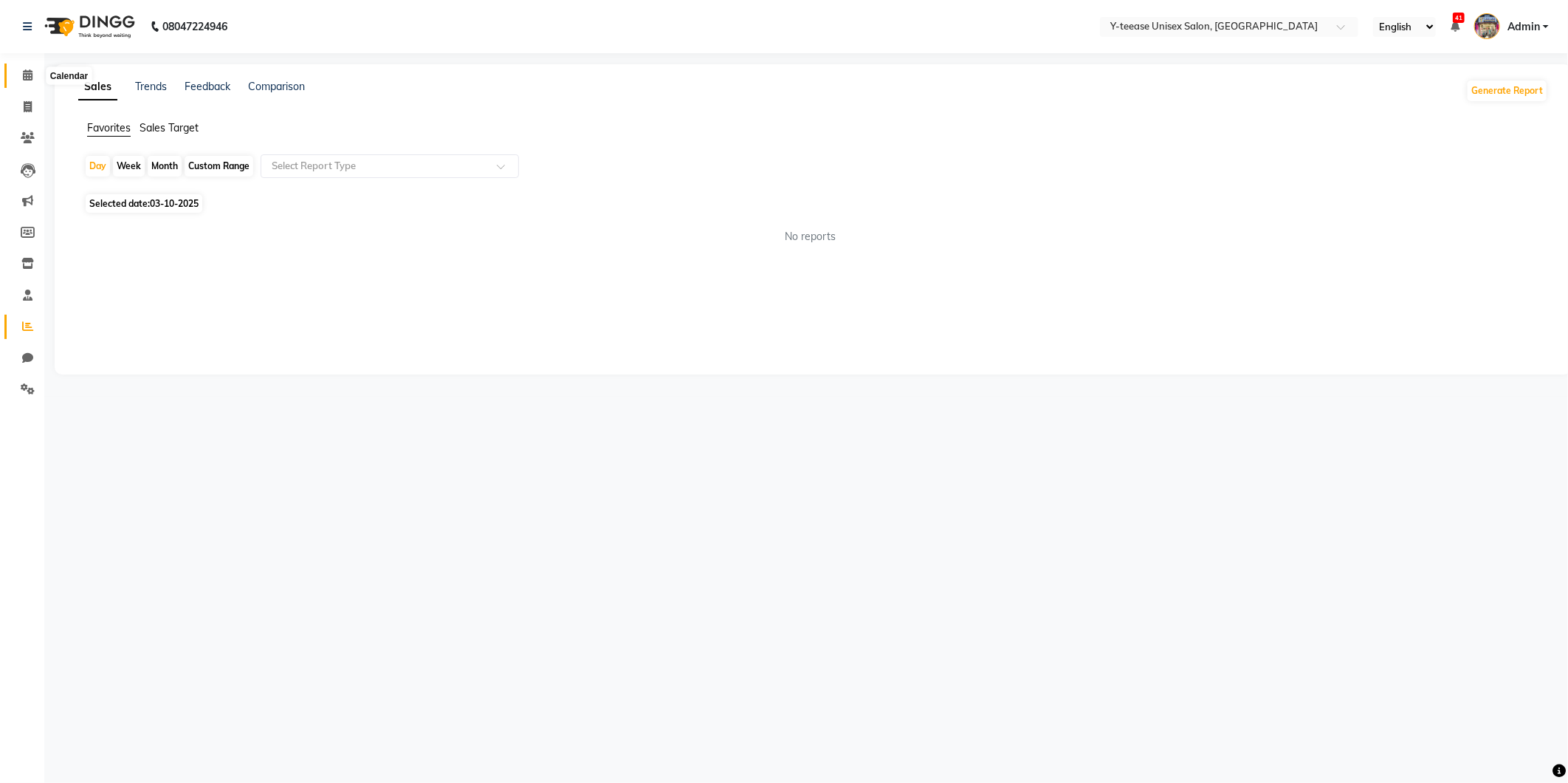
click at [28, 79] on icon at bounding box center [28, 75] width 10 height 11
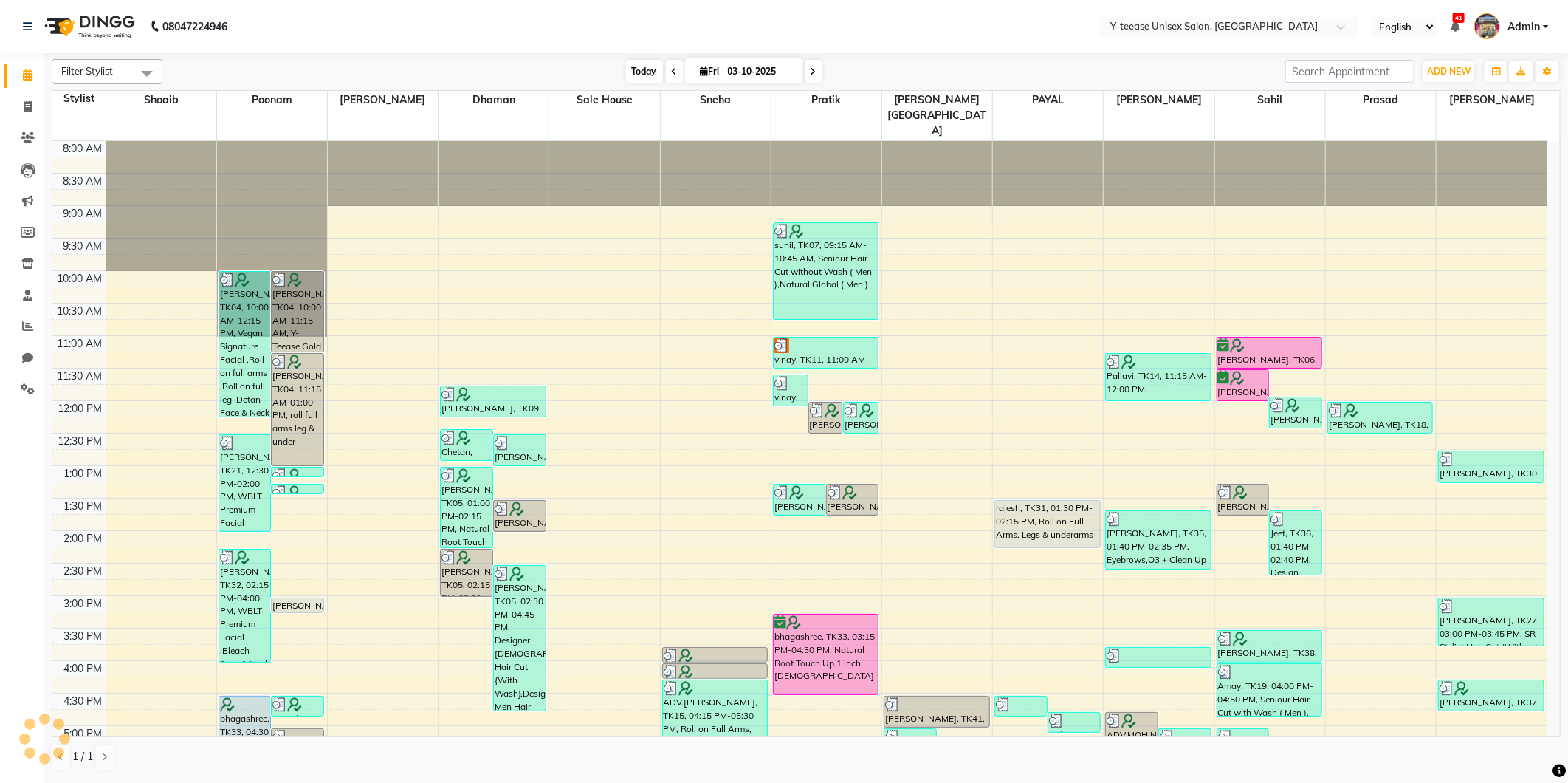
click at [639, 71] on span "Today" at bounding box center [645, 71] width 37 height 23
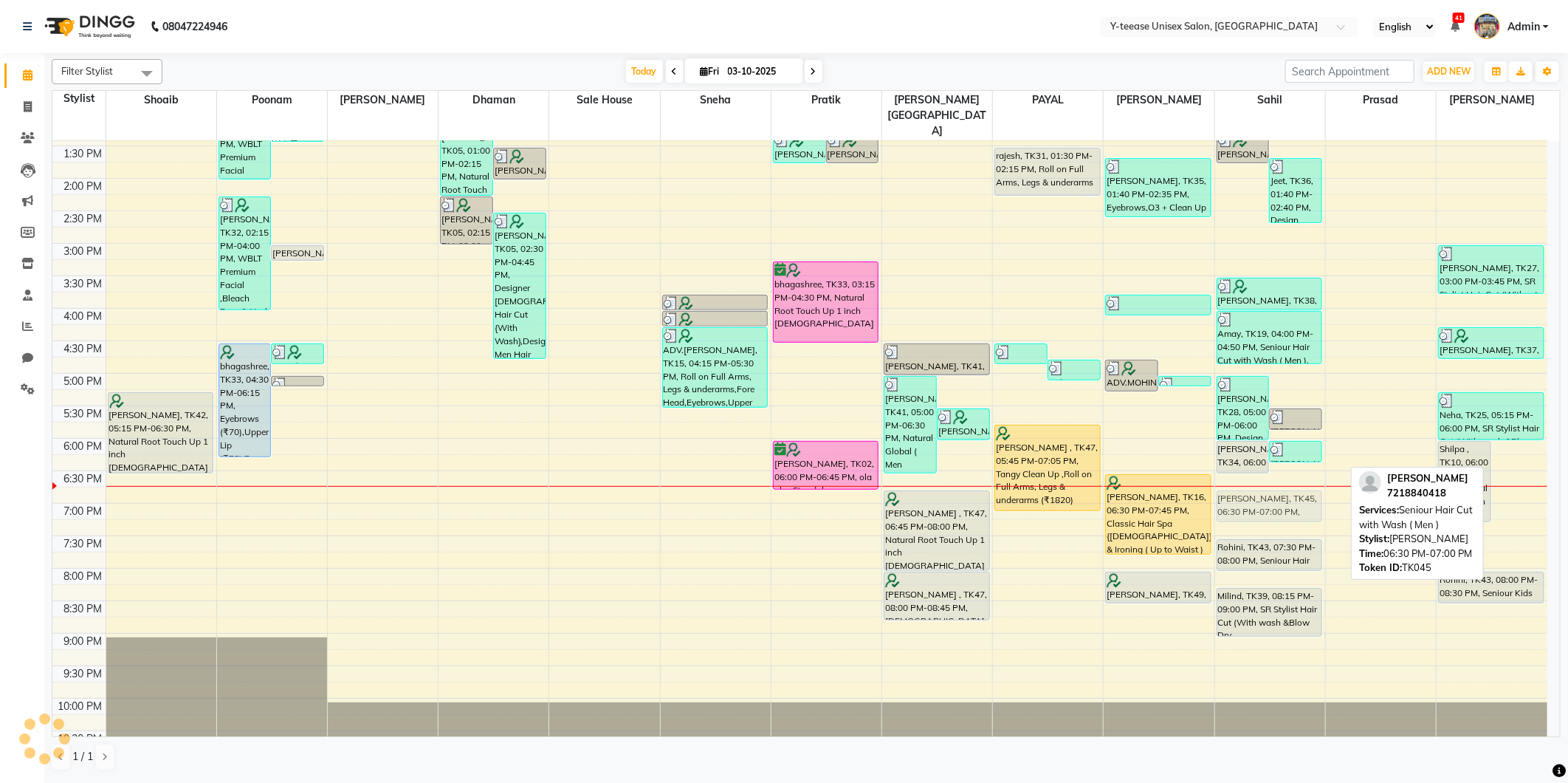
drag, startPoint x: 1521, startPoint y: 458, endPoint x: 1326, endPoint y: 476, distance: 195.8
click at [1316, 476] on tr "Ekta, TK42, 05:15 PM-06:30 PM, Natural Root Touch Up 1 inch Female juhi agarwal…" at bounding box center [799, 275] width 1495 height 975
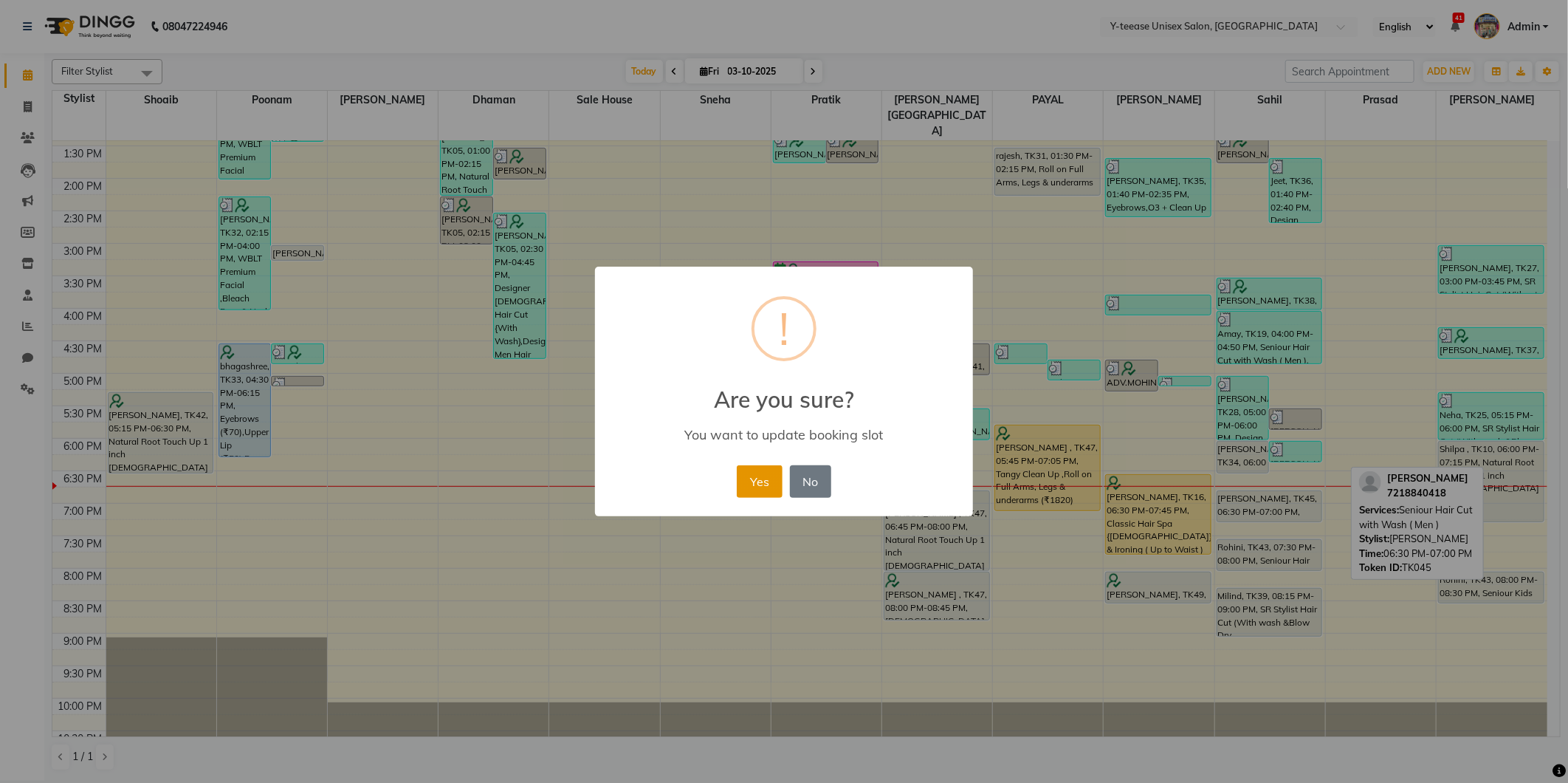
click at [761, 483] on button "Yes" at bounding box center [760, 481] width 45 height 32
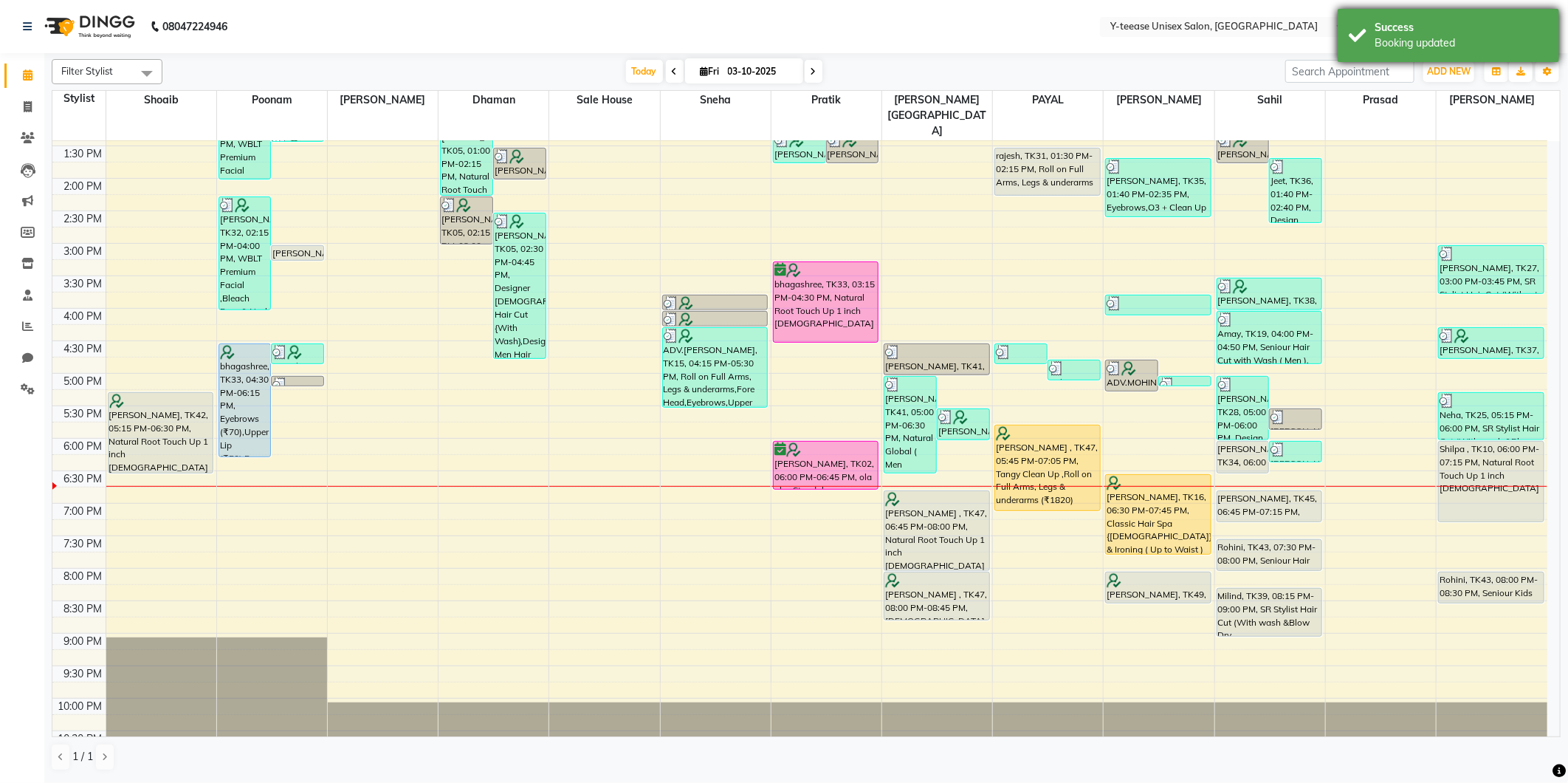
click at [1440, 43] on div "Booking updated" at bounding box center [1461, 43] width 174 height 16
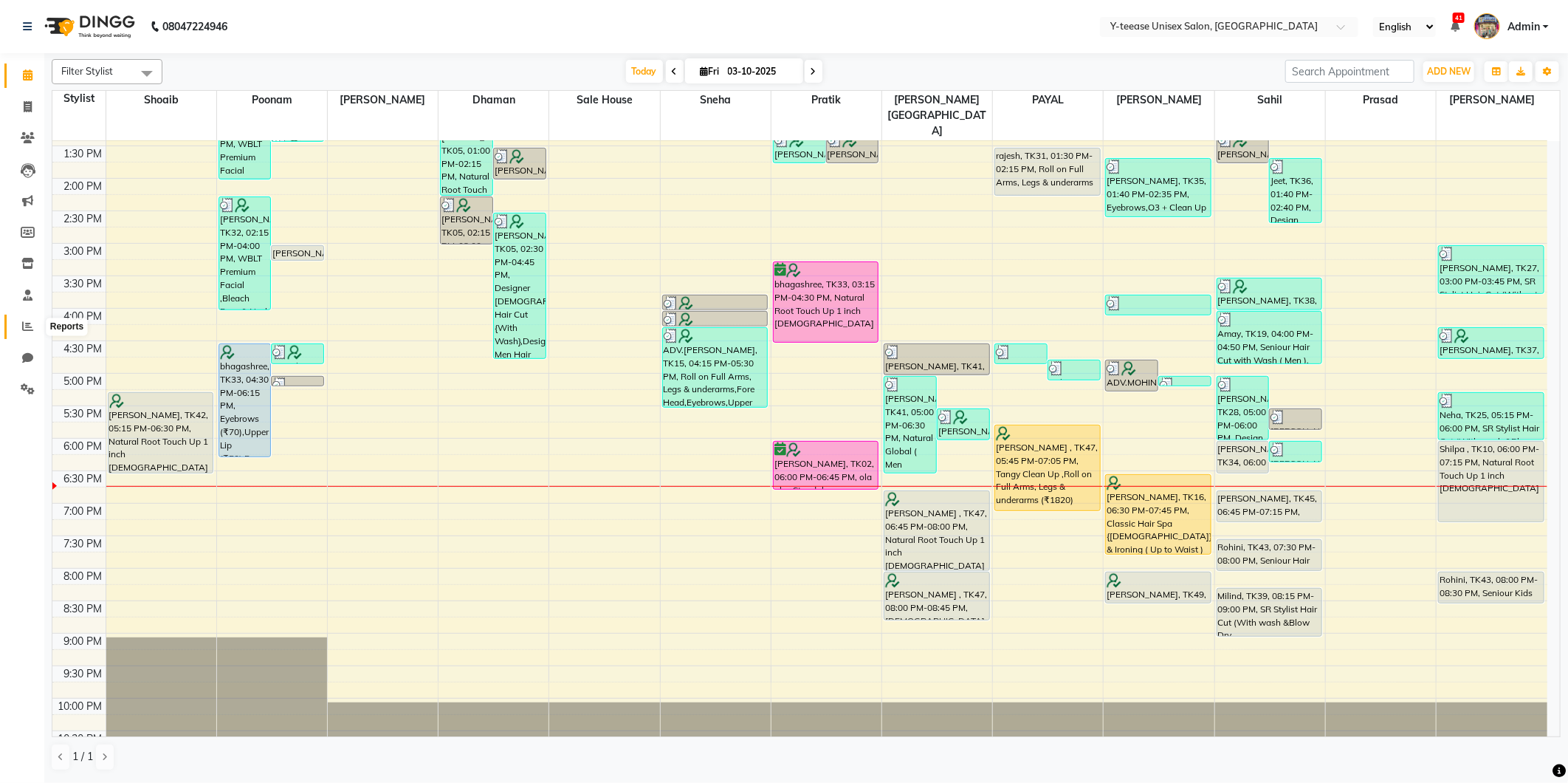
click at [26, 331] on icon at bounding box center [28, 326] width 11 height 11
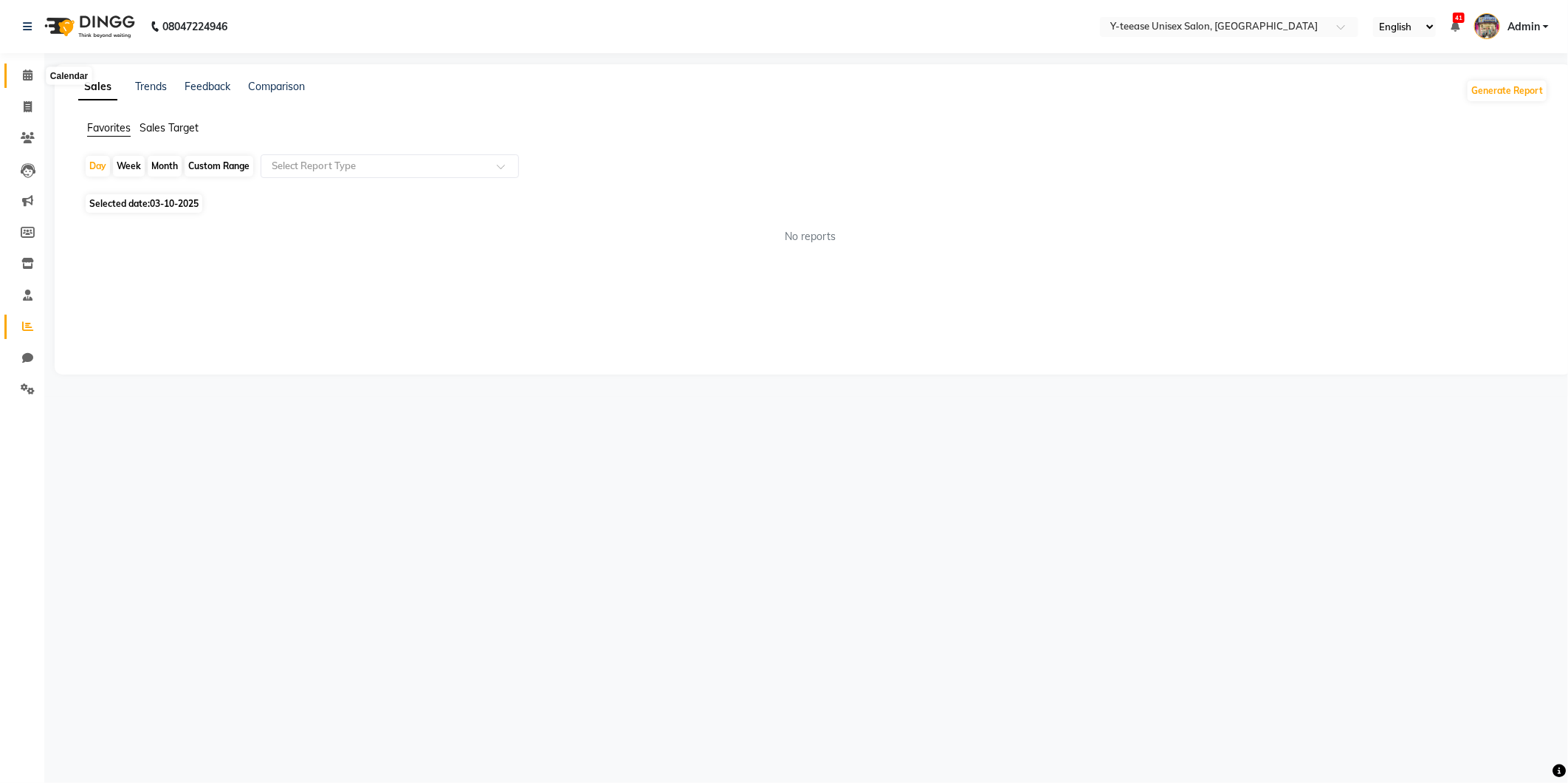
click at [31, 72] on span at bounding box center [28, 75] width 26 height 17
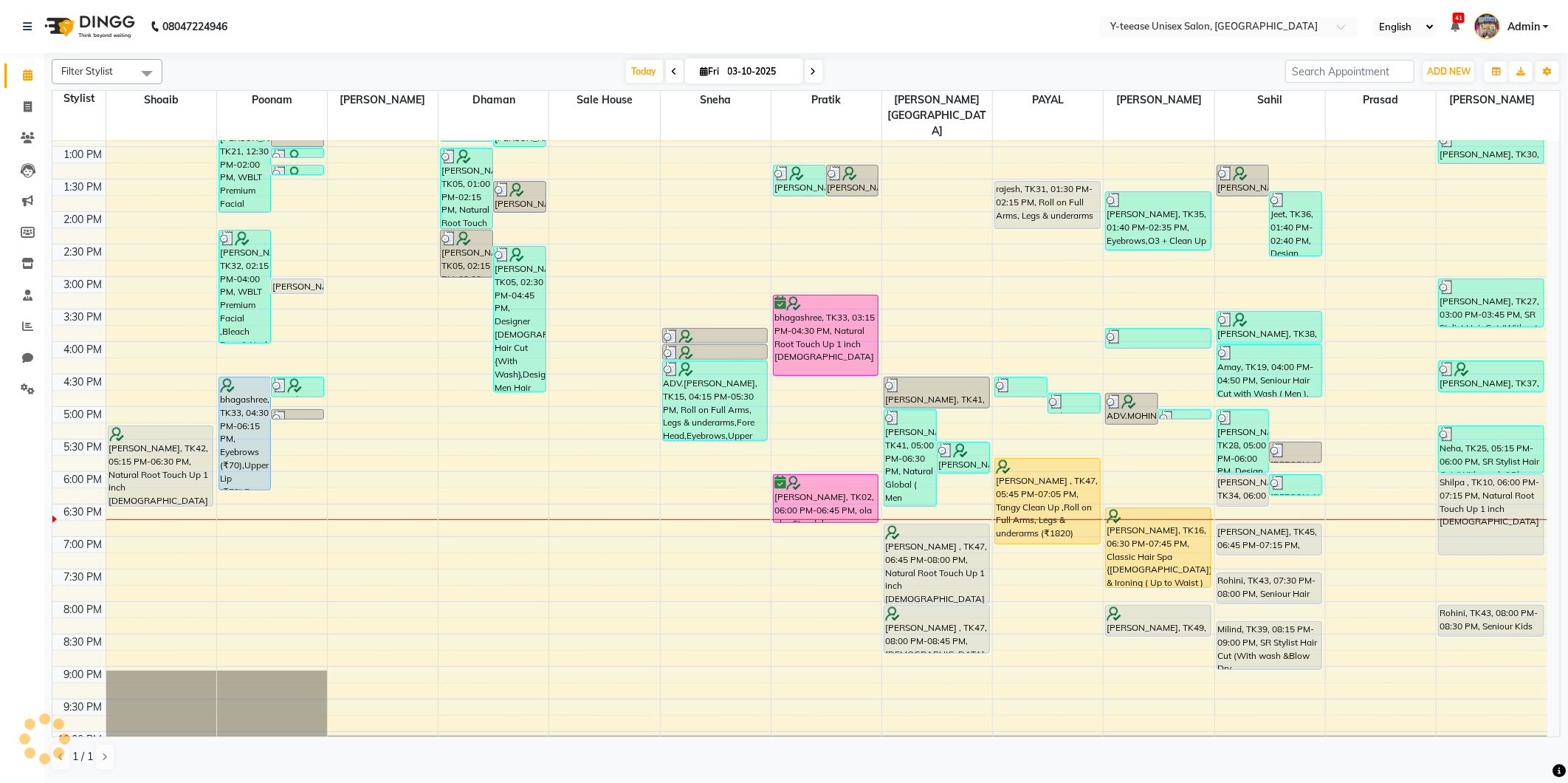
scroll to position [328, 0]
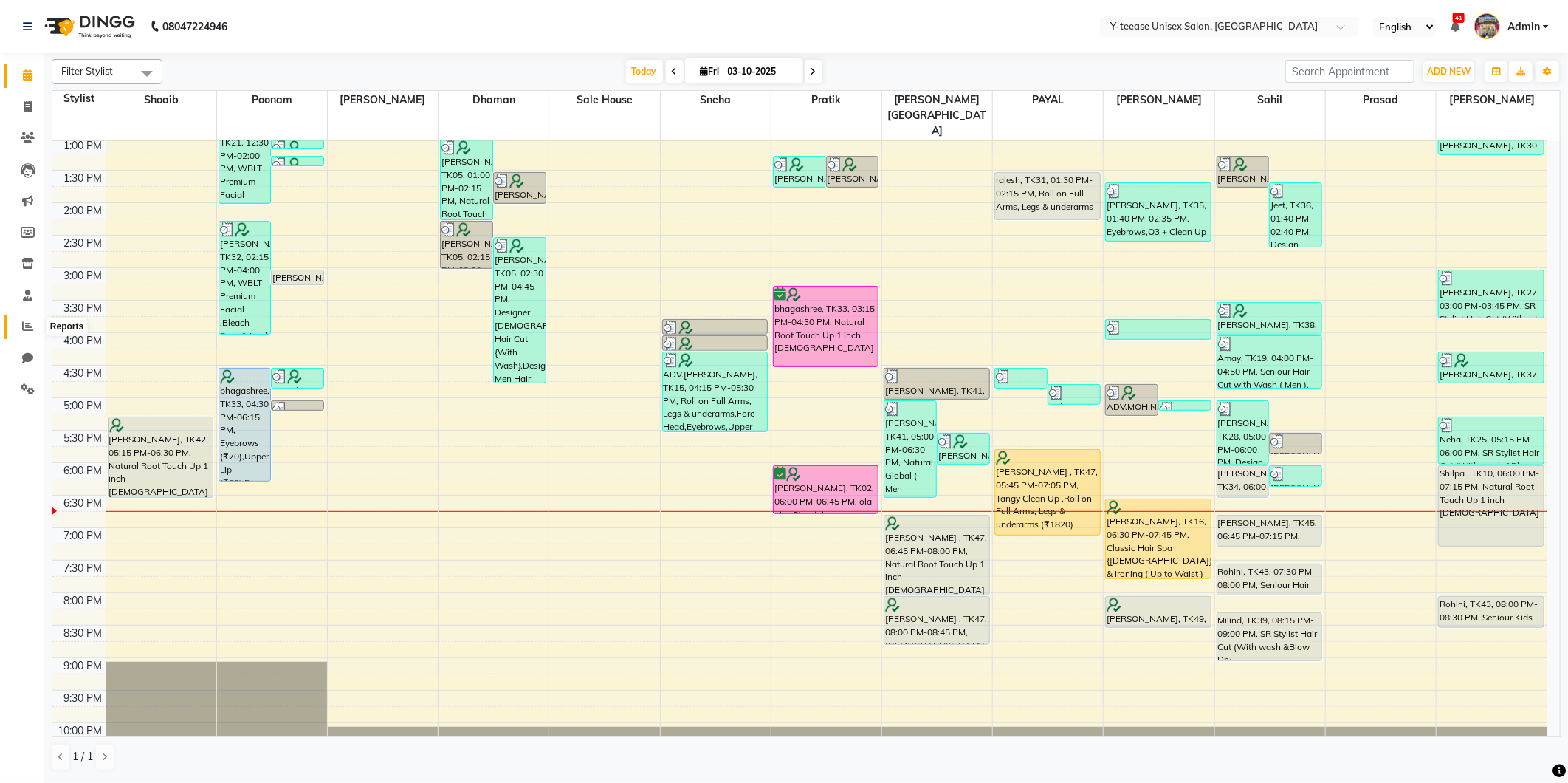
click at [15, 328] on span at bounding box center [28, 327] width 26 height 17
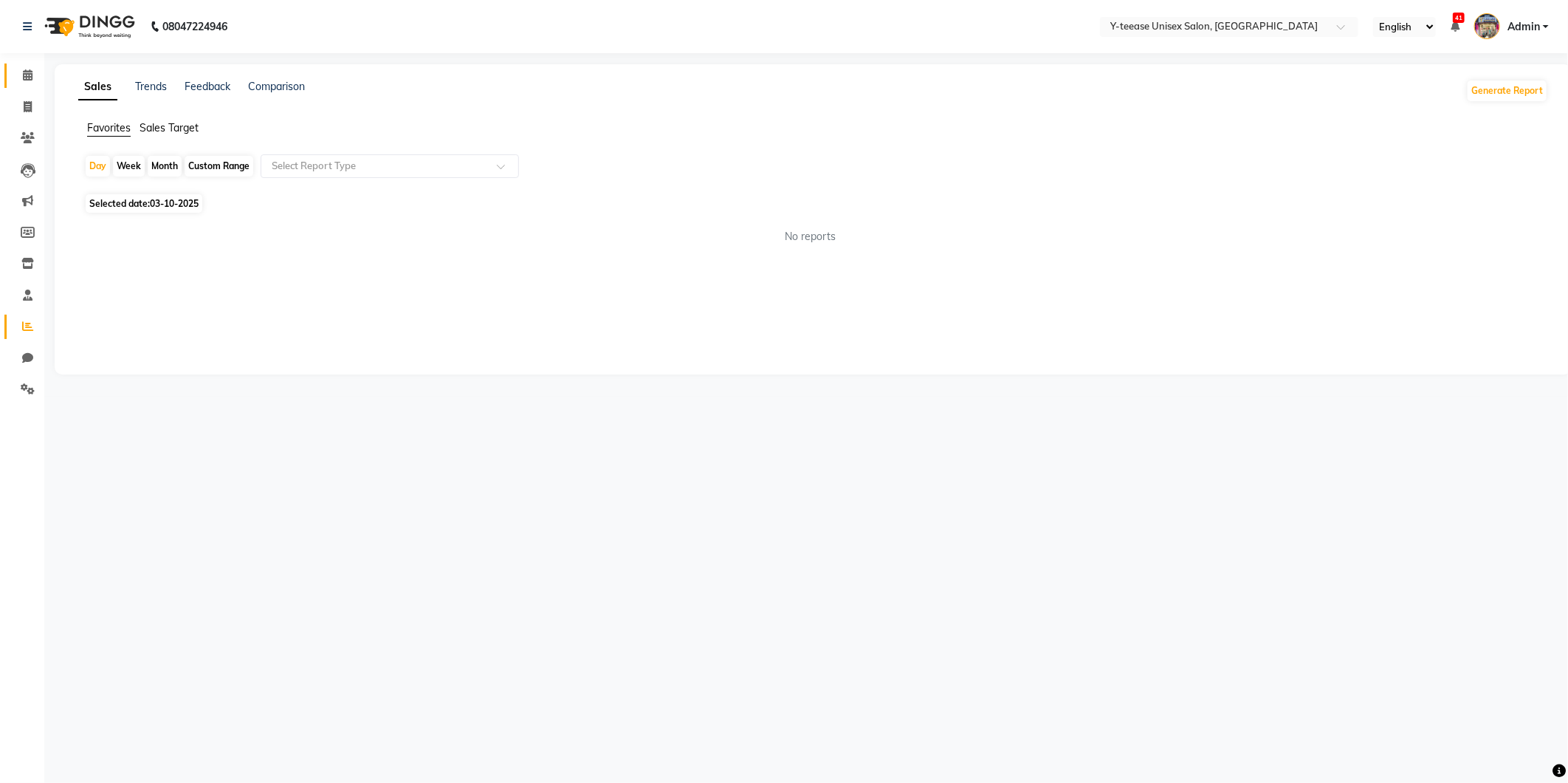
click at [21, 76] on span at bounding box center [28, 75] width 26 height 17
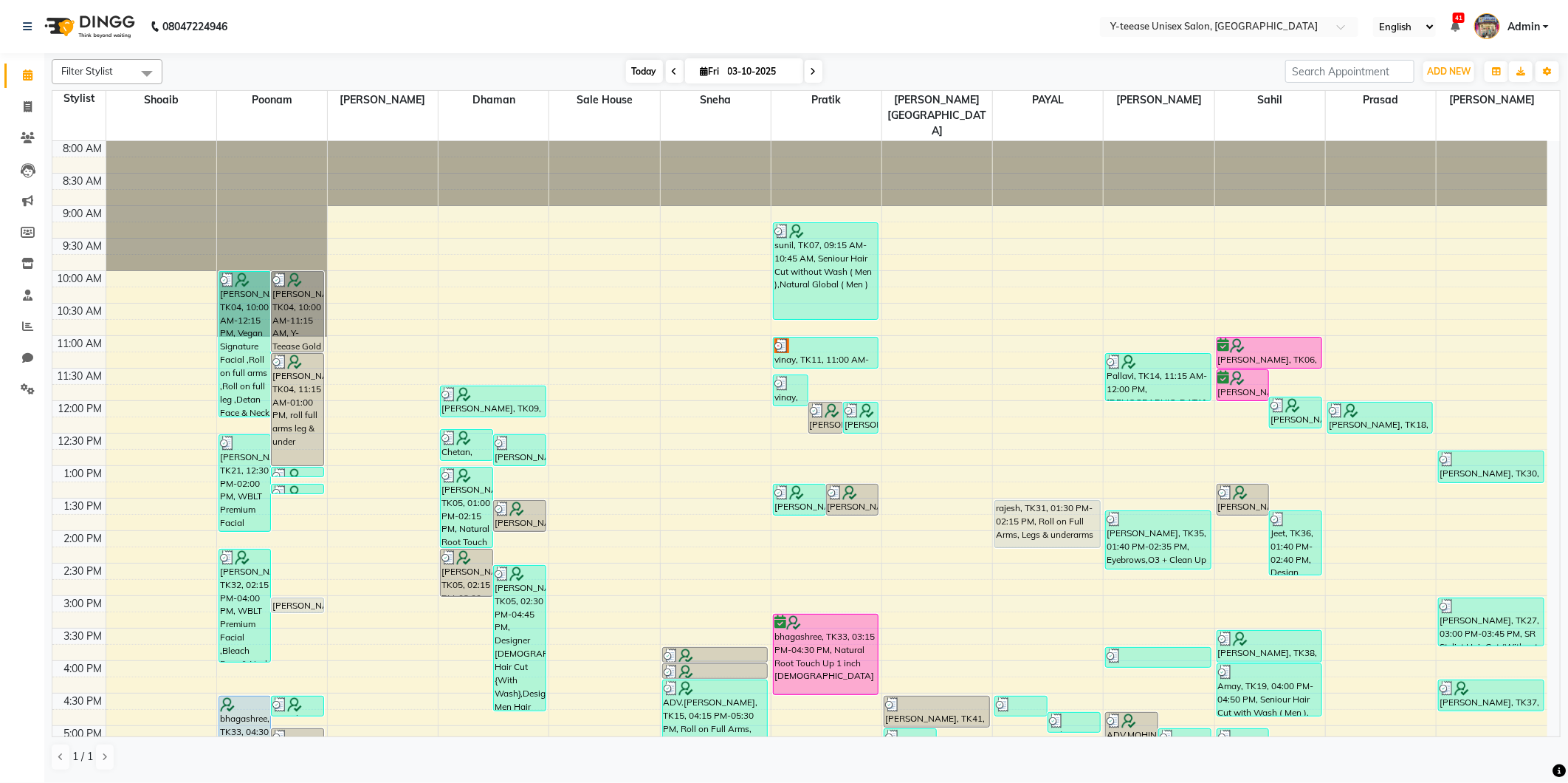
click at [627, 75] on span "Today" at bounding box center [645, 71] width 37 height 23
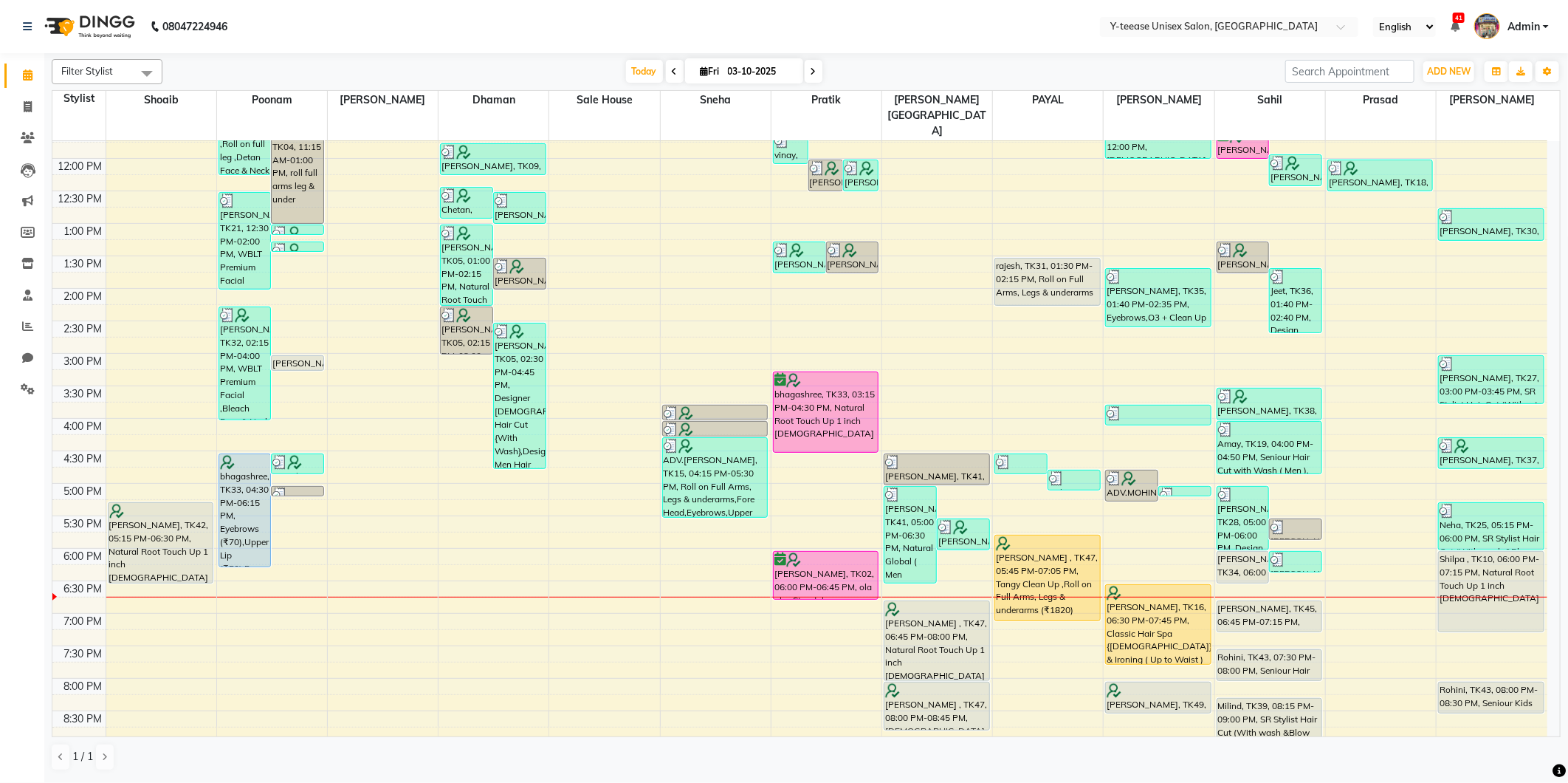
scroll to position [352, 0]
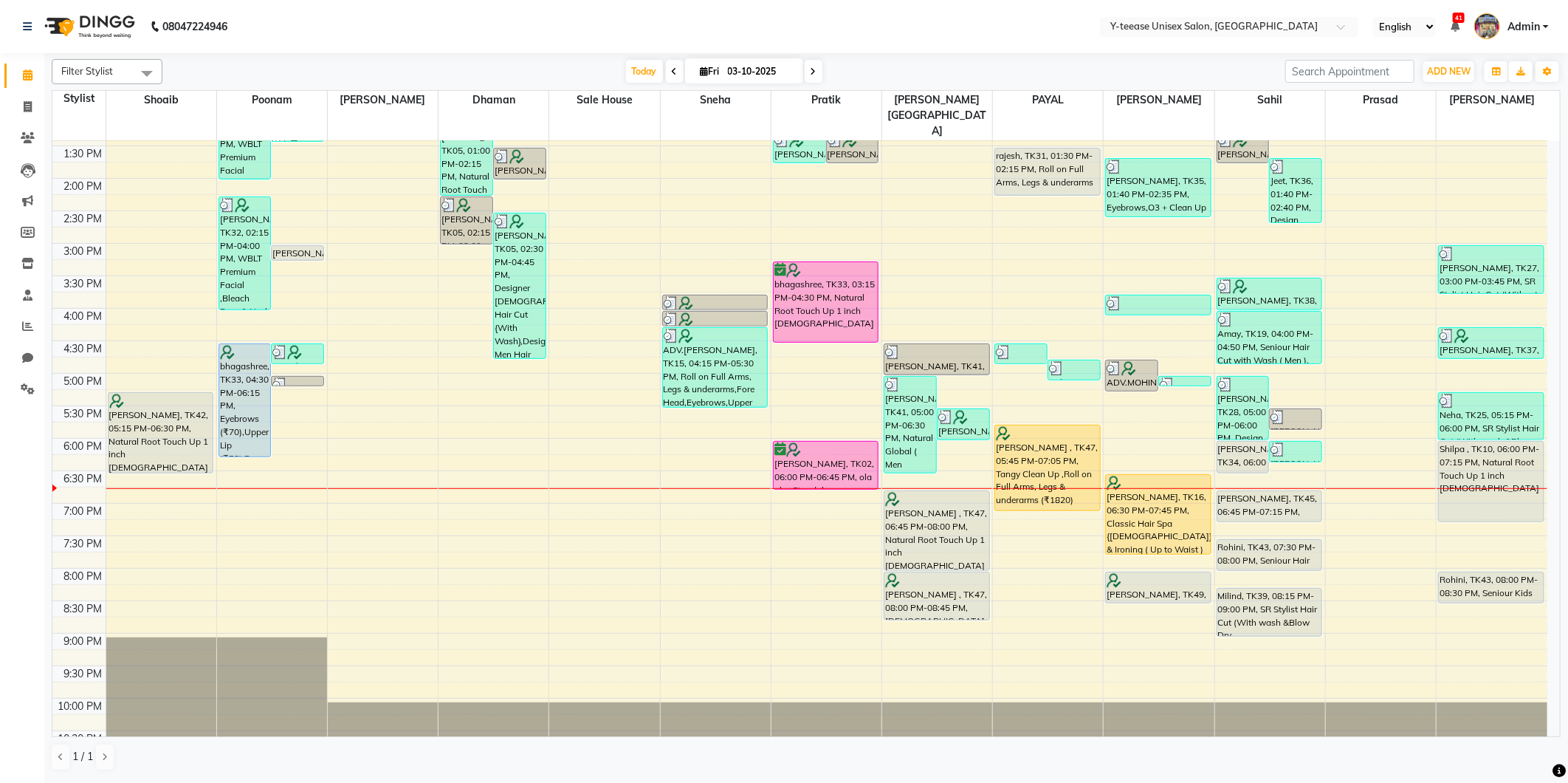
click at [805, 68] on span at bounding box center [814, 71] width 18 height 23
type input "04-10-2025"
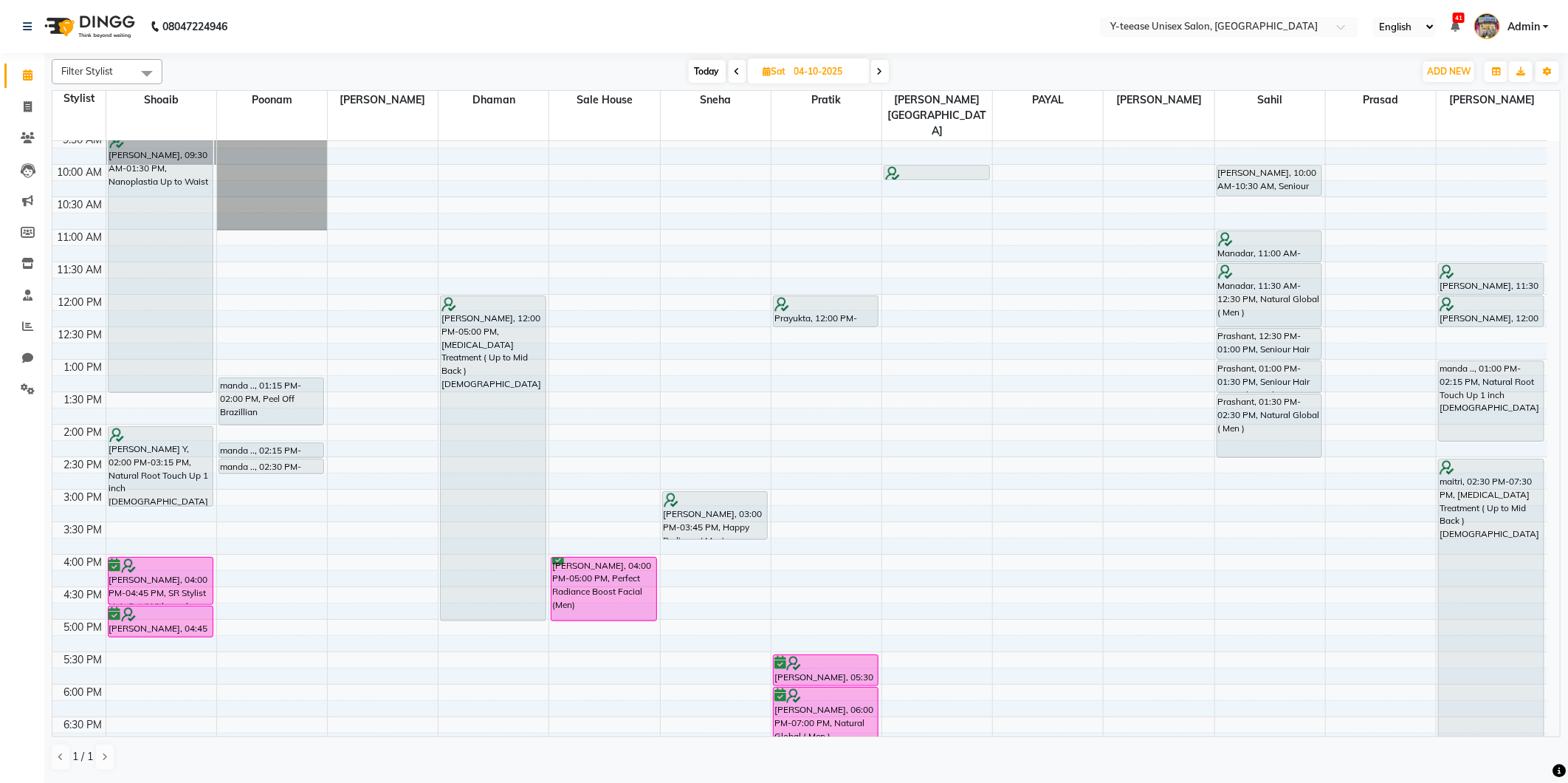
scroll to position [0, 0]
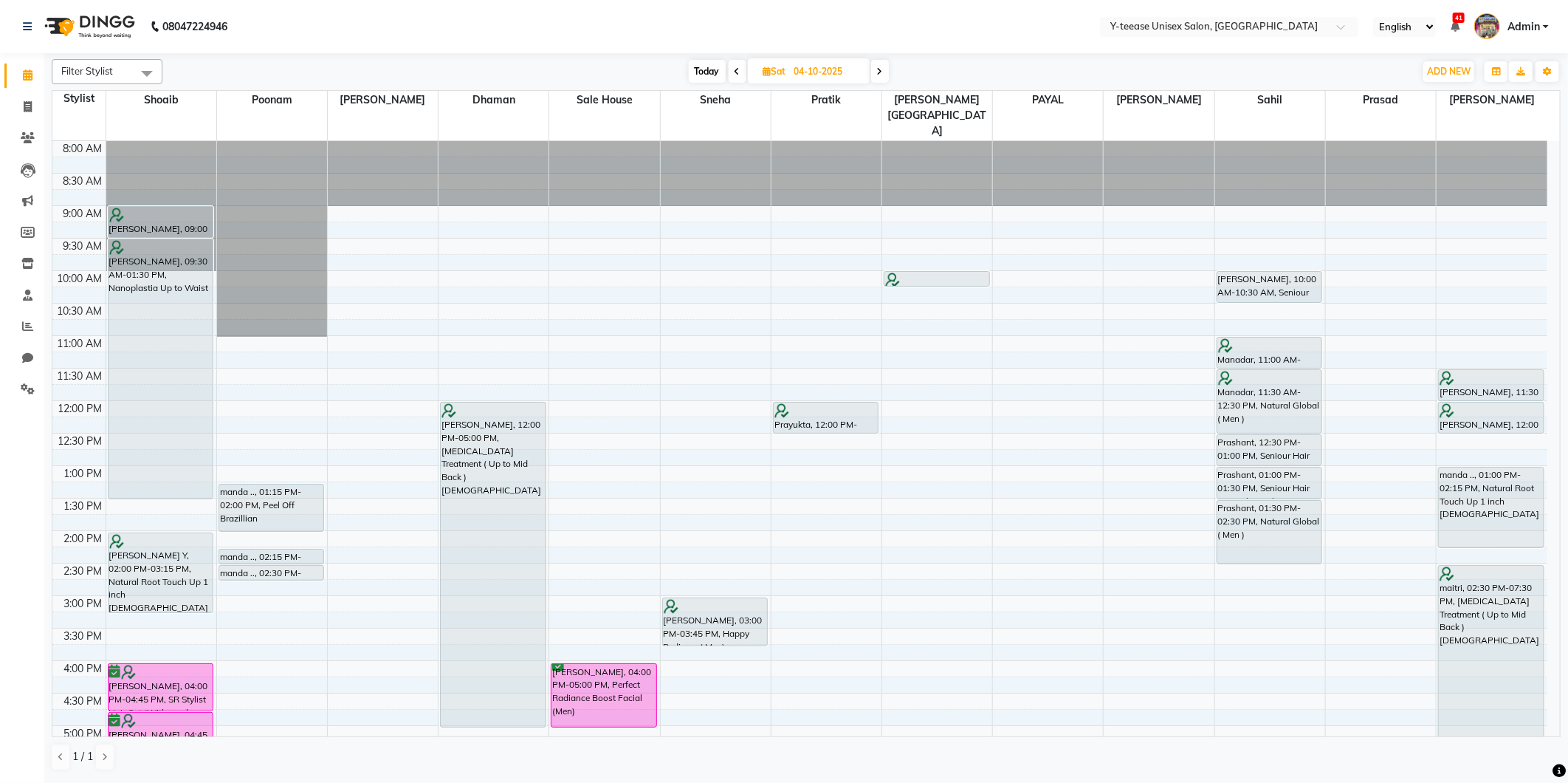
click at [1256, 276] on div "8:00 AM 8:30 AM 9:00 AM 9:30 AM 10:00 AM 10:30 AM 11:00 AM 11:30 AM 12:00 PM 12…" at bounding box center [799, 628] width 1495 height 975
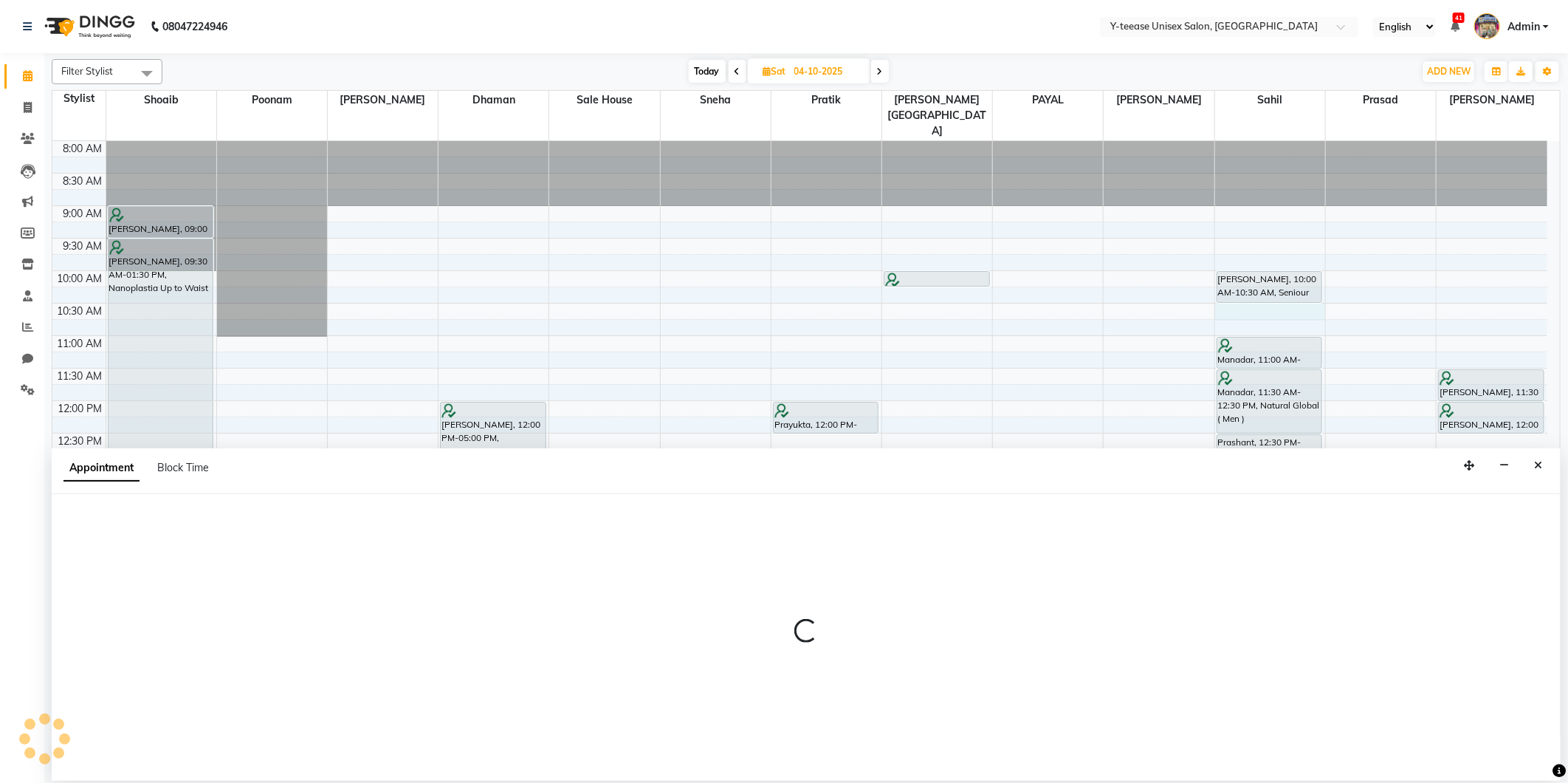
click at [1538, 468] on icon "Close" at bounding box center [1539, 465] width 8 height 11
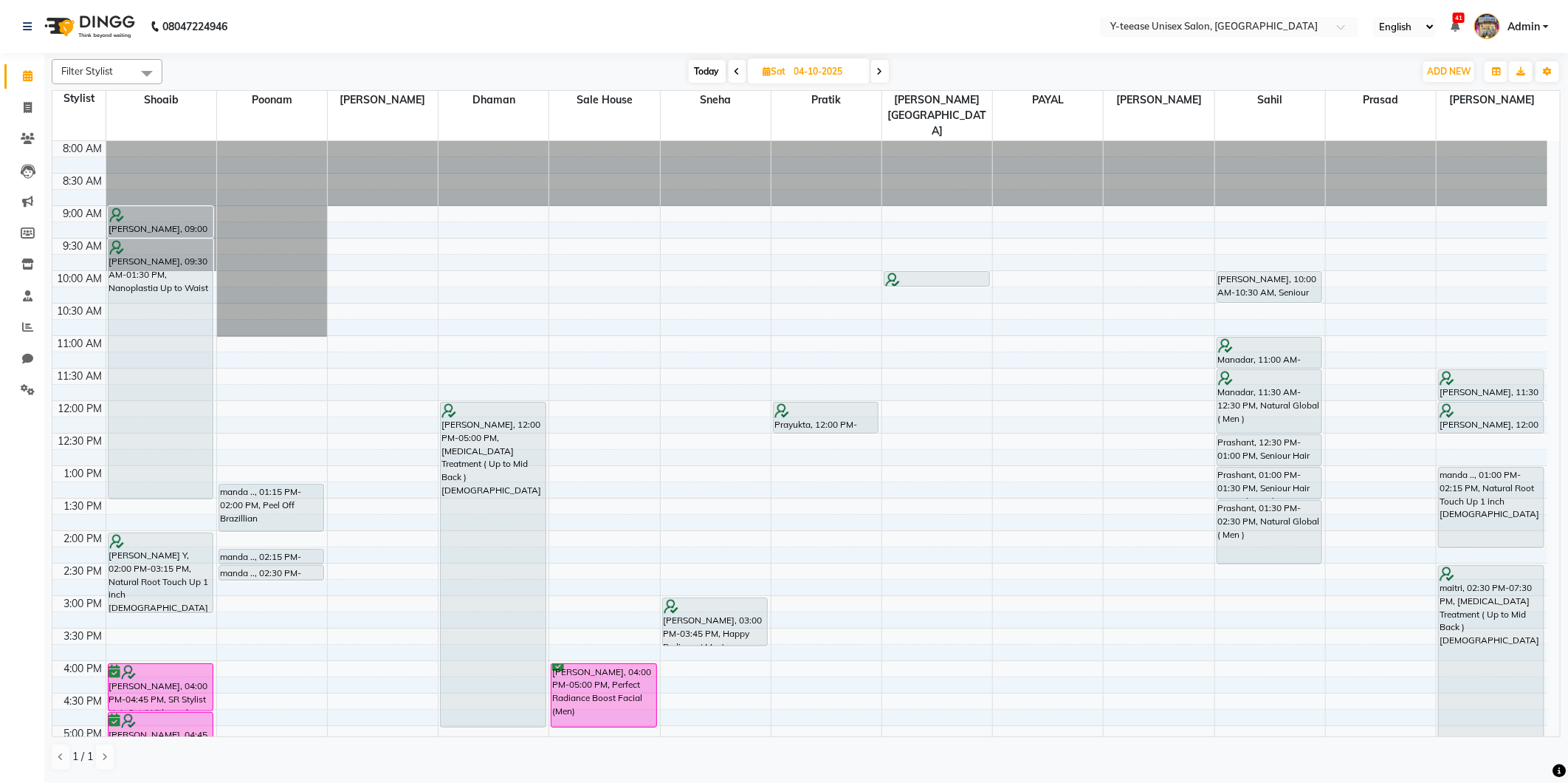
click at [851, 313] on div "8:00 AM 8:30 AM 9:00 AM 9:30 AM 10:00 AM 10:30 AM 11:00 AM 11:30 AM 12:00 PM 12…" at bounding box center [799, 628] width 1495 height 975
select select "67330"
select select "660"
select select "tentative"
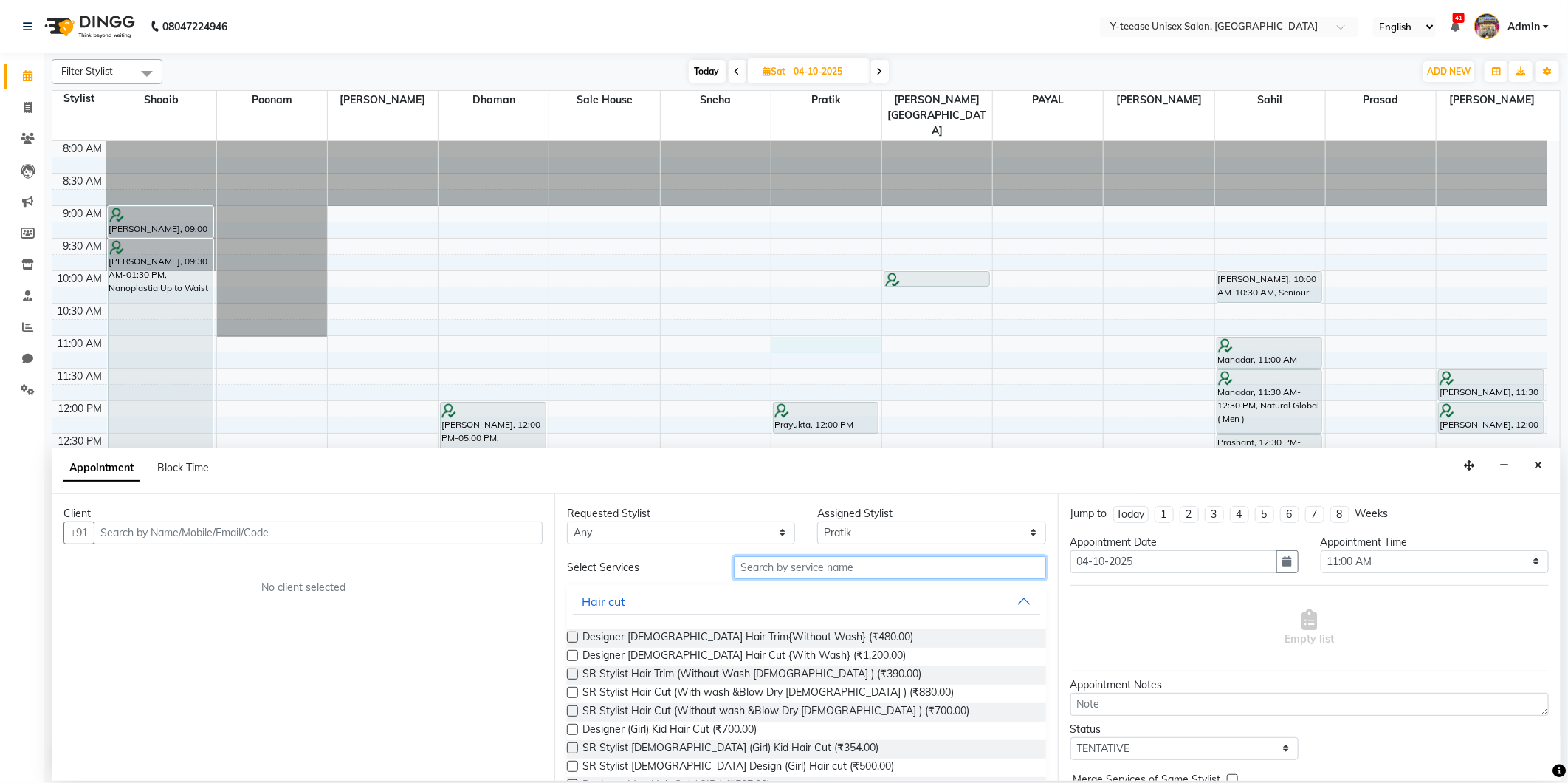
click at [877, 573] on input "text" at bounding box center [890, 568] width 312 height 23
click at [850, 572] on input "text" at bounding box center [890, 568] width 312 height 23
click at [1539, 463] on icon "Close" at bounding box center [1539, 465] width 8 height 11
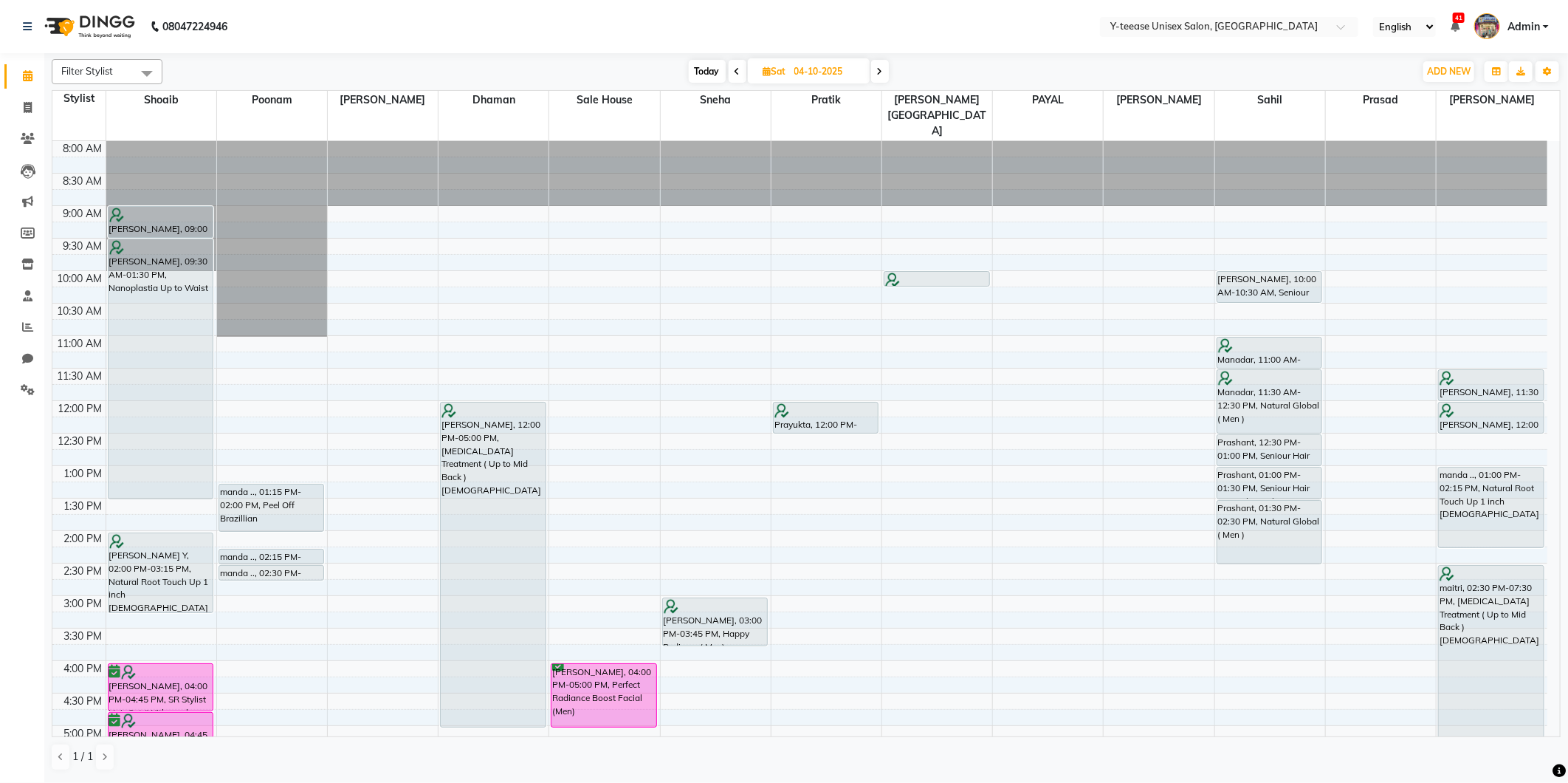
click at [882, 68] on icon at bounding box center [880, 71] width 6 height 9
type input "05-10-2025"
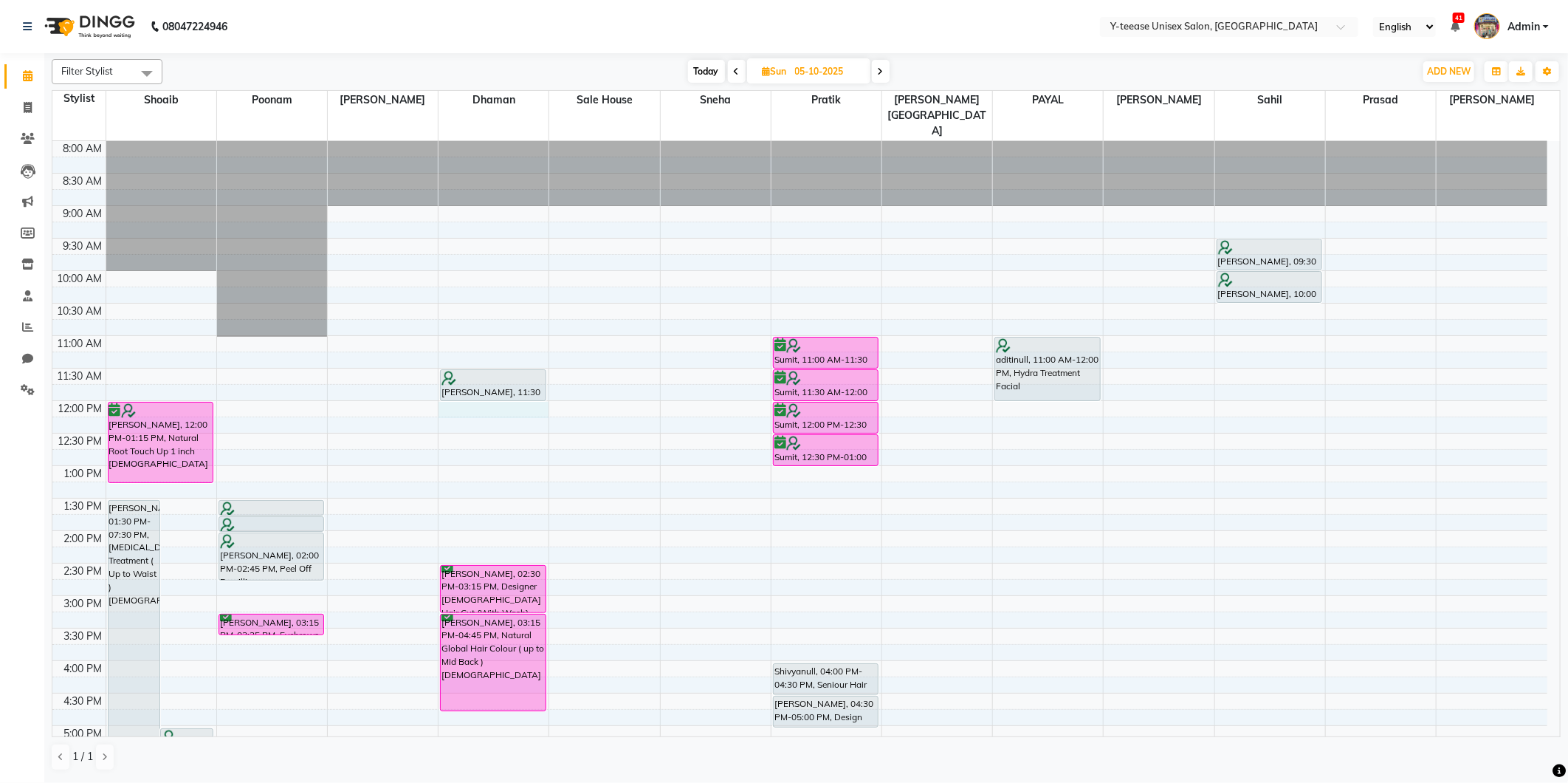
click at [502, 382] on div "8:00 AM 8:30 AM 9:00 AM 9:30 AM 10:00 AM 10:30 AM 11:00 AM 11:30 AM 12:00 PM 12…" at bounding box center [799, 628] width 1495 height 975
select select "656"
select select "720"
select select "tentative"
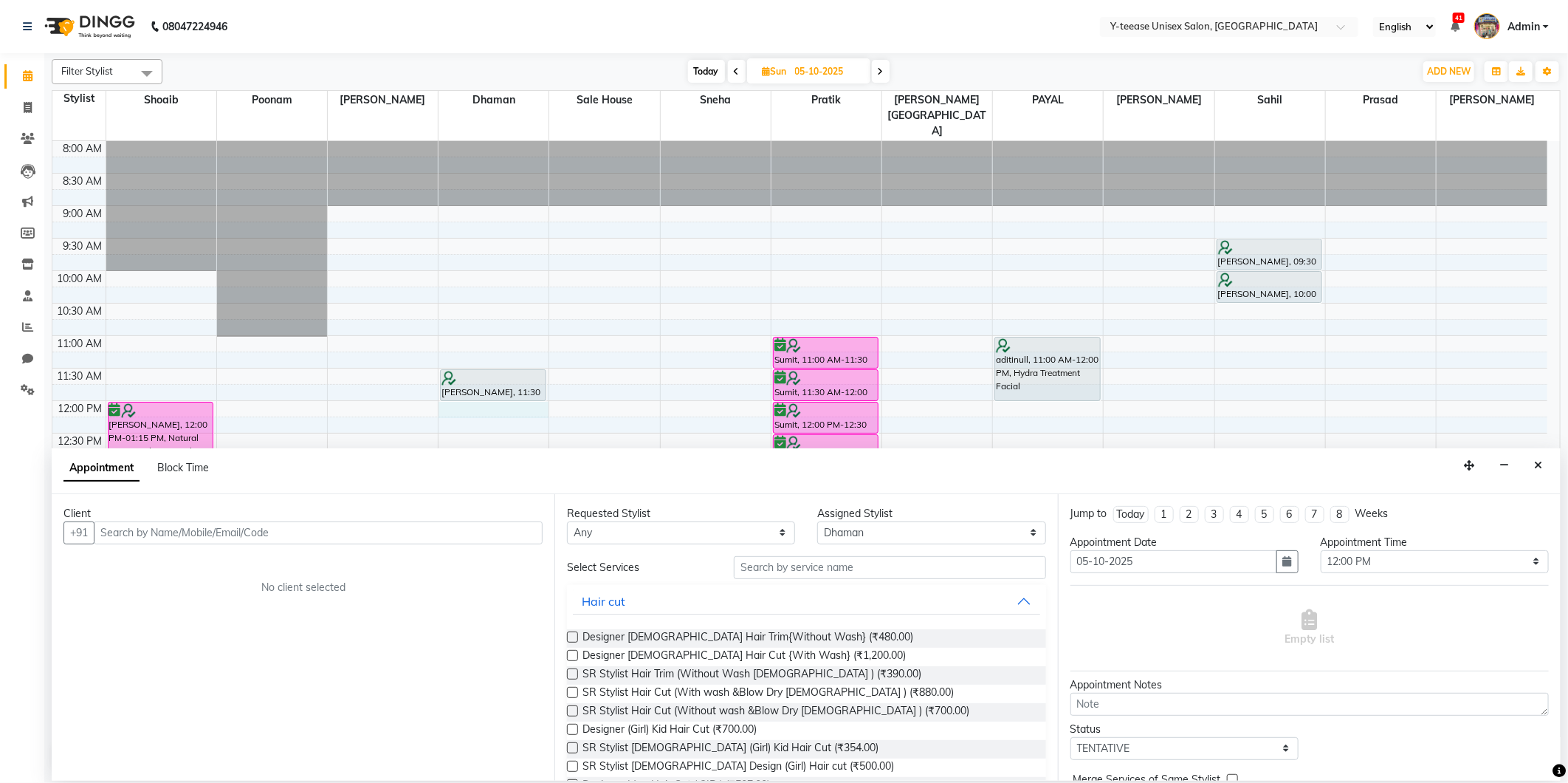
click at [475, 539] on input "text" at bounding box center [318, 532] width 449 height 23
type input "8698894720"
click at [777, 572] on input "text" at bounding box center [890, 568] width 312 height 23
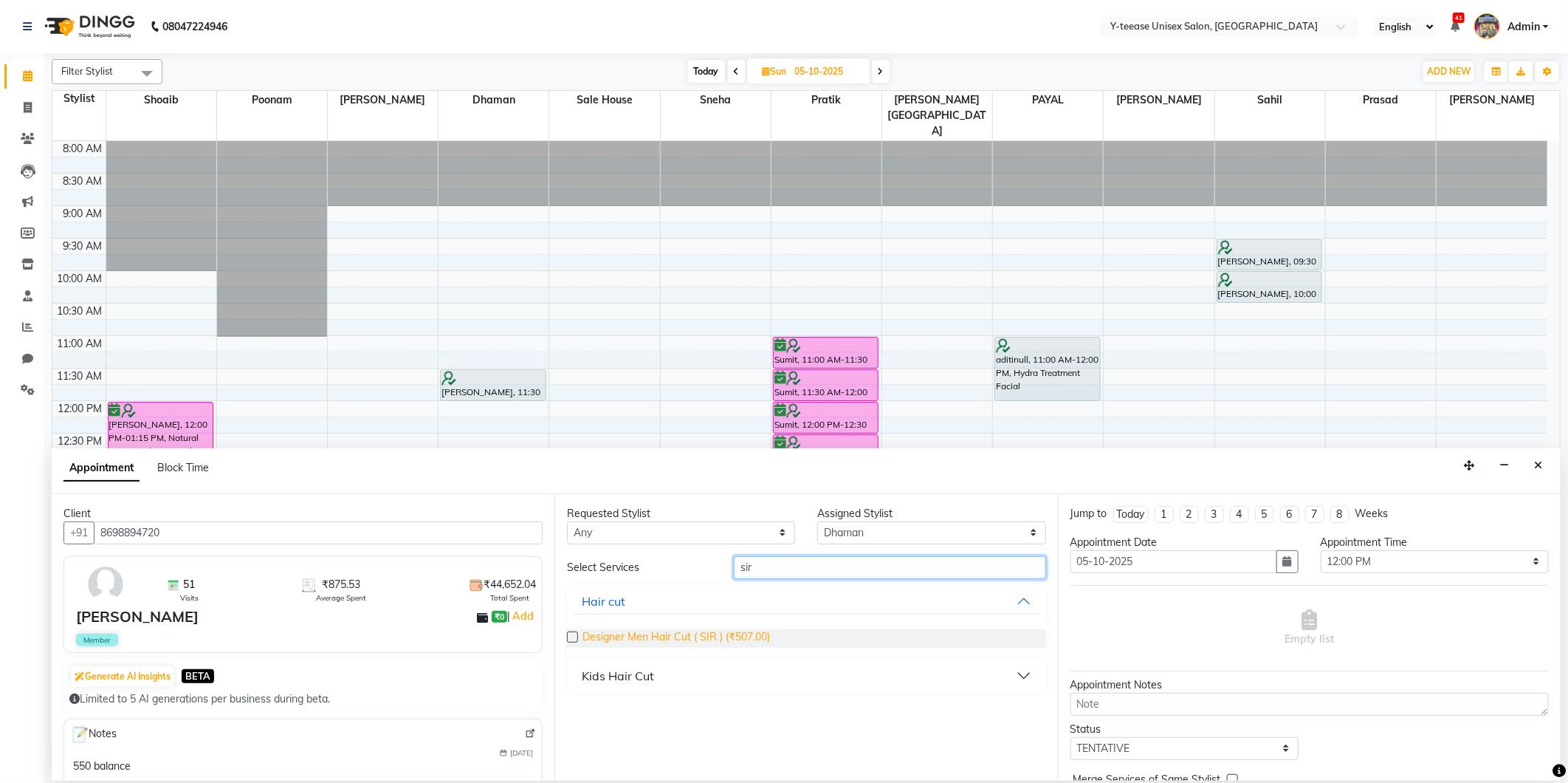
type input "sir"
click at [738, 644] on span "Designer Men Hair Cut ( SIR ) (₹507.00)" at bounding box center [676, 638] width 188 height 19
checkbox input "false"
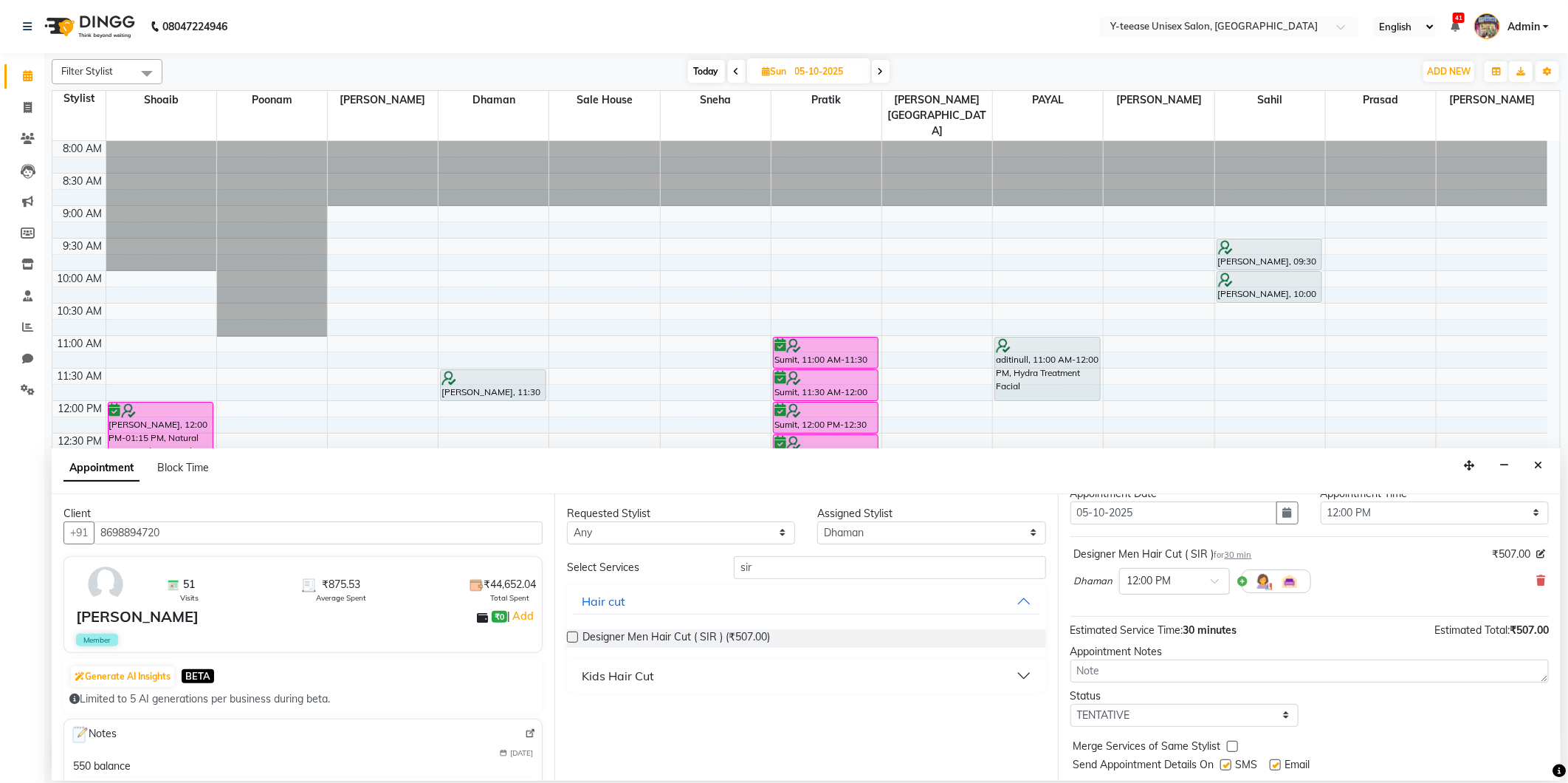
scroll to position [89, 0]
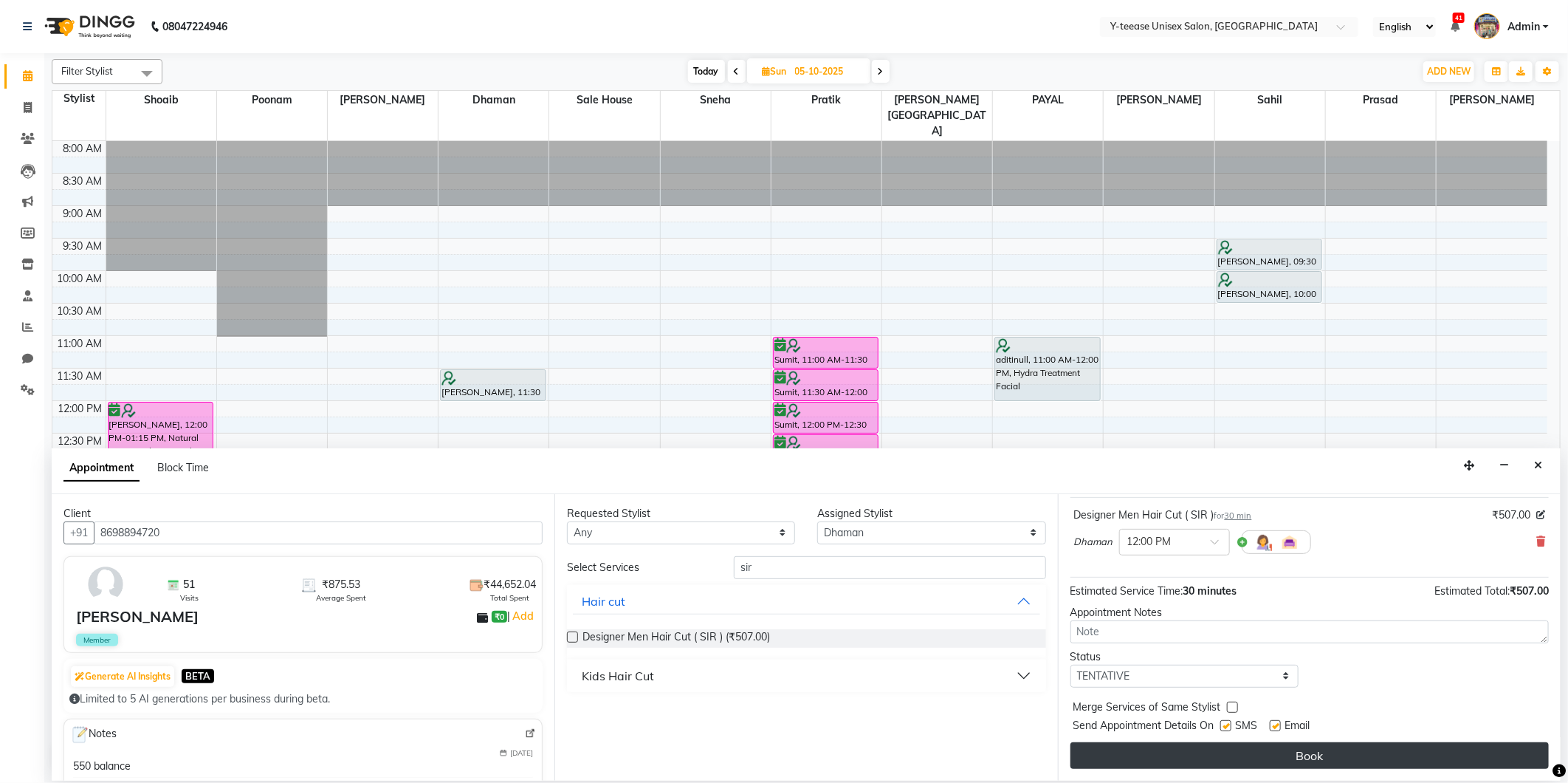
click at [1212, 752] on button "Book" at bounding box center [1309, 755] width 479 height 27
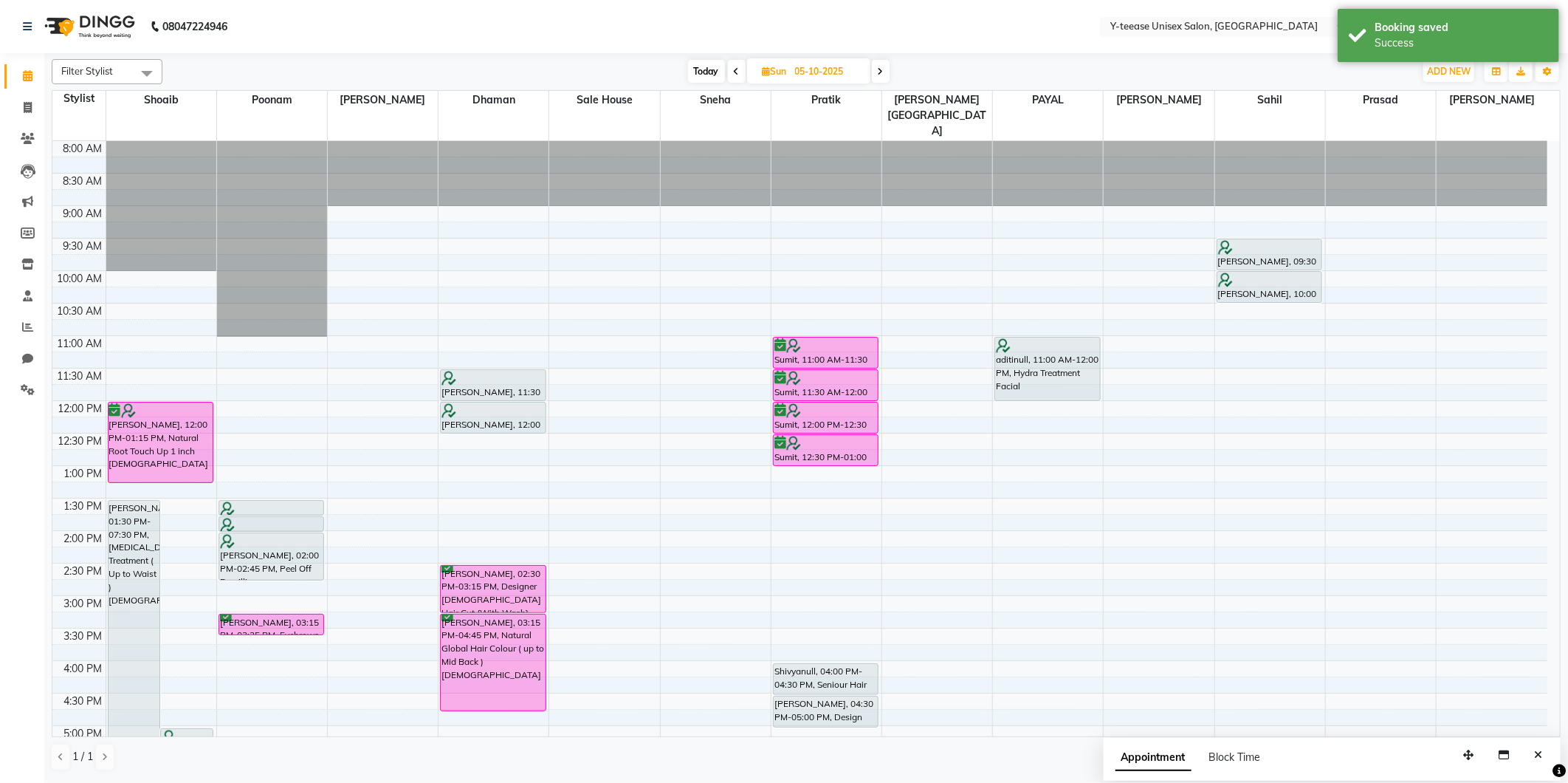
click at [713, 74] on span "Today" at bounding box center [707, 71] width 37 height 23
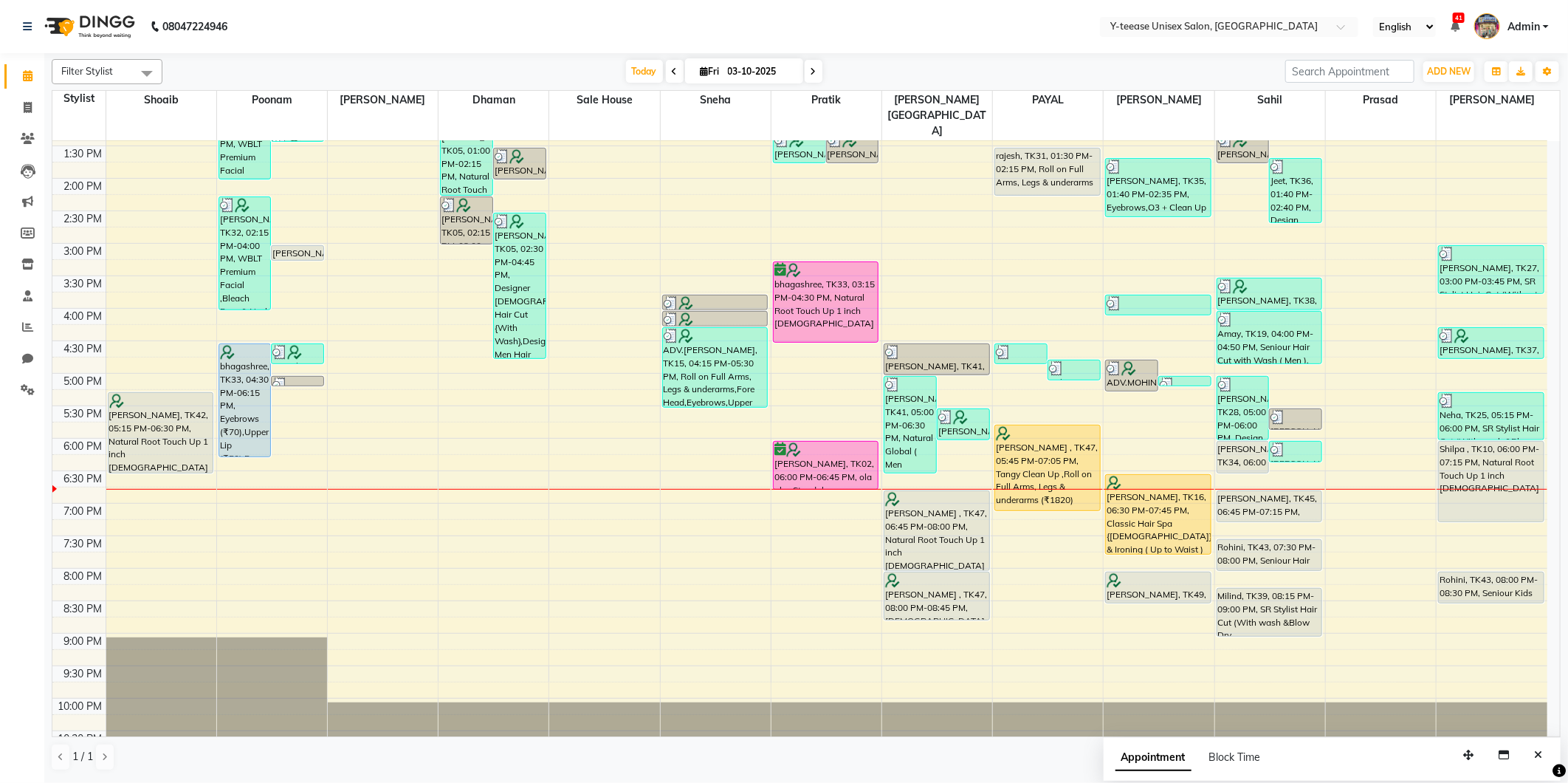
click at [814, 69] on span at bounding box center [814, 71] width 18 height 23
type input "04-10-2025"
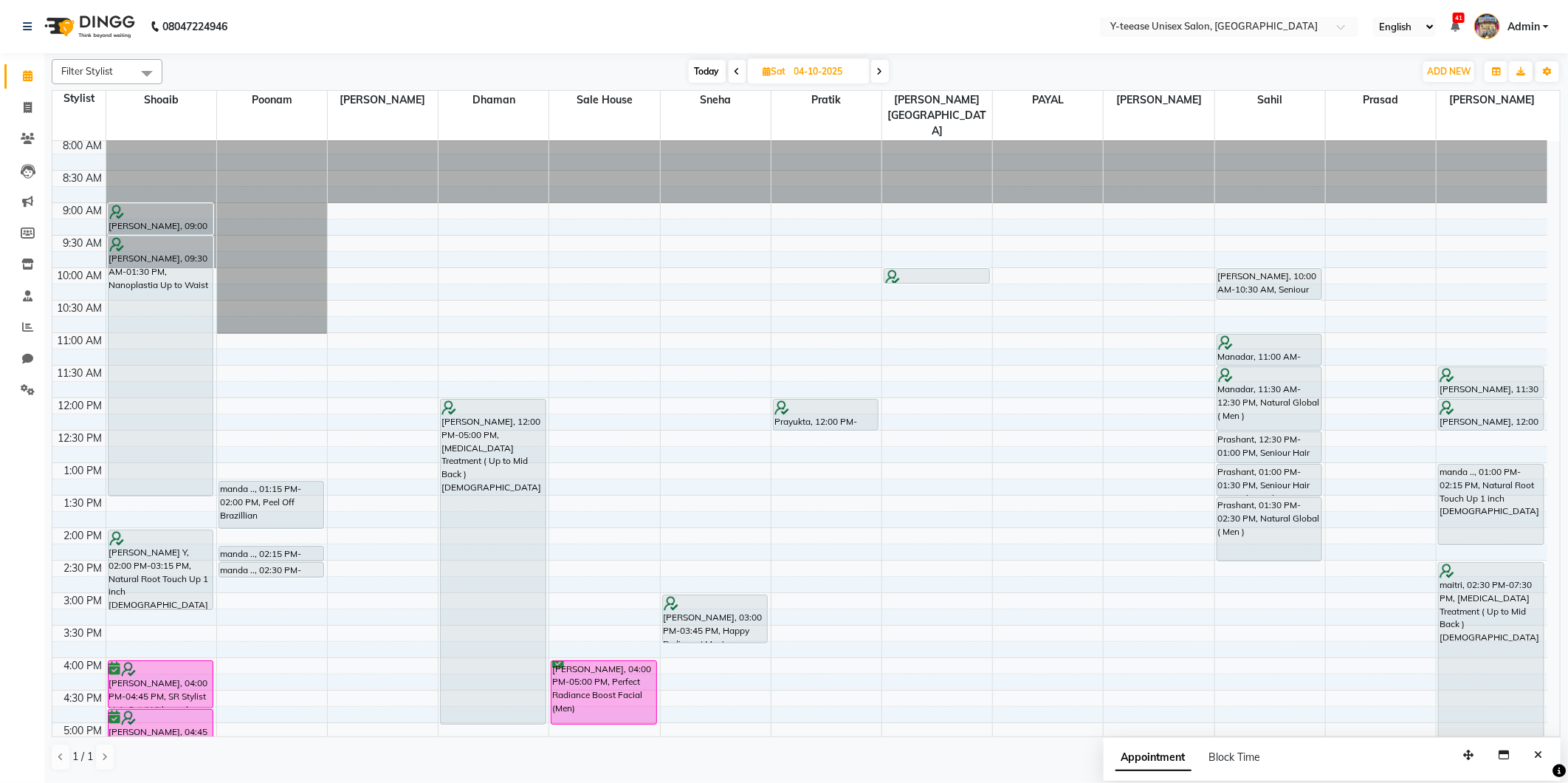
scroll to position [0, 0]
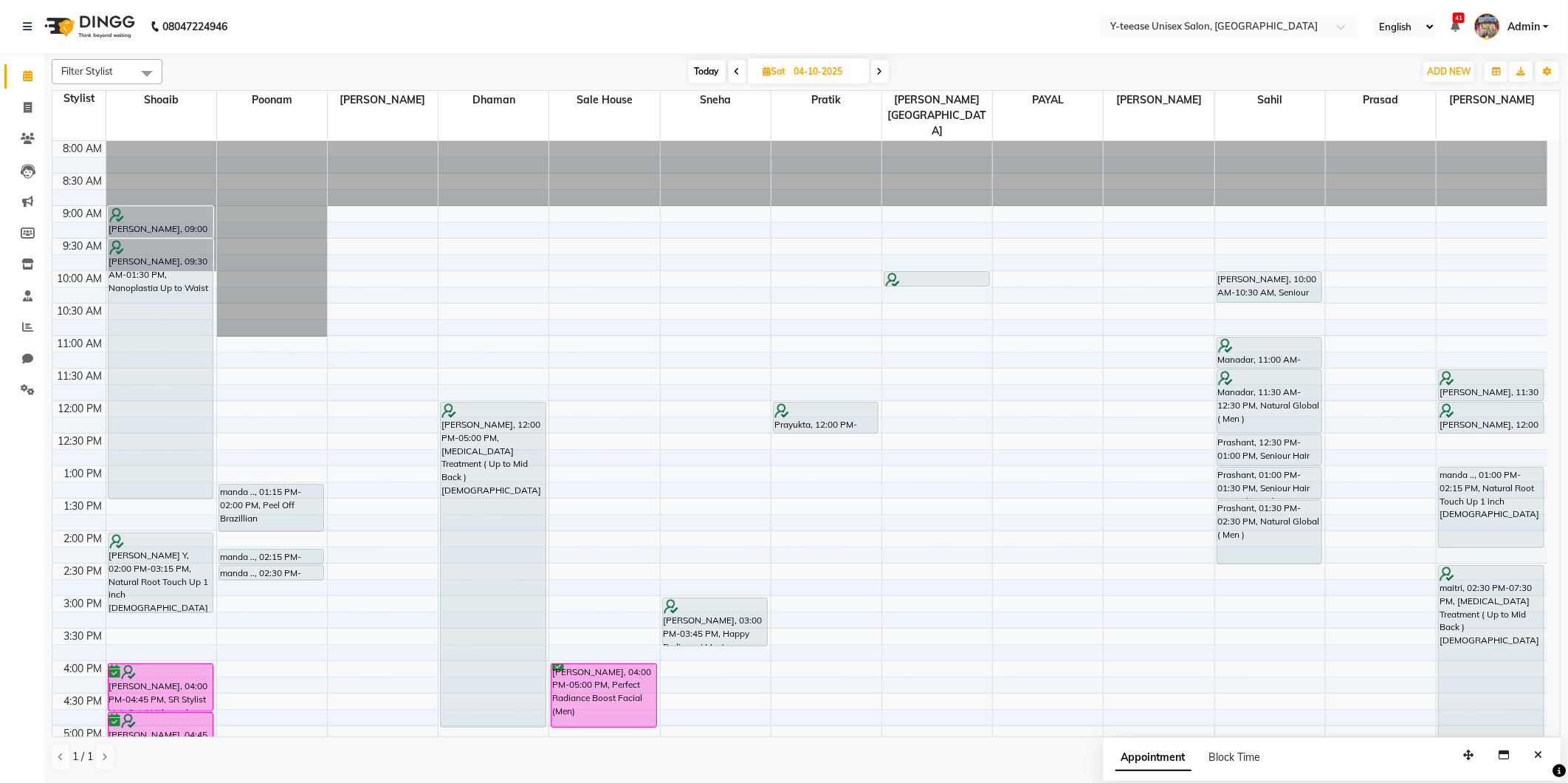
click at [808, 309] on div "8:00 AM 8:30 AM 9:00 AM 9:30 AM 10:00 AM 10:30 AM 11:00 AM 11:30 AM 12:00 PM 12…" at bounding box center [799, 628] width 1495 height 975
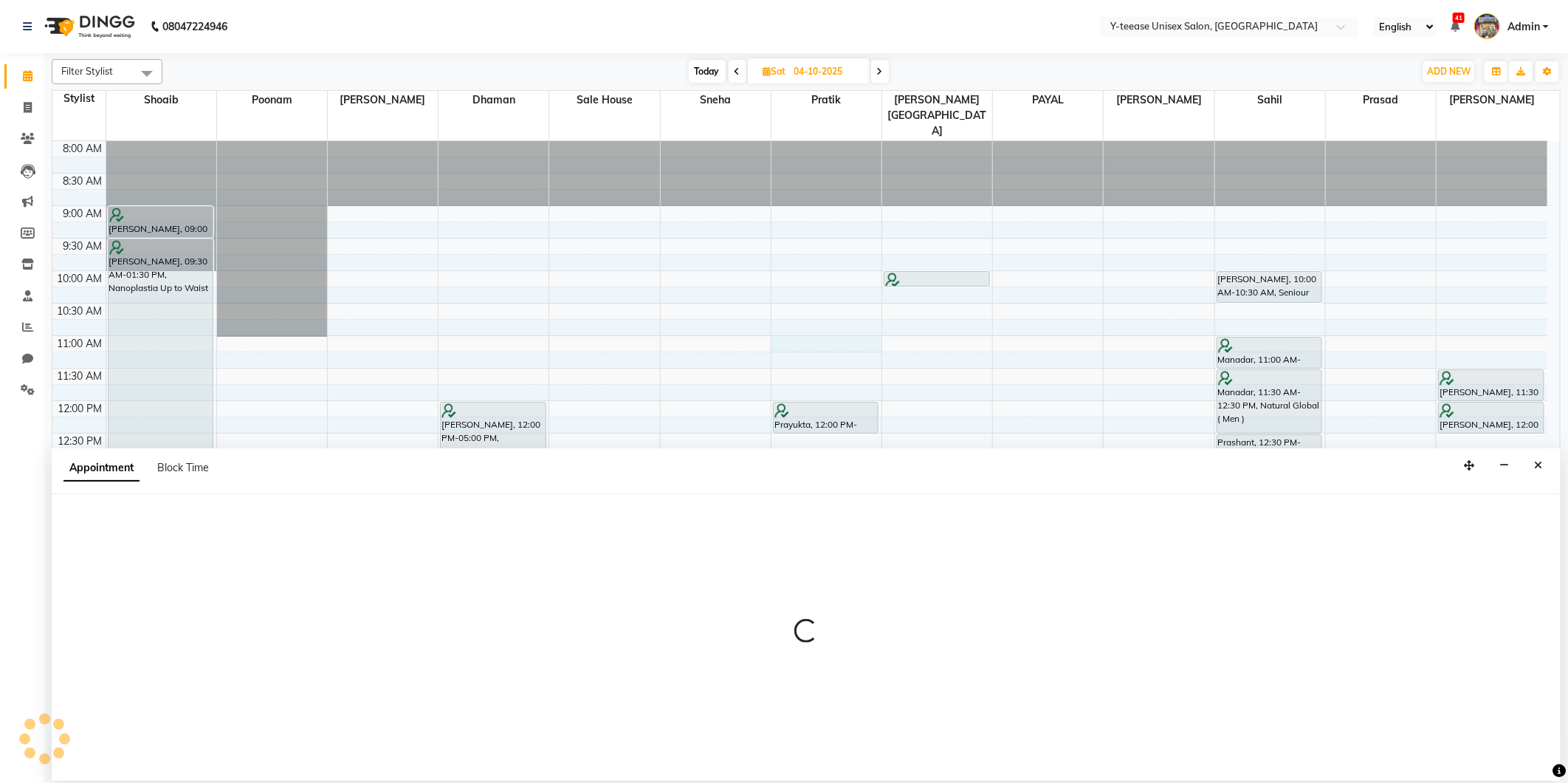
select select "67330"
select select "tentative"
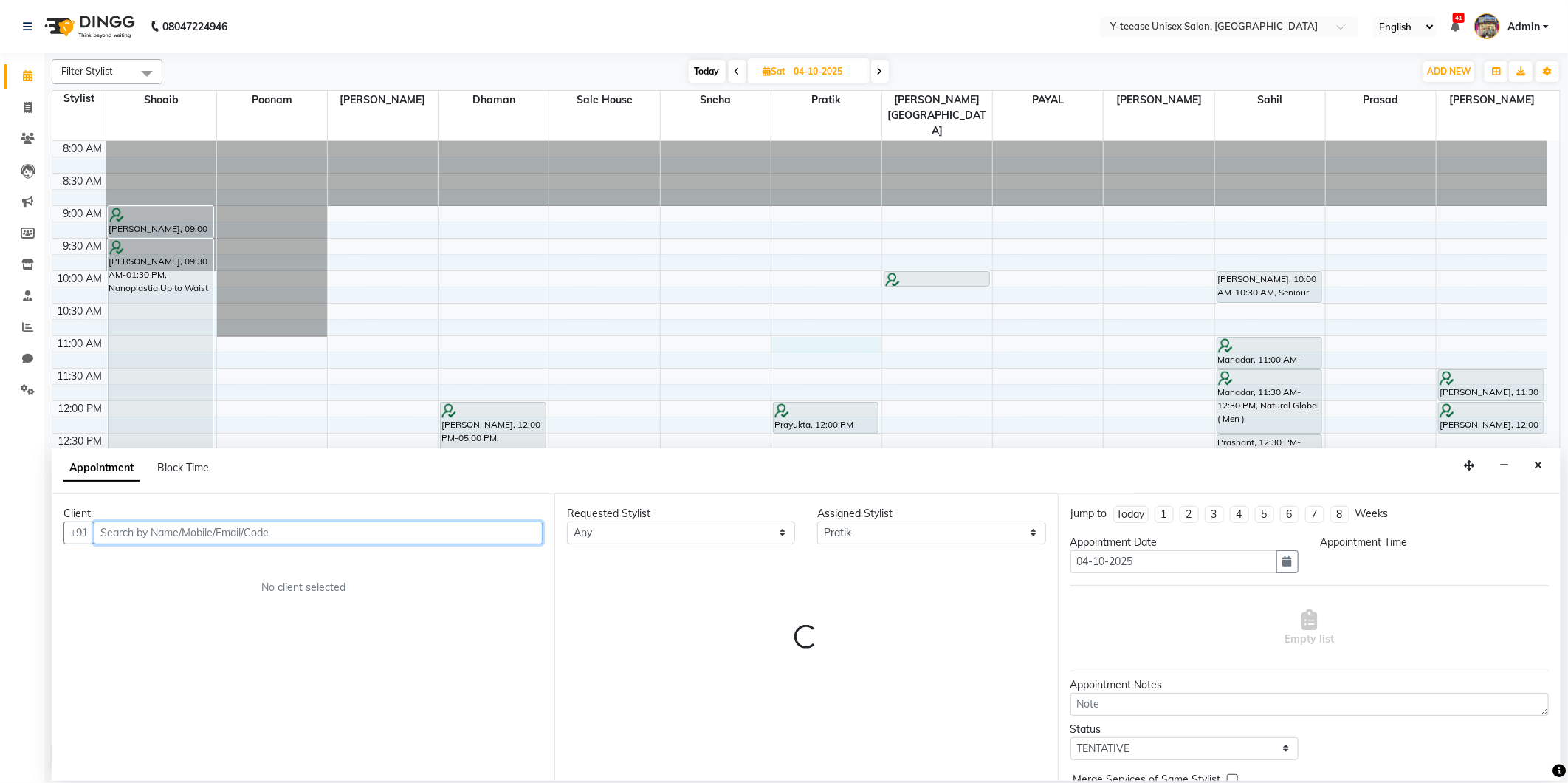
select select "660"
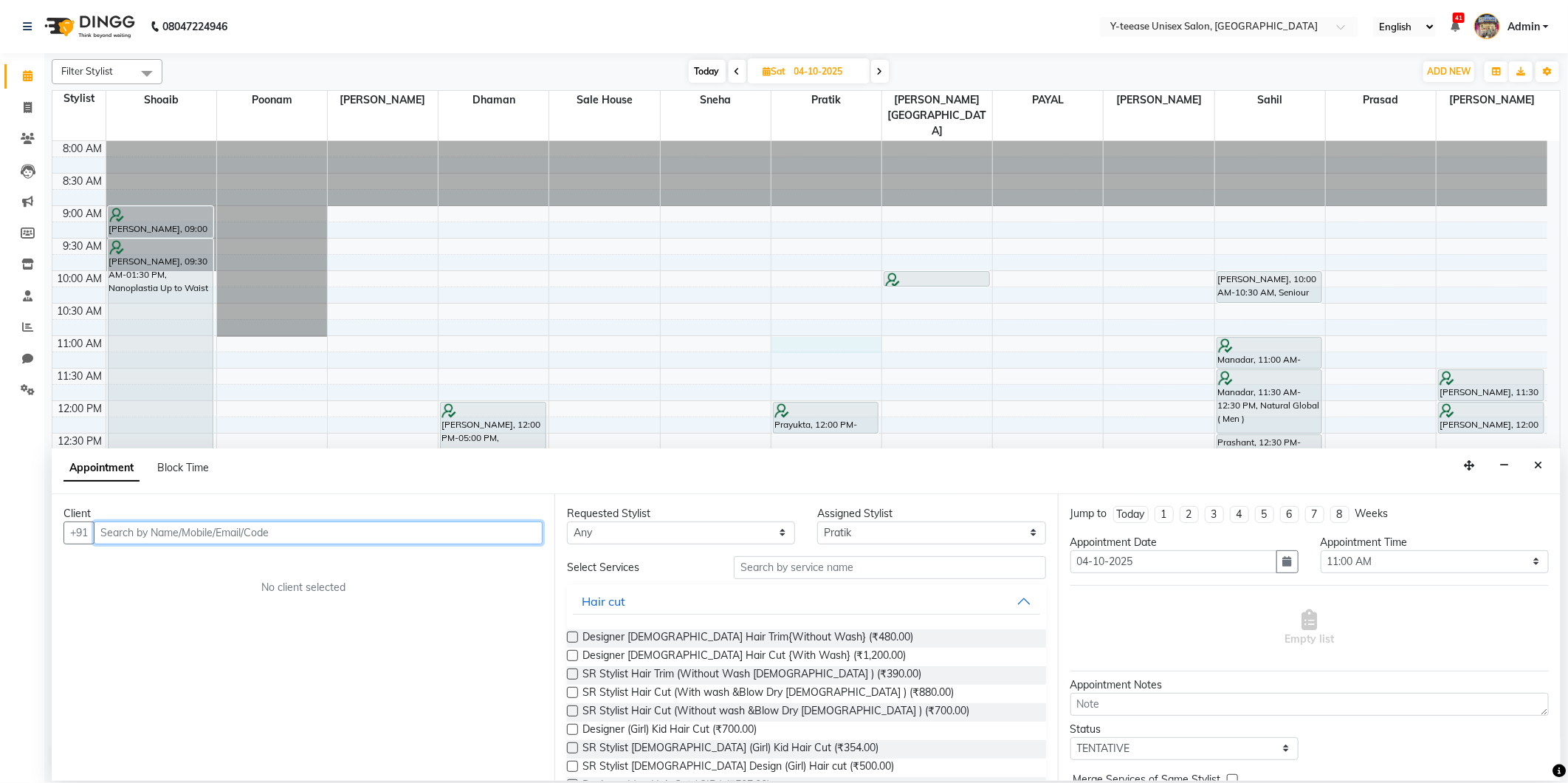
click at [470, 538] on input "text" at bounding box center [318, 532] width 449 height 23
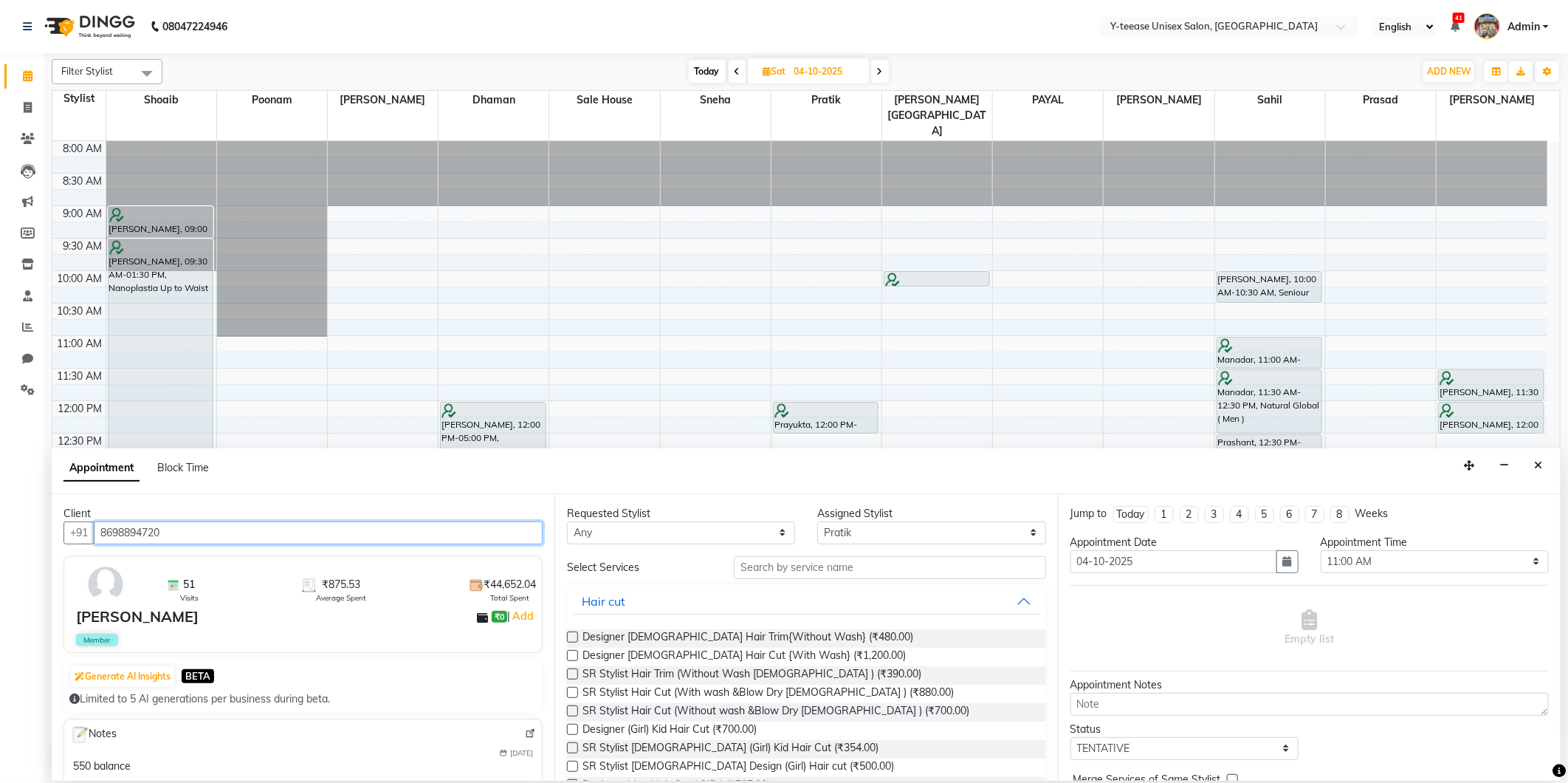
type input "8698894720"
click at [835, 574] on input "text" at bounding box center [890, 568] width 312 height 23
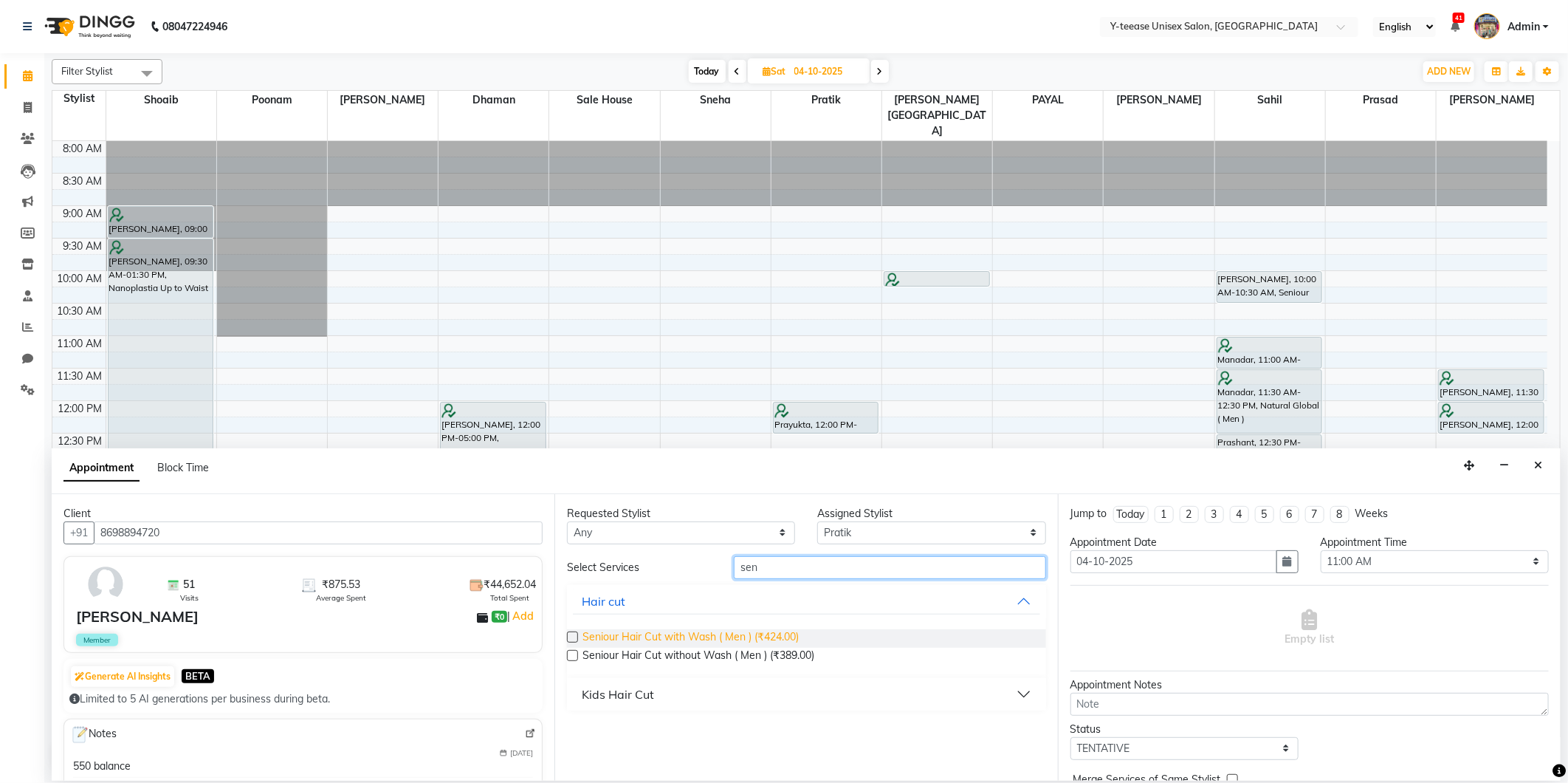
type input "sen"
click at [761, 638] on span "Seniour Hair Cut with Wash ( Men ) (₹424.00)" at bounding box center [691, 638] width 216 height 19
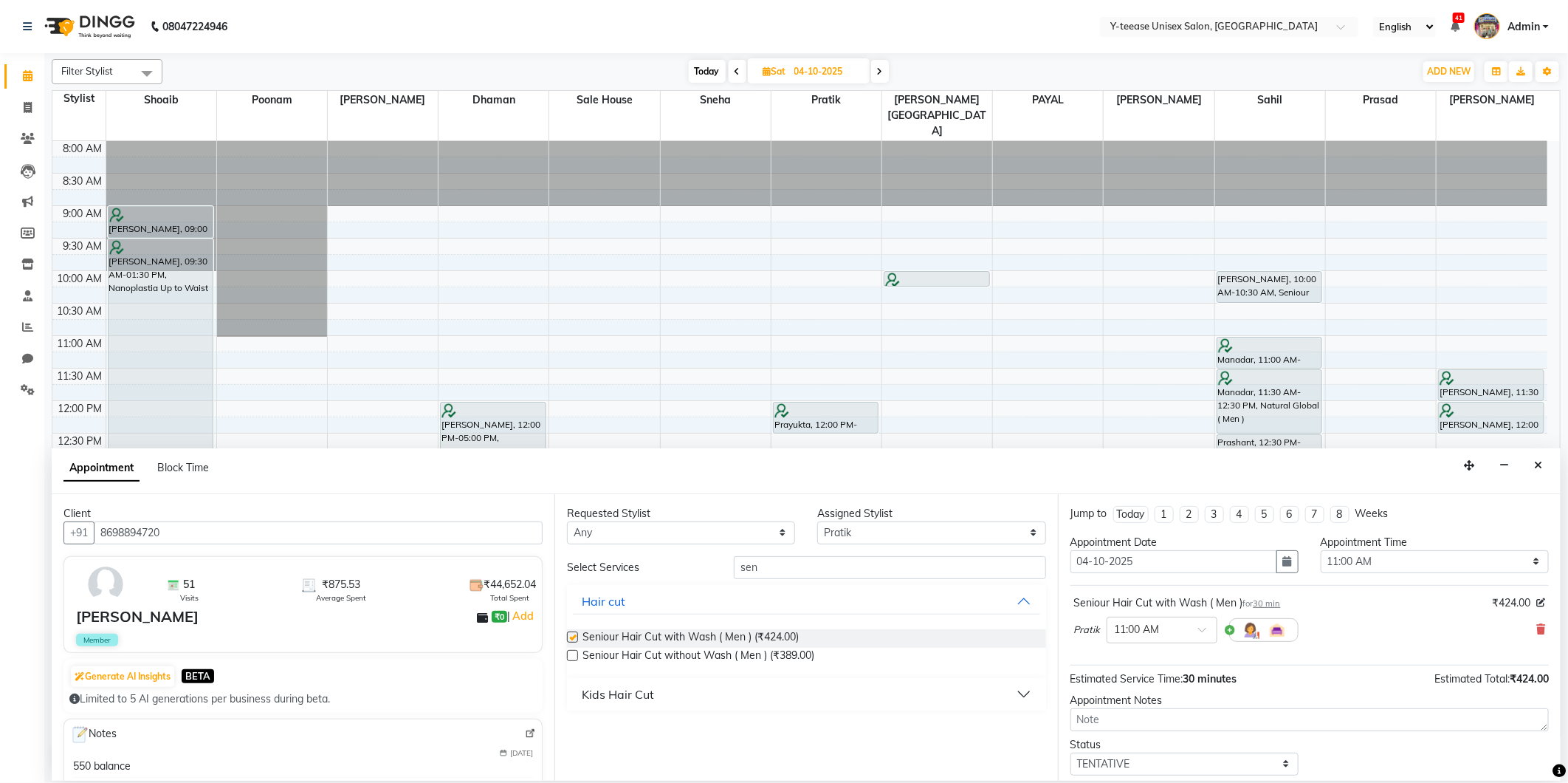
checkbox input "false"
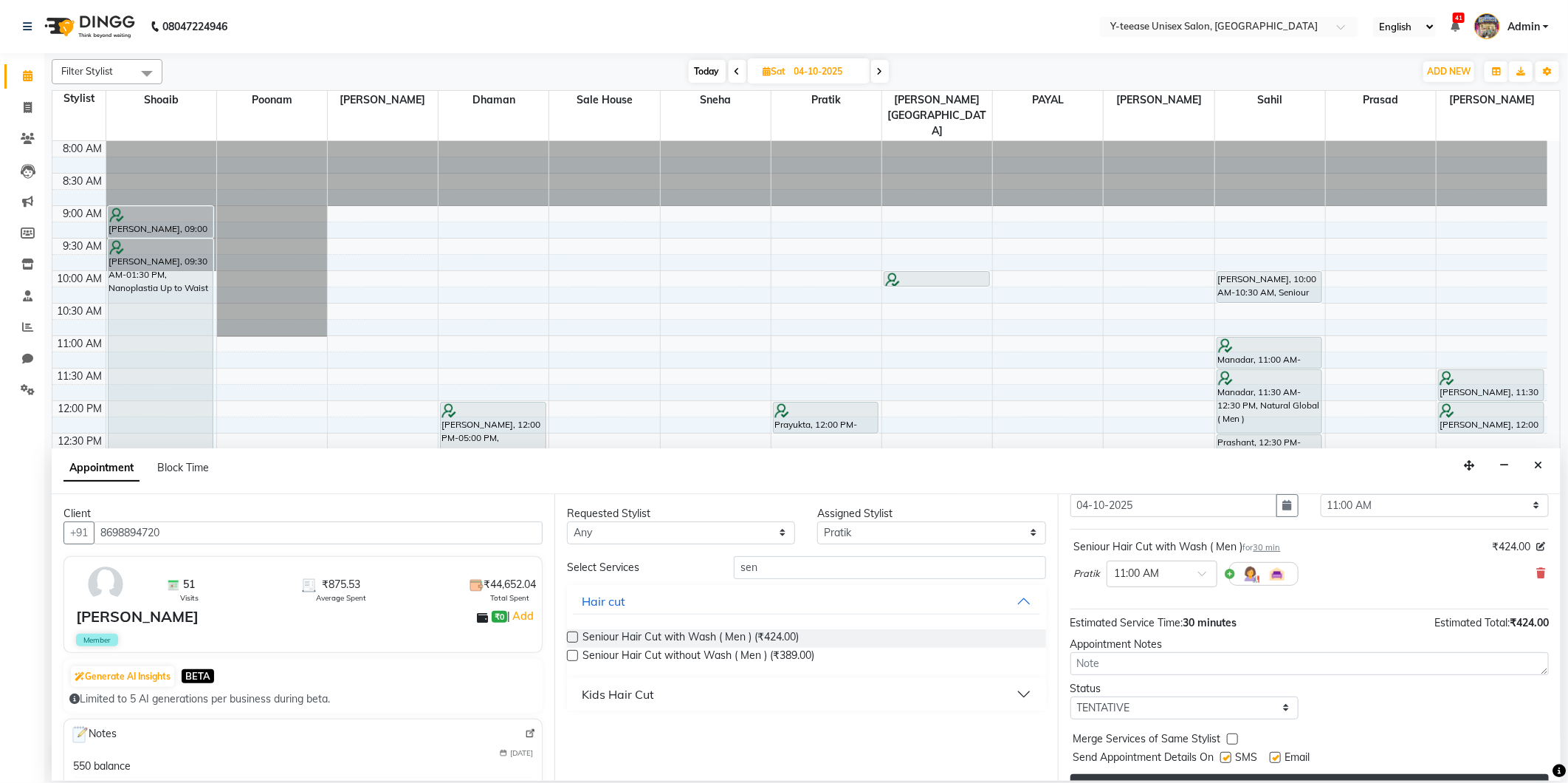
scroll to position [89, 0]
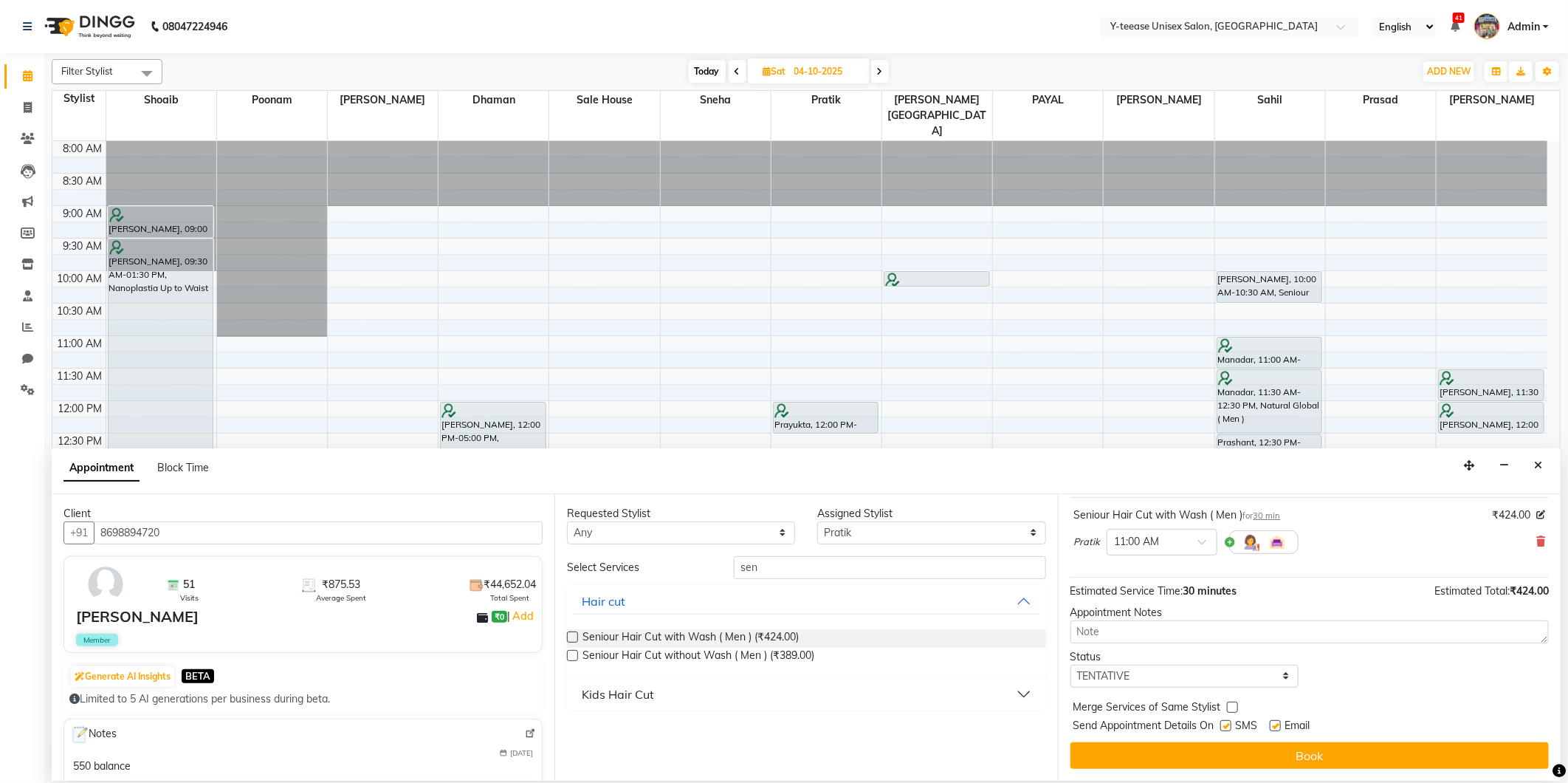
click at [1280, 750] on button "Book" at bounding box center [1309, 755] width 479 height 27
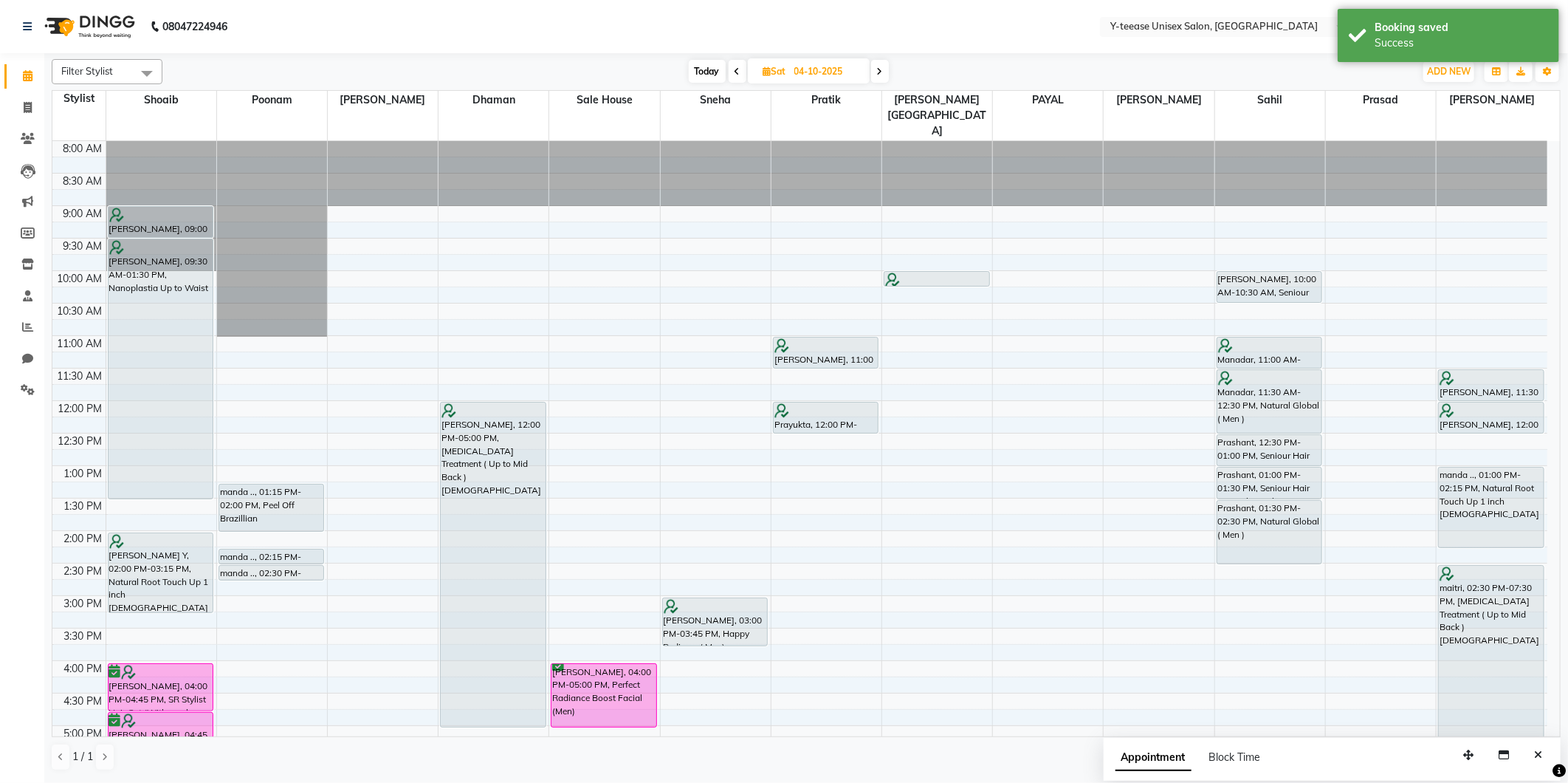
click at [721, 68] on span "Today" at bounding box center [708, 71] width 37 height 23
type input "03-10-2025"
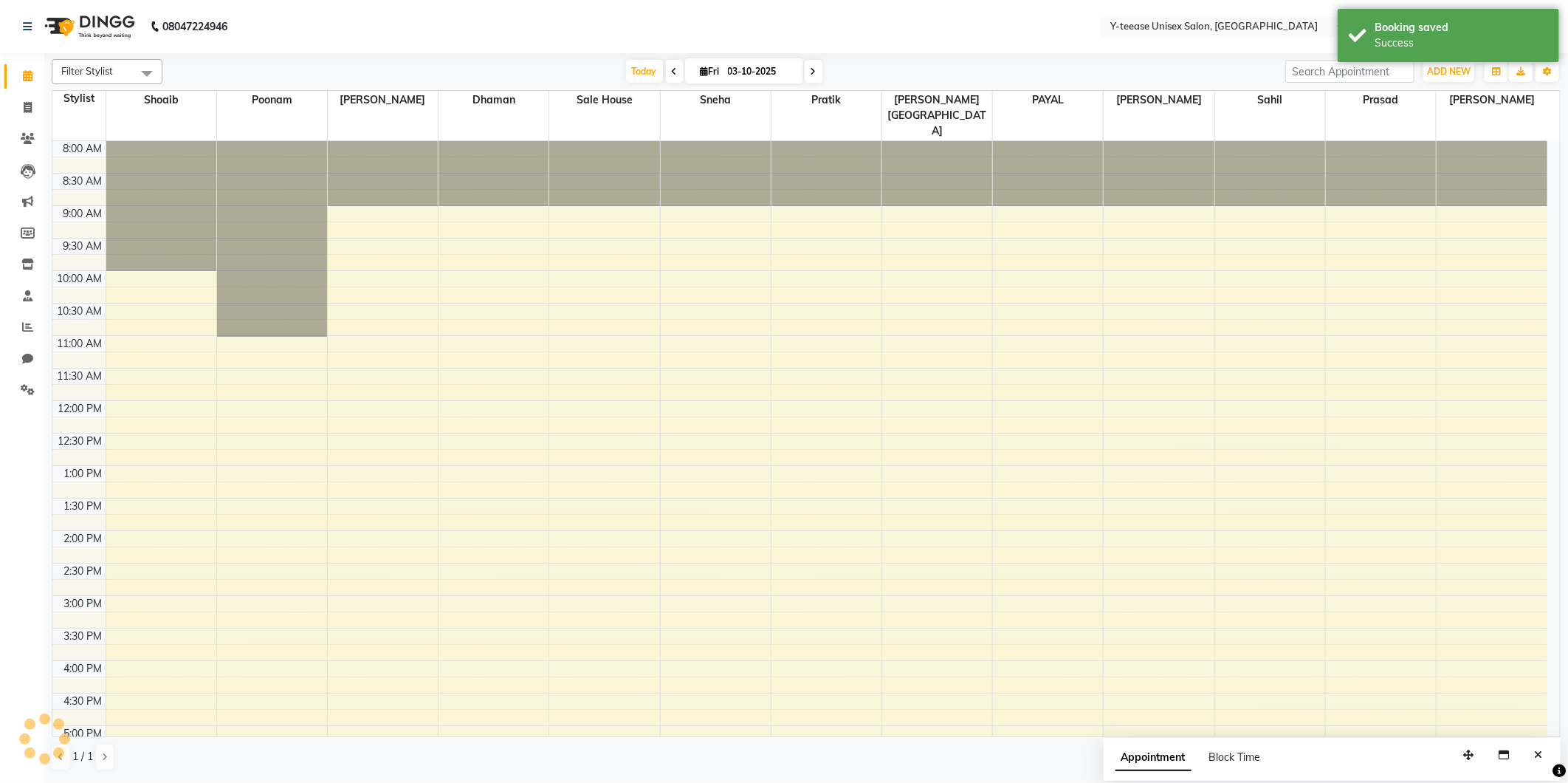
scroll to position [352, 0]
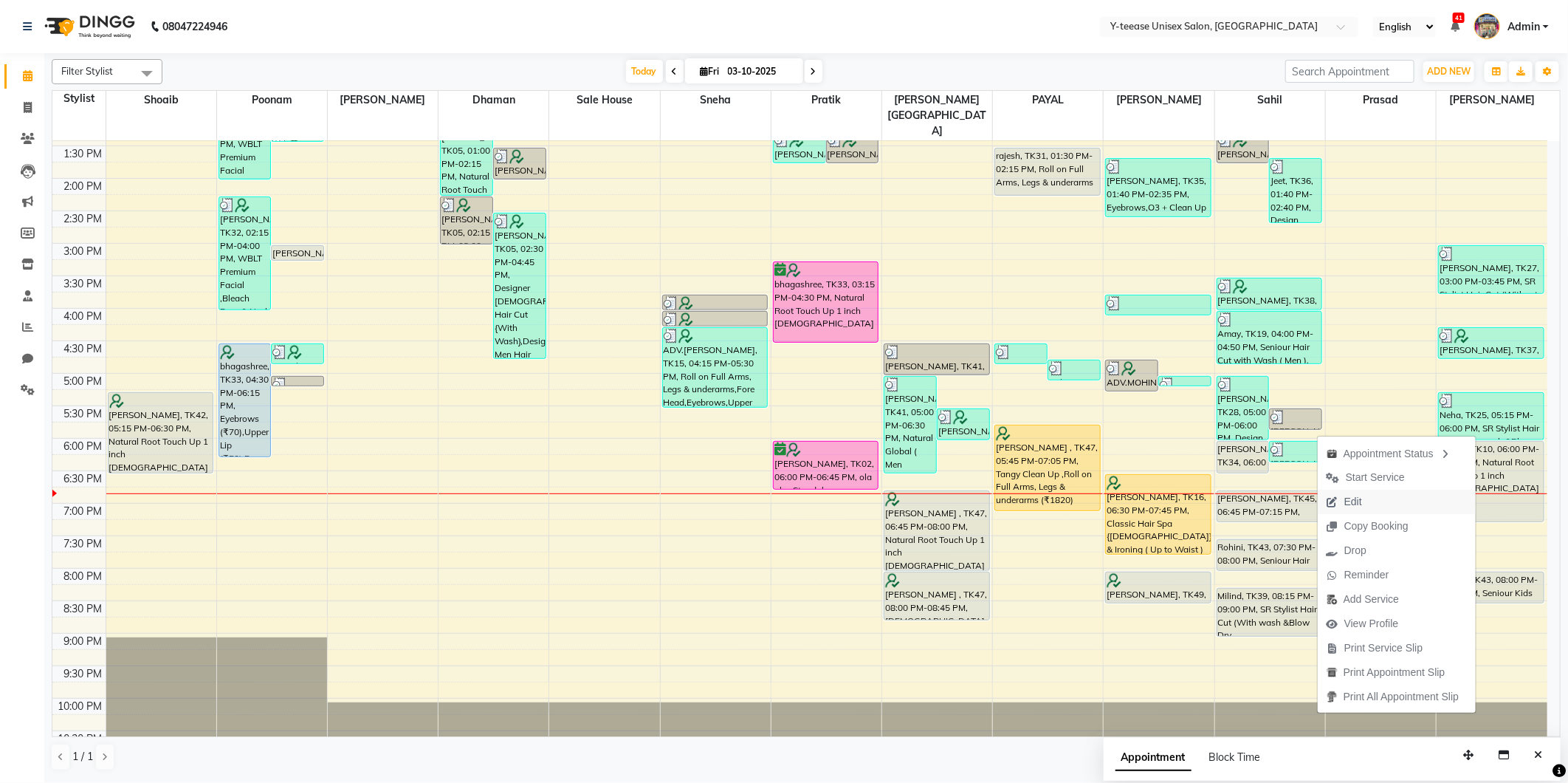
click at [1382, 501] on button "Edit" at bounding box center [1397, 502] width 158 height 25
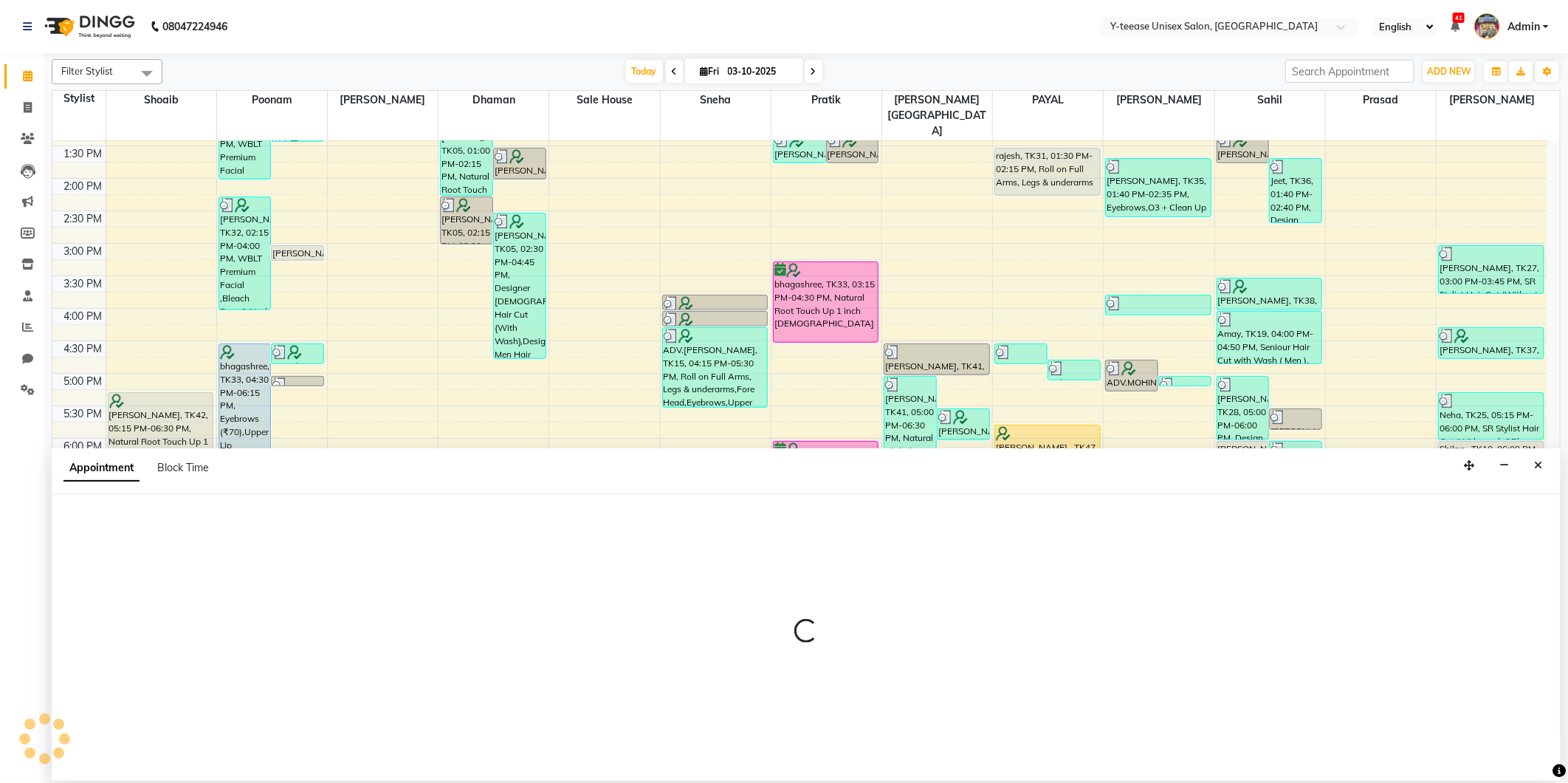
select select "tentative"
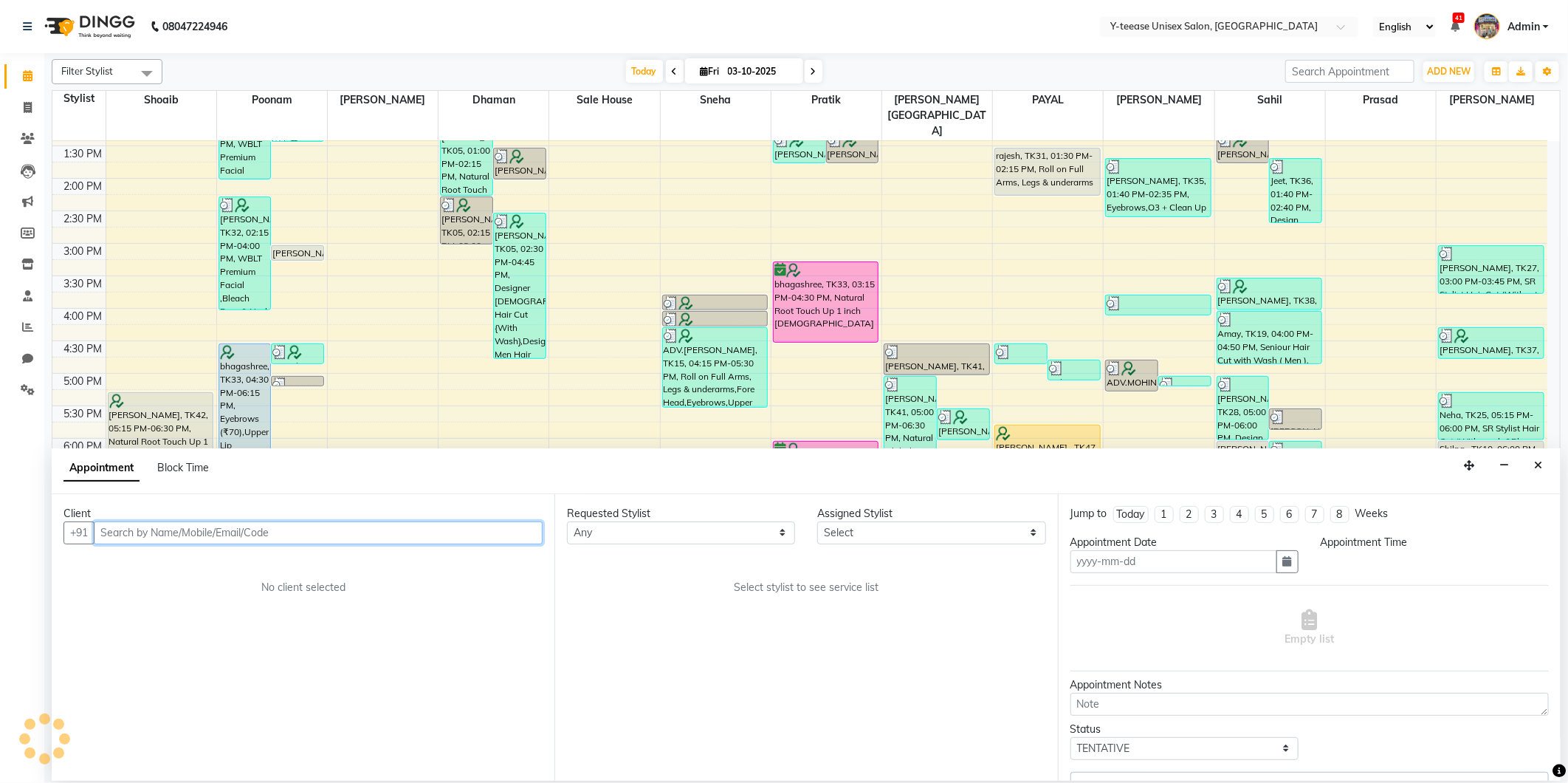
type input "03-10-2025"
select select "1080"
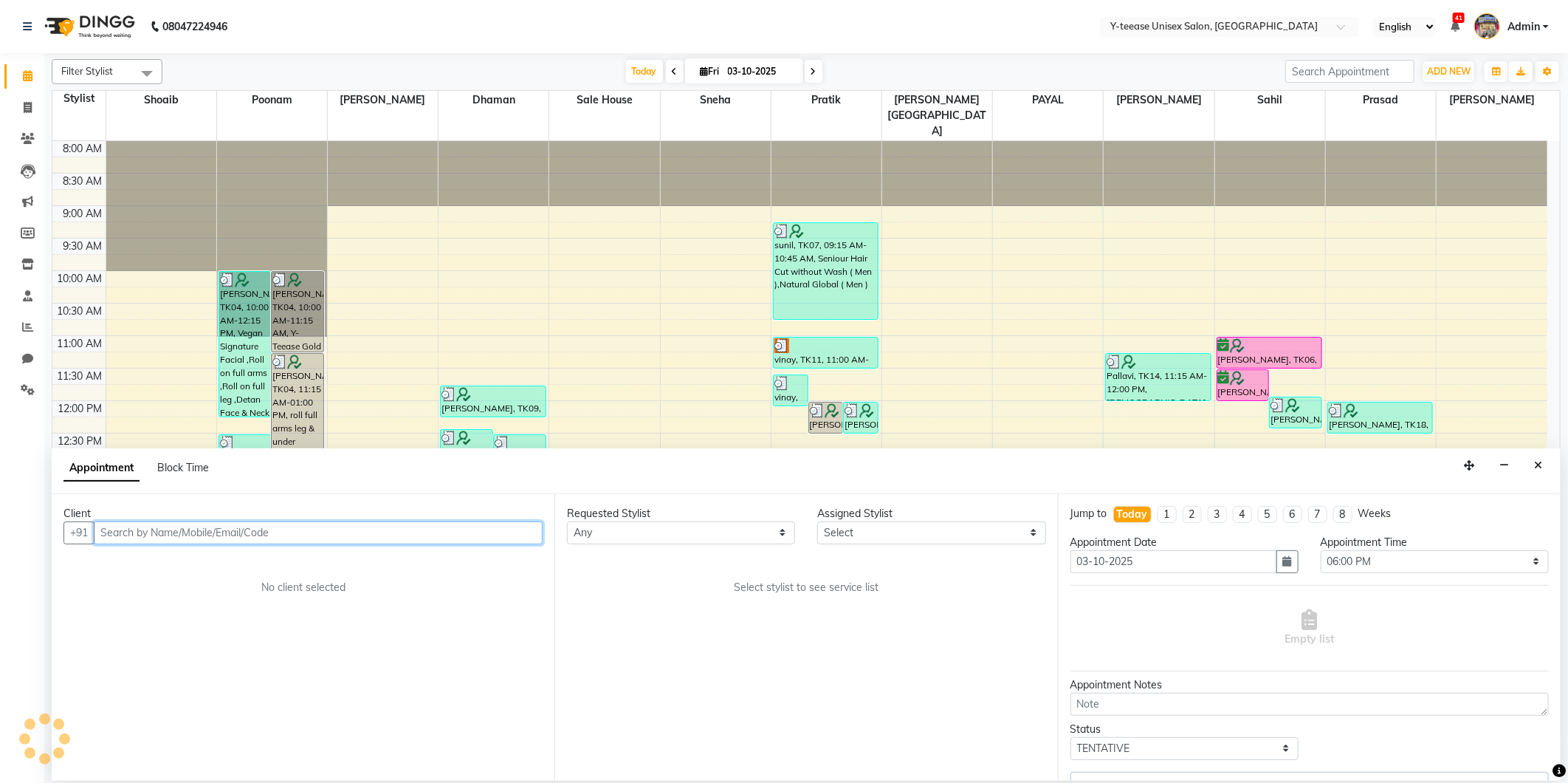
select select "92975"
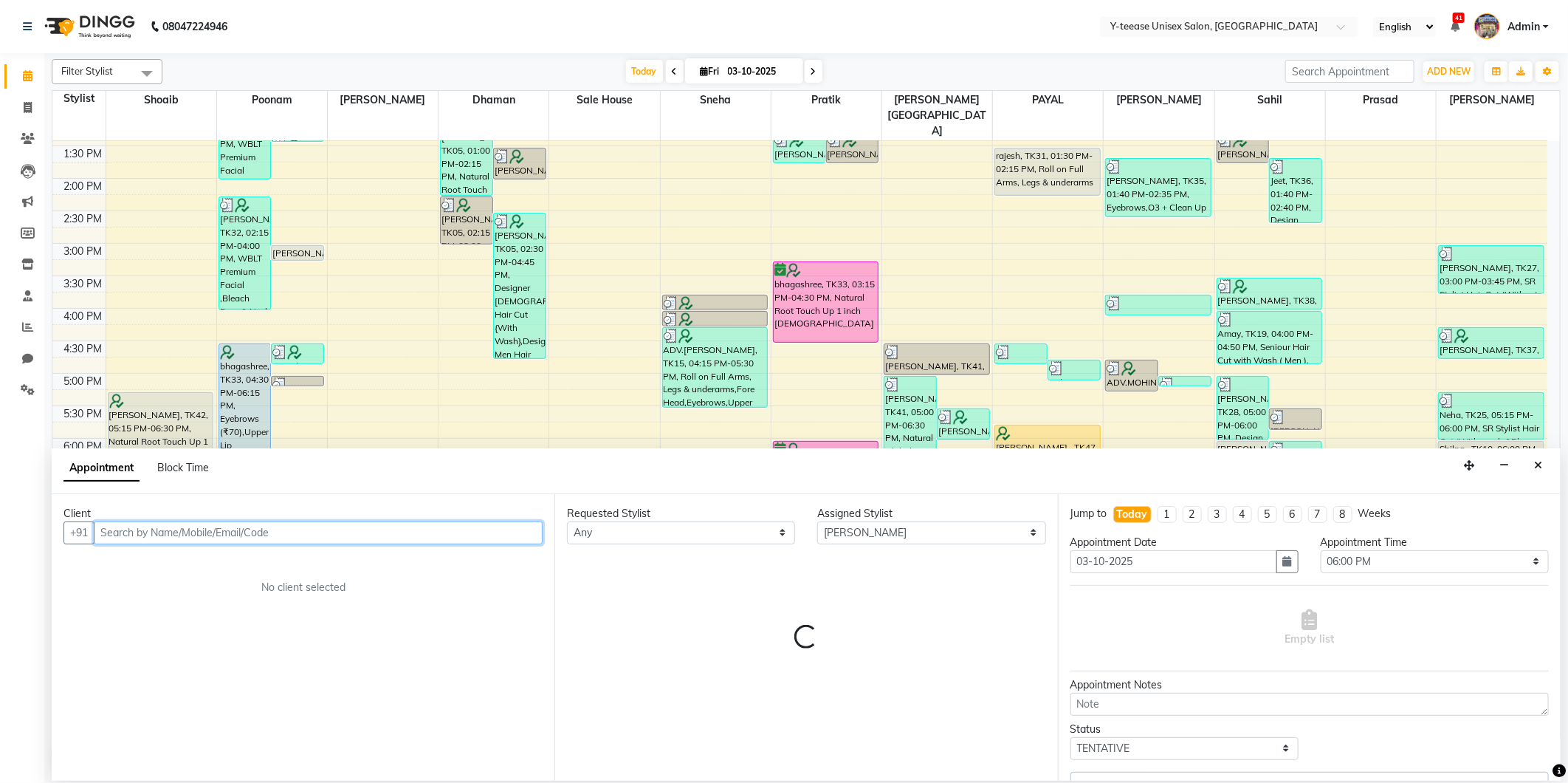
select select "661"
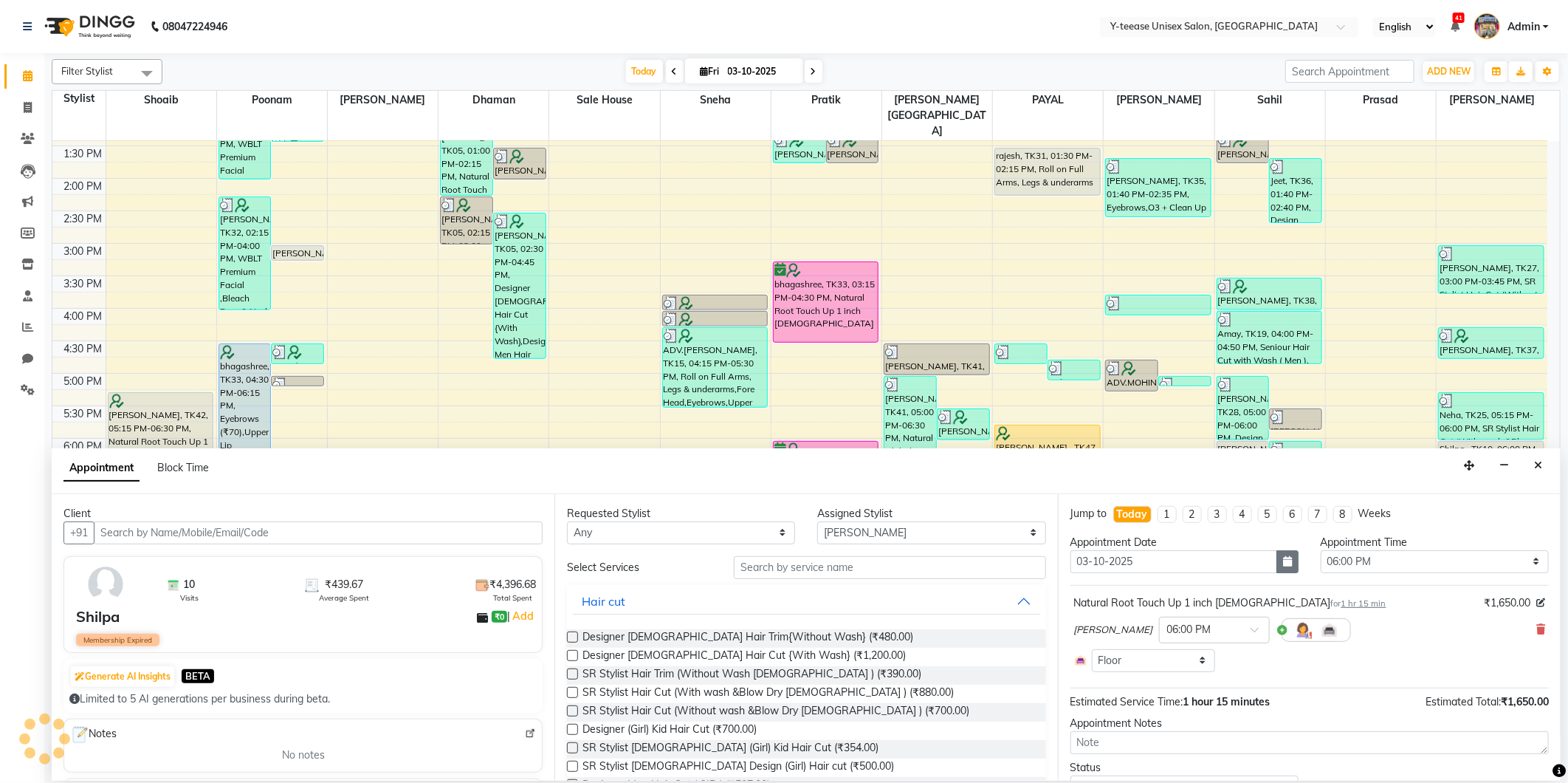
click at [1283, 557] on icon "button" at bounding box center [1287, 562] width 9 height 11
click at [1205, 639] on div "4" at bounding box center [1204, 638] width 24 height 24
type input "04-10-2025"
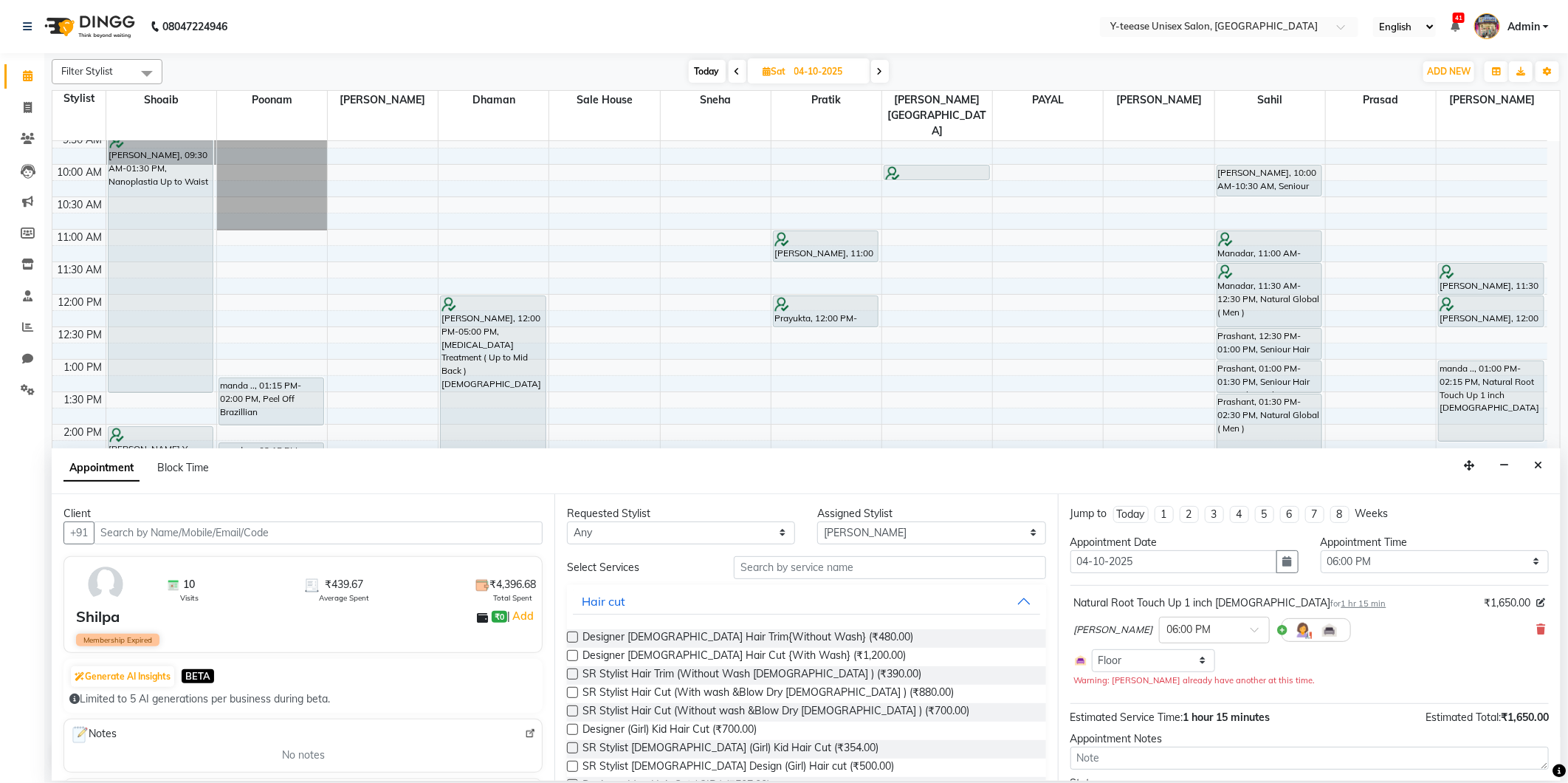
scroll to position [25, 0]
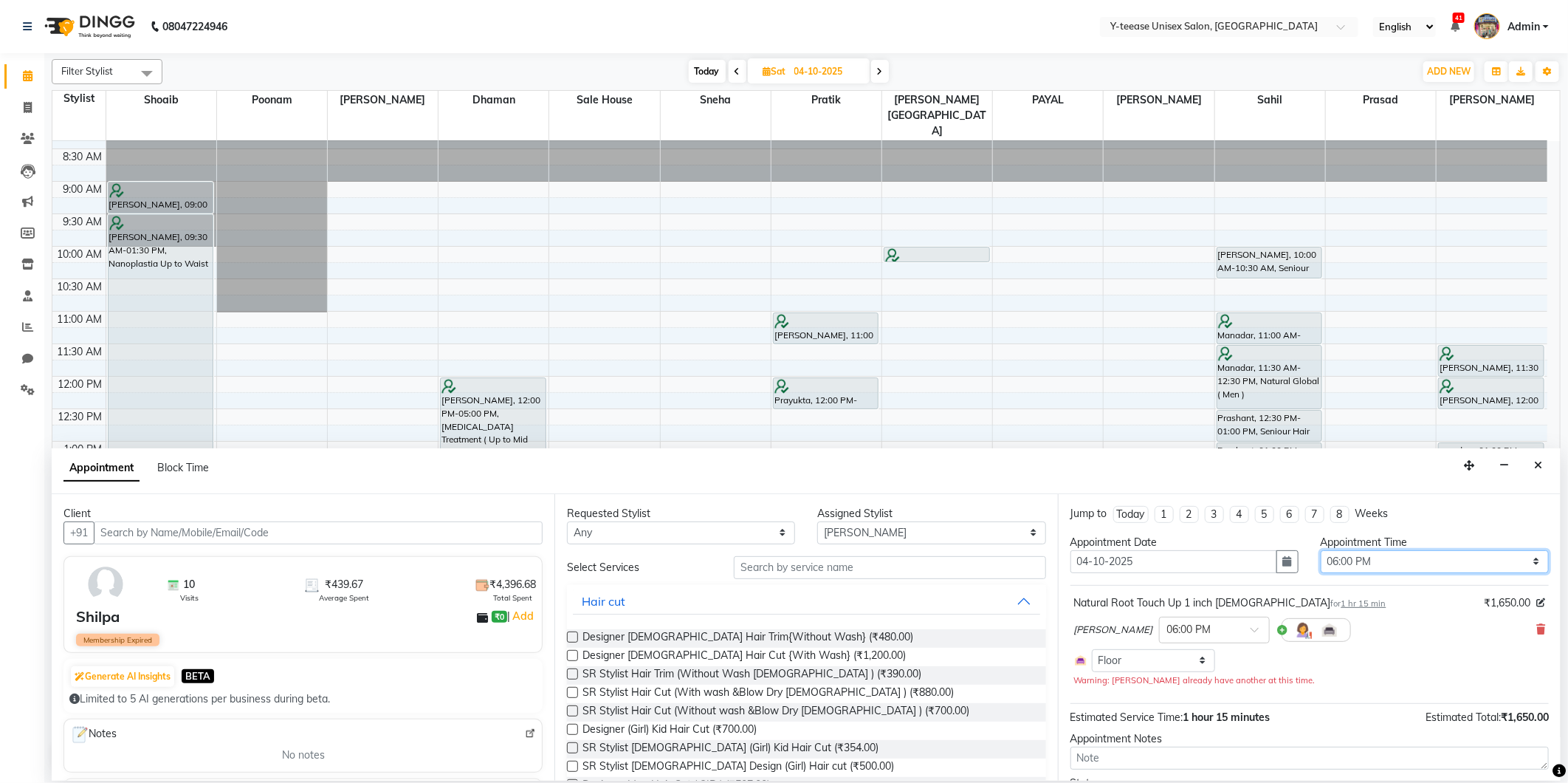
click at [1400, 569] on select "Select 09:00 AM 09:15 AM 09:30 AM 09:45 AM 10:00 AM 10:15 AM 10:30 AM 10:45 AM …" at bounding box center [1435, 562] width 228 height 23
select select "690"
click at [1321, 551] on select "Select 09:00 AM 09:15 AM 09:30 AM 09:45 AM 10:00 AM 10:15 AM 10:30 AM 10:45 AM …" at bounding box center [1435, 562] width 228 height 23
click at [927, 571] on input "text" at bounding box center [890, 568] width 312 height 23
click at [946, 542] on select "Select Annu Ali chaitrali Dhaman keshav nagar Neelam No Preference PAYAL Poonam…" at bounding box center [931, 532] width 228 height 23
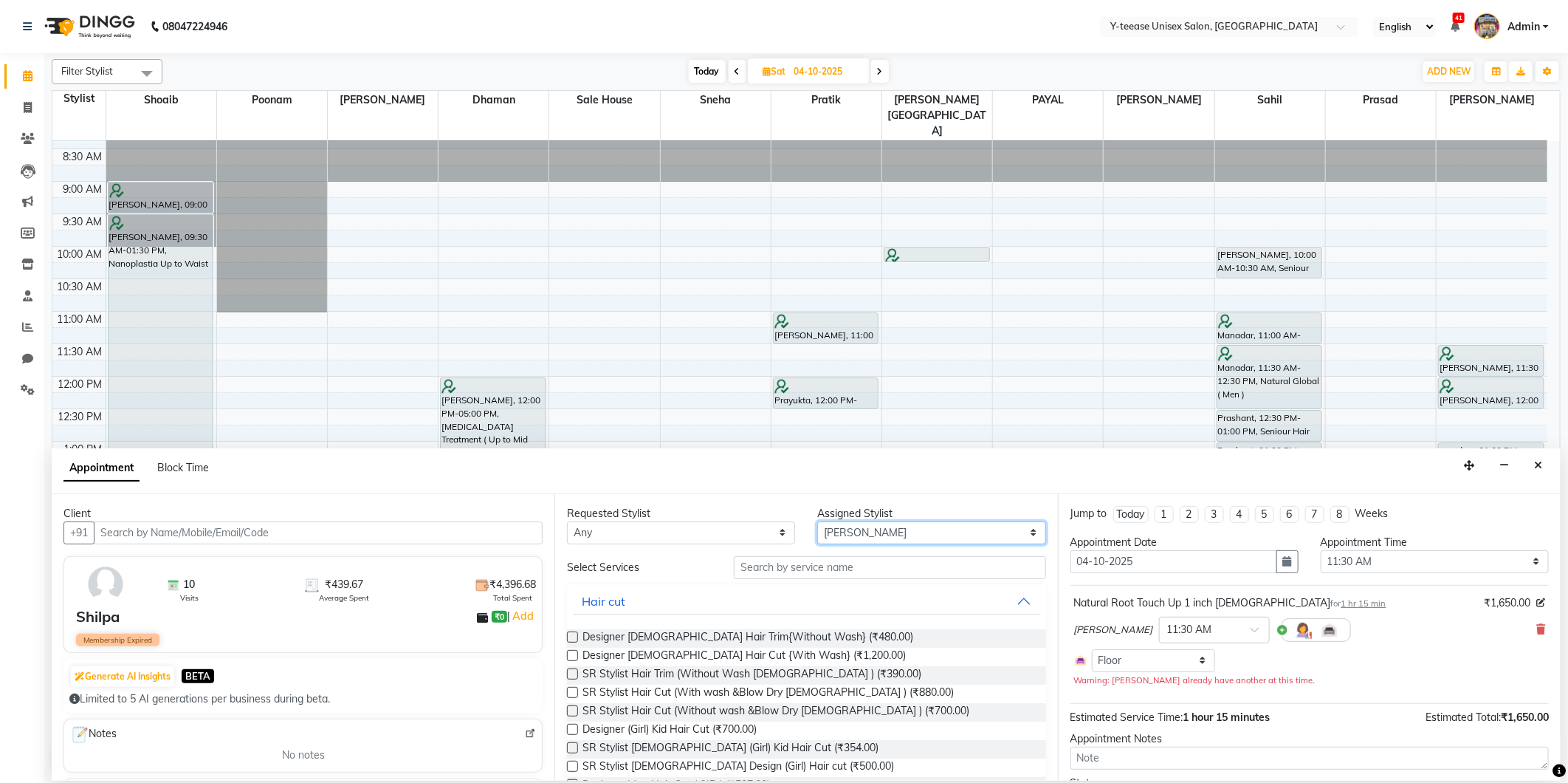
select select "73210"
click at [817, 521] on select "Select Annu Ali chaitrali Dhaman keshav nagar Neelam No Preference PAYAL Poonam…" at bounding box center [931, 532] width 228 height 23
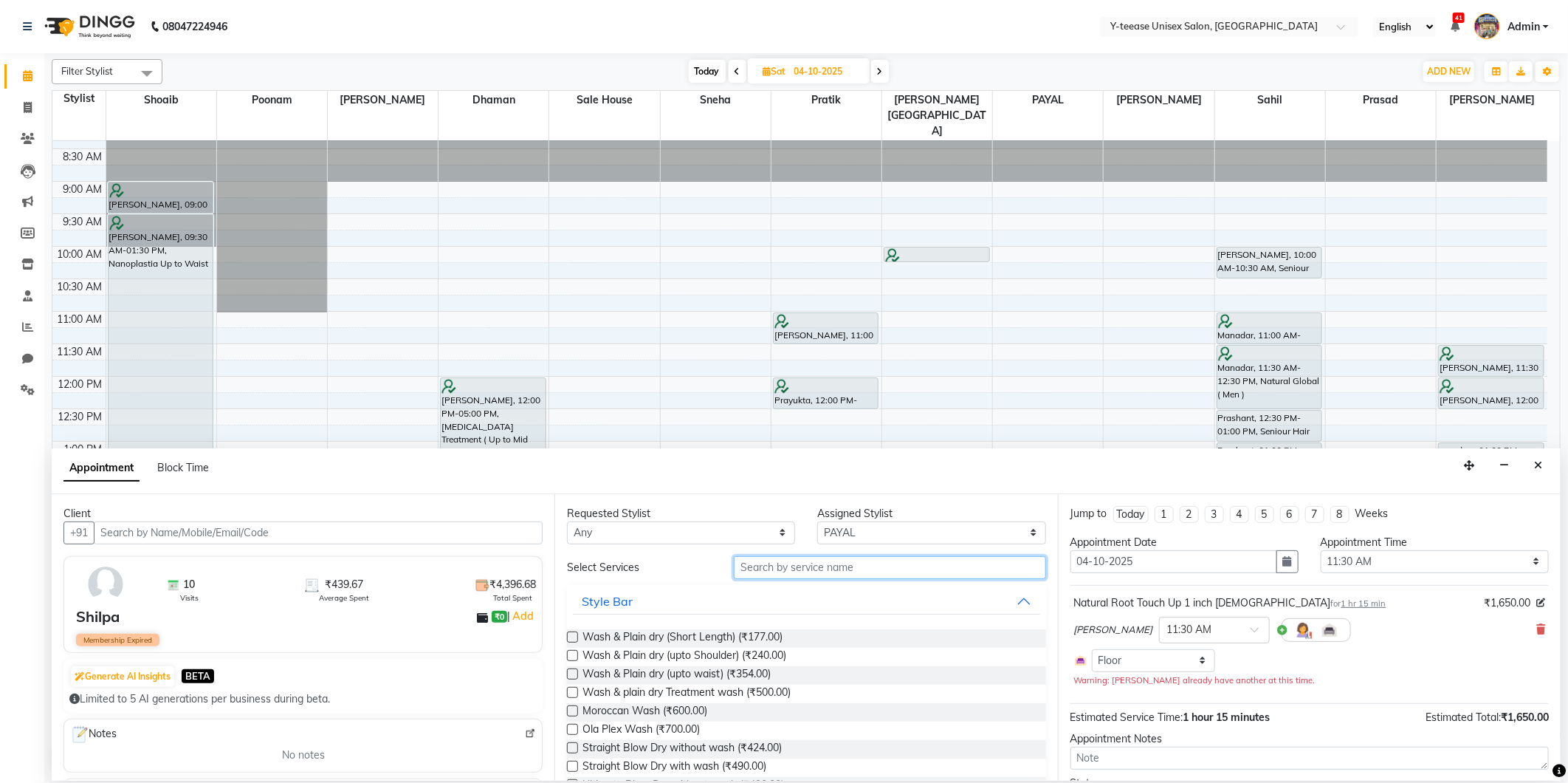
click at [921, 566] on input "text" at bounding box center [890, 568] width 312 height 23
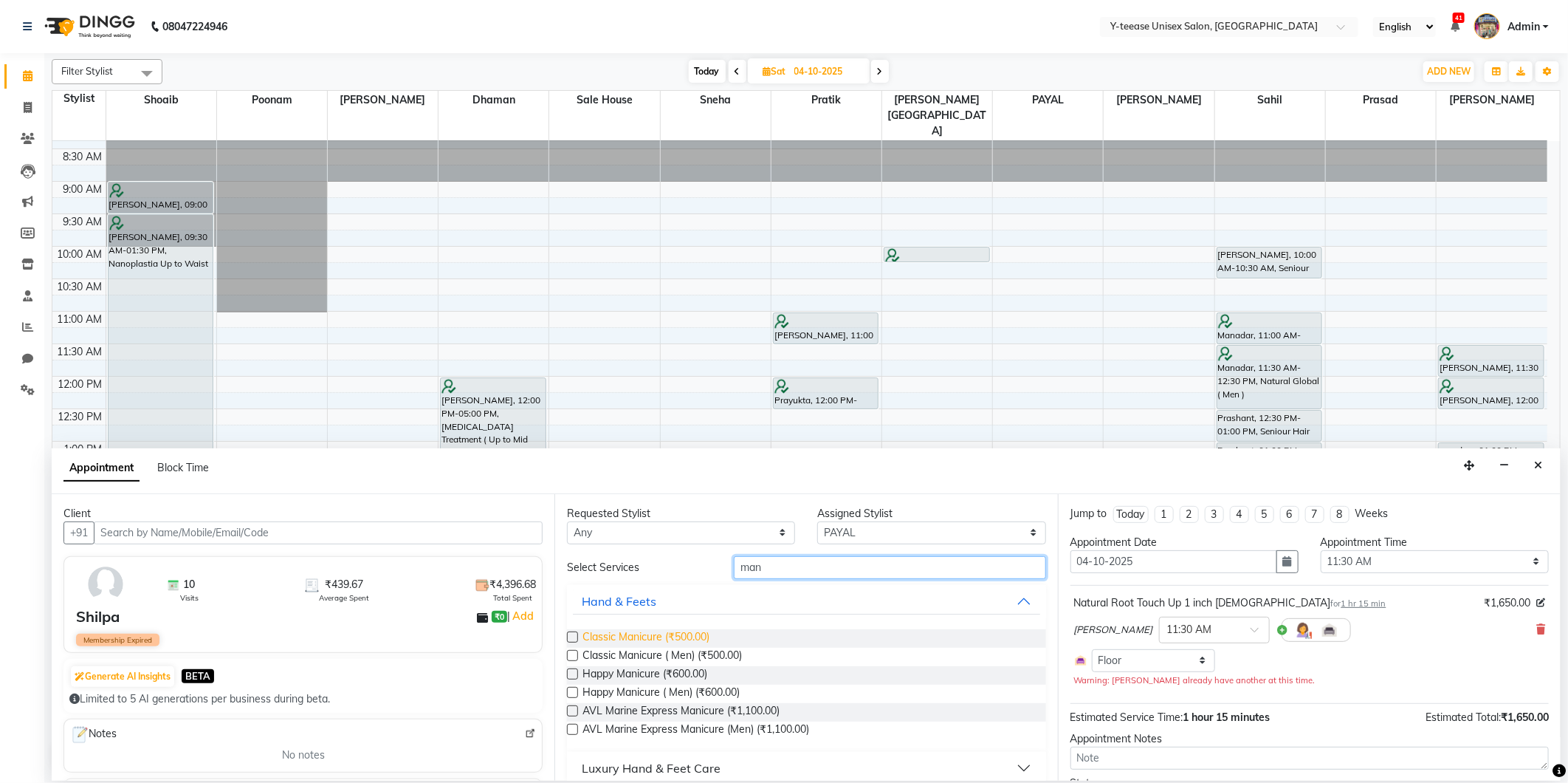
type input "man"
click at [672, 638] on span "Classic Manicure (₹500.00)" at bounding box center [646, 638] width 127 height 19
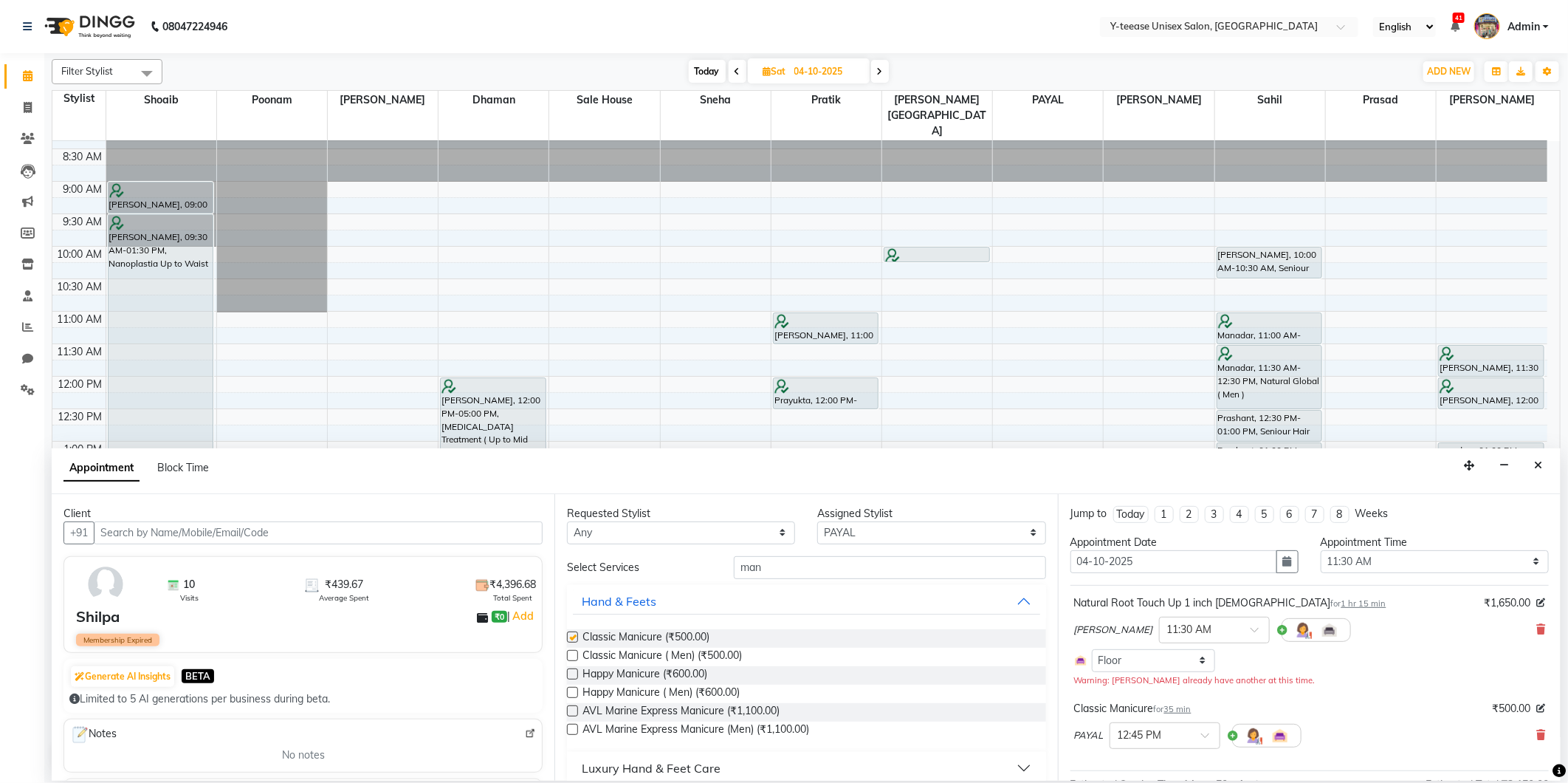
checkbox input "false"
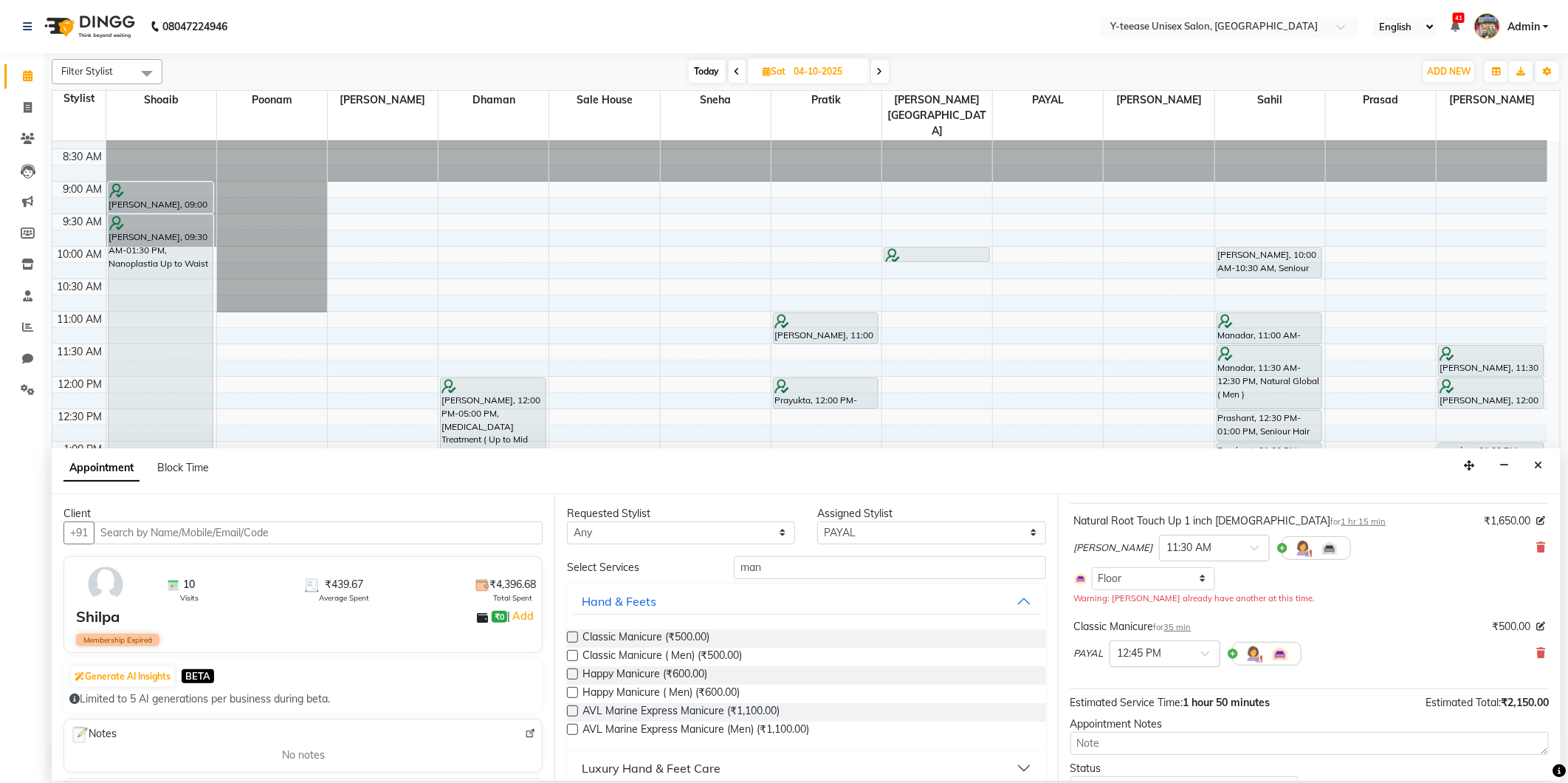
click at [1201, 654] on span at bounding box center [1210, 658] width 19 height 16
click at [1153, 754] on div "12:00 PM" at bounding box center [1165, 763] width 109 height 28
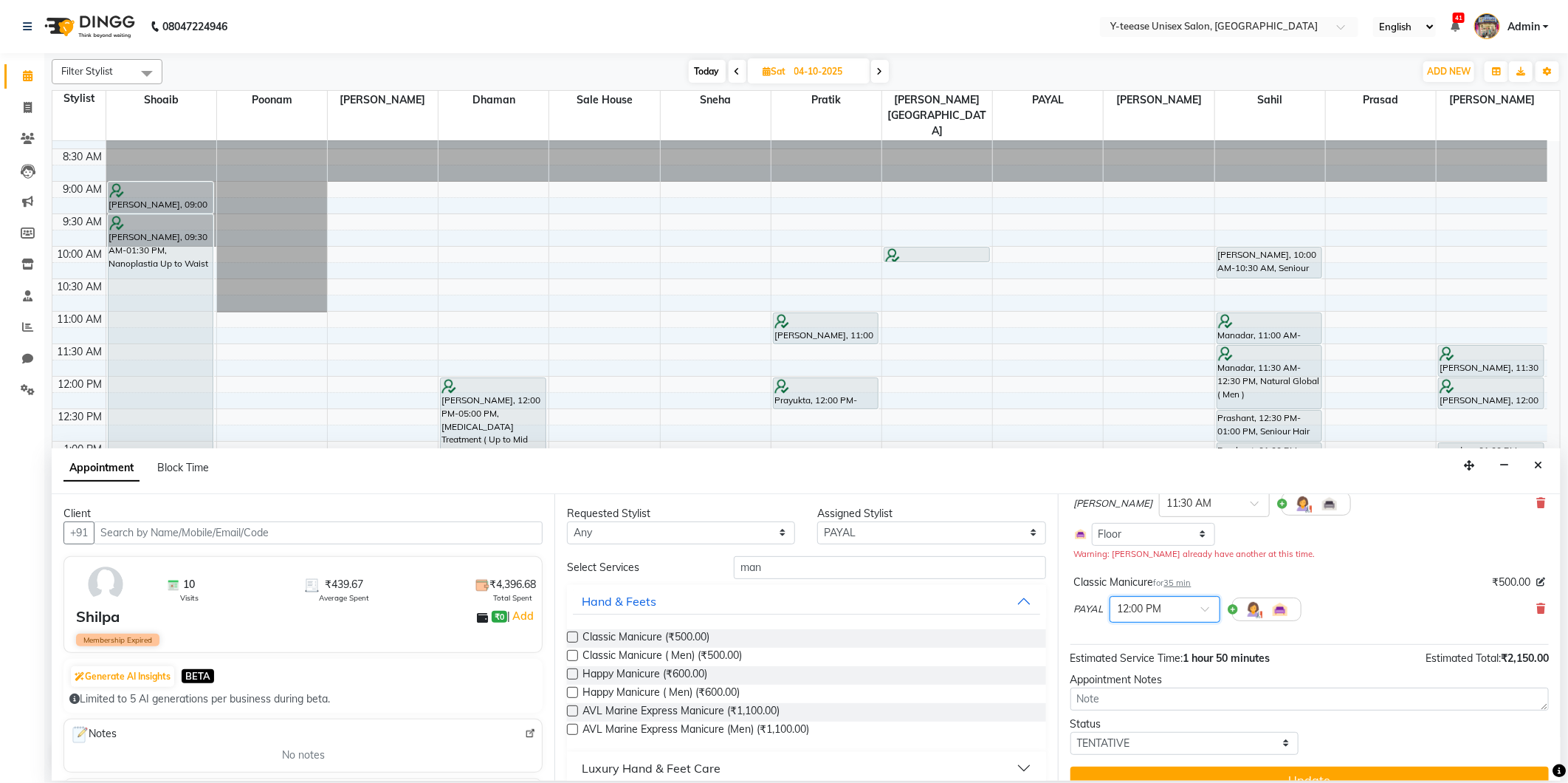
scroll to position [151, 0]
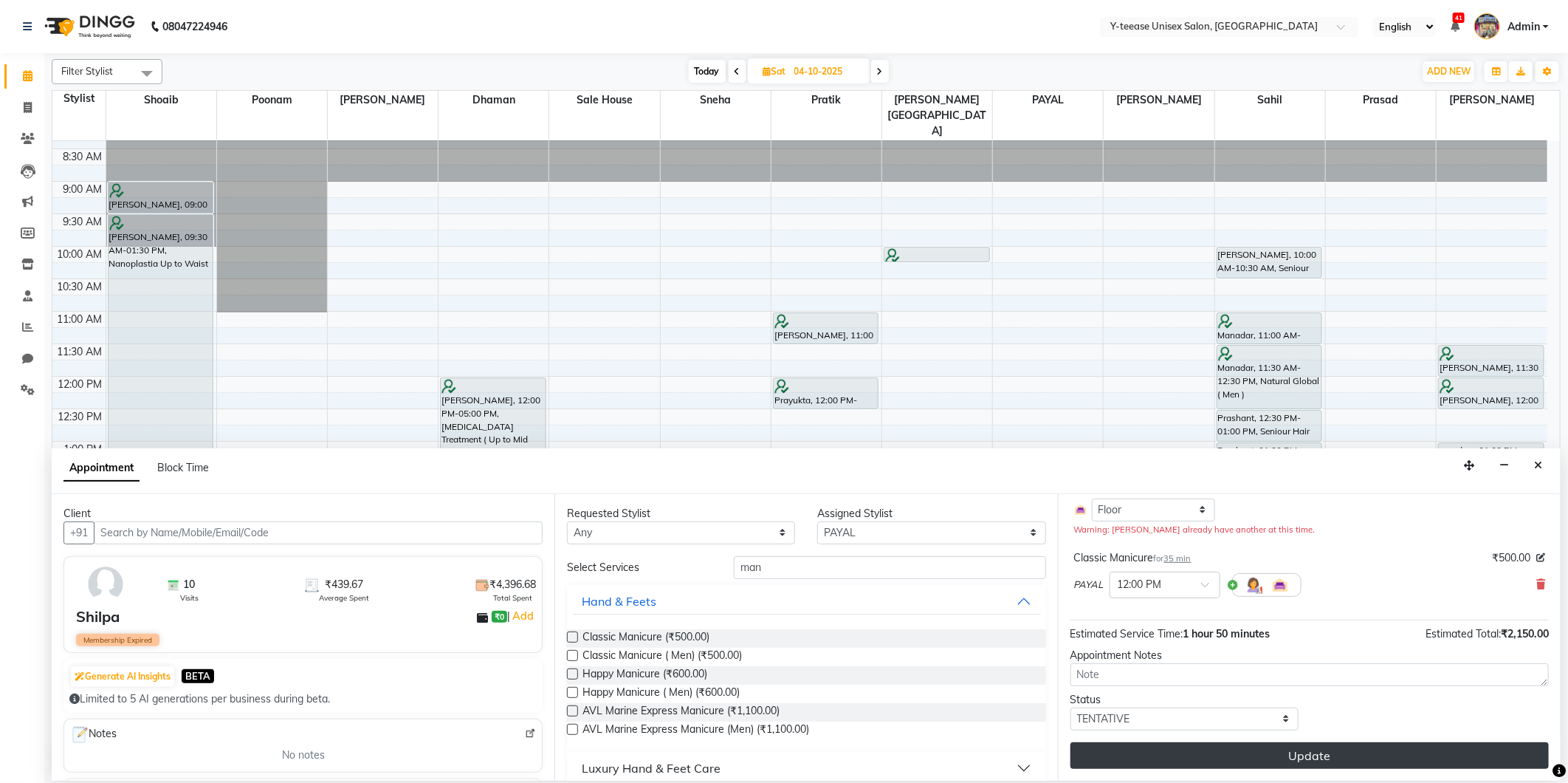
click at [1178, 754] on button "Update" at bounding box center [1309, 755] width 479 height 27
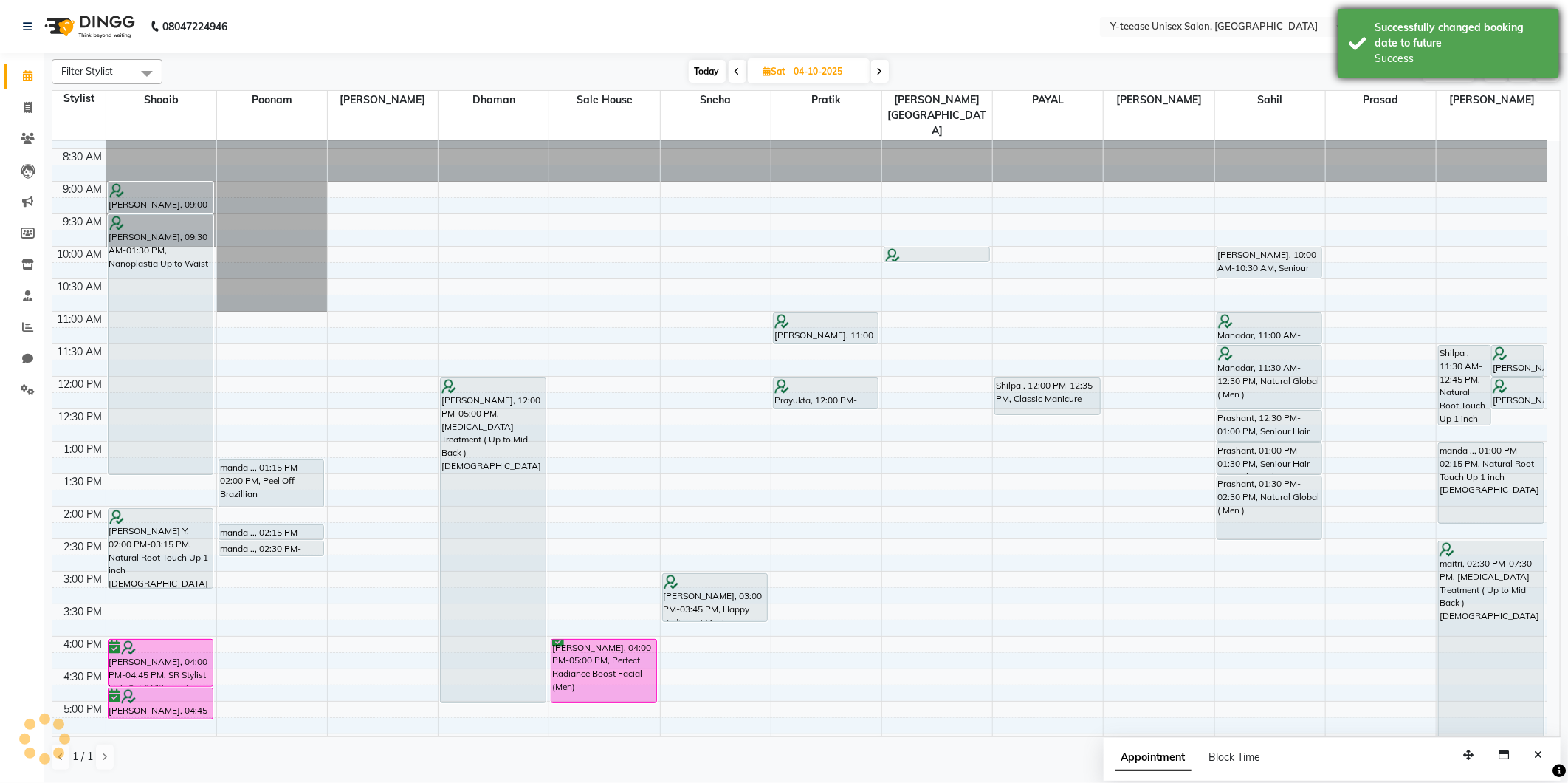
click at [1453, 24] on div "Successfully changed booking date to future" at bounding box center [1461, 35] width 174 height 31
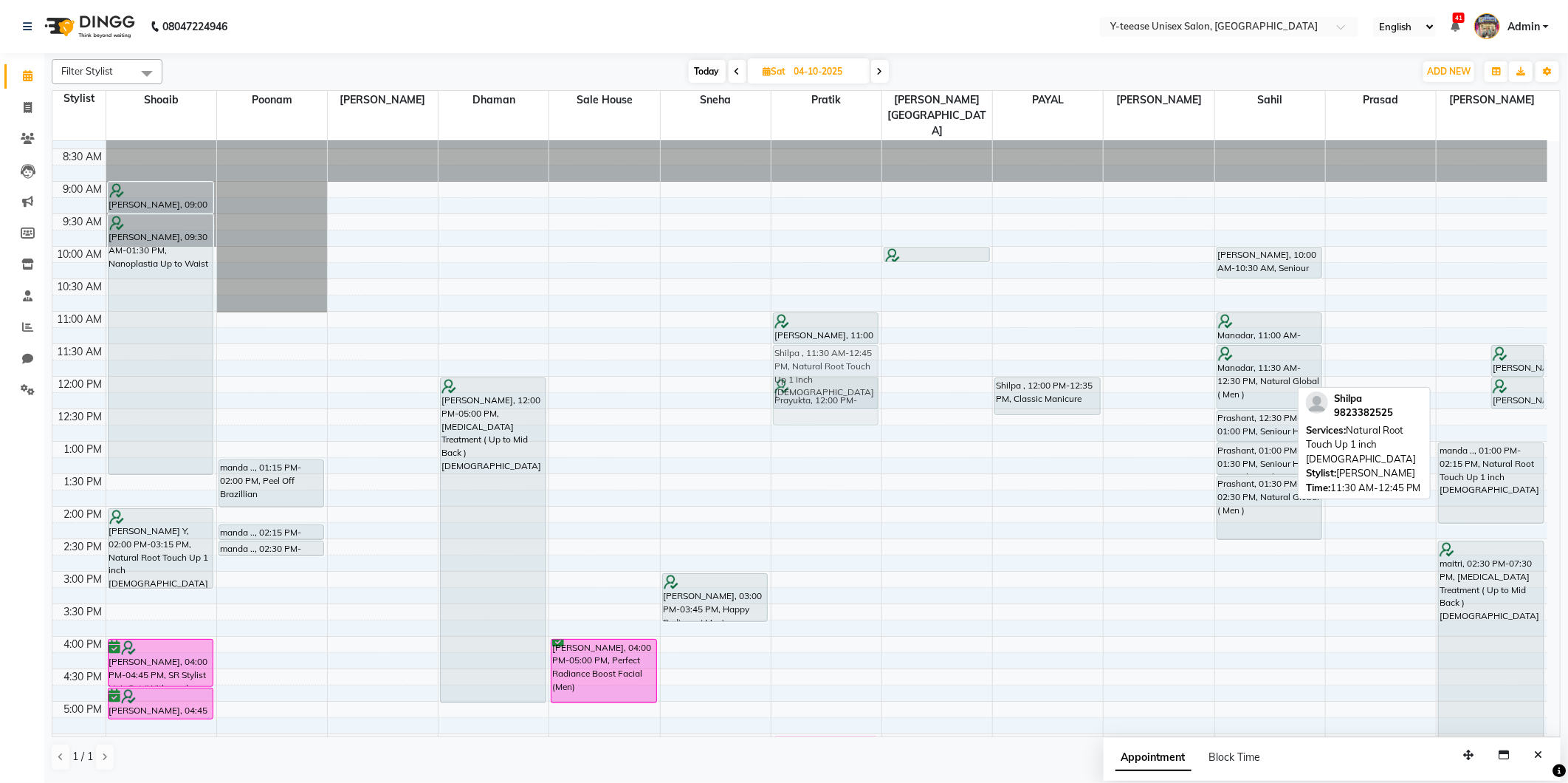
drag, startPoint x: 1468, startPoint y: 336, endPoint x: 841, endPoint y: 337, distance: 627.0
click at [841, 337] on tr "dipti, 09:00 AM-09:30 AM, Ultimate Blow Dry without wash SHAIL, 09:30 AM-01:30 …" at bounding box center [799, 604] width 1495 height 975
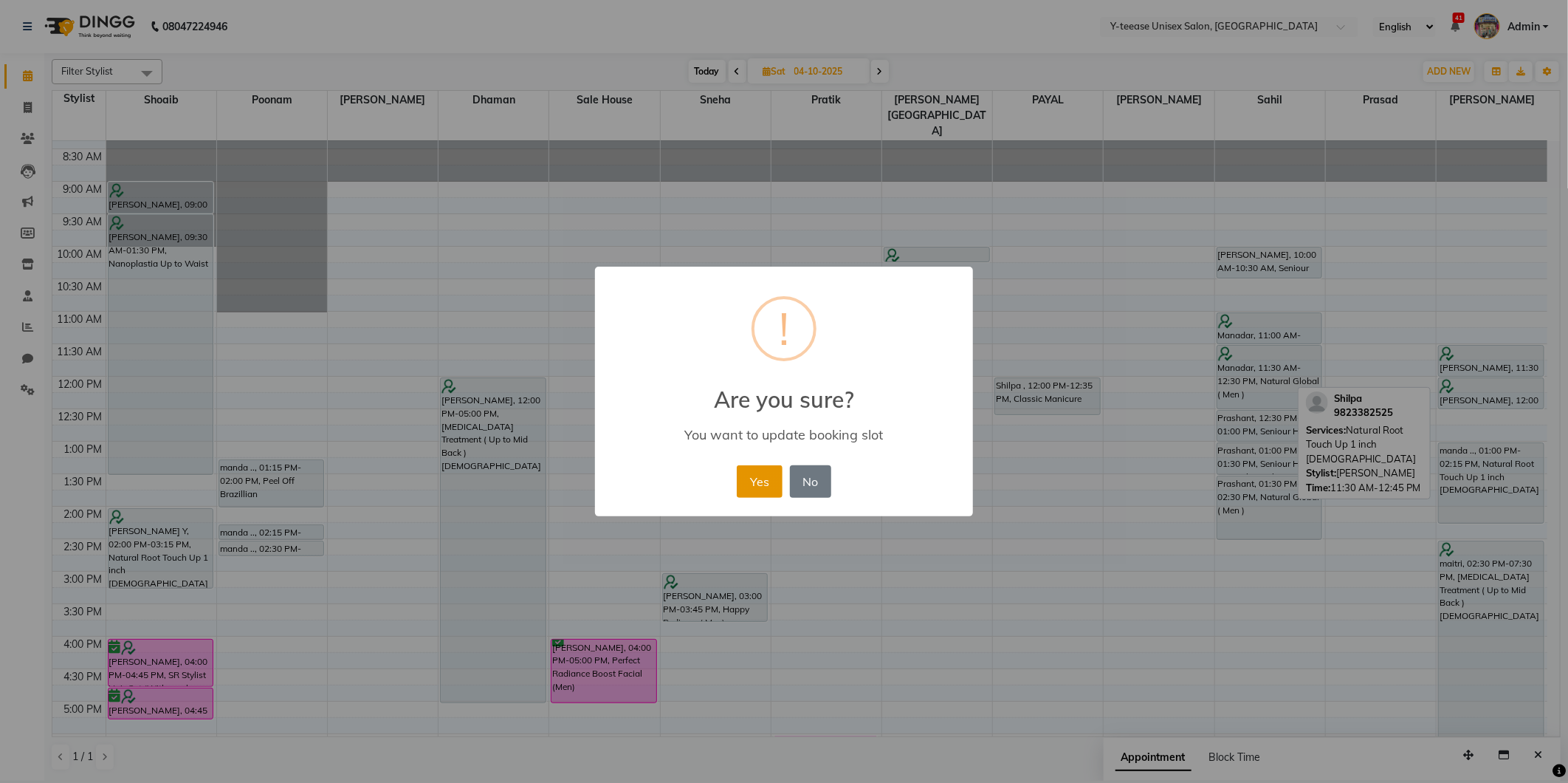
click at [764, 480] on button "Yes" at bounding box center [760, 481] width 45 height 32
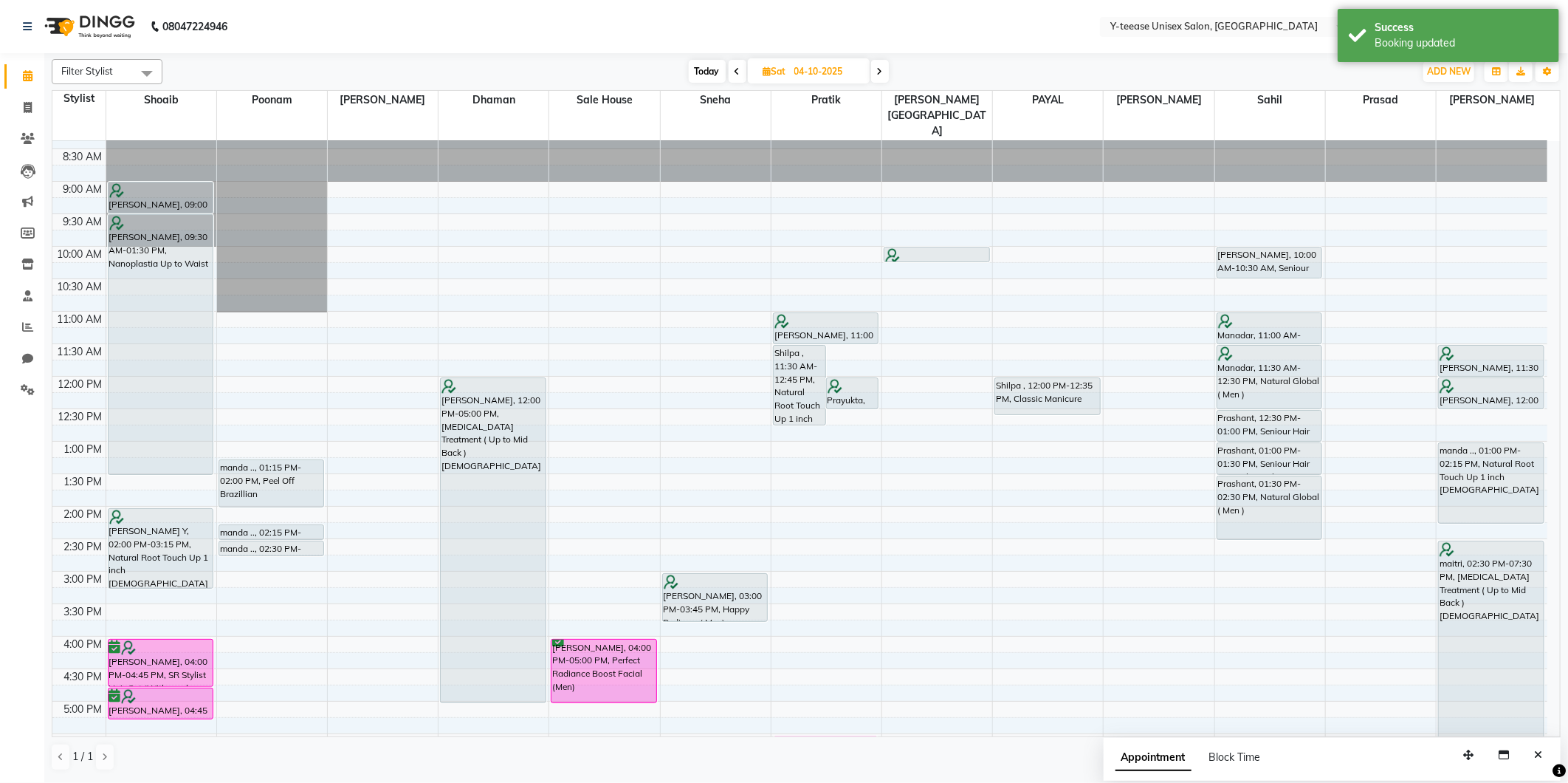
click at [700, 63] on span "Today" at bounding box center [708, 71] width 37 height 23
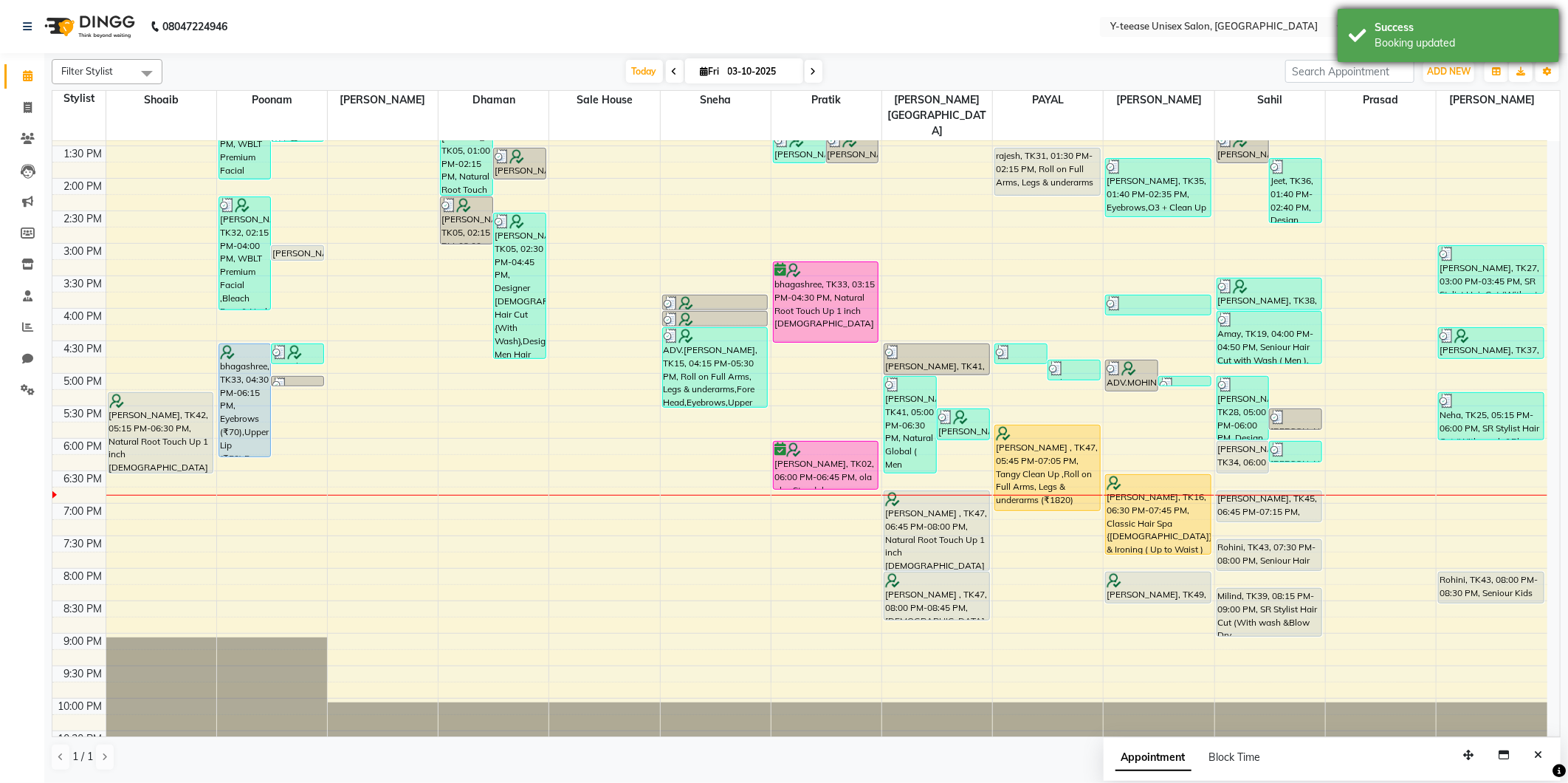
click at [1425, 37] on div "Booking updated" at bounding box center [1461, 43] width 174 height 16
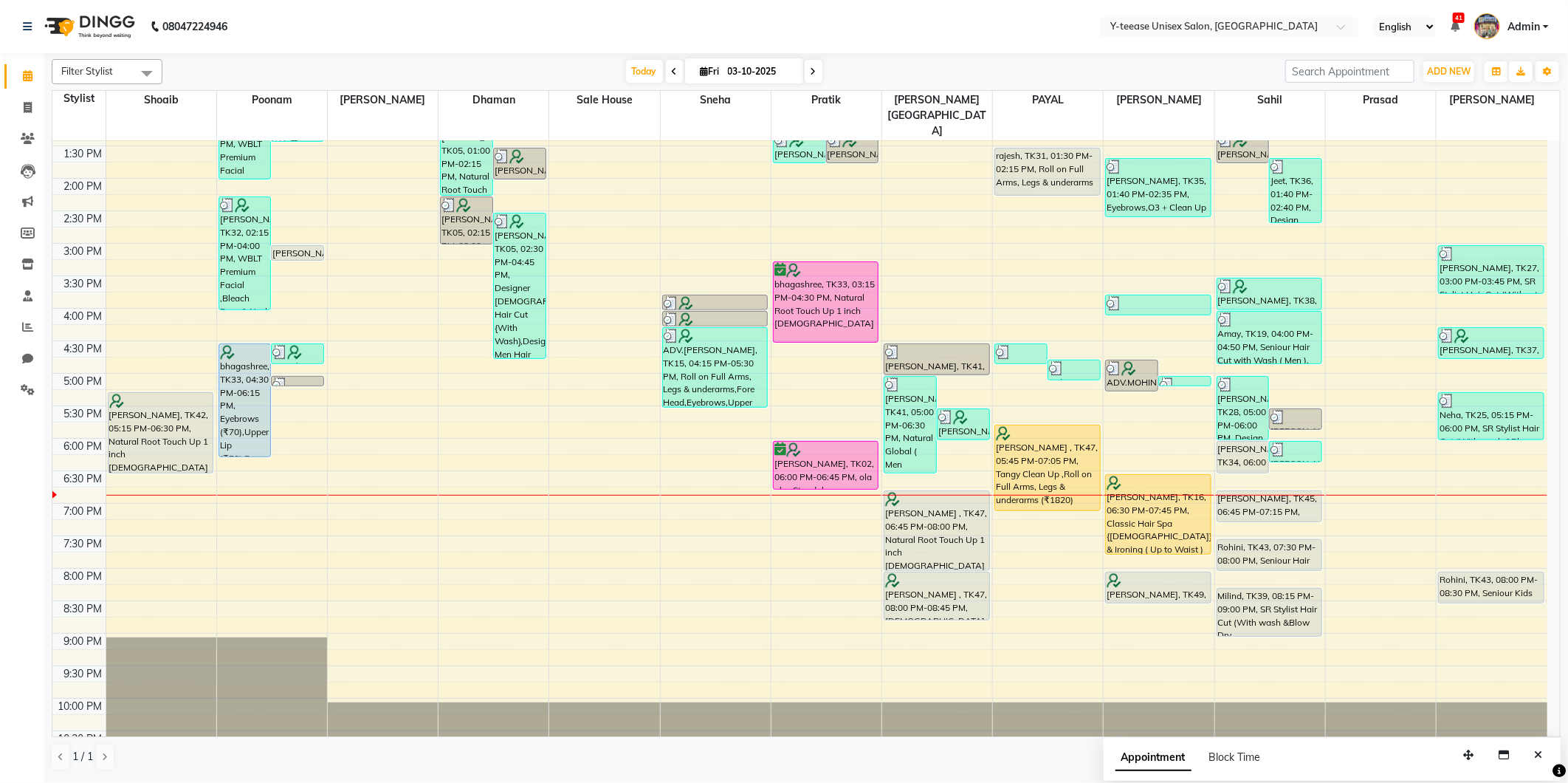
click at [811, 70] on icon at bounding box center [814, 71] width 6 height 9
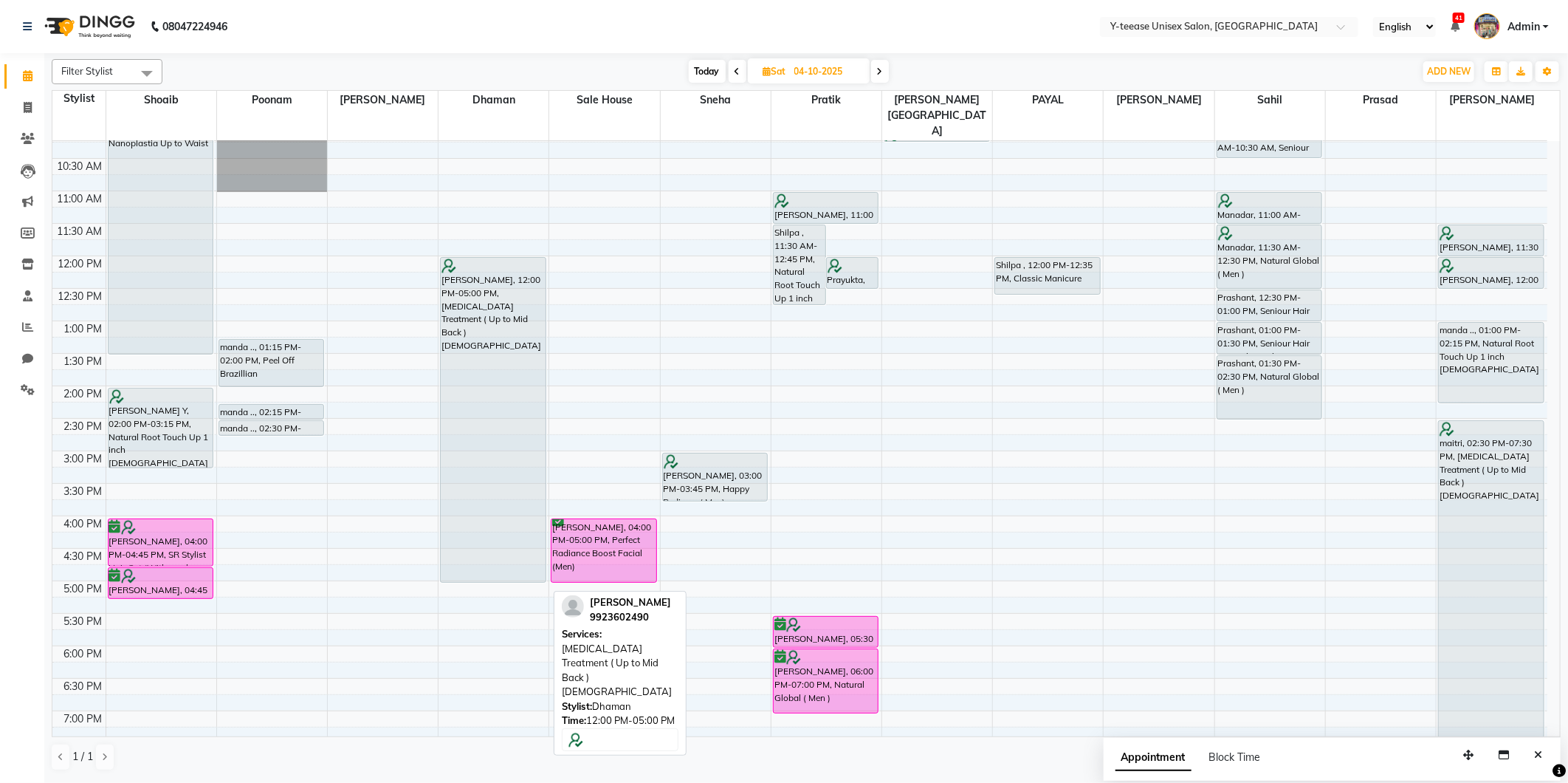
scroll to position [164, 0]
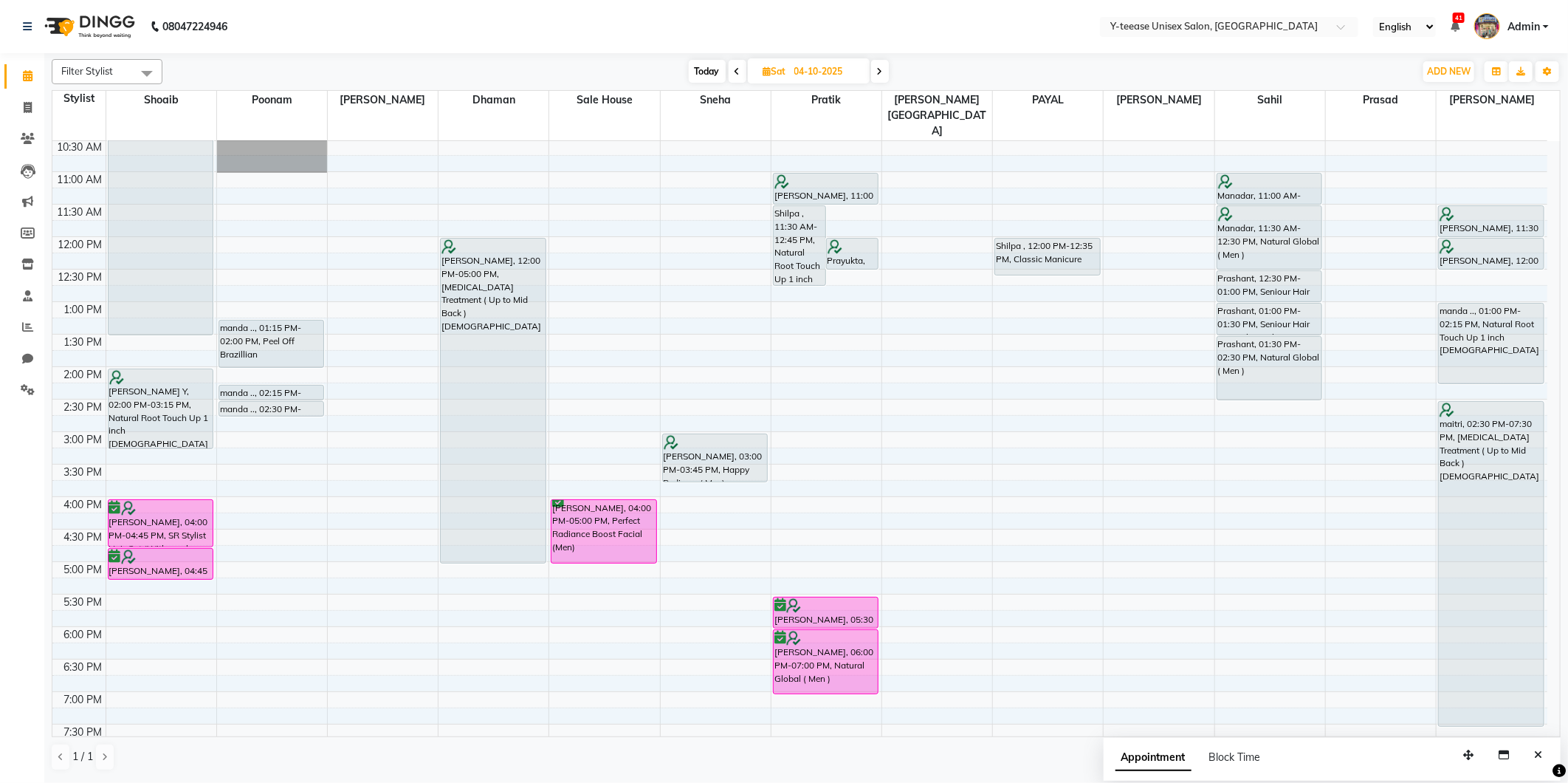
click at [699, 74] on span "Today" at bounding box center [708, 71] width 37 height 23
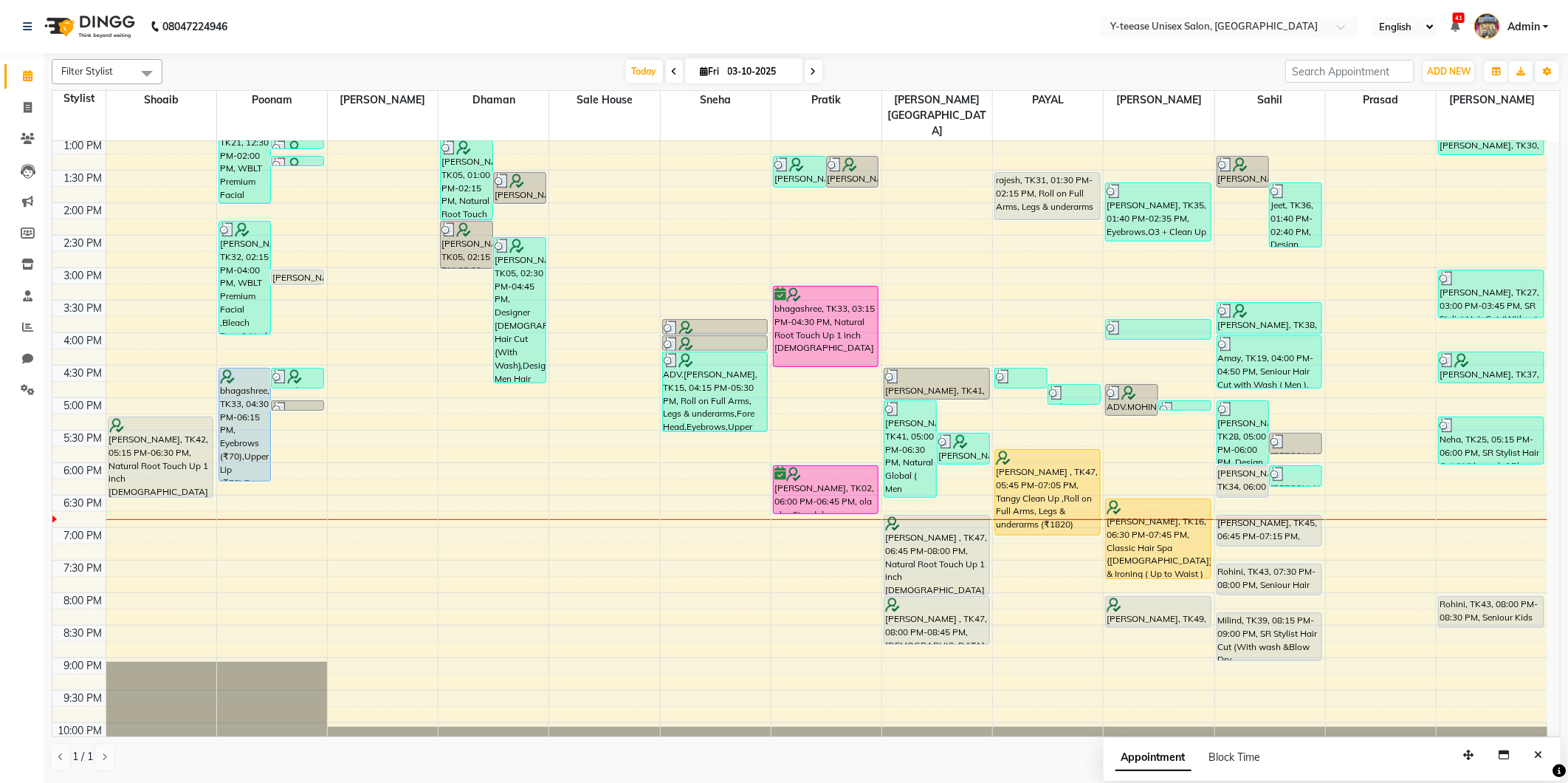
scroll to position [352, 0]
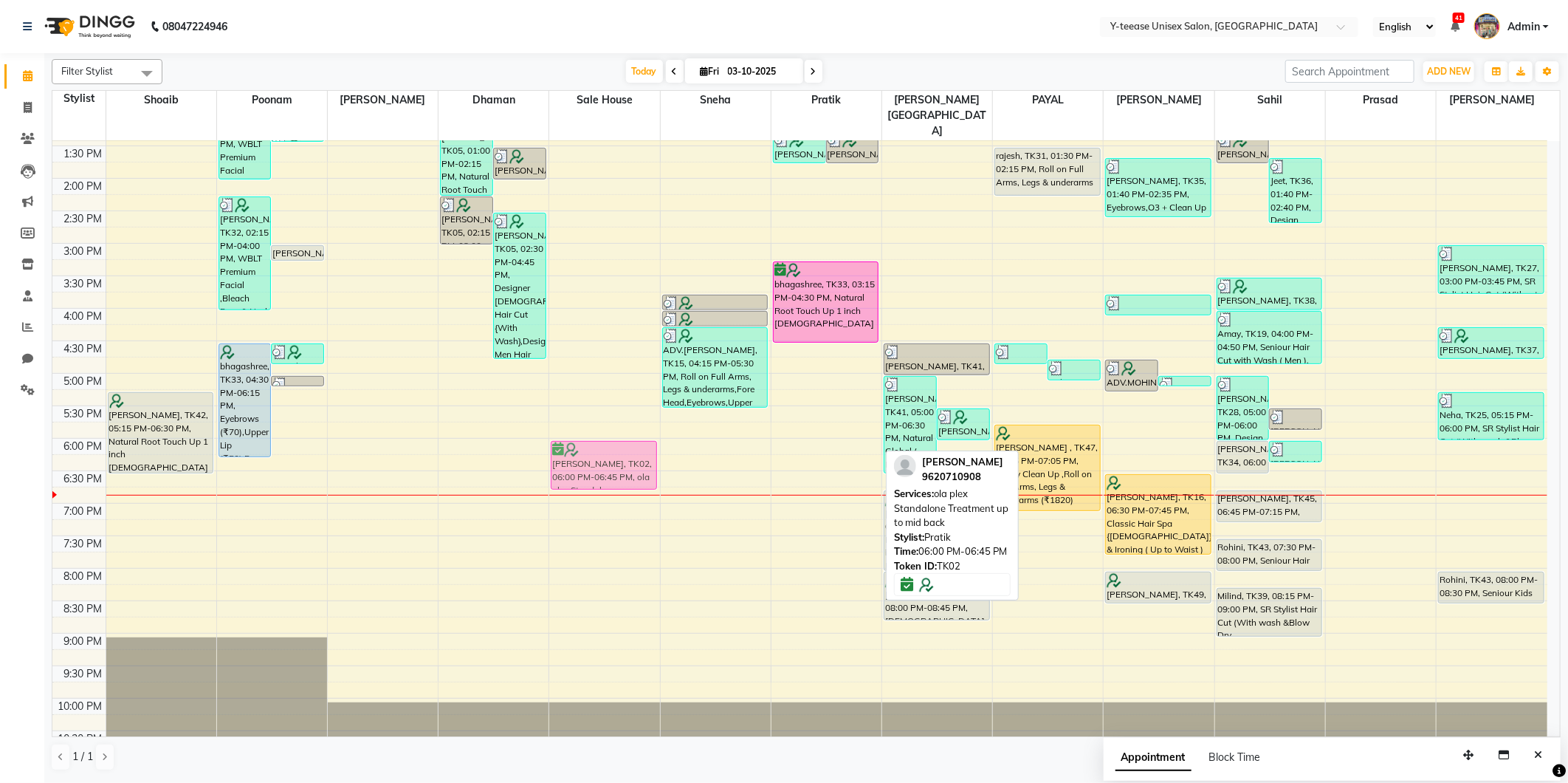
drag, startPoint x: 816, startPoint y: 435, endPoint x: 629, endPoint y: 438, distance: 187.0
click at [629, 438] on tr "Ekta, TK42, 05:15 PM-06:30 PM, Natural Root Touch Up 1 inch Female juhi agarwal…" at bounding box center [799, 275] width 1495 height 975
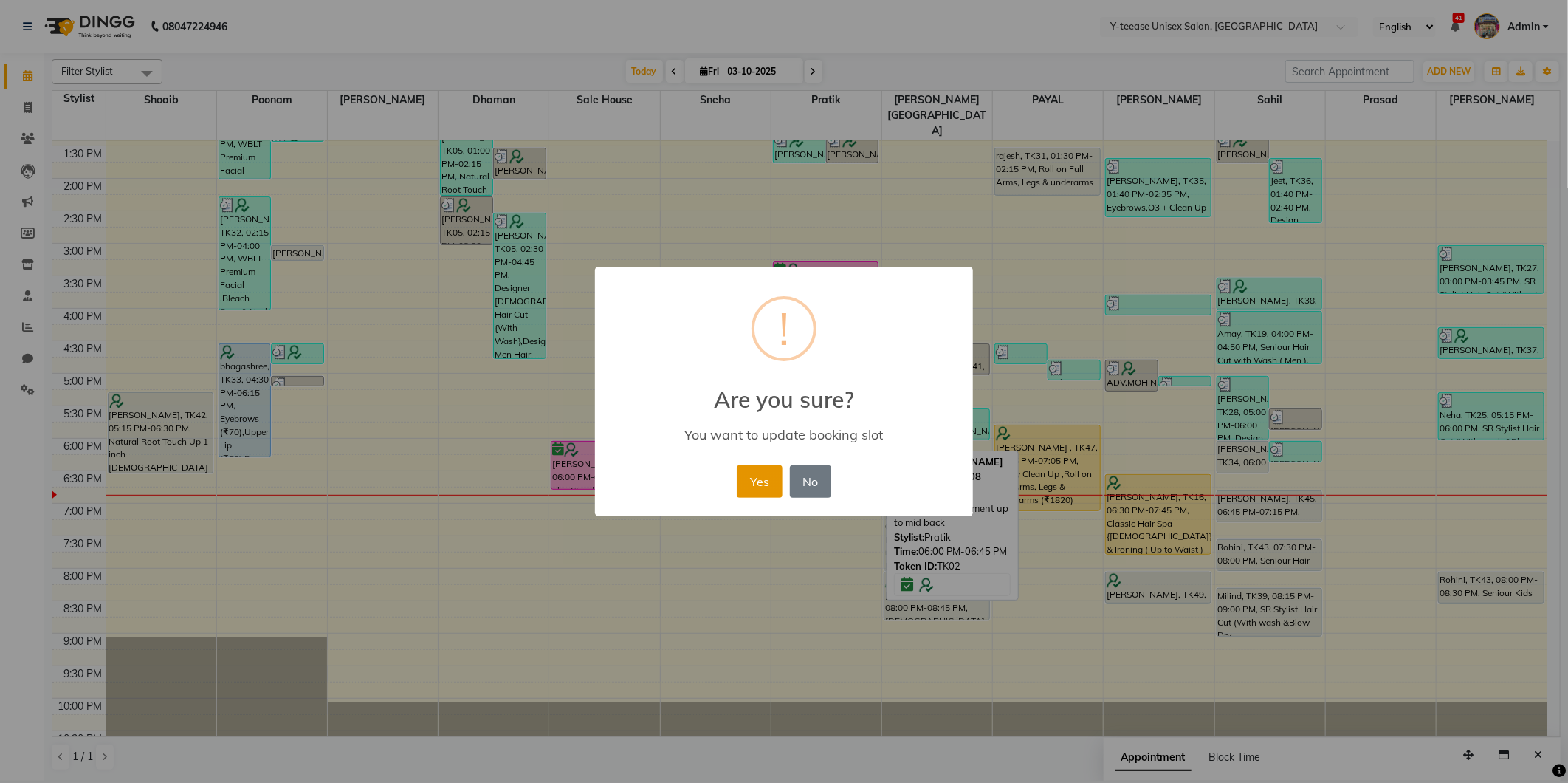
click at [744, 478] on button "Yes" at bounding box center [760, 481] width 45 height 32
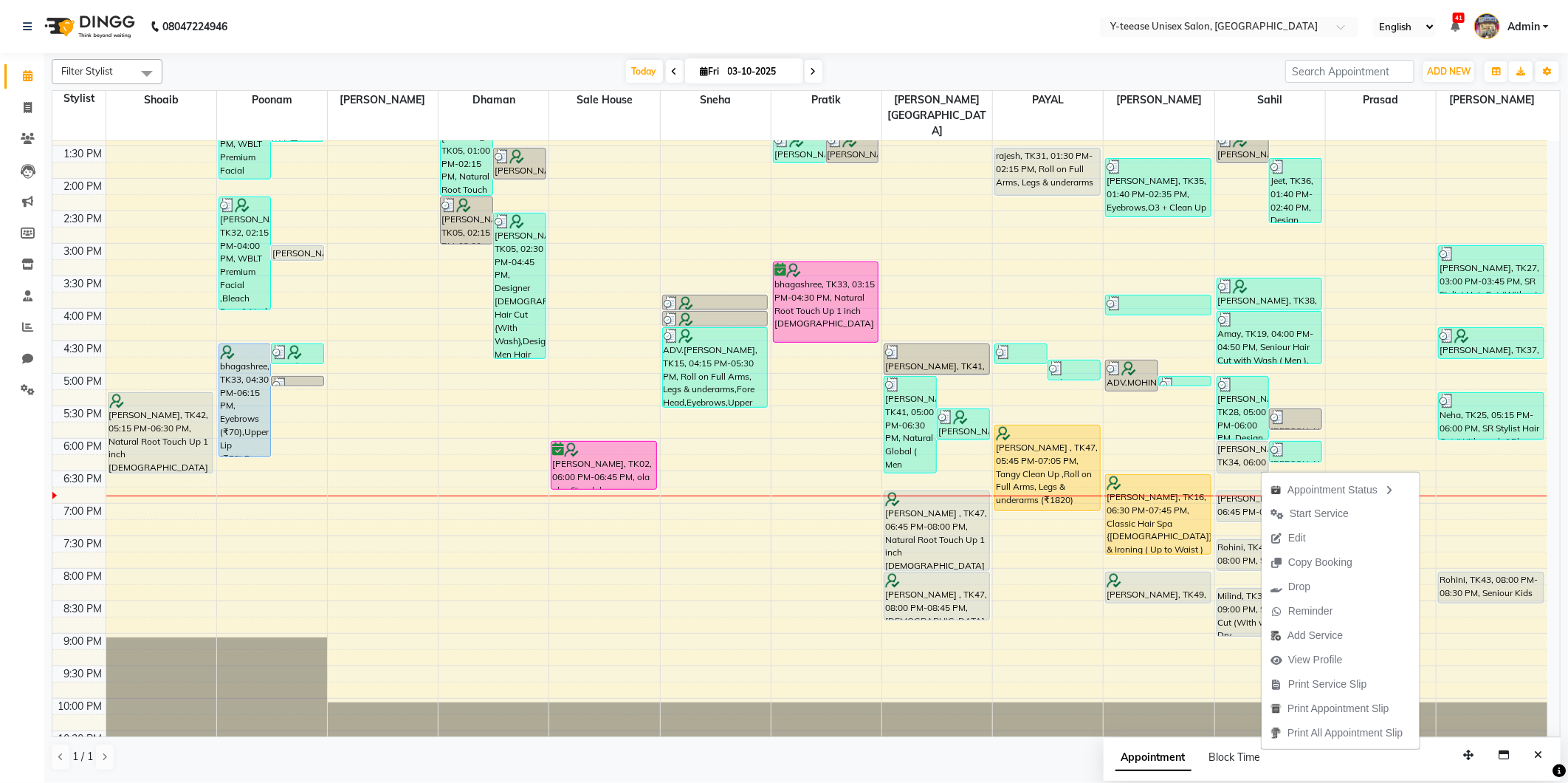
click at [1298, 510] on span "Start Service" at bounding box center [1319, 513] width 59 height 16
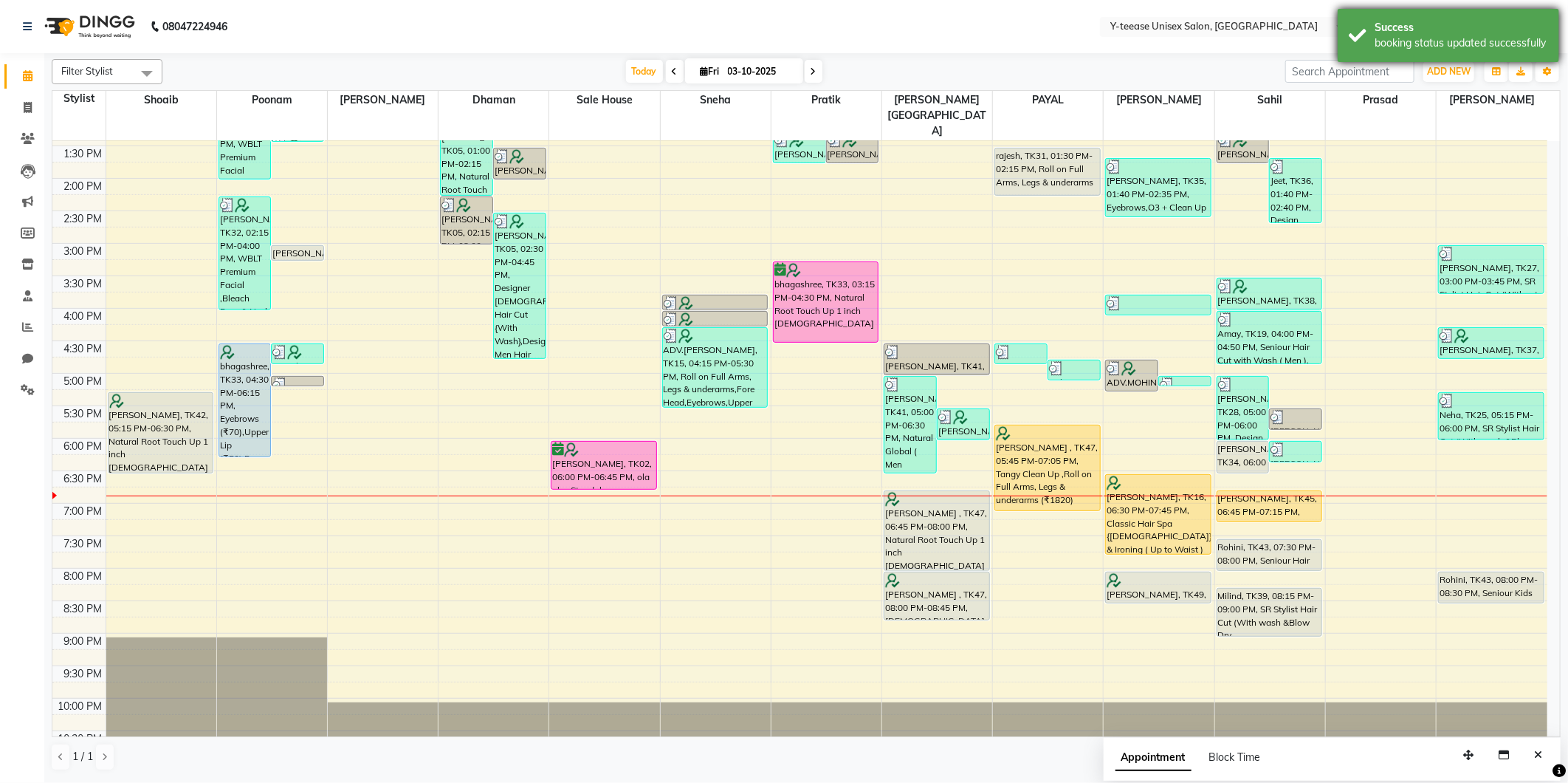
click at [1448, 18] on div "Success booking status updated successfully" at bounding box center [1448, 35] width 221 height 53
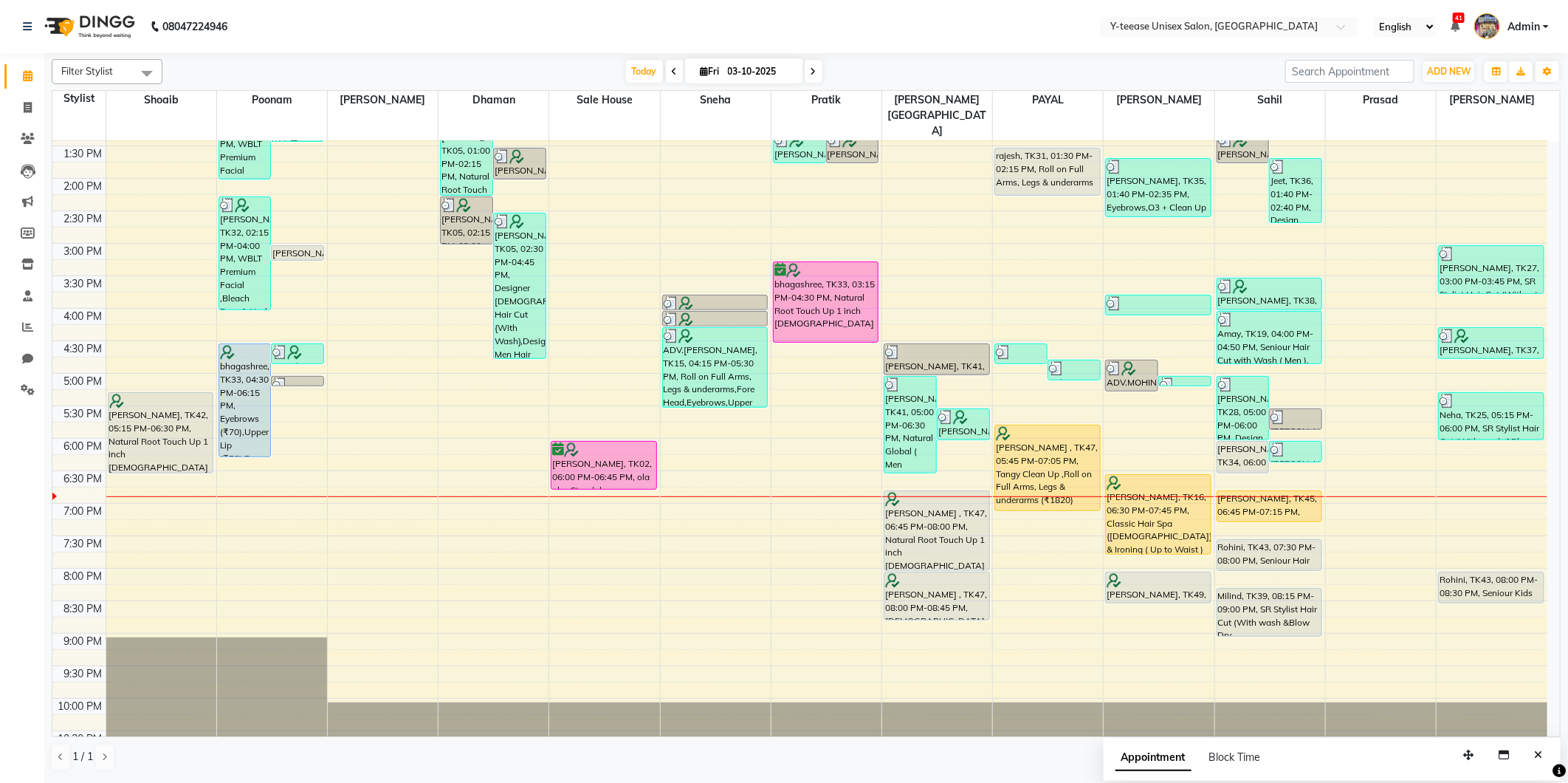
click at [814, 76] on span at bounding box center [814, 71] width 18 height 23
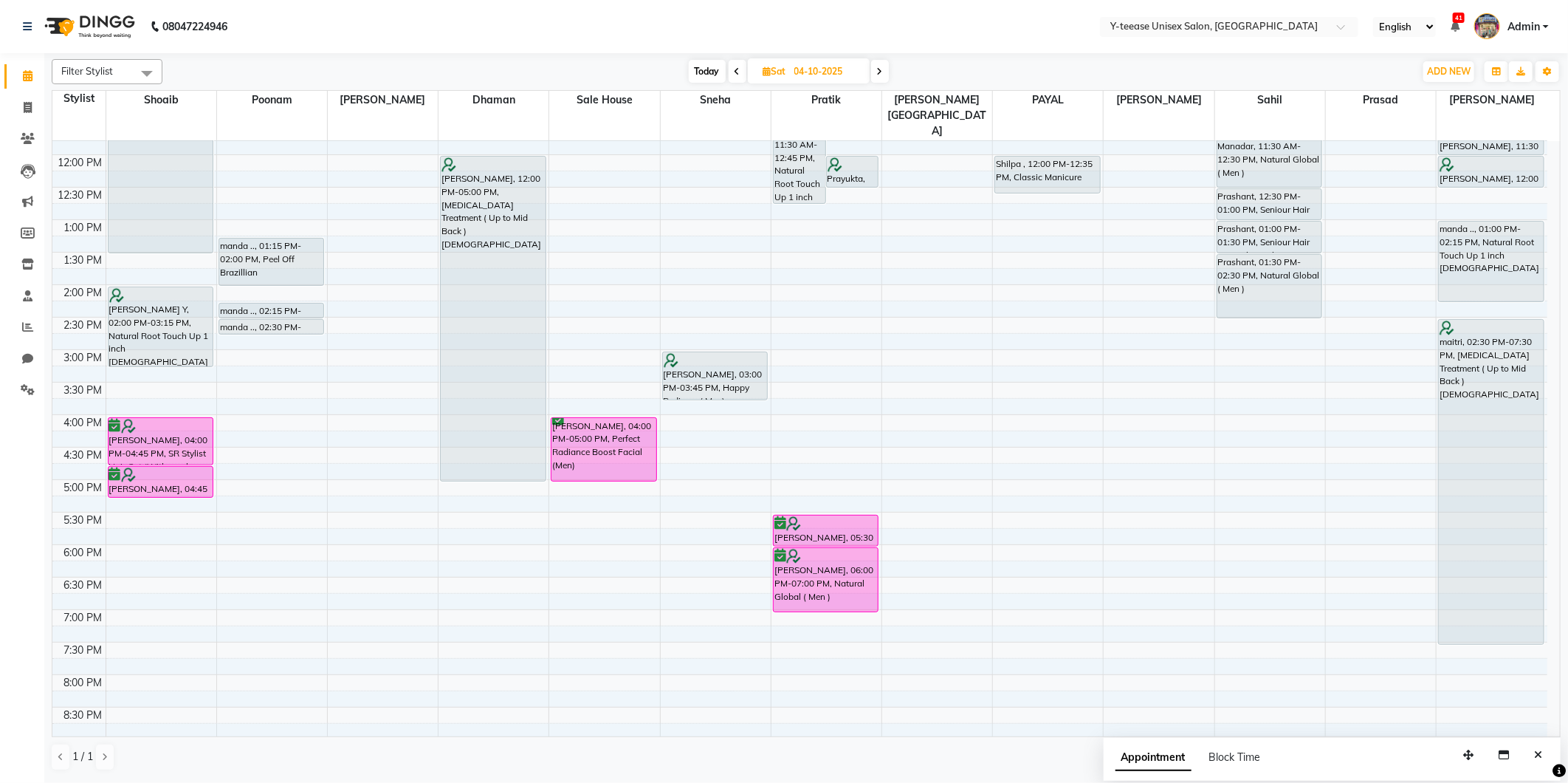
scroll to position [271, 0]
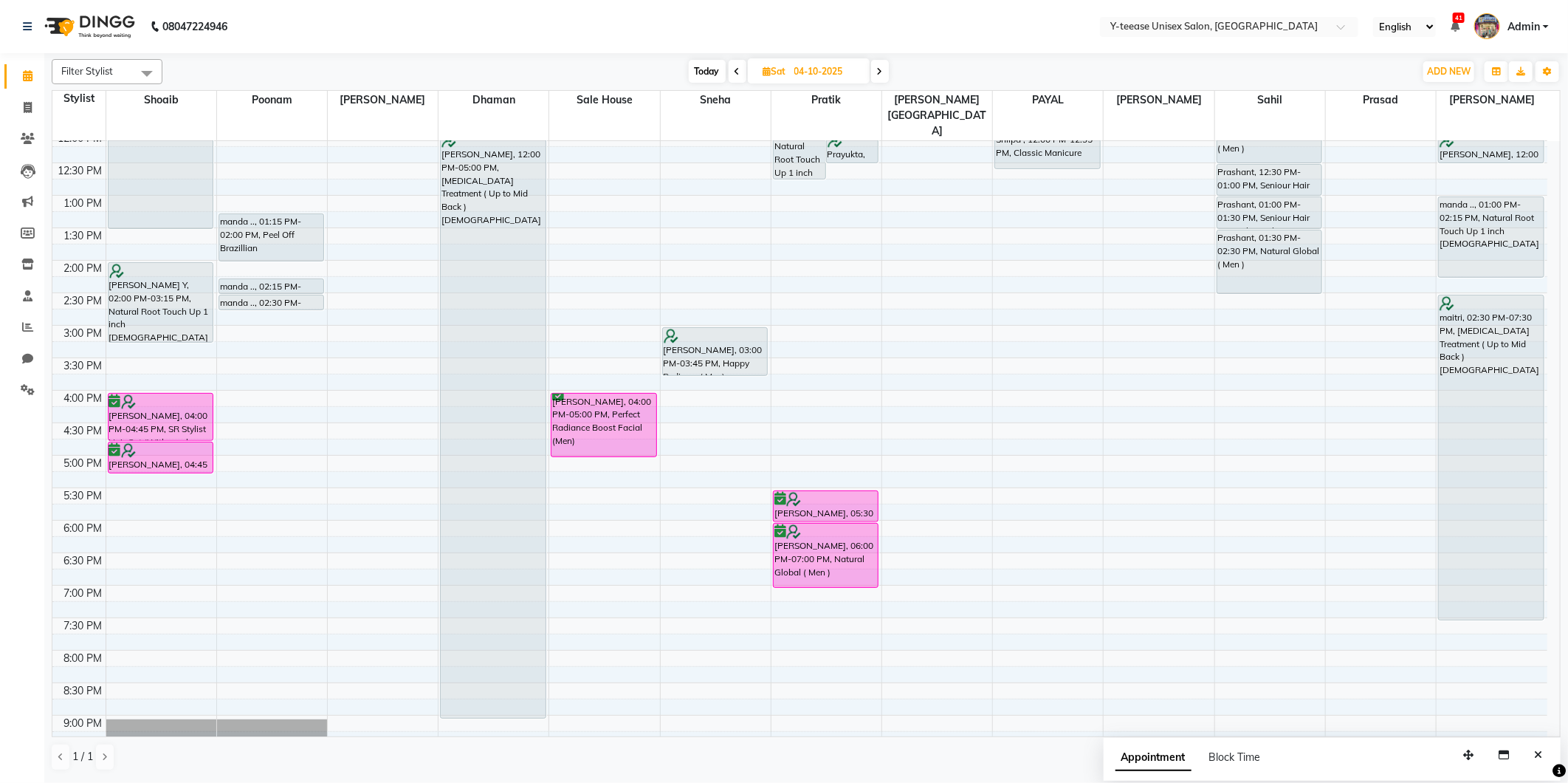
drag, startPoint x: 503, startPoint y: 424, endPoint x: 499, endPoint y: 681, distance: 257.0
click at [499, 681] on div "Neha Sharma, 12:00 PM-05:00 PM, Botox Treatment ( Up to Mid Back )Female Neha S…" at bounding box center [494, 358] width 110 height 975
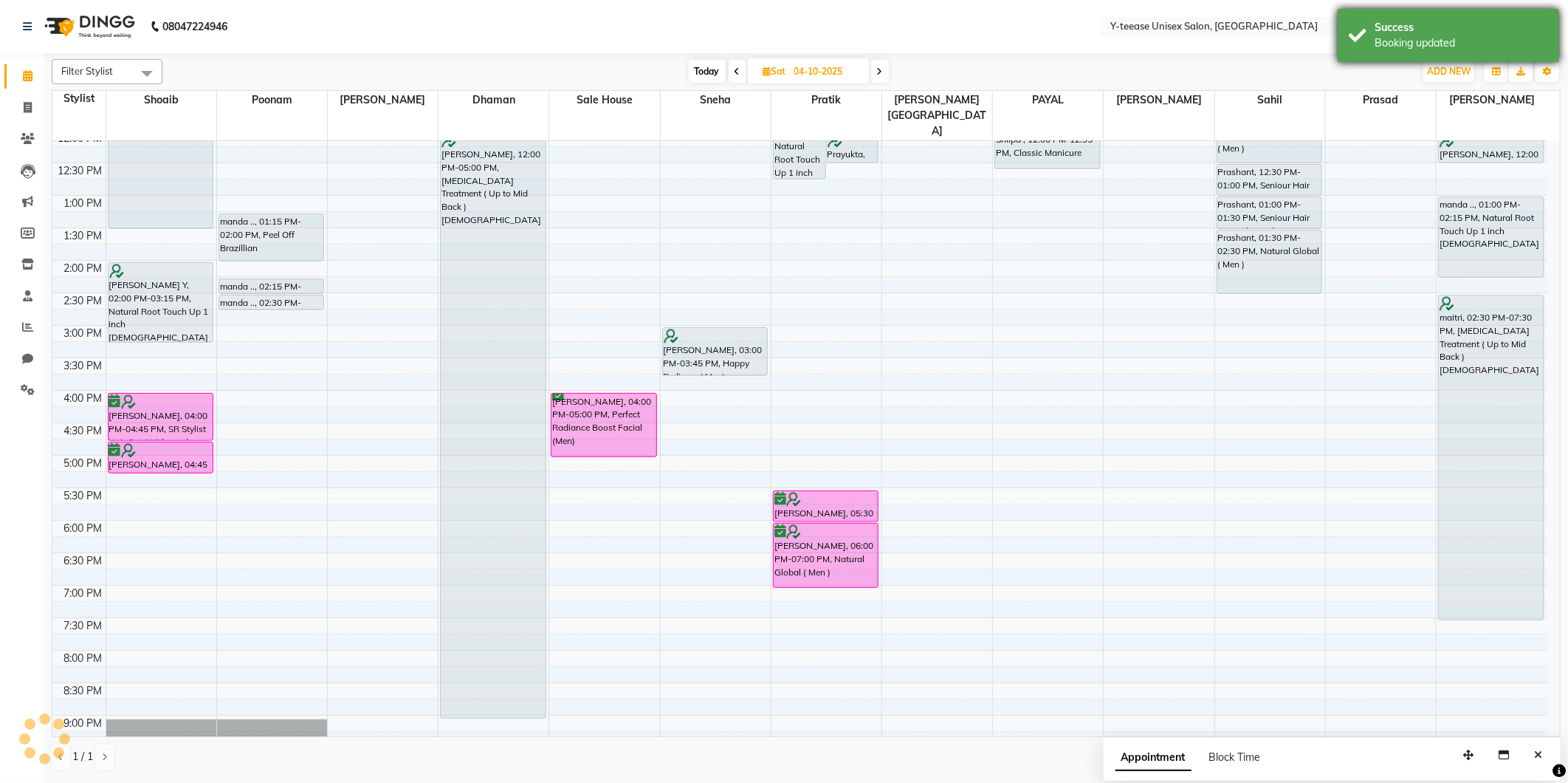
click at [1374, 32] on div "Success Booking updated" at bounding box center [1448, 35] width 221 height 53
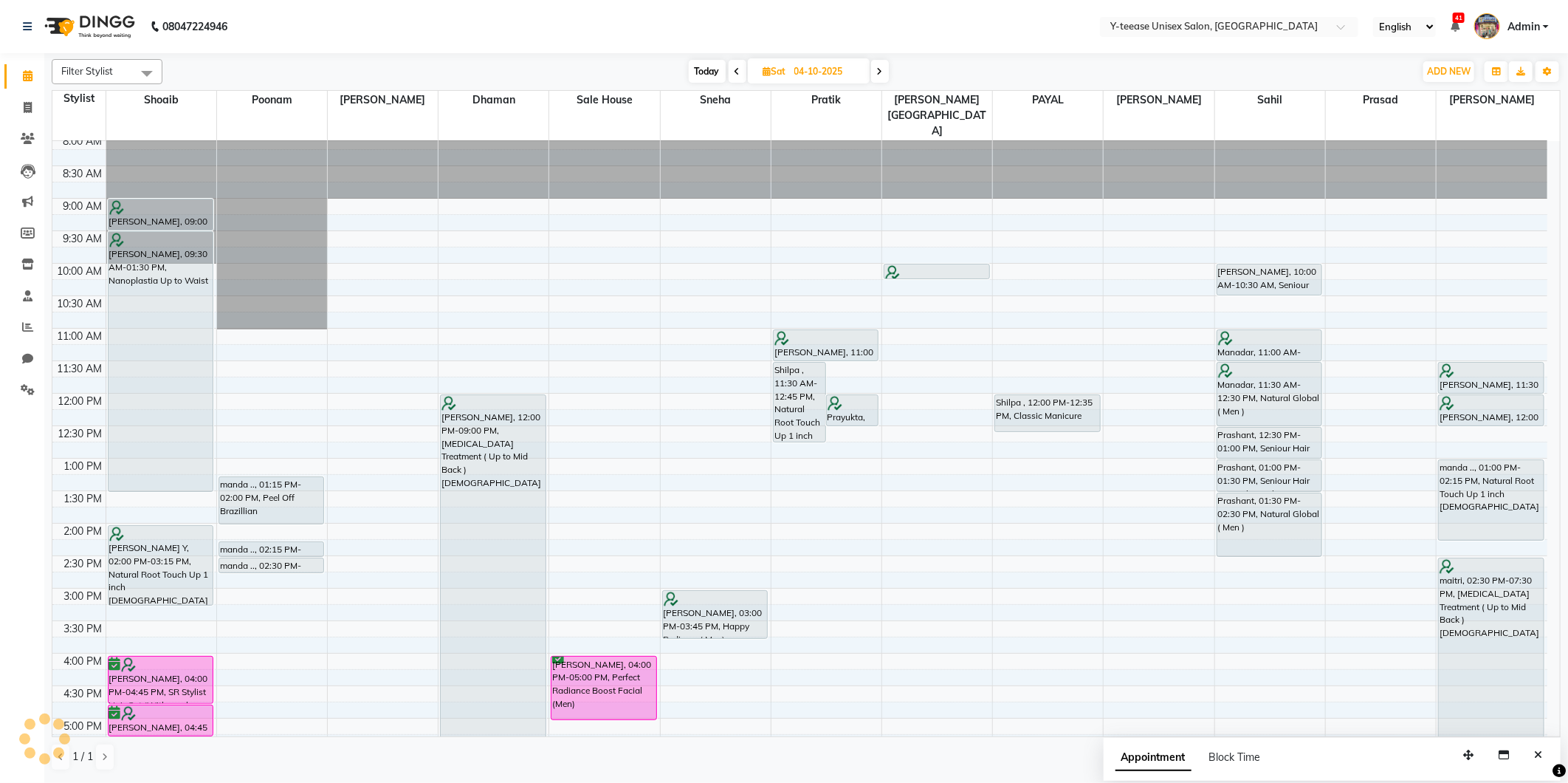
scroll to position [0, 0]
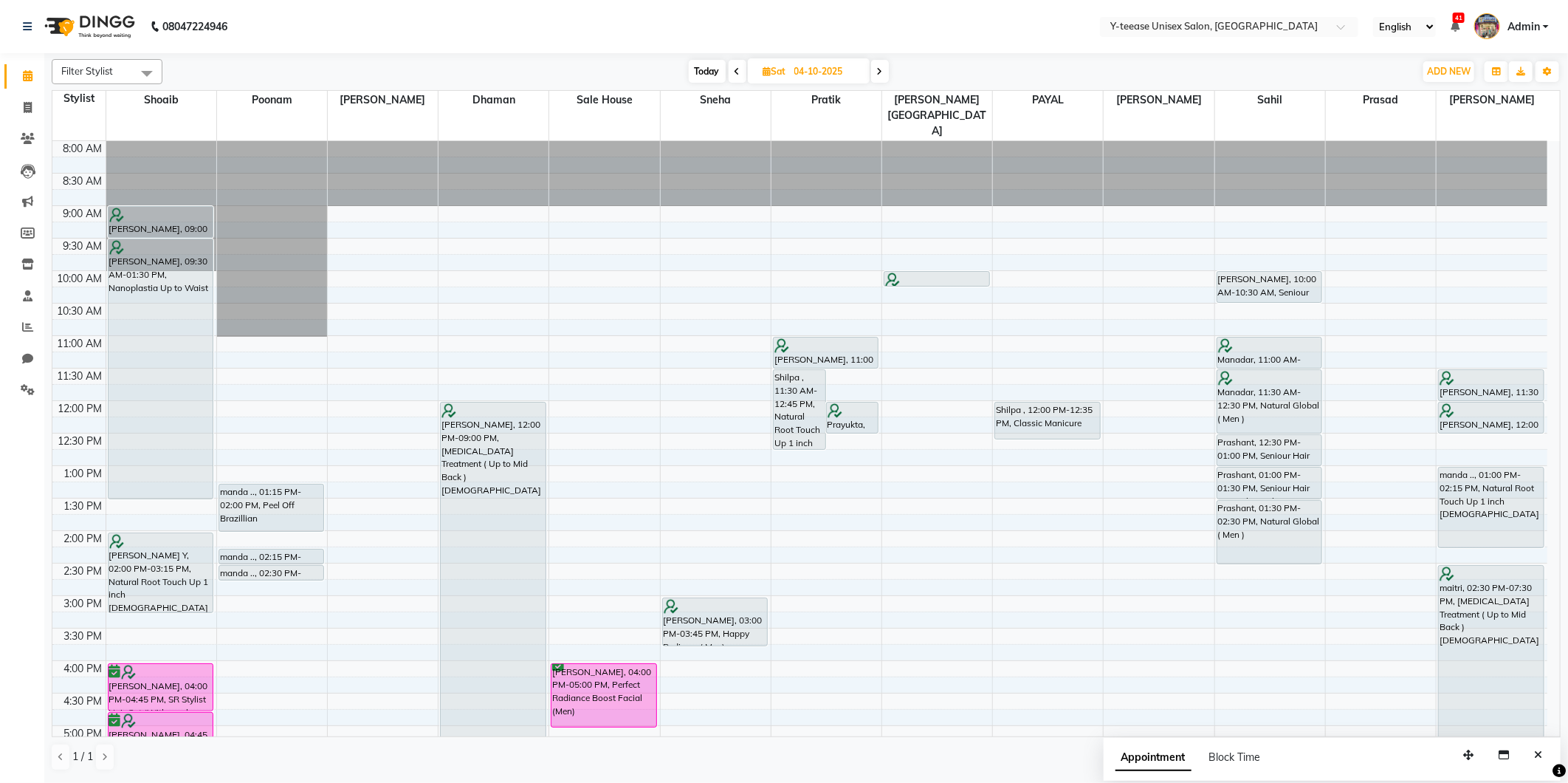
click at [883, 70] on icon at bounding box center [880, 71] width 6 height 9
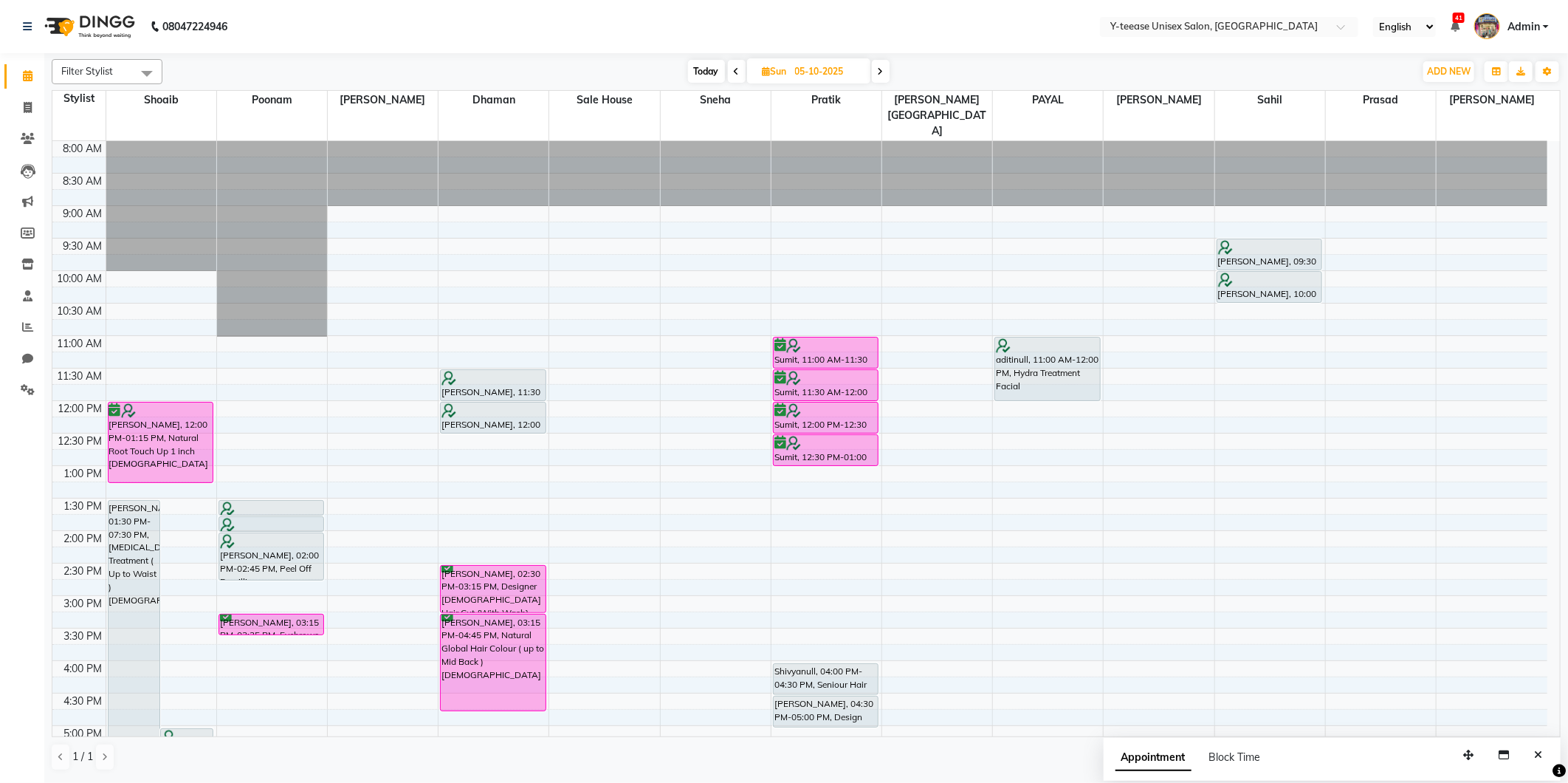
click at [705, 67] on span "Today" at bounding box center [707, 71] width 37 height 23
type input "03-10-2025"
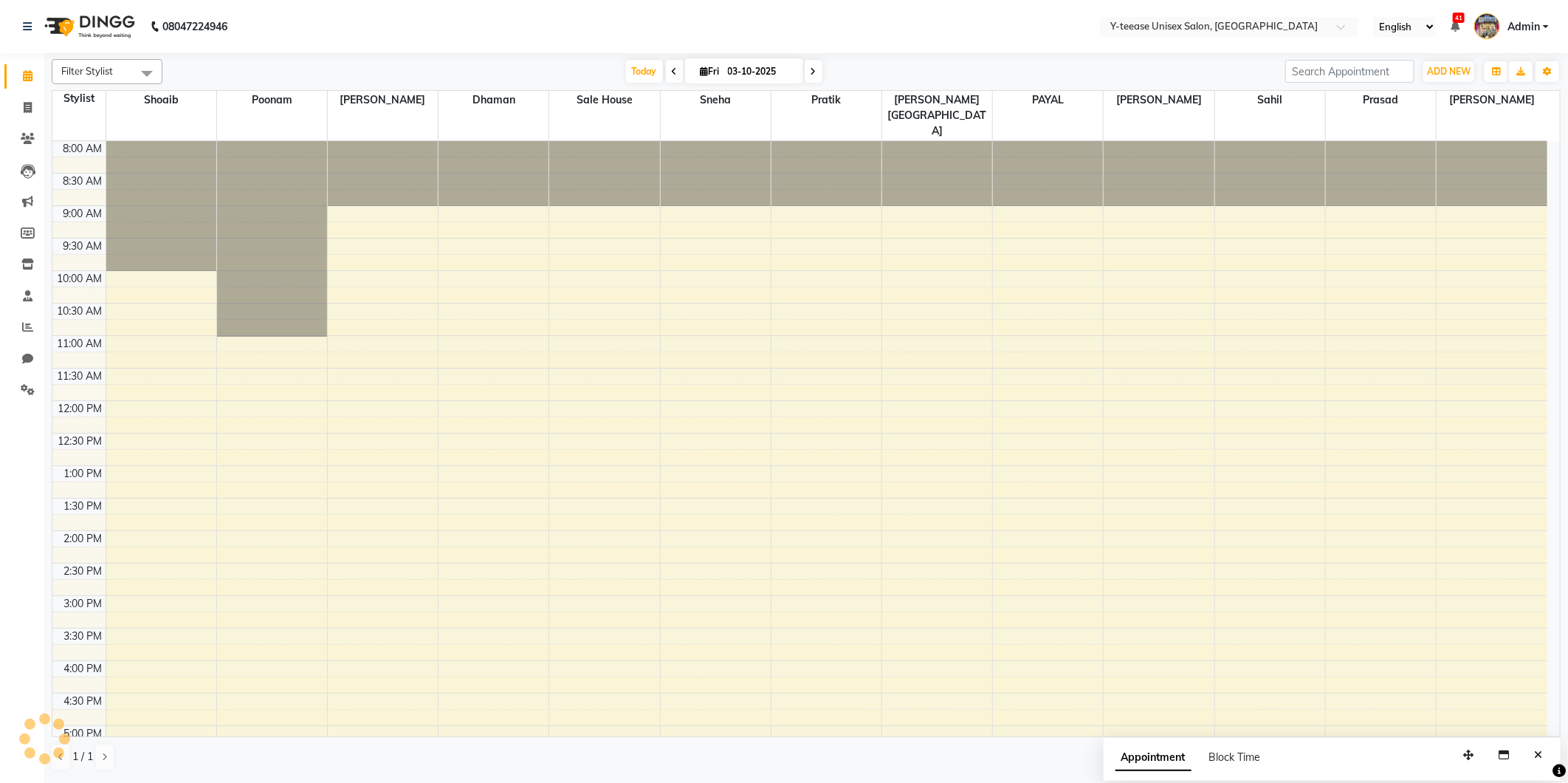
scroll to position [352, 0]
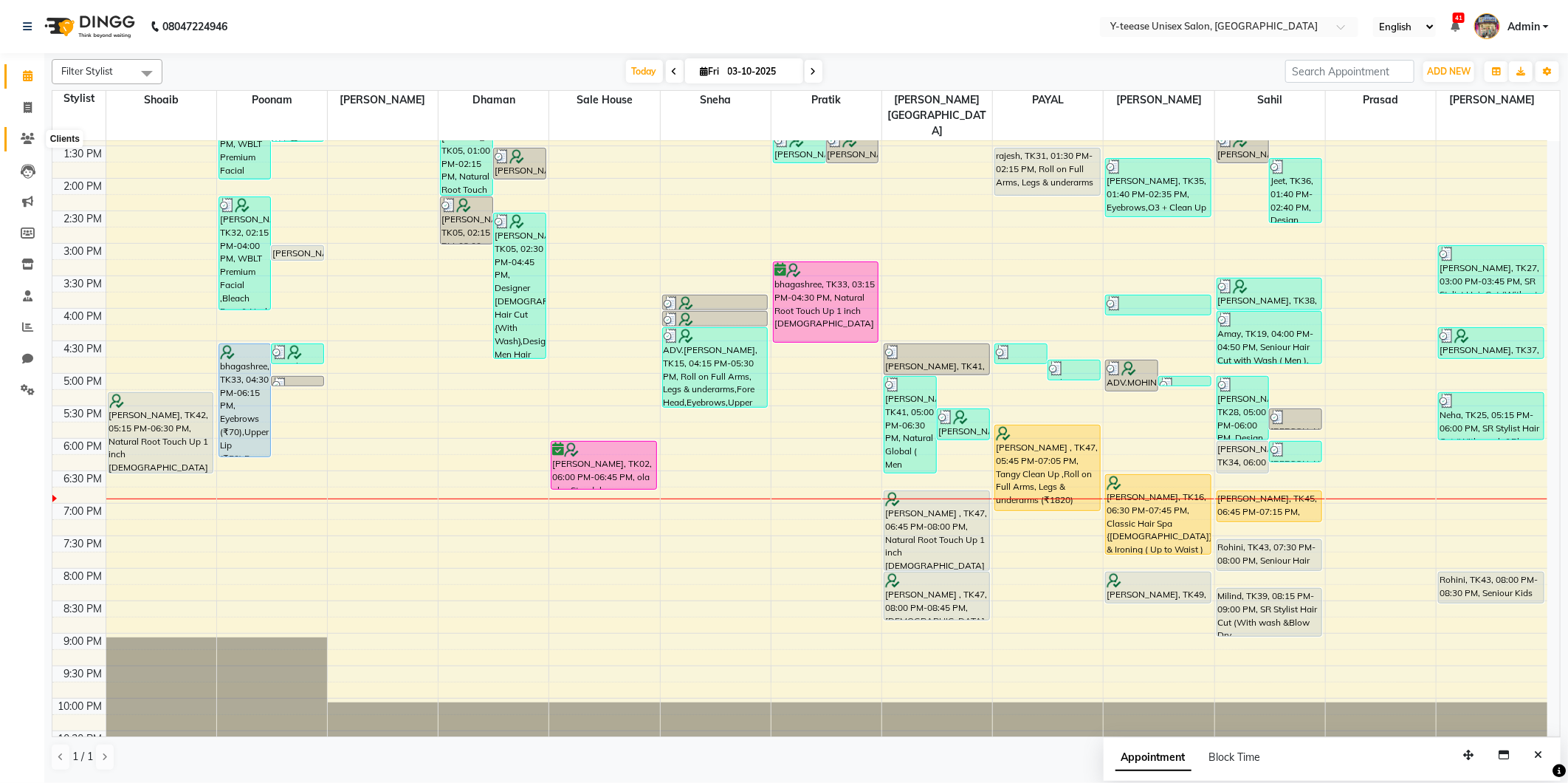
click at [23, 137] on icon at bounding box center [28, 138] width 14 height 11
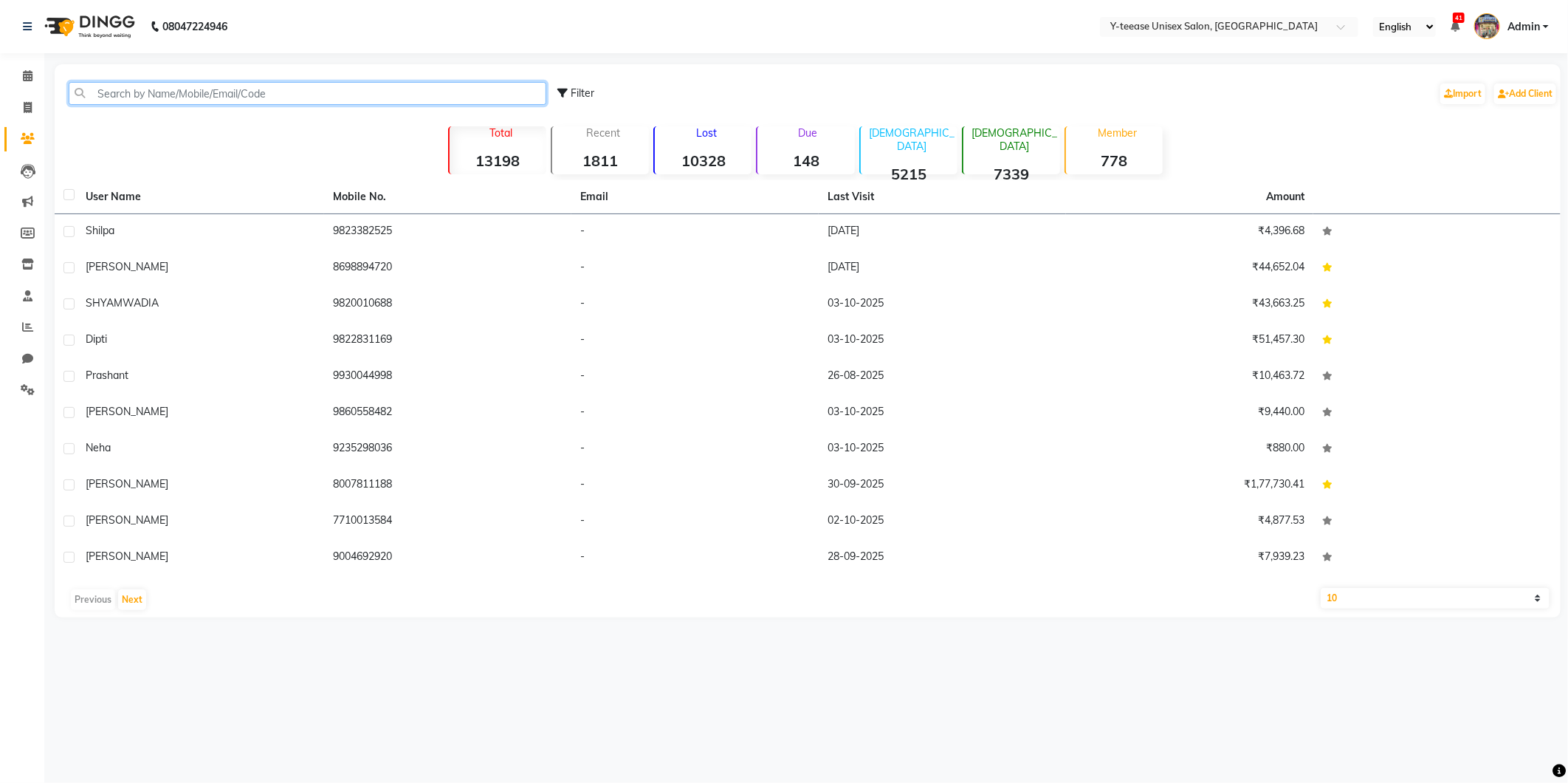
click at [360, 96] on input "text" at bounding box center [308, 92] width 478 height 23
click at [34, 77] on span at bounding box center [28, 76] width 26 height 17
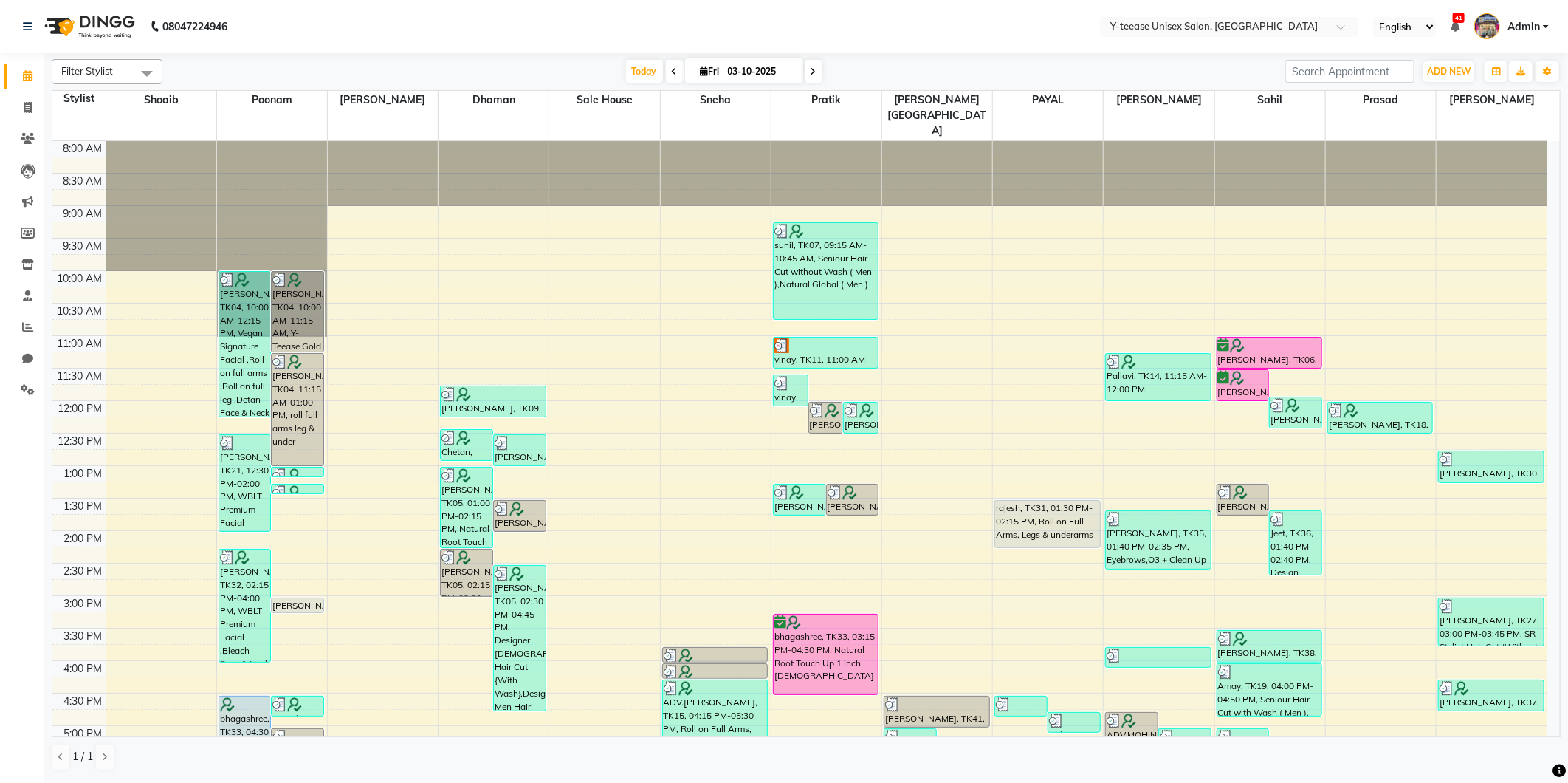
click at [811, 71] on icon at bounding box center [814, 71] width 6 height 9
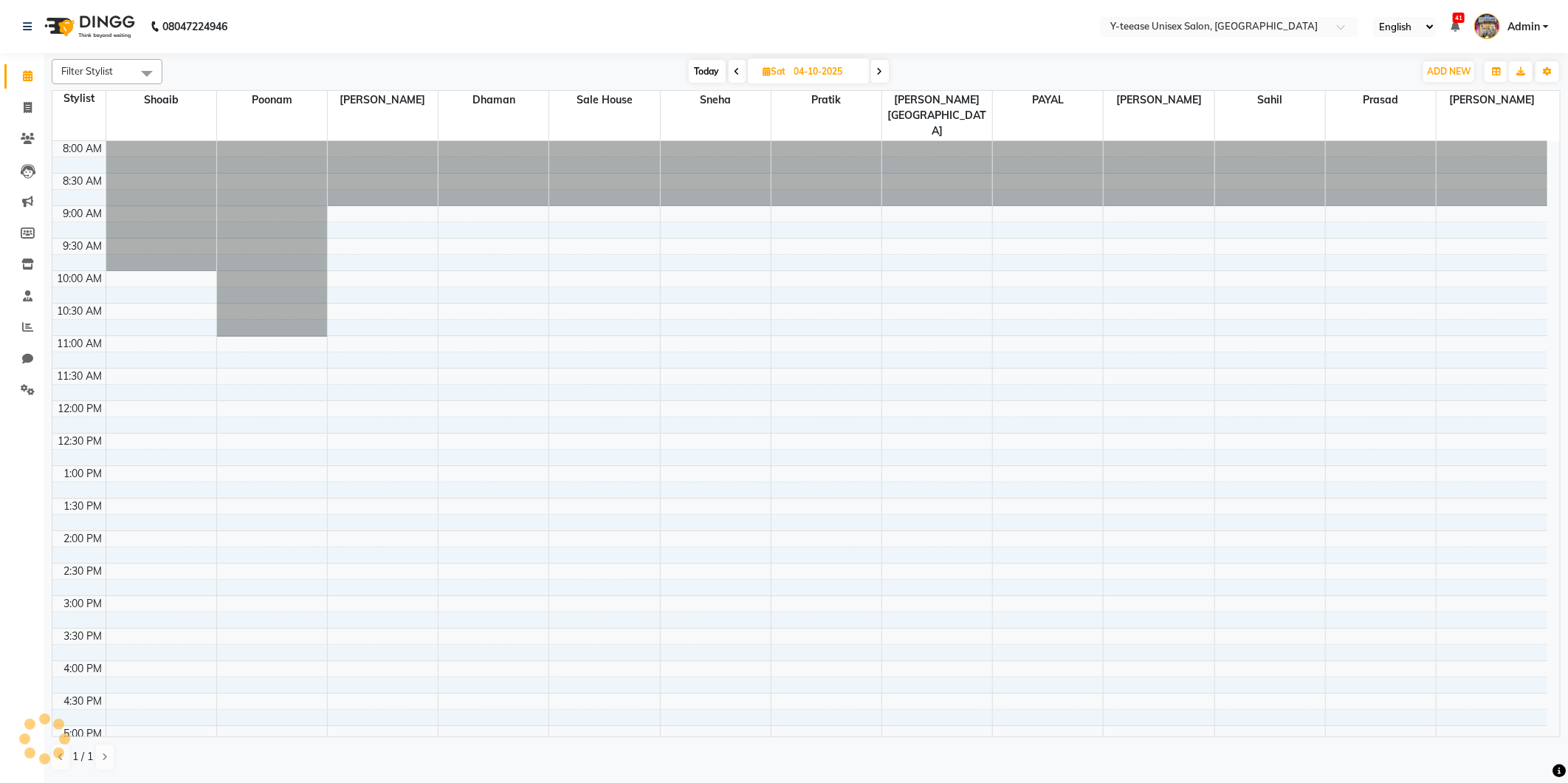
scroll to position [352, 0]
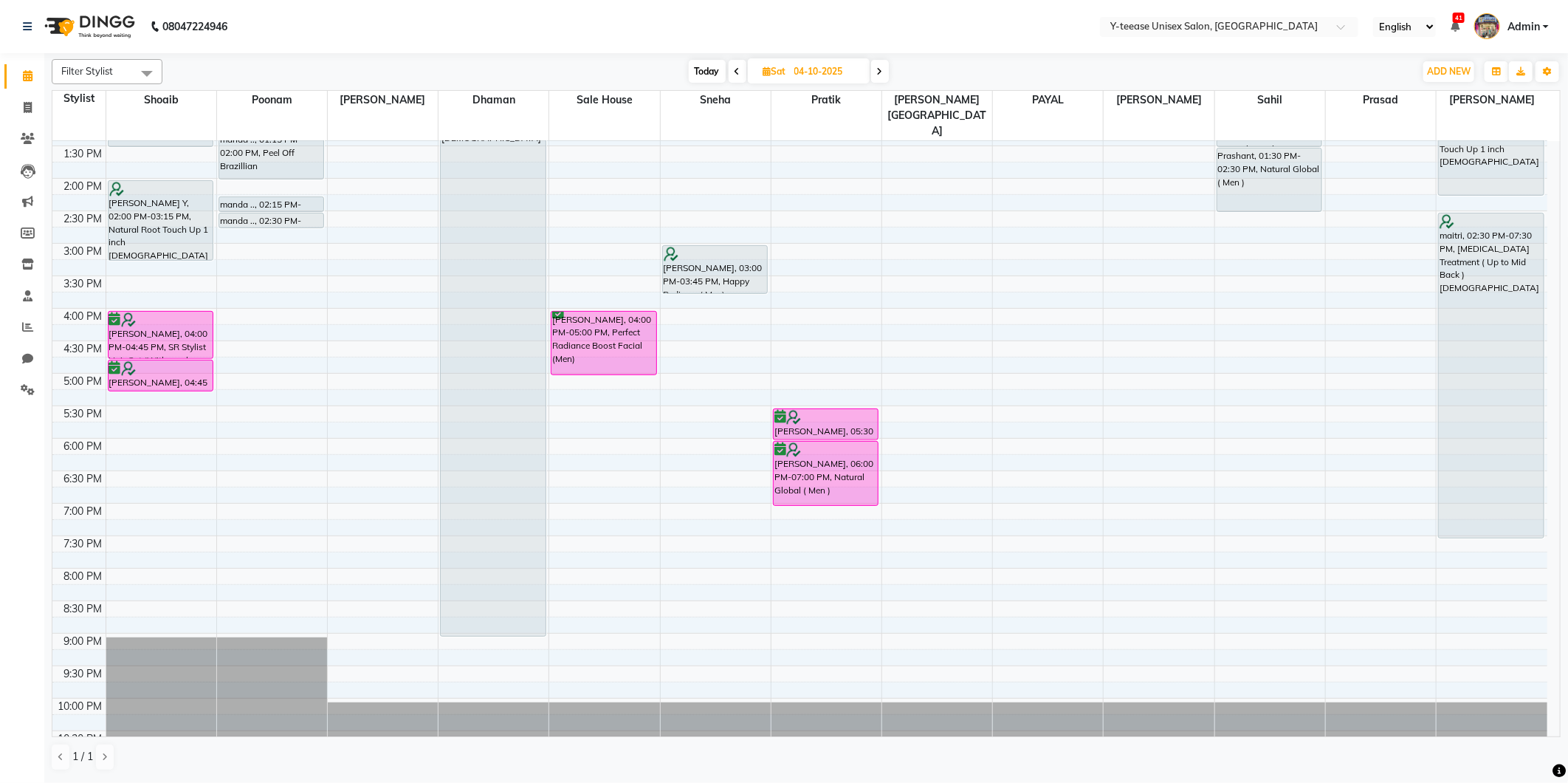
click at [881, 75] on icon at bounding box center [880, 71] width 6 height 9
type input "05-10-2025"
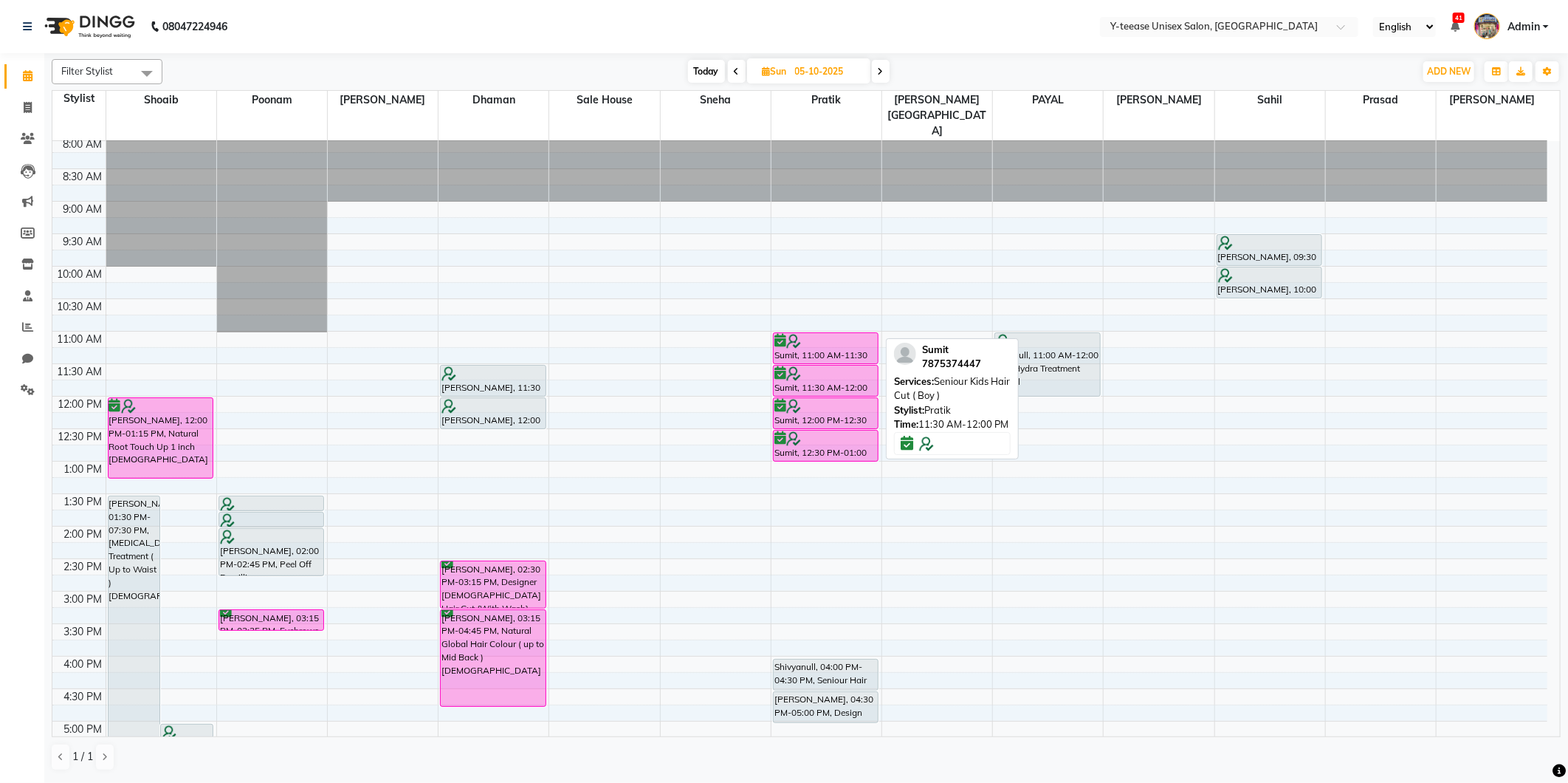
scroll to position [0, 0]
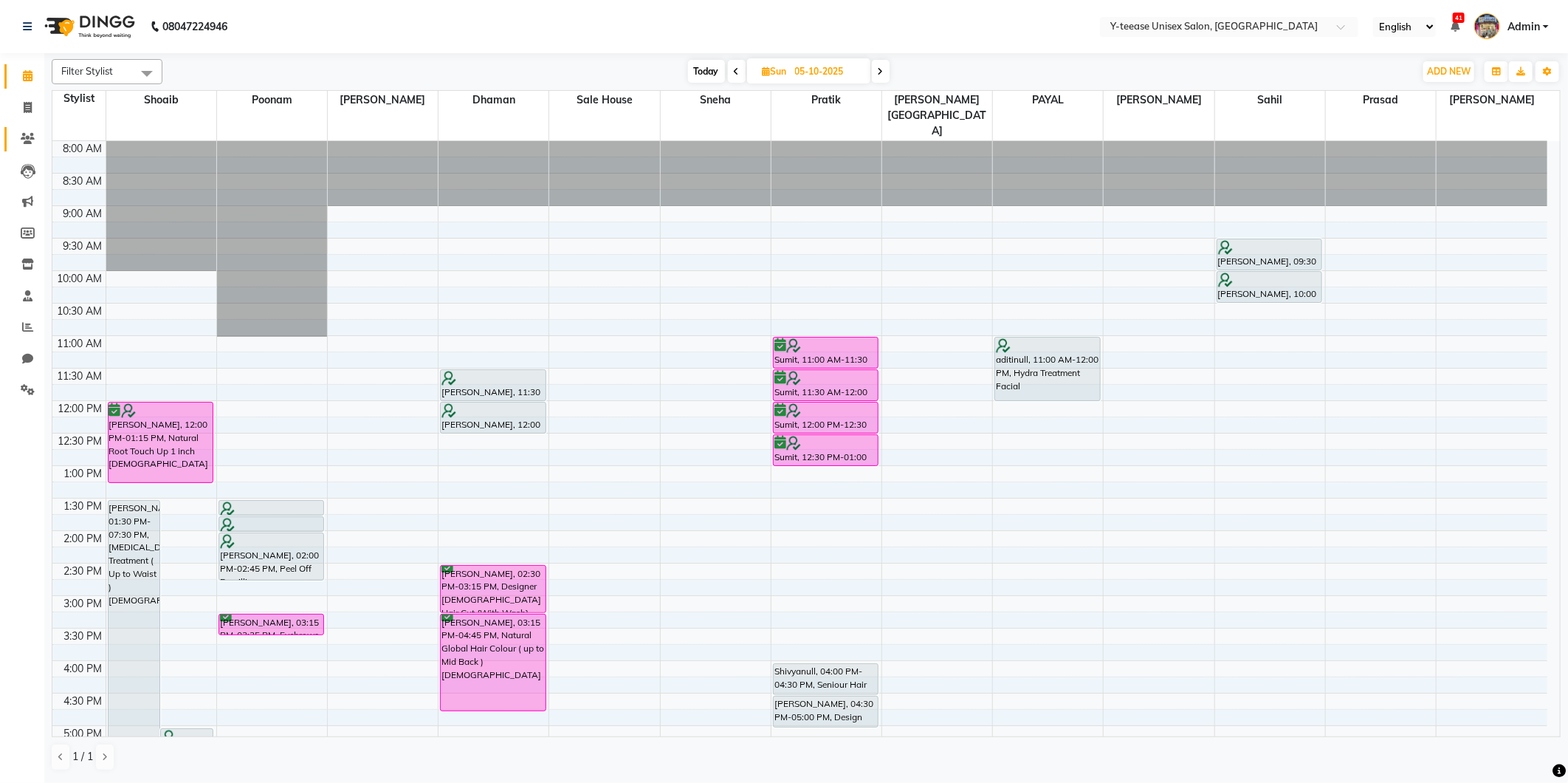
click at [31, 130] on link "Clients" at bounding box center [23, 139] width 35 height 25
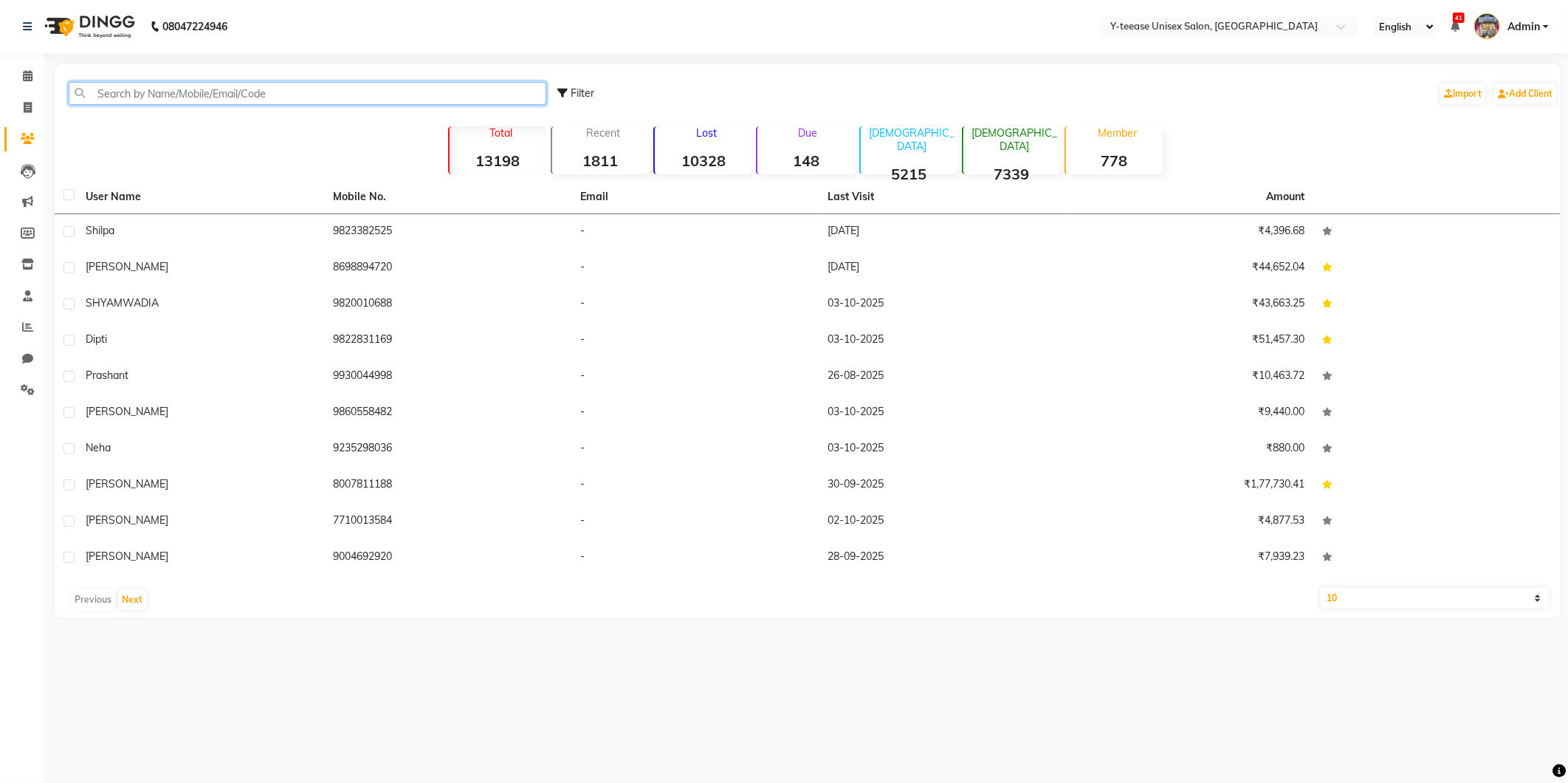
click at [288, 96] on input "text" at bounding box center [308, 92] width 478 height 23
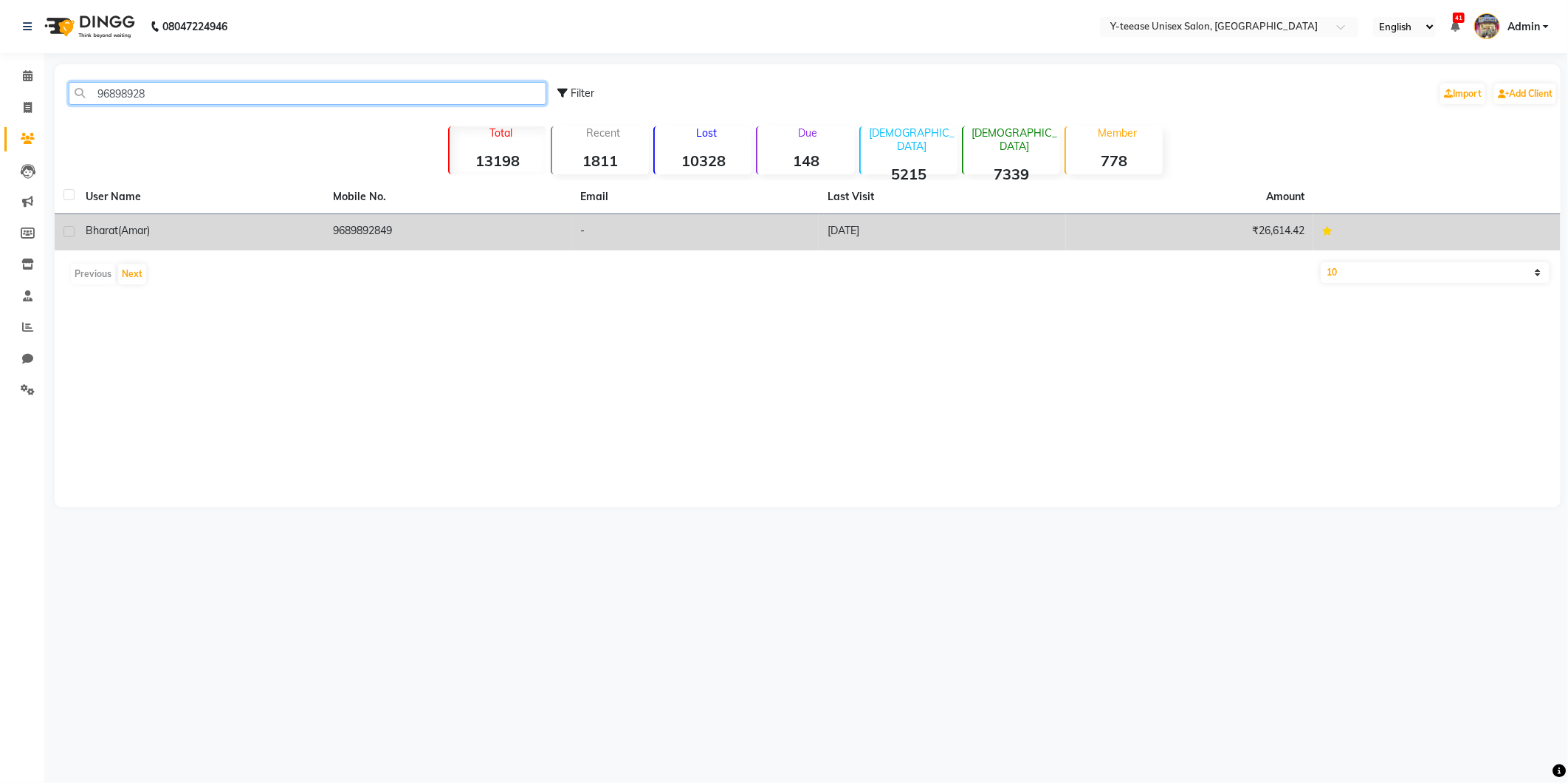
type input "96898928"
click at [253, 240] on td "Bharat (amar)" at bounding box center [201, 232] width 248 height 36
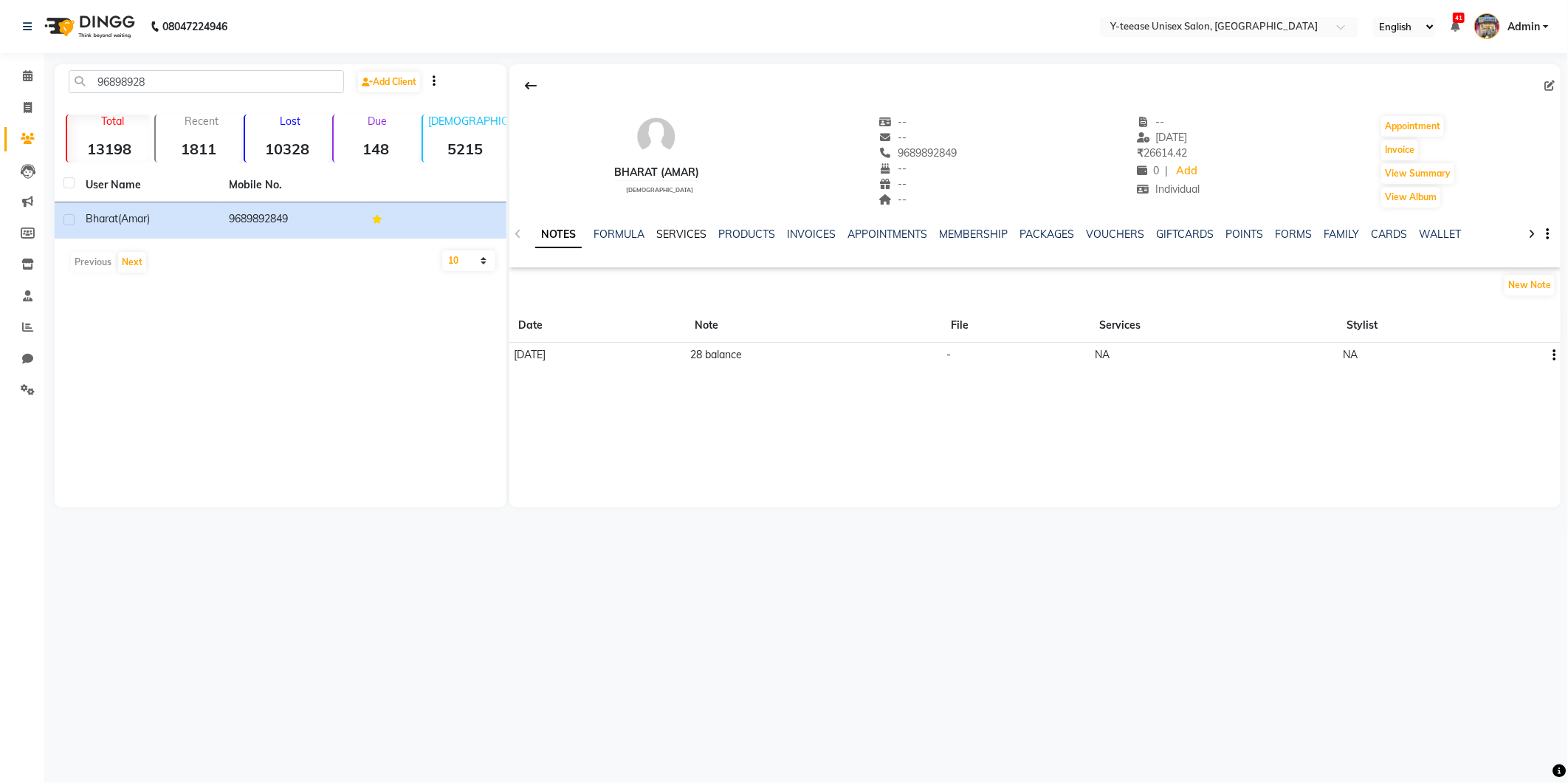
click at [702, 231] on link "SERVICES" at bounding box center [681, 234] width 50 height 14
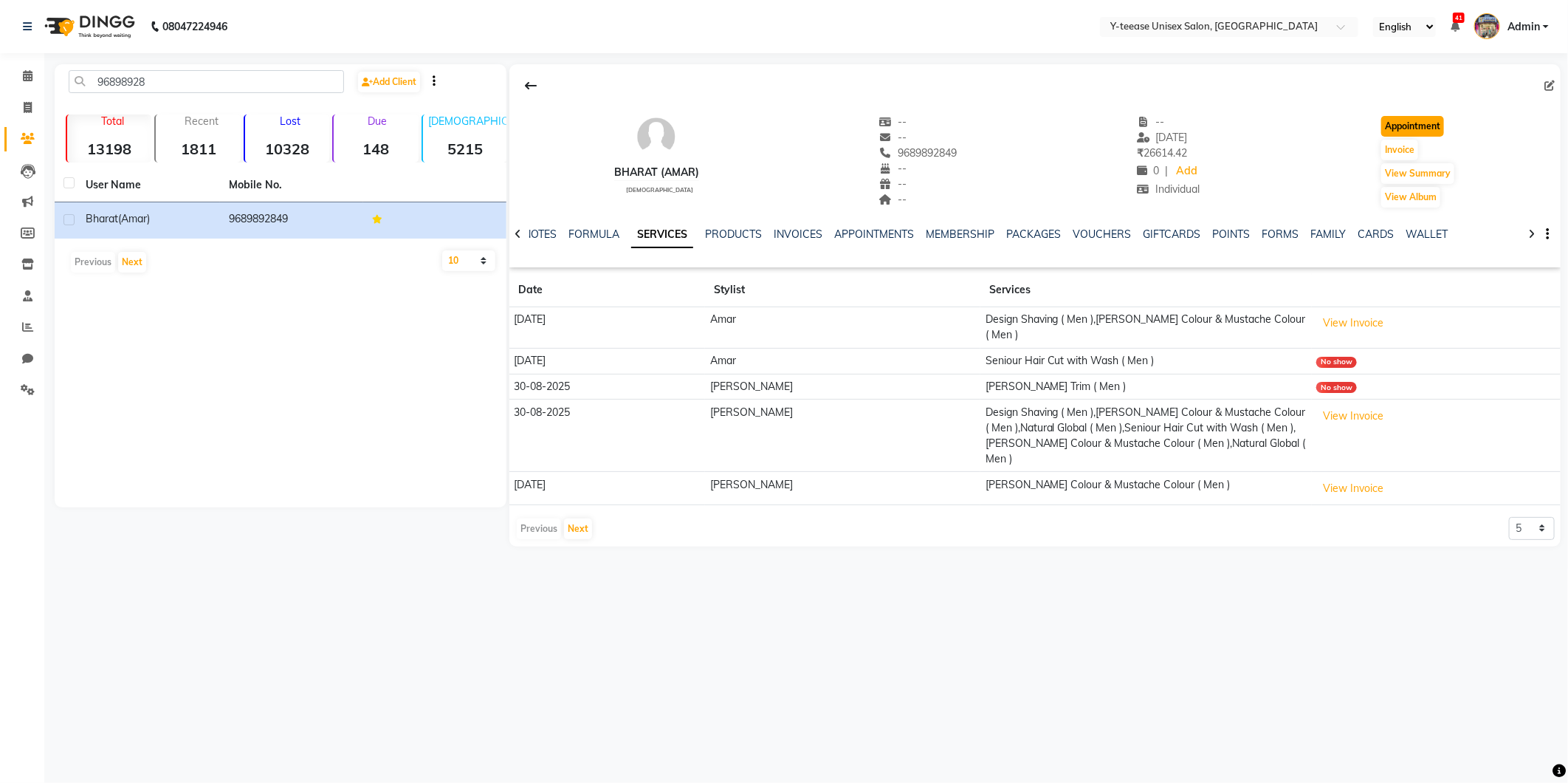
click at [1390, 131] on button "Appointment" at bounding box center [1413, 126] width 63 height 21
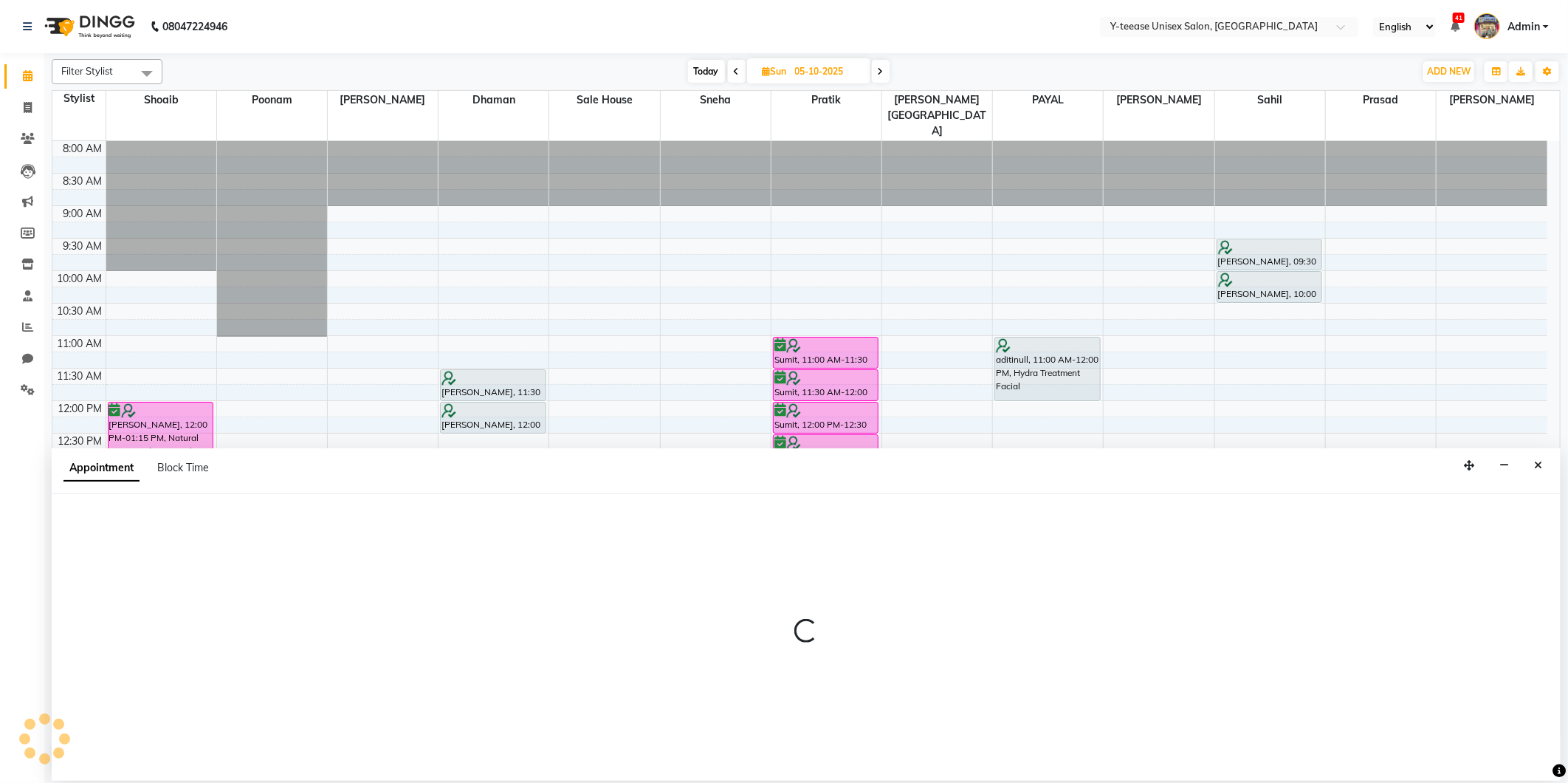
type input "03-10-2025"
select select "540"
select select "tentative"
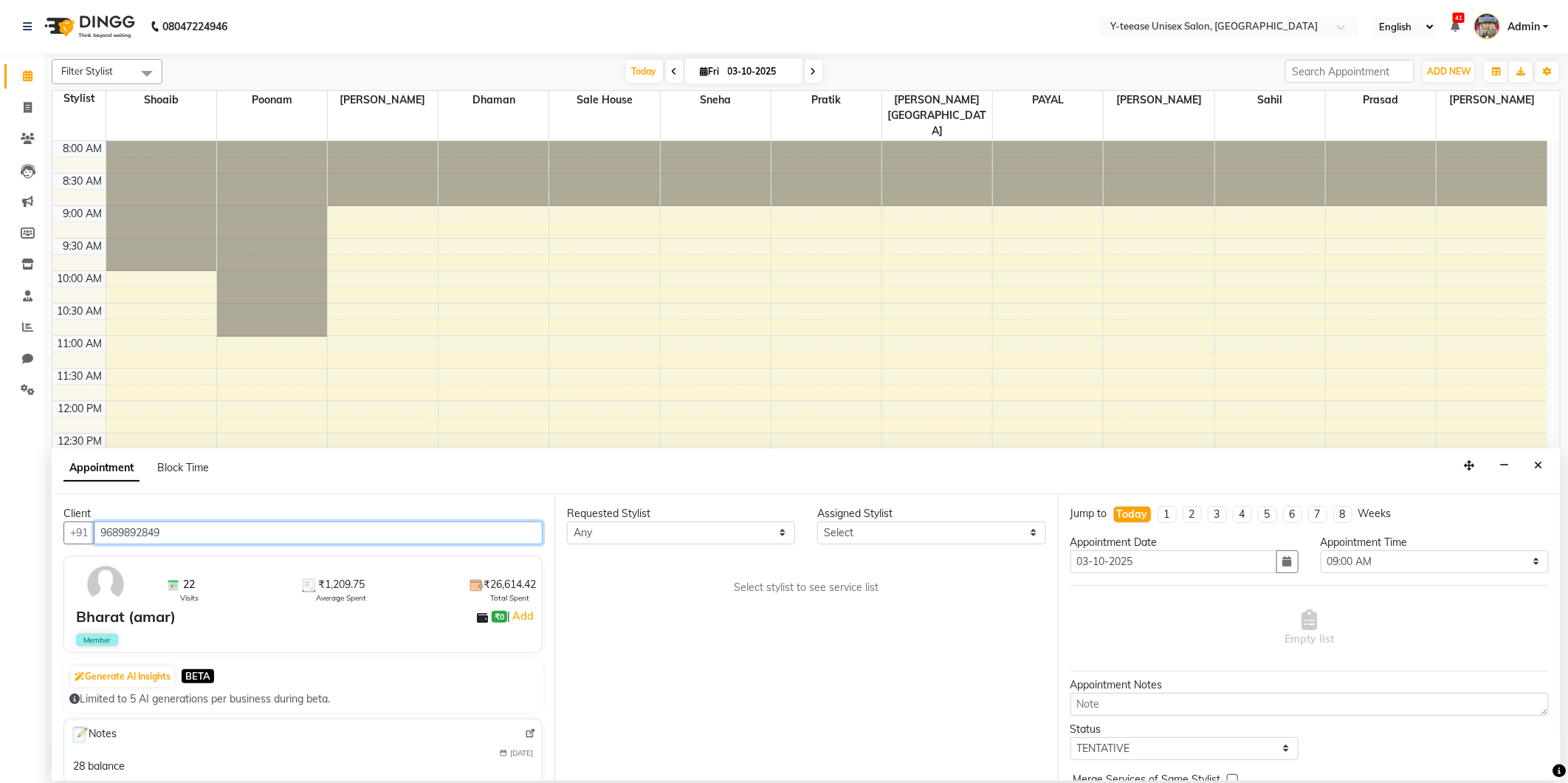
scroll to position [352, 0]
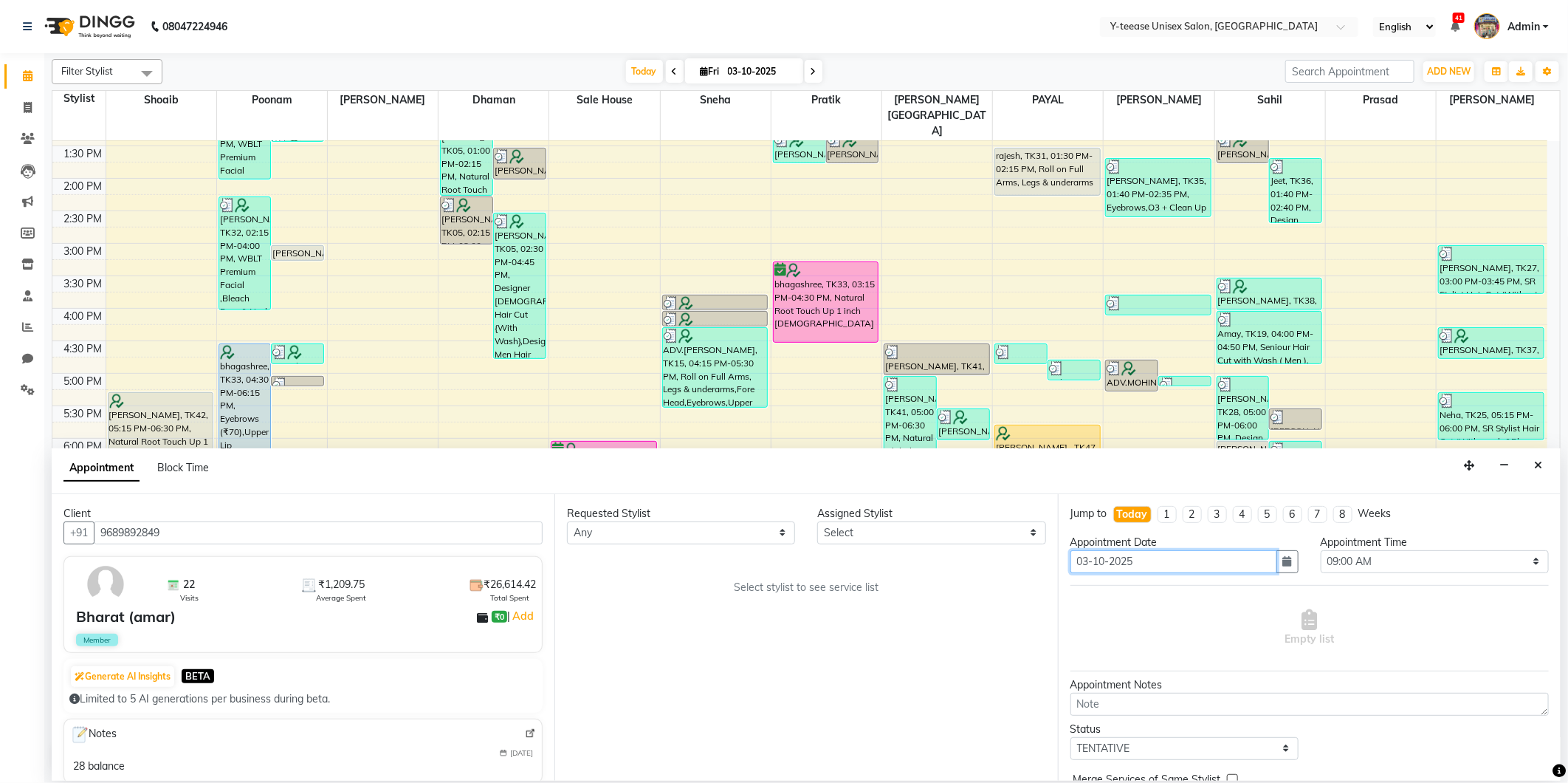
click at [1268, 568] on input "03-10-2025" at bounding box center [1174, 562] width 206 height 23
drag, startPoint x: 1283, startPoint y: 566, endPoint x: 1274, endPoint y: 588, distance: 23.8
click at [1283, 566] on icon "button" at bounding box center [1287, 562] width 9 height 11
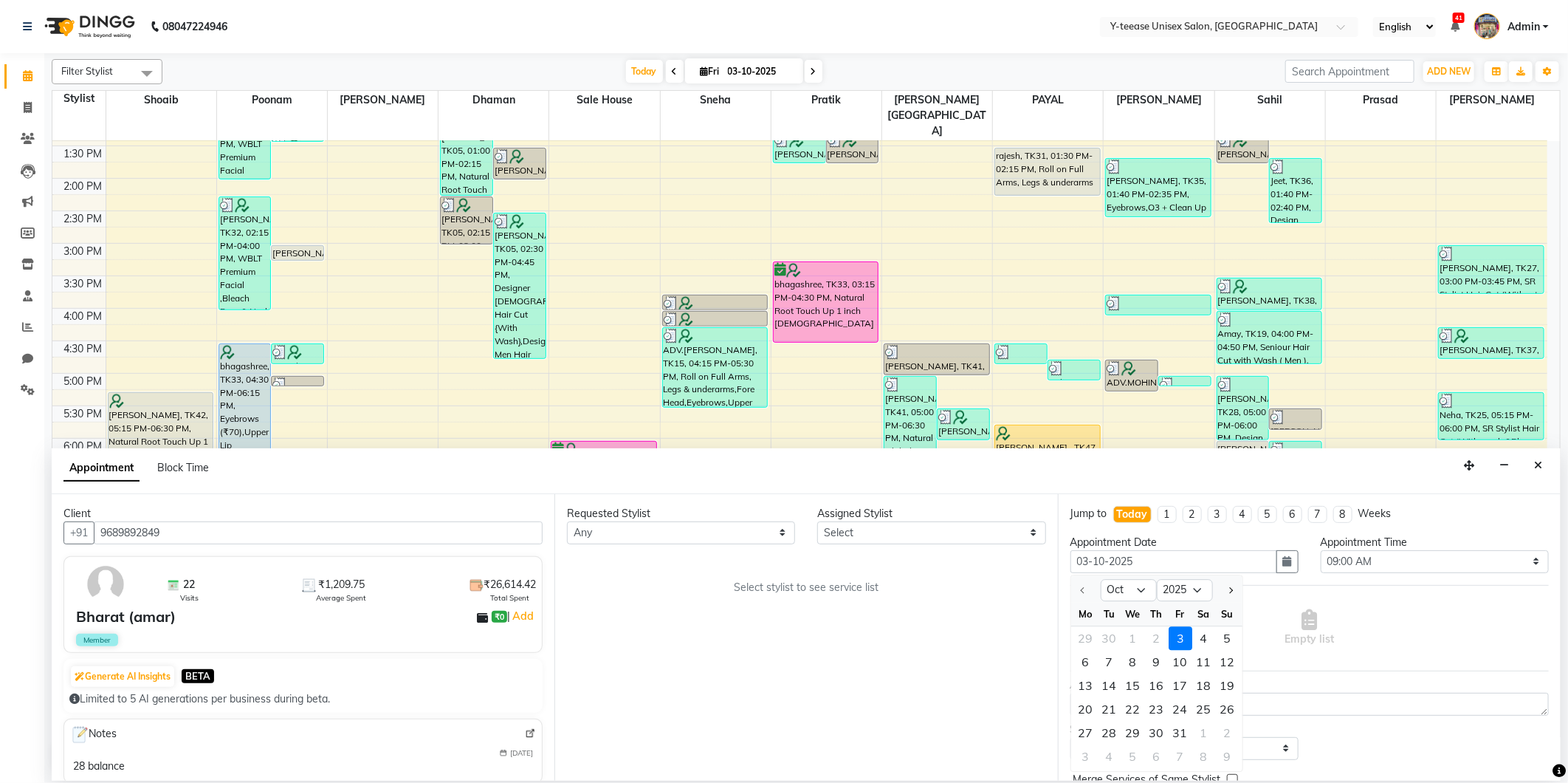
click at [1223, 638] on div "5" at bounding box center [1228, 638] width 24 height 24
type input "05-10-2025"
select select "540"
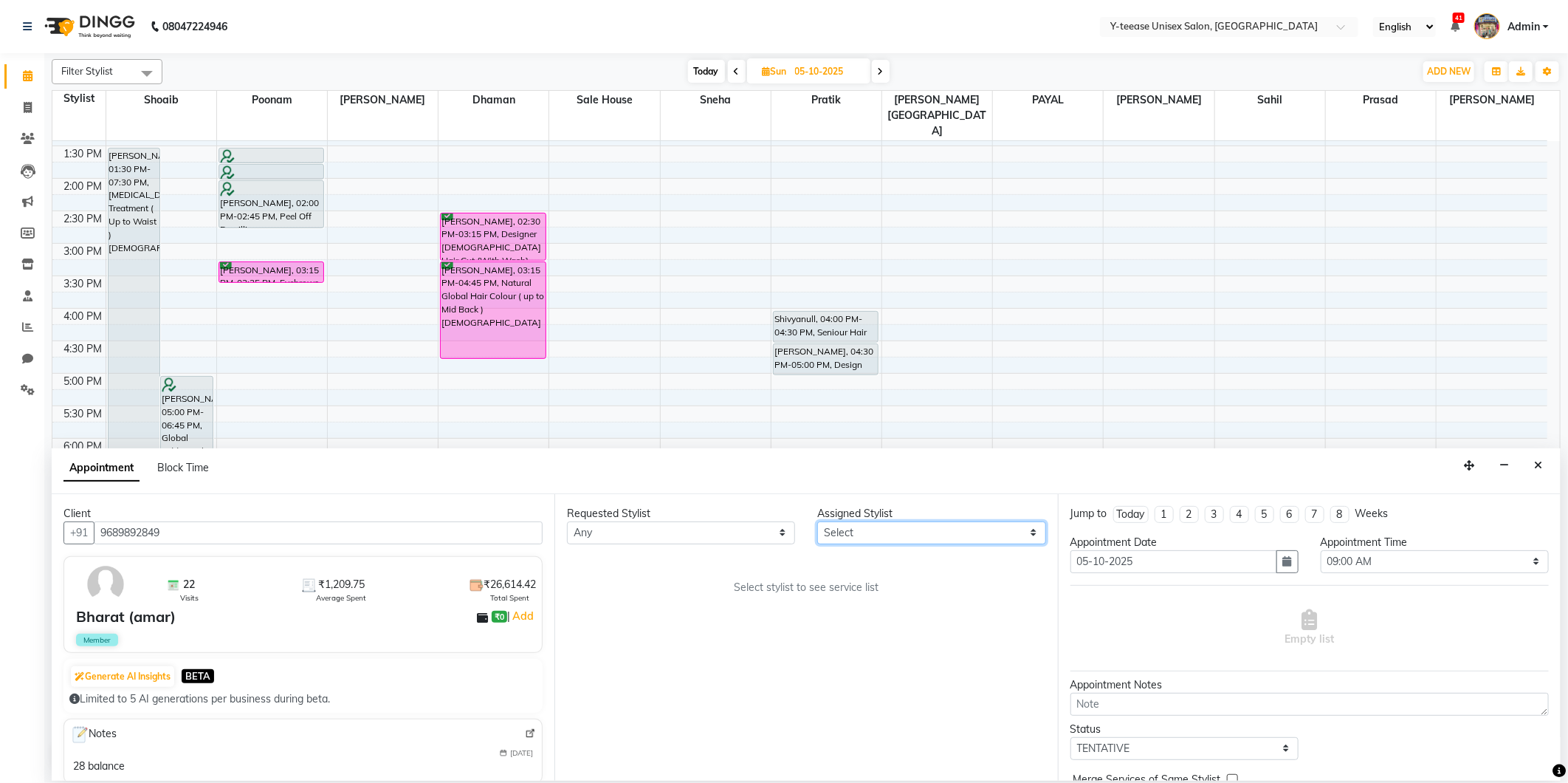
click at [837, 534] on select "Select Annu Ali chaitrali Dhaman keshav nagar Neelam No Preference PAYAL Poonam…" at bounding box center [931, 532] width 228 height 23
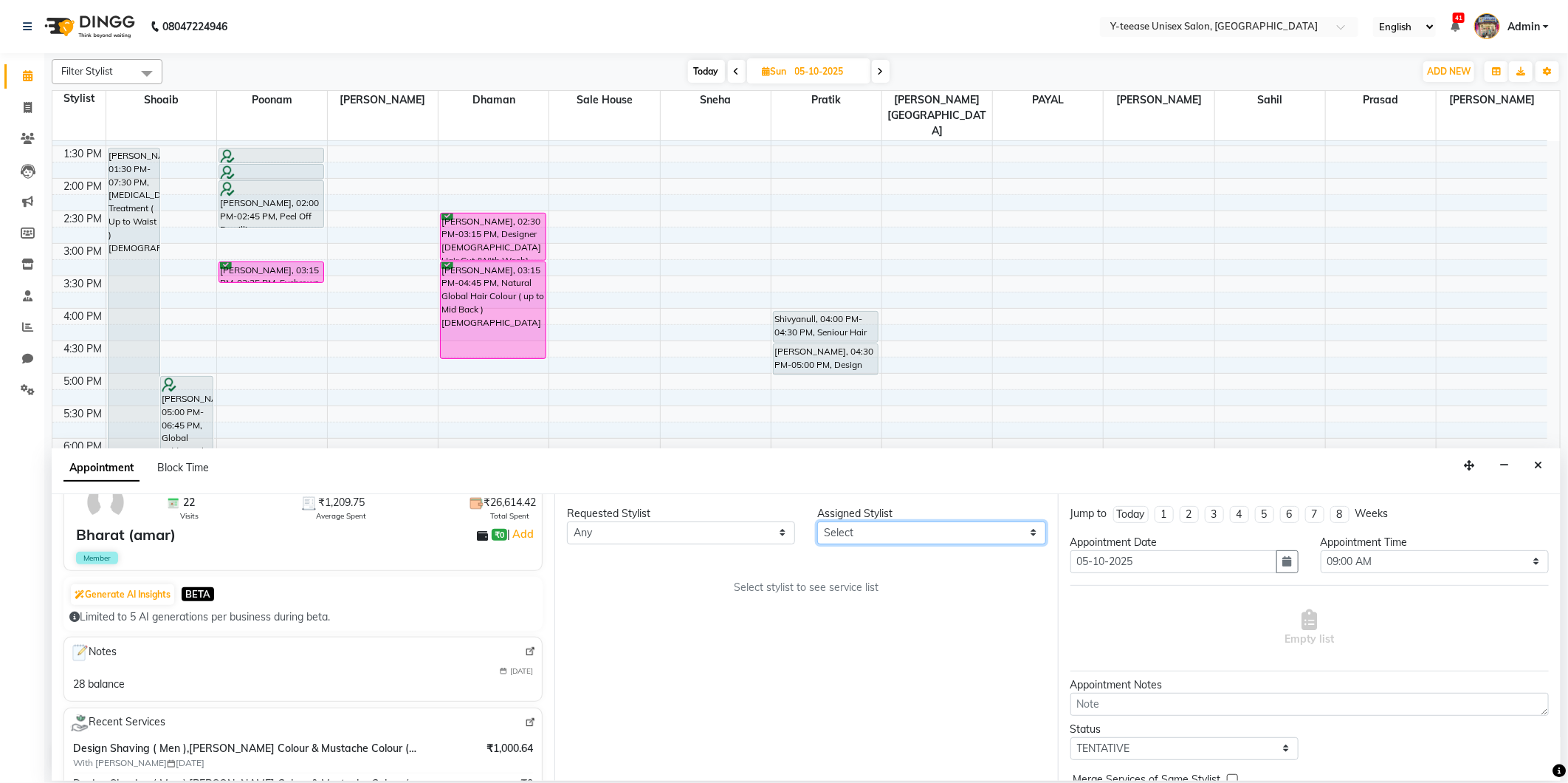
scroll to position [164, 0]
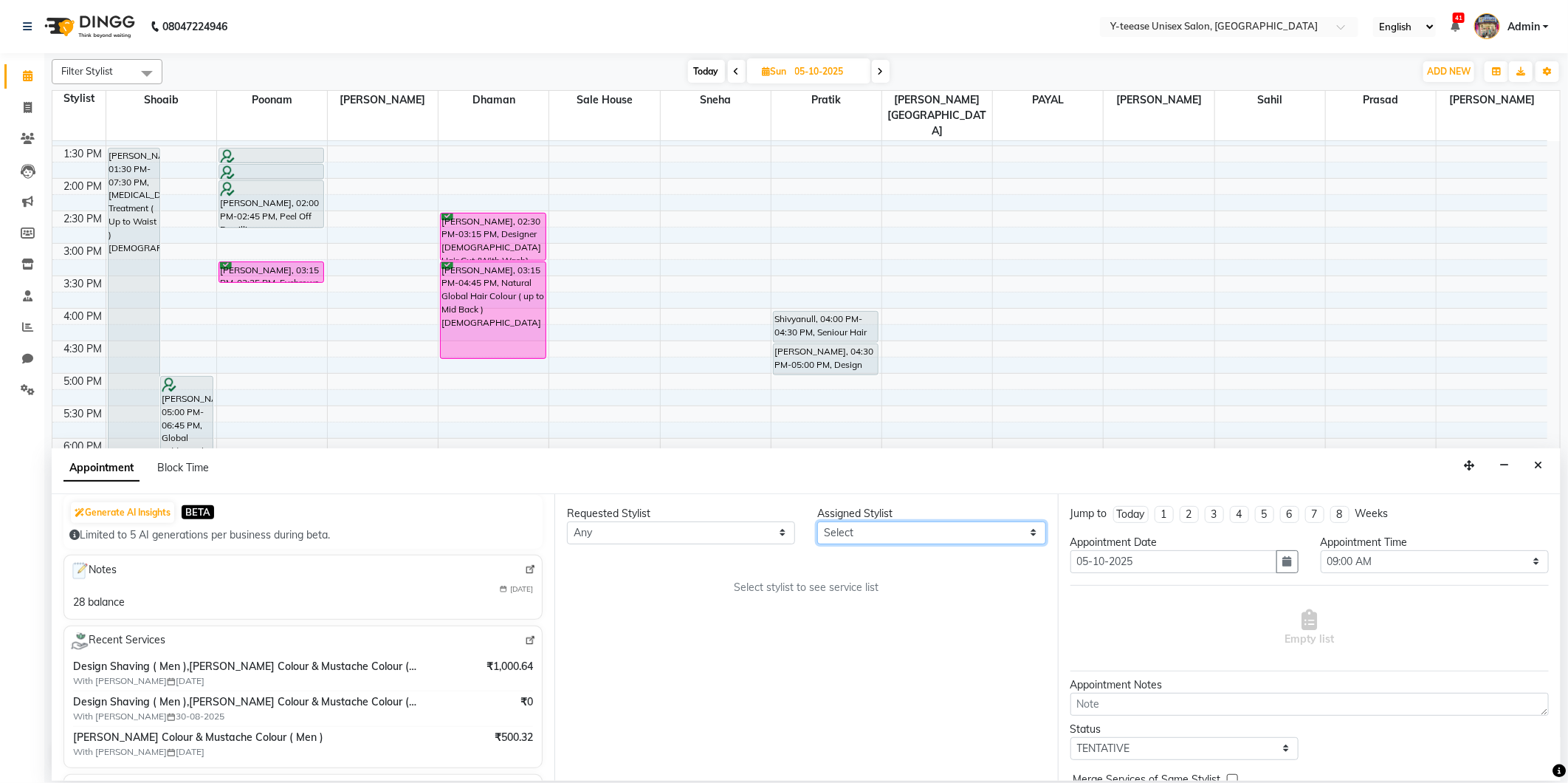
click at [880, 536] on select "Select Annu Ali chaitrali Dhaman keshav nagar Neelam No Preference PAYAL Poonam…" at bounding box center [931, 532] width 228 height 23
click at [1074, 474] on div "Appointment Block Time" at bounding box center [806, 471] width 1509 height 46
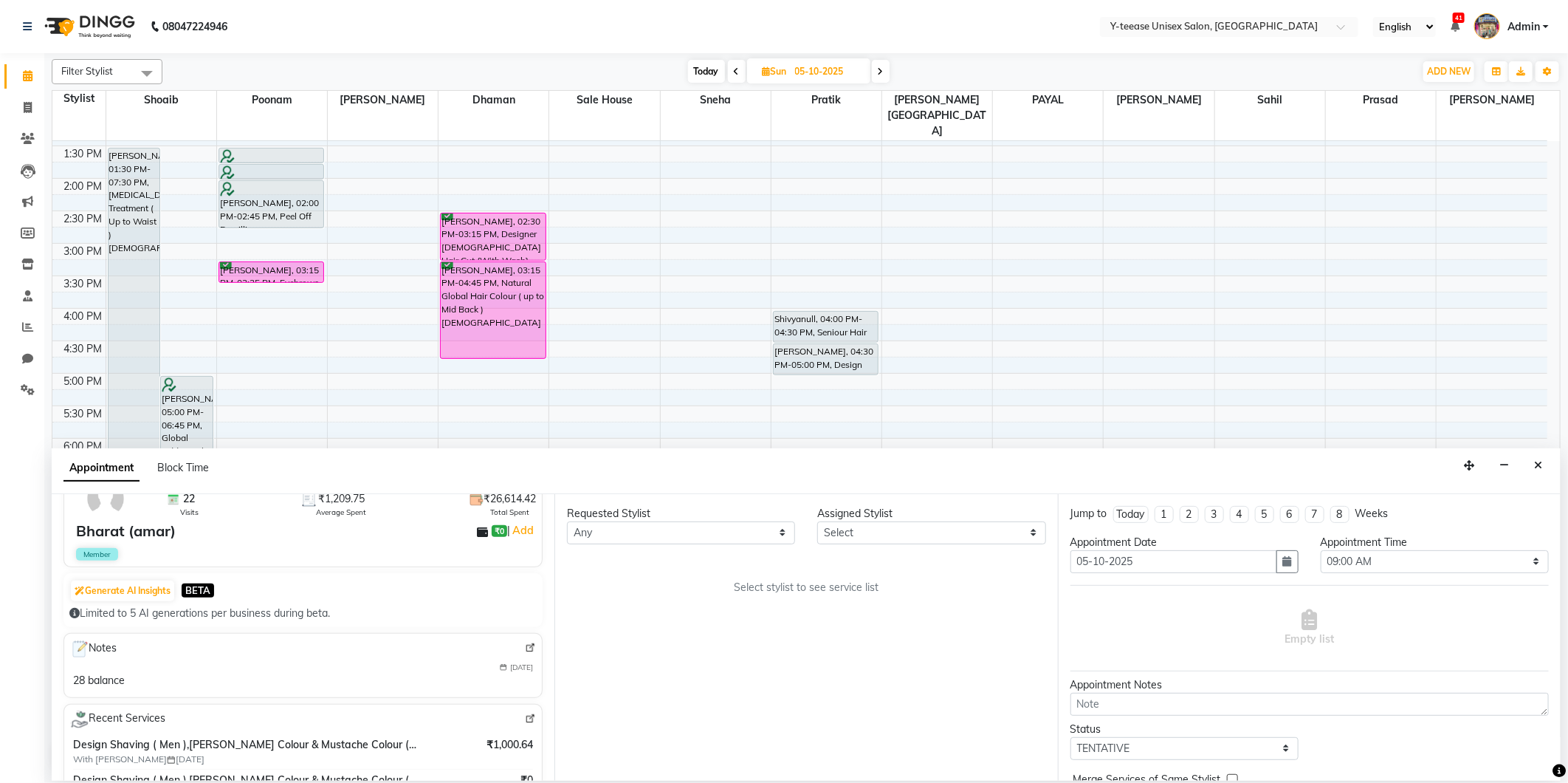
scroll to position [0, 0]
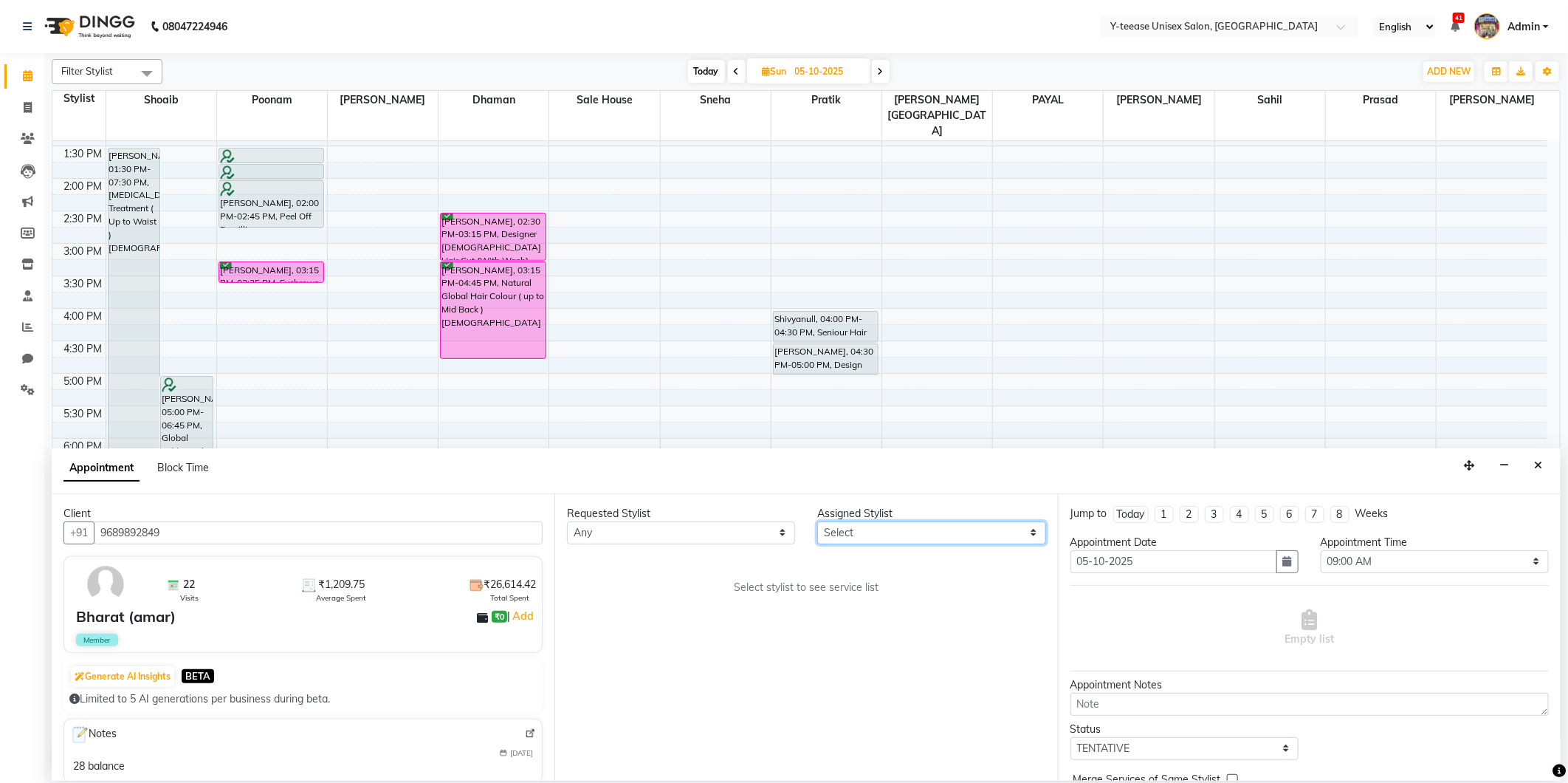
click at [919, 534] on select "Select Annu Ali chaitrali Dhaman keshav nagar Neelam No Preference PAYAL Poonam…" at bounding box center [931, 532] width 228 height 23
select select "92975"
click at [817, 521] on select "Select Annu Ali chaitrali Dhaman keshav nagar Neelam No Preference PAYAL Poonam…" at bounding box center [931, 532] width 228 height 23
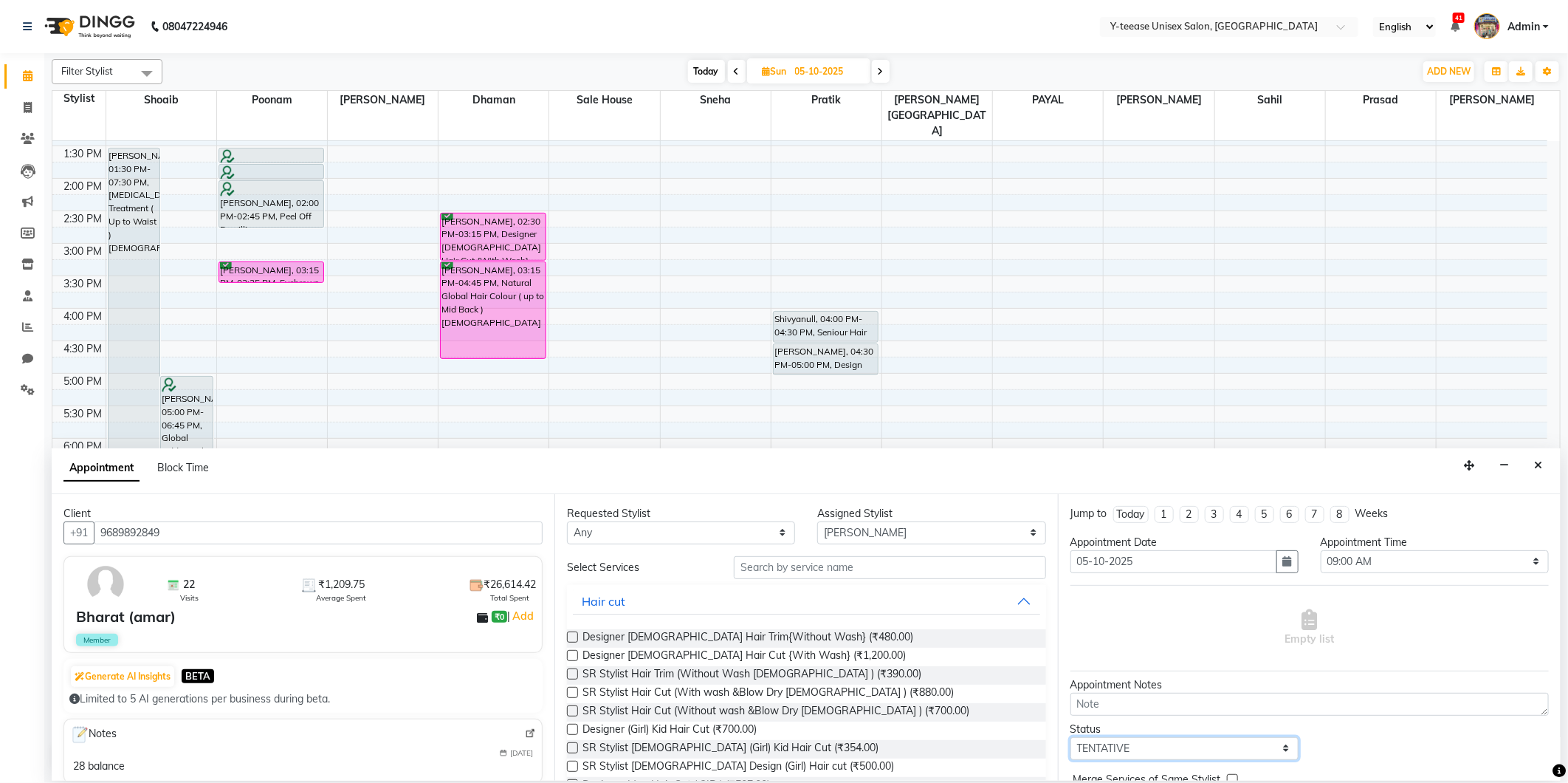
click at [1215, 751] on select "Select TENTATIVE CONFIRM UPCOMING" at bounding box center [1185, 749] width 228 height 23
select select "confirm booking"
click at [1071, 738] on select "Select TENTATIVE CONFIRM UPCOMING" at bounding box center [1185, 749] width 228 height 23
click at [841, 568] on input "text" at bounding box center [890, 568] width 312 height 23
click at [1357, 559] on select "Select 09:00 AM 09:15 AM 09:30 AM 09:45 AM 10:00 AM 10:15 AM 10:30 AM 10:45 AM …" at bounding box center [1435, 562] width 228 height 23
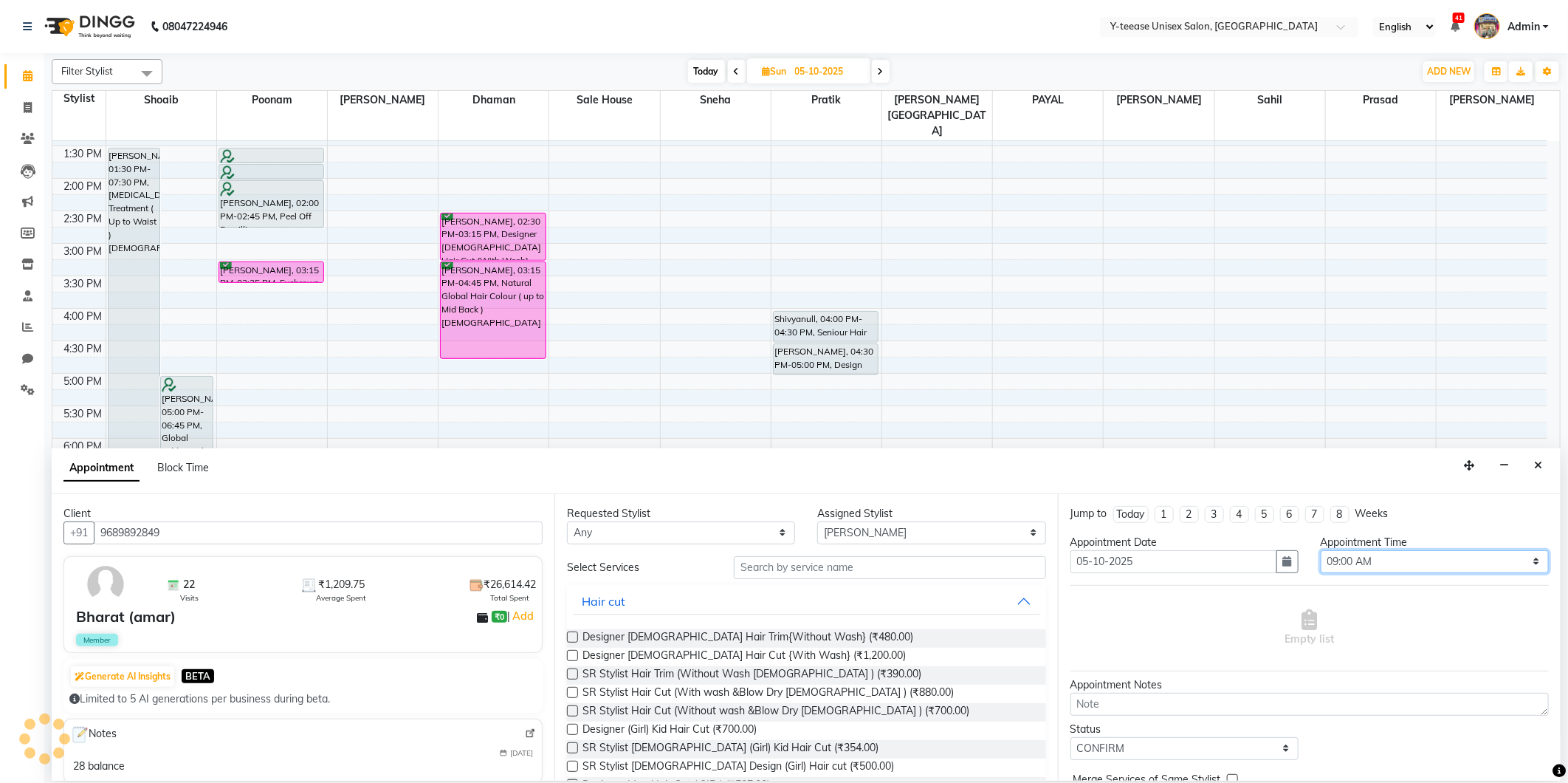
select select "1110"
click at [1321, 551] on select "Select 09:00 AM 09:15 AM 09:30 AM 09:45 AM 10:00 AM 10:15 AM 10:30 AM 10:45 AM …" at bounding box center [1435, 562] width 228 height 23
click at [913, 574] on input "text" at bounding box center [890, 568] width 312 height 23
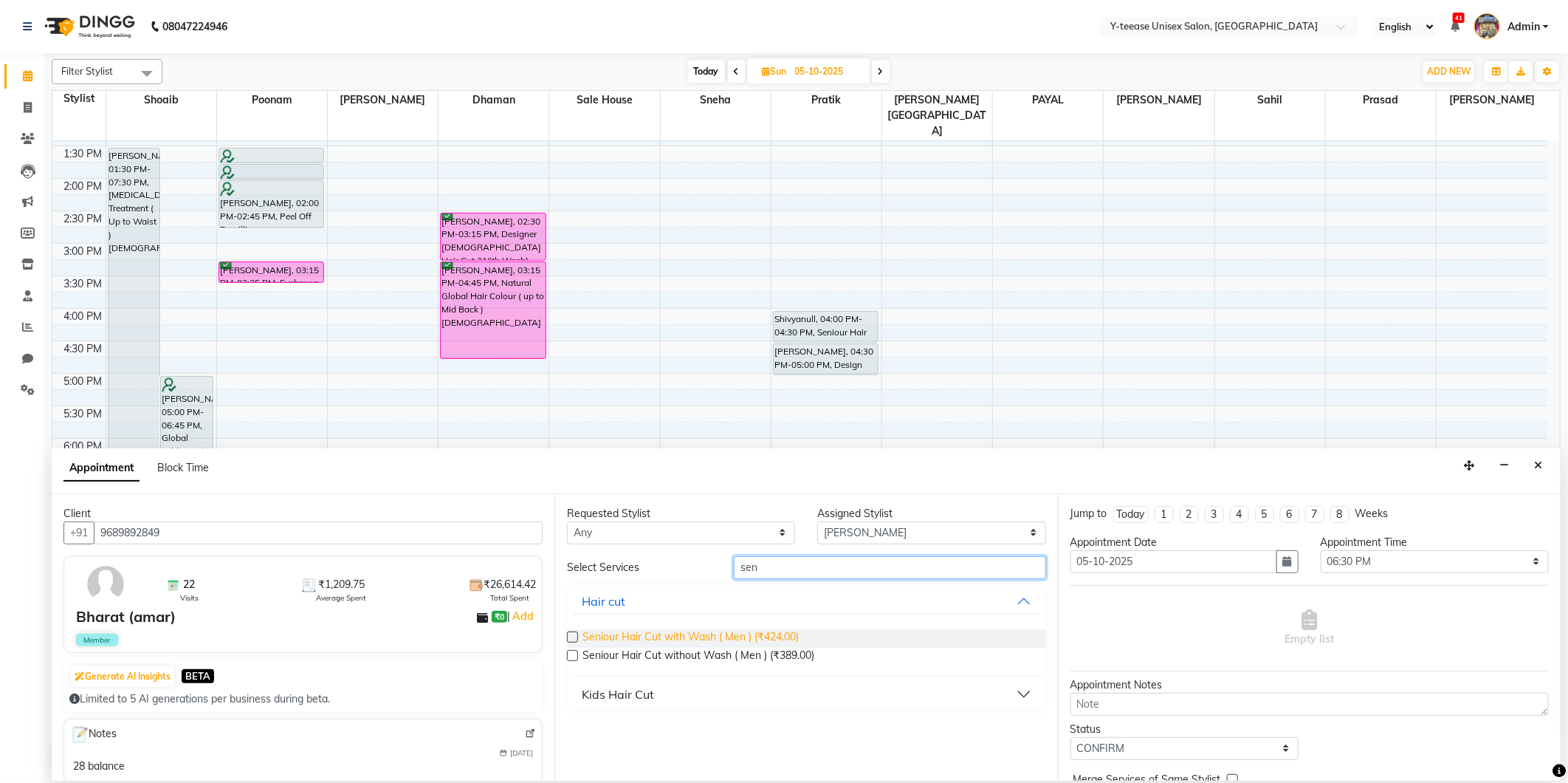
type input "sen"
click at [766, 639] on span "Seniour Hair Cut with Wash ( Men ) (₹424.00)" at bounding box center [691, 638] width 216 height 19
checkbox input "false"
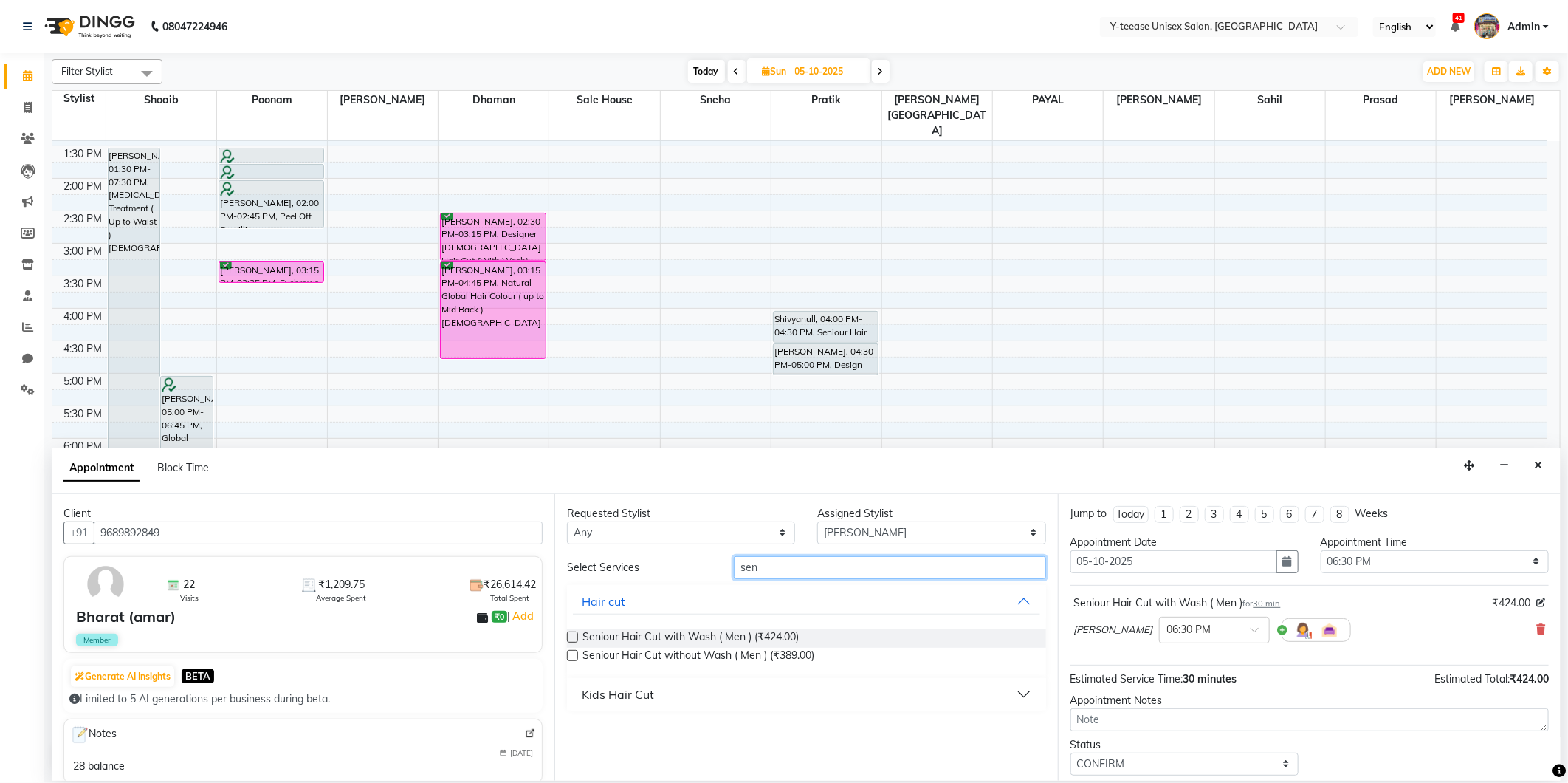
click at [779, 569] on input "sen" at bounding box center [890, 568] width 312 height 23
type input "shav"
click at [720, 661] on span "Design Shaving ( Men ) (₹236.00)" at bounding box center [661, 657] width 155 height 19
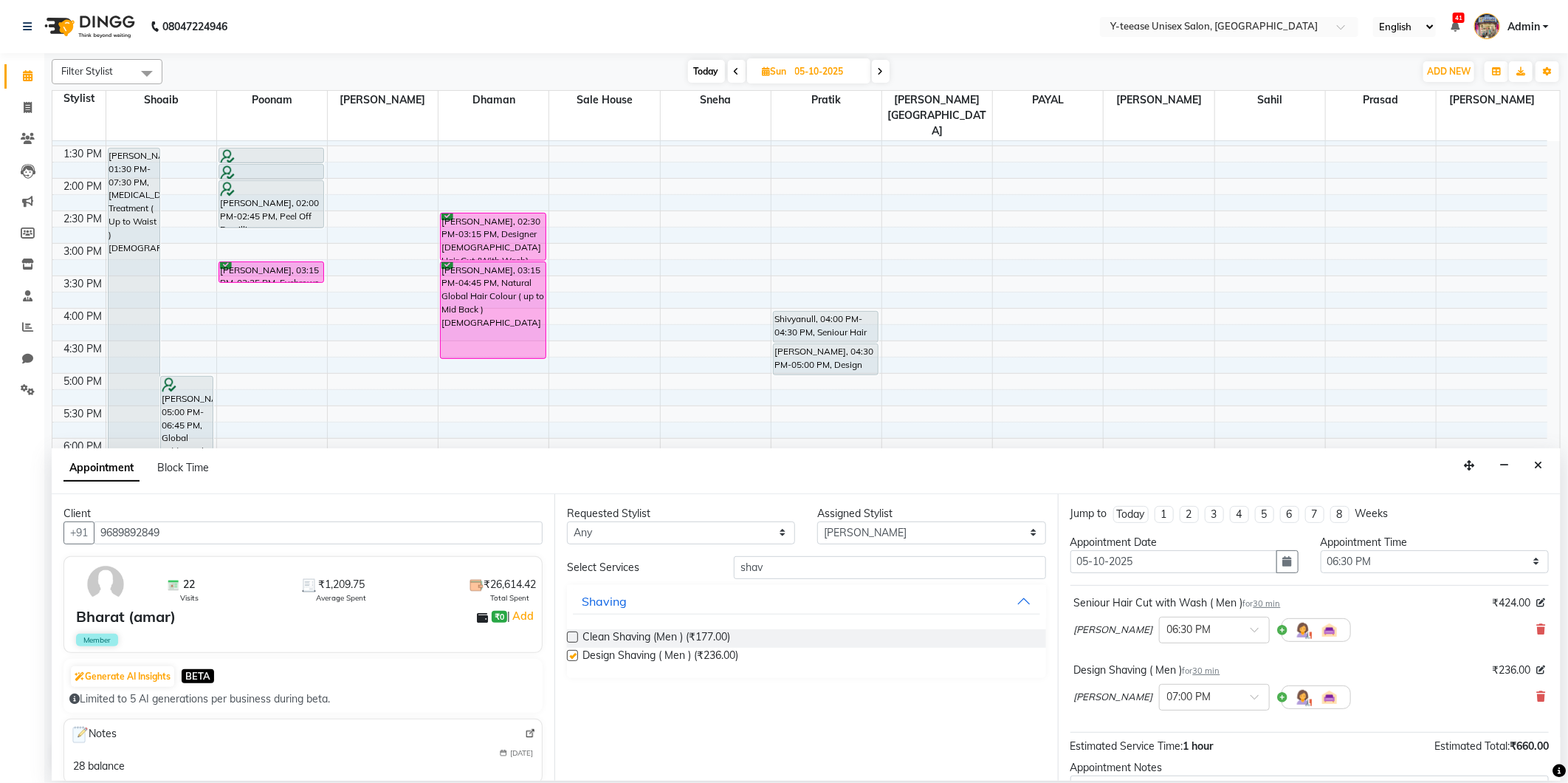
checkbox input "false"
click at [773, 572] on input "shav" at bounding box center [890, 568] width 312 height 23
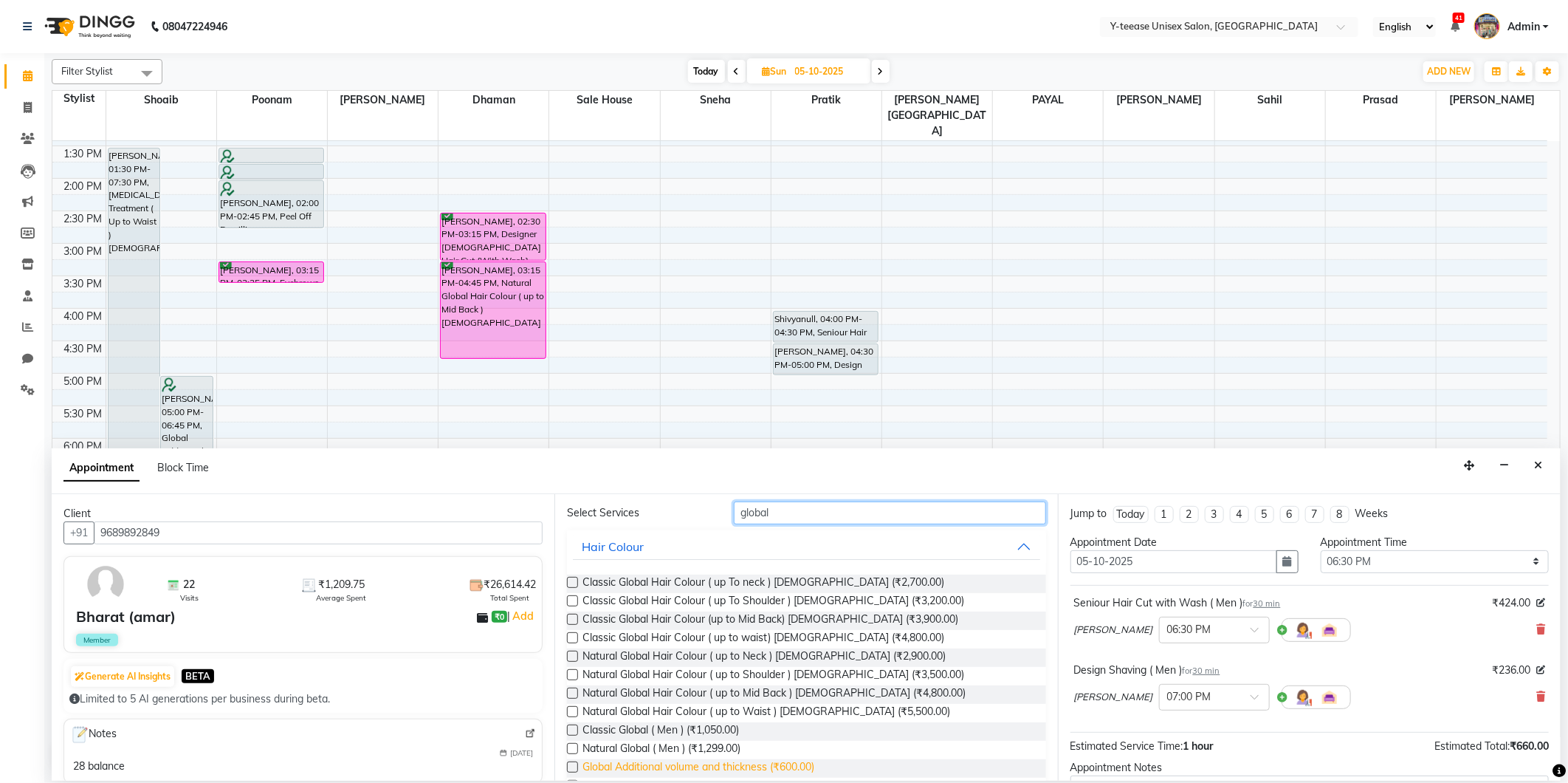
scroll to position [112, 0]
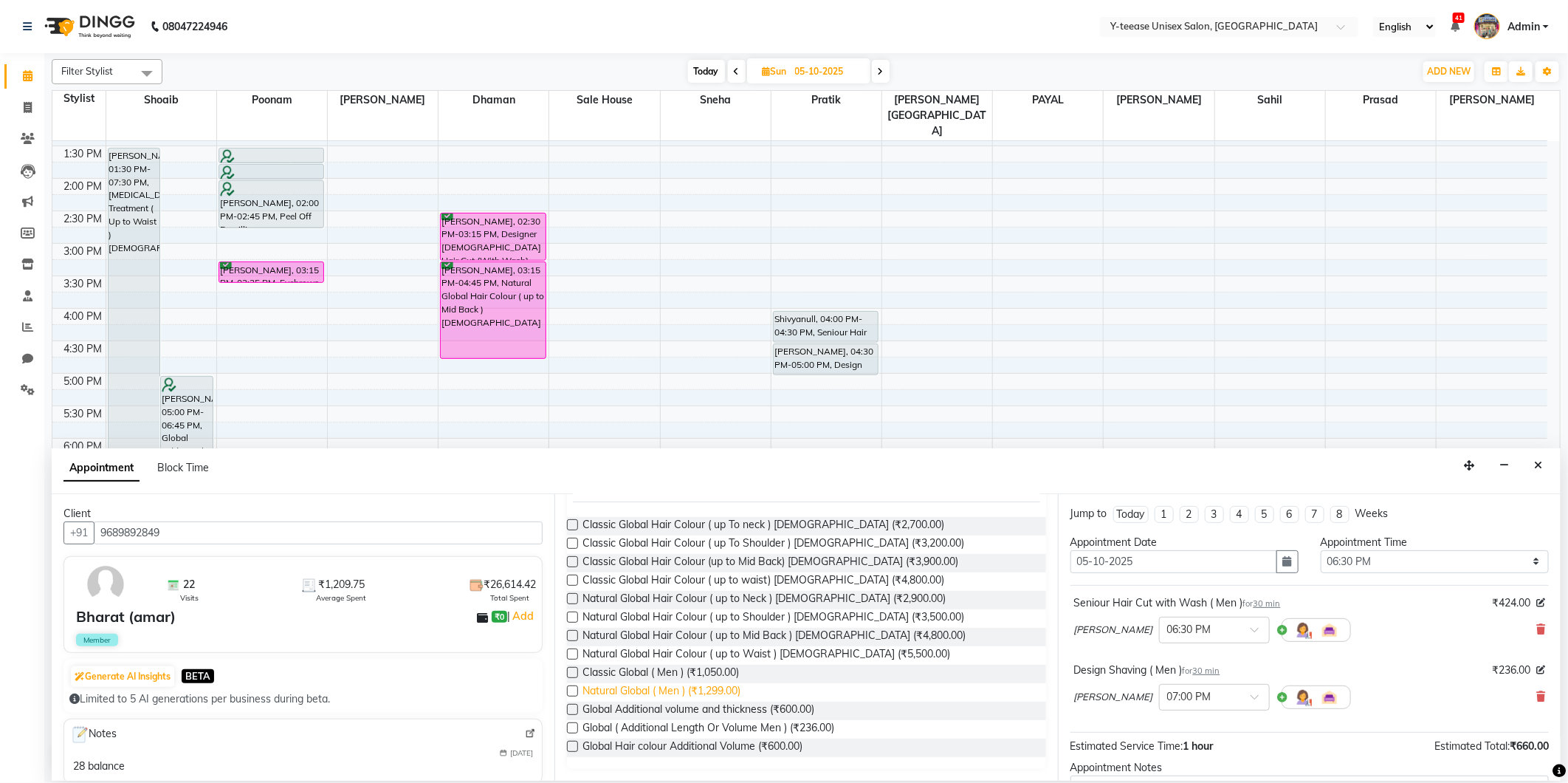
type input "global"
click at [656, 692] on span "Natural Global ( Men ) (₹1,299.00)" at bounding box center [662, 693] width 158 height 19
checkbox input "false"
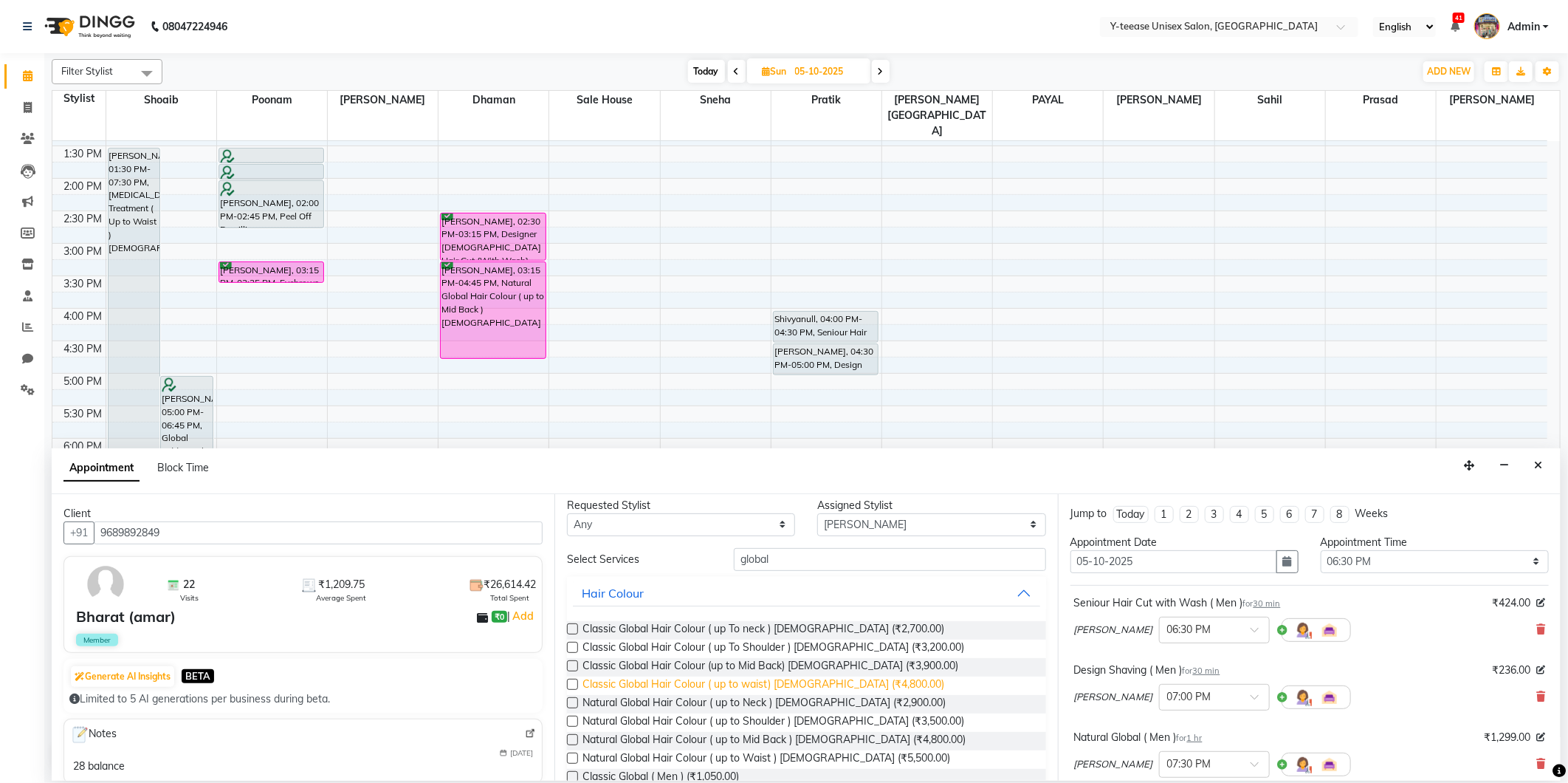
scroll to position [0, 0]
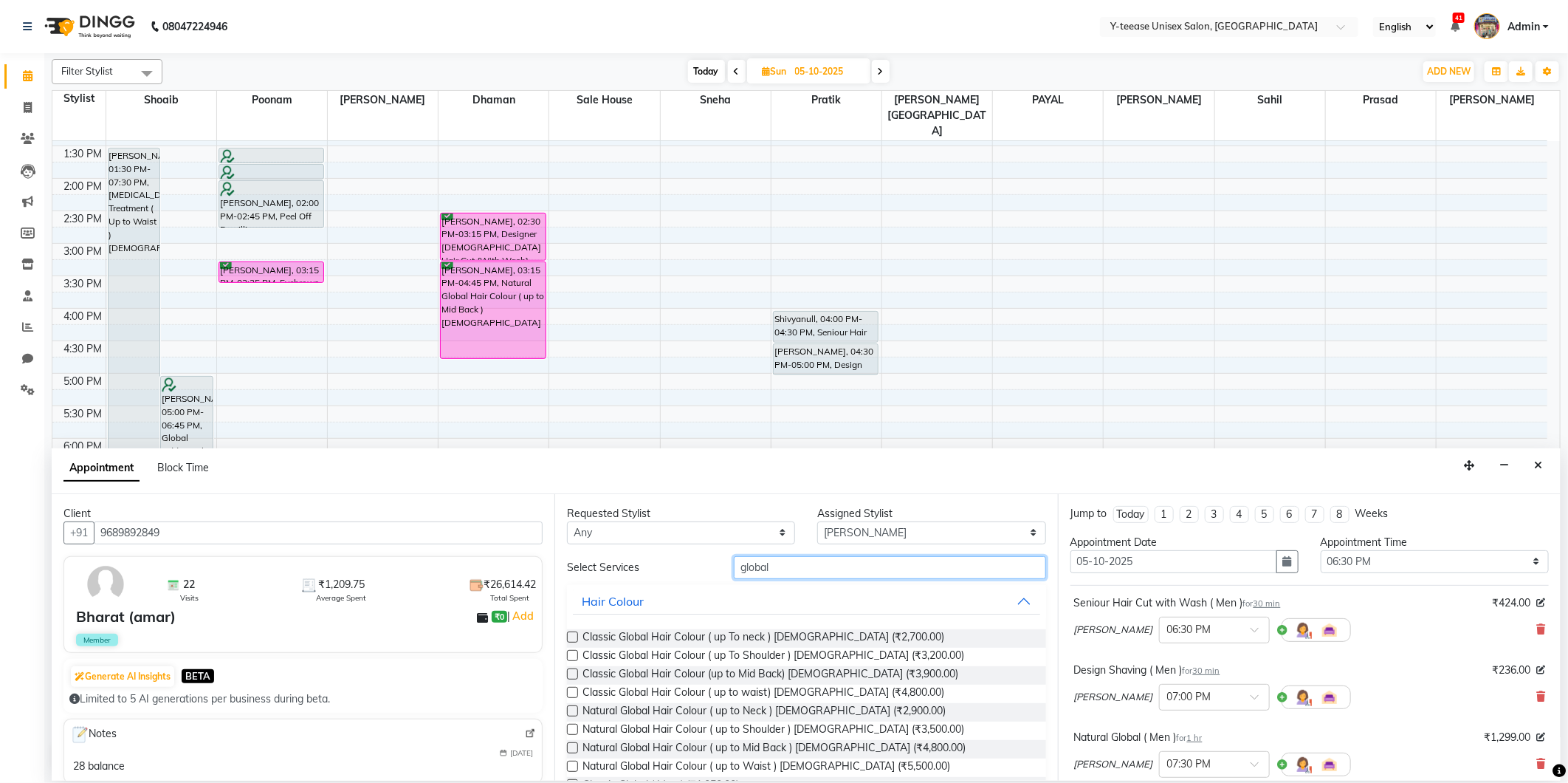
click at [820, 564] on input "global" at bounding box center [890, 568] width 312 height 23
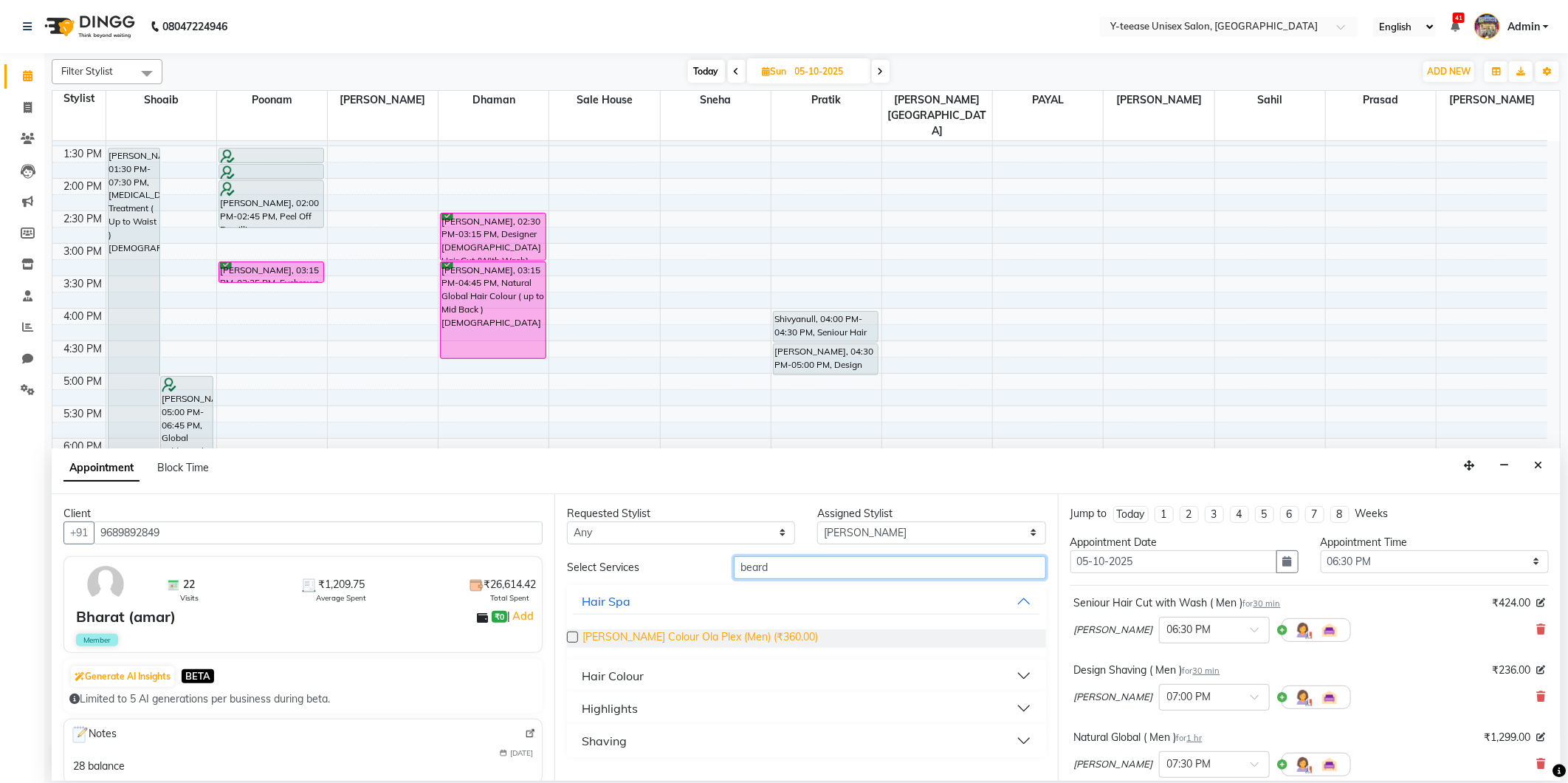
type input "beard"
click at [712, 638] on span "Beard Colour Ola Plex (Men) (₹360.00)" at bounding box center [701, 638] width 236 height 19
checkbox input "false"
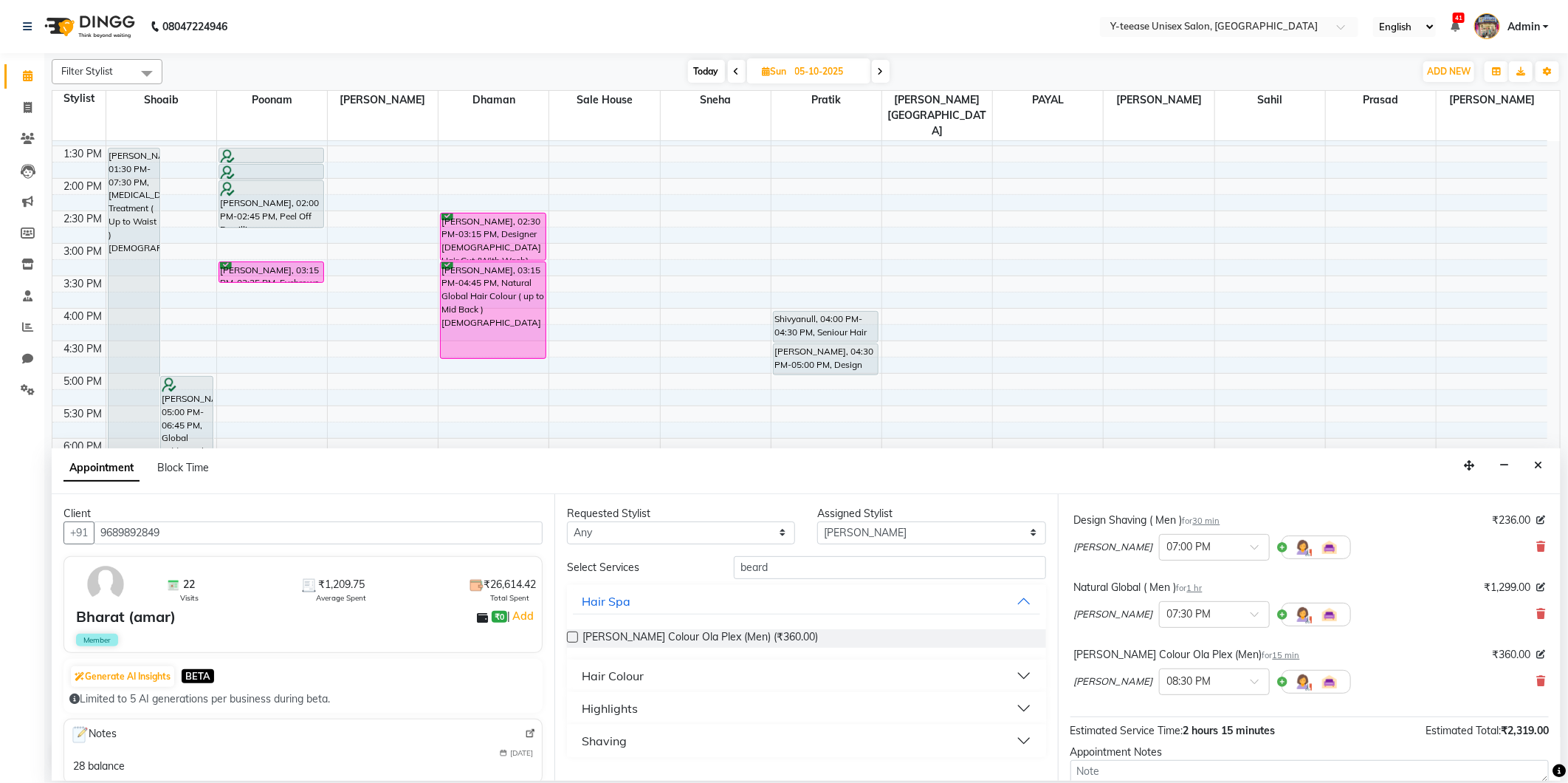
scroll to position [289, 0]
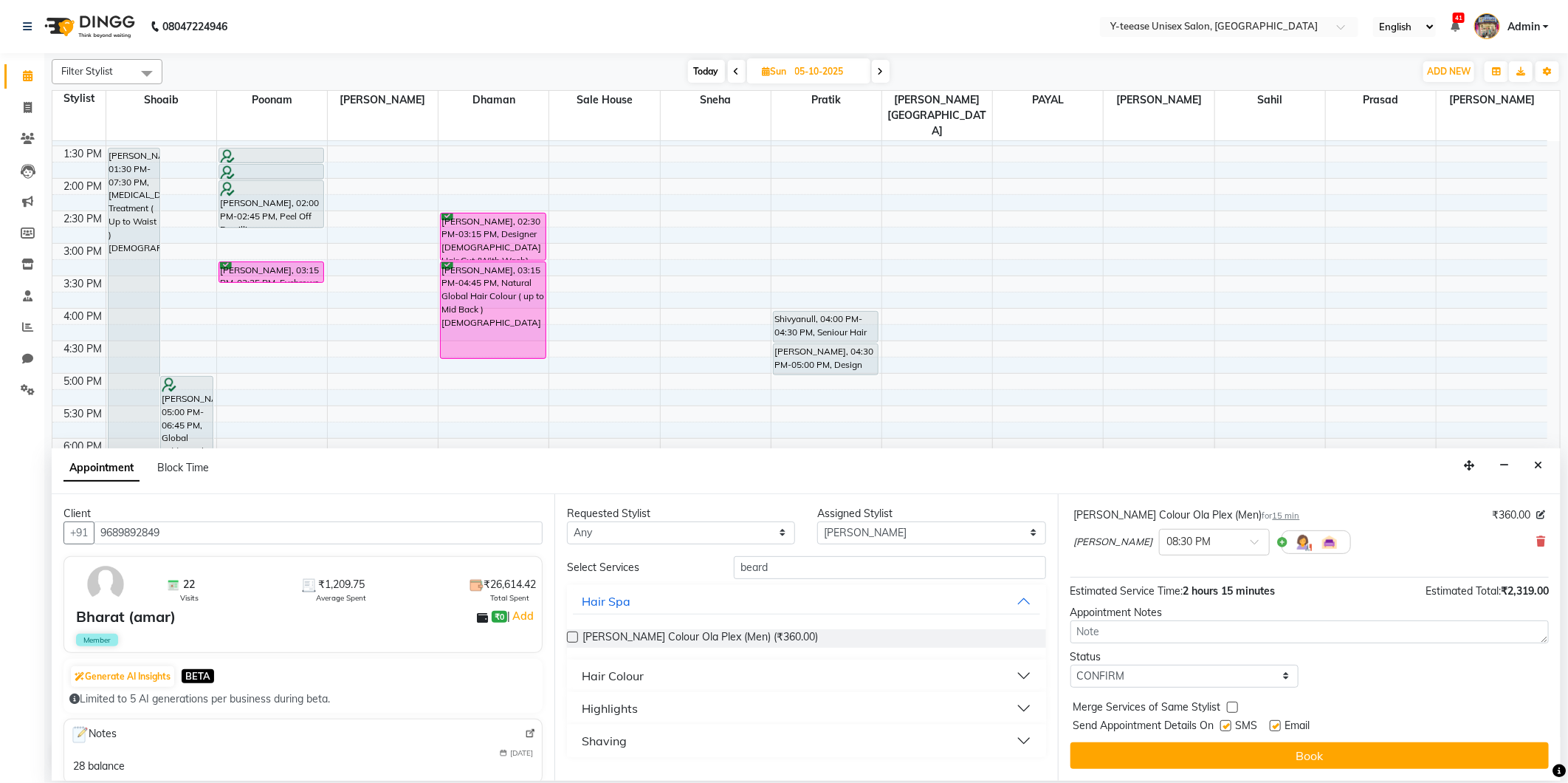
click at [1263, 745] on button "Book" at bounding box center [1309, 755] width 479 height 27
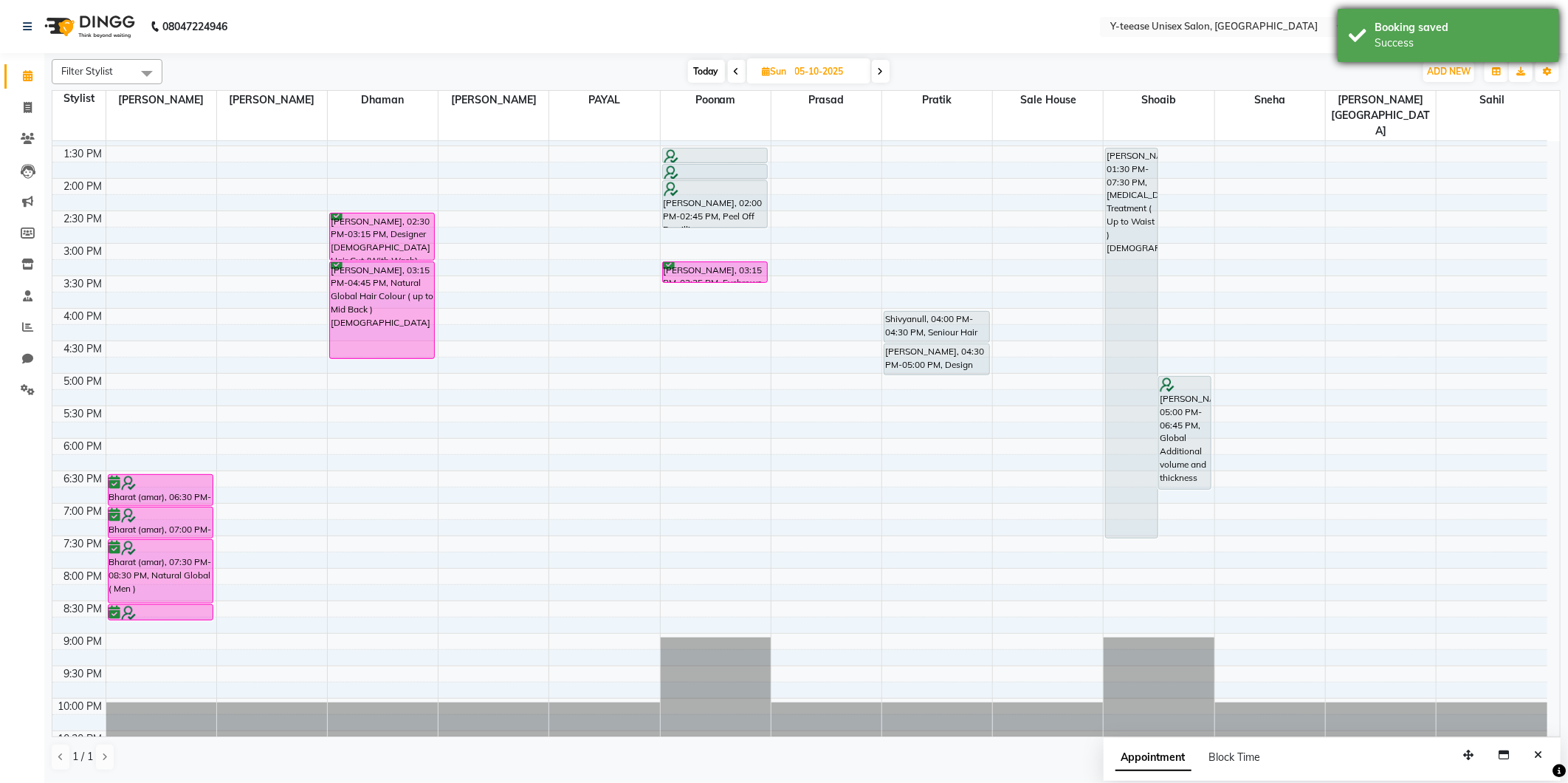
click at [1387, 38] on div "Success" at bounding box center [1461, 43] width 174 height 16
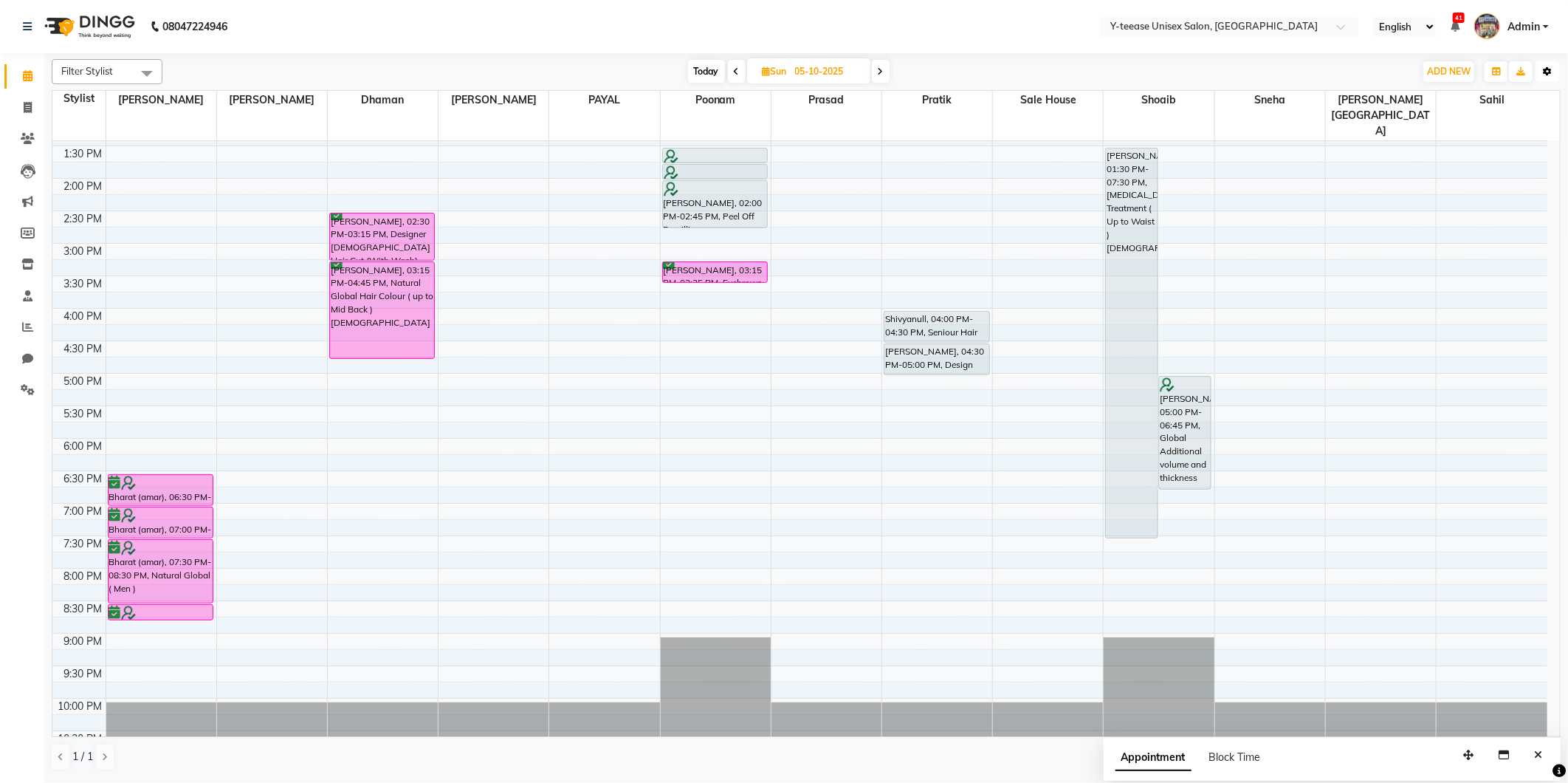
click at [1548, 70] on icon "button" at bounding box center [1547, 71] width 9 height 9
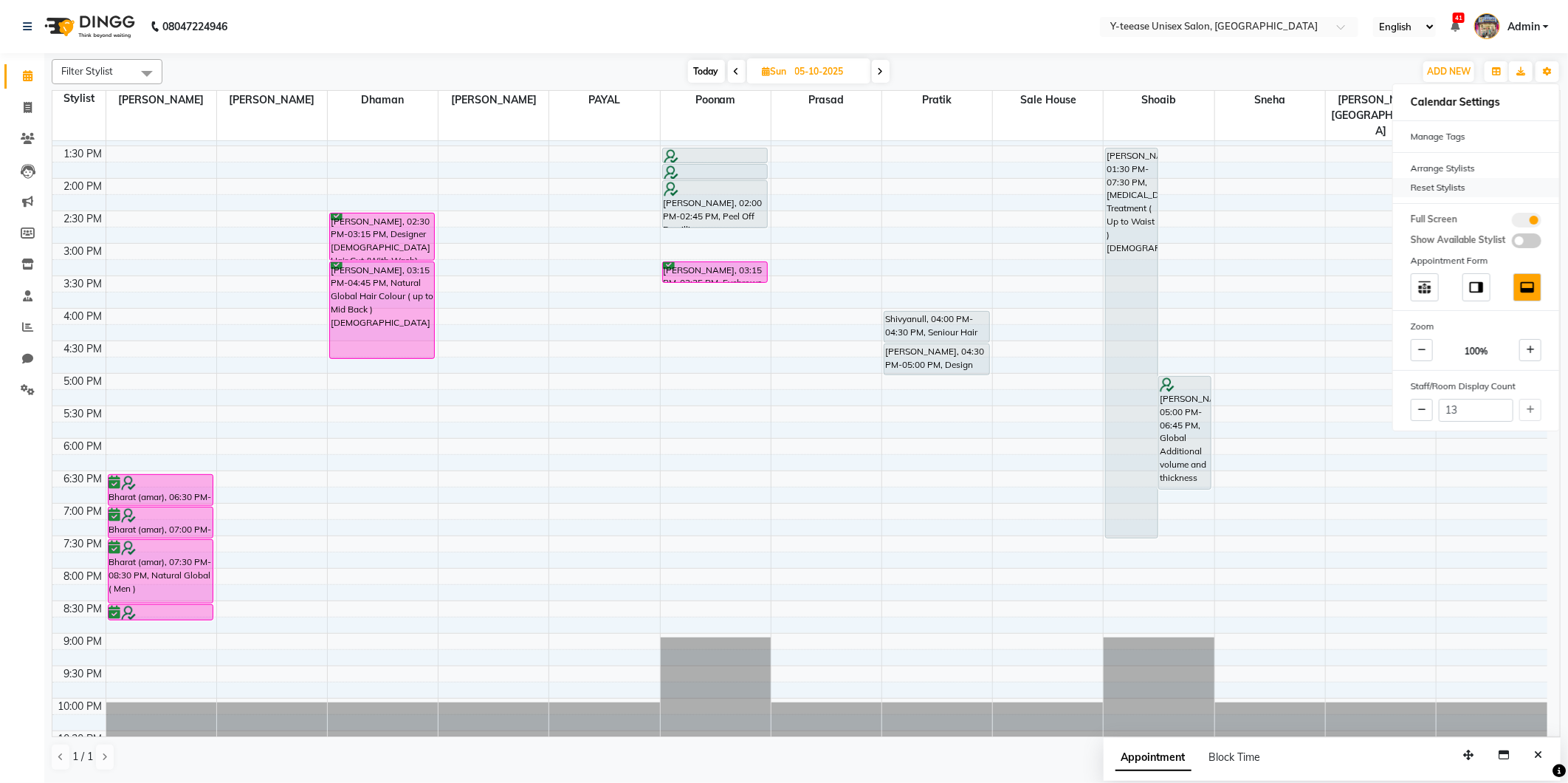
click at [1437, 188] on div "Reset Stylists" at bounding box center [1476, 188] width 166 height 20
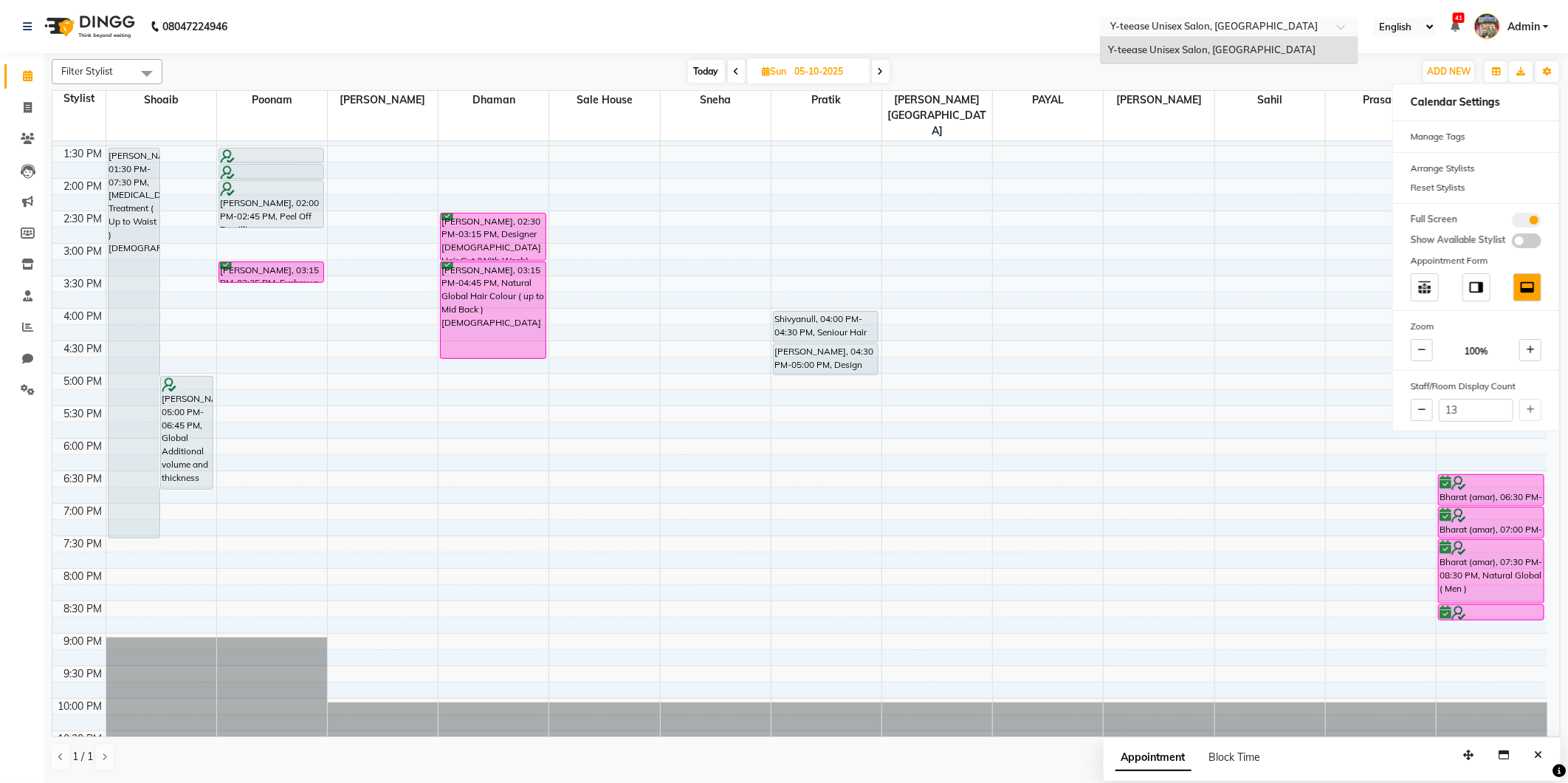
click at [1345, 34] on span at bounding box center [1346, 30] width 19 height 15
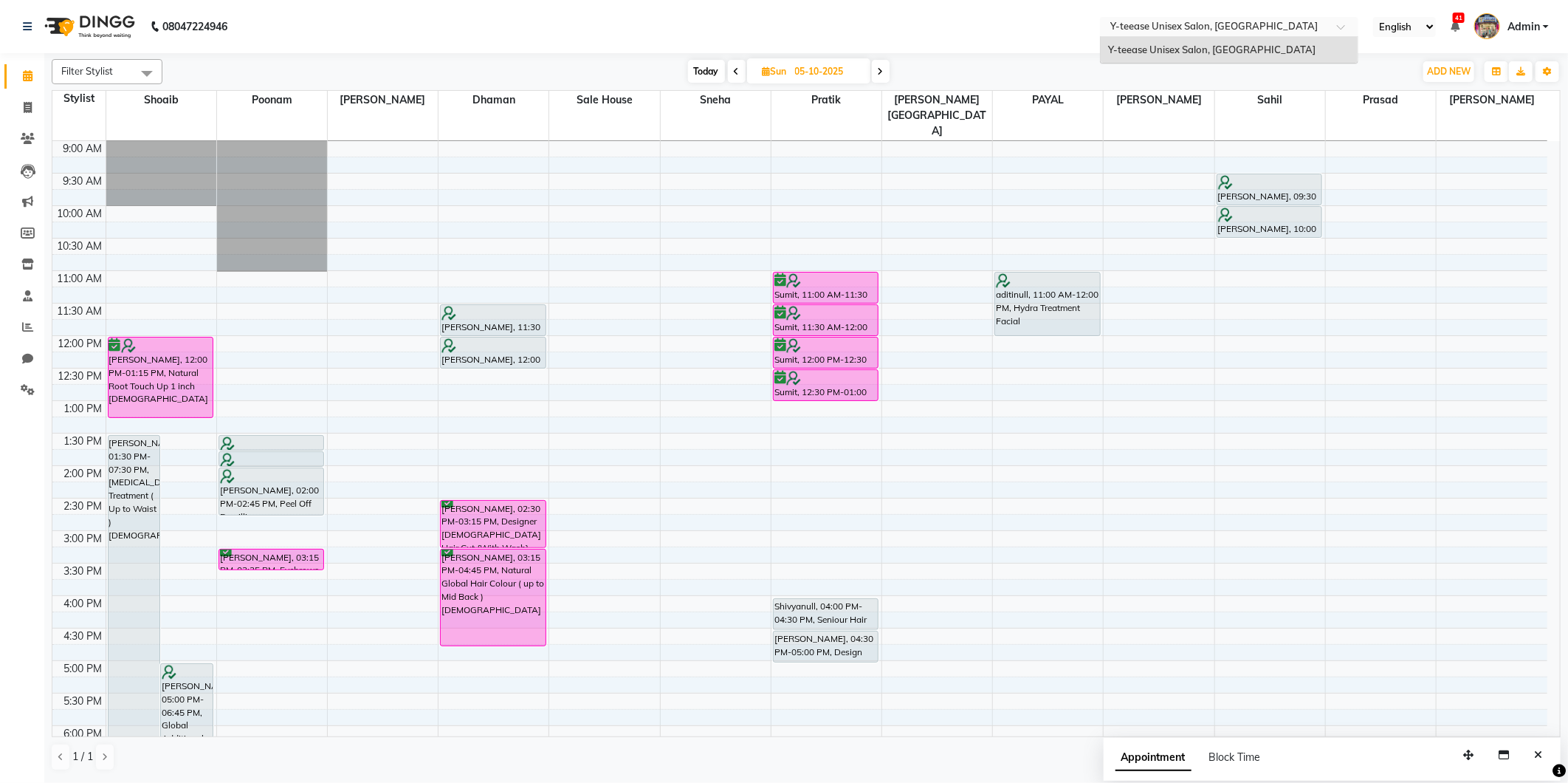
scroll to position [25, 0]
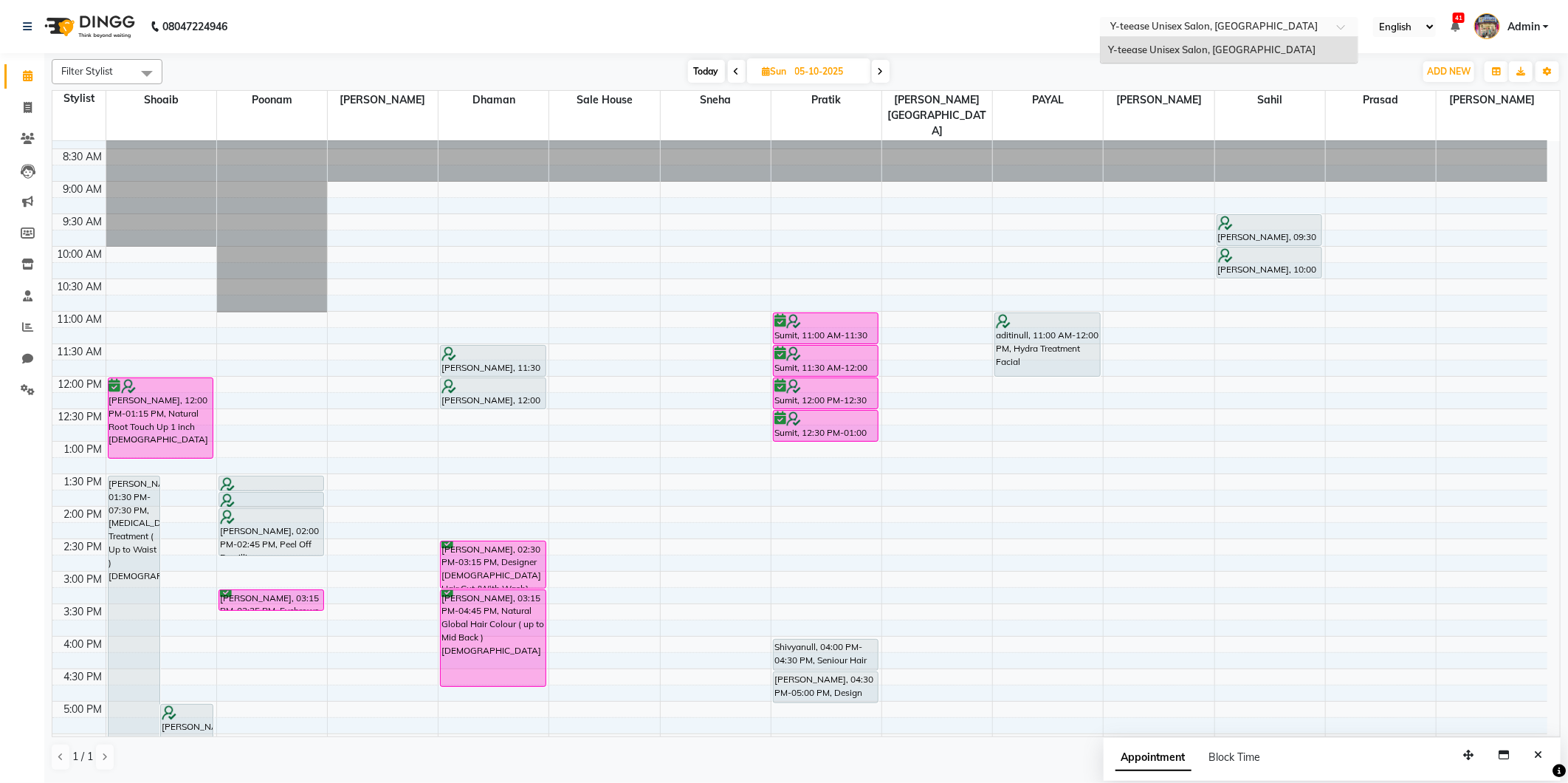
click at [1032, 70] on div "Today Sun 05-10-2025" at bounding box center [788, 72] width 1238 height 23
click at [705, 64] on span "Today" at bounding box center [707, 71] width 37 height 23
type input "03-10-2025"
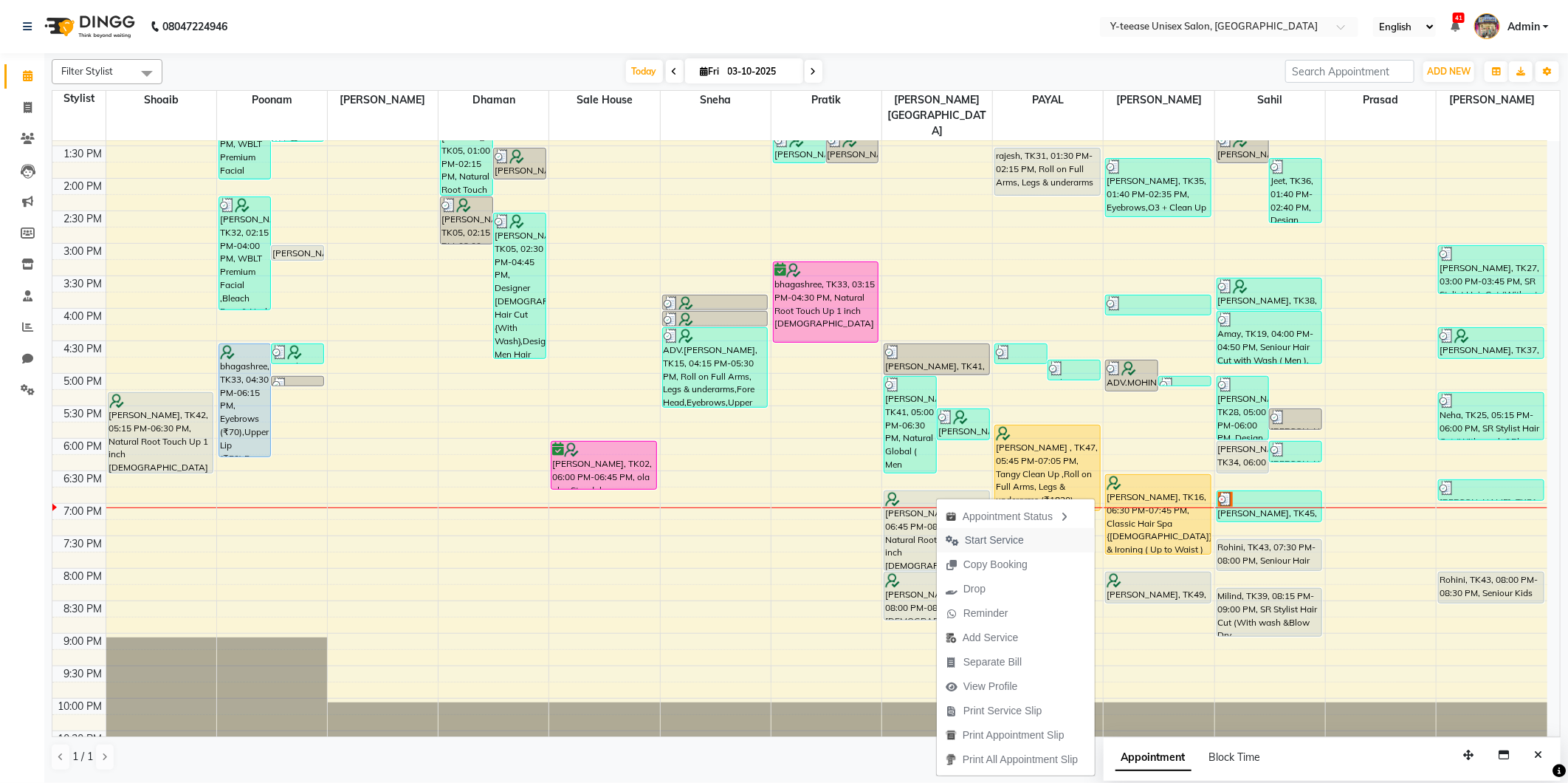
click at [1004, 543] on span "Start Service" at bounding box center [995, 541] width 59 height 16
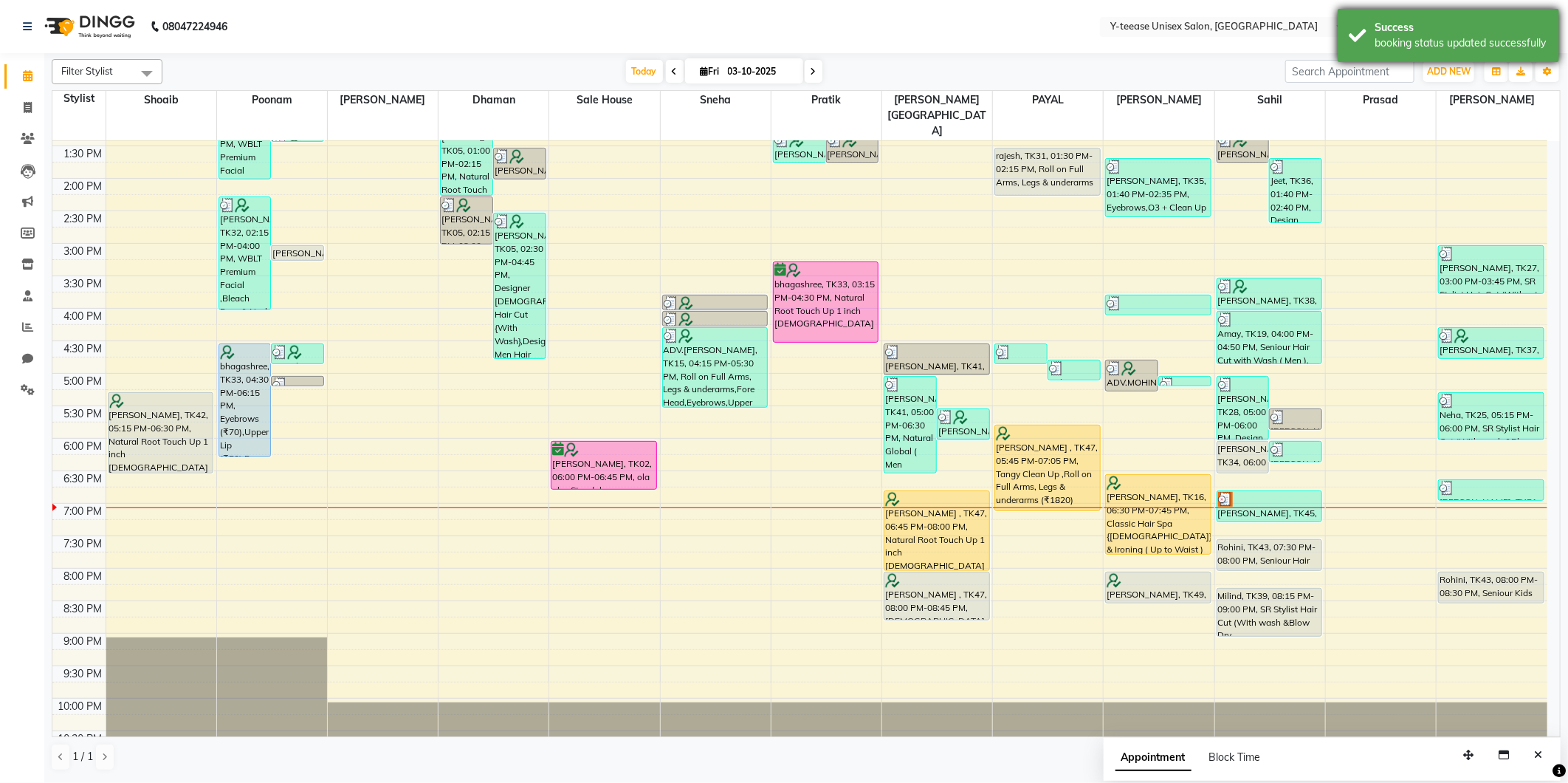
click at [1452, 48] on div "booking status updated successfully" at bounding box center [1461, 43] width 174 height 16
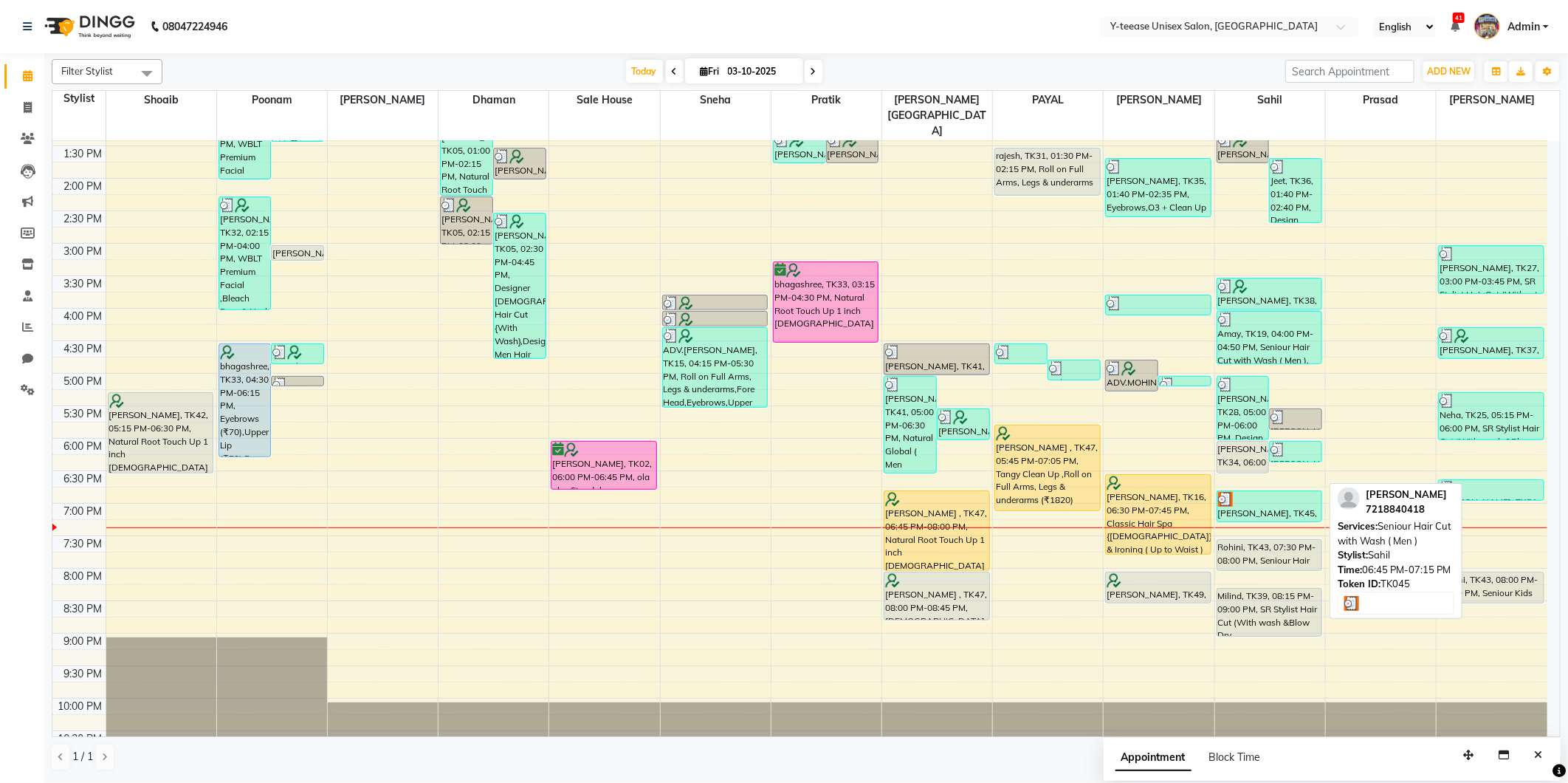
click at [1251, 492] on div at bounding box center [1269, 499] width 103 height 15
select select "3"
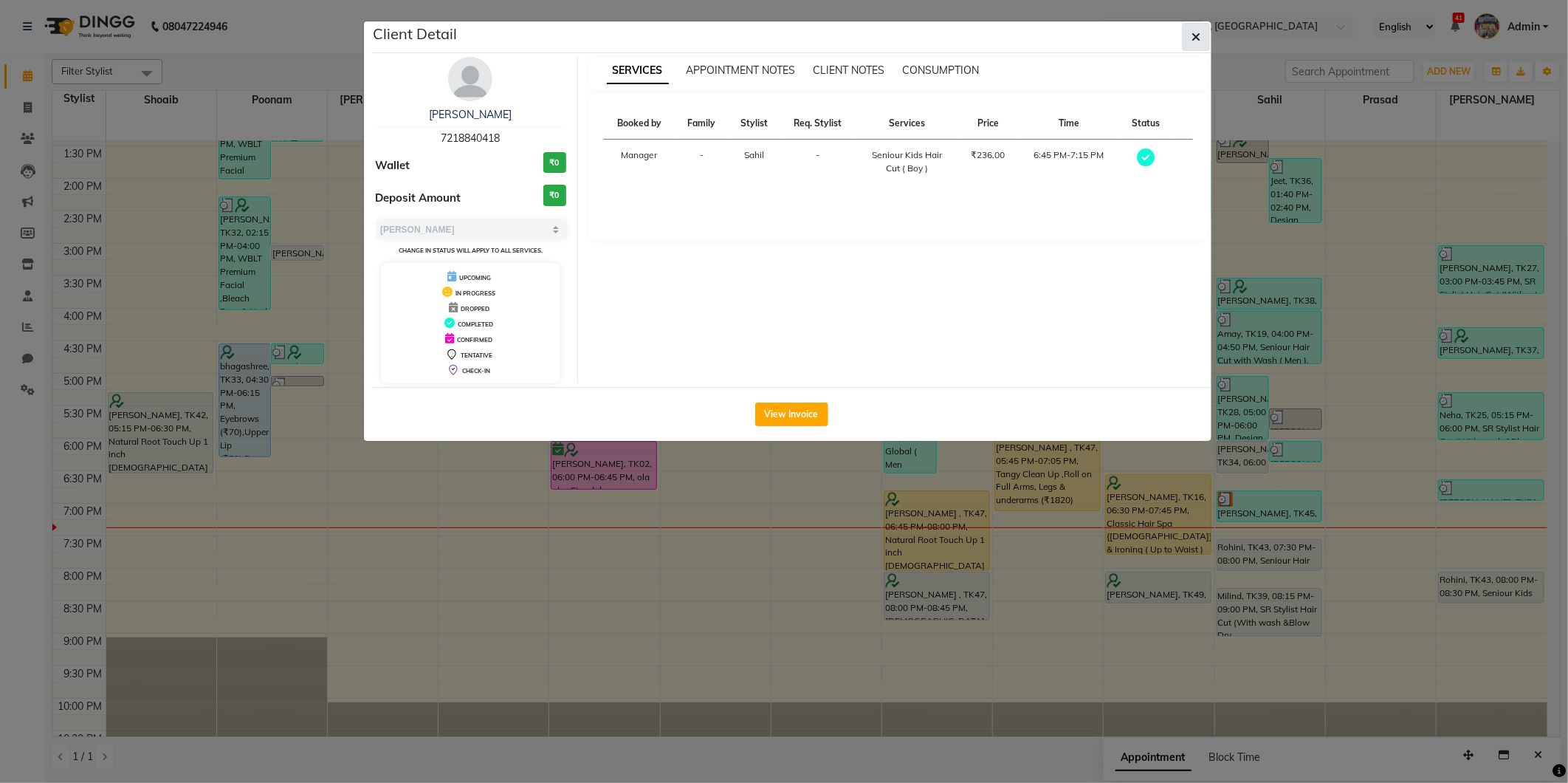
click at [1196, 38] on icon "button" at bounding box center [1195, 37] width 9 height 12
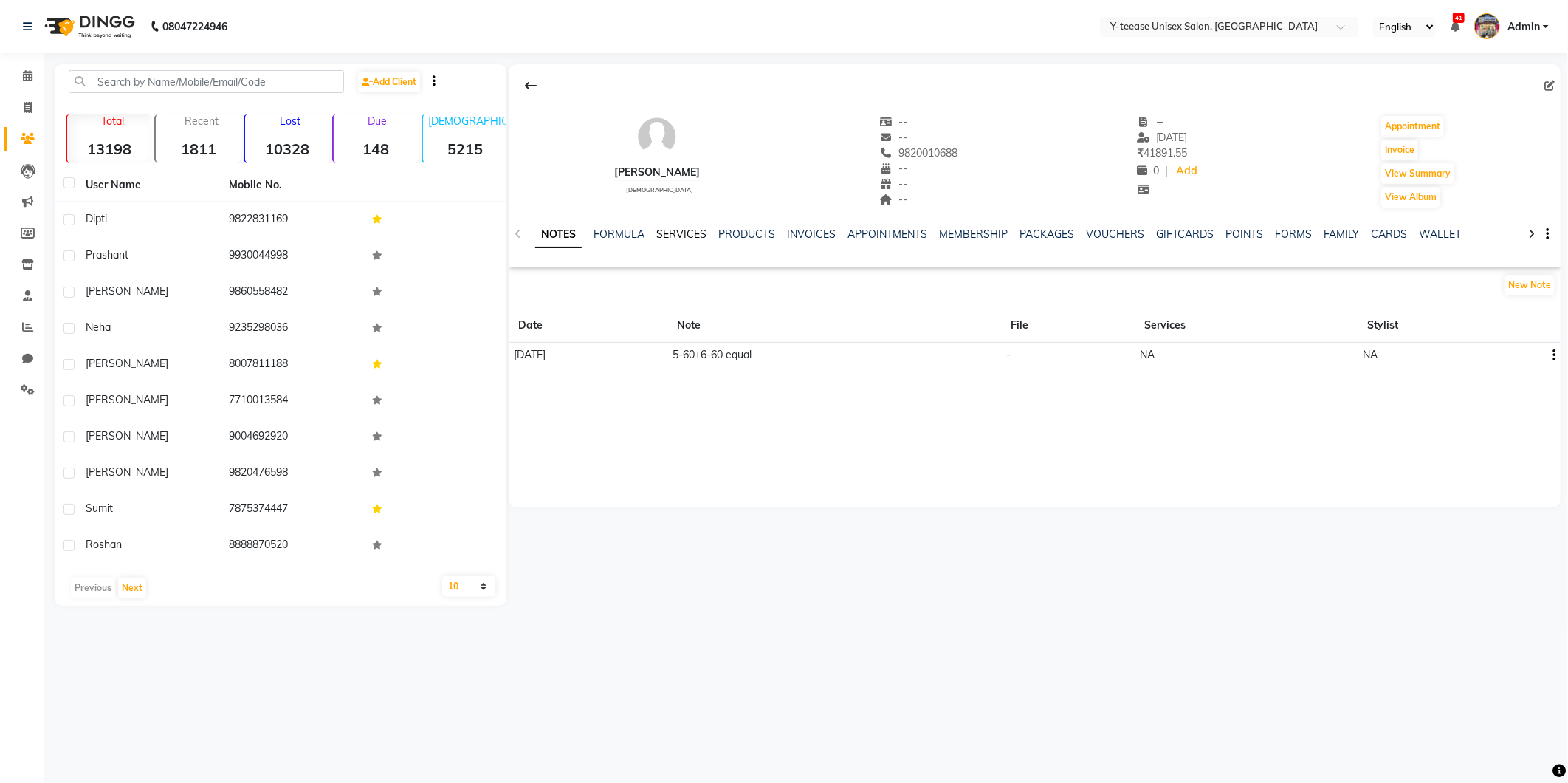
click at [667, 235] on link "SERVICES" at bounding box center [681, 234] width 50 height 14
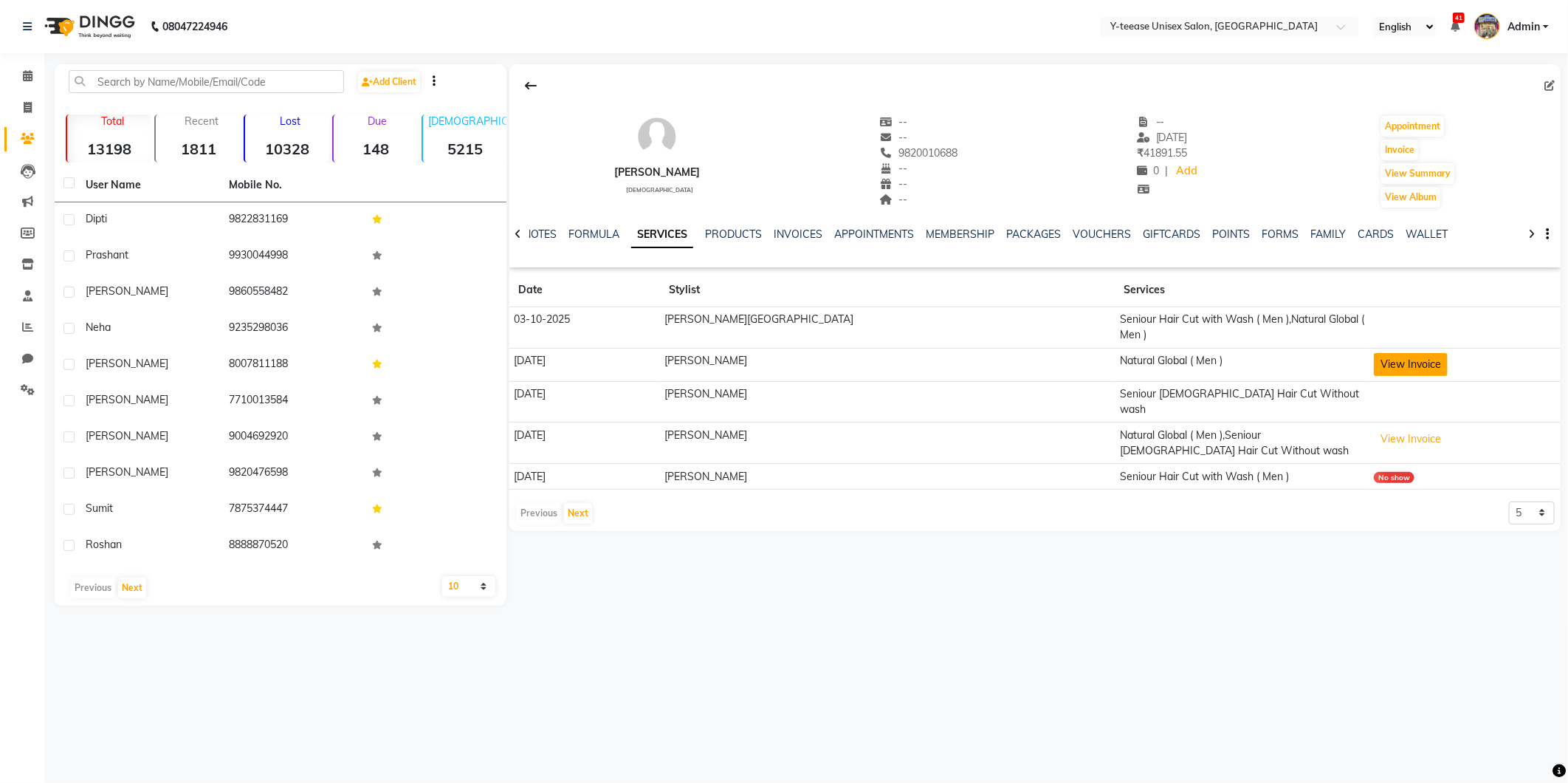
click at [1374, 353] on button "View Invoice" at bounding box center [1411, 364] width 74 height 23
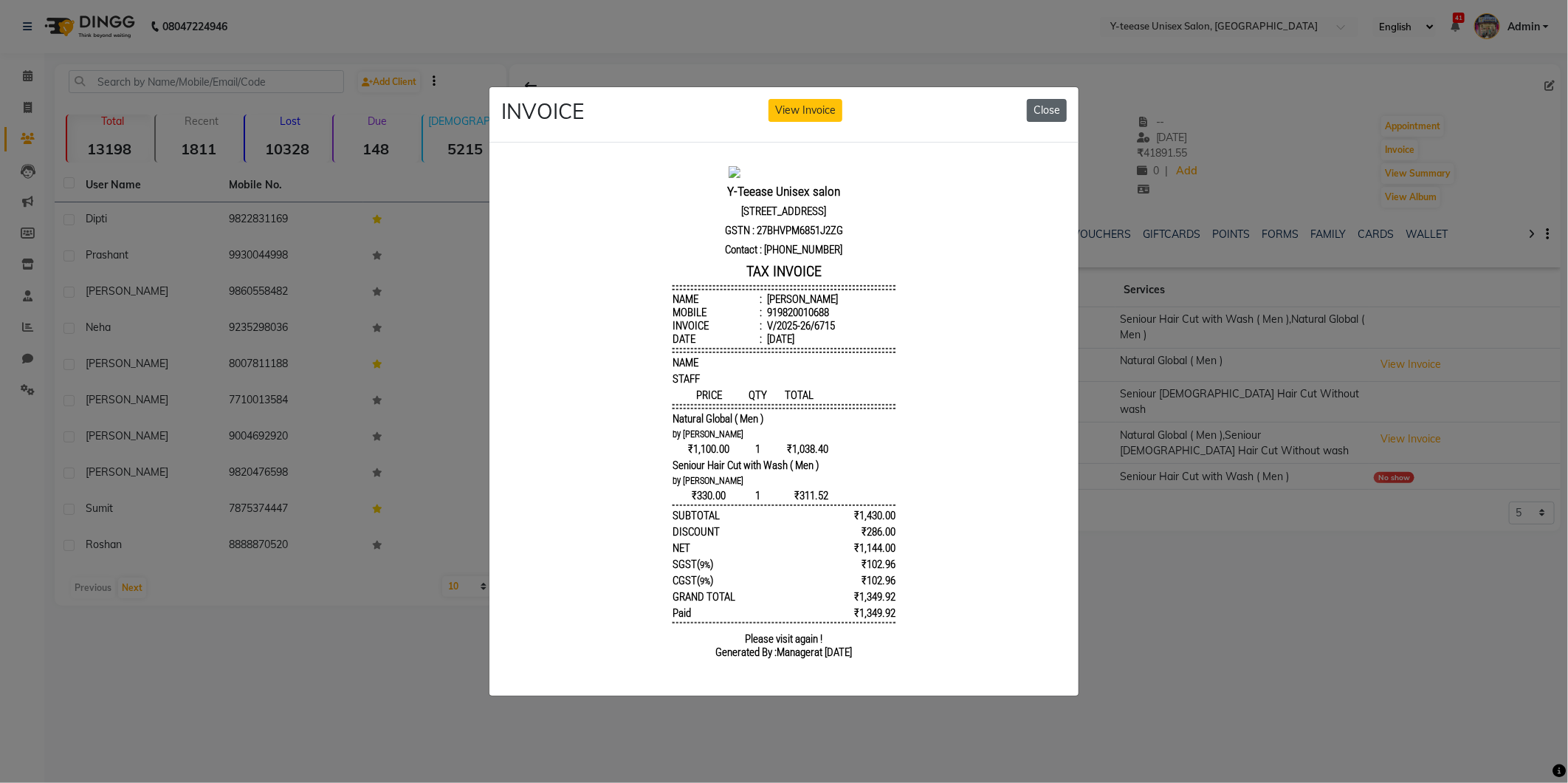
click at [1043, 107] on button "Close" at bounding box center [1047, 110] width 40 height 23
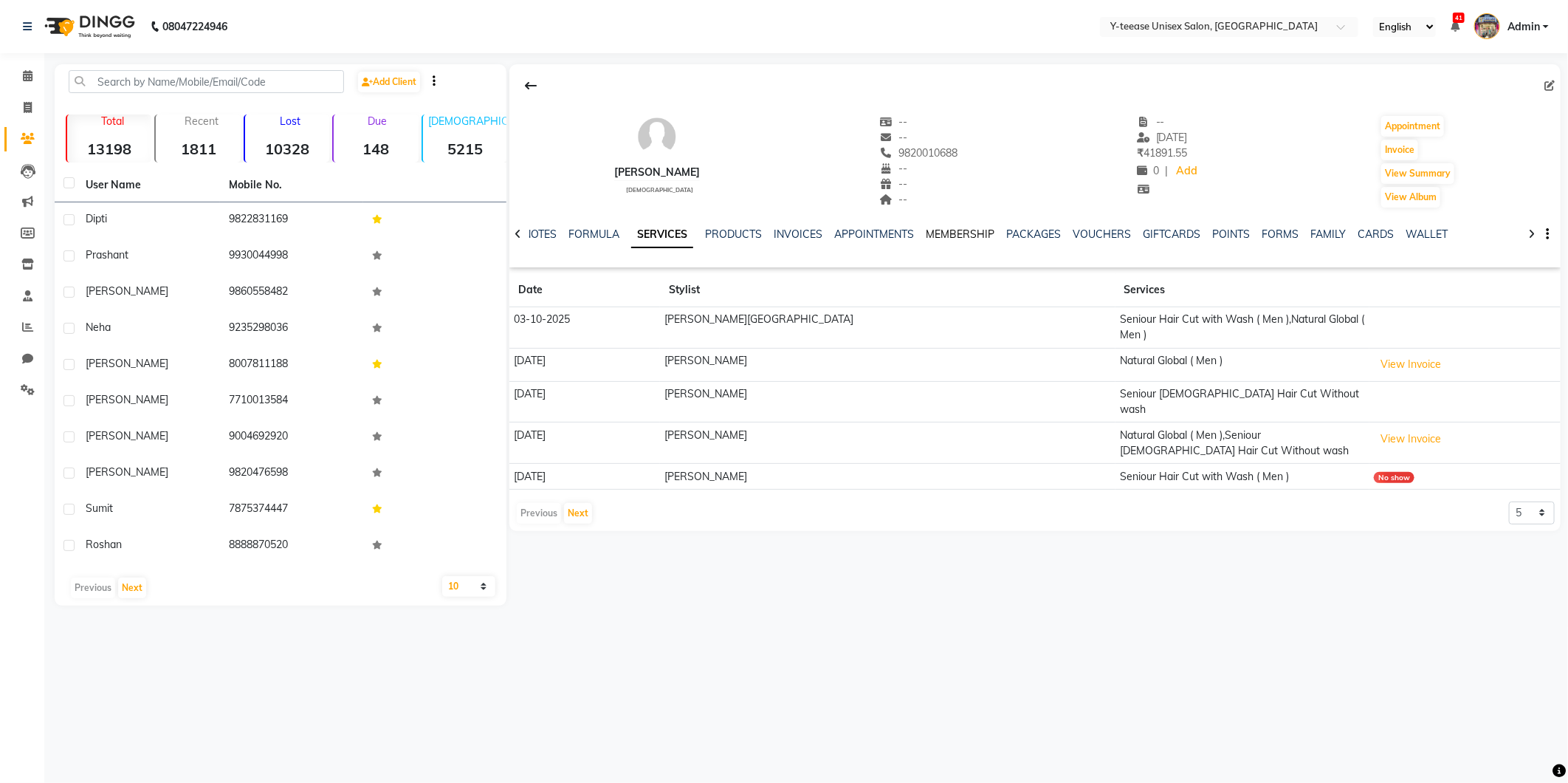
click at [961, 237] on link "MEMBERSHIP" at bounding box center [960, 234] width 69 height 14
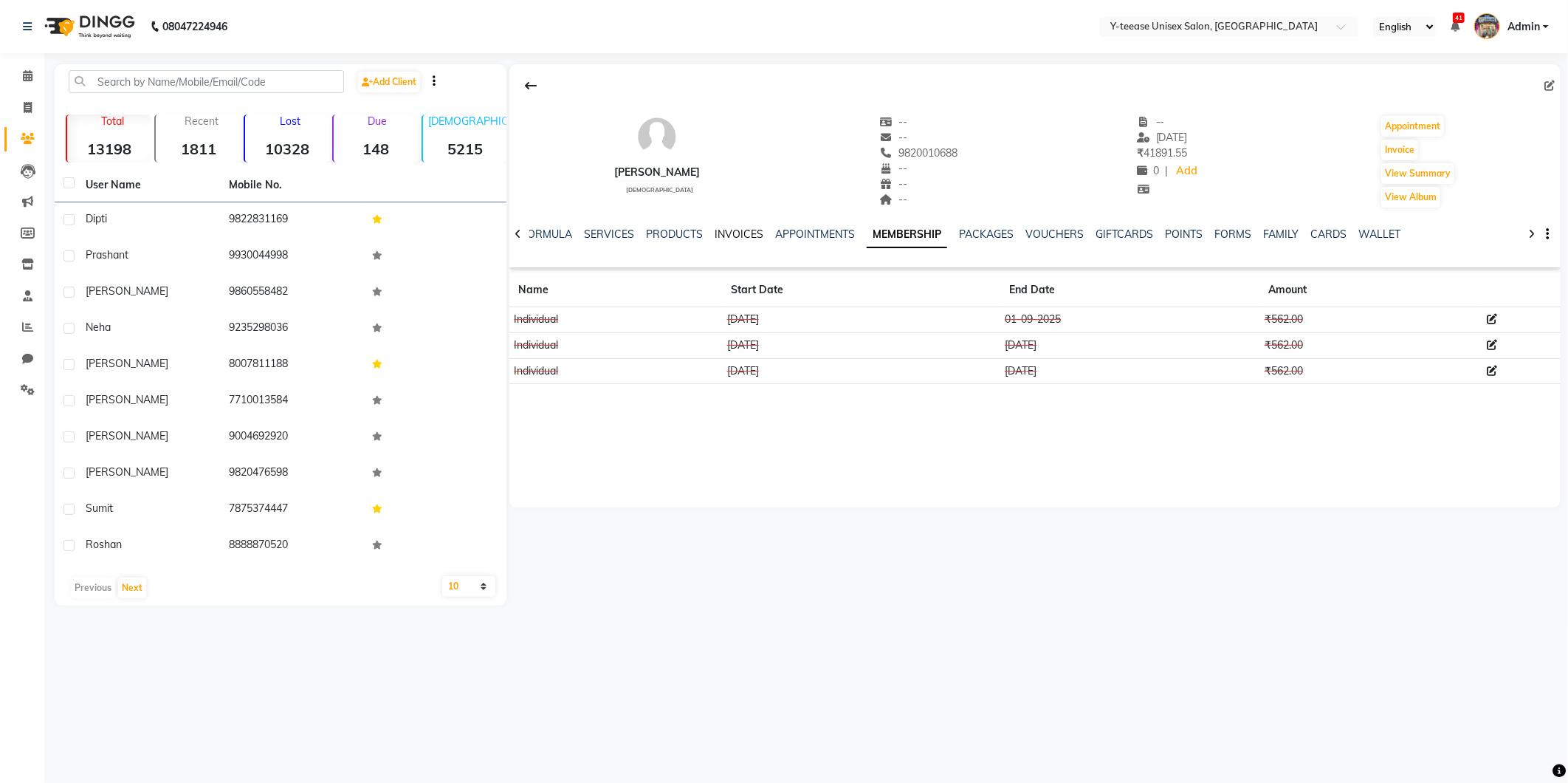
click at [740, 227] on div "INVOICES" at bounding box center [739, 235] width 49 height 16
click at [742, 237] on link "INVOICES" at bounding box center [739, 234] width 49 height 14
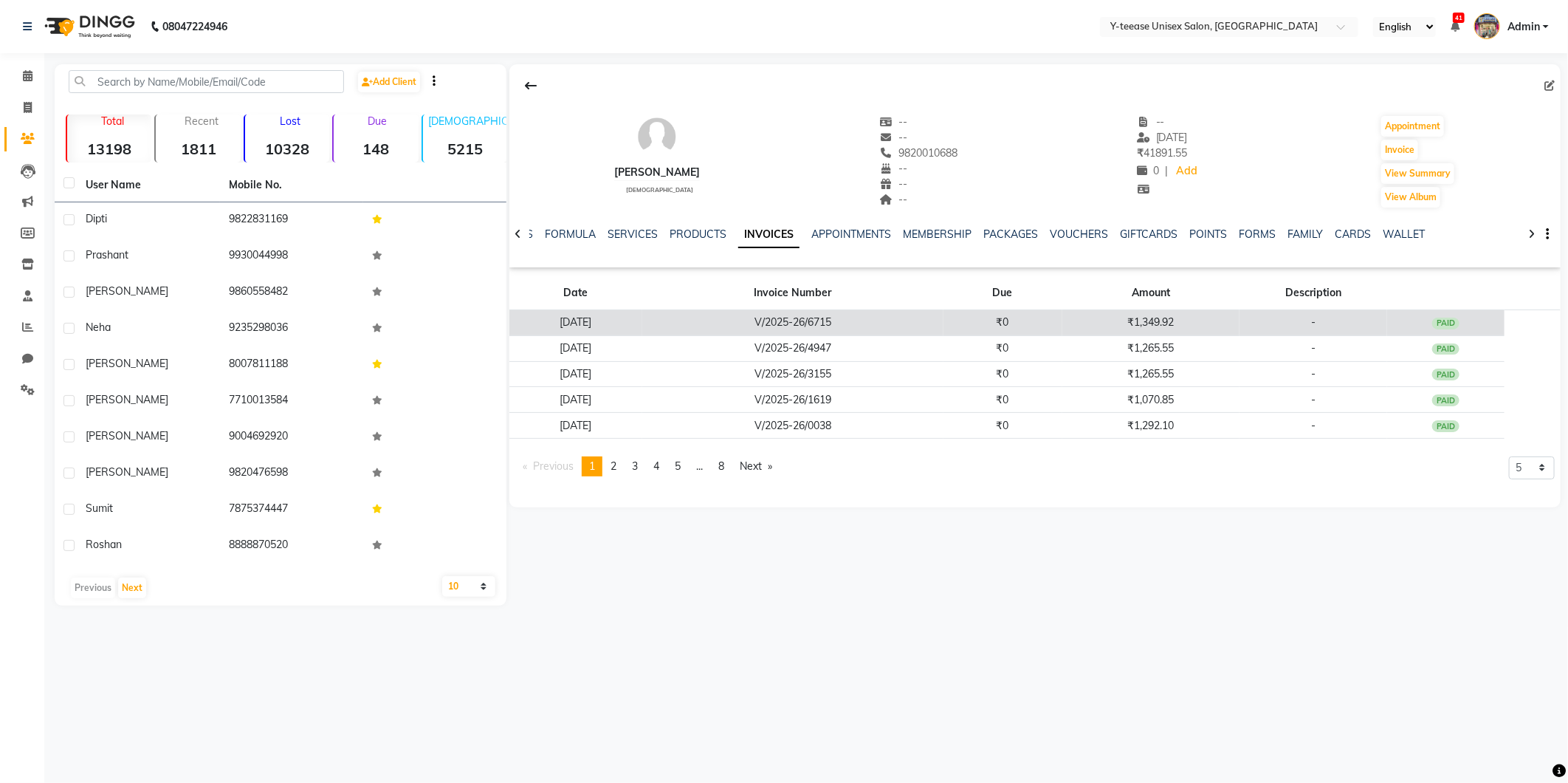
click at [944, 332] on td "V/2025-26/6715" at bounding box center [792, 323] width 301 height 26
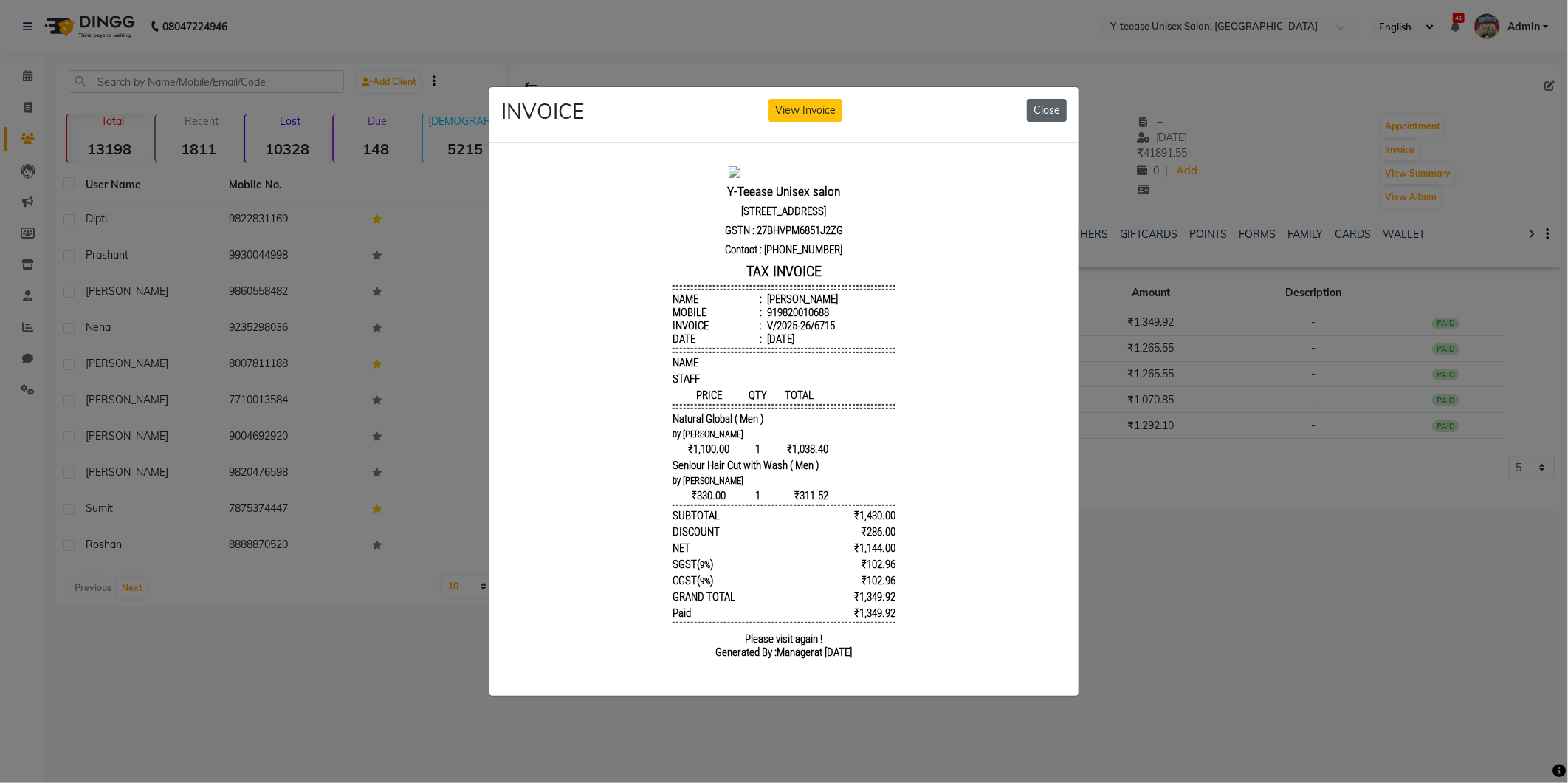
click at [1053, 99] on button "Close" at bounding box center [1047, 110] width 40 height 23
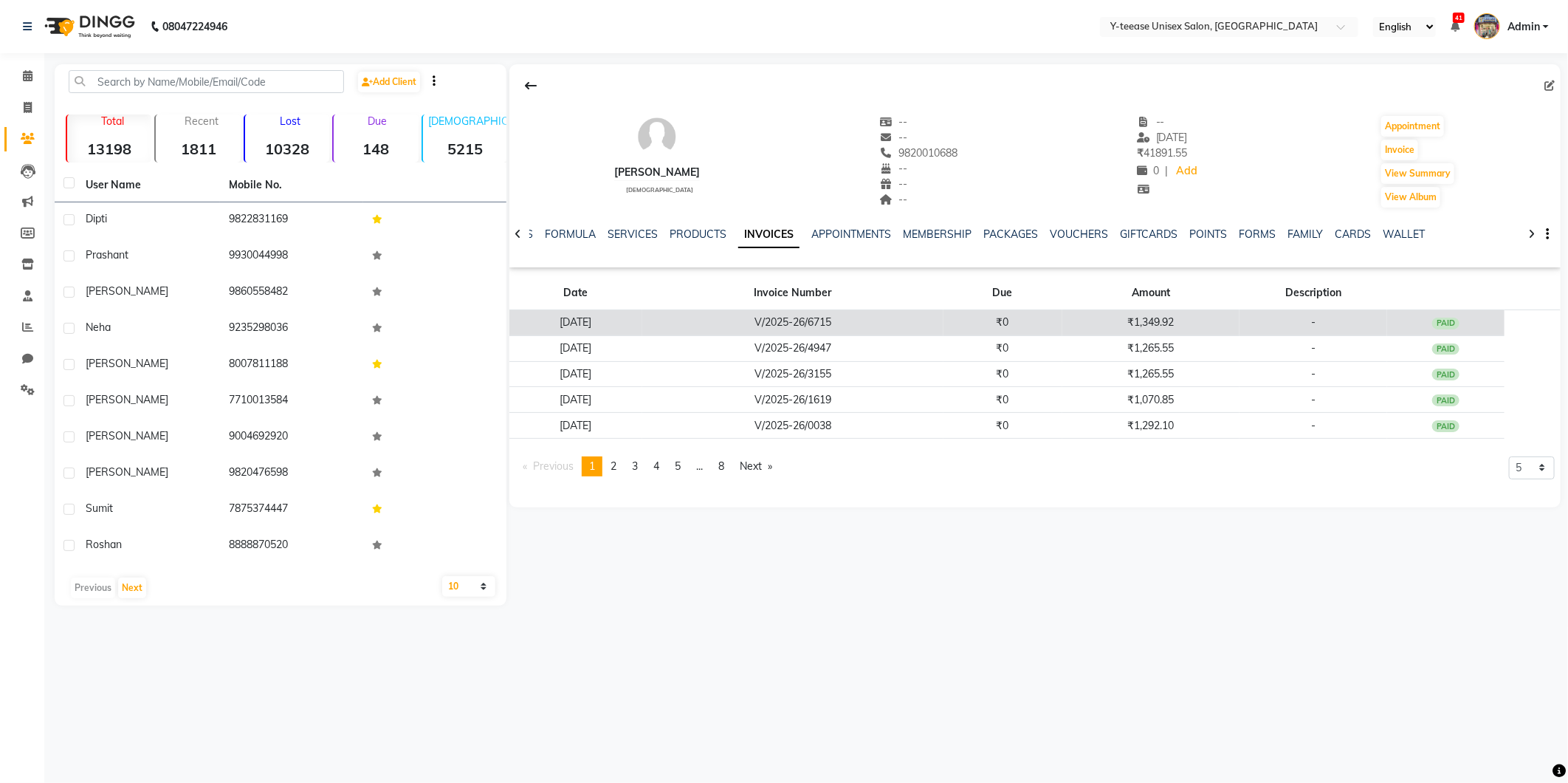
click at [874, 334] on td "V/2025-26/6715" at bounding box center [792, 323] width 301 height 26
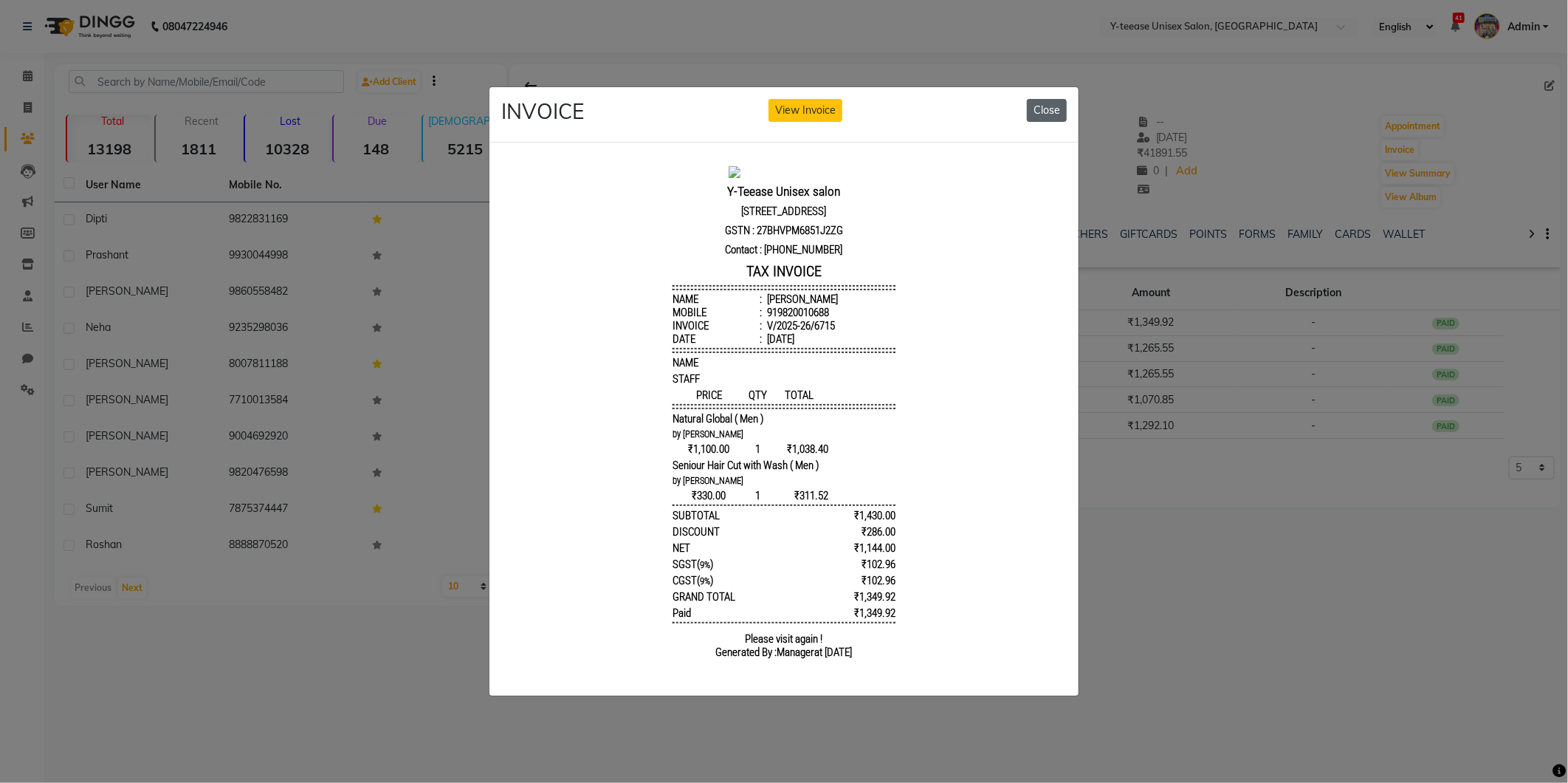
click at [1037, 101] on button "Close" at bounding box center [1047, 110] width 40 height 23
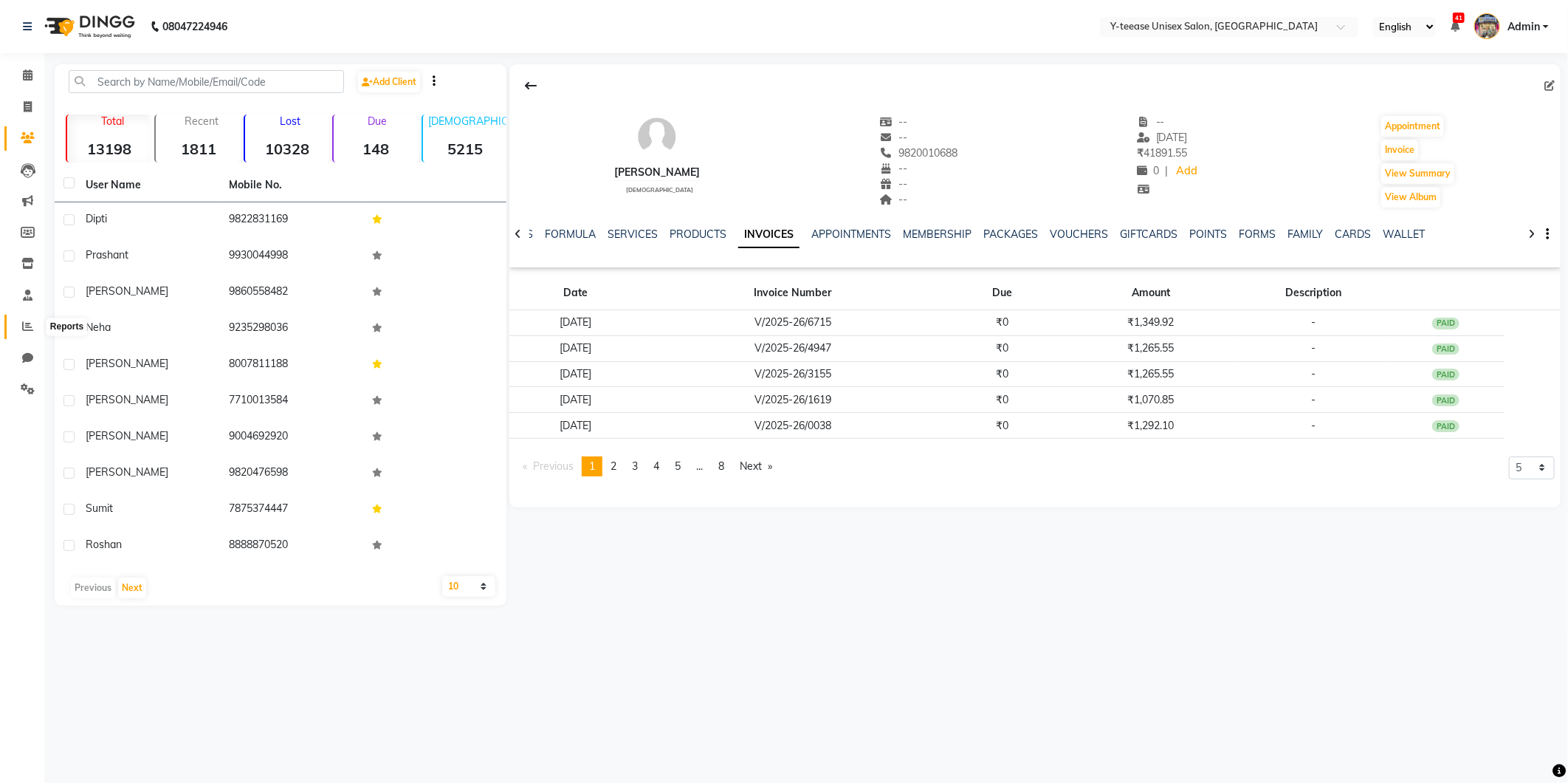
click at [23, 330] on icon at bounding box center [28, 326] width 11 height 11
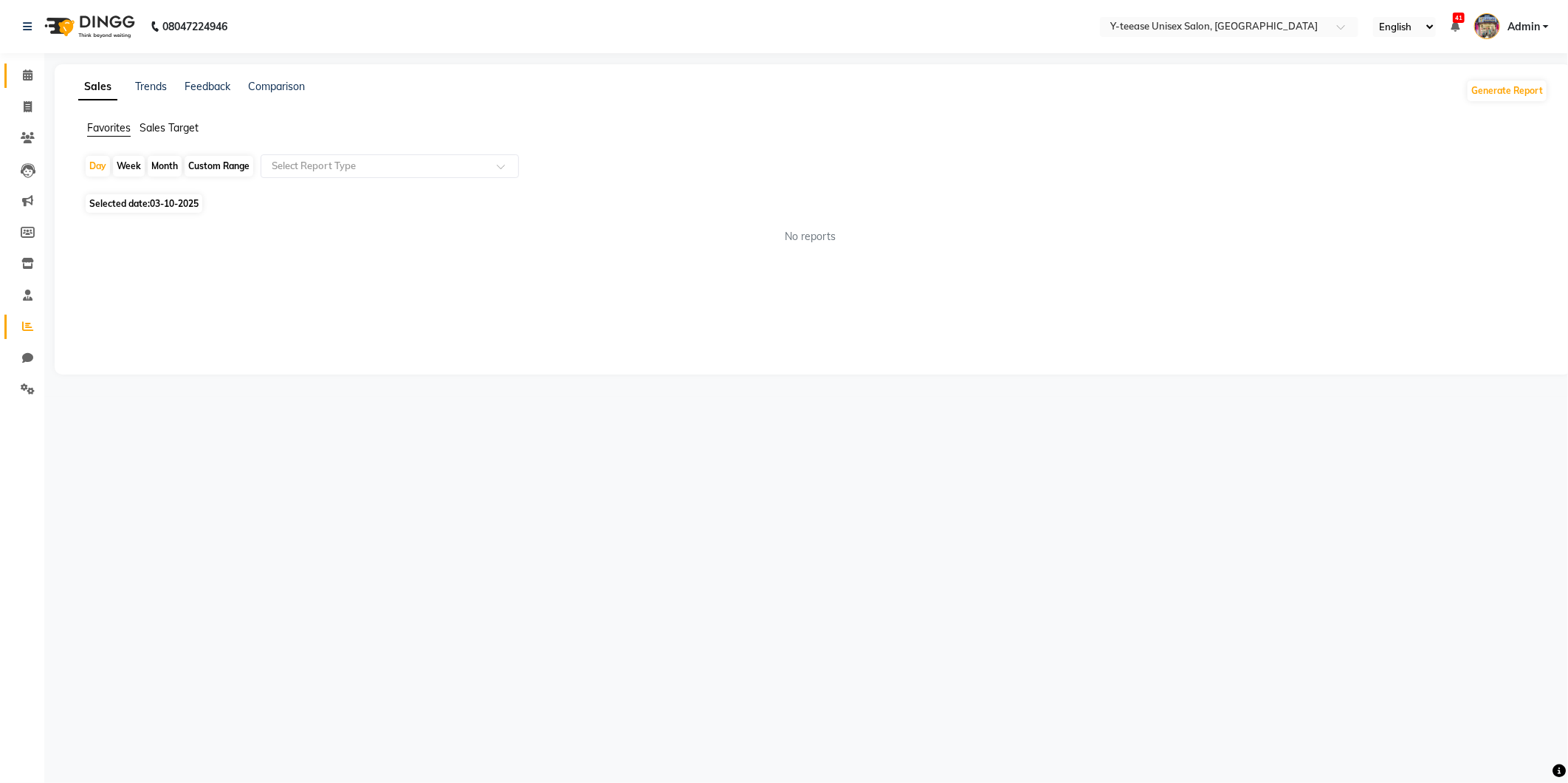
click at [26, 85] on link "Calendar" at bounding box center [23, 76] width 35 height 25
